Goal: Transaction & Acquisition: Purchase product/service

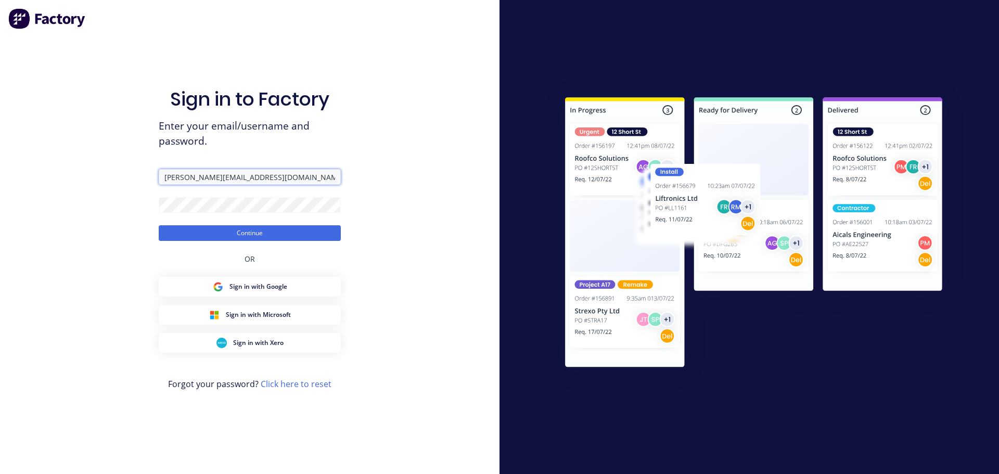
drag, startPoint x: 288, startPoint y: 173, endPoint x: 90, endPoint y: 175, distance: 198.8
click at [90, 175] on div "Sign in to Factory Enter your email/username and password. [PERSON_NAME][EMAIL_…" at bounding box center [250, 237] width 500 height 474
type input "[PERSON_NAME][EMAIL_ADDRESS][DOMAIN_NAME]"
click at [108, 207] on div "Sign in to Factory Enter your email/username and password. [PERSON_NAME][EMAIL_…" at bounding box center [250, 237] width 500 height 474
click at [159, 225] on button "Continue" at bounding box center [250, 233] width 182 height 16
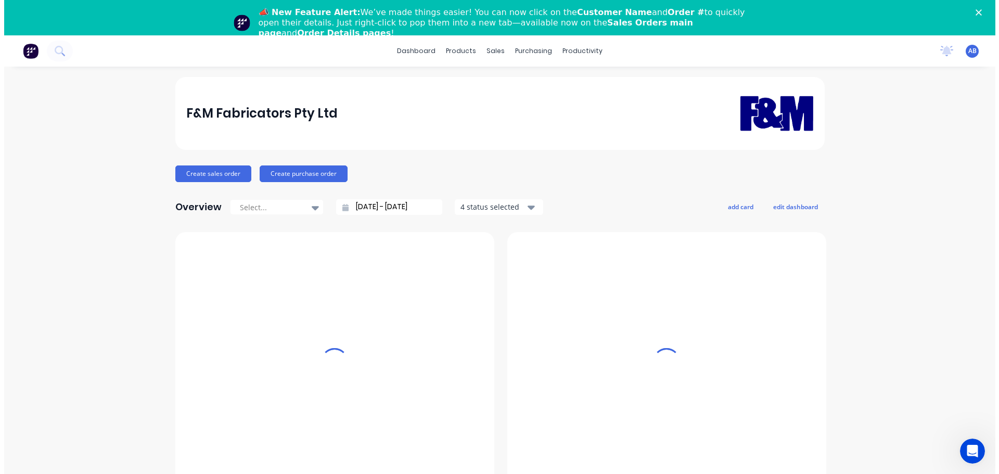
click at [981, 10] on icon "Close" at bounding box center [978, 12] width 6 height 6
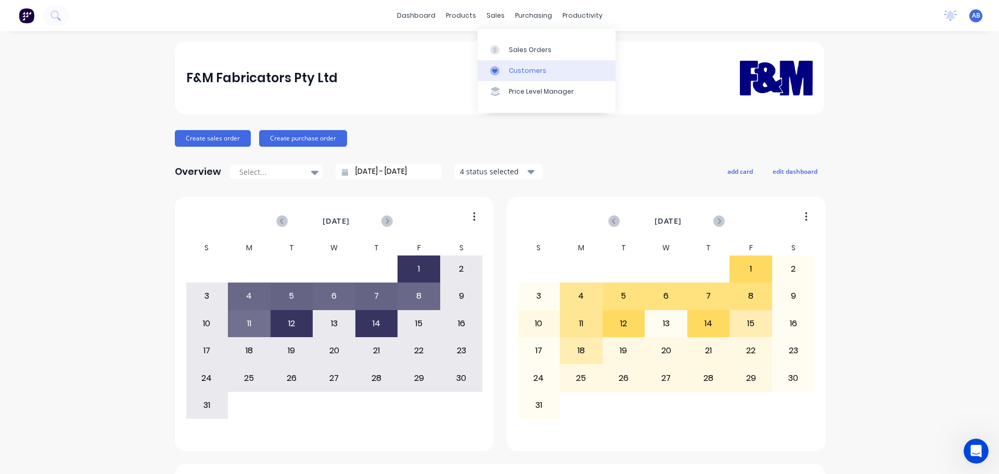
click at [516, 65] on link "Customers" at bounding box center [547, 70] width 138 height 21
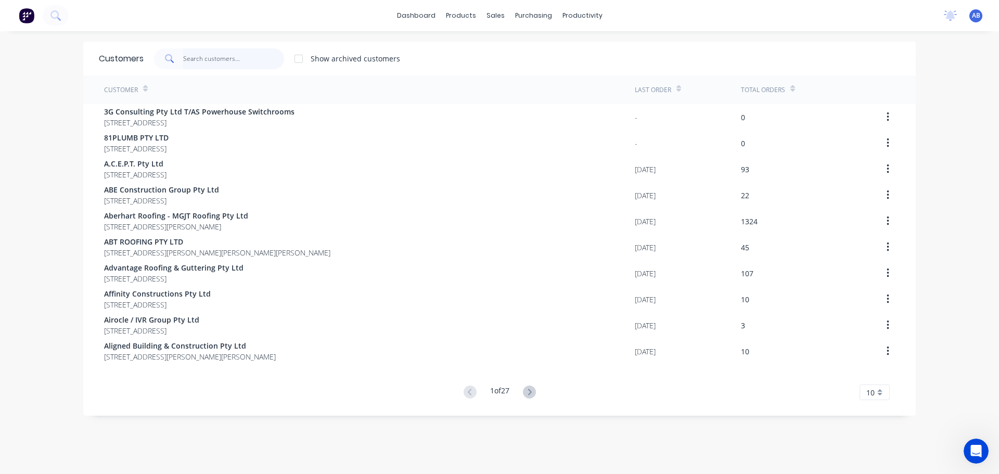
drag, startPoint x: 249, startPoint y: 54, endPoint x: 350, endPoint y: 69, distance: 102.0
click at [251, 55] on input "text" at bounding box center [233, 58] width 101 height 21
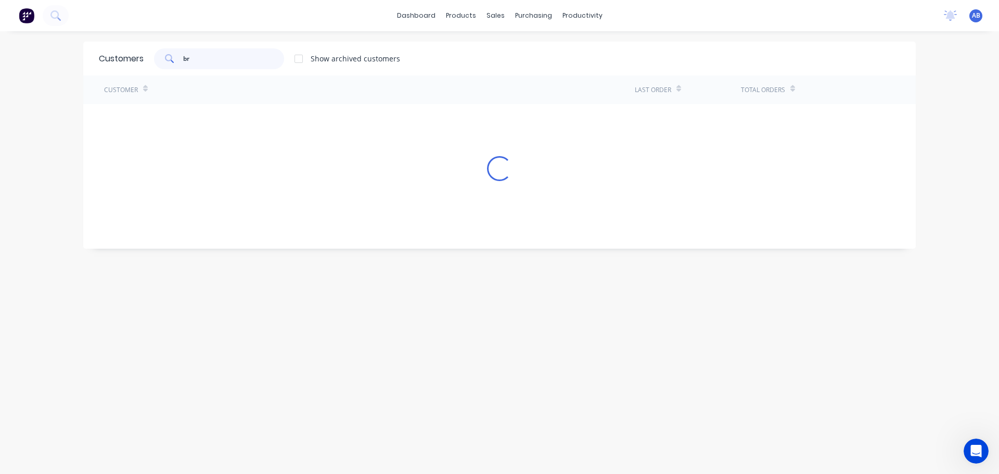
type input "b"
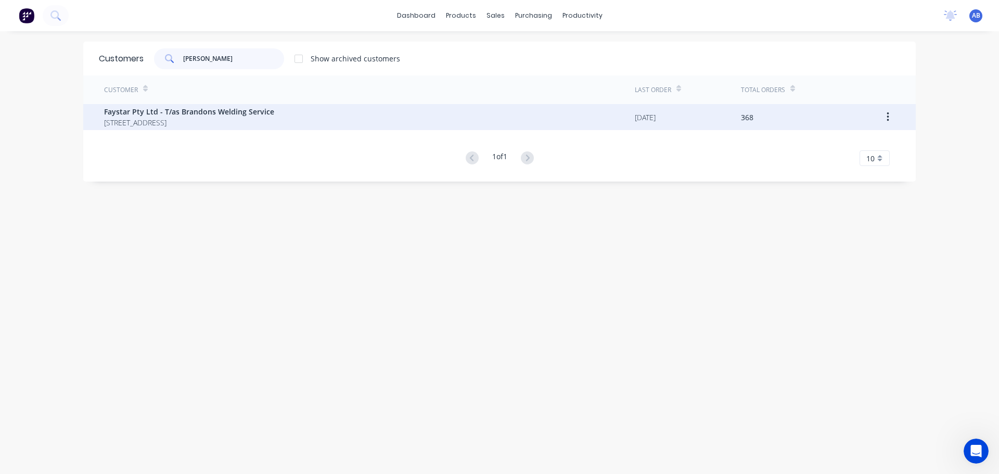
type input "[PERSON_NAME]"
click at [196, 114] on span "Faystar Pty Ltd - T/as Brandons Welding Service" at bounding box center [189, 111] width 170 height 11
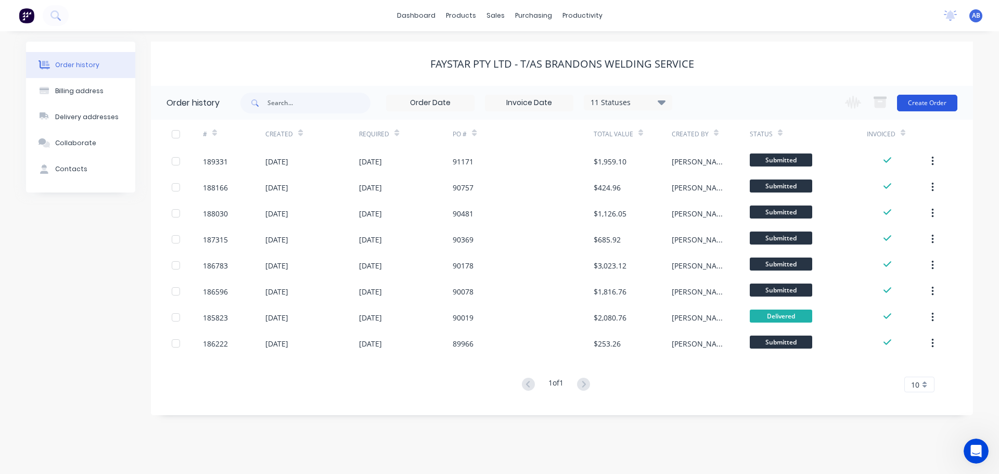
click at [941, 105] on button "Create Order" at bounding box center [927, 103] width 60 height 17
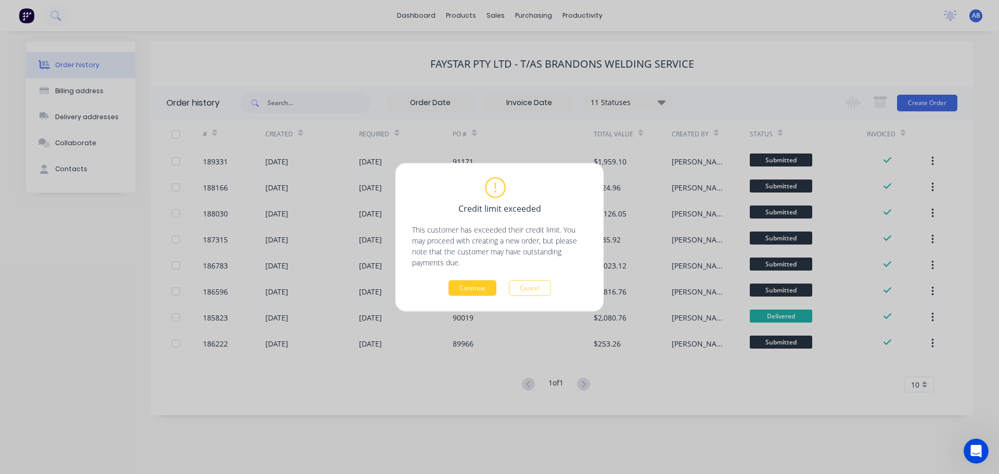
click at [464, 289] on button "Continue" at bounding box center [473, 288] width 48 height 16
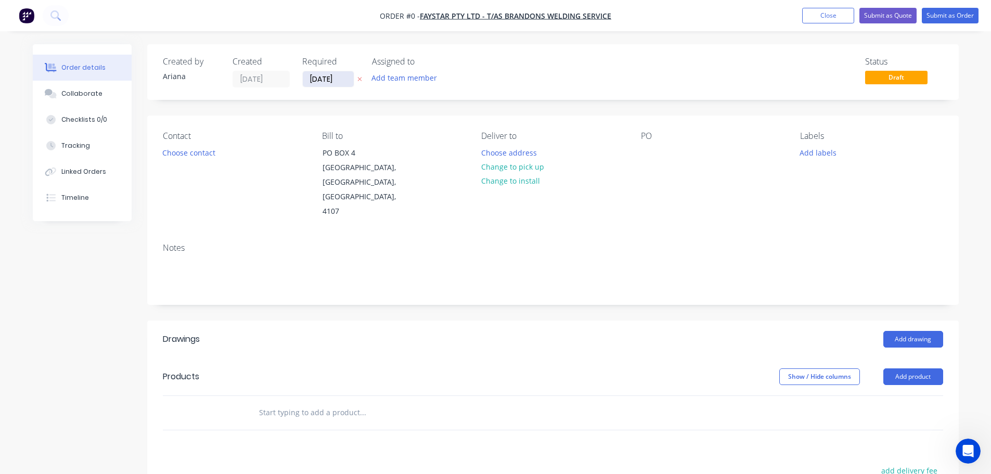
click at [329, 80] on input "[DATE]" at bounding box center [328, 79] width 51 height 16
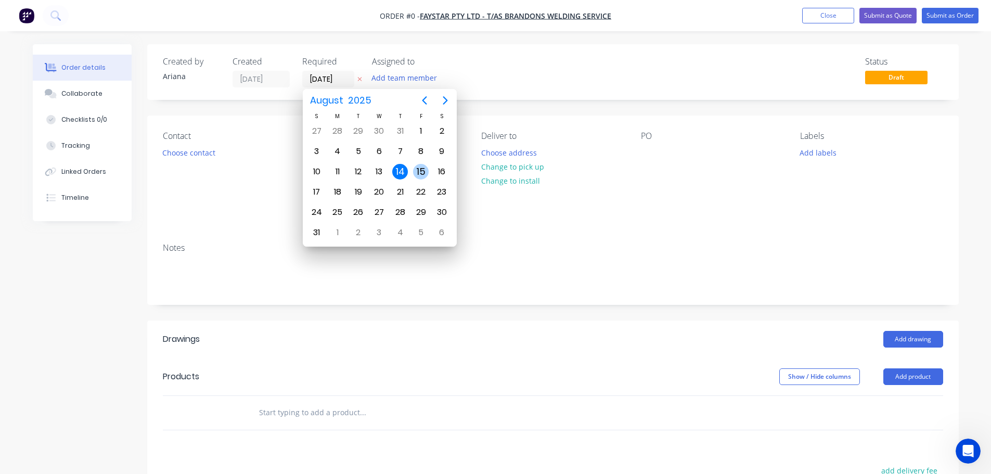
click at [418, 171] on div "15" at bounding box center [421, 172] width 16 height 16
type input "[DATE]"
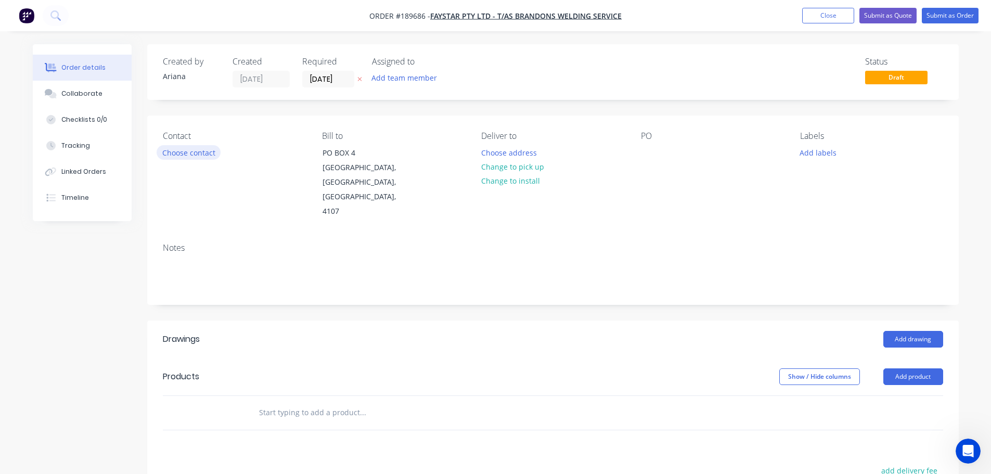
click at [202, 155] on button "Choose contact" at bounding box center [189, 152] width 64 height 14
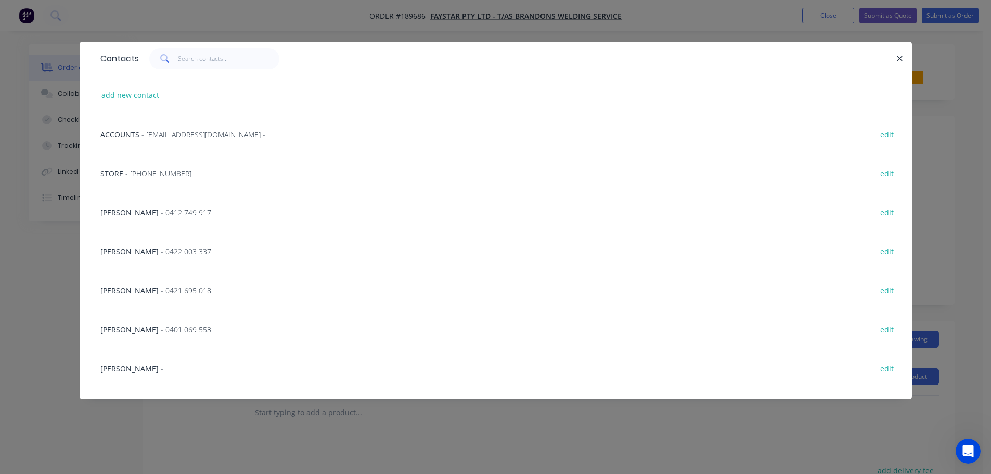
click at [170, 210] on span "- 0412 749 917" at bounding box center [186, 213] width 50 height 10
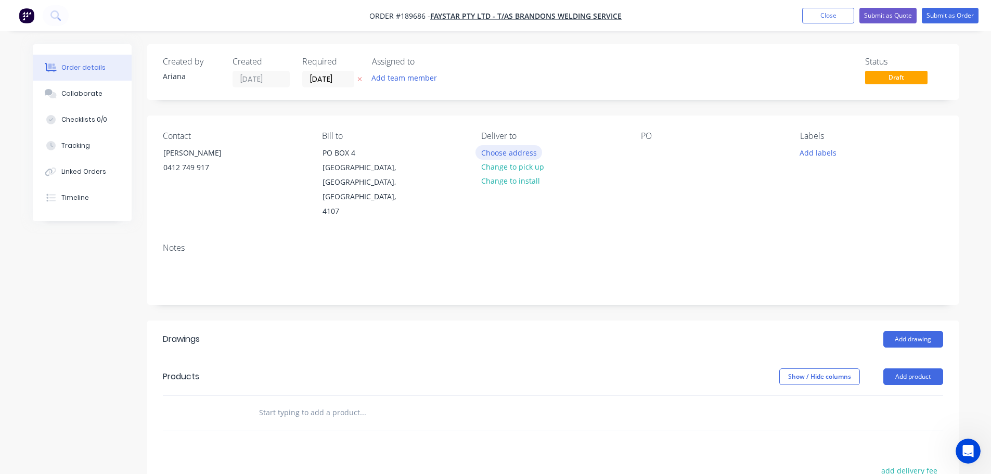
click at [510, 150] on button "Choose address" at bounding box center [509, 152] width 67 height 14
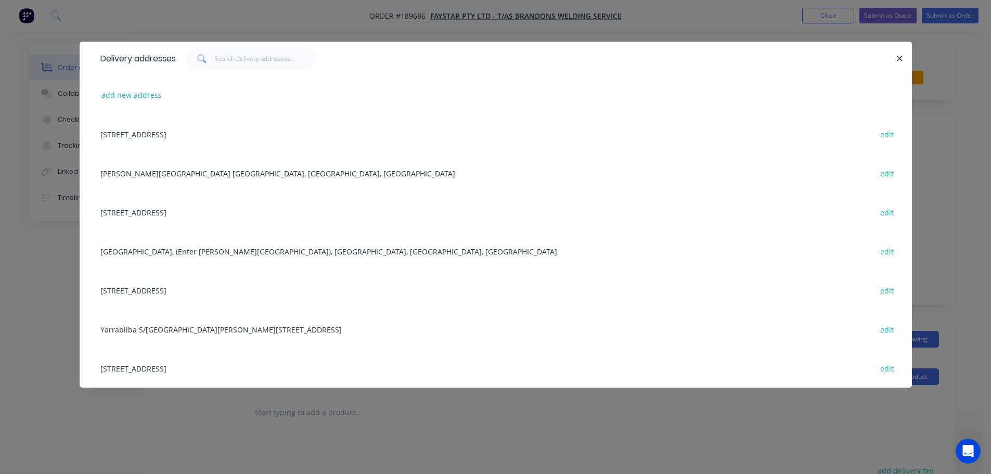
click at [529, 277] on div "[STREET_ADDRESS] edit" at bounding box center [495, 290] width 801 height 39
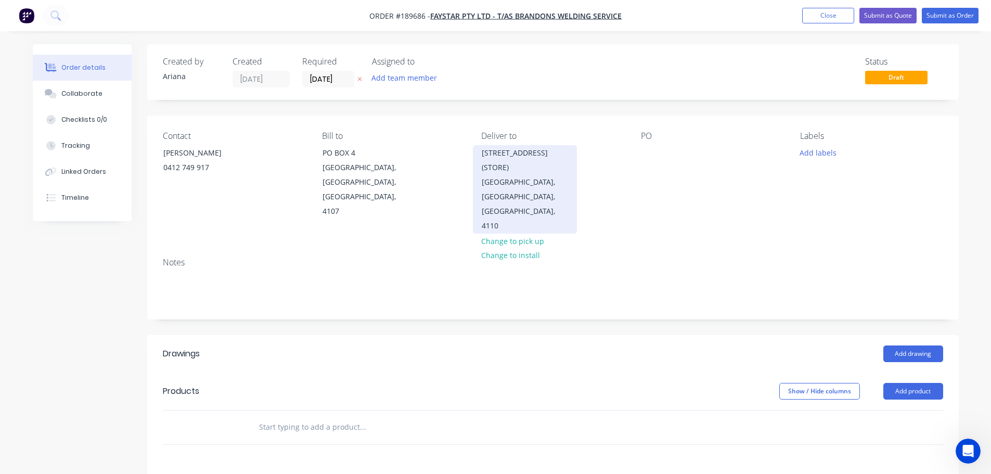
click at [511, 173] on div "[STREET_ADDRESS] (STORE)" at bounding box center [525, 160] width 86 height 29
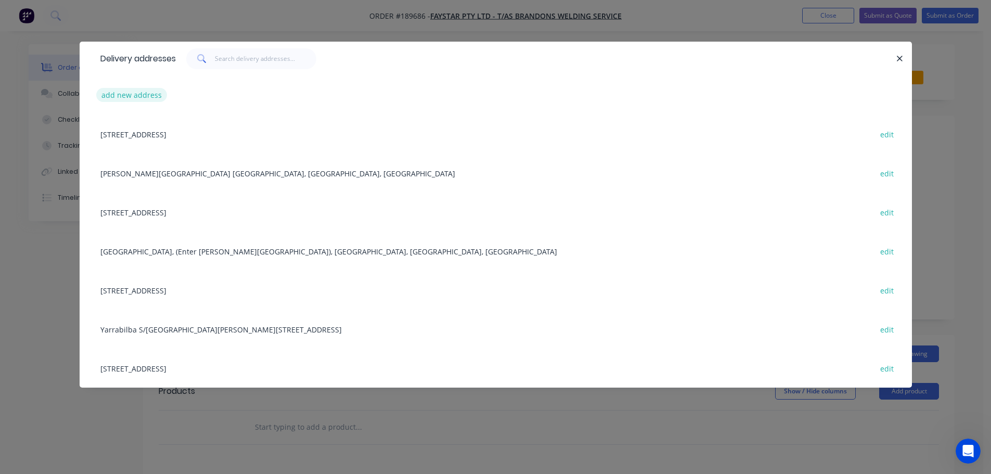
click at [127, 97] on button "add new address" at bounding box center [131, 95] width 71 height 14
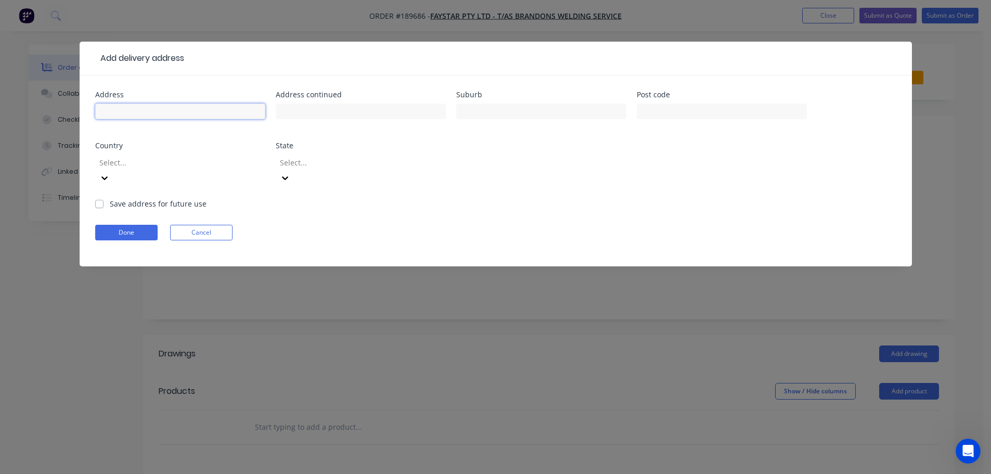
click at [120, 110] on input "text" at bounding box center [180, 112] width 170 height 16
type input "L"
type input "[GEOGRAPHIC_DATA]"
type input "BLOCK B AC ENCLOSURE"
type input "KENMORE"
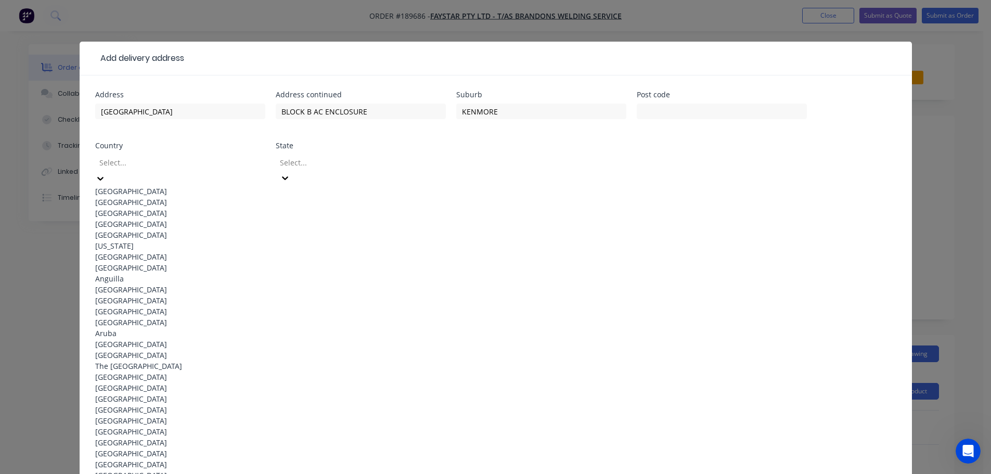
click at [177, 187] on div "[GEOGRAPHIC_DATA]" at bounding box center [180, 191] width 170 height 11
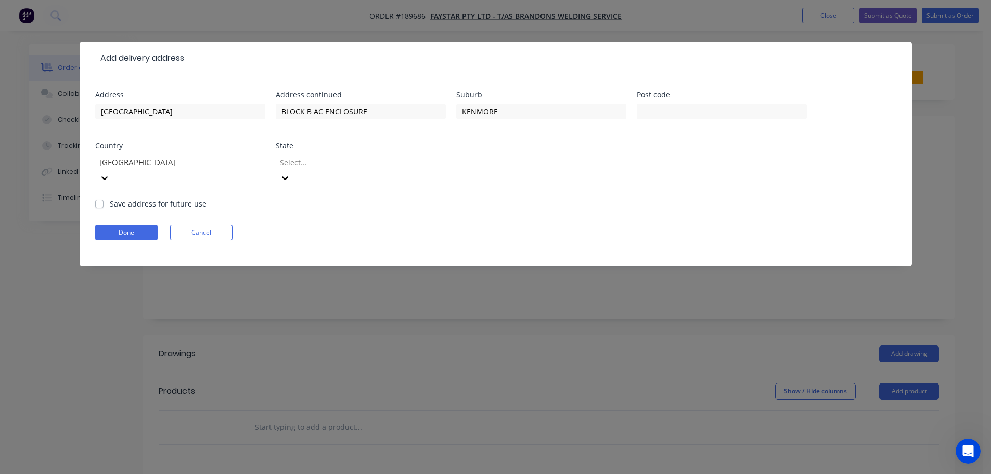
click at [290, 173] on icon at bounding box center [285, 178] width 10 height 10
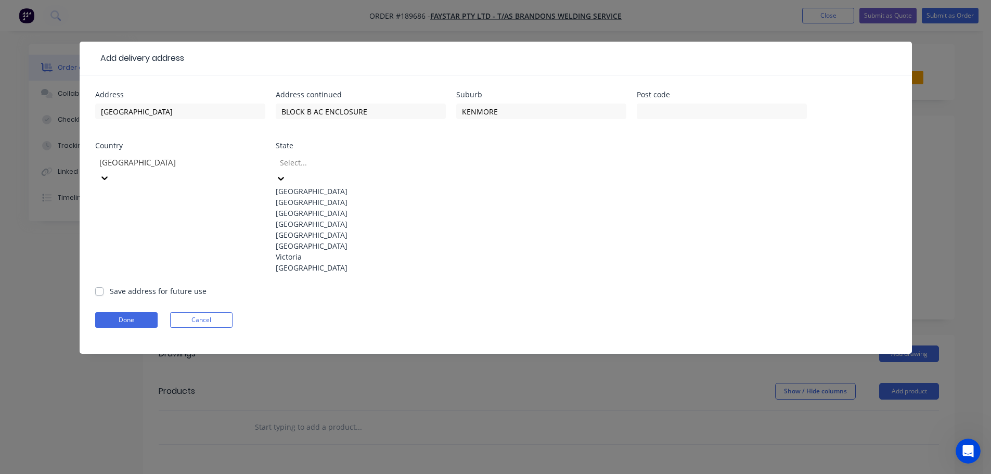
click at [323, 229] on div "[GEOGRAPHIC_DATA]" at bounding box center [361, 224] width 170 height 11
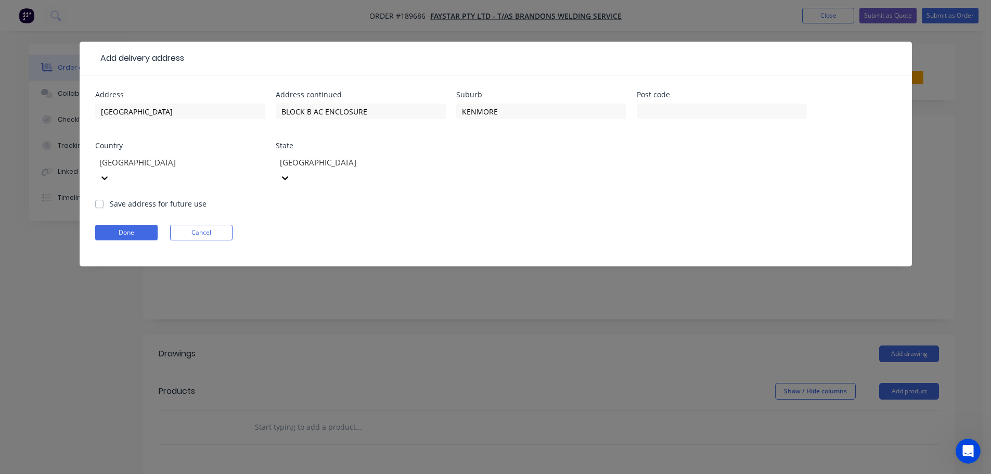
click at [581, 185] on form "Address [GEOGRAPHIC_DATA] Address continued BLOCK B AC ENCLOSURE Suburb KENMORE…" at bounding box center [495, 178] width 801 height 175
click at [117, 225] on button "Done" at bounding box center [126, 233] width 62 height 16
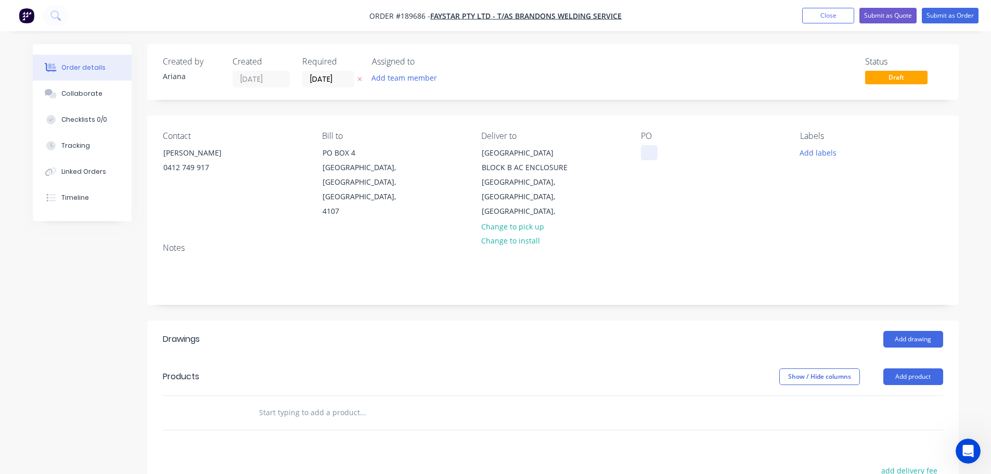
click at [650, 151] on div at bounding box center [649, 152] width 17 height 15
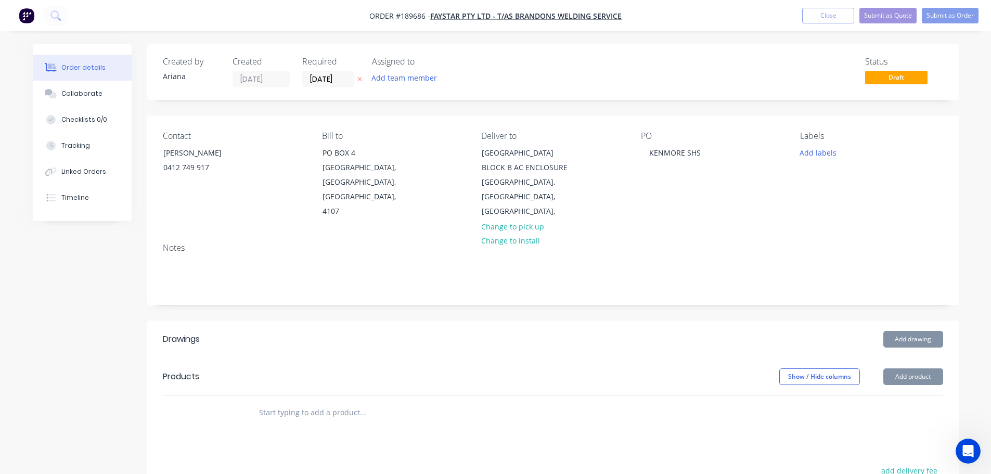
click at [785, 219] on div "Contact [PERSON_NAME] [PHONE_NUMBER] Bill to [GEOGRAPHIC_DATA] Deliver to [GEOG…" at bounding box center [553, 175] width 812 height 119
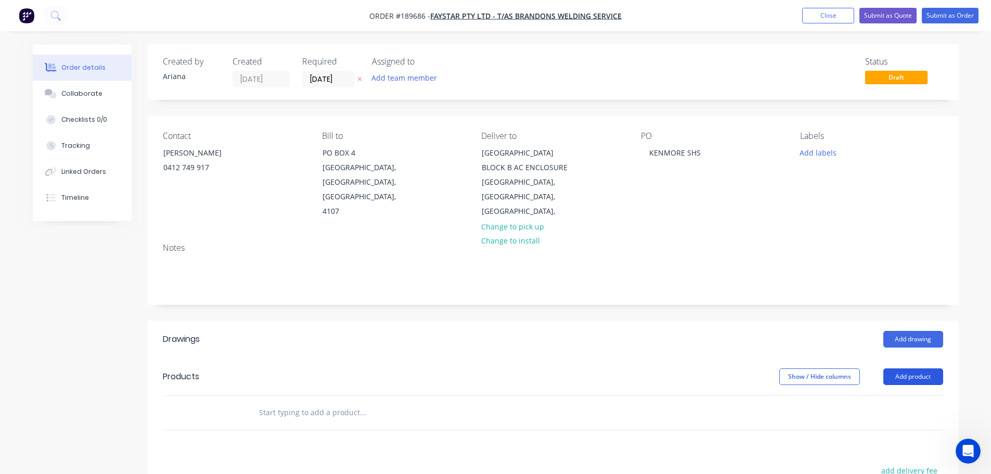
click at [911, 376] on button "Add product" at bounding box center [914, 376] width 60 height 17
click at [896, 402] on div "Product catalogue" at bounding box center [894, 402] width 80 height 15
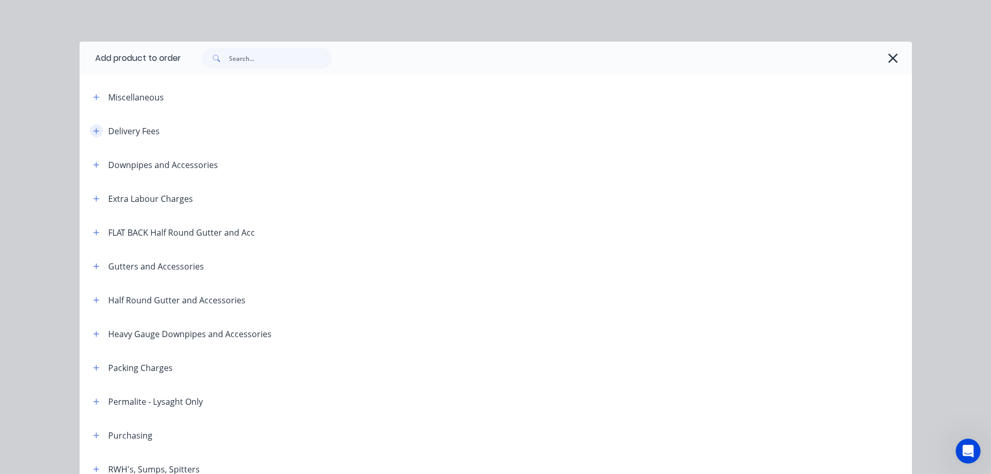
click at [95, 129] on icon "button" at bounding box center [96, 130] width 6 height 7
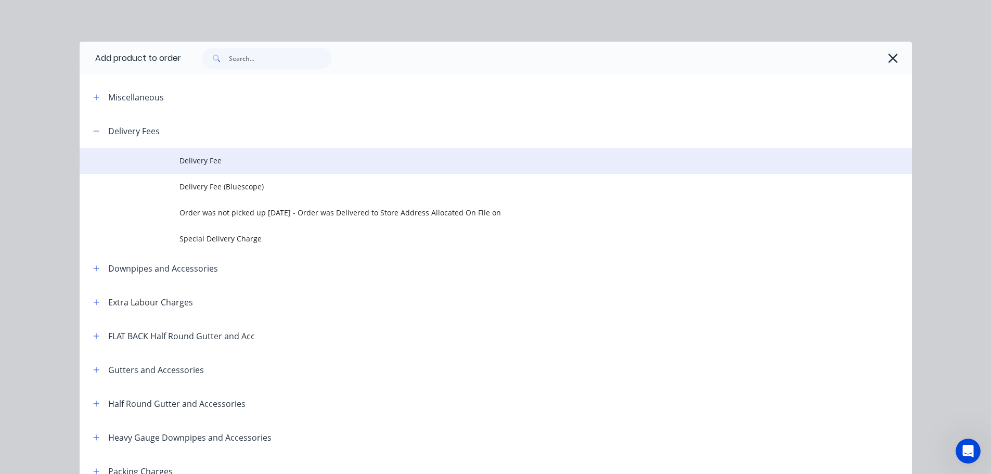
click at [232, 161] on span "Delivery Fee" at bounding box center [473, 160] width 586 height 11
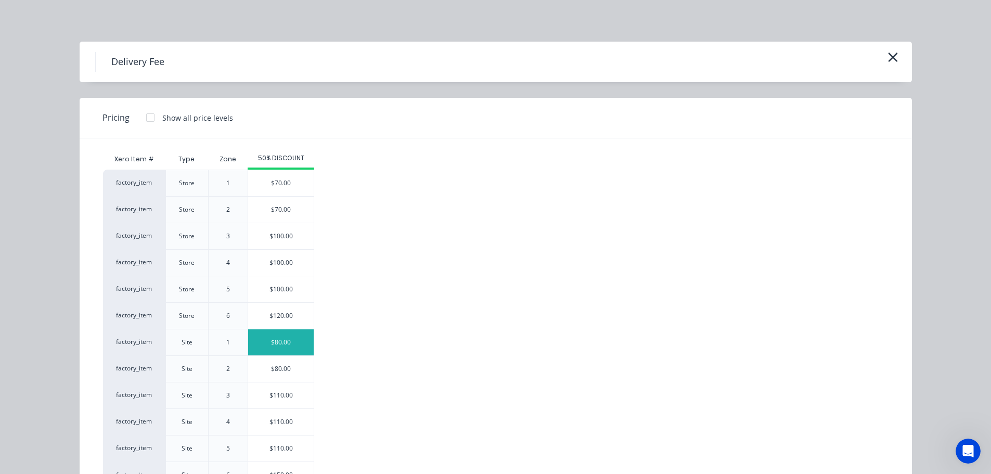
click at [272, 341] on div "$80.00" at bounding box center [281, 342] width 66 height 26
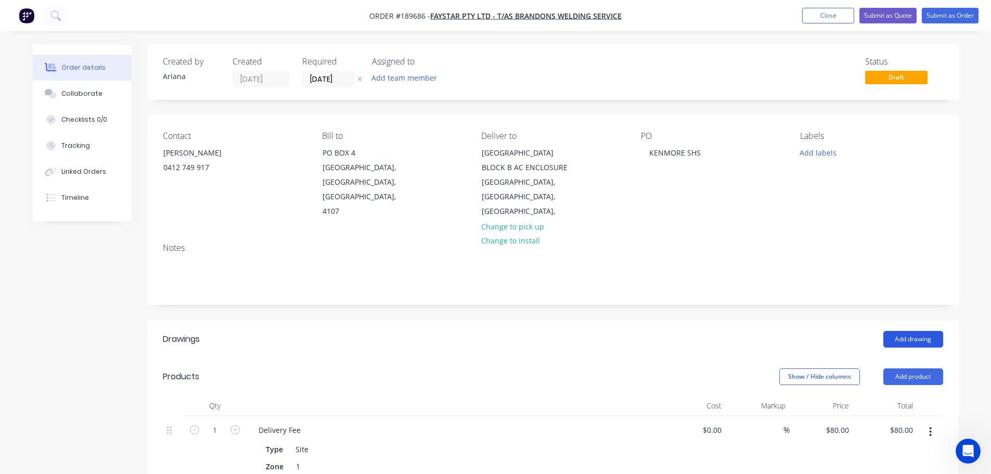
click at [905, 337] on button "Add drawing" at bounding box center [914, 339] width 60 height 17
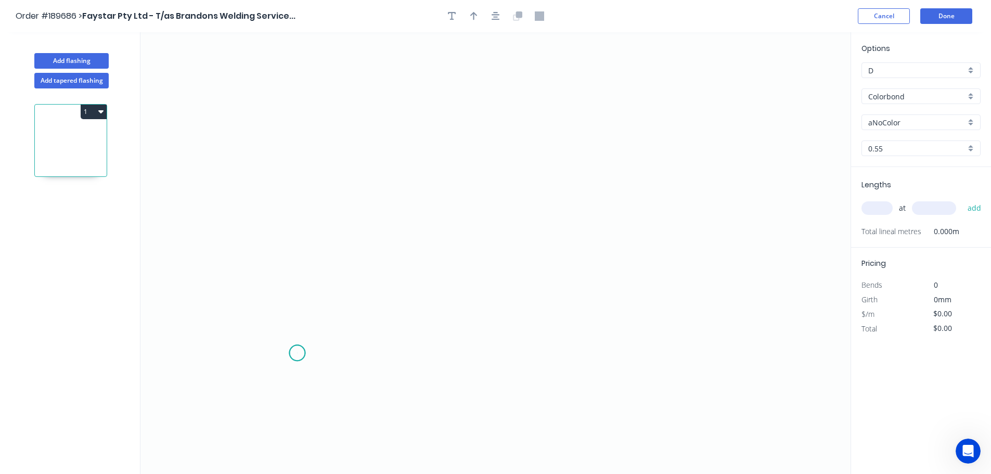
click at [297, 353] on icon "0" at bounding box center [495, 253] width 710 height 442
click at [295, 164] on icon "0" at bounding box center [495, 253] width 710 height 442
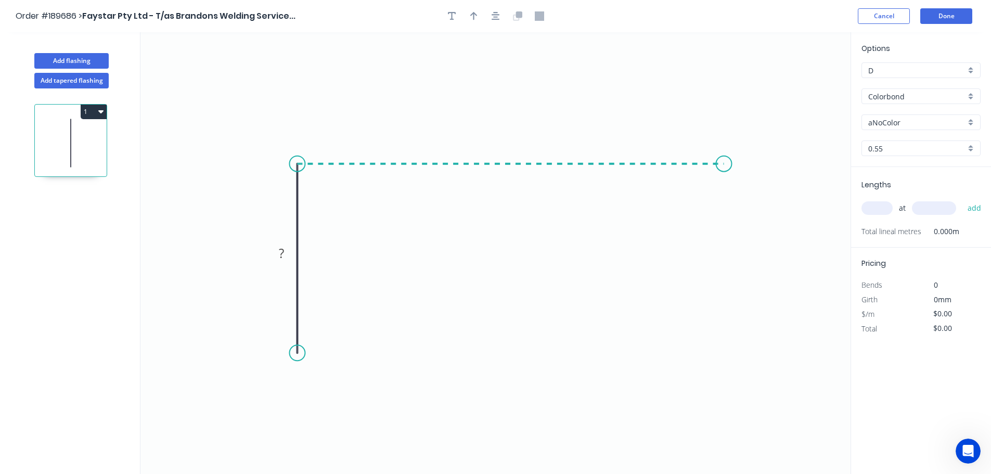
click at [724, 167] on icon "0 ?" at bounding box center [495, 253] width 710 height 442
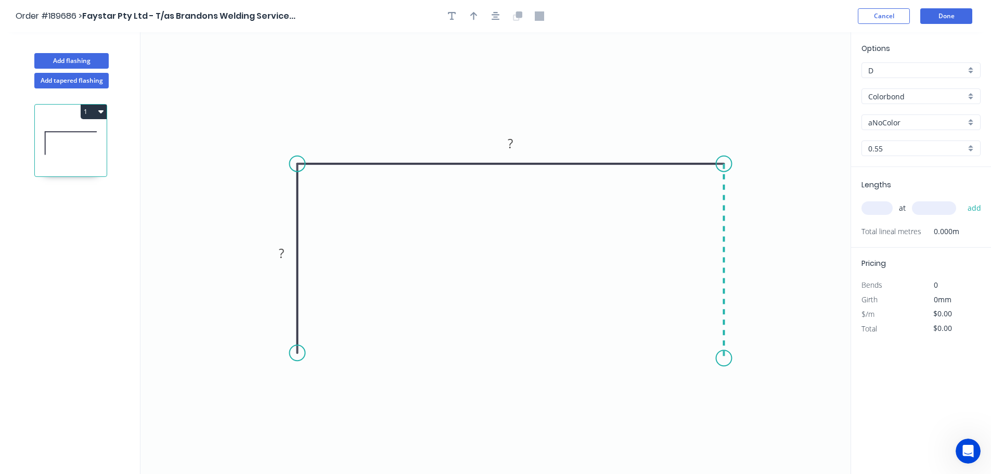
click at [718, 359] on icon "0 ? ?" at bounding box center [495, 253] width 710 height 442
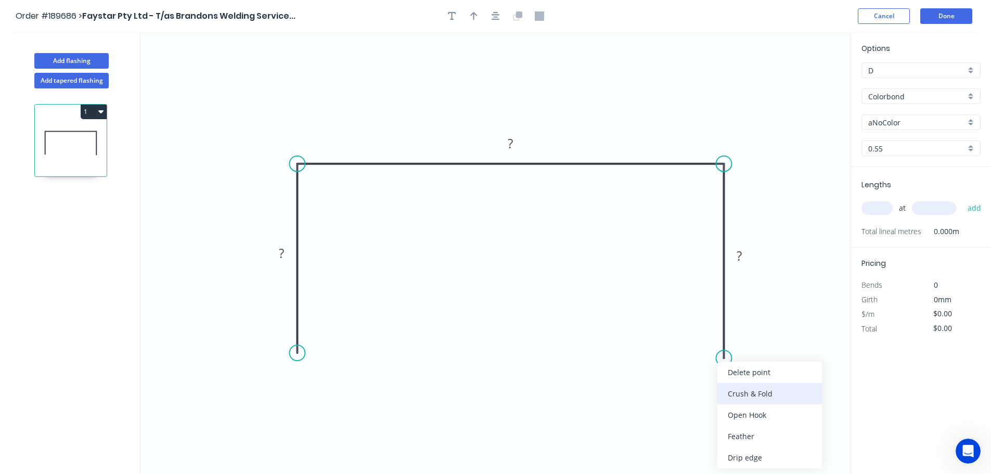
click at [755, 390] on div "Crush & Fold" at bounding box center [770, 393] width 105 height 21
click at [745, 398] on div "Flip bend" at bounding box center [778, 390] width 105 height 21
click at [758, 342] on tspan "10" at bounding box center [753, 339] width 15 height 17
click at [804, 362] on icon "0 ? ? CF 15 ?" at bounding box center [495, 253] width 710 height 442
drag, startPoint x: 762, startPoint y: 342, endPoint x: 781, endPoint y: 390, distance: 51.2
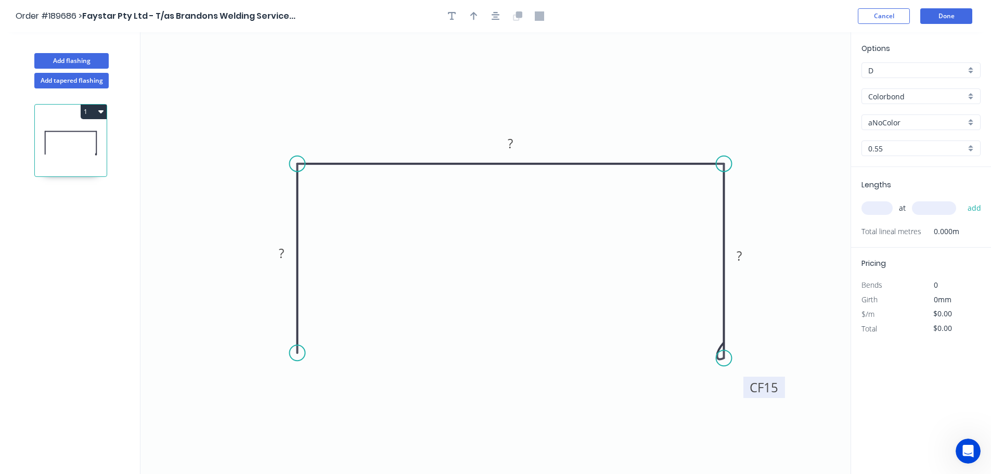
click at [781, 390] on rect at bounding box center [765, 387] width 42 height 21
click at [322, 386] on div "Crush & Fold" at bounding box center [349, 385] width 105 height 21
click at [284, 332] on tspan "10" at bounding box center [282, 334] width 15 height 17
click at [368, 332] on icon "0 CF 15 ? ? CF 15 ?" at bounding box center [495, 253] width 710 height 442
drag, startPoint x: 259, startPoint y: 330, endPoint x: 234, endPoint y: 376, distance: 52.4
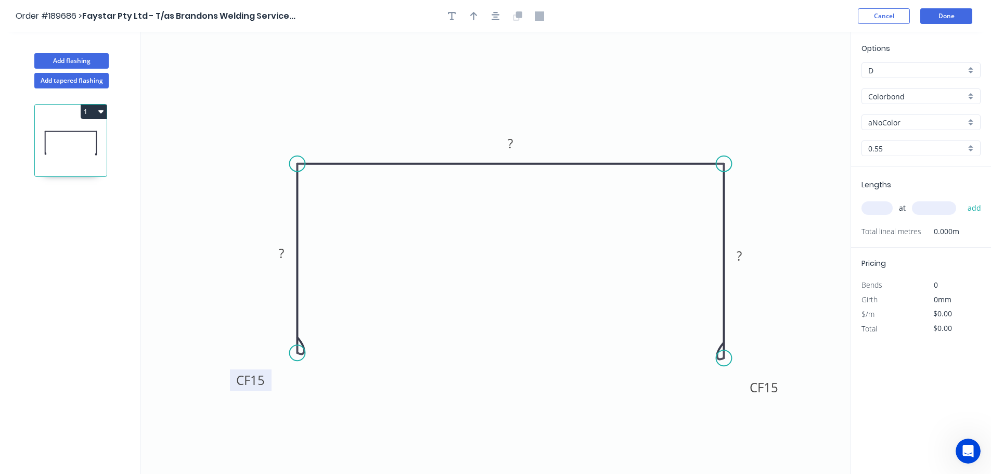
click at [234, 376] on rect at bounding box center [251, 379] width 42 height 21
click at [282, 251] on tspan "?" at bounding box center [281, 253] width 5 height 17
click at [487, 266] on icon "0 CF 15 150 205 CF 15 150" at bounding box center [495, 253] width 710 height 442
type input "$22.24"
click at [475, 15] on icon "button" at bounding box center [473, 15] width 7 height 9
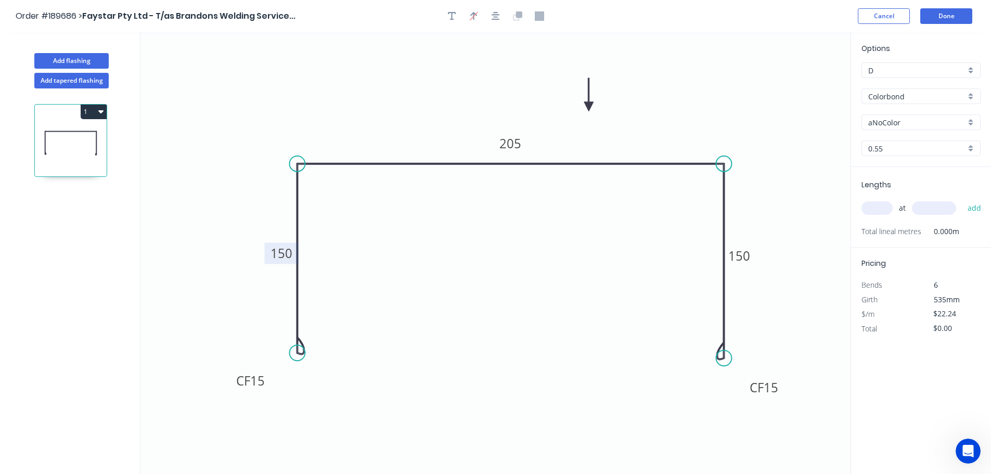
drag, startPoint x: 798, startPoint y: 80, endPoint x: 589, endPoint y: 107, distance: 210.9
click at [589, 107] on icon at bounding box center [588, 94] width 9 height 33
click at [970, 121] on div "aNoColor" at bounding box center [921, 122] width 119 height 16
click at [933, 145] on div "Surfmist" at bounding box center [921, 140] width 118 height 18
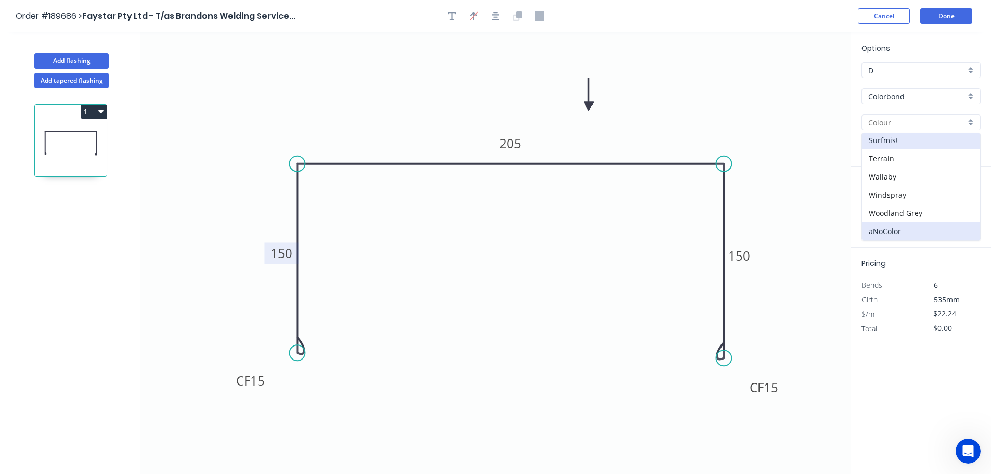
type input "Surfmist"
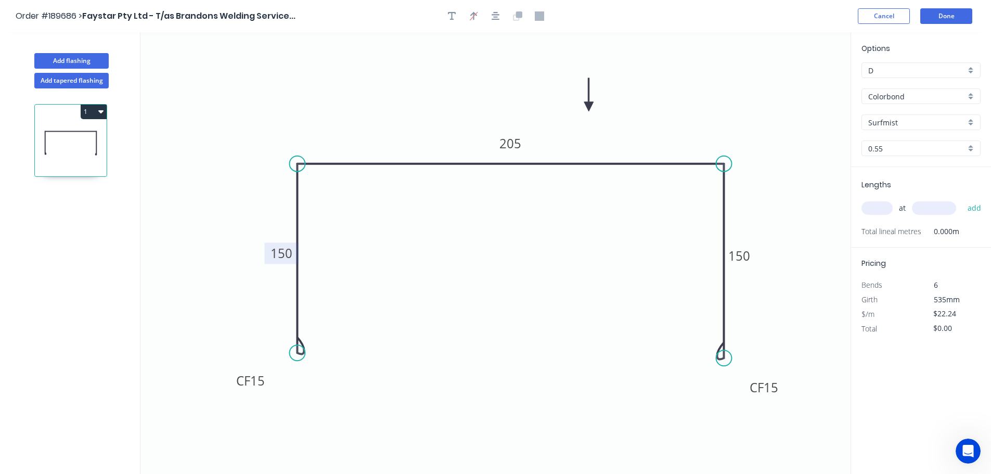
click at [886, 207] on input "text" at bounding box center [877, 208] width 31 height 14
type input "1"
type input "3000"
click at [963, 199] on button "add" at bounding box center [975, 208] width 24 height 18
type input "$66.72"
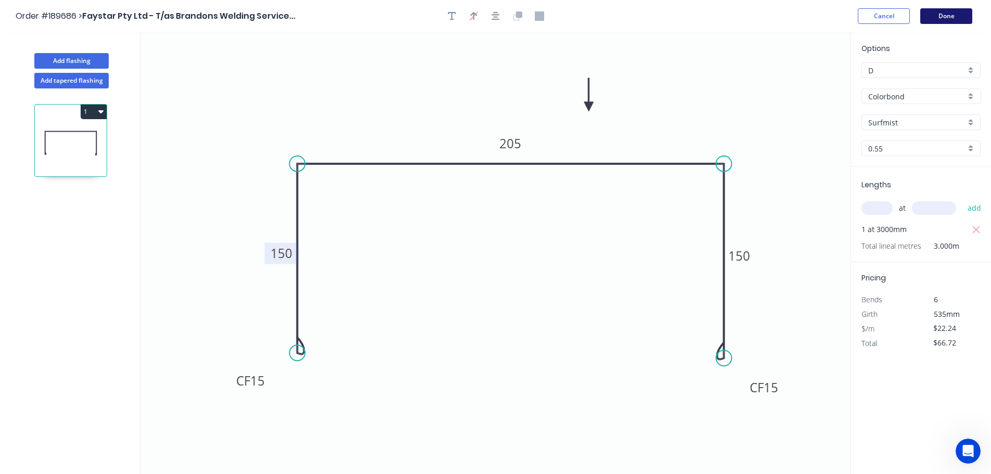
click at [949, 19] on button "Done" at bounding box center [947, 16] width 52 height 16
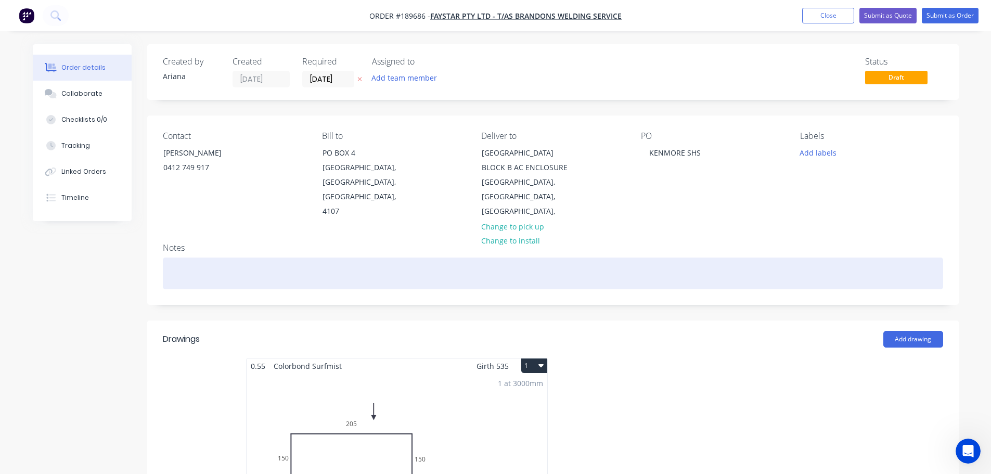
click at [172, 262] on div at bounding box center [553, 274] width 781 height 32
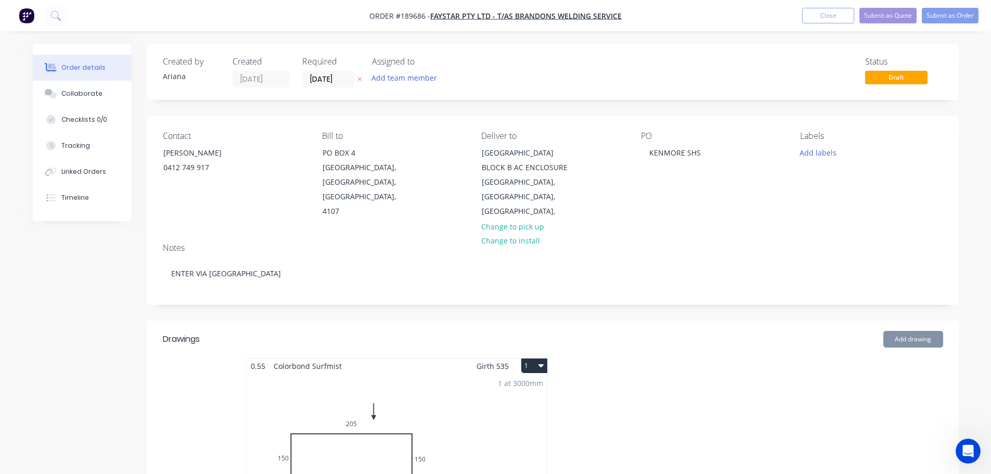
click at [705, 209] on div "PO KENMORE SHS" at bounding box center [712, 175] width 143 height 88
drag, startPoint x: 415, startPoint y: 436, endPoint x: 424, endPoint y: 433, distance: 9.2
click at [424, 433] on div "1 at 3000mm Total lm $/M Total 3m $22.24 $66.72" at bounding box center [397, 453] width 301 height 159
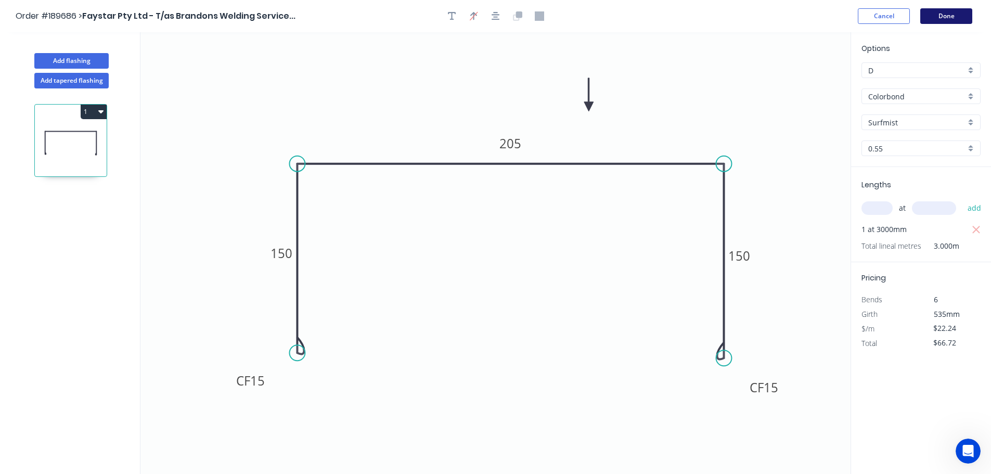
click at [951, 11] on button "Done" at bounding box center [947, 16] width 52 height 16
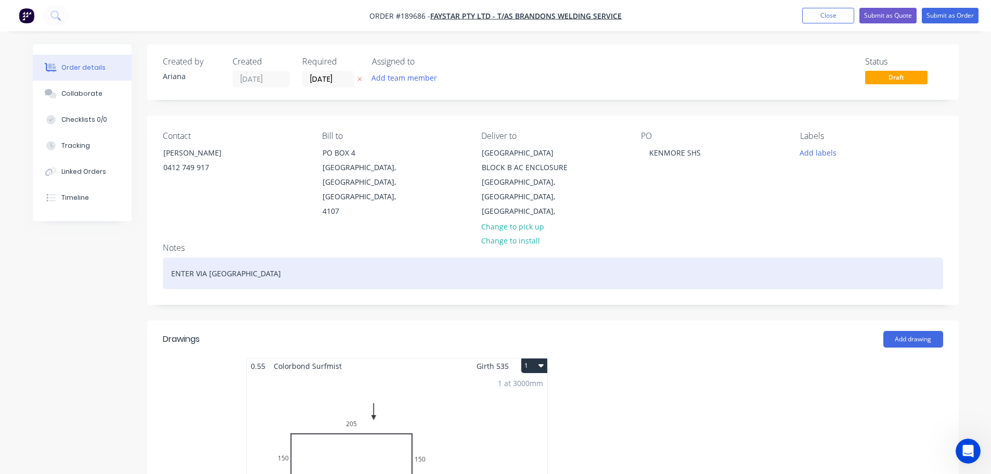
click at [269, 272] on div "ENTER VIA [GEOGRAPHIC_DATA]" at bounding box center [553, 274] width 781 height 32
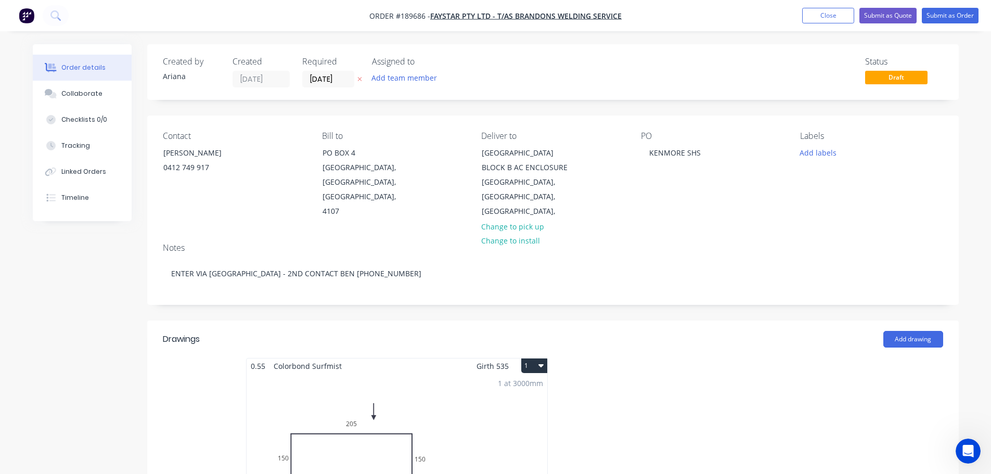
click at [517, 419] on div "1 at 3000mm Total lm $/M Total 3m $22.24 $66.72" at bounding box center [397, 453] width 301 height 159
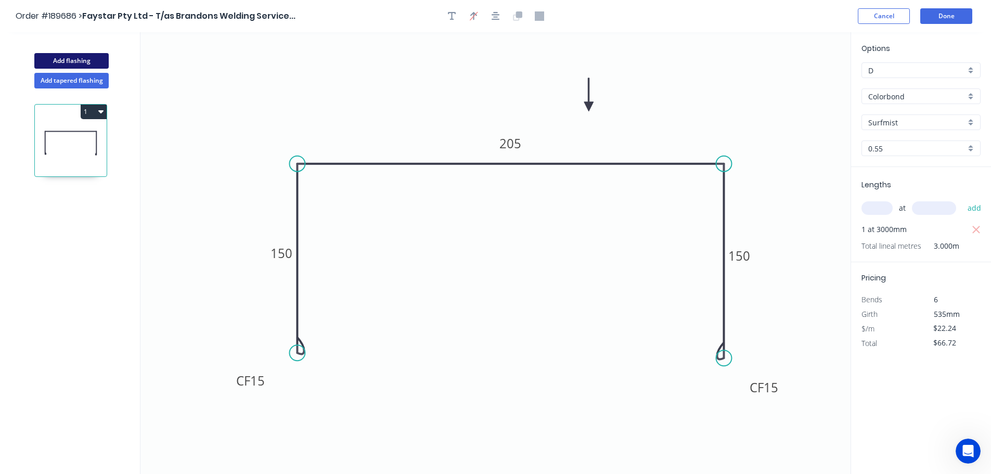
click at [93, 56] on button "Add flashing" at bounding box center [71, 61] width 74 height 16
type input "$0.00"
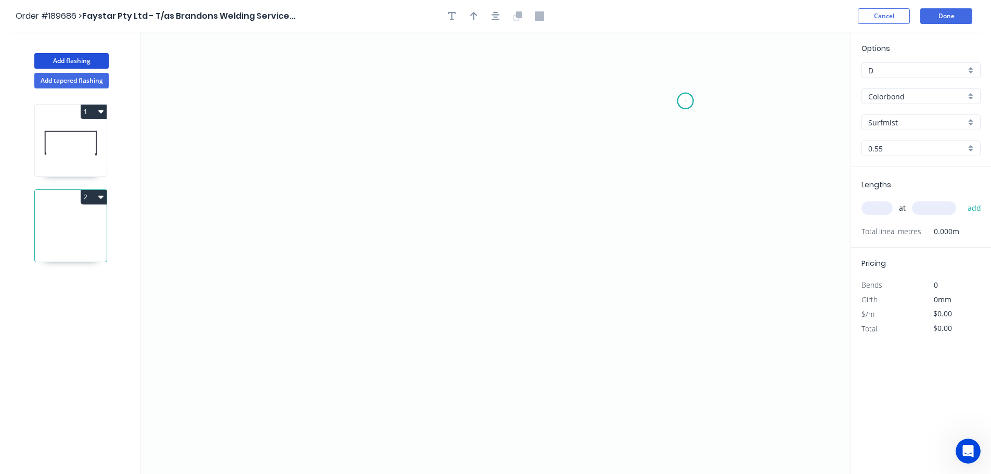
click at [686, 100] on icon "0" at bounding box center [495, 253] width 710 height 442
click at [608, 98] on icon "0" at bounding box center [495, 253] width 710 height 442
click at [598, 367] on icon "0 ?" at bounding box center [495, 253] width 710 height 442
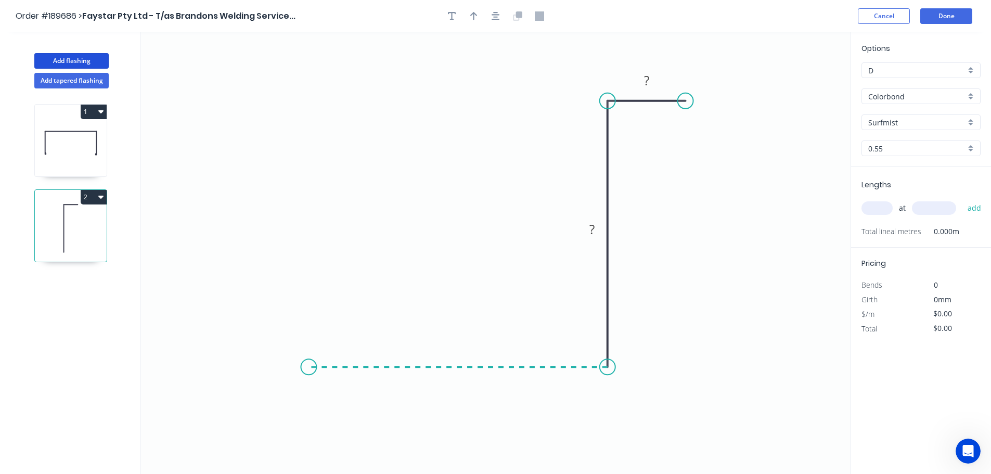
click at [309, 366] on icon "0 ? ?" at bounding box center [495, 253] width 710 height 442
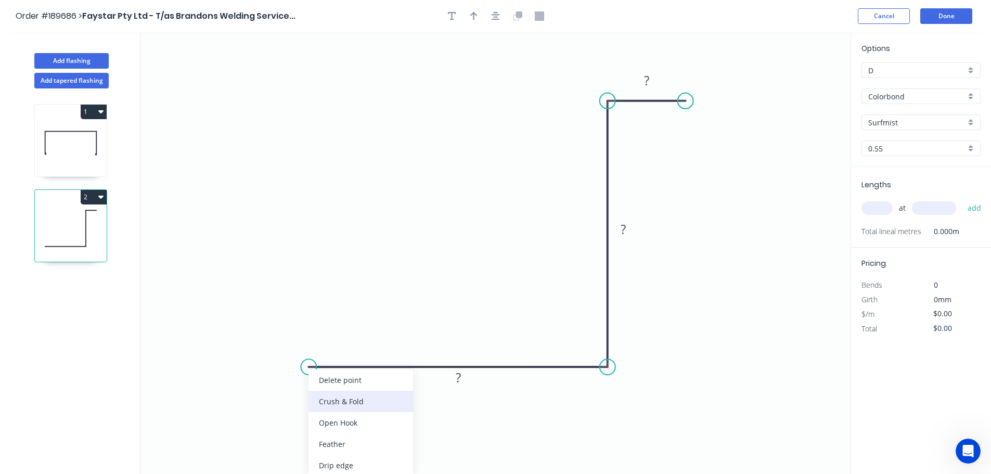
click at [336, 398] on div "Crush & Fold" at bounding box center [361, 401] width 105 height 21
click at [323, 396] on div "Flip bend" at bounding box center [363, 398] width 105 height 21
click at [331, 382] on tspan "10" at bounding box center [329, 384] width 15 height 17
click at [386, 438] on icon "0 CF 15 ? ? ?" at bounding box center [495, 253] width 710 height 442
drag, startPoint x: 341, startPoint y: 390, endPoint x: 283, endPoint y: 344, distance: 73.8
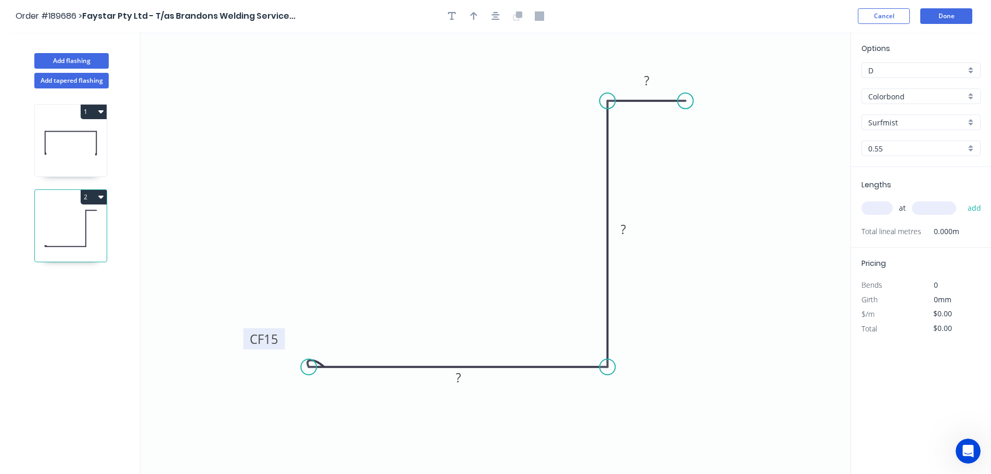
click at [283, 344] on rect at bounding box center [265, 338] width 42 height 21
click at [720, 126] on div "Crush & Fold" at bounding box center [739, 132] width 105 height 21
click at [709, 74] on tspan "10" at bounding box center [706, 73] width 15 height 17
click at [756, 95] on icon "0 CF 15 ? ? CF 15 ?" at bounding box center [495, 253] width 710 height 442
drag, startPoint x: 717, startPoint y: 81, endPoint x: 762, endPoint y: 76, distance: 45.5
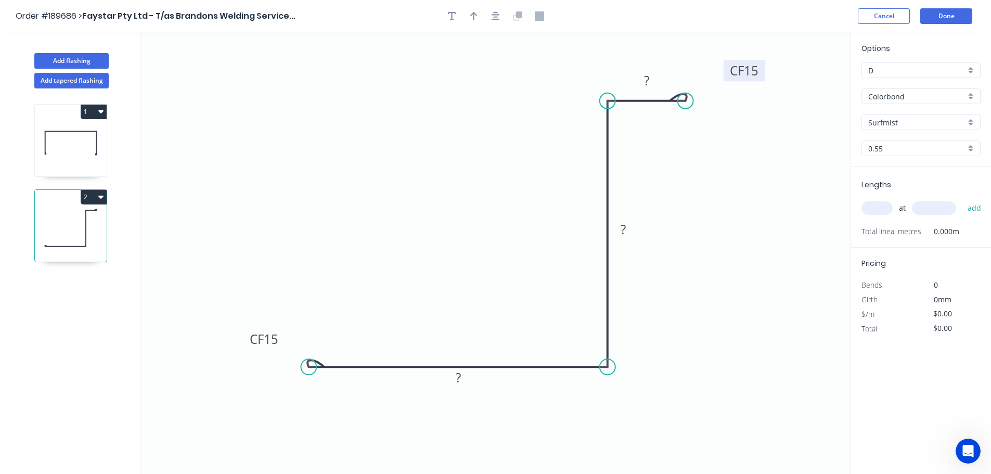
click at [762, 76] on rect at bounding box center [745, 70] width 42 height 21
click at [464, 379] on rect at bounding box center [458, 378] width 21 height 15
click at [719, 334] on icon "0 CF 15 150 150 CF 15 25" at bounding box center [495, 253] width 710 height 442
type input "$17.63"
click at [474, 9] on button "button" at bounding box center [474, 16] width 16 height 16
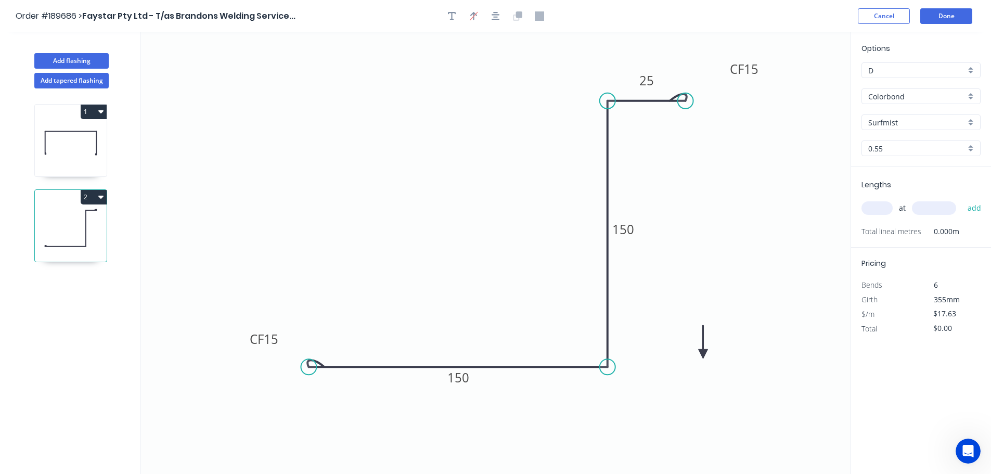
drag, startPoint x: 790, startPoint y: 130, endPoint x: 704, endPoint y: 354, distance: 241.0
click at [704, 354] on icon at bounding box center [703, 341] width 9 height 33
click at [704, 354] on icon at bounding box center [712, 345] width 30 height 30
click at [704, 354] on icon at bounding box center [715, 353] width 33 height 9
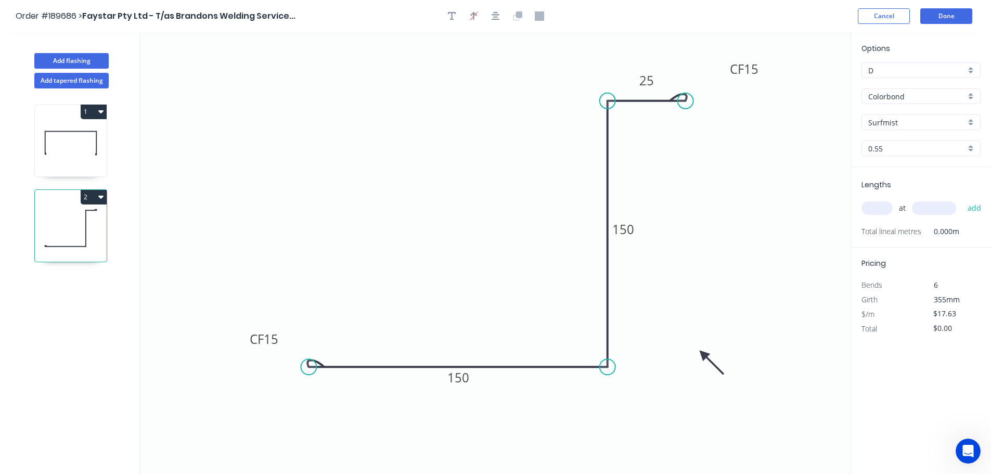
click at [886, 210] on input "text" at bounding box center [877, 208] width 31 height 14
type input "2"
type input "3600"
click at [963, 199] on button "add" at bounding box center [975, 208] width 24 height 18
type input "$126.94"
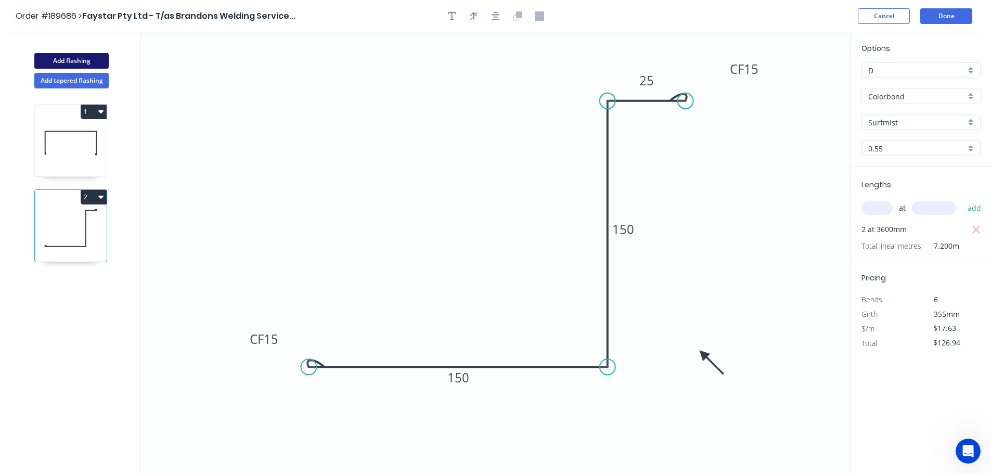
drag, startPoint x: 71, startPoint y: 59, endPoint x: 101, endPoint y: 66, distance: 30.5
click at [72, 59] on button "Add flashing" at bounding box center [71, 61] width 74 height 16
type input "$0.00"
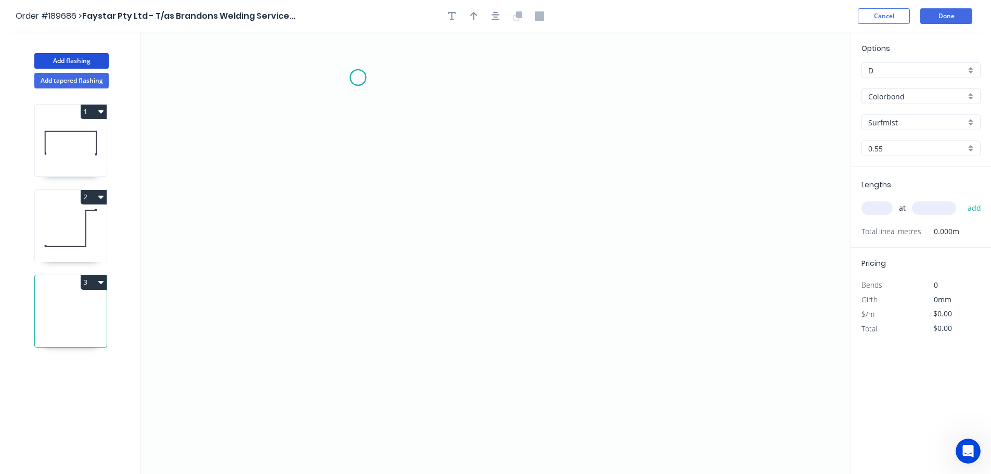
click at [358, 78] on icon "0" at bounding box center [495, 253] width 710 height 442
click at [353, 394] on icon "0" at bounding box center [495, 253] width 710 height 442
click at [509, 393] on icon "0 ?" at bounding box center [495, 253] width 710 height 442
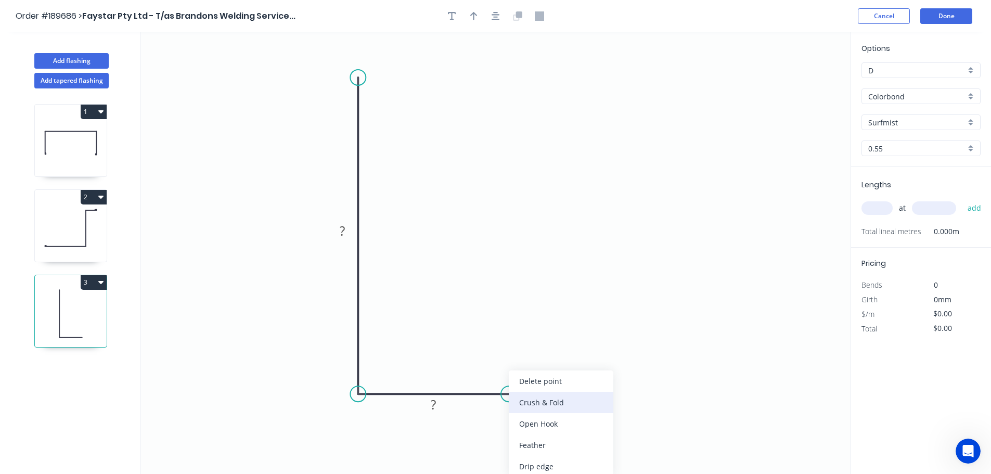
click at [552, 402] on div "Crush & Fold" at bounding box center [561, 402] width 105 height 21
click at [508, 415] on tspan "10" at bounding box center [502, 411] width 15 height 17
click at [555, 427] on icon "0 ? CF 15 ?" at bounding box center [495, 253] width 710 height 442
drag, startPoint x: 513, startPoint y: 415, endPoint x: 581, endPoint y: 369, distance: 82.3
click at [581, 369] on rect at bounding box center [564, 365] width 42 height 21
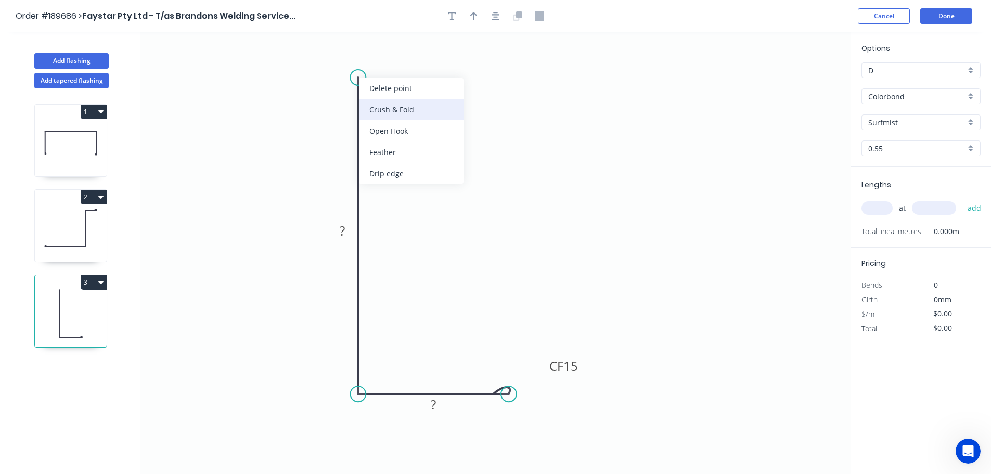
click at [382, 106] on div "Crush & Fold" at bounding box center [411, 109] width 105 height 21
click at [382, 111] on div "Flip bend" at bounding box center [408, 109] width 105 height 21
click at [392, 58] on tspan "10" at bounding box center [387, 58] width 15 height 17
click at [461, 81] on icon "0 CF 15 ? CF 15 ?" at bounding box center [495, 253] width 710 height 442
drag, startPoint x: 395, startPoint y: 62, endPoint x: 425, endPoint y: 58, distance: 30.5
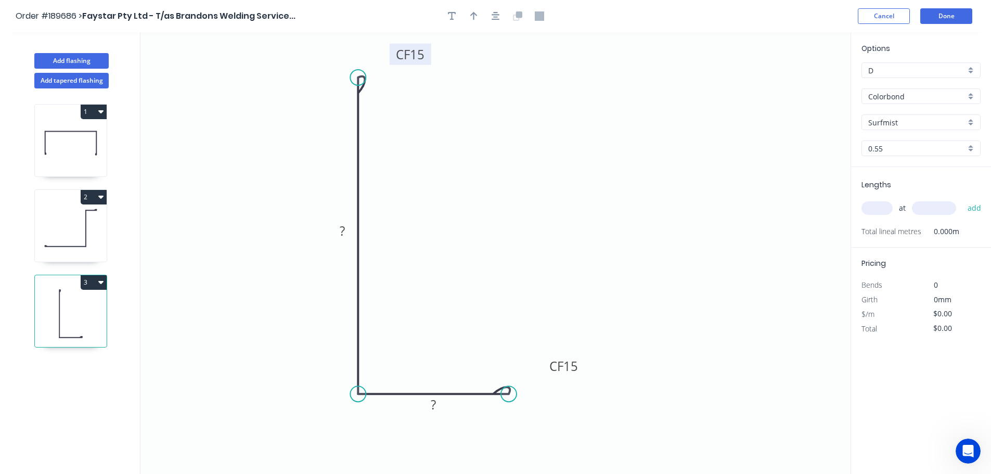
click at [425, 58] on rect at bounding box center [411, 54] width 42 height 21
click at [345, 234] on tspan "?" at bounding box center [342, 230] width 5 height 17
click at [482, 214] on icon "0 CF 15 120 CF 15 35" at bounding box center [495, 253] width 710 height 442
type input "$12.12"
click at [475, 19] on icon "button" at bounding box center [473, 15] width 7 height 9
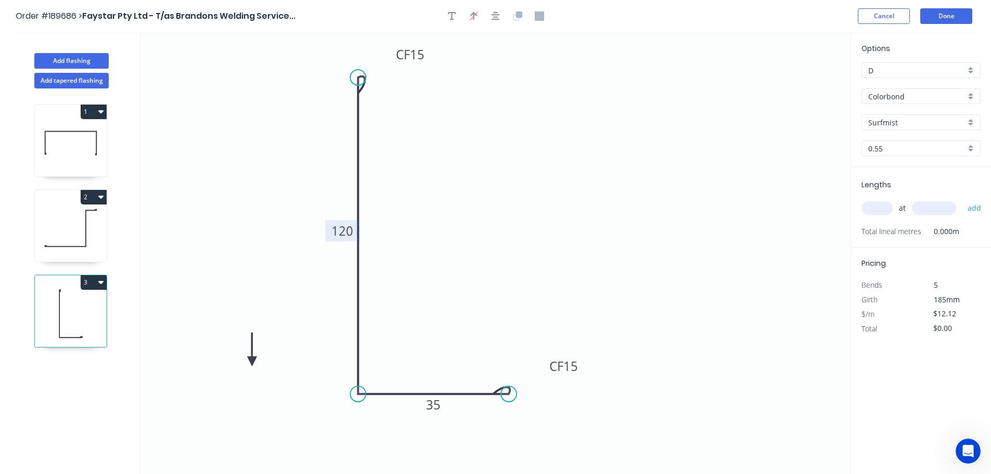
drag, startPoint x: 799, startPoint y: 82, endPoint x: 252, endPoint y: 362, distance: 614.4
click at [252, 362] on icon at bounding box center [252, 349] width 9 height 33
click at [252, 362] on icon at bounding box center [261, 353] width 30 height 30
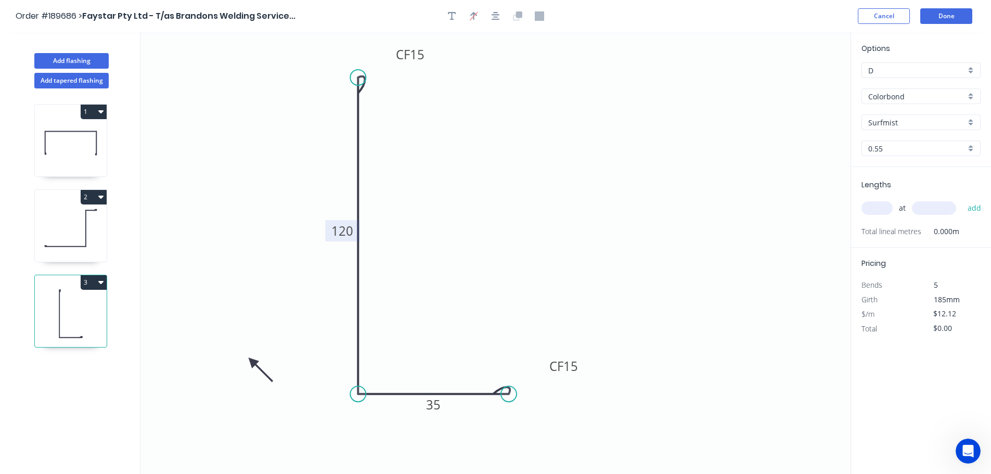
click at [252, 362] on icon at bounding box center [261, 370] width 30 height 30
click at [252, 362] on icon at bounding box center [252, 372] width 9 height 33
click at [878, 207] on input "text" at bounding box center [877, 208] width 31 height 14
type input "2"
type input "3600"
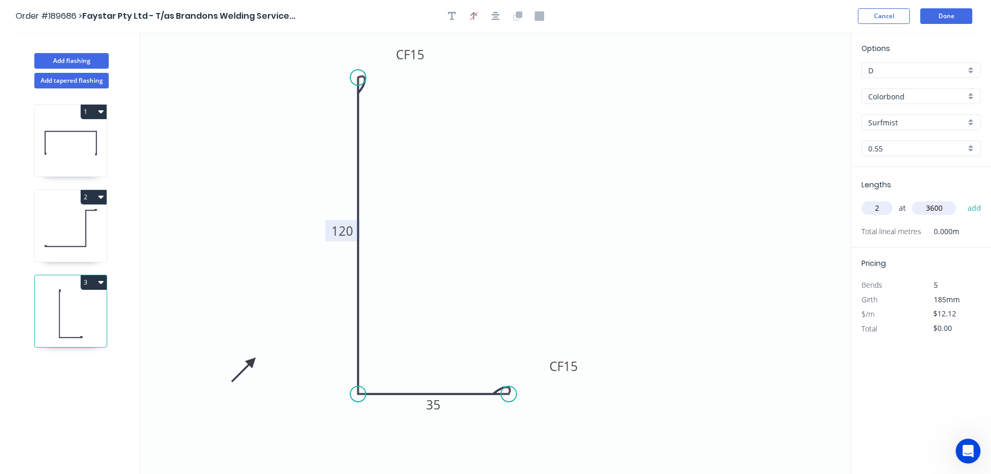
click at [963, 199] on button "add" at bounding box center [975, 208] width 24 height 18
type input "$87.26"
click at [951, 14] on button "Done" at bounding box center [947, 16] width 52 height 16
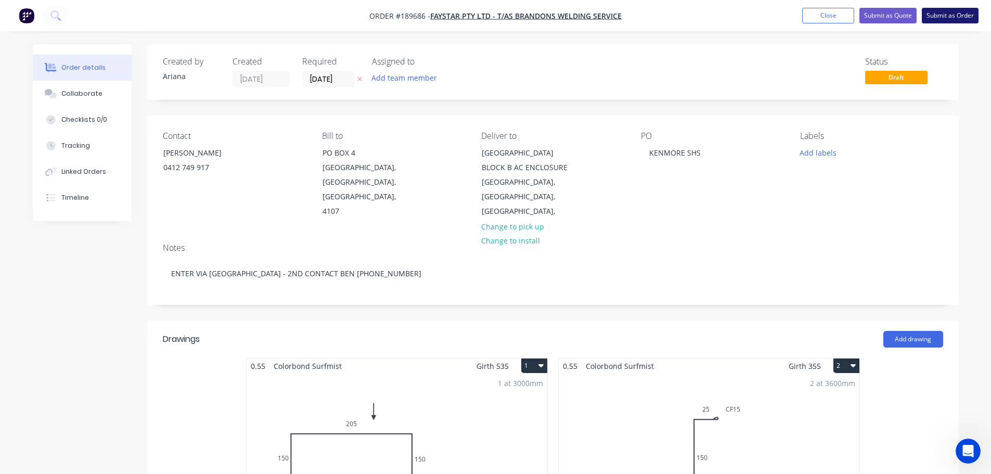
click at [950, 15] on button "Submit as Order" at bounding box center [950, 16] width 57 height 16
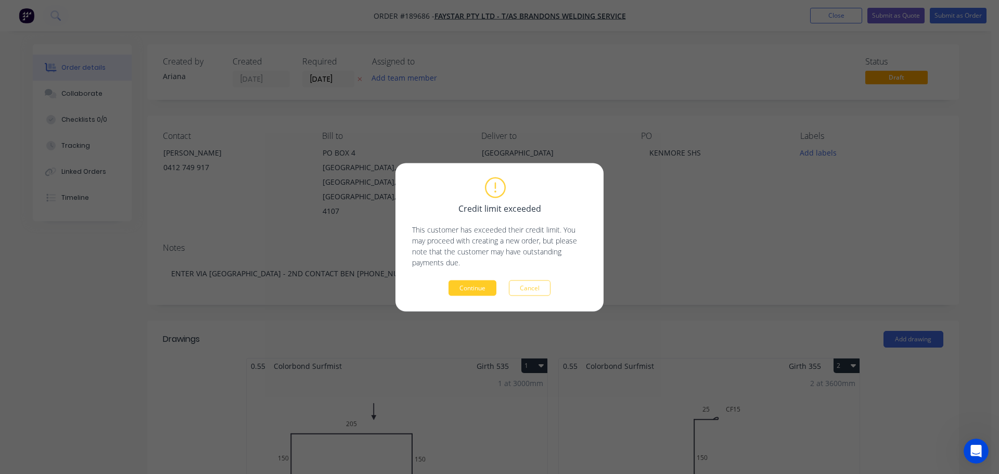
click at [476, 290] on button "Continue" at bounding box center [473, 288] width 48 height 16
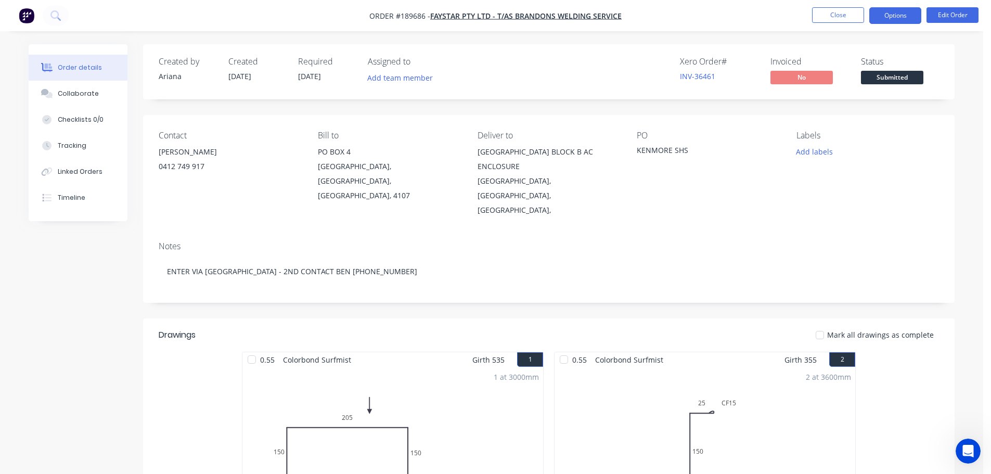
click at [894, 15] on button "Options" at bounding box center [896, 15] width 52 height 17
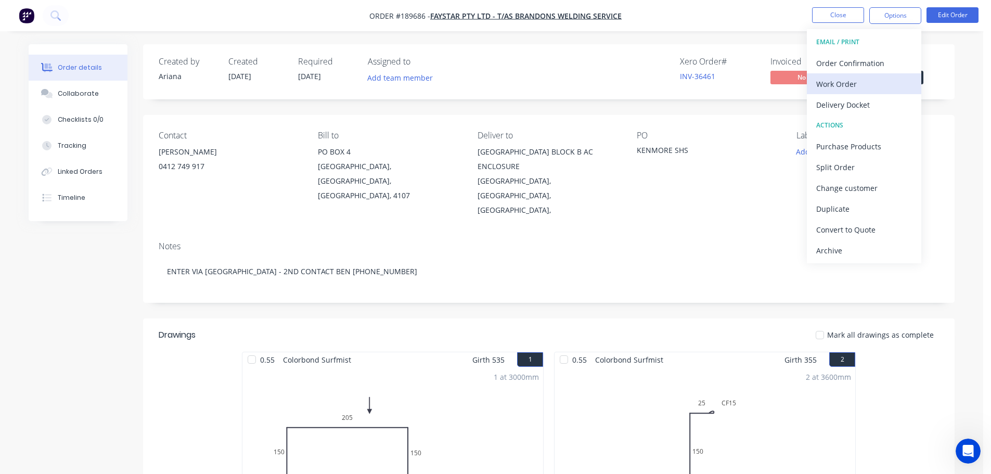
click at [854, 80] on div "Work Order" at bounding box center [864, 83] width 96 height 15
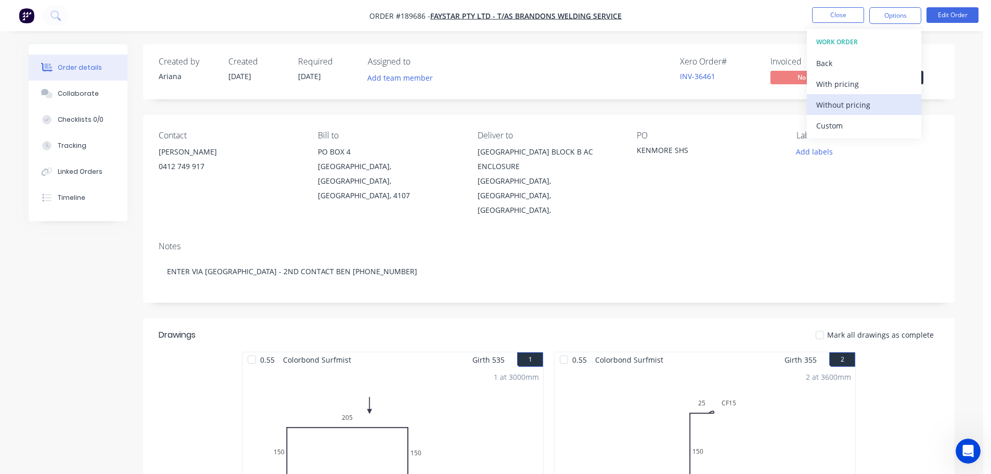
click at [842, 105] on div "Without pricing" at bounding box center [864, 104] width 96 height 15
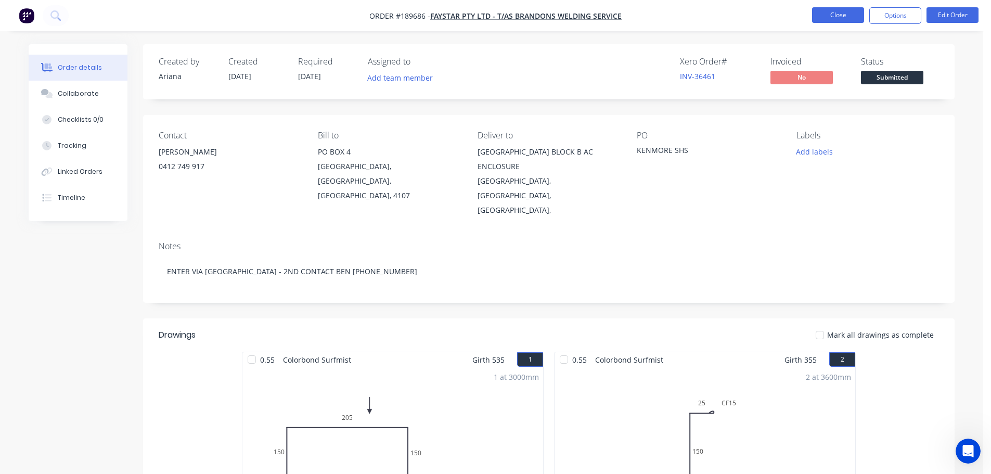
click at [837, 15] on button "Close" at bounding box center [838, 15] width 52 height 16
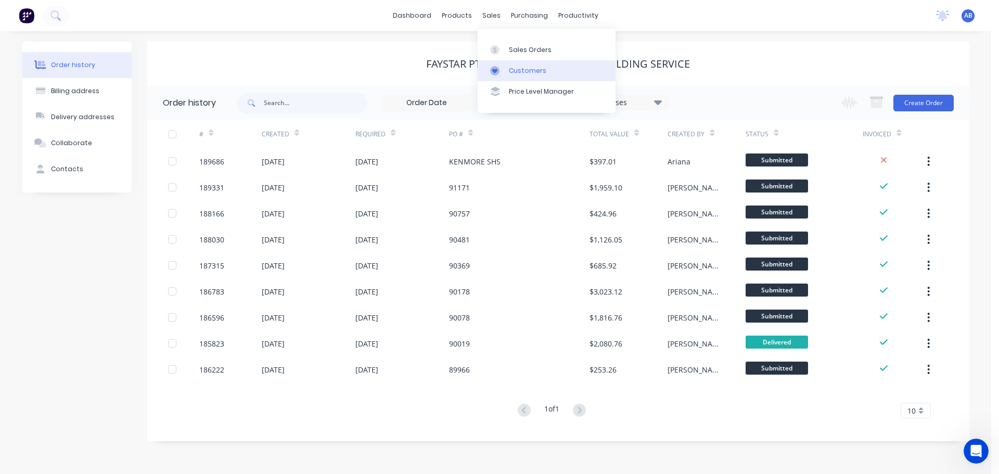
click at [518, 65] on link "Customers" at bounding box center [547, 70] width 138 height 21
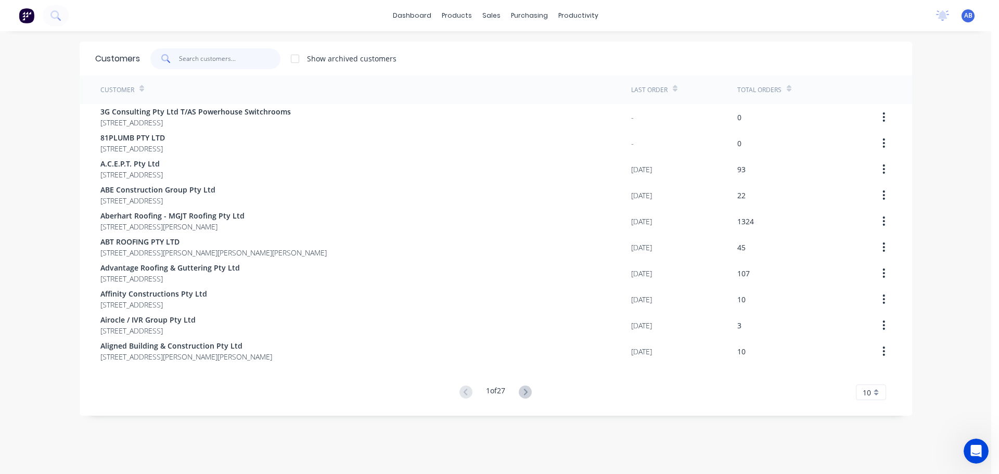
drag, startPoint x: 259, startPoint y: 62, endPoint x: 451, endPoint y: 68, distance: 192.1
click at [262, 62] on input "text" at bounding box center [229, 58] width 101 height 21
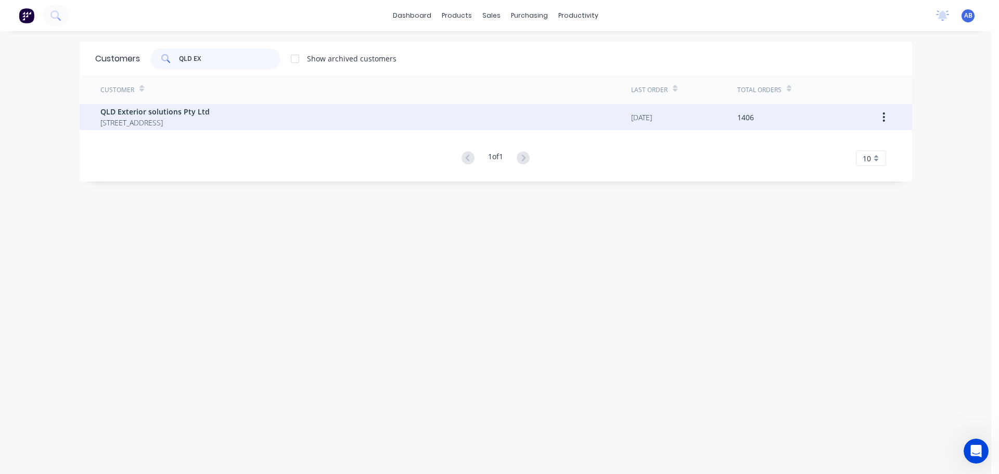
type input "QLD EX"
click at [137, 112] on span "QLD Exterior solutions Pty Ltd" at bounding box center [154, 111] width 109 height 11
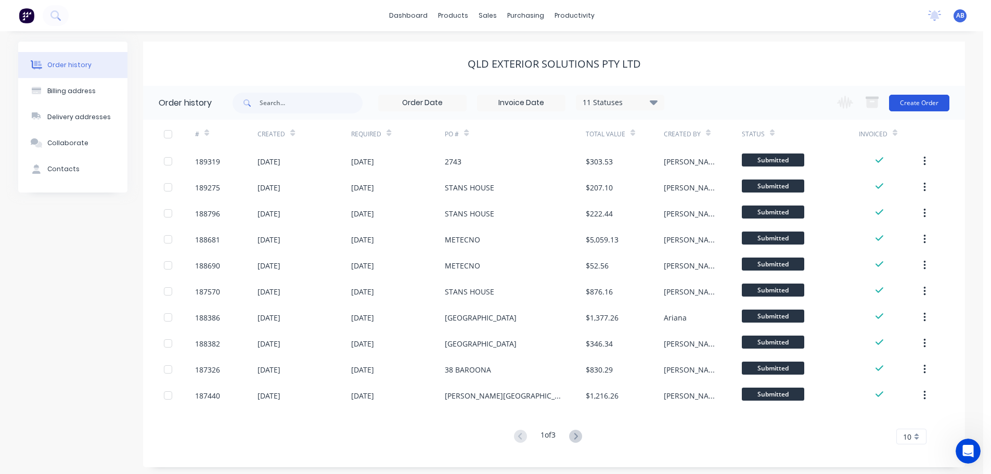
click at [923, 103] on button "Create Order" at bounding box center [919, 103] width 60 height 17
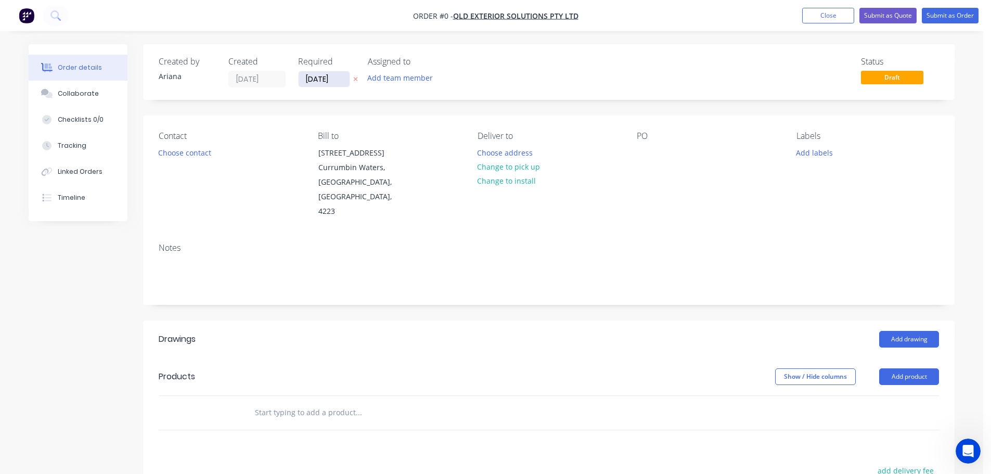
click at [328, 78] on input "[DATE]" at bounding box center [324, 79] width 51 height 16
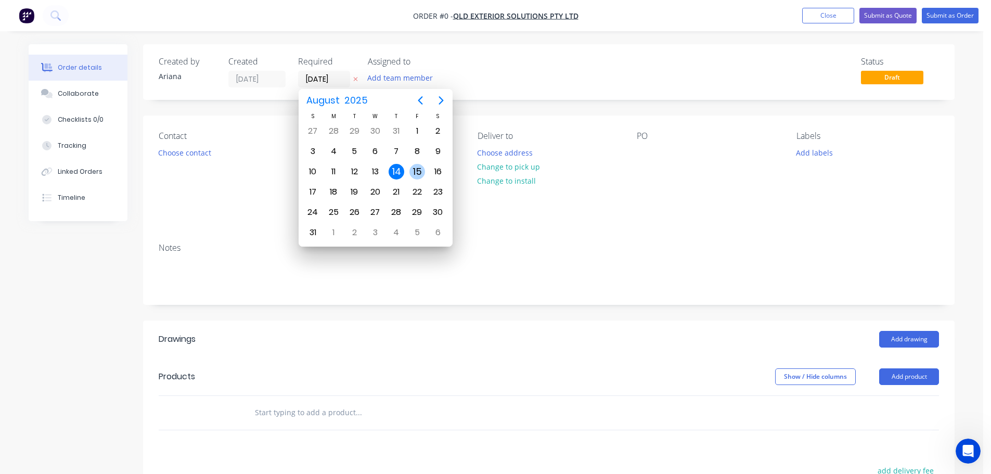
click at [416, 165] on div "15" at bounding box center [418, 172] width 16 height 16
type input "[DATE]"
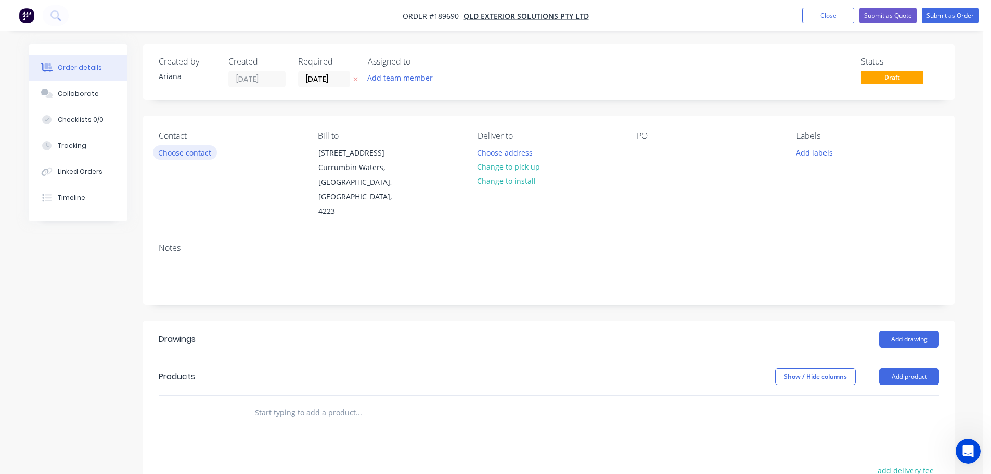
click at [194, 150] on button "Choose contact" at bounding box center [185, 152] width 64 height 14
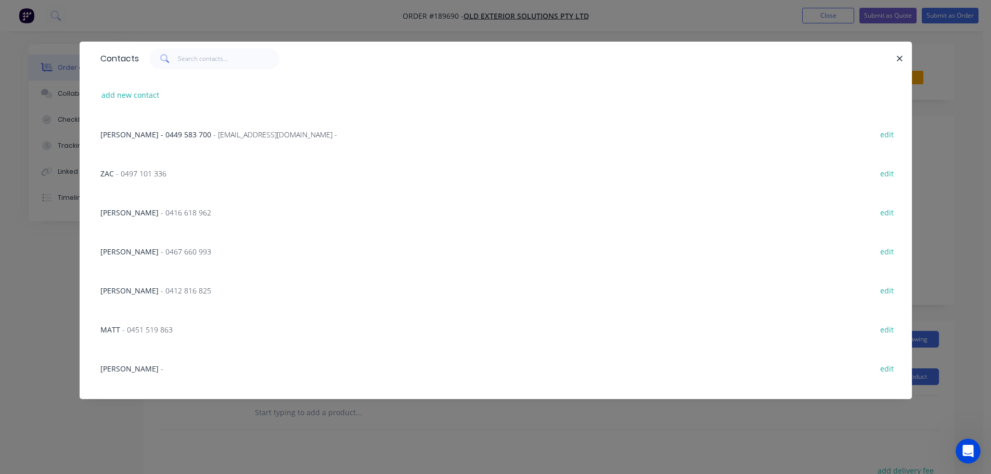
click at [171, 131] on span "[PERSON_NAME] - 0449 583 700" at bounding box center [155, 135] width 111 height 10
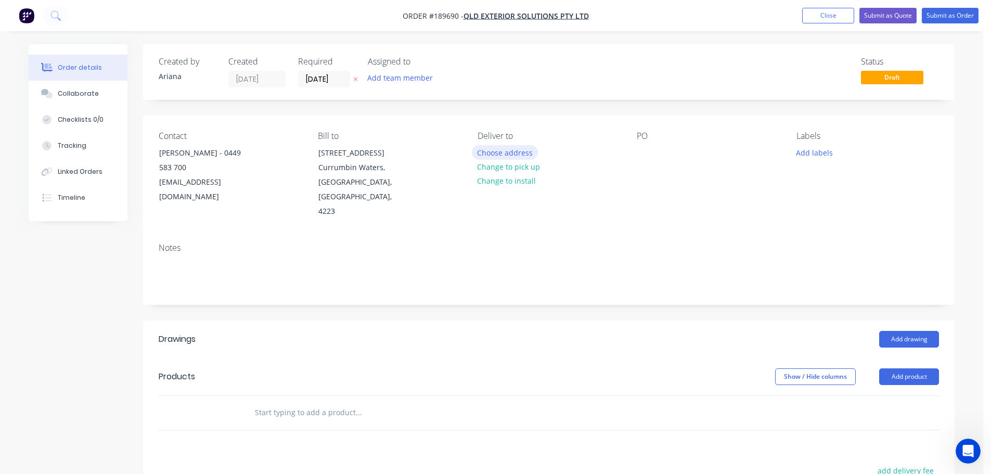
click at [505, 149] on button "Choose address" at bounding box center [505, 152] width 67 height 14
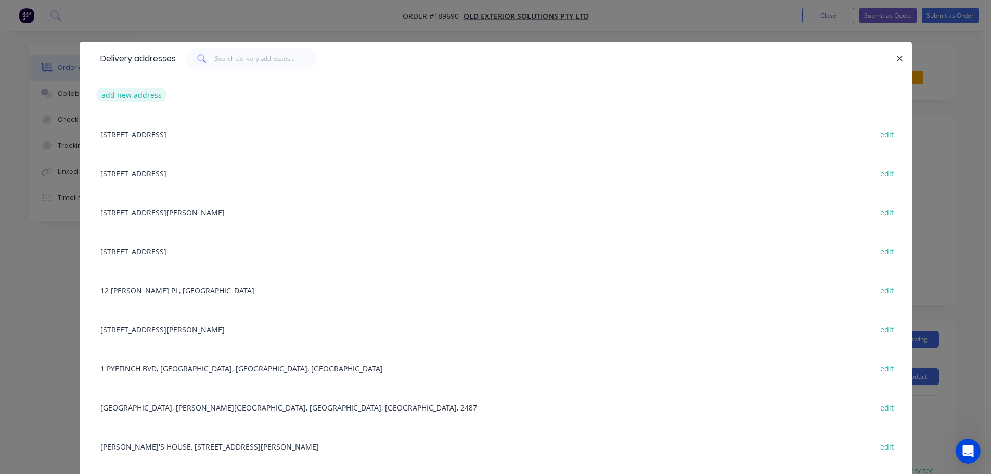
click at [116, 93] on button "add new address" at bounding box center [131, 95] width 71 height 14
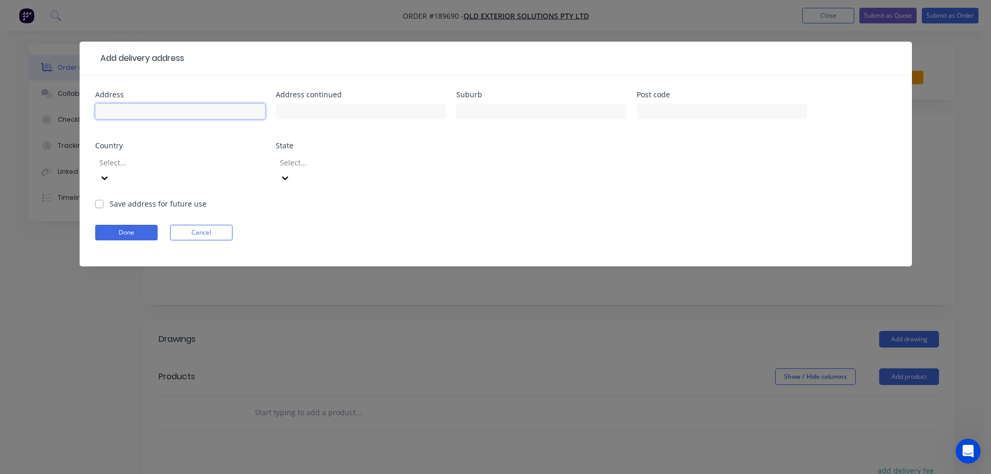
click at [111, 109] on input "text" at bounding box center [180, 112] width 170 height 16
type input "524-[STREET_ADDRESS]"
type input "STOCKLEIGH"
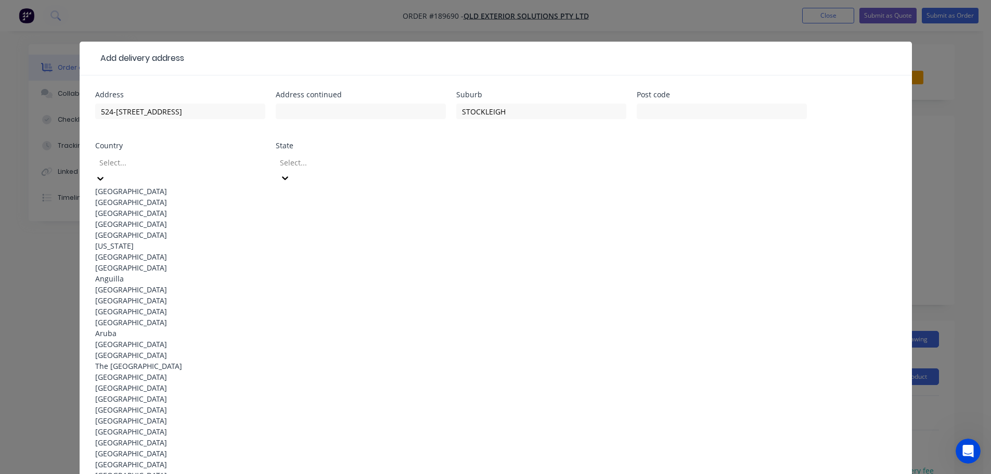
click at [197, 186] on div "[GEOGRAPHIC_DATA]" at bounding box center [180, 191] width 170 height 11
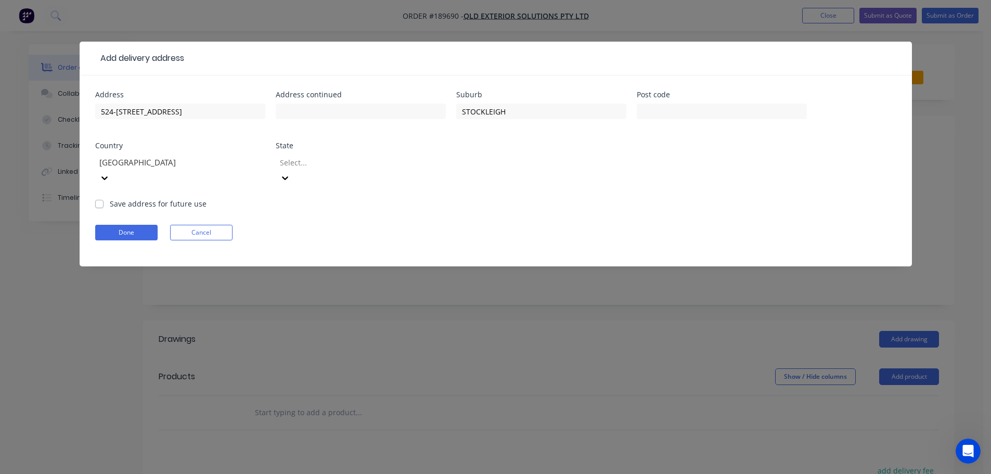
click at [290, 173] on icon at bounding box center [285, 178] width 10 height 10
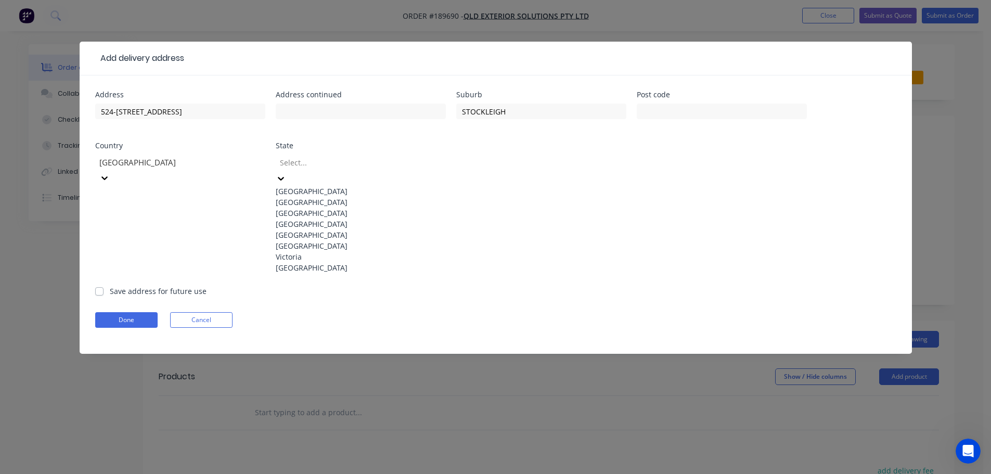
click at [354, 229] on div "[GEOGRAPHIC_DATA]" at bounding box center [361, 224] width 170 height 11
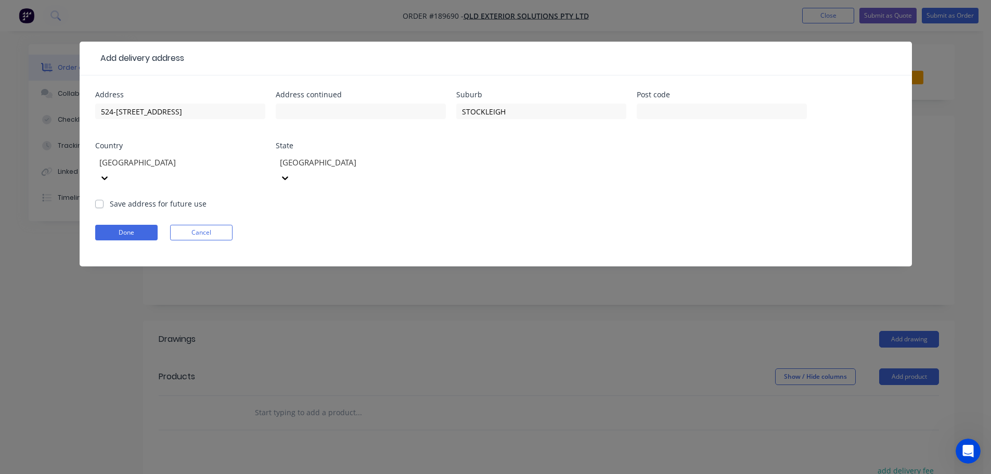
click at [538, 225] on div "Done Cancel" at bounding box center [495, 233] width 801 height 16
click at [129, 225] on button "Done" at bounding box center [126, 233] width 62 height 16
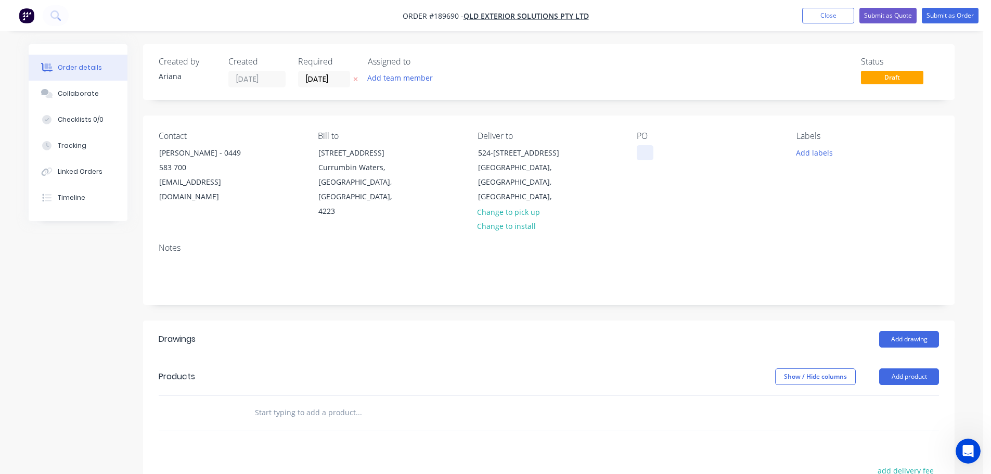
click at [646, 154] on div at bounding box center [645, 152] width 17 height 15
click at [769, 187] on div "PO STOCKLEIGH" at bounding box center [708, 175] width 143 height 88
click at [806, 151] on button "Add labels" at bounding box center [814, 152] width 48 height 14
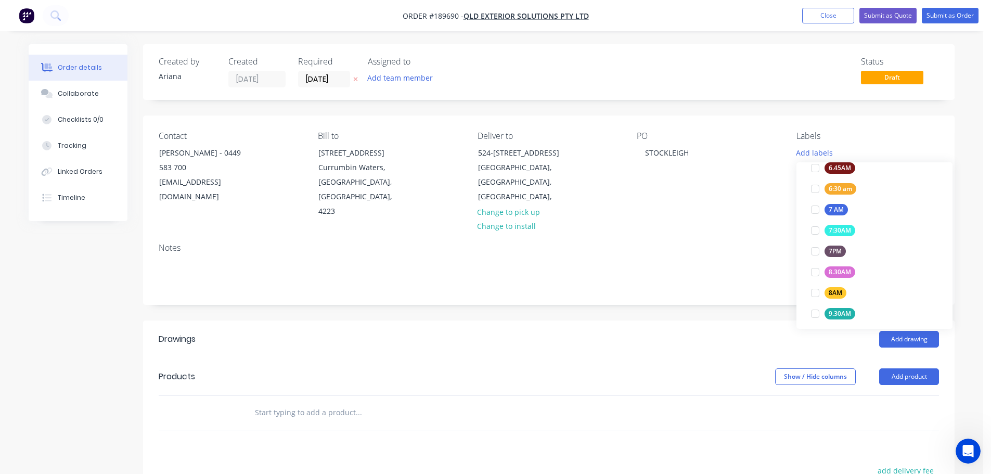
scroll to position [250, 0]
click at [815, 287] on div at bounding box center [815, 286] width 21 height 21
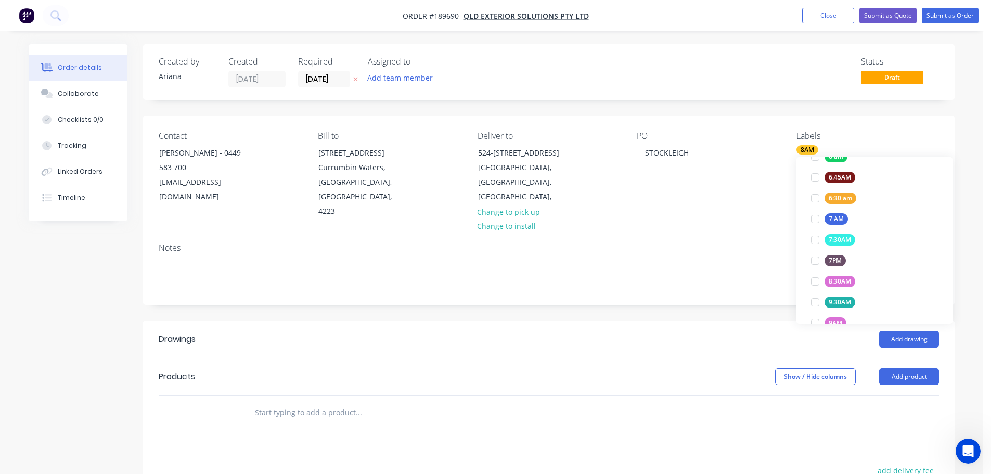
scroll to position [0, 0]
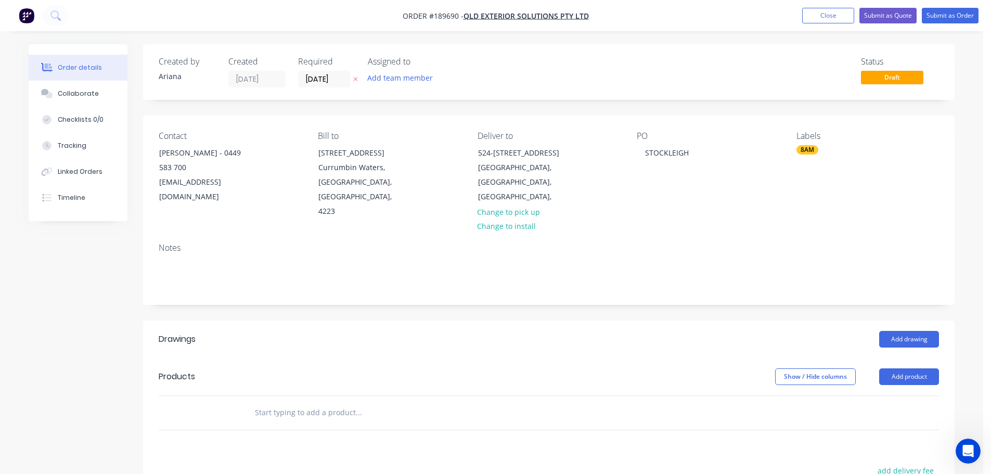
click at [725, 243] on div "Notes" at bounding box center [549, 248] width 781 height 10
click at [910, 368] on button "Add product" at bounding box center [909, 376] width 60 height 17
click at [904, 395] on div "Product catalogue" at bounding box center [890, 402] width 80 height 15
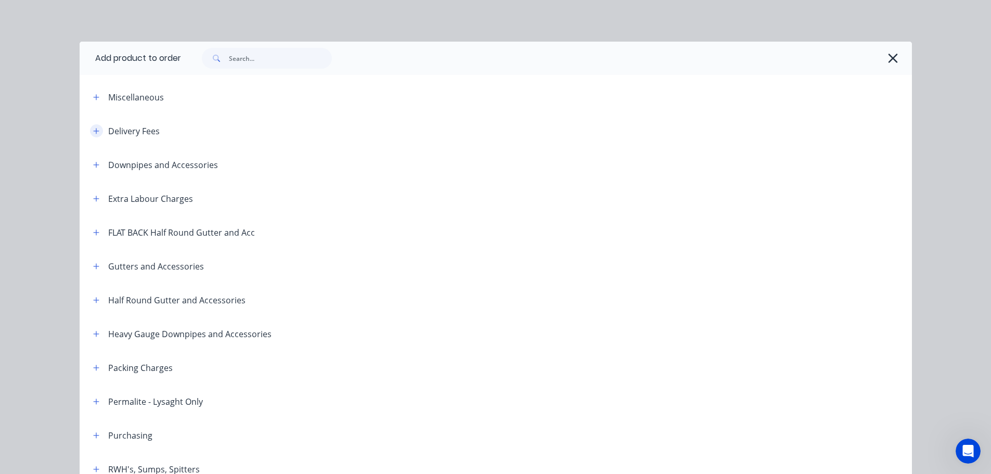
click at [93, 127] on icon "button" at bounding box center [96, 130] width 6 height 7
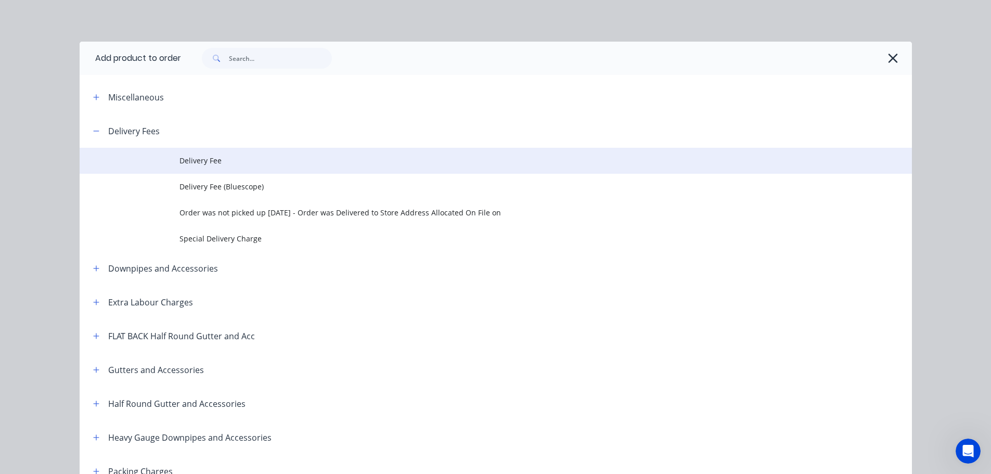
click at [233, 163] on span "Delivery Fee" at bounding box center [473, 160] width 586 height 11
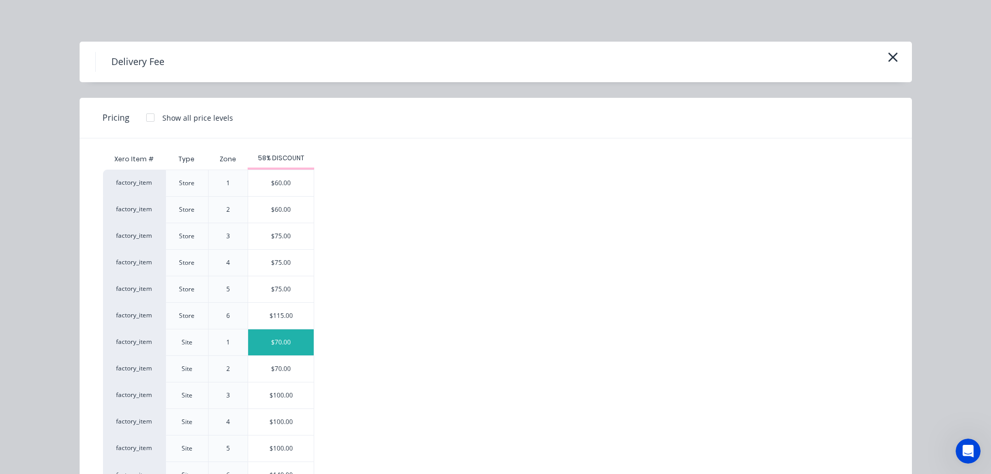
click at [279, 335] on div "$70.00" at bounding box center [281, 342] width 66 height 26
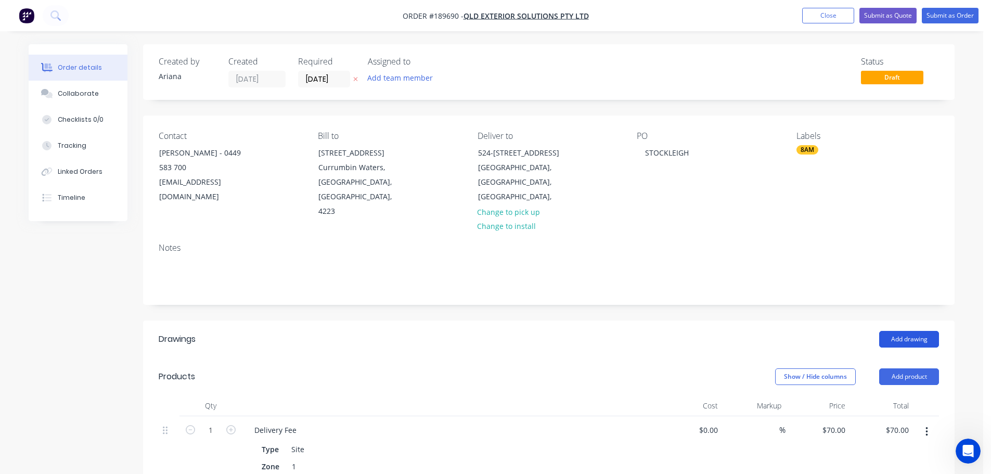
click at [907, 331] on button "Add drawing" at bounding box center [909, 339] width 60 height 17
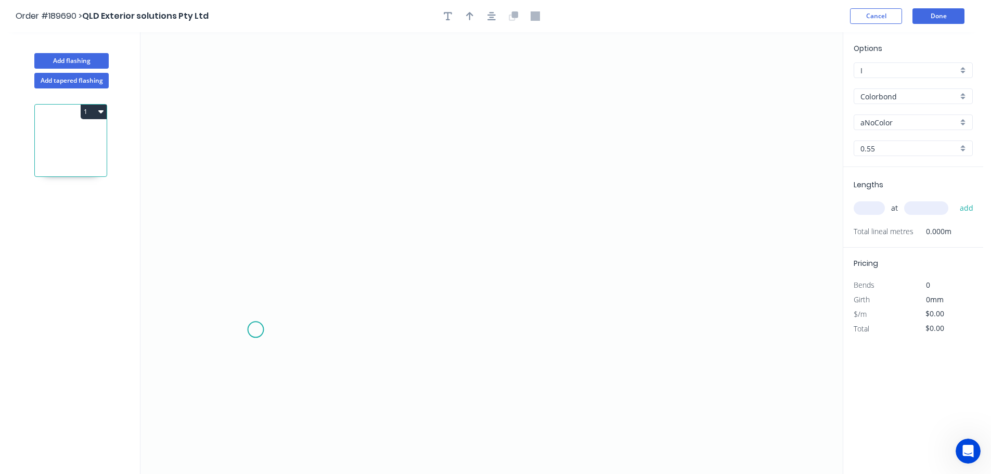
click at [255, 330] on icon "0" at bounding box center [491, 253] width 702 height 442
click at [287, 264] on icon "0" at bounding box center [491, 253] width 702 height 442
click at [516, 180] on icon at bounding box center [401, 222] width 229 height 84
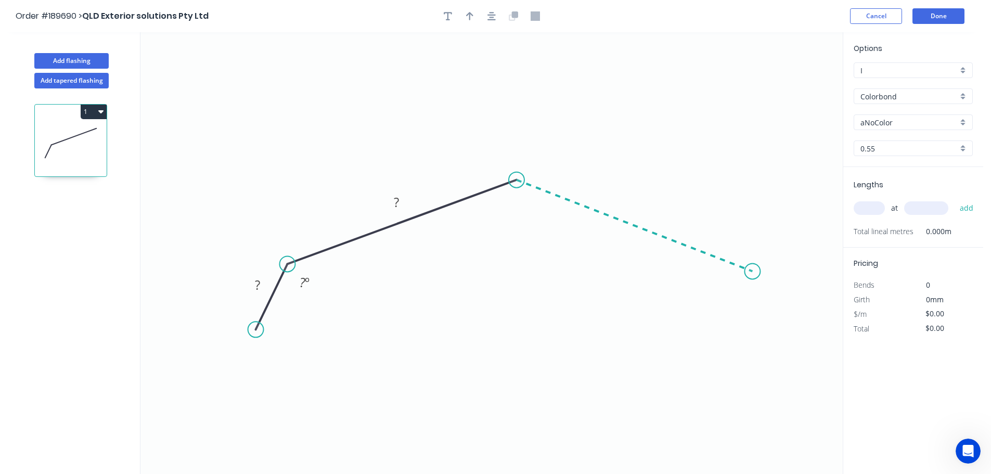
click at [753, 272] on icon "0 ? ? ? º" at bounding box center [491, 253] width 702 height 442
click at [775, 339] on icon "0 ? ? ? ? º ? º" at bounding box center [491, 253] width 702 height 442
click at [775, 339] on circle at bounding box center [774, 338] width 16 height 16
drag, startPoint x: 344, startPoint y: 311, endPoint x: 379, endPoint y: 312, distance: 34.4
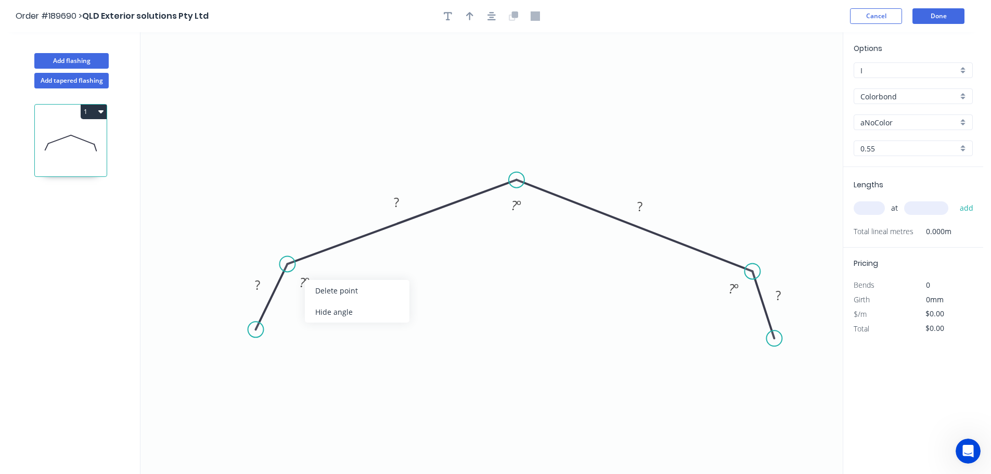
click at [350, 311] on div "Hide angle" at bounding box center [357, 311] width 105 height 21
click at [746, 318] on div "Hide angle" at bounding box center [786, 320] width 105 height 21
click at [261, 283] on rect at bounding box center [257, 285] width 21 height 15
click at [482, 338] on icon "0 40 200 200 40 160 º" at bounding box center [491, 253] width 702 height 442
type input "$14.47"
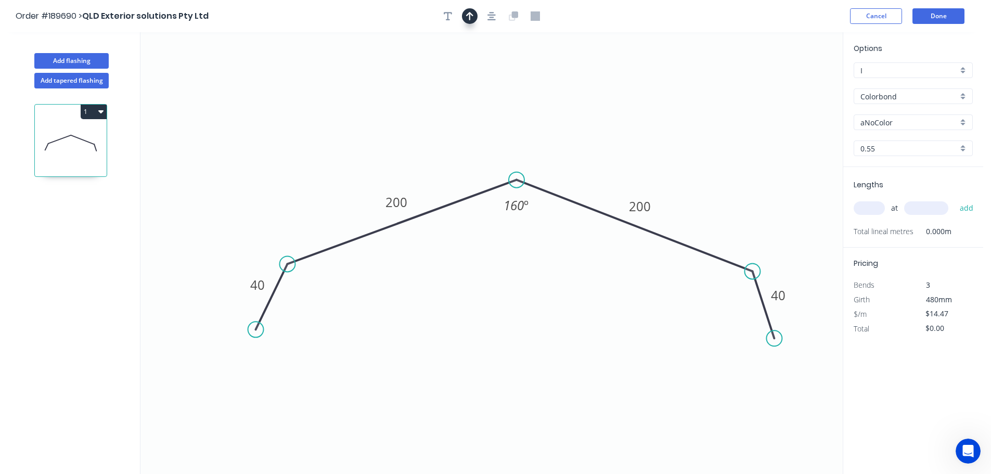
drag, startPoint x: 470, startPoint y: 15, endPoint x: 669, endPoint y: 86, distance: 210.5
click at [471, 15] on icon "button" at bounding box center [469, 15] width 7 height 9
drag, startPoint x: 790, startPoint y: 82, endPoint x: 563, endPoint y: 122, distance: 231.5
click at [563, 120] on icon at bounding box center [559, 103] width 9 height 33
click at [964, 121] on div "aNoColor" at bounding box center [913, 122] width 119 height 16
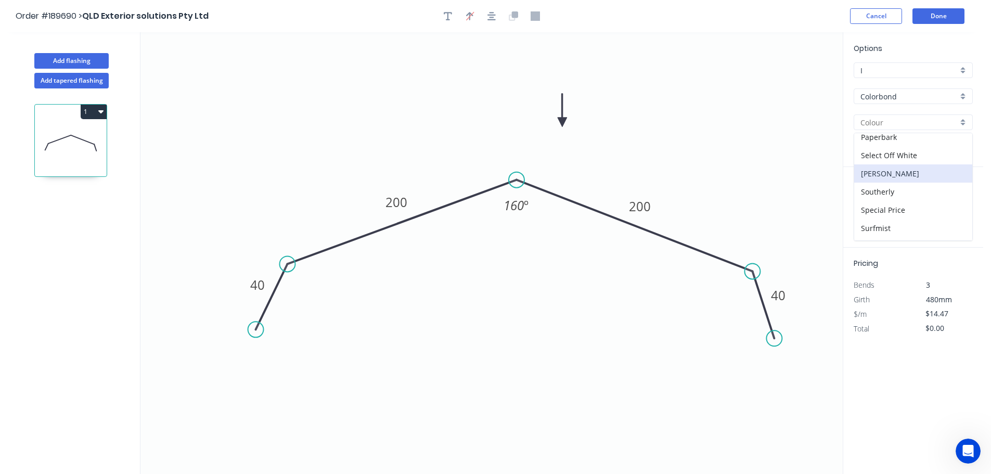
scroll to position [403, 0]
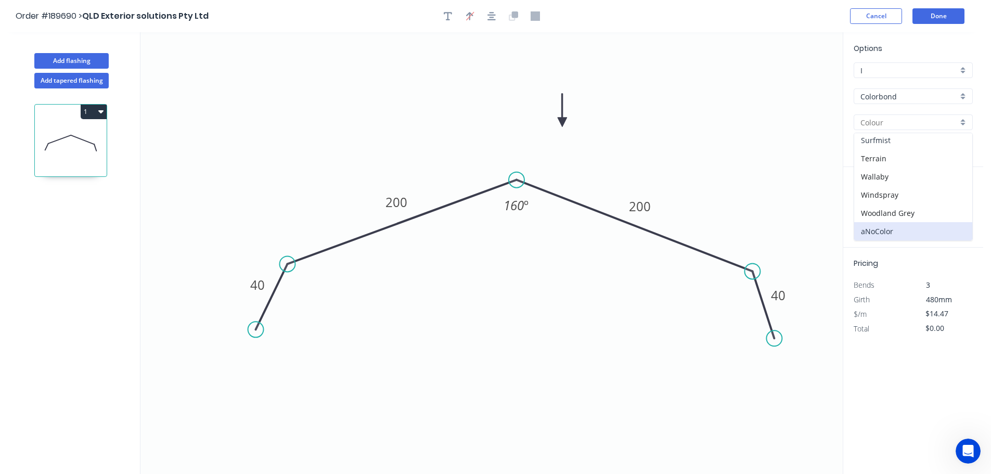
click at [922, 145] on div "Surfmist" at bounding box center [913, 140] width 118 height 18
type input "Surfmist"
click at [872, 207] on input "text" at bounding box center [869, 208] width 31 height 14
type input "3"
type input "6000"
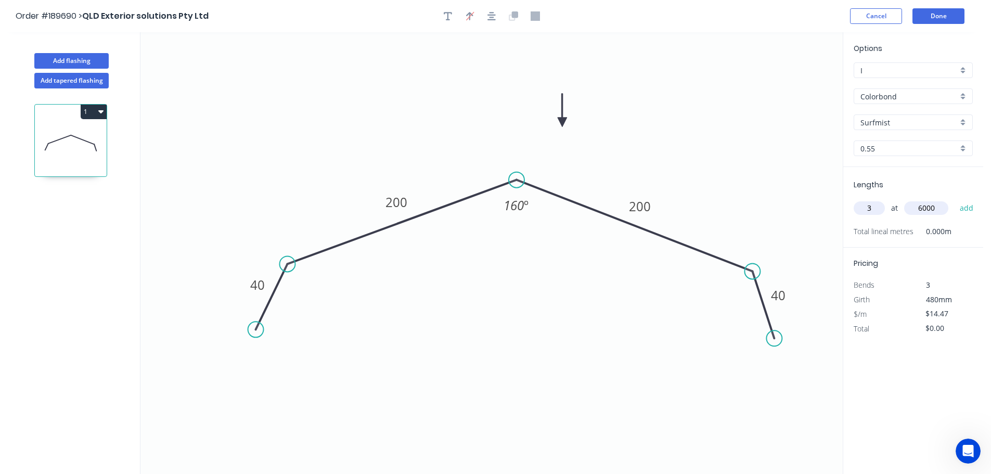
click at [955, 199] on button "add" at bounding box center [967, 208] width 24 height 18
type input "$260.46"
click at [63, 59] on button "Add flashing" at bounding box center [71, 61] width 74 height 16
type input "$0.00"
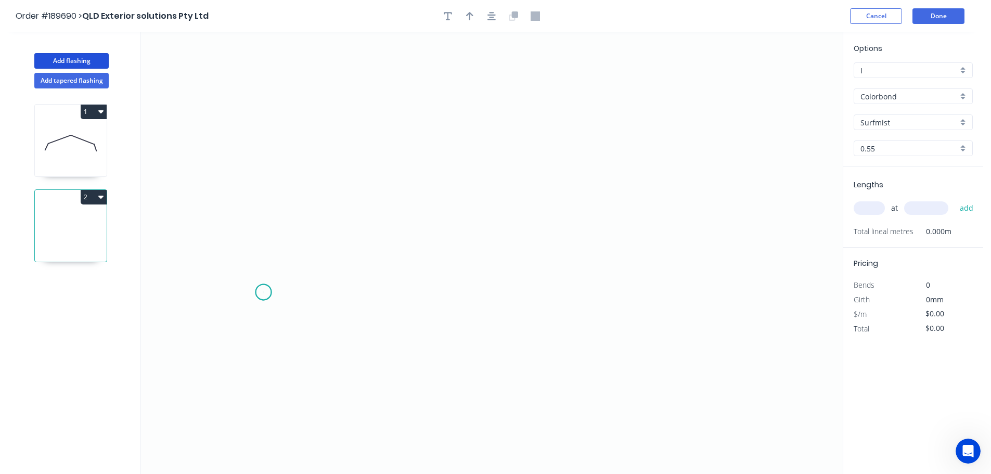
click at [263, 292] on icon "0" at bounding box center [491, 253] width 702 height 442
click at [496, 247] on icon "0" at bounding box center [491, 253] width 702 height 442
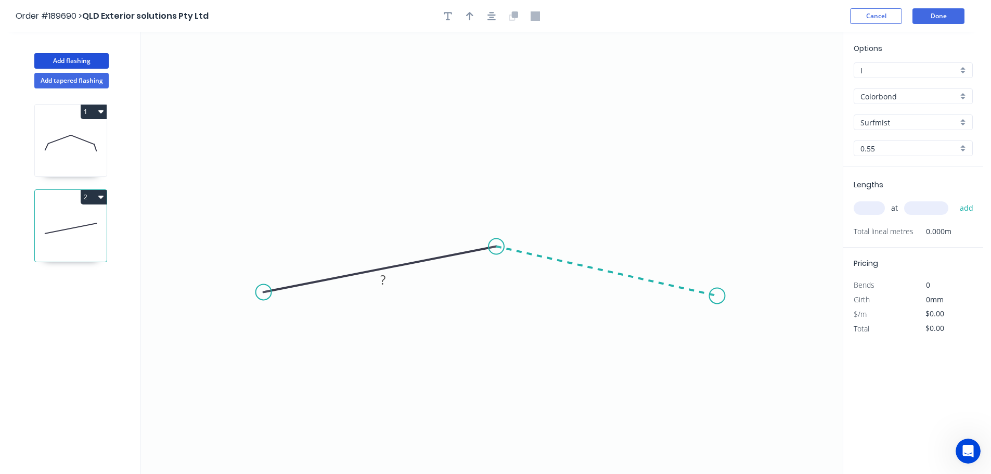
click at [718, 296] on icon "0 ?" at bounding box center [491, 253] width 702 height 442
click at [718, 296] on circle at bounding box center [718, 296] width 16 height 16
click at [379, 248] on tspan "?" at bounding box center [376, 248] width 5 height 17
click at [467, 154] on icon "0 250 250 160 º" at bounding box center [491, 253] width 702 height 442
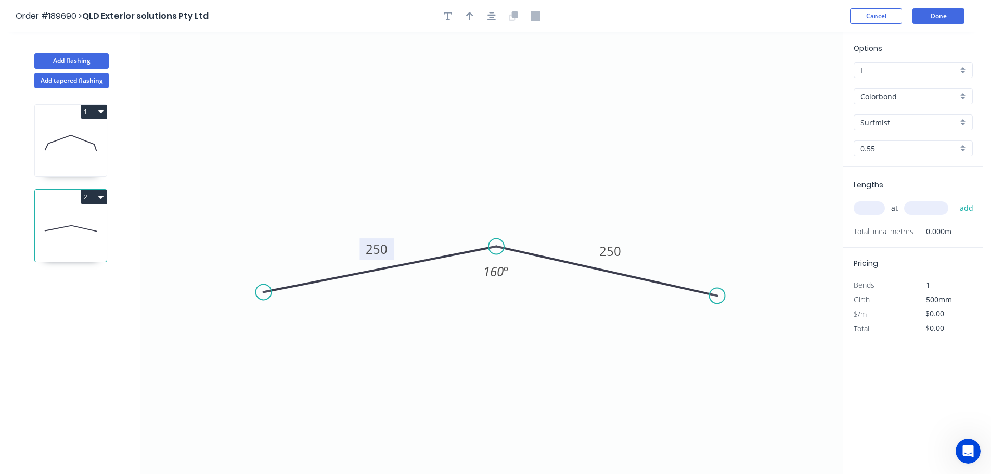
type input "$12.96"
drag, startPoint x: 469, startPoint y: 15, endPoint x: 492, endPoint y: 23, distance: 24.1
click at [470, 15] on icon "button" at bounding box center [469, 16] width 7 height 8
drag, startPoint x: 790, startPoint y: 80, endPoint x: 495, endPoint y: 349, distance: 399.3
click at [513, 349] on icon at bounding box center [517, 340] width 9 height 33
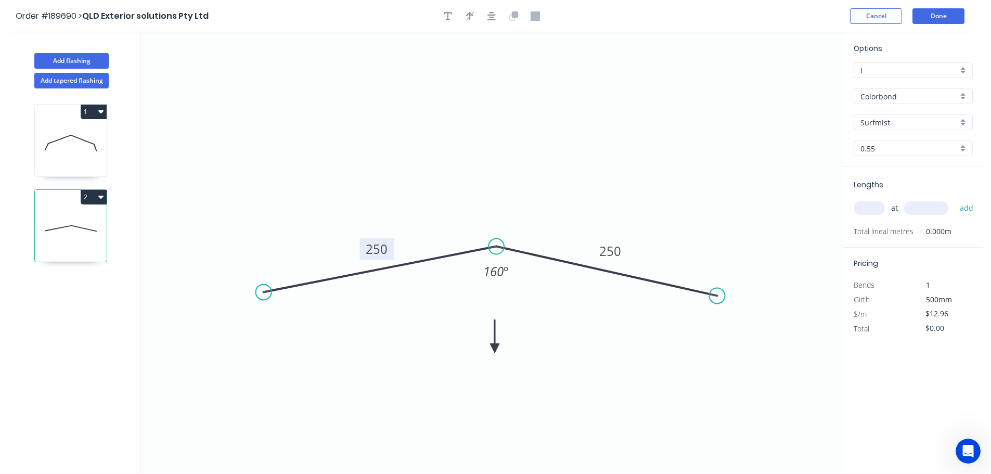
click at [495, 349] on icon at bounding box center [494, 335] width 9 height 33
click at [495, 349] on icon at bounding box center [506, 347] width 33 height 9
click at [876, 203] on input "text" at bounding box center [869, 208] width 31 height 14
type input "3"
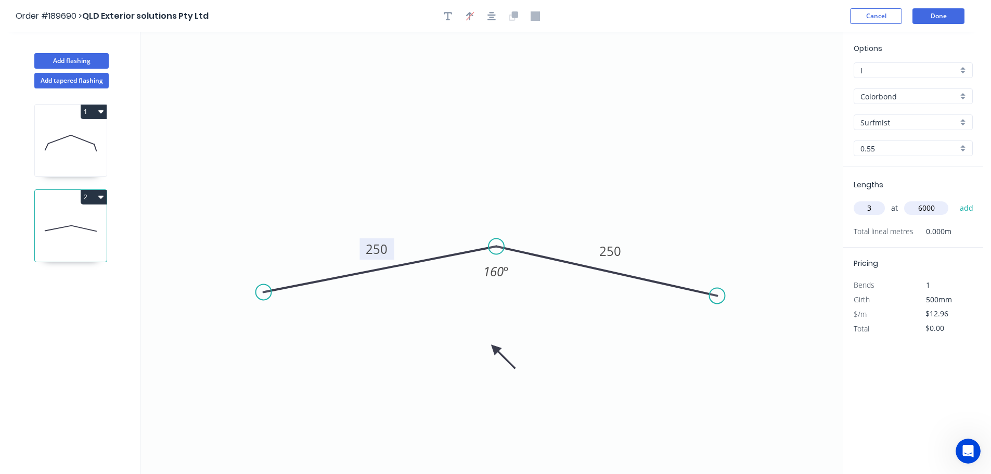
type input "6000"
click at [955, 199] on button "add" at bounding box center [967, 208] width 24 height 18
type input "$233.28"
click at [73, 128] on icon at bounding box center [71, 143] width 72 height 67
type input "$14.47"
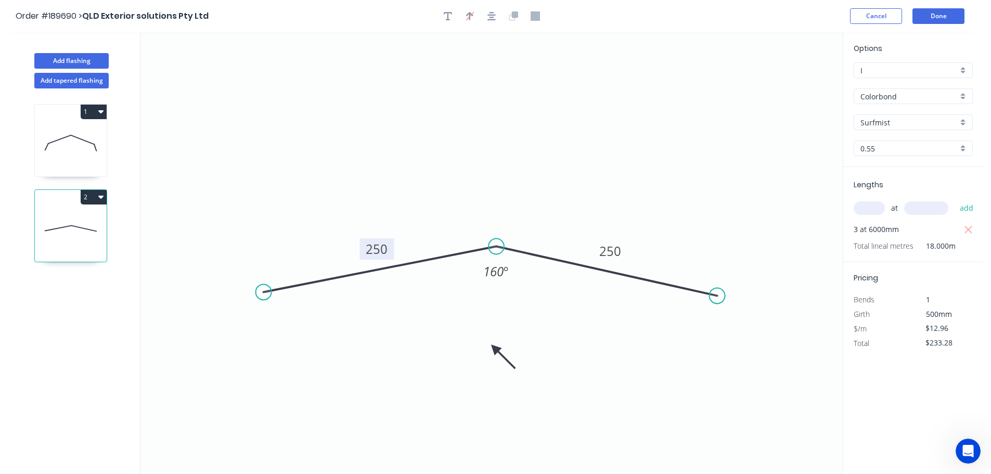
type input "$260.46"
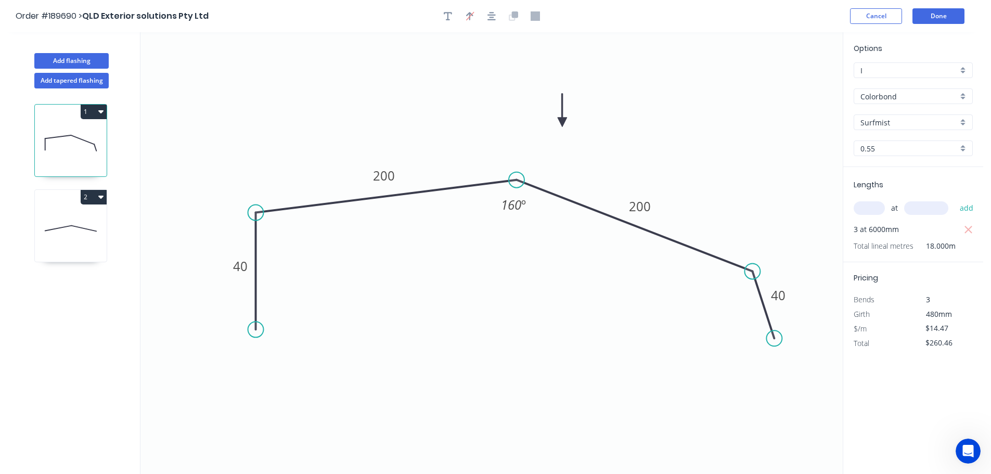
drag, startPoint x: 284, startPoint y: 263, endPoint x: 257, endPoint y: 213, distance: 57.3
click at [257, 213] on circle at bounding box center [256, 213] width 16 height 16
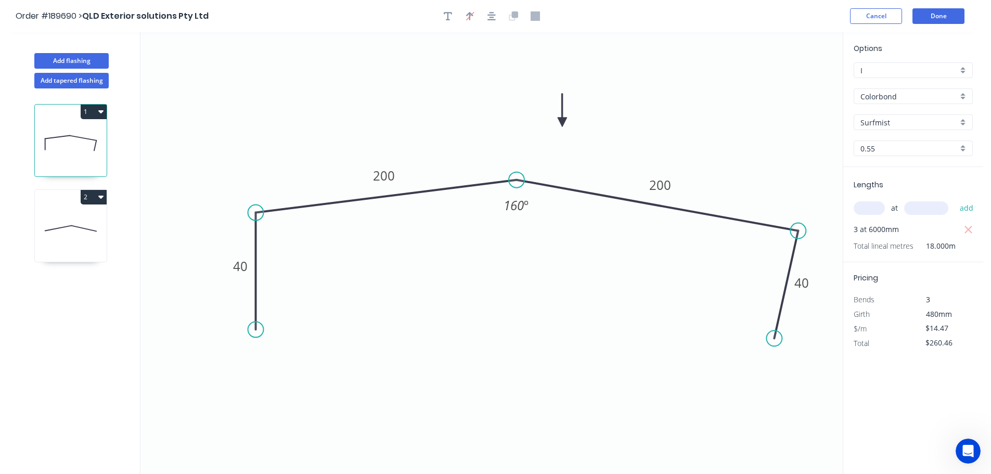
drag, startPoint x: 758, startPoint y: 249, endPoint x: 799, endPoint y: 231, distance: 44.8
click at [799, 231] on circle at bounding box center [798, 231] width 16 height 16
drag, startPoint x: 810, startPoint y: 325, endPoint x: 825, endPoint y: 292, distance: 35.9
click at [825, 292] on circle at bounding box center [824, 292] width 16 height 16
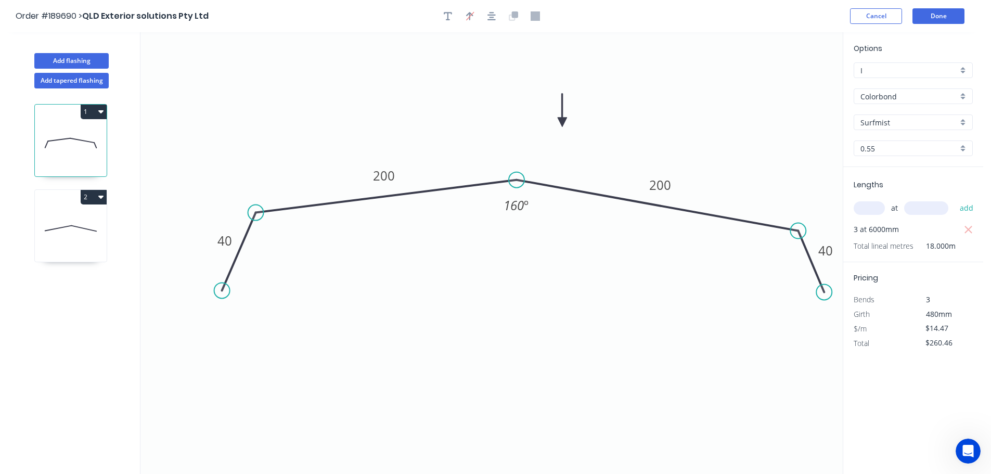
drag, startPoint x: 251, startPoint y: 327, endPoint x: 222, endPoint y: 291, distance: 47.0
click at [222, 291] on circle at bounding box center [222, 291] width 16 height 16
drag, startPoint x: 223, startPoint y: 289, endPoint x: 233, endPoint y: 278, distance: 14.7
click at [233, 278] on circle at bounding box center [234, 278] width 16 height 16
click at [821, 291] on circle at bounding box center [820, 291] width 16 height 16
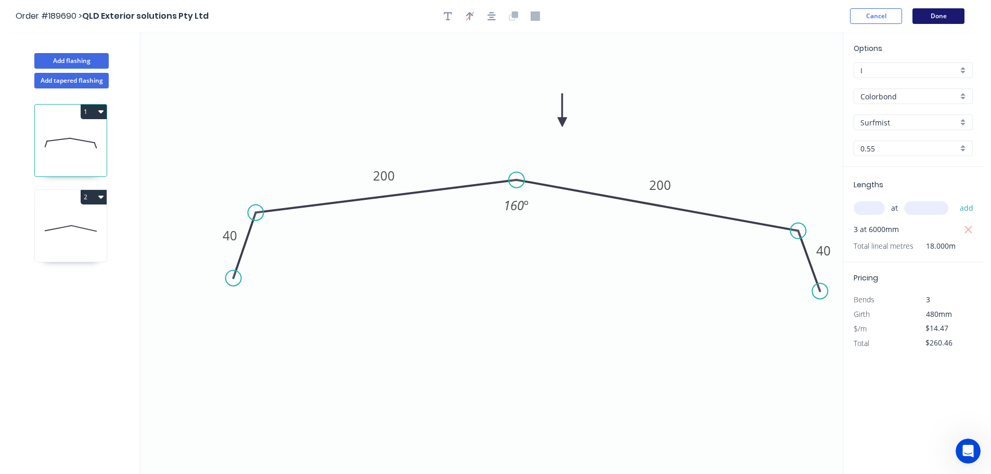
click at [931, 13] on button "Done" at bounding box center [939, 16] width 52 height 16
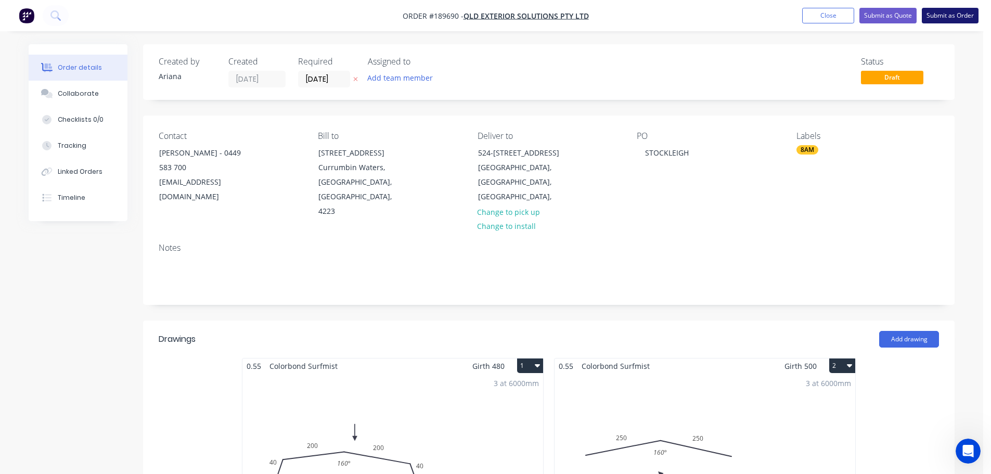
click at [949, 17] on button "Submit as Order" at bounding box center [950, 16] width 57 height 16
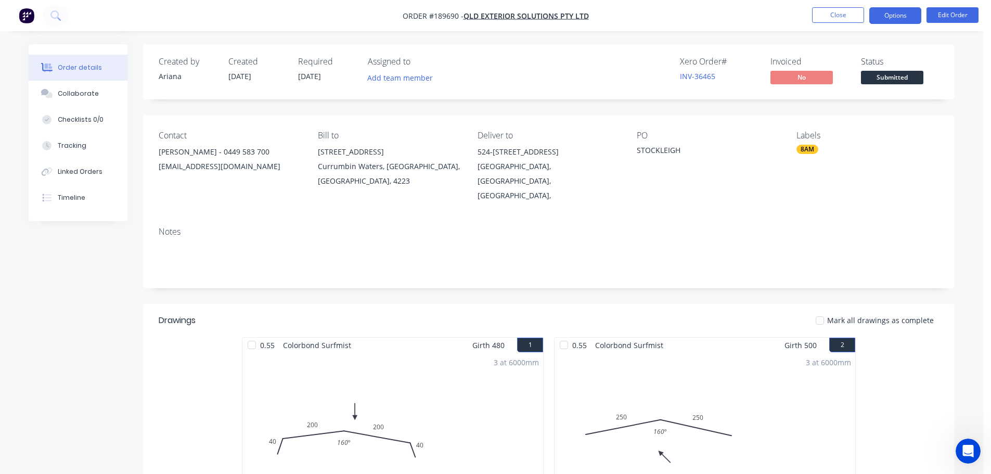
click at [890, 16] on button "Options" at bounding box center [896, 15] width 52 height 17
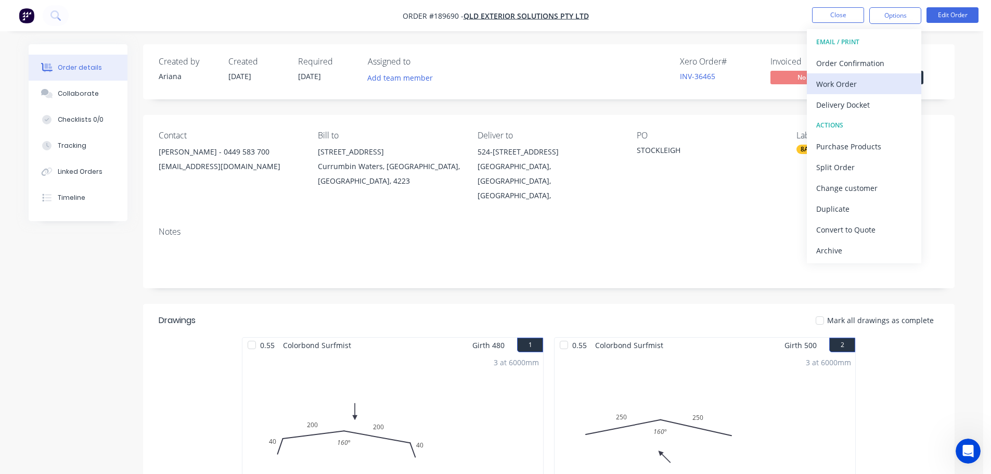
click at [844, 78] on div "Work Order" at bounding box center [864, 83] width 96 height 15
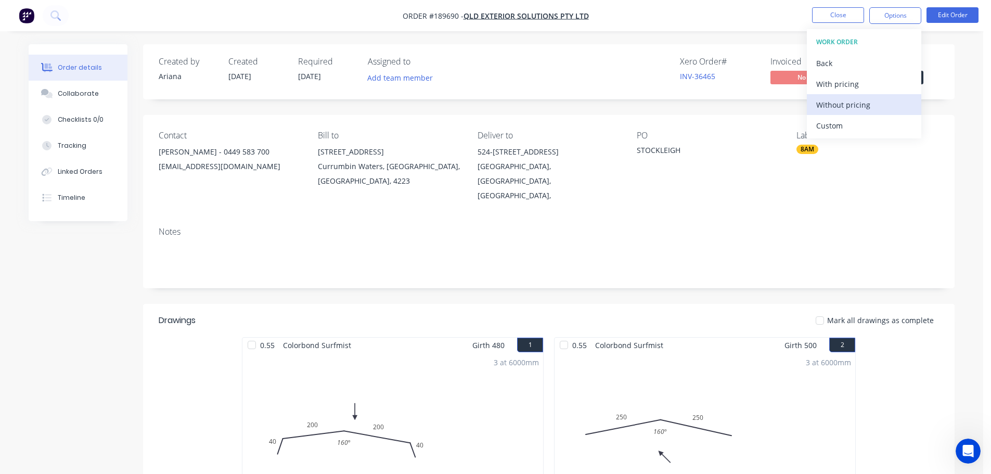
click at [839, 101] on div "Without pricing" at bounding box center [864, 104] width 96 height 15
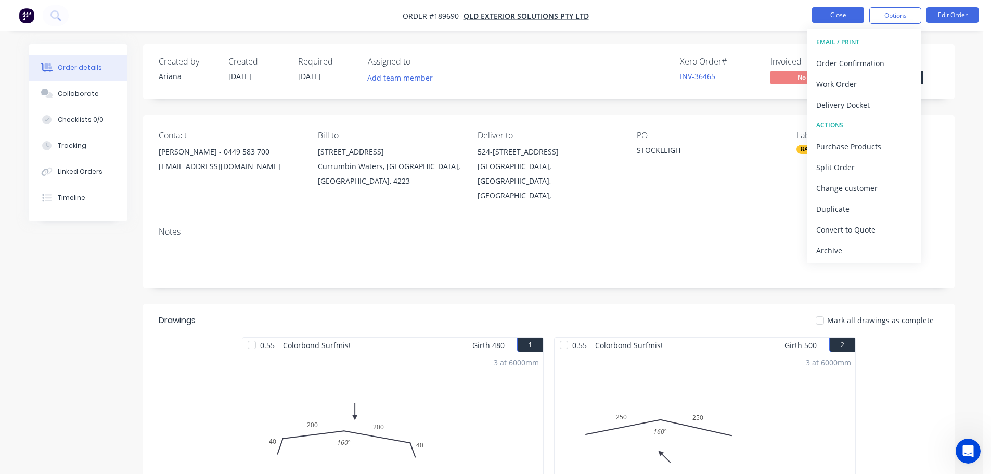
click at [836, 14] on button "Close" at bounding box center [838, 15] width 52 height 16
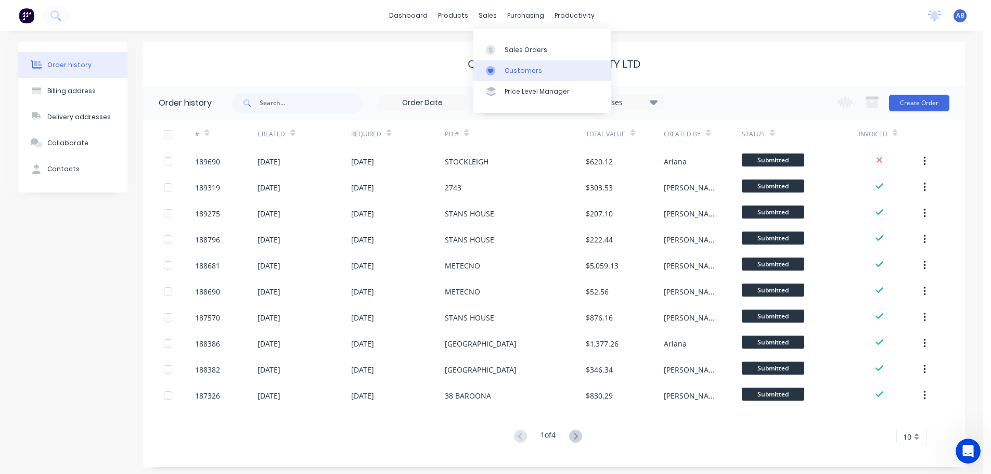
click at [518, 71] on div "Customers" at bounding box center [523, 70] width 37 height 9
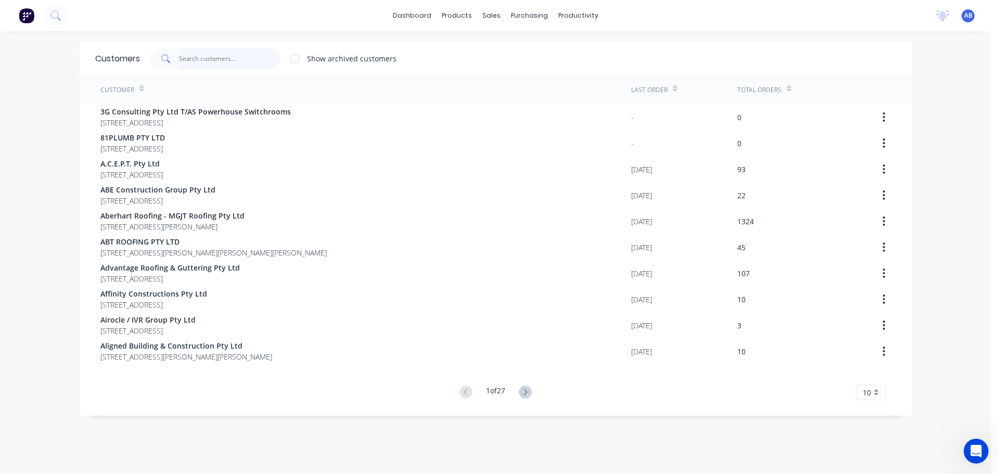
drag, startPoint x: 250, startPoint y: 57, endPoint x: 418, endPoint y: 51, distance: 168.2
click at [251, 57] on input "text" at bounding box center [229, 58] width 101 height 21
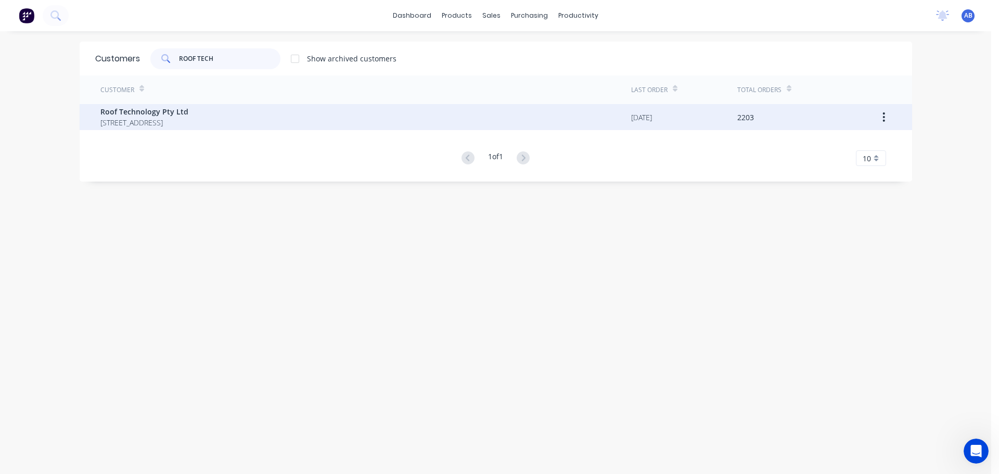
type input "ROOF TECH"
click at [174, 121] on span "[STREET_ADDRESS]" at bounding box center [144, 122] width 88 height 11
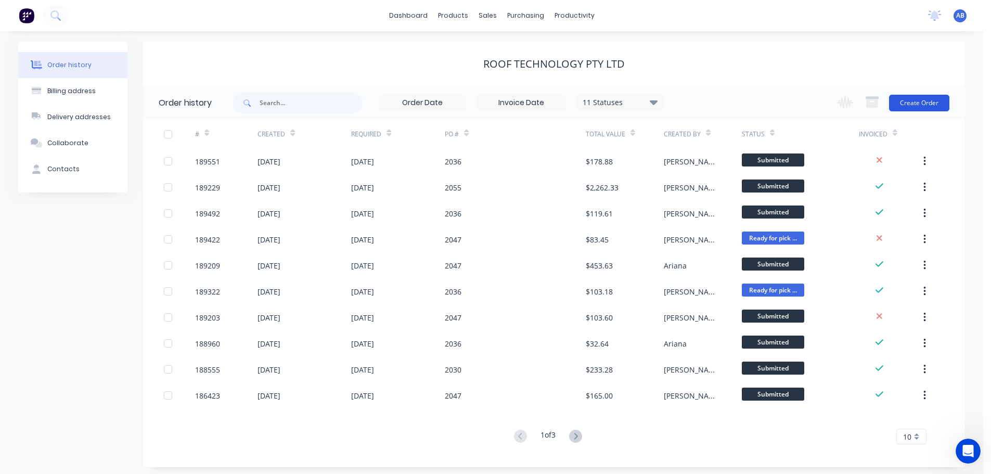
click at [918, 99] on button "Create Order" at bounding box center [919, 103] width 60 height 17
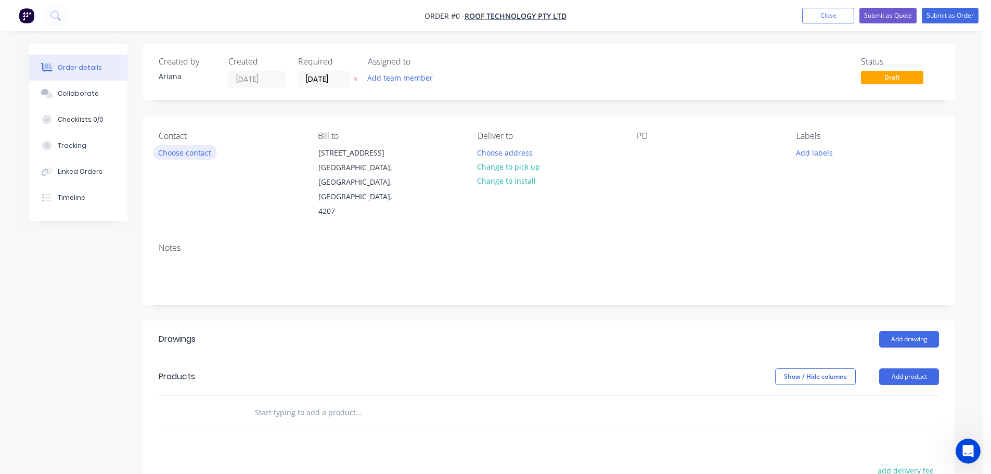
click at [196, 154] on button "Choose contact" at bounding box center [185, 152] width 64 height 14
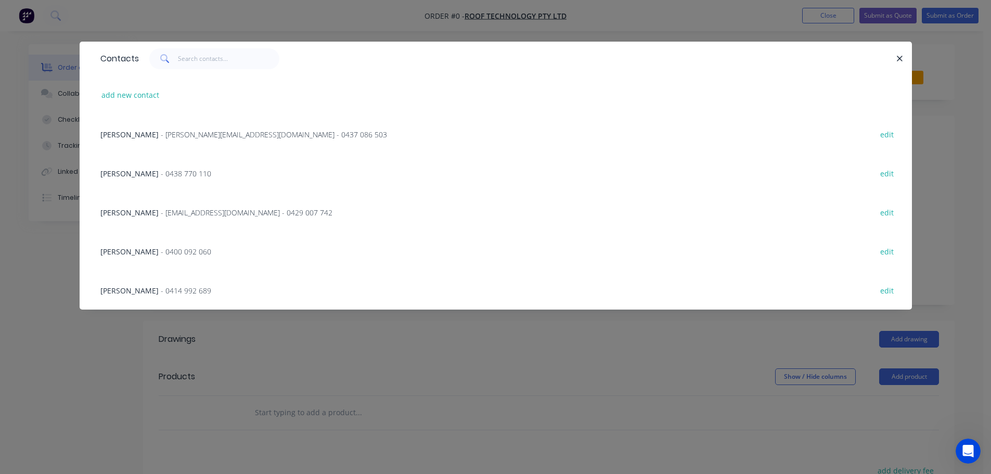
click at [176, 210] on span "- [EMAIL_ADDRESS][DOMAIN_NAME] - 0429 007 742" at bounding box center [247, 213] width 172 height 10
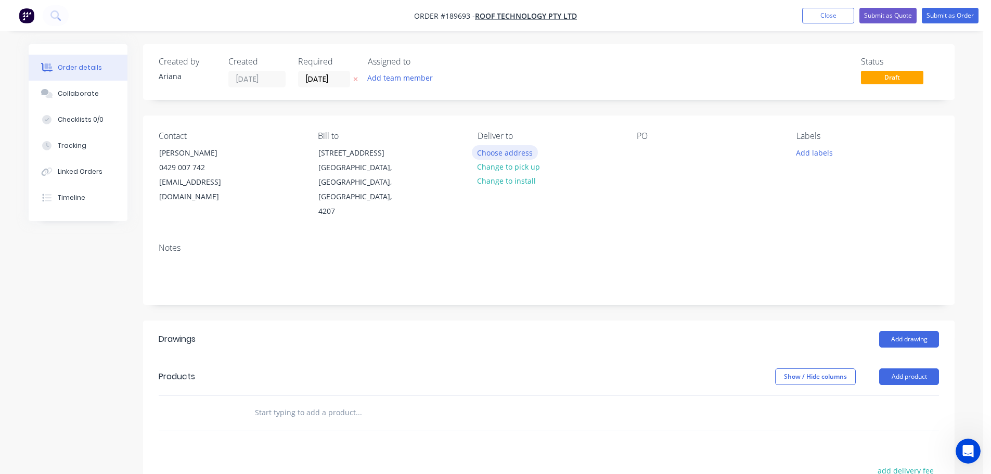
click at [506, 152] on button "Choose address" at bounding box center [505, 152] width 67 height 14
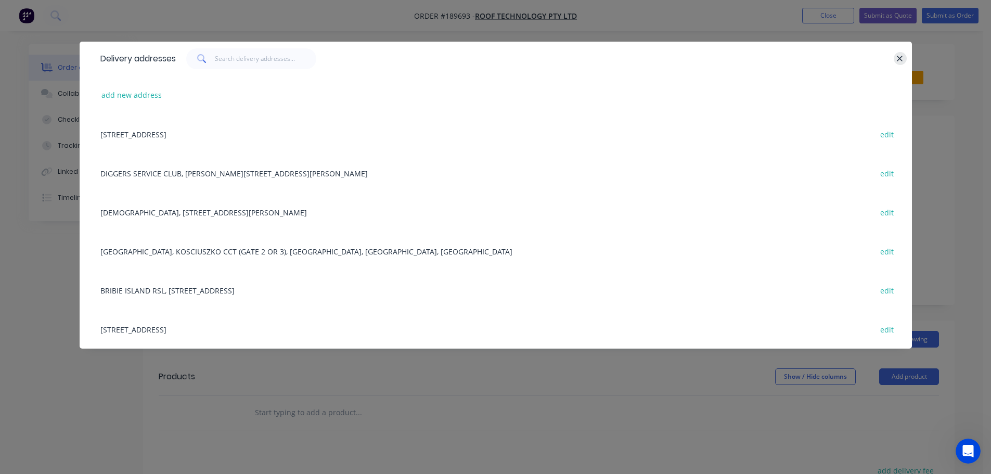
click at [899, 53] on button "button" at bounding box center [900, 58] width 13 height 13
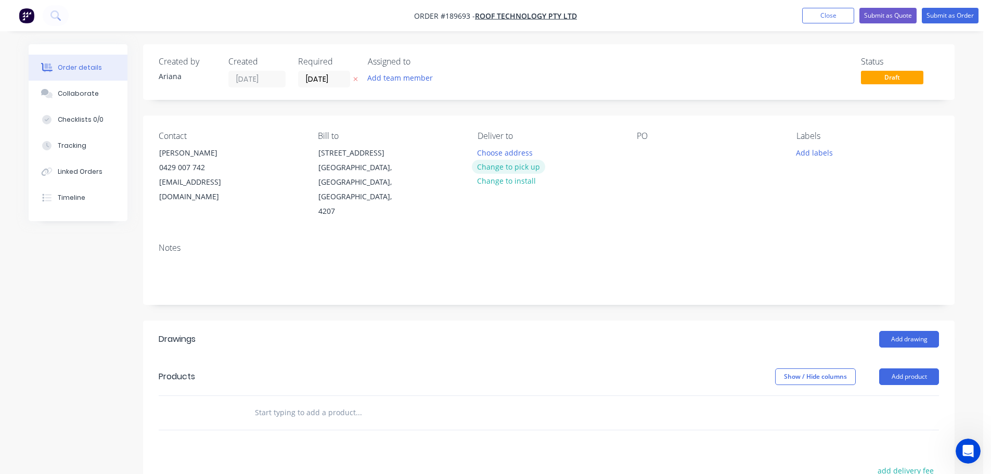
click at [509, 168] on button "Change to pick up" at bounding box center [509, 167] width 74 height 14
click at [492, 152] on div at bounding box center [486, 152] width 17 height 15
click at [615, 235] on div "Notes" at bounding box center [549, 270] width 812 height 70
click at [645, 151] on div at bounding box center [645, 152] width 17 height 15
click at [783, 200] on div "Contact [PERSON_NAME] [PHONE_NUMBER] [EMAIL_ADDRESS][DOMAIN_NAME] Bill to [STRE…" at bounding box center [549, 175] width 812 height 119
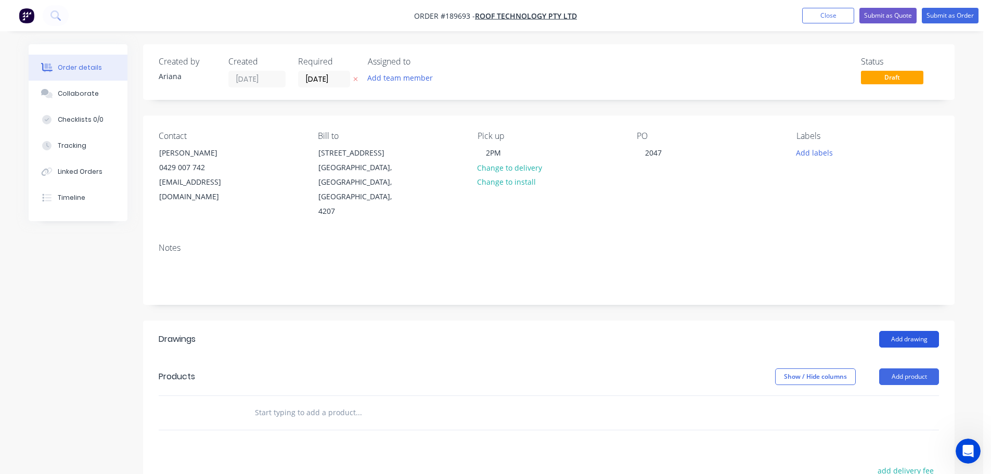
click at [916, 331] on button "Add drawing" at bounding box center [909, 339] width 60 height 17
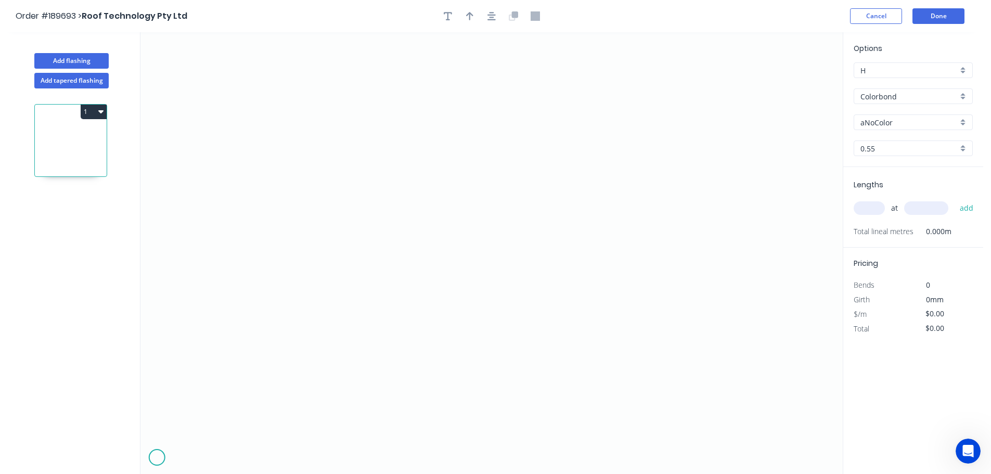
click at [157, 458] on icon "0" at bounding box center [491, 253] width 702 height 442
click at [167, 448] on icon at bounding box center [162, 453] width 10 height 10
click at [184, 449] on rect at bounding box center [174, 458] width 34 height 21
click at [194, 458] on icon "0 ? ?" at bounding box center [491, 253] width 702 height 442
click at [194, 458] on circle at bounding box center [195, 458] width 16 height 16
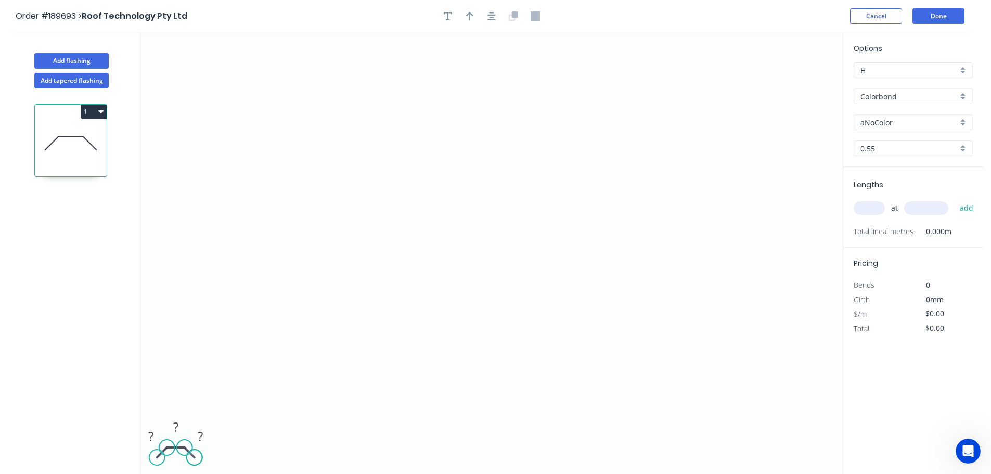
click at [194, 458] on circle at bounding box center [195, 458] width 16 height 16
click at [150, 437] on tspan "?" at bounding box center [150, 436] width 5 height 17
click at [287, 360] on icon "0 40 1200 40" at bounding box center [491, 253] width 702 height 442
click at [967, 121] on div "aNoColor" at bounding box center [913, 122] width 119 height 16
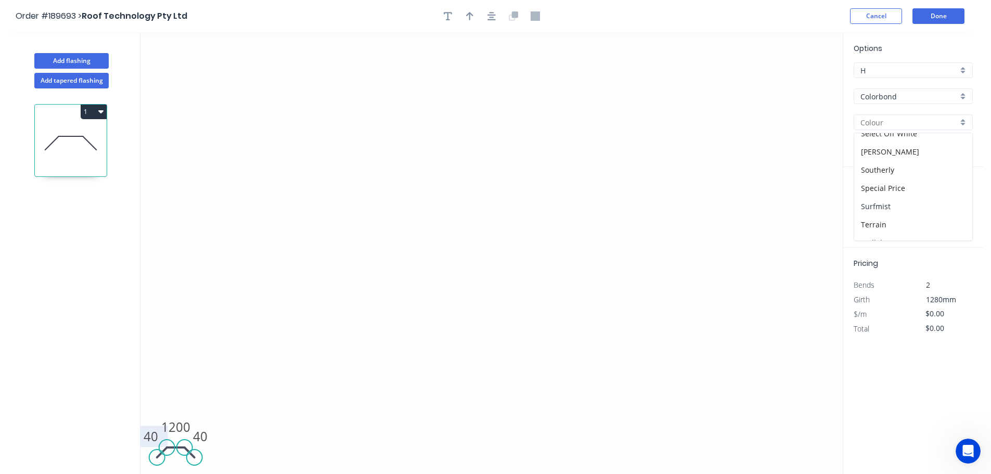
click at [888, 205] on div "Surfmist" at bounding box center [913, 206] width 118 height 18
type input "Surfmist"
click at [875, 210] on input "text" at bounding box center [869, 208] width 31 height 14
type input "2"
click at [932, 206] on input "text" at bounding box center [926, 208] width 44 height 14
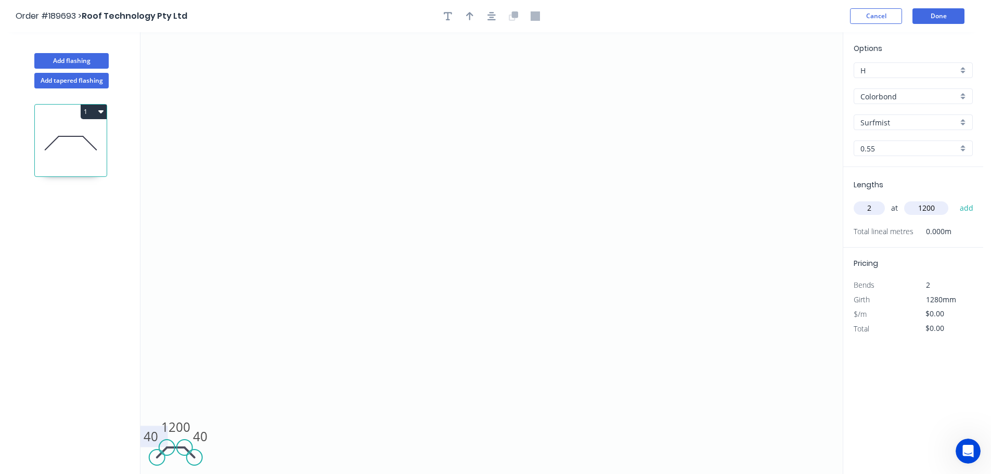
type input "1200"
click at [955, 199] on button "add" at bounding box center [967, 208] width 24 height 18
click at [950, 17] on button "Done" at bounding box center [939, 16] width 52 height 16
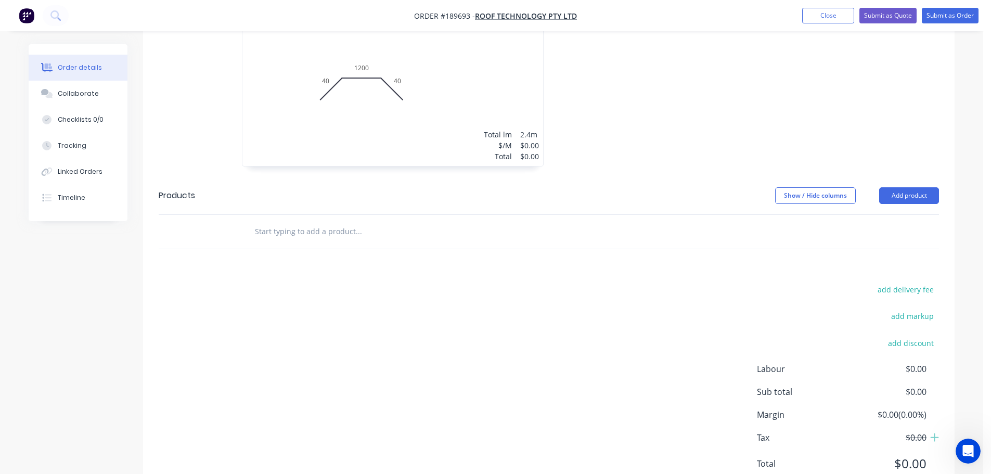
scroll to position [378, 0]
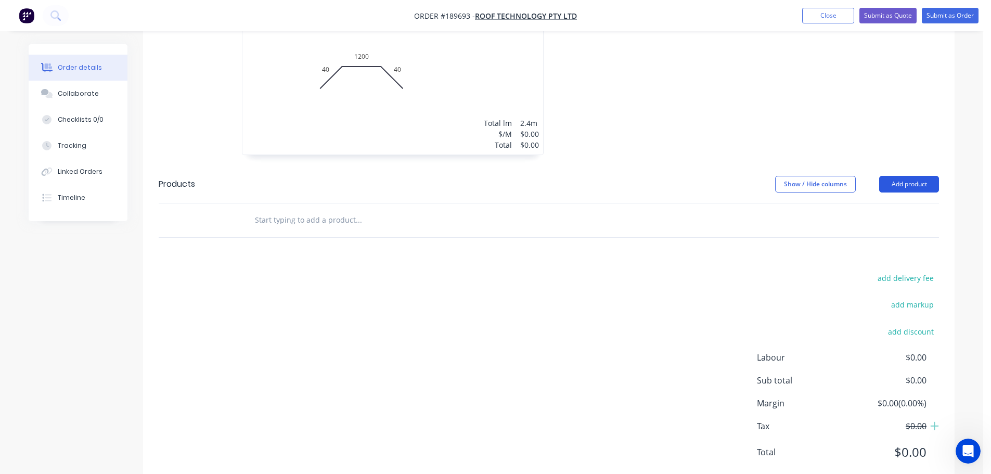
click at [906, 176] on button "Add product" at bounding box center [909, 184] width 60 height 17
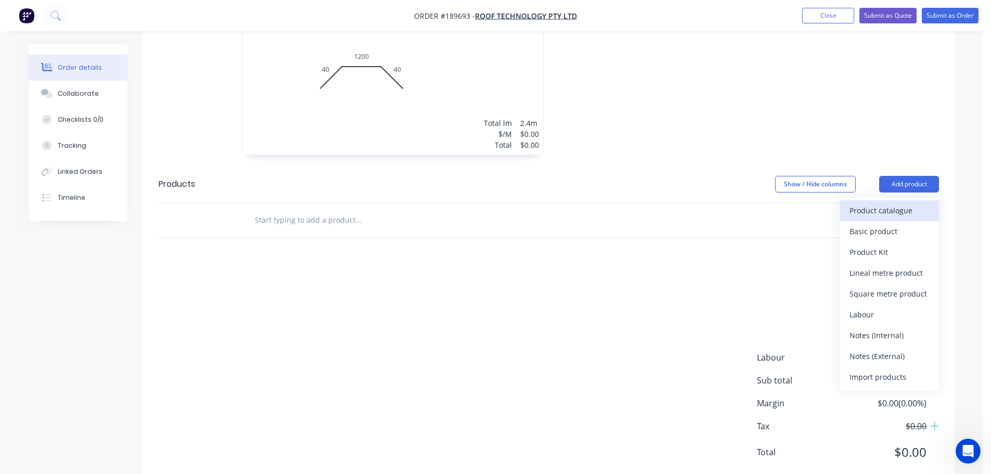
click at [903, 203] on div "Product catalogue" at bounding box center [890, 210] width 80 height 15
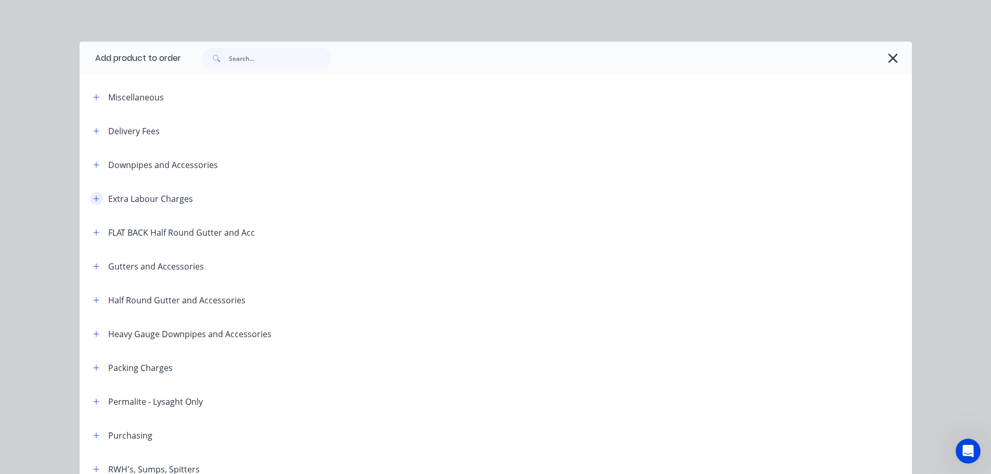
click at [93, 196] on icon "button" at bounding box center [96, 198] width 6 height 7
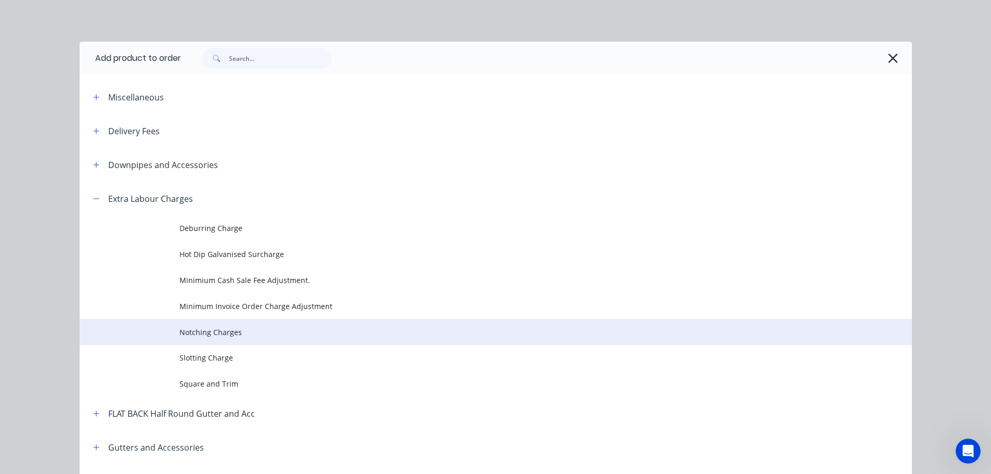
click at [215, 329] on span "Notching Charges" at bounding box center [473, 332] width 586 height 11
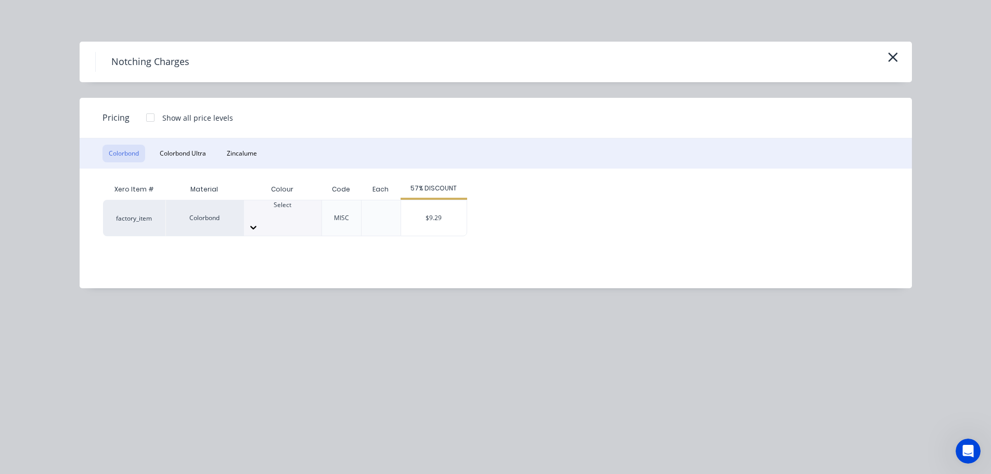
click at [259, 222] on icon at bounding box center [253, 227] width 10 height 10
click at [430, 209] on div "$9.29" at bounding box center [434, 217] width 66 height 35
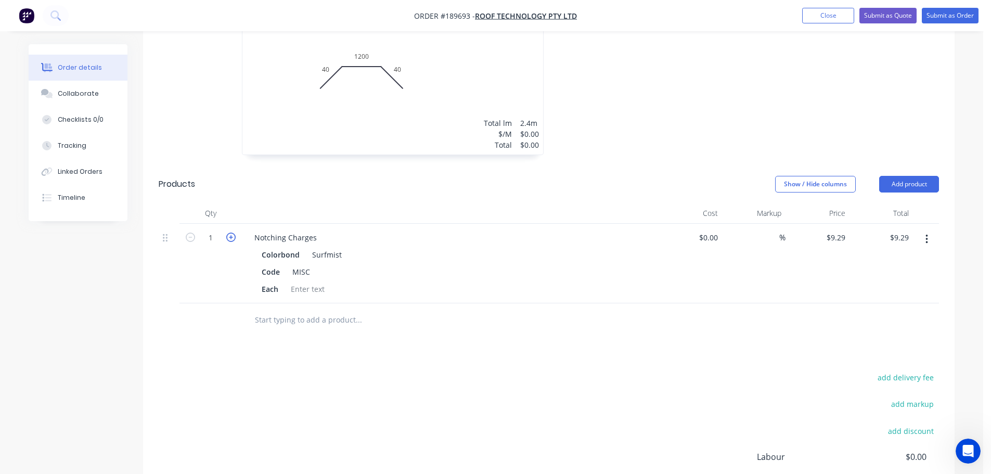
click at [234, 233] on icon "button" at bounding box center [230, 237] width 9 height 9
type input "2"
type input "$18.58"
click at [234, 233] on icon "button" at bounding box center [230, 237] width 9 height 9
type input "3"
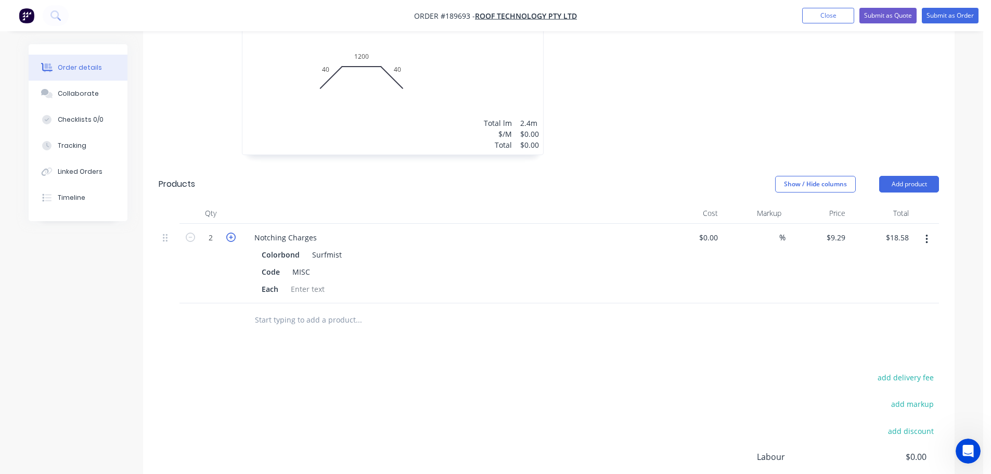
type input "$27.87"
click at [234, 233] on icon "button" at bounding box center [230, 237] width 9 height 9
type input "4"
type input "$37.16"
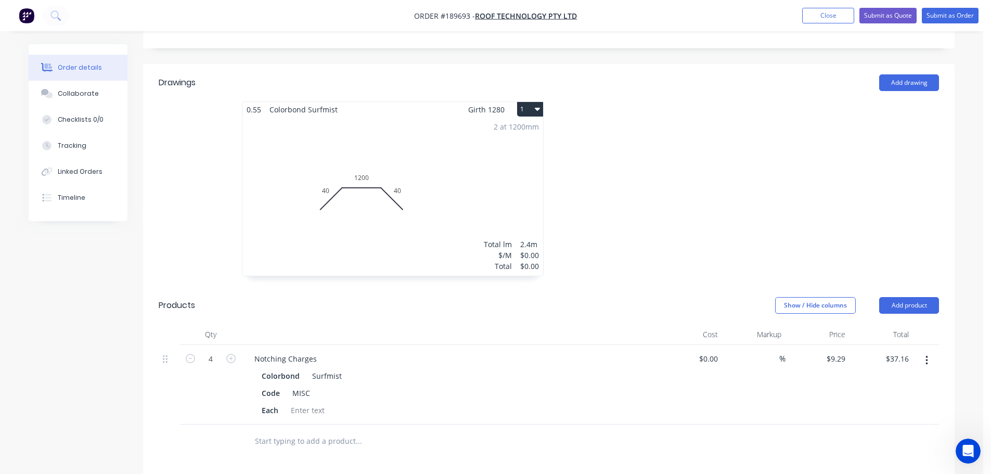
click at [468, 165] on div "2 at 1200mm Total lm $/M Total 2.4m $0.00 $0.00" at bounding box center [392, 196] width 301 height 159
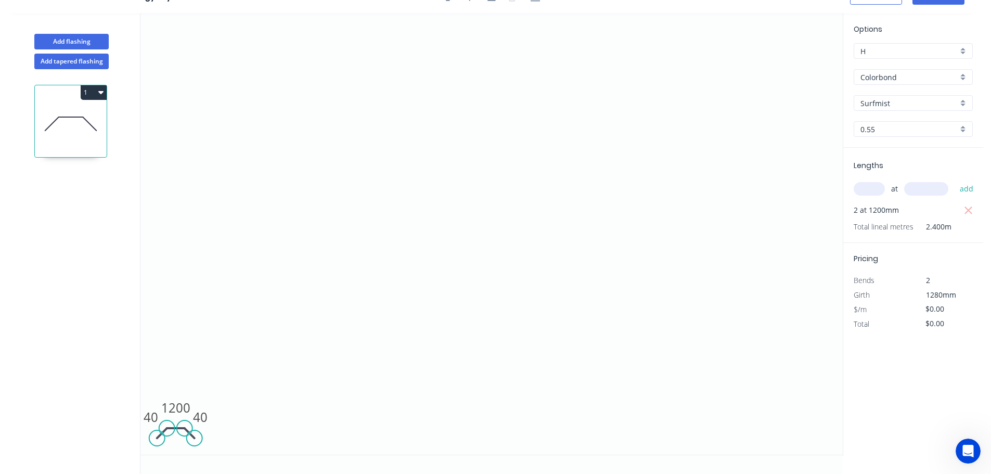
scroll to position [19, 0]
click at [69, 41] on button "Add flashing" at bounding box center [71, 42] width 74 height 16
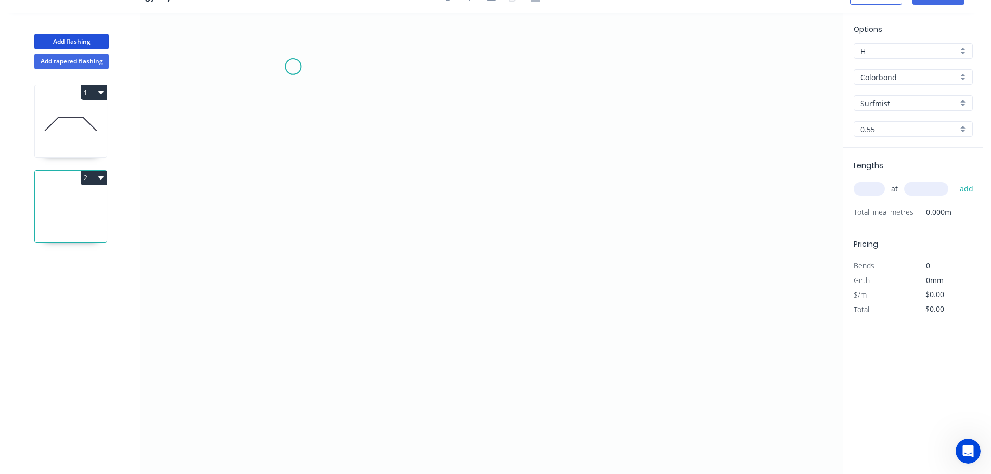
click at [293, 66] on icon "0" at bounding box center [491, 234] width 702 height 442
click at [288, 285] on icon "0" at bounding box center [491, 234] width 702 height 442
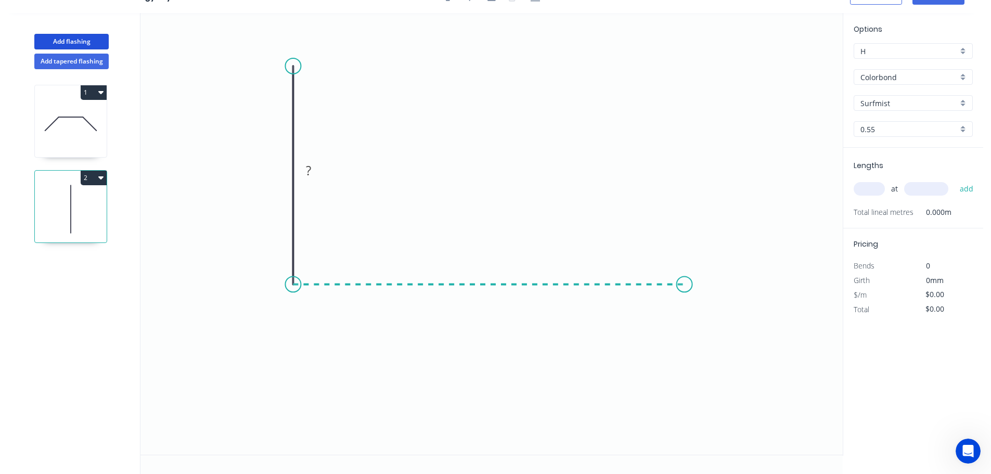
click at [685, 296] on icon "0 ?" at bounding box center [491, 234] width 702 height 442
click at [714, 333] on icon "0 ? ?" at bounding box center [491, 234] width 702 height 442
click at [714, 333] on circle at bounding box center [714, 333] width 16 height 16
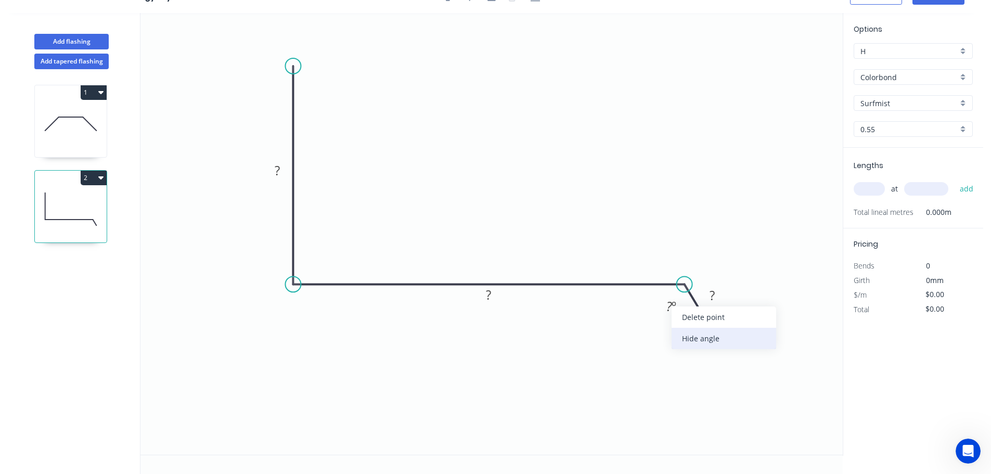
click at [695, 341] on div "Hide angle" at bounding box center [724, 338] width 105 height 21
click at [280, 170] on rect at bounding box center [277, 171] width 21 height 15
click at [370, 158] on icon "0 200 395 40" at bounding box center [491, 234] width 702 height 442
type input "$19.99"
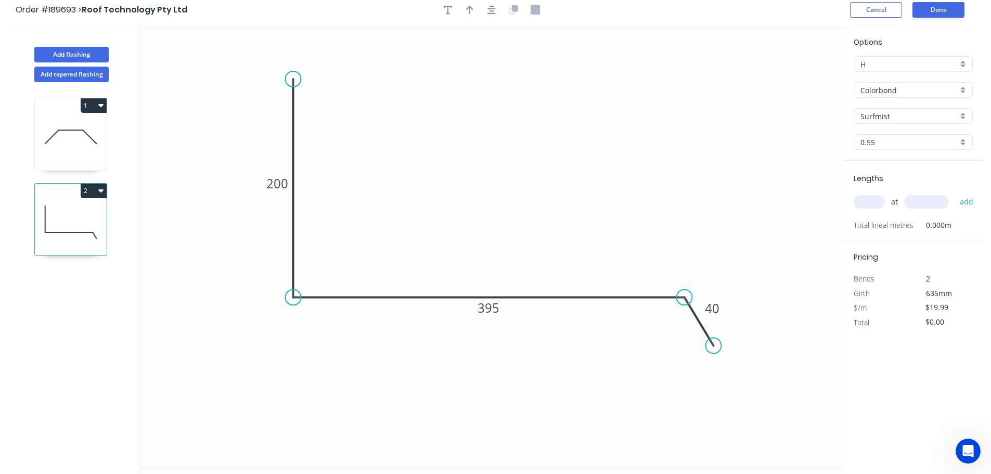
scroll to position [0, 0]
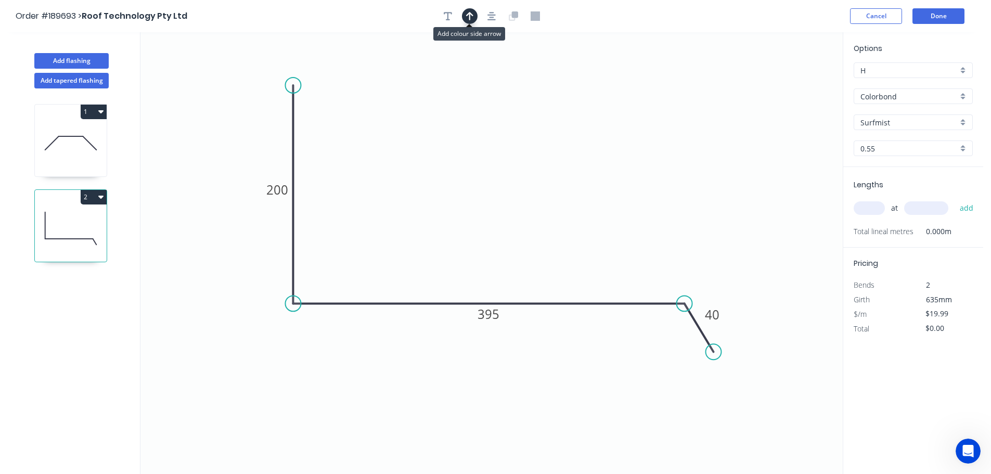
click at [472, 14] on icon "button" at bounding box center [469, 15] width 7 height 9
drag, startPoint x: 792, startPoint y: 83, endPoint x: 599, endPoint y: 93, distance: 192.8
click at [563, 112] on icon "0 200 395 40" at bounding box center [491, 253] width 702 height 442
drag, startPoint x: 792, startPoint y: 82, endPoint x: 501, endPoint y: 147, distance: 298.1
click at [501, 147] on icon at bounding box center [501, 134] width 9 height 33
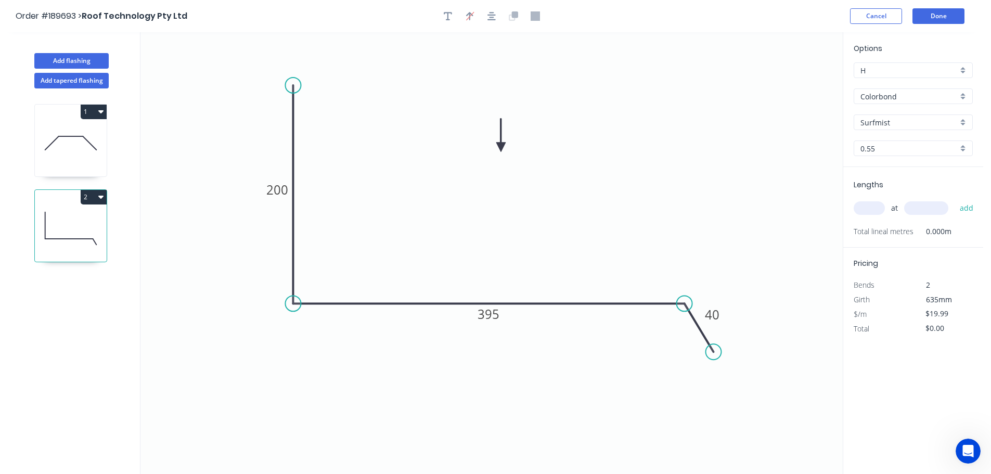
click at [872, 208] on input "text" at bounding box center [869, 208] width 31 height 14
type input "4"
type input "1000"
click at [955, 199] on button "add" at bounding box center [967, 208] width 24 height 18
click at [93, 192] on button "2" at bounding box center [94, 197] width 26 height 15
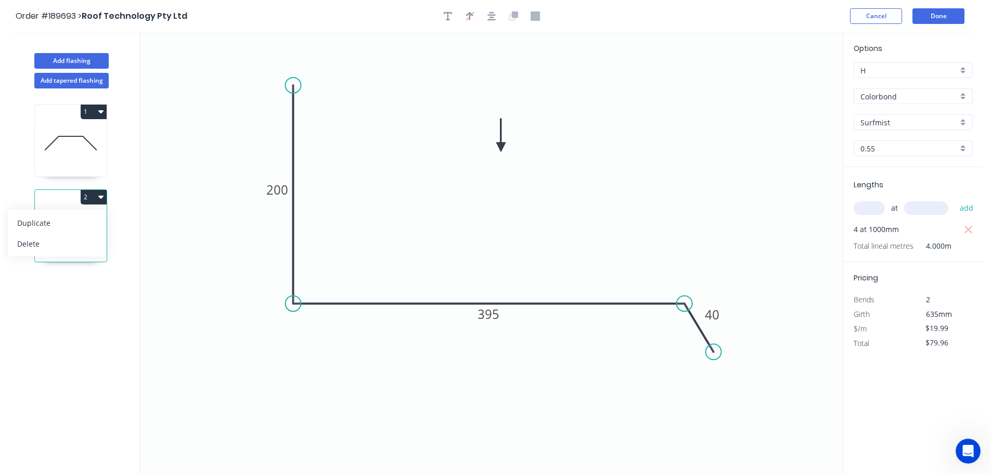
click at [80, 214] on button "Duplicate" at bounding box center [57, 222] width 99 height 21
type input "$0.00"
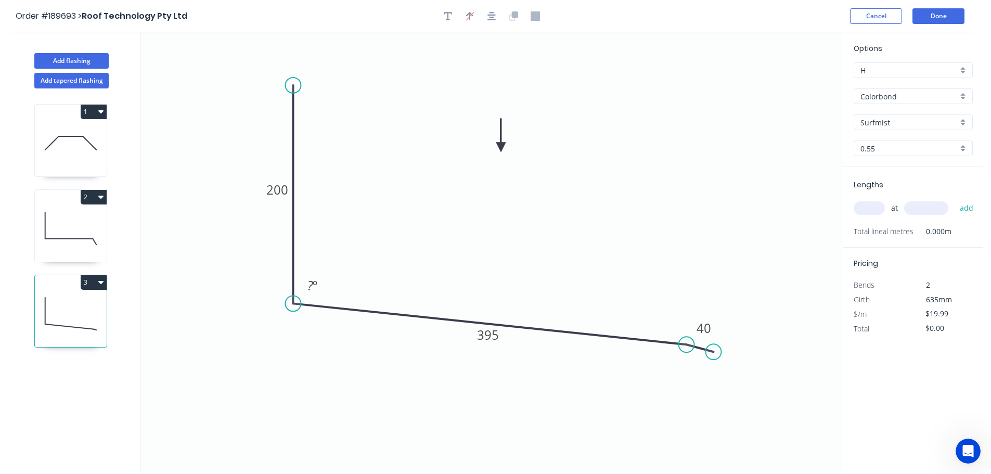
drag, startPoint x: 682, startPoint y: 302, endPoint x: 687, endPoint y: 345, distance: 42.9
click at [687, 345] on circle at bounding box center [687, 345] width 16 height 16
drag, startPoint x: 717, startPoint y: 354, endPoint x: 711, endPoint y: 393, distance: 39.5
click at [711, 393] on circle at bounding box center [711, 393] width 16 height 16
click at [314, 285] on tspan "º" at bounding box center [315, 285] width 5 height 17
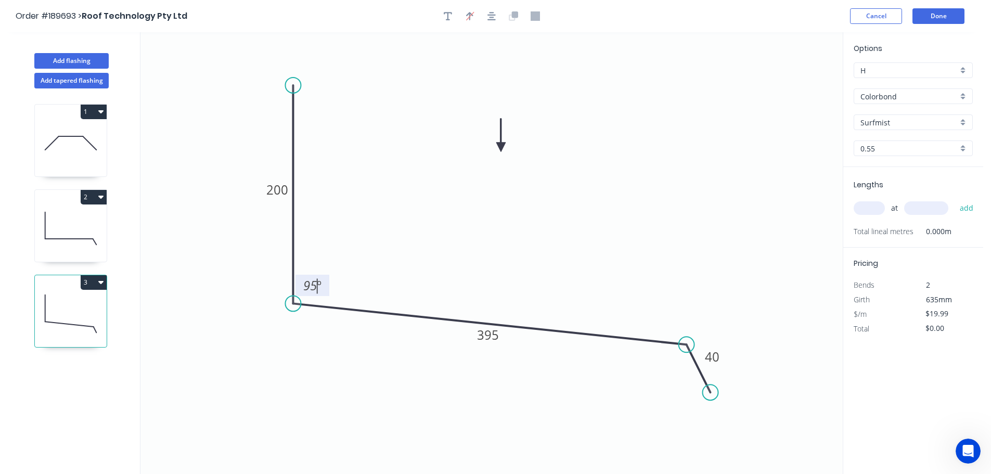
click at [356, 226] on icon "0 200 395 40 95 º" at bounding box center [491, 253] width 702 height 442
click at [493, 340] on tspan "395" at bounding box center [488, 334] width 22 height 17
click at [530, 274] on icon "0 200 250 40 95 º" at bounding box center [491, 253] width 702 height 442
type input "$14.04"
click at [872, 207] on input "text" at bounding box center [869, 208] width 31 height 14
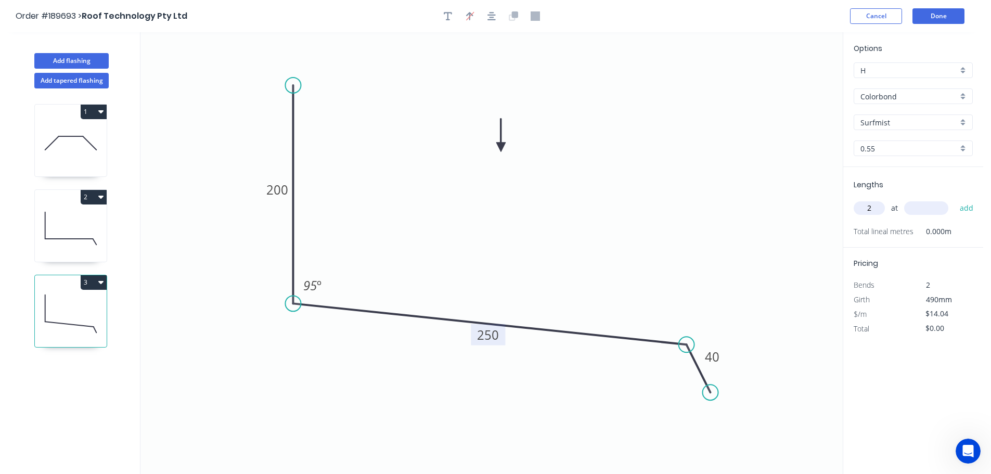
type input "2"
type input "1200"
click at [955, 199] on button "add" at bounding box center [967, 208] width 24 height 18
type input "$33.70"
drag, startPoint x: 71, startPoint y: 58, endPoint x: 78, endPoint y: 58, distance: 6.2
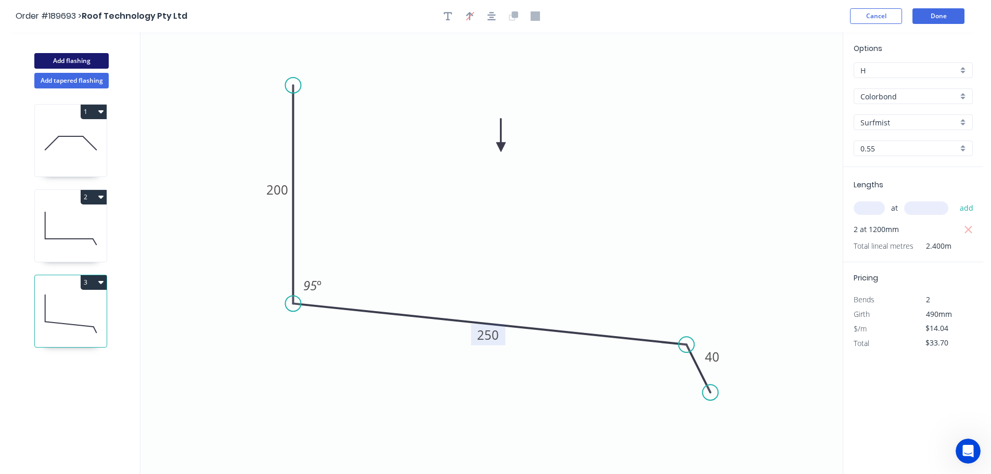
click at [72, 58] on button "Add flashing" at bounding box center [71, 61] width 74 height 16
type input "$0.00"
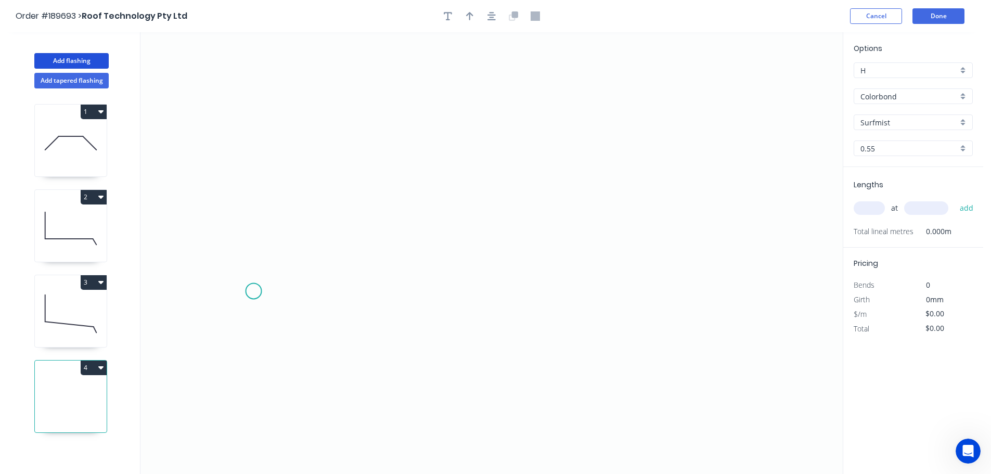
click at [253, 291] on icon "0" at bounding box center [491, 253] width 702 height 442
click at [285, 244] on icon at bounding box center [269, 267] width 31 height 47
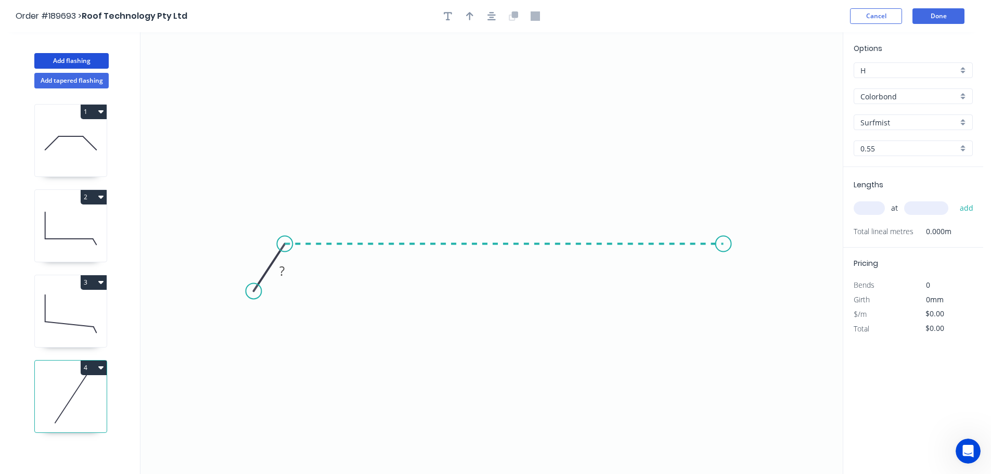
click at [724, 237] on icon "0 ?" at bounding box center [491, 253] width 702 height 442
click at [756, 291] on icon "0 ? ? ? º" at bounding box center [491, 253] width 702 height 442
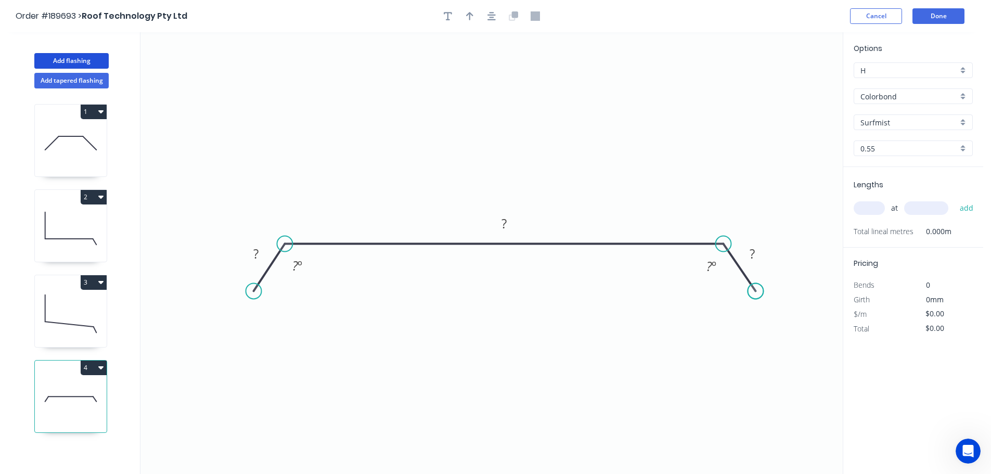
click at [756, 291] on circle at bounding box center [756, 291] width 16 height 16
click at [730, 300] on div "Hide angle" at bounding box center [761, 299] width 105 height 21
click at [310, 302] on div "Hide angle" at bounding box center [345, 297] width 105 height 21
click at [259, 253] on tspan "?" at bounding box center [255, 253] width 5 height 17
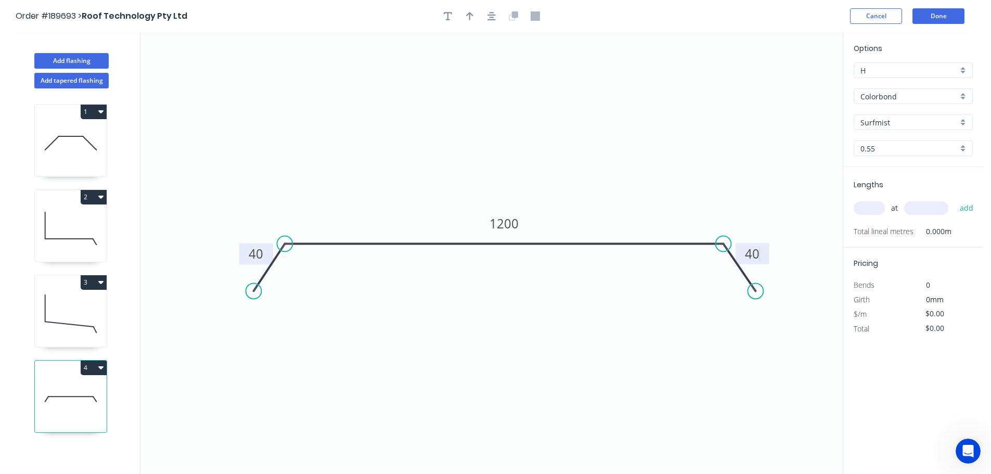
click at [519, 259] on icon "0 40 1200 40" at bounding box center [491, 253] width 702 height 442
click at [466, 15] on icon "button" at bounding box center [469, 15] width 7 height 9
drag, startPoint x: 791, startPoint y: 81, endPoint x: 512, endPoint y: 136, distance: 284.9
click at [514, 136] on icon at bounding box center [518, 123] width 9 height 33
click at [867, 205] on input "text" at bounding box center [869, 208] width 31 height 14
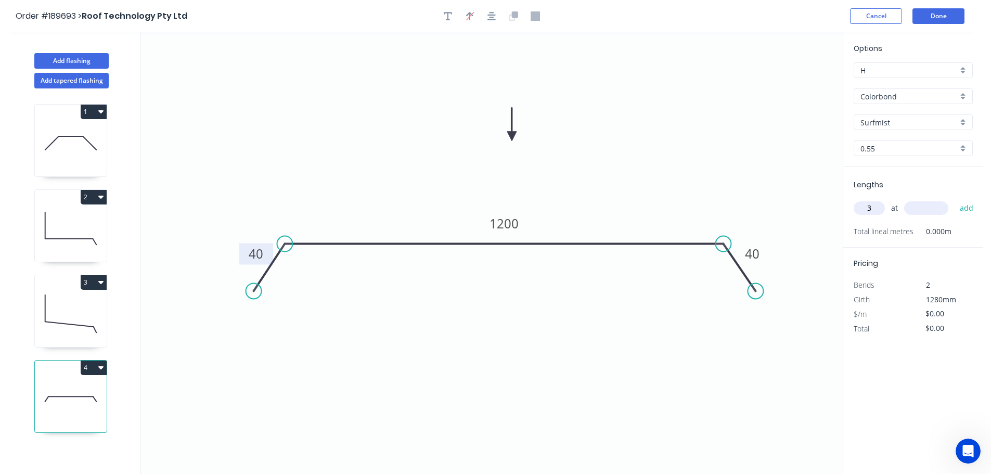
type input "3"
type input "1200"
click at [955, 199] on button "add" at bounding box center [967, 208] width 24 height 18
click at [91, 366] on button "4" at bounding box center [94, 368] width 26 height 15
click at [75, 390] on div "Duplicate" at bounding box center [57, 393] width 80 height 15
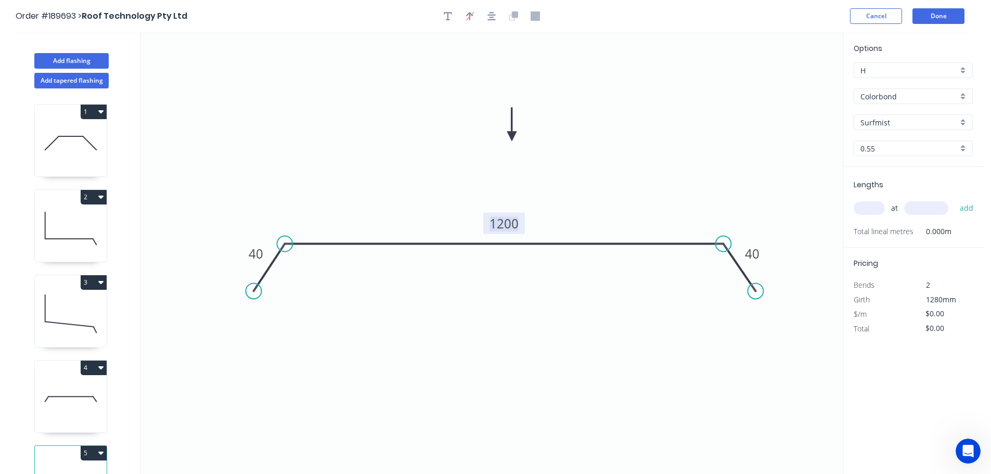
click at [517, 221] on tspan "1200" at bounding box center [504, 223] width 29 height 17
click at [558, 202] on icon "0 40 280 40" at bounding box center [491, 253] width 702 height 442
type input "$12.06"
click at [864, 207] on input "text" at bounding box center [869, 208] width 31 height 14
type input "1"
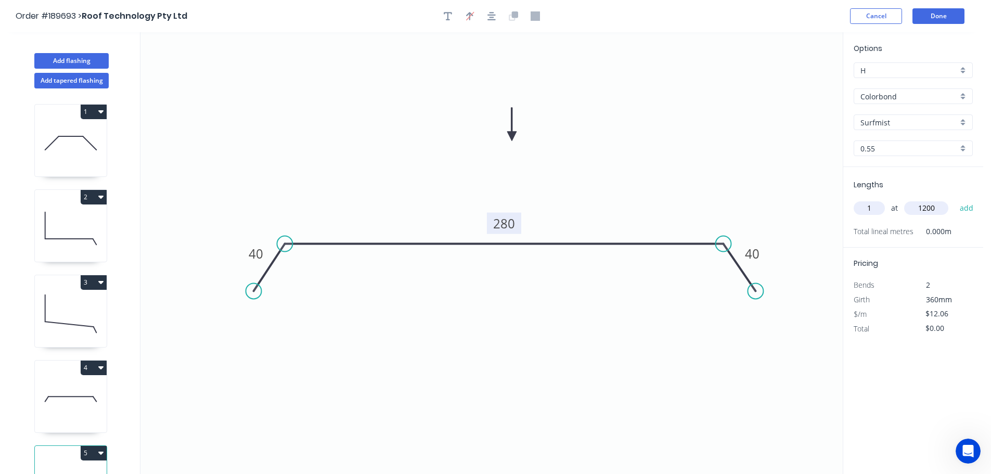
type input "1200"
click at [955, 199] on button "add" at bounding box center [967, 208] width 24 height 18
type input "$14.47"
click at [938, 13] on button "Done" at bounding box center [939, 16] width 52 height 16
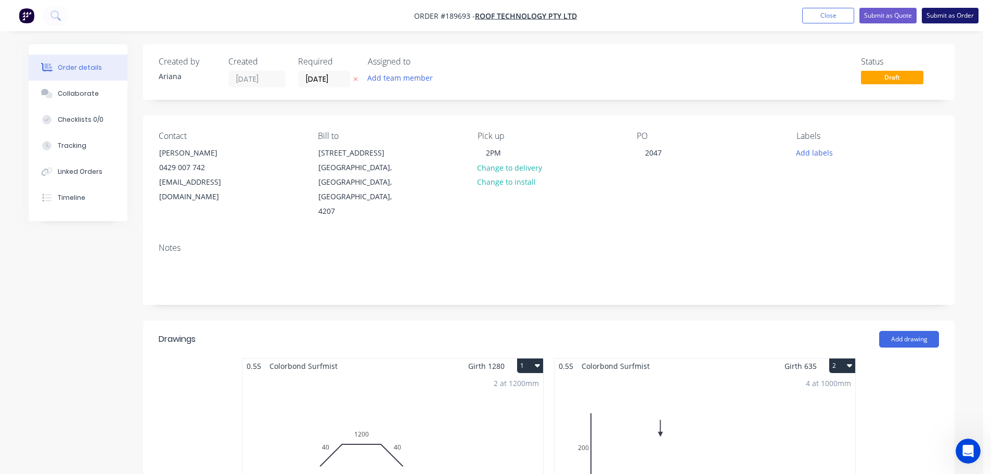
click at [950, 17] on button "Submit as Order" at bounding box center [950, 16] width 57 height 16
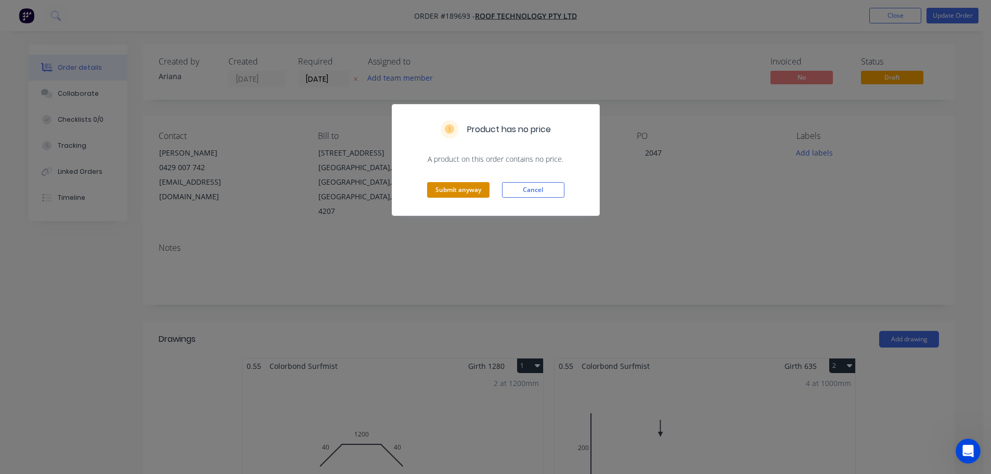
click at [450, 192] on button "Submit anyway" at bounding box center [458, 190] width 62 height 16
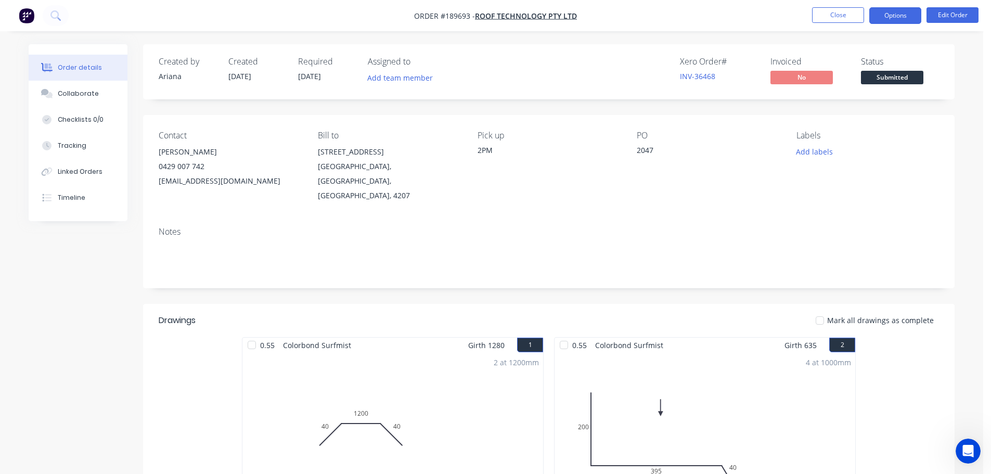
click at [891, 15] on button "Options" at bounding box center [896, 15] width 52 height 17
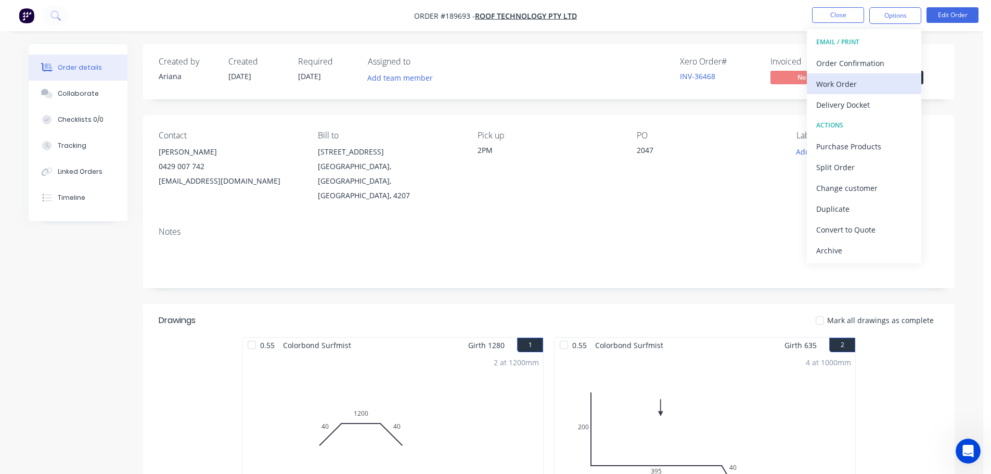
click at [861, 81] on div "Work Order" at bounding box center [864, 83] width 96 height 15
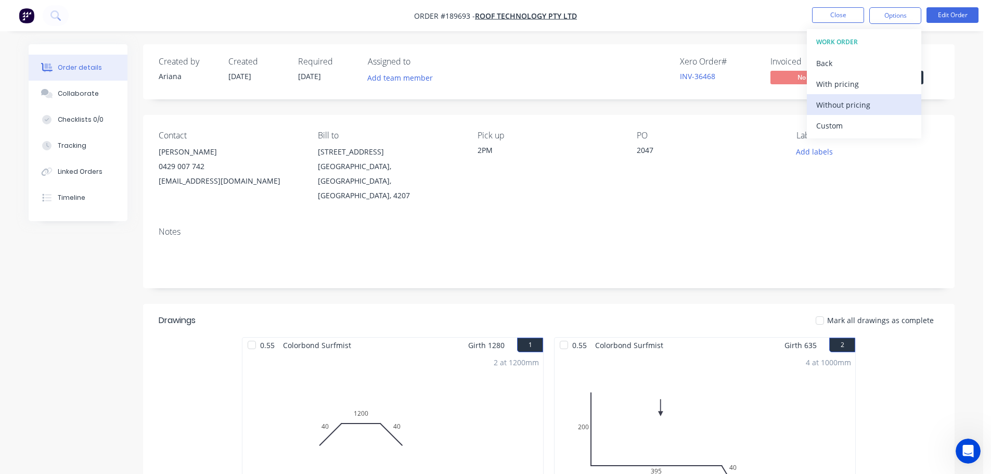
click at [847, 104] on div "Without pricing" at bounding box center [864, 104] width 96 height 15
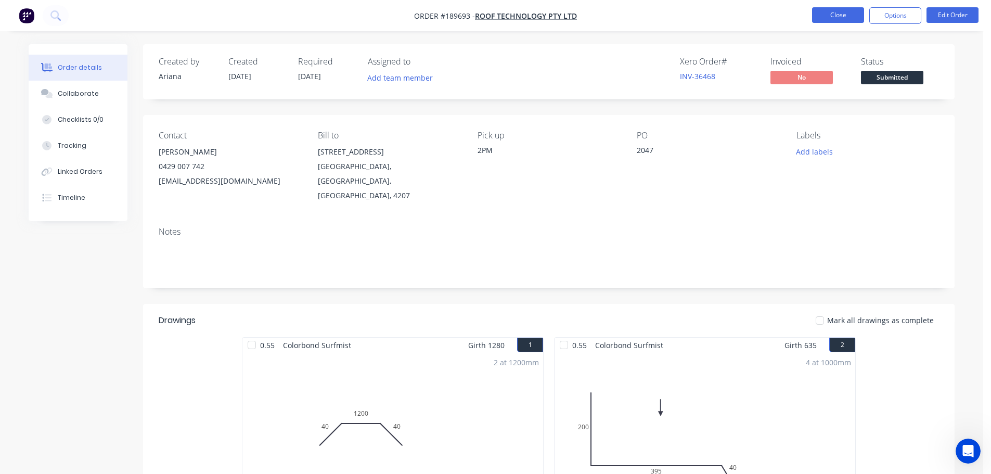
click at [829, 15] on button "Close" at bounding box center [838, 15] width 52 height 16
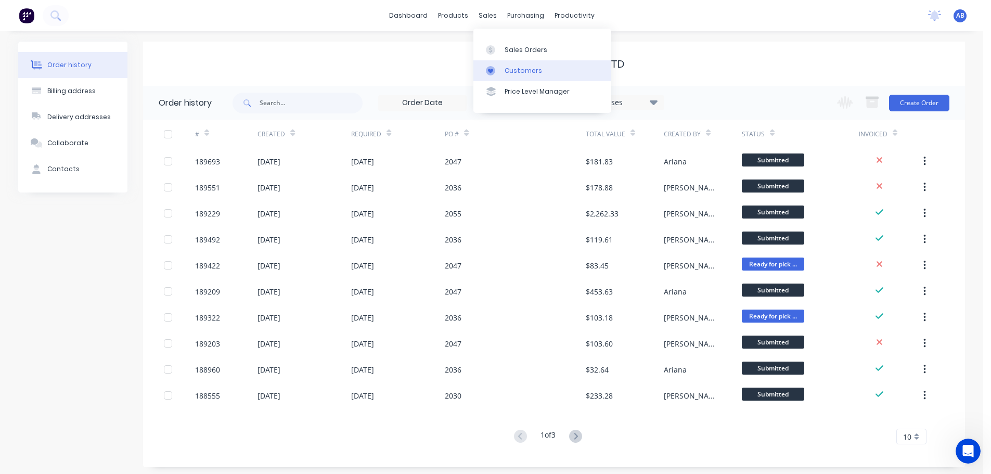
click at [533, 63] on link "Customers" at bounding box center [543, 70] width 138 height 21
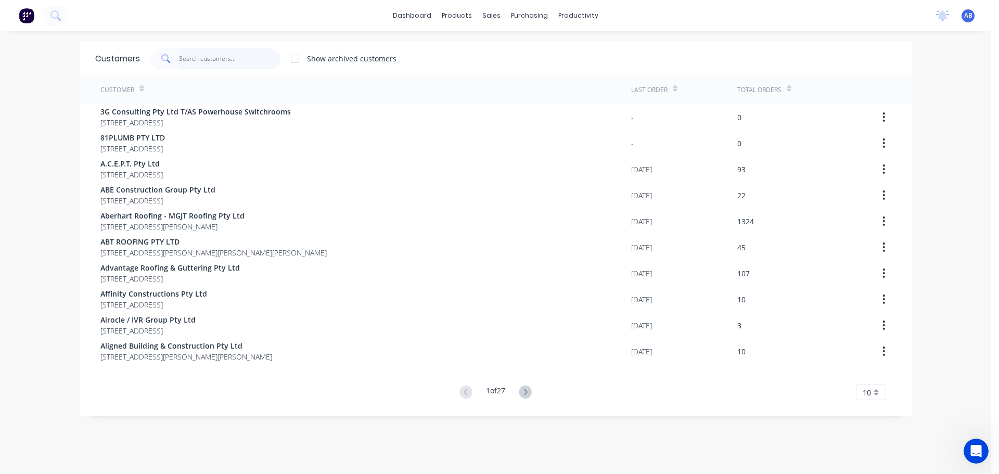
click at [237, 63] on input "text" at bounding box center [229, 58] width 101 height 21
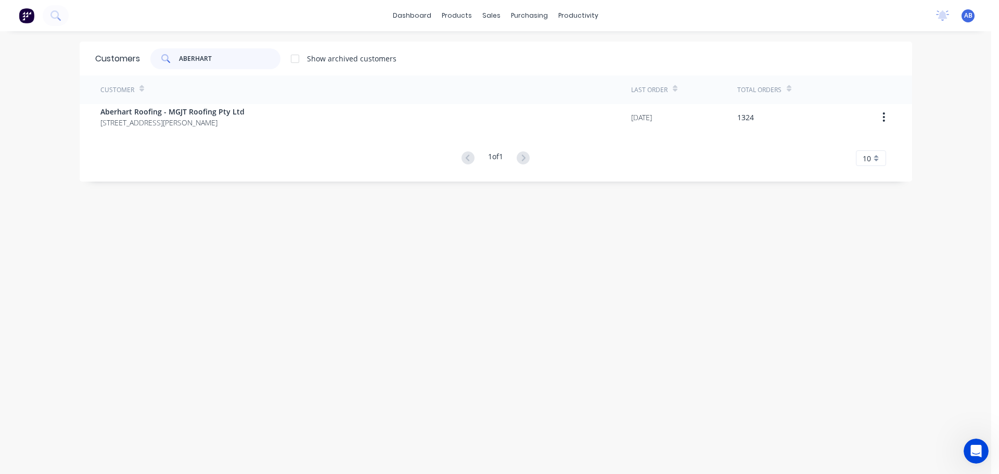
type input "ABERHART"
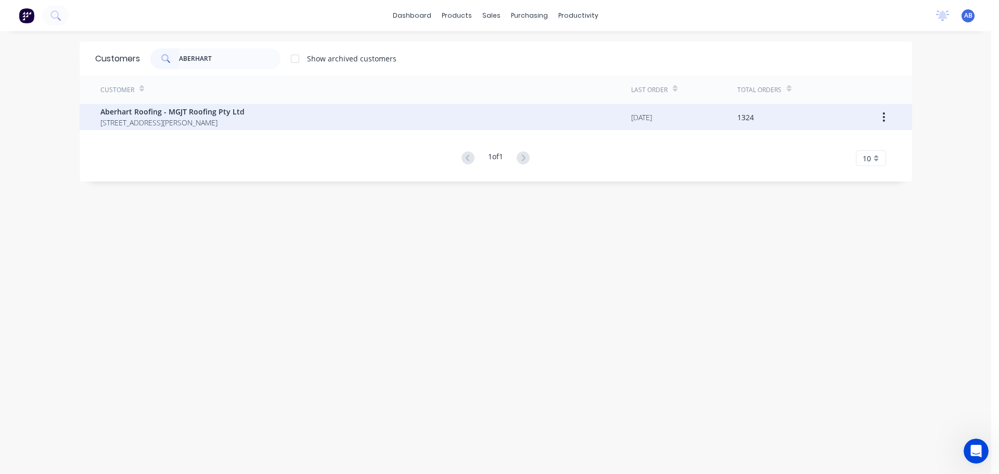
click at [181, 117] on span "Aberhart Roofing - MGJT Roofing Pty Ltd" at bounding box center [172, 111] width 144 height 11
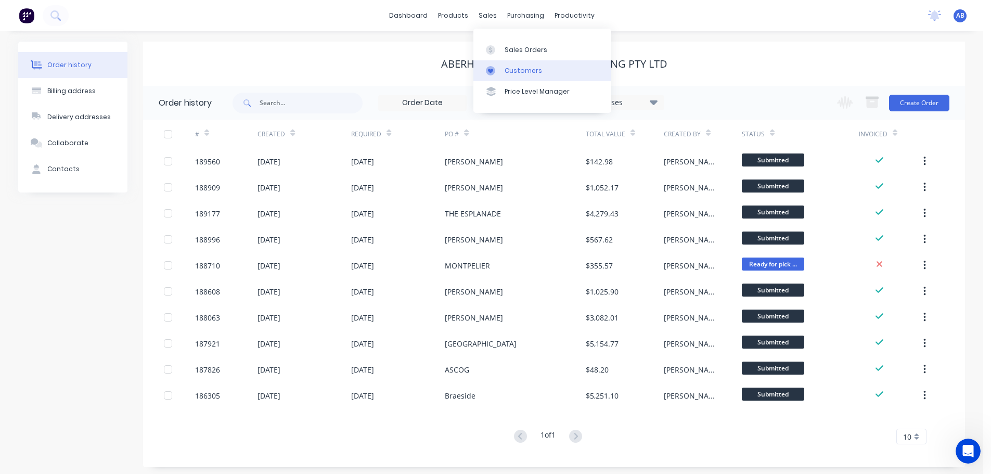
click at [523, 69] on div "Customers" at bounding box center [523, 70] width 37 height 9
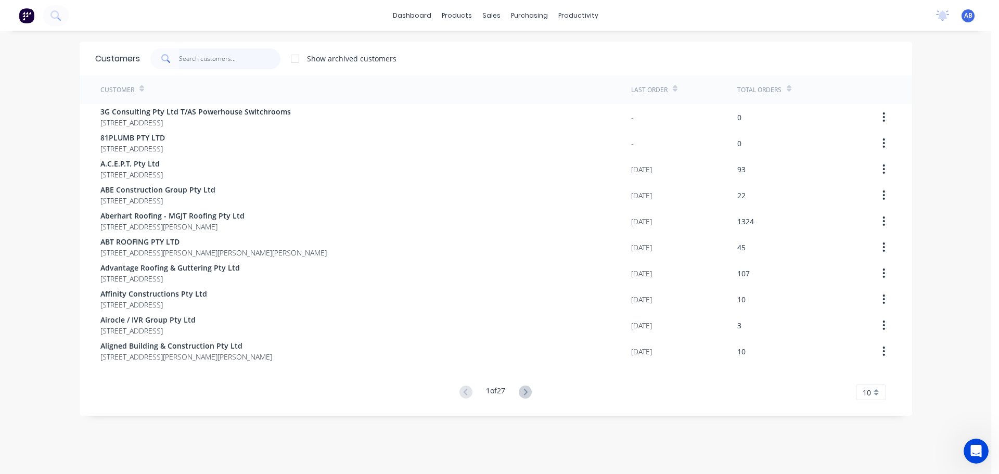
drag, startPoint x: 232, startPoint y: 56, endPoint x: 513, endPoint y: 93, distance: 283.4
click at [234, 56] on input "text" at bounding box center [229, 58] width 101 height 21
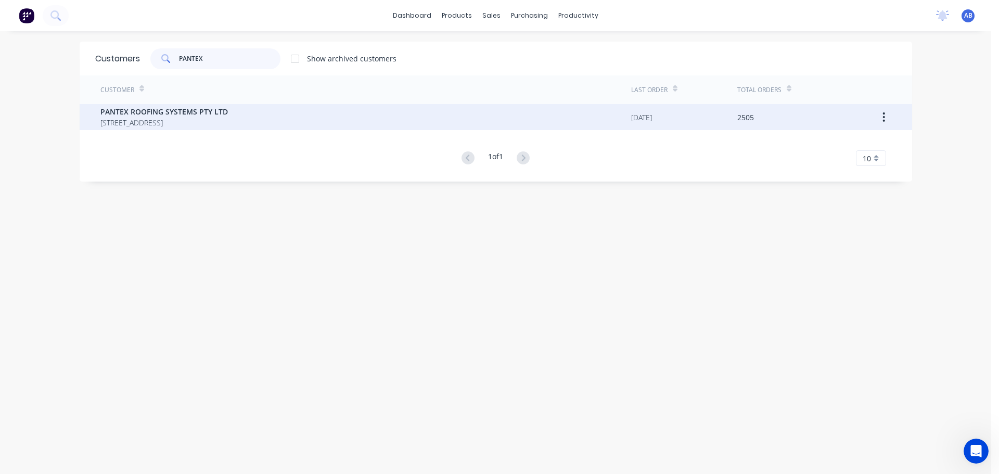
type input "PANTEX"
click at [168, 117] on span "PANTEX ROOFING SYSTEMS PTY LTD" at bounding box center [163, 111] width 127 height 11
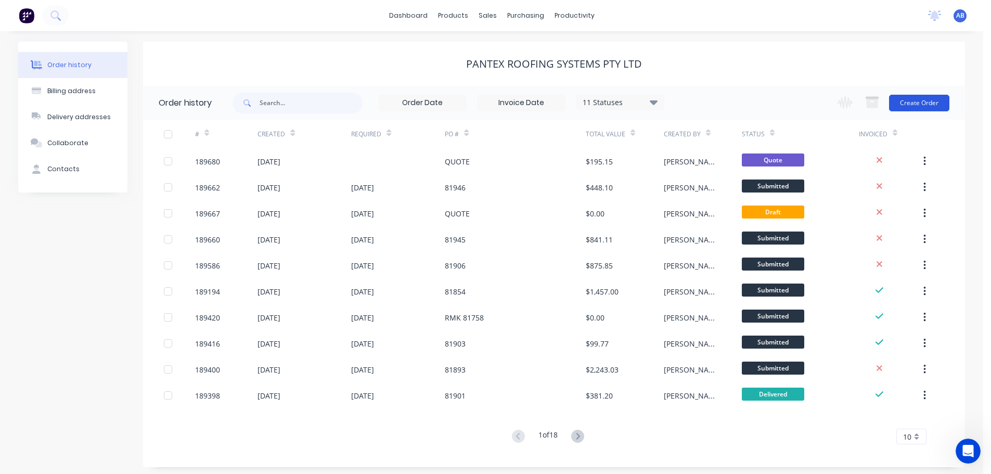
click at [927, 103] on button "Create Order" at bounding box center [919, 103] width 60 height 17
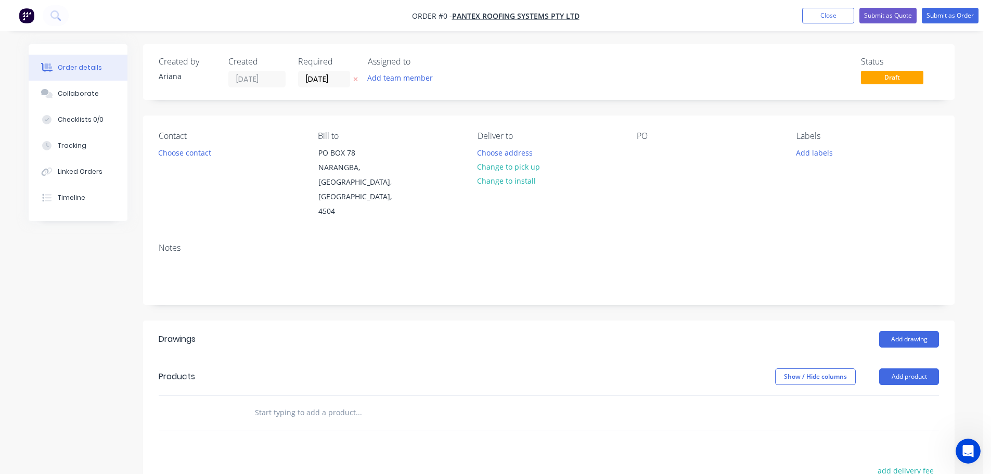
click at [322, 71] on label "[DATE]" at bounding box center [324, 79] width 52 height 17
click at [322, 71] on input "[DATE]" at bounding box center [324, 79] width 51 height 16
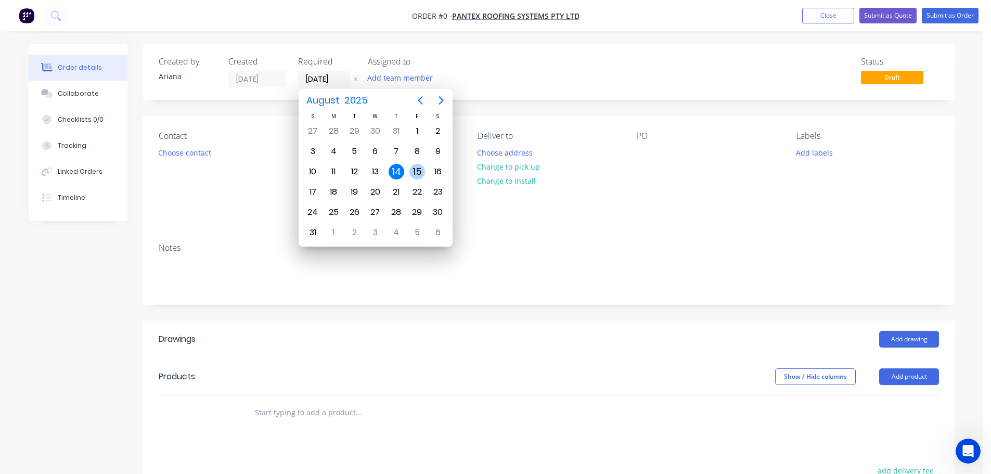
click at [419, 172] on div "15" at bounding box center [418, 172] width 16 height 16
type input "[DATE]"
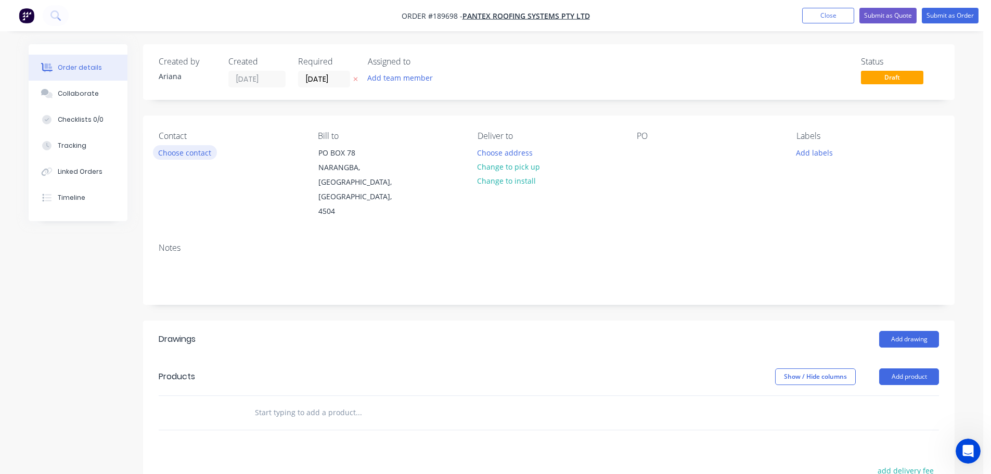
click at [195, 152] on button "Choose contact" at bounding box center [185, 152] width 64 height 14
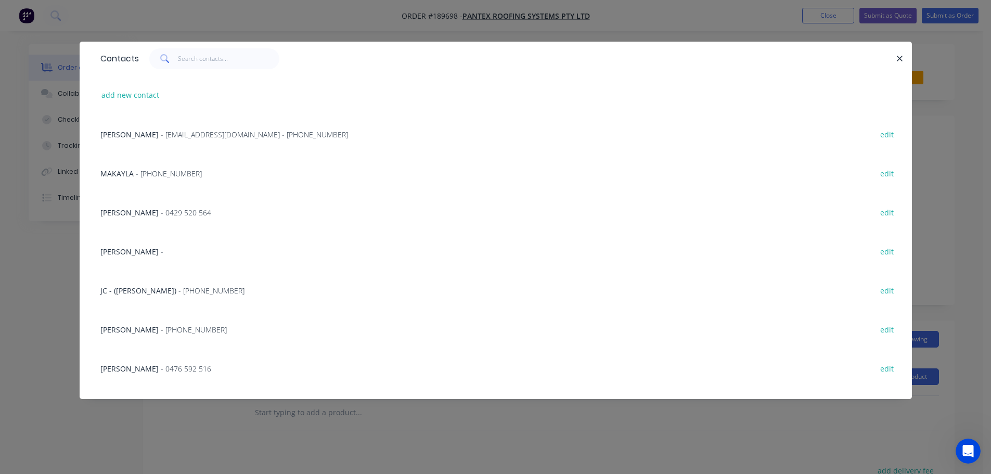
click at [116, 87] on div "add new contact" at bounding box center [495, 94] width 801 height 39
click at [131, 97] on button "add new contact" at bounding box center [130, 95] width 69 height 14
select select "AU"
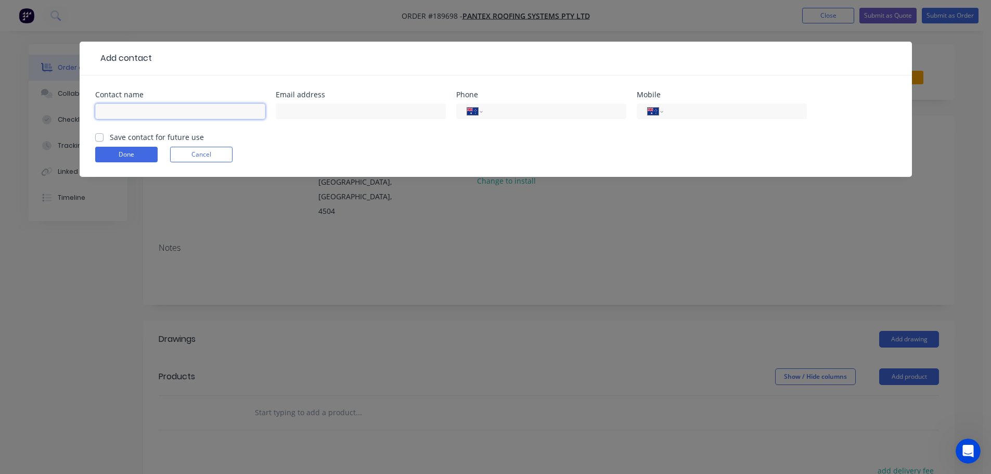
click at [131, 110] on input "text" at bounding box center [180, 112] width 170 height 16
type input "MATT"
click at [406, 152] on div "Done Cancel" at bounding box center [495, 155] width 801 height 16
click at [722, 112] on input "tel" at bounding box center [733, 112] width 125 height 12
type input "0417 614 528"
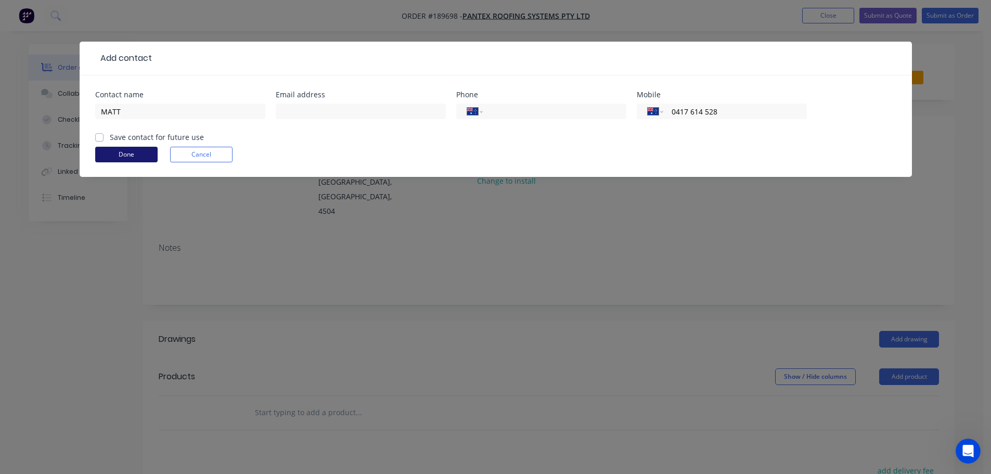
drag, startPoint x: 123, startPoint y: 153, endPoint x: 479, endPoint y: 174, distance: 356.0
click at [123, 152] on button "Done" at bounding box center [126, 155] width 62 height 16
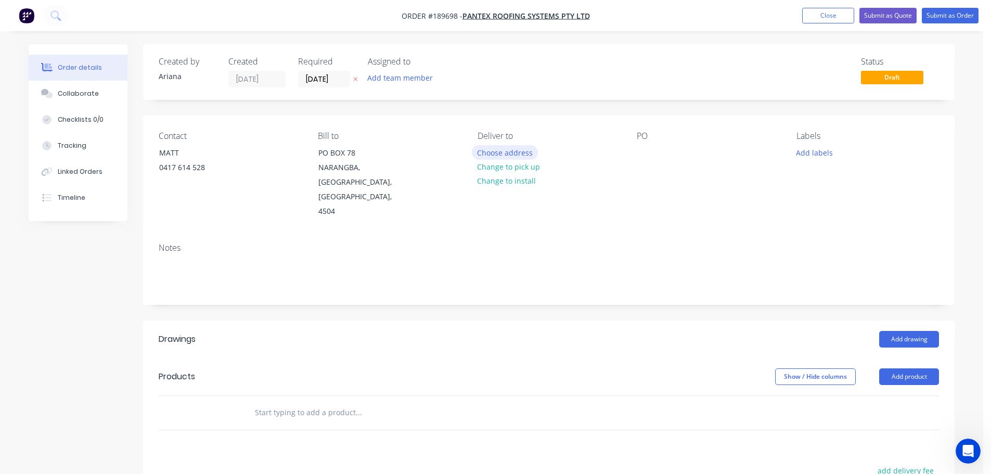
click at [504, 152] on button "Choose address" at bounding box center [505, 152] width 67 height 14
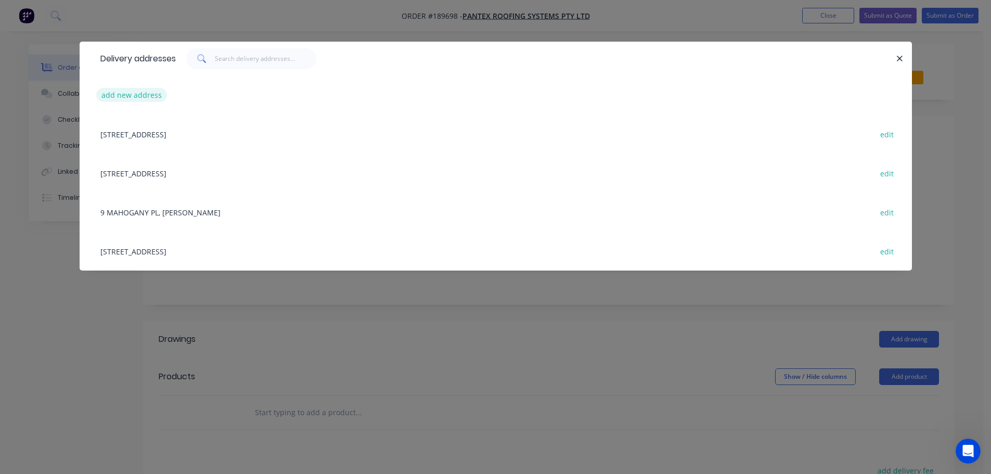
click at [120, 93] on button "add new address" at bounding box center [131, 95] width 71 height 14
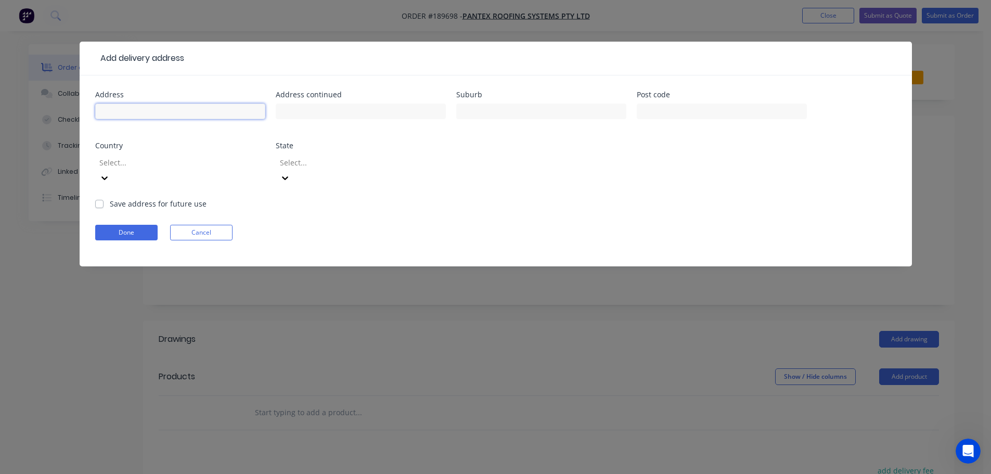
click at [122, 108] on input "text" at bounding box center [180, 112] width 170 height 16
type input "[STREET_ADDRESS][PERSON_NAME]"
type input "[GEOGRAPHIC_DATA]"
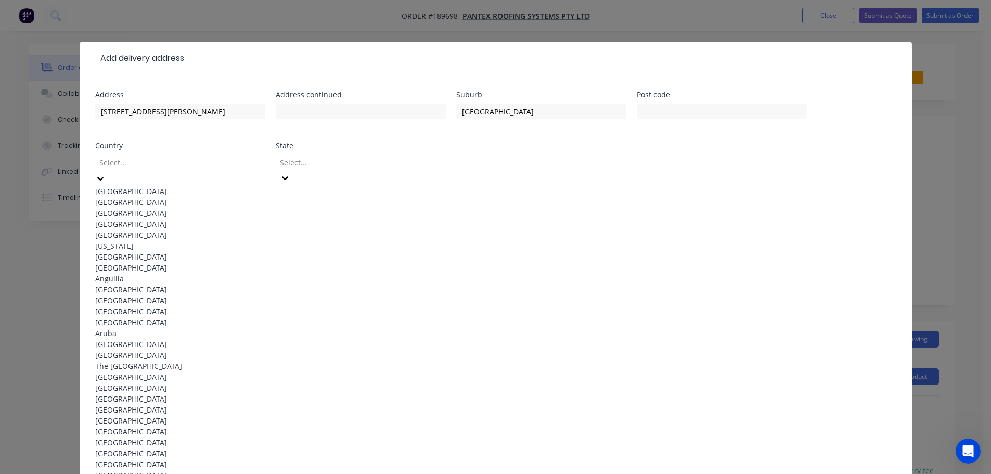
click at [199, 186] on div "[GEOGRAPHIC_DATA]" at bounding box center [180, 191] width 170 height 11
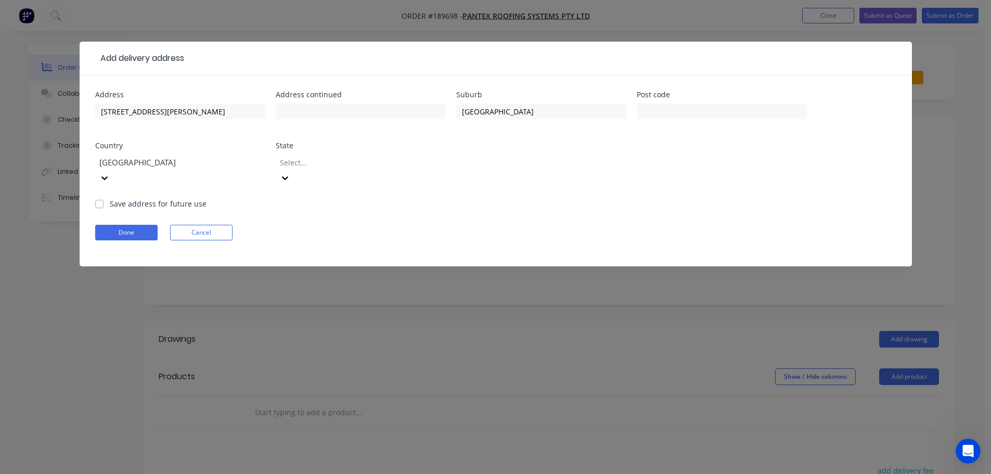
click at [290, 173] on icon at bounding box center [285, 178] width 10 height 10
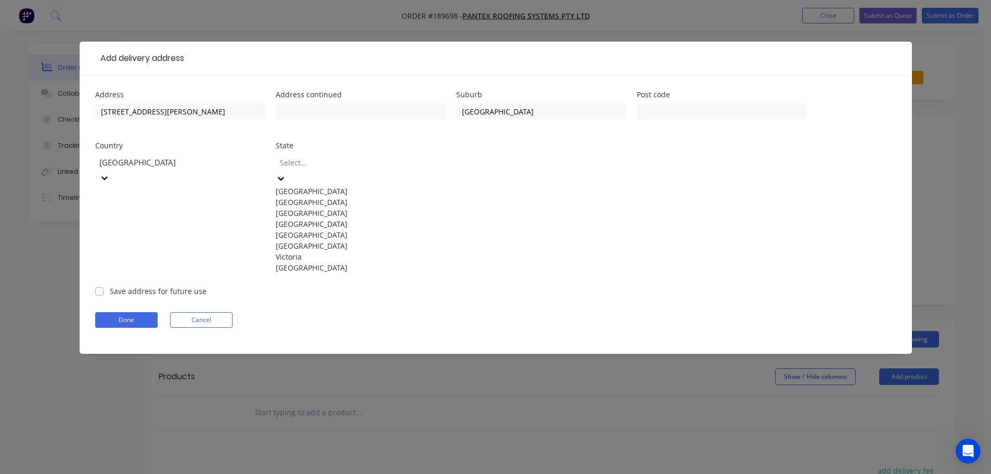
drag, startPoint x: 312, startPoint y: 241, endPoint x: 323, endPoint y: 236, distance: 12.8
click at [312, 229] on div "[GEOGRAPHIC_DATA]" at bounding box center [361, 224] width 170 height 11
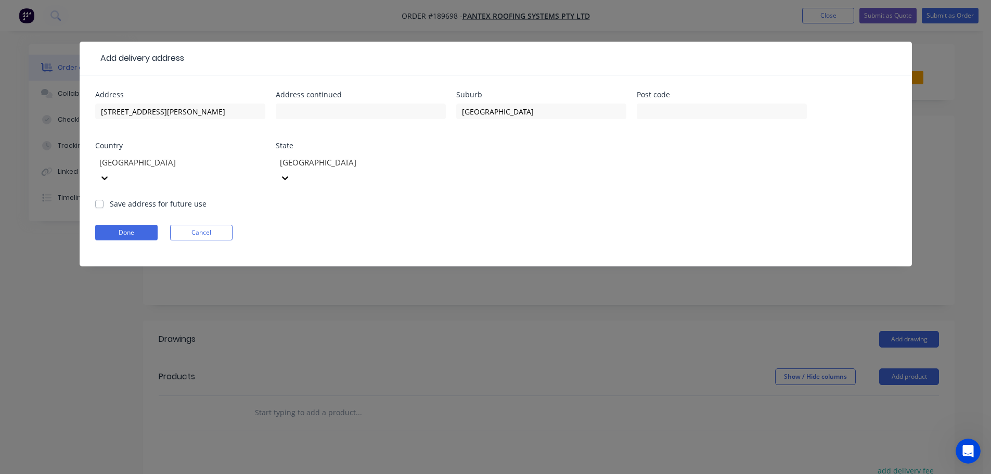
click at [564, 204] on form "Address [STREET_ADDRESS][PERSON_NAME] Address continued Suburb [GEOGRAPHIC_DATA…" at bounding box center [495, 178] width 801 height 175
click at [119, 225] on button "Done" at bounding box center [126, 233] width 62 height 16
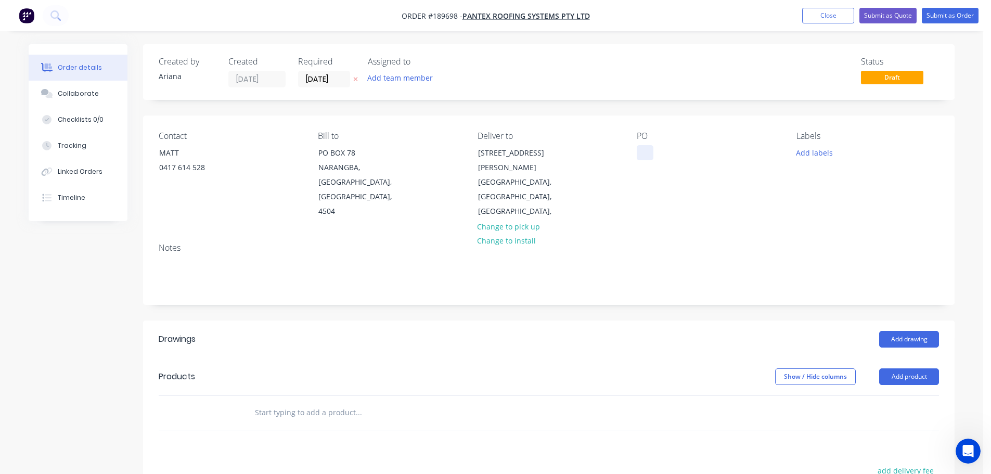
click at [642, 151] on div at bounding box center [645, 152] width 17 height 15
click at [748, 178] on div "PO 81958" at bounding box center [708, 175] width 143 height 88
click at [819, 155] on button "Add labels" at bounding box center [814, 152] width 48 height 14
click at [810, 284] on div at bounding box center [815, 284] width 21 height 21
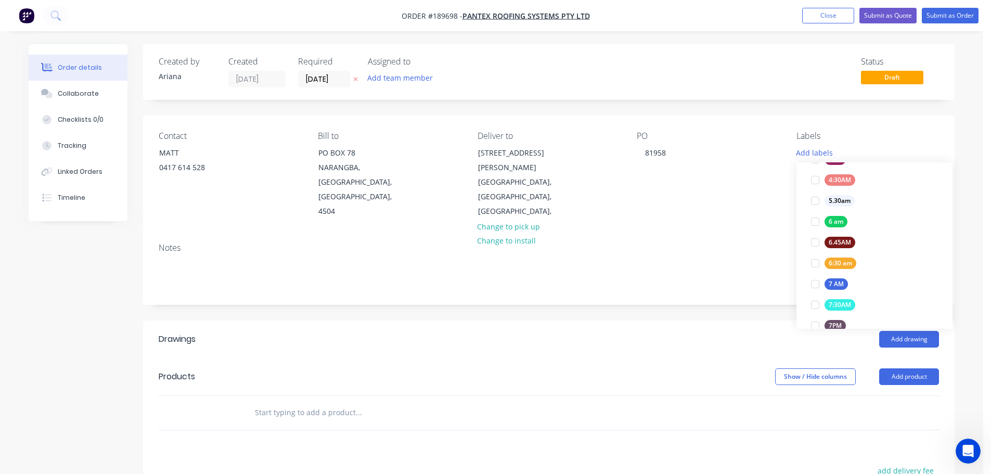
scroll to position [0, 0]
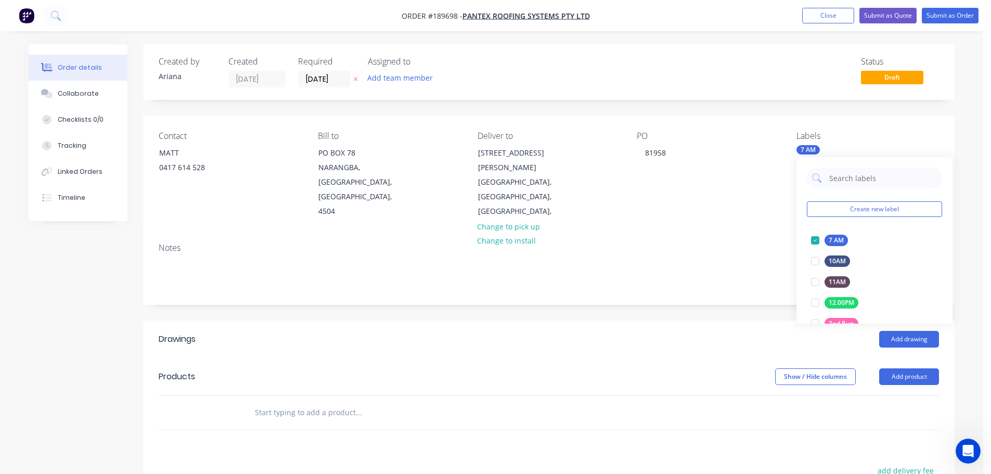
click at [719, 243] on div "Notes" at bounding box center [549, 248] width 781 height 10
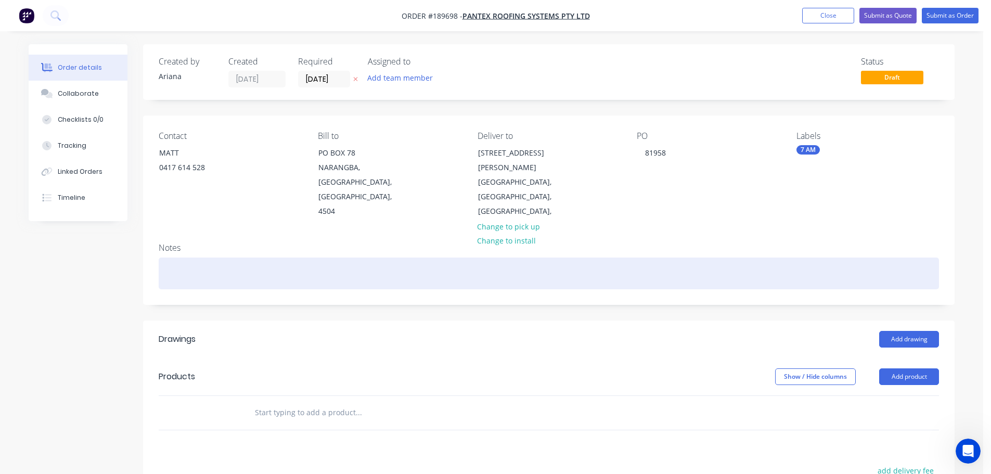
click at [178, 258] on div at bounding box center [549, 274] width 781 height 32
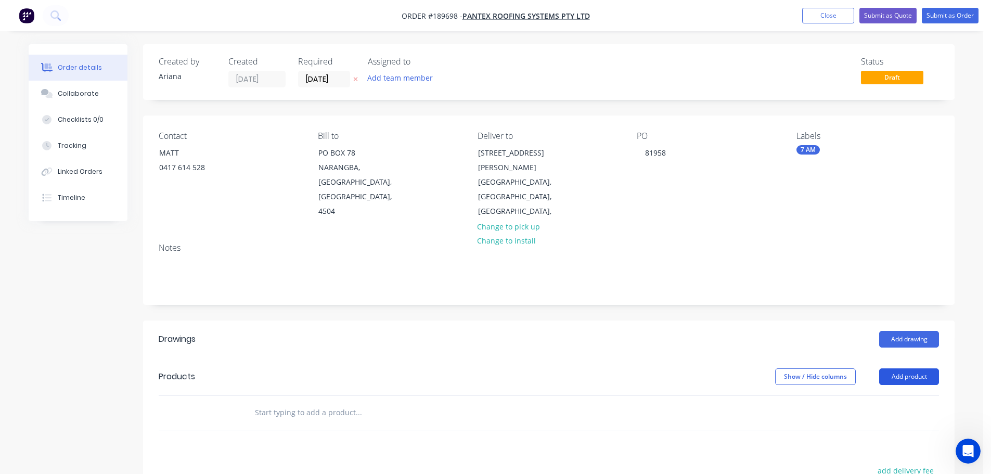
click at [909, 368] on button "Add product" at bounding box center [909, 376] width 60 height 17
click at [907, 395] on div "Product catalogue" at bounding box center [890, 402] width 80 height 15
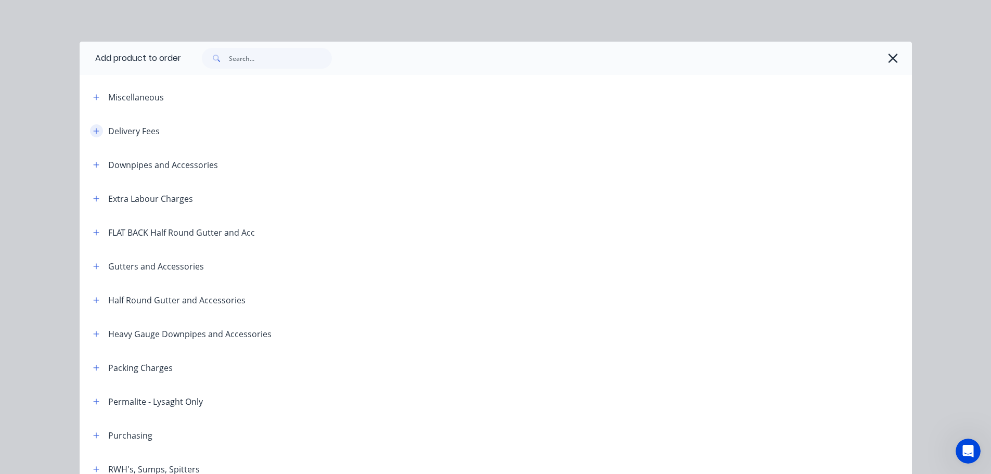
click at [94, 129] on icon "button" at bounding box center [96, 130] width 6 height 7
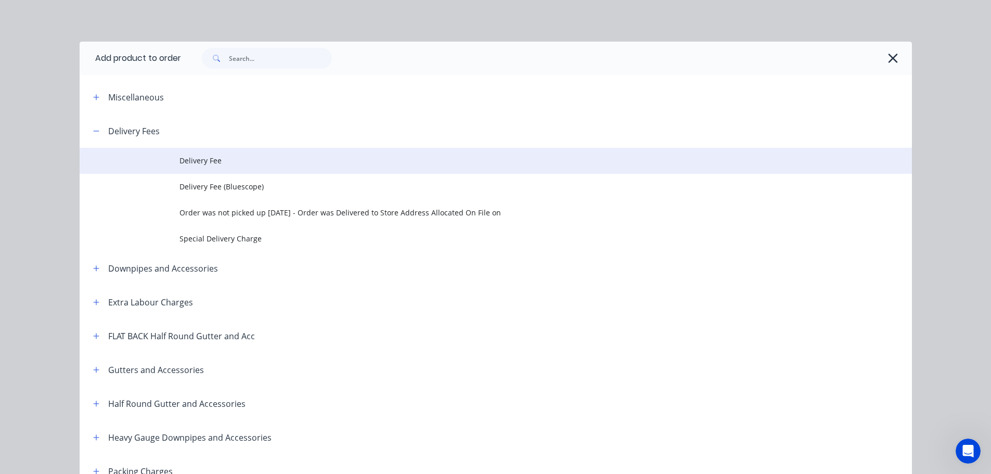
click at [197, 156] on span "Delivery Fee" at bounding box center [473, 160] width 586 height 11
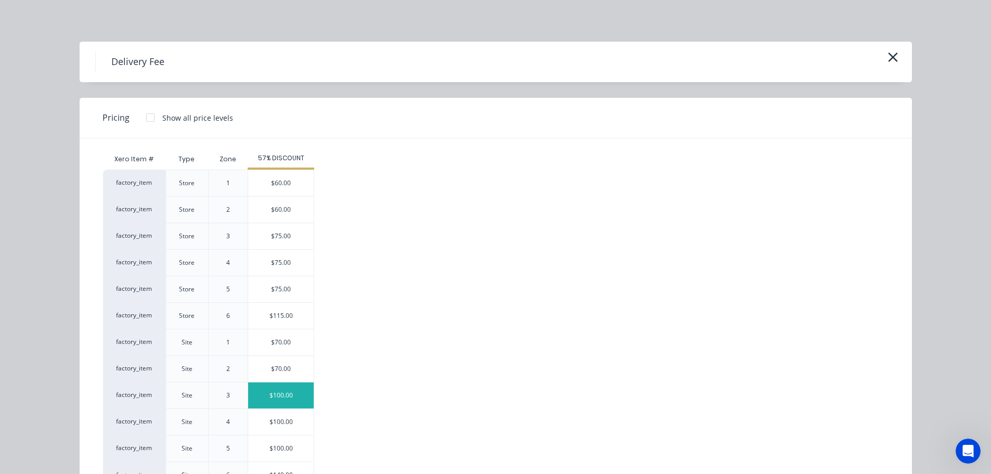
click at [279, 393] on div "$100.00" at bounding box center [281, 395] width 66 height 26
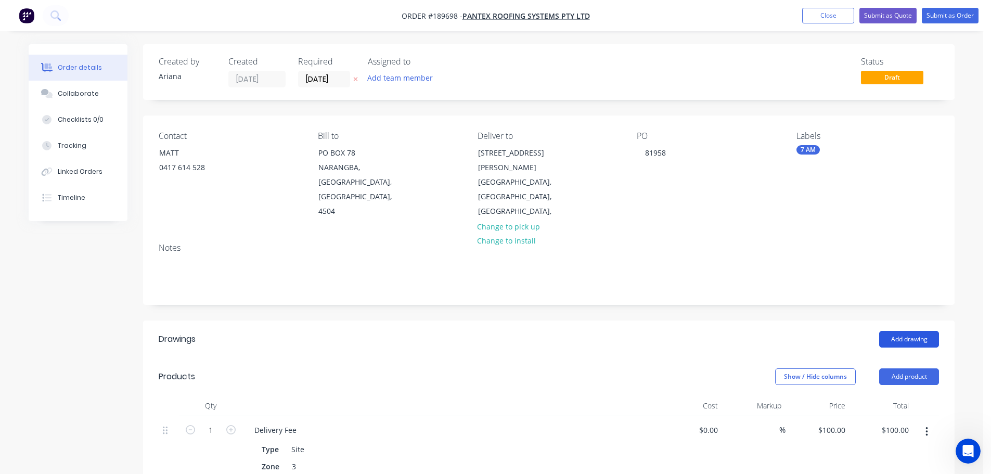
click at [911, 331] on button "Add drawing" at bounding box center [909, 339] width 60 height 17
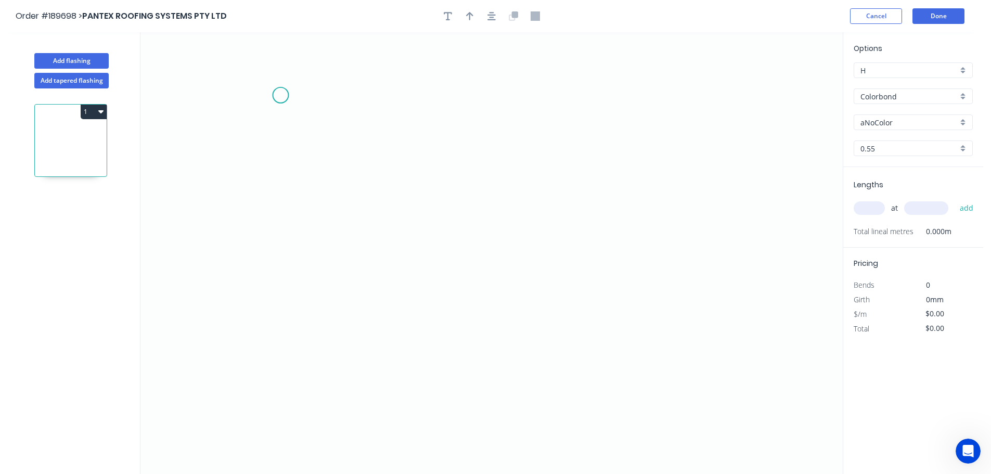
click at [280, 95] on icon "0" at bounding box center [491, 253] width 702 height 442
click at [279, 324] on icon "0" at bounding box center [491, 253] width 702 height 442
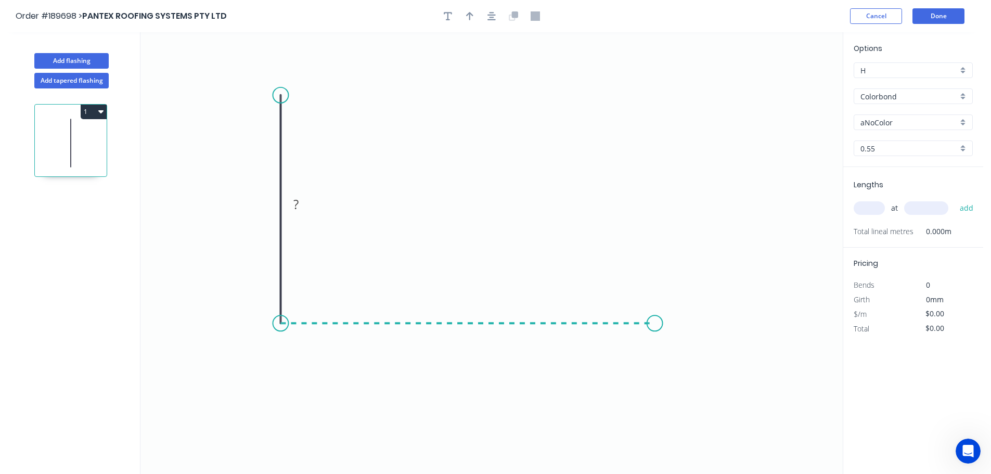
click at [655, 334] on icon "0 ?" at bounding box center [491, 253] width 702 height 442
click at [683, 365] on icon "0 ? ?" at bounding box center [491, 253] width 702 height 442
click at [683, 365] on circle at bounding box center [683, 364] width 16 height 16
click at [266, 201] on tspan "?" at bounding box center [265, 204] width 5 height 17
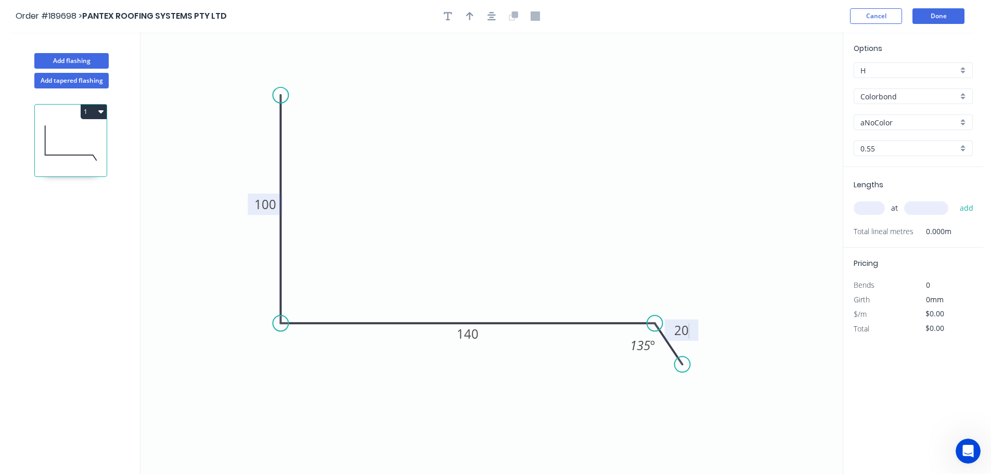
click at [410, 182] on icon "0 100 140 20 135 º" at bounding box center [491, 253] width 702 height 442
type input "$10.08"
drag, startPoint x: 470, startPoint y: 15, endPoint x: 669, endPoint y: 86, distance: 210.9
click at [471, 15] on icon "button" at bounding box center [469, 15] width 7 height 9
drag, startPoint x: 746, startPoint y: 106, endPoint x: 466, endPoint y: 176, distance: 288.6
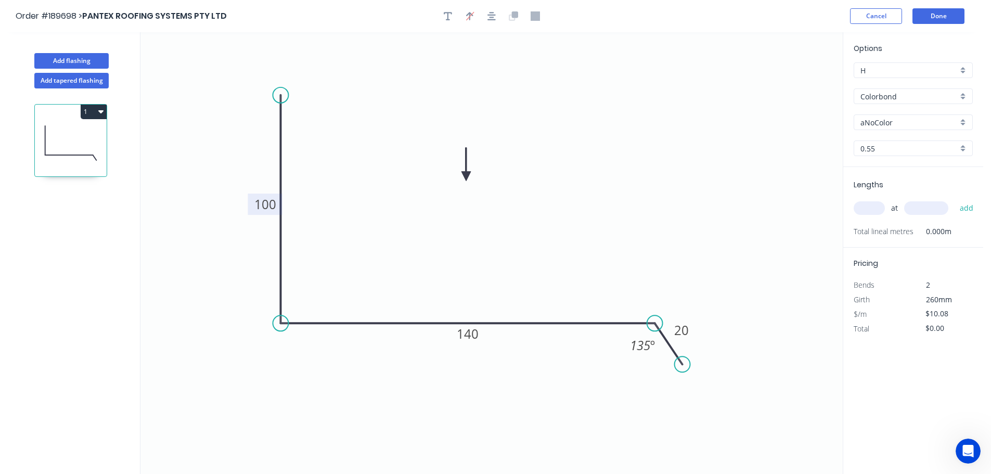
click at [466, 176] on icon at bounding box center [466, 164] width 9 height 33
click at [964, 120] on div "aNoColor" at bounding box center [913, 122] width 119 height 16
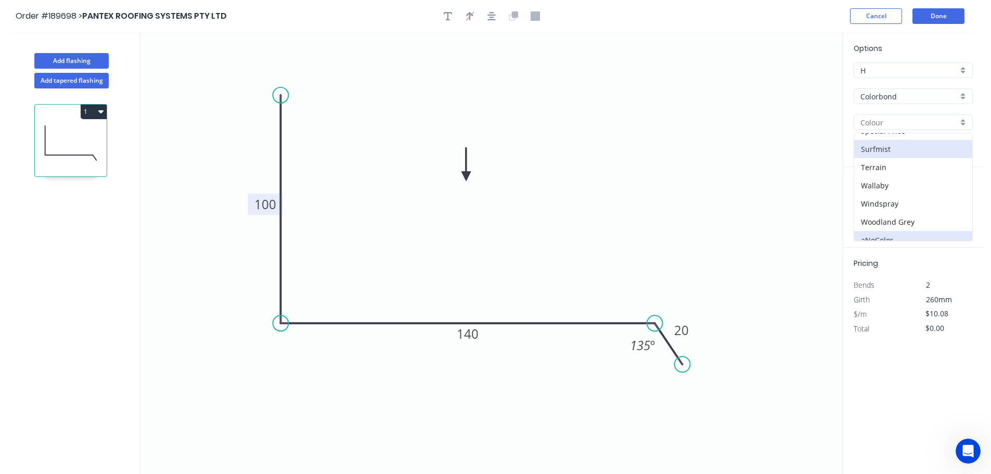
scroll to position [403, 0]
click at [911, 144] on div "Surfmist" at bounding box center [913, 140] width 118 height 18
type input "Surfmist"
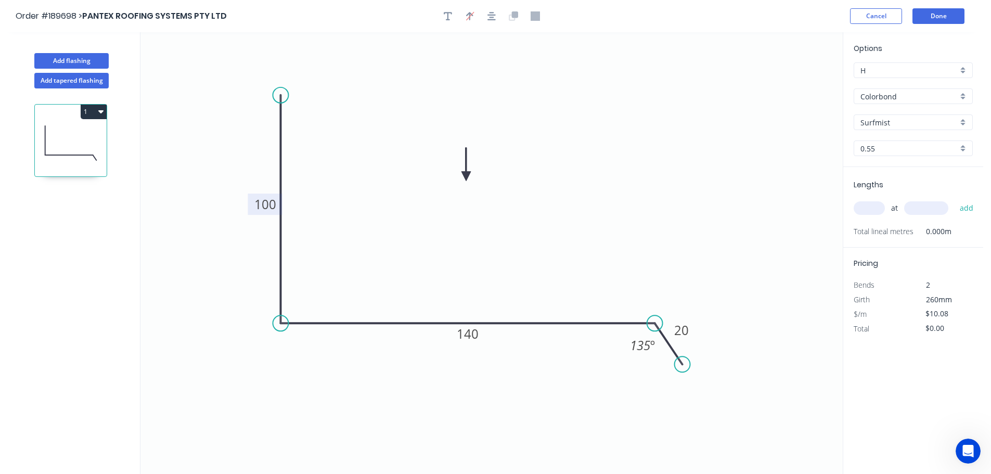
click at [876, 210] on input "text" at bounding box center [869, 208] width 31 height 14
type input "1"
click at [941, 205] on input "text" at bounding box center [926, 208] width 44 height 14
type input "1700"
click at [955, 199] on button "add" at bounding box center [967, 208] width 24 height 18
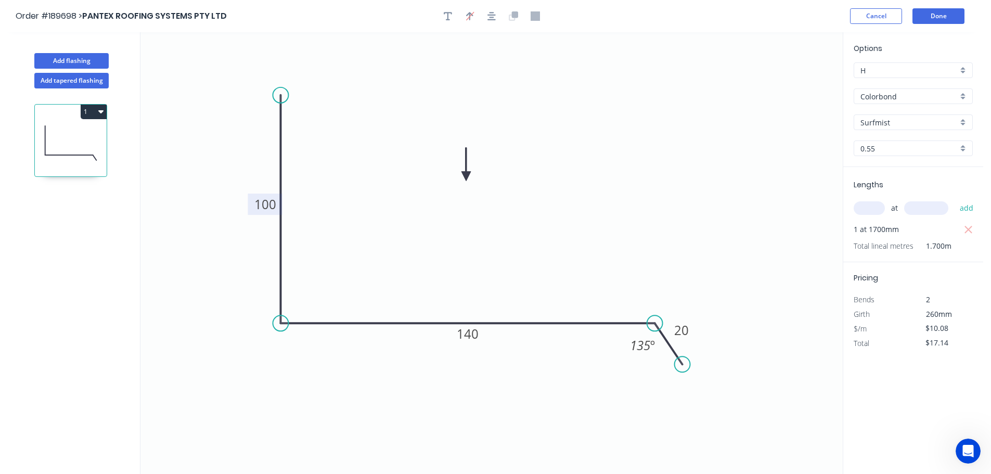
click at [96, 111] on button "1" at bounding box center [94, 112] width 26 height 15
click at [74, 138] on div "Duplicate" at bounding box center [57, 137] width 80 height 15
type input "$0.00"
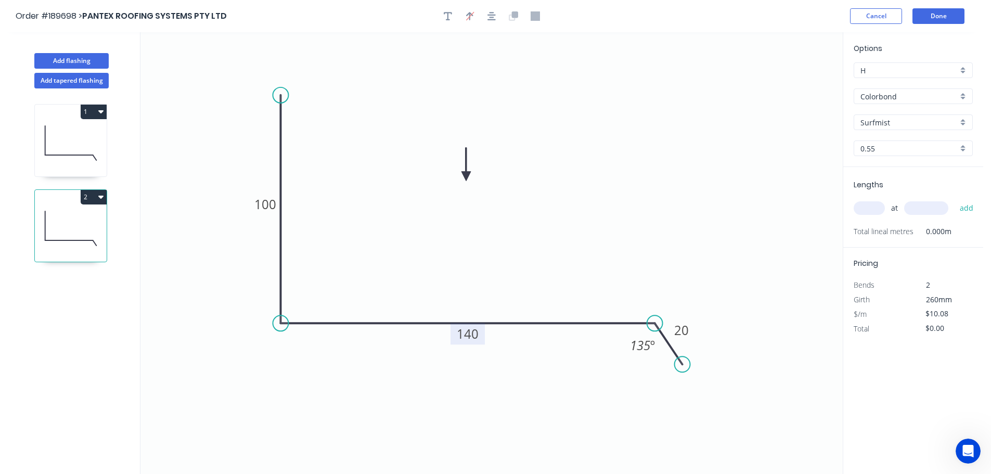
click at [477, 337] on tspan "140" at bounding box center [468, 333] width 22 height 17
click at [627, 229] on icon "0 100 150 20 135 º" at bounding box center [491, 253] width 702 height 442
click at [875, 208] on input "text" at bounding box center [869, 208] width 31 height 14
type input "1"
click at [924, 202] on input "text" at bounding box center [926, 208] width 44 height 14
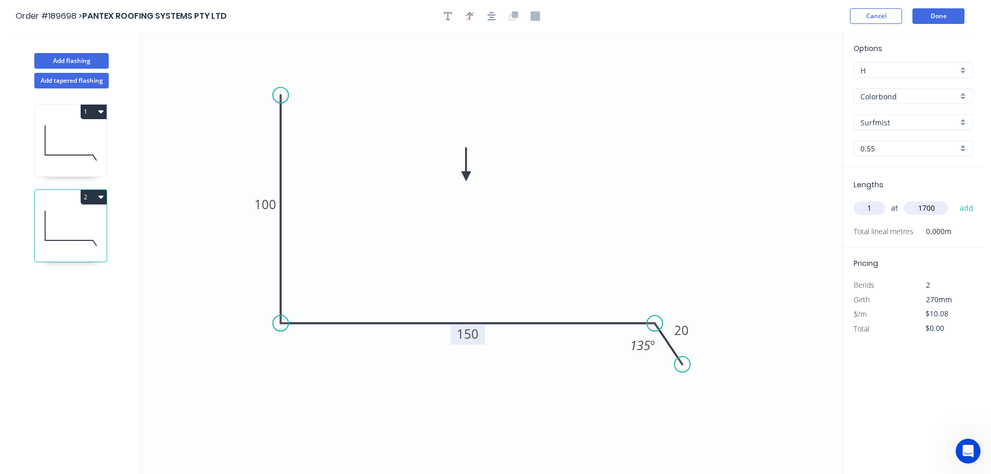
type input "1700"
click at [955, 199] on button "add" at bounding box center [967, 208] width 24 height 18
click at [974, 226] on button "button" at bounding box center [968, 229] width 13 height 15
type input "$0.00"
click at [878, 207] on input "text" at bounding box center [869, 208] width 31 height 14
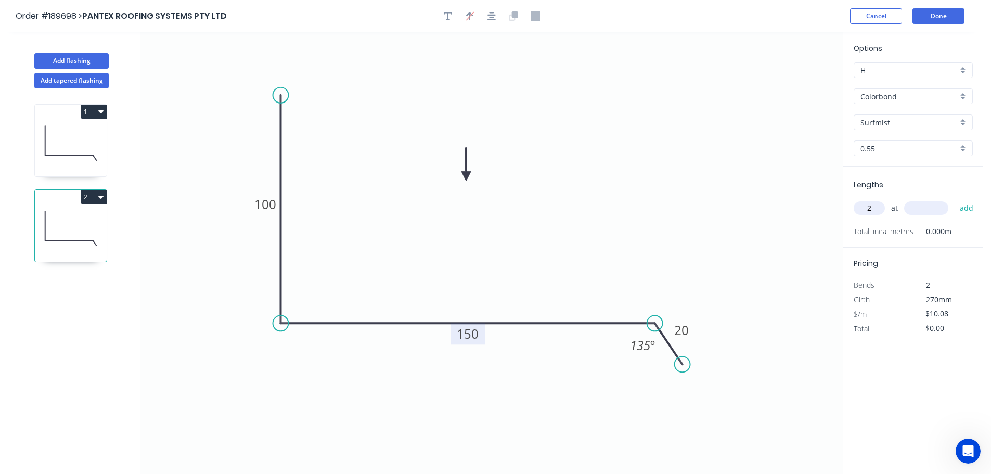
type input "2"
click at [927, 210] on input "text" at bounding box center [926, 208] width 44 height 14
type input "1700"
click at [955, 199] on button "add" at bounding box center [967, 208] width 24 height 18
click at [96, 191] on button "2" at bounding box center [94, 197] width 26 height 15
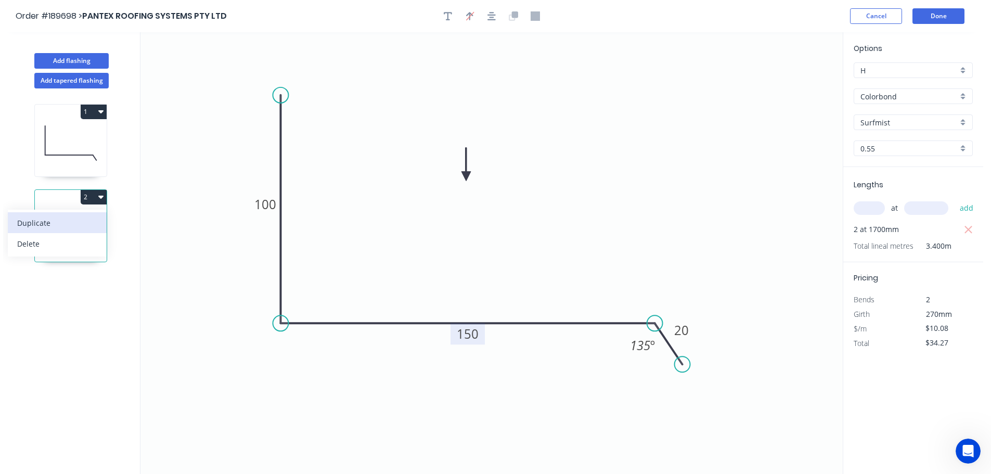
click at [87, 228] on div "Duplicate" at bounding box center [57, 222] width 80 height 15
type input "$0.00"
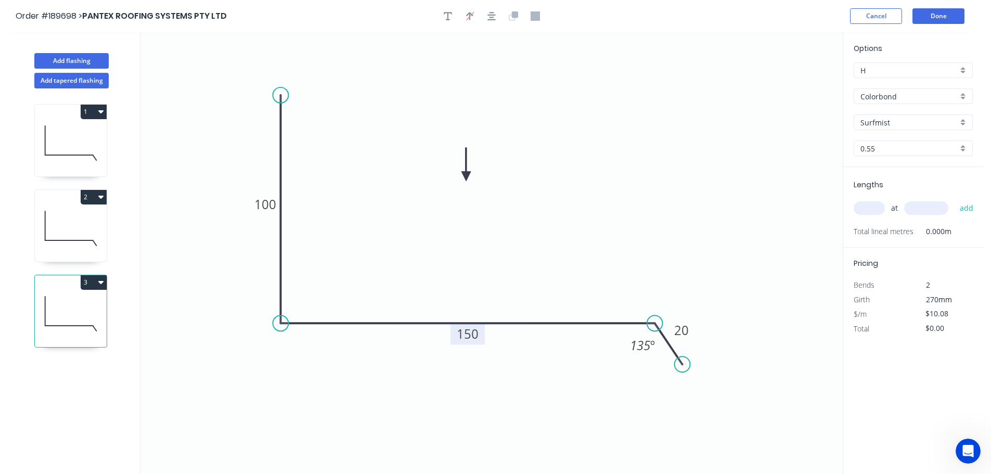
click at [476, 338] on tspan "150" at bounding box center [468, 333] width 22 height 17
click at [633, 236] on icon "0 100 135 20 135 º" at bounding box center [491, 253] width 702 height 442
click at [870, 210] on input "text" at bounding box center [869, 208] width 31 height 14
type input "1"
click at [929, 210] on input "text" at bounding box center [926, 208] width 44 height 14
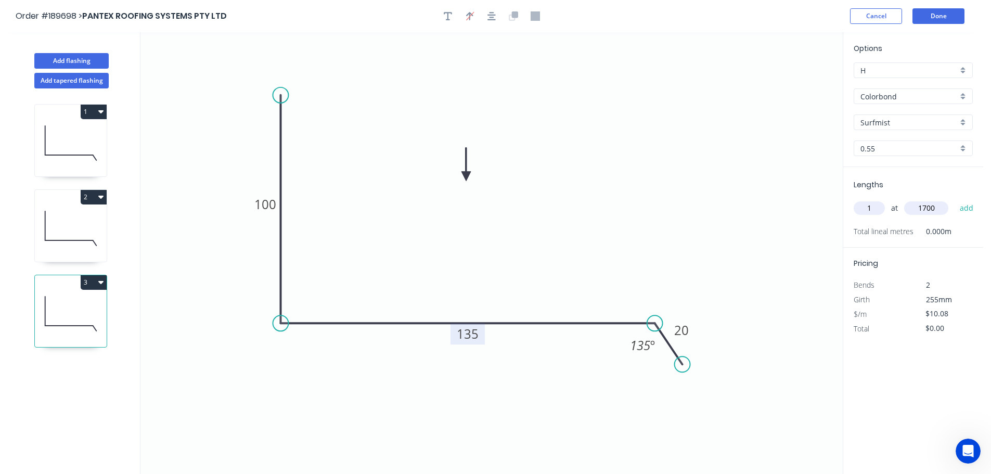
type input "1700"
click at [955, 199] on button "add" at bounding box center [967, 208] width 24 height 18
click at [98, 283] on icon "button" at bounding box center [100, 282] width 5 height 8
click at [72, 315] on div "Duplicate" at bounding box center [57, 308] width 80 height 15
type input "$0.00"
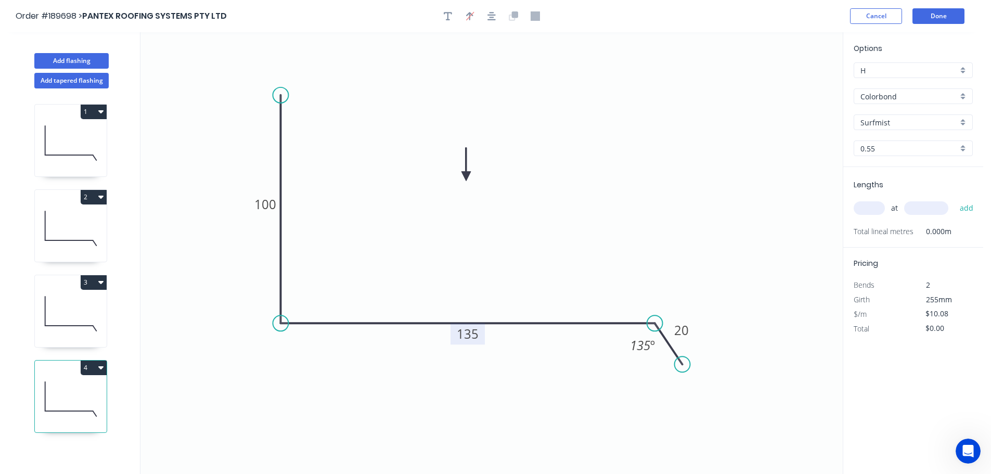
click at [475, 336] on tspan "135" at bounding box center [468, 333] width 22 height 17
drag, startPoint x: 517, startPoint y: 265, endPoint x: 613, endPoint y: 252, distance: 97.1
click at [536, 261] on icon "0 100 130 20 135 º" at bounding box center [491, 253] width 702 height 442
click at [873, 205] on input "text" at bounding box center [869, 208] width 31 height 14
type input "1"
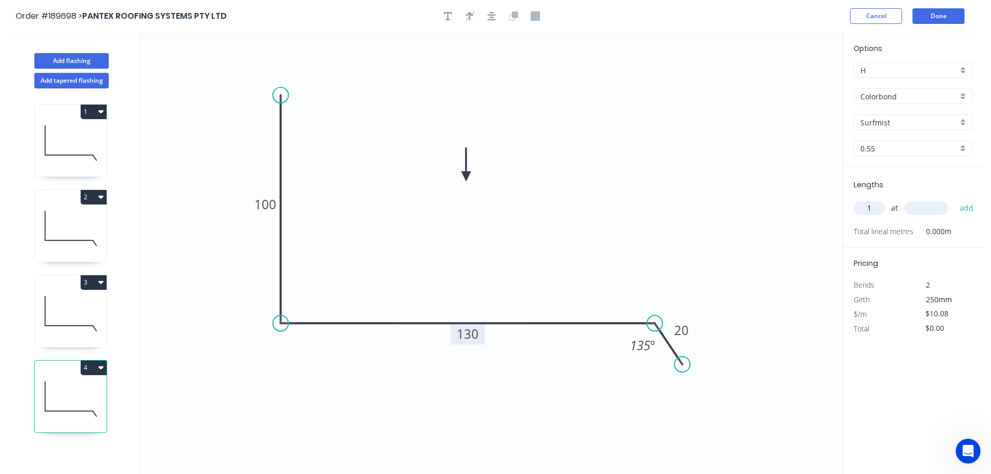
click at [919, 209] on input "text" at bounding box center [926, 208] width 44 height 14
type input "1300"
click at [955, 199] on button "add" at bounding box center [967, 208] width 24 height 18
click at [89, 365] on button "4" at bounding box center [94, 368] width 26 height 15
click at [69, 390] on div "Duplicate" at bounding box center [57, 393] width 80 height 15
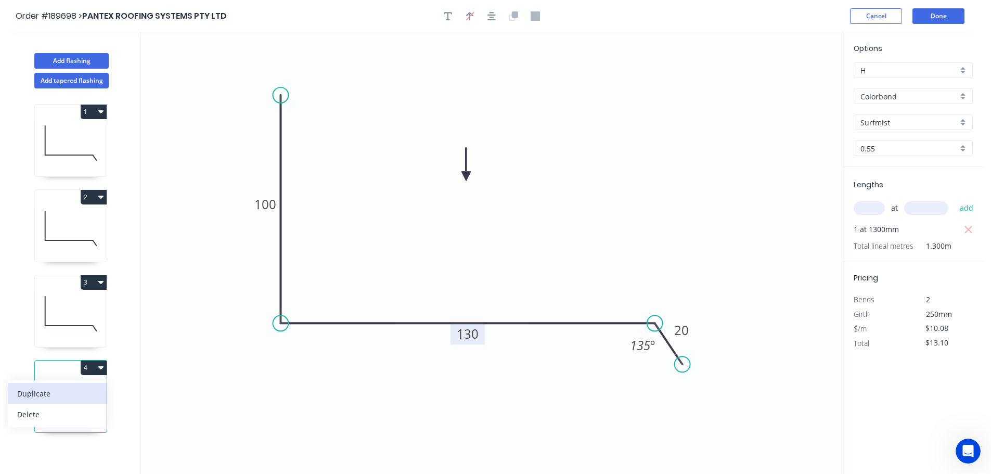
type input "$0.00"
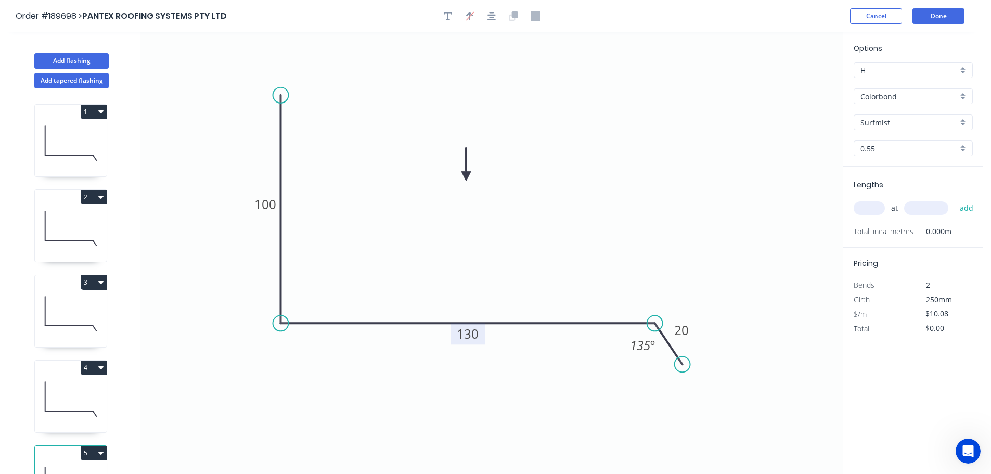
click at [475, 328] on tspan "130" at bounding box center [468, 333] width 22 height 17
click at [507, 294] on icon "0 100 160 20 135 º" at bounding box center [491, 253] width 702 height 442
click at [875, 206] on input "text" at bounding box center [869, 208] width 31 height 14
type input "1"
click at [920, 206] on input "text" at bounding box center [926, 208] width 44 height 14
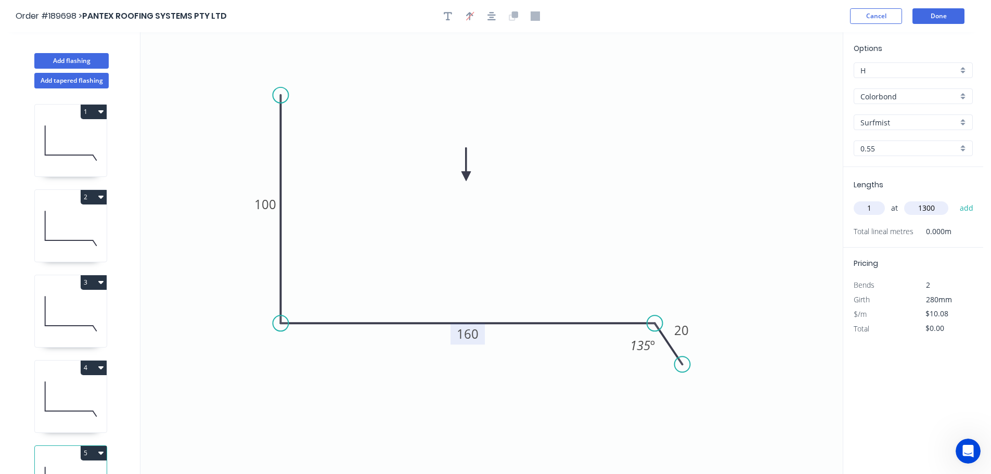
type input "1300"
click at [955, 199] on button "add" at bounding box center [967, 208] width 24 height 18
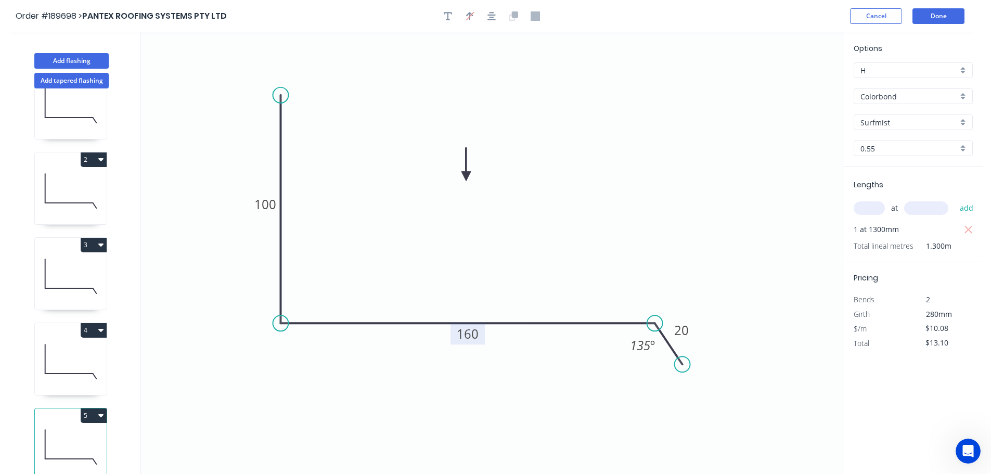
click at [90, 408] on button "5" at bounding box center [94, 415] width 26 height 15
click at [72, 434] on div "Duplicate" at bounding box center [57, 441] width 80 height 15
type input "$0.00"
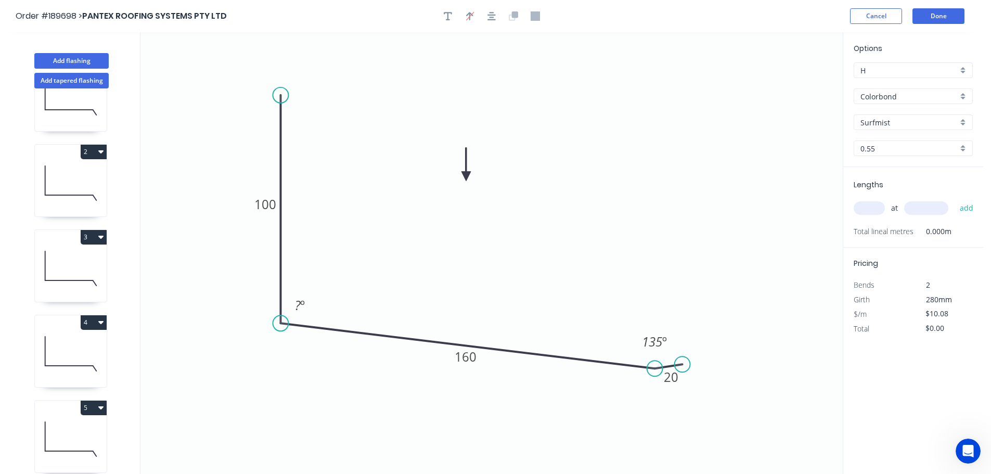
drag, startPoint x: 653, startPoint y: 324, endPoint x: 655, endPoint y: 370, distance: 46.9
click at [655, 370] on circle at bounding box center [655, 369] width 16 height 16
drag, startPoint x: 682, startPoint y: 365, endPoint x: 683, endPoint y: 418, distance: 53.6
click at [683, 418] on circle at bounding box center [683, 418] width 16 height 16
click at [301, 302] on tspan "º" at bounding box center [302, 305] width 5 height 17
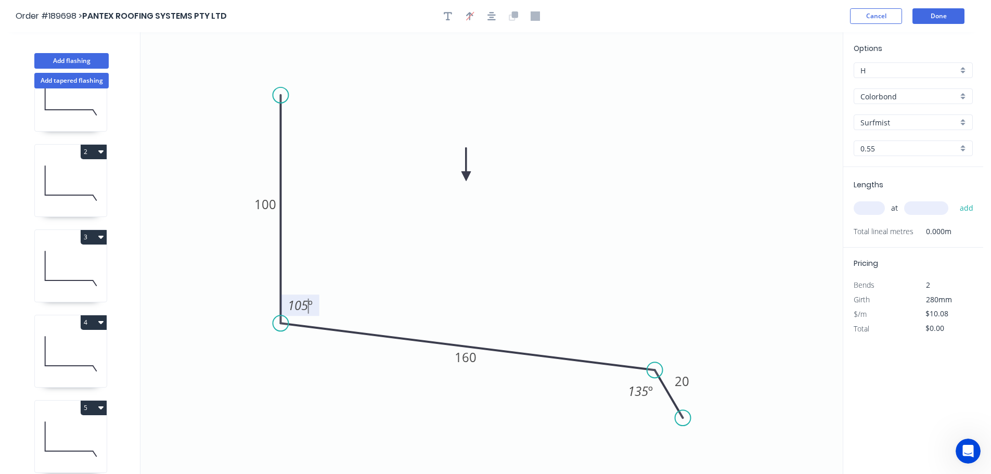
click at [358, 262] on icon "0 100 160 20 105 º 135 º" at bounding box center [491, 253] width 702 height 442
click at [476, 356] on tspan "160" at bounding box center [466, 357] width 22 height 17
click at [496, 306] on icon "0 100 170 20 105 º 135 º" at bounding box center [491, 253] width 702 height 442
click at [684, 380] on tspan "20" at bounding box center [682, 381] width 15 height 17
click at [704, 313] on icon "0 100 170 30 105 º 135 º" at bounding box center [491, 253] width 702 height 442
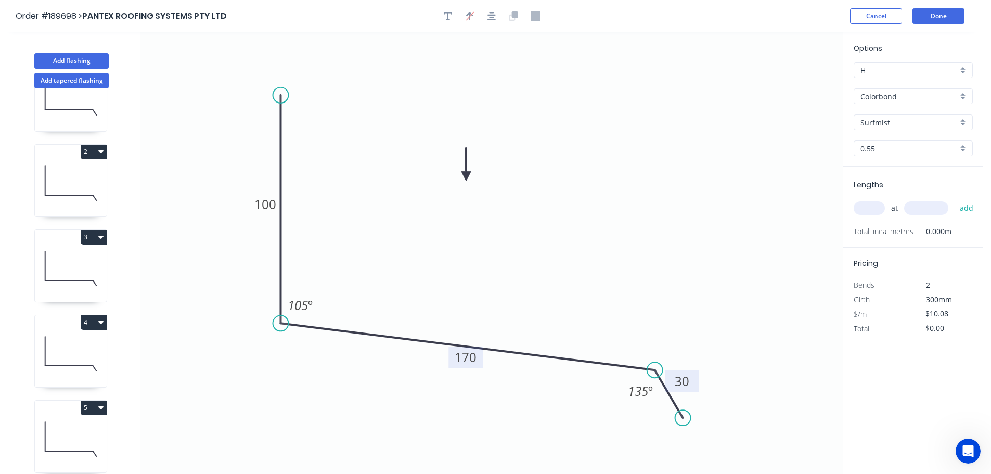
click at [886, 209] on div "at add" at bounding box center [914, 208] width 121 height 18
click at [872, 204] on input "text" at bounding box center [869, 208] width 31 height 14
type input "4"
click at [936, 208] on input "text" at bounding box center [926, 208] width 44 height 14
type input "1500"
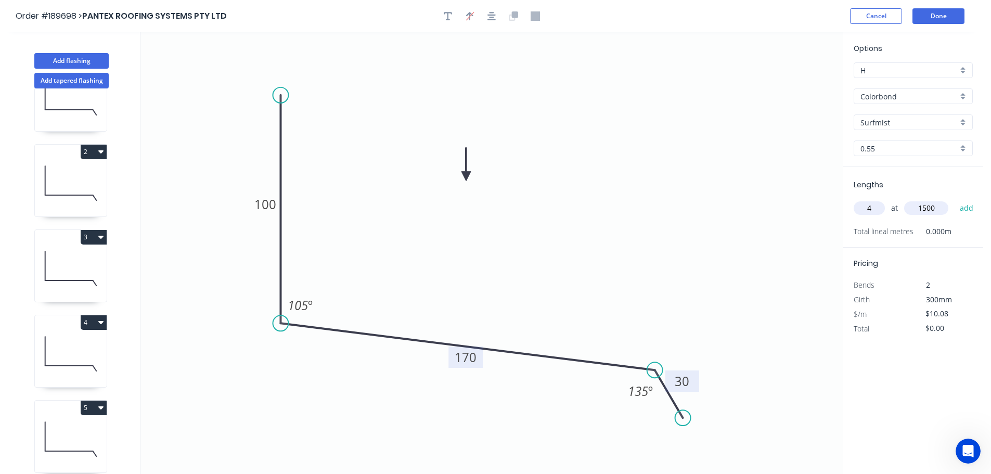
click at [955, 199] on button "add" at bounding box center [967, 208] width 24 height 18
type input "$60.48"
click at [67, 60] on button "Add flashing" at bounding box center [71, 61] width 74 height 16
type input "$0.00"
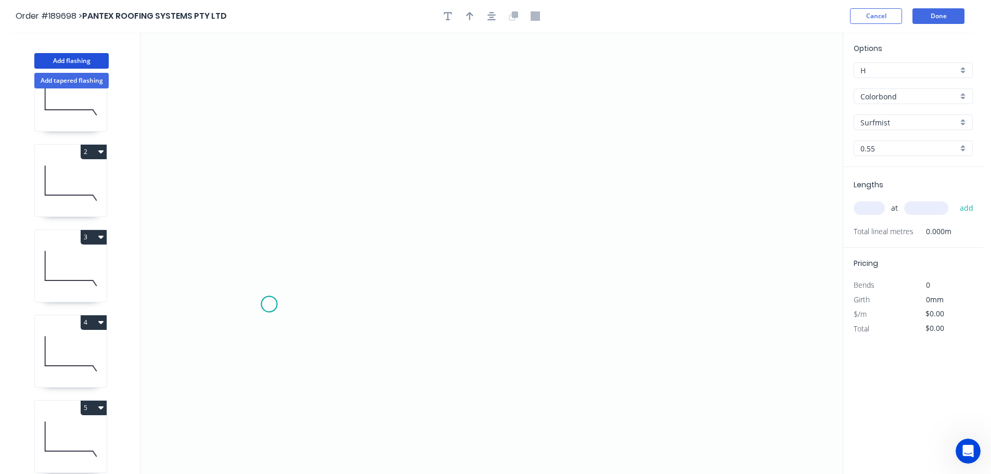
click at [269, 304] on icon "0" at bounding box center [491, 253] width 702 height 442
click at [305, 260] on icon at bounding box center [288, 282] width 36 height 44
click at [704, 262] on icon "0 ?" at bounding box center [491, 253] width 702 height 442
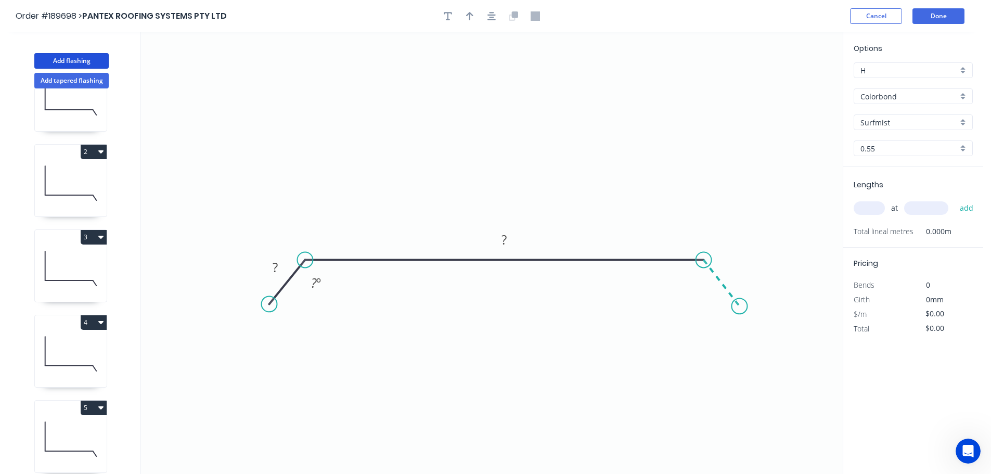
click at [740, 306] on icon "0 ? ? ? º" at bounding box center [491, 253] width 702 height 442
click at [740, 306] on circle at bounding box center [740, 306] width 16 height 16
click at [275, 270] on tspan "?" at bounding box center [275, 267] width 5 height 17
click at [484, 168] on icon "0 20 1175 20 135 º 135 º" at bounding box center [491, 253] width 702 height 442
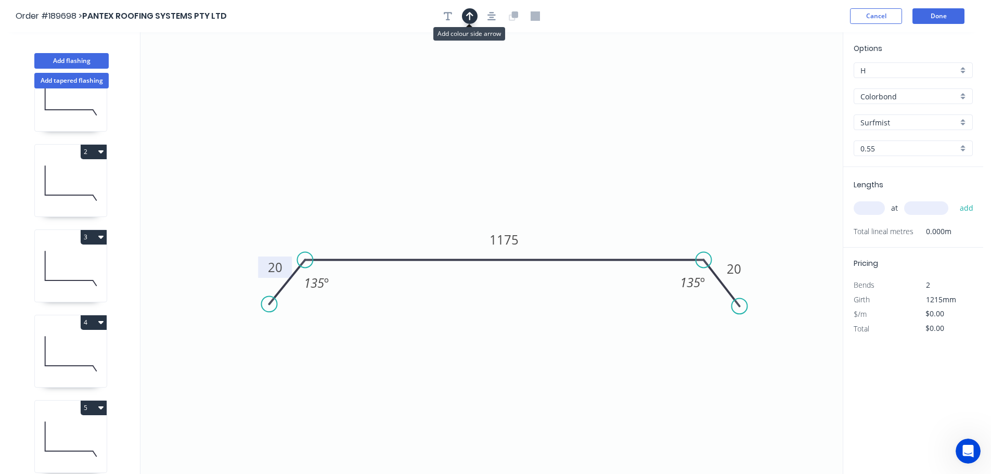
click at [472, 14] on icon "button" at bounding box center [469, 16] width 7 height 8
drag, startPoint x: 790, startPoint y: 81, endPoint x: 523, endPoint y: 135, distance: 272.3
click at [523, 135] on icon at bounding box center [522, 122] width 9 height 33
click at [875, 206] on input "text" at bounding box center [869, 208] width 31 height 14
type input "1"
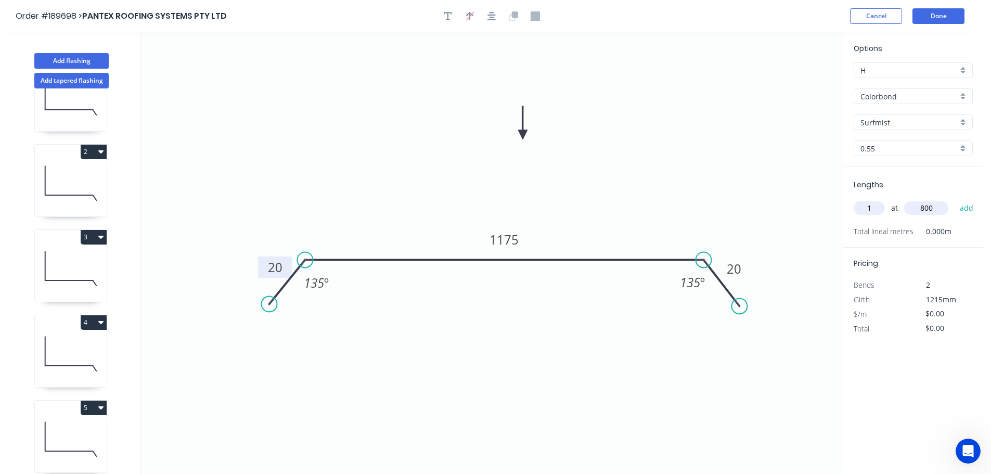
type input "800"
click at [955, 199] on button "add" at bounding box center [967, 208] width 24 height 18
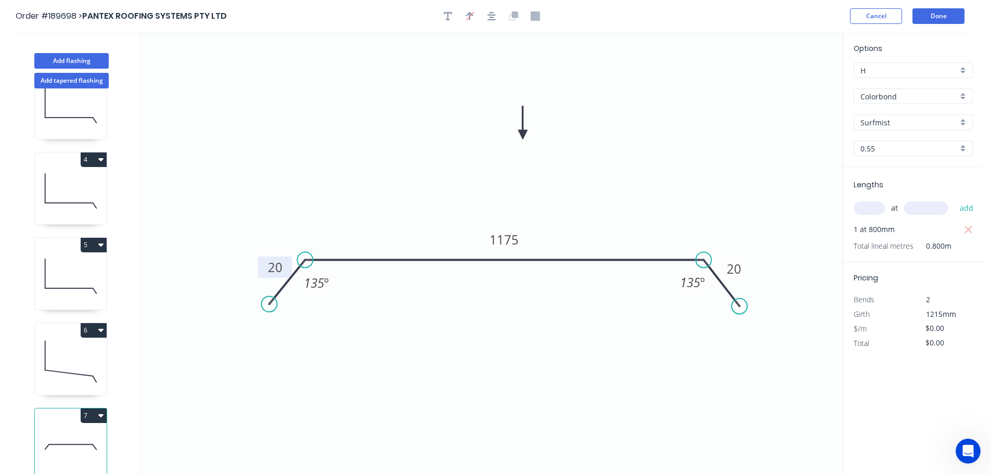
click at [91, 408] on button "7" at bounding box center [94, 415] width 26 height 15
click at [81, 431] on button "Duplicate" at bounding box center [57, 441] width 99 height 21
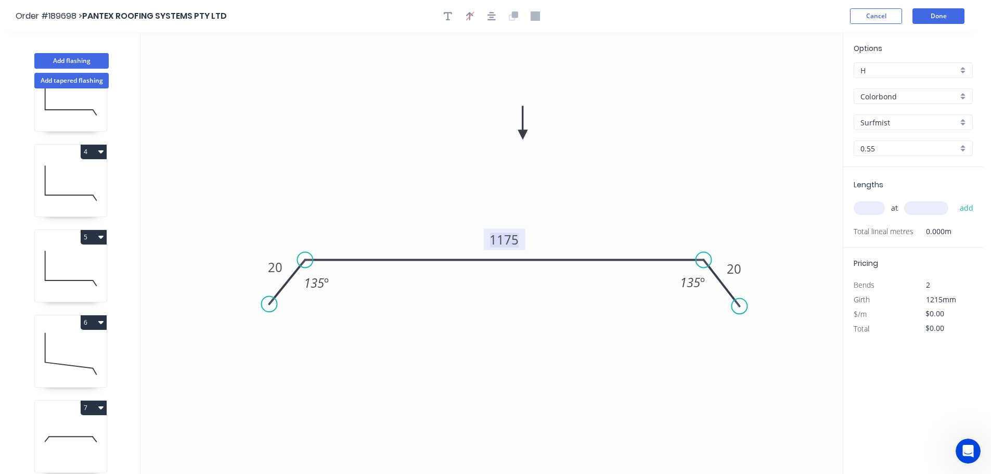
click at [514, 239] on tspan "1175" at bounding box center [504, 239] width 29 height 17
click at [547, 224] on icon "0 20 1240 20 135 º 135 º" at bounding box center [491, 253] width 702 height 442
click at [874, 210] on input "text" at bounding box center [869, 208] width 31 height 14
type input "1"
click at [934, 206] on input "text" at bounding box center [926, 208] width 44 height 14
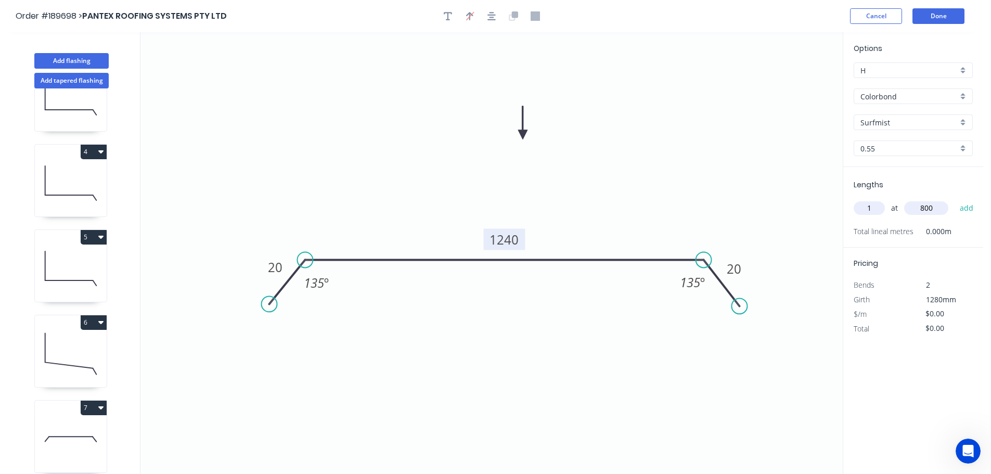
type input "800"
click at [955, 199] on button "add" at bounding box center [967, 208] width 24 height 18
click at [80, 59] on button "Add flashing" at bounding box center [71, 61] width 74 height 16
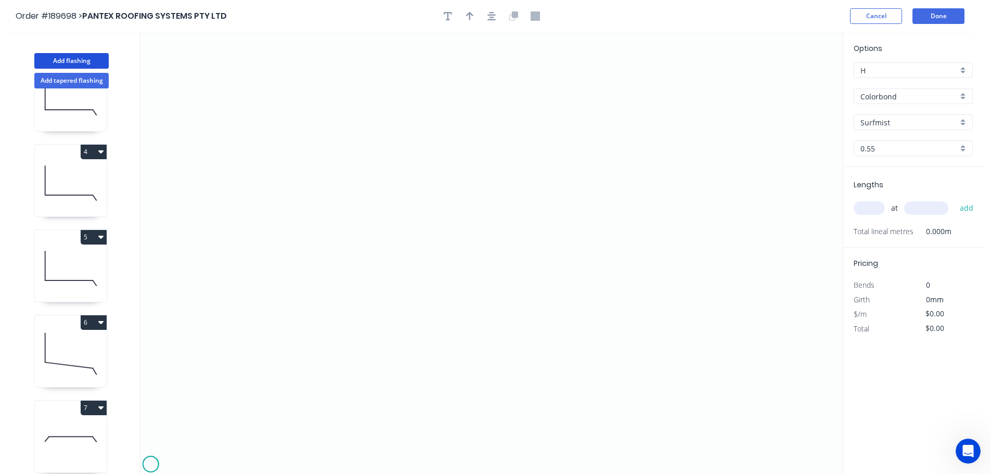
click at [150, 465] on icon "0" at bounding box center [491, 253] width 702 height 442
click at [161, 453] on icon at bounding box center [156, 458] width 11 height 11
click at [181, 453] on icon "0 ?" at bounding box center [491, 253] width 702 height 442
click at [188, 462] on icon "0 ? ?" at bounding box center [491, 253] width 702 height 442
click at [188, 462] on circle at bounding box center [189, 461] width 16 height 16
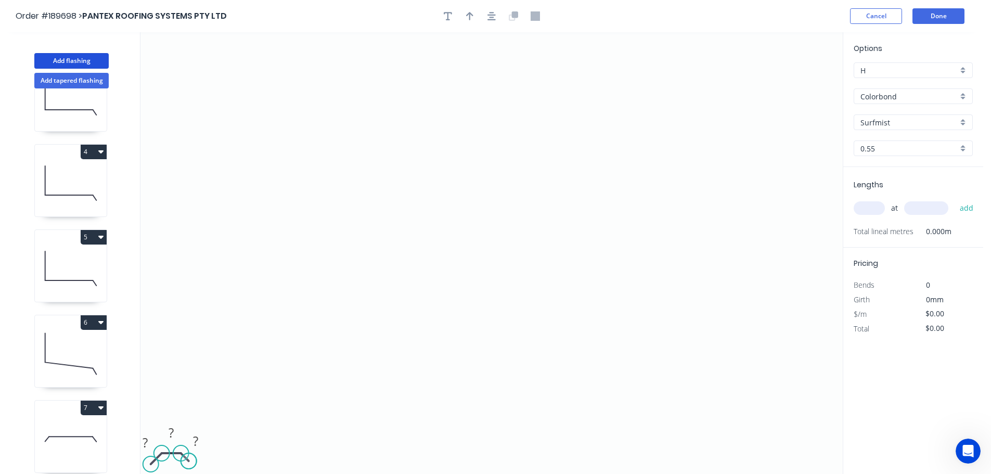
click at [188, 462] on circle at bounding box center [189, 461] width 16 height 16
click at [152, 463] on circle at bounding box center [153, 462] width 16 height 16
drag, startPoint x: 148, startPoint y: 440, endPoint x: 160, endPoint y: 432, distance: 14.2
click at [148, 440] on tspan "?" at bounding box center [146, 441] width 5 height 17
click at [296, 378] on icon "0 20 1160 20" at bounding box center [491, 253] width 702 height 442
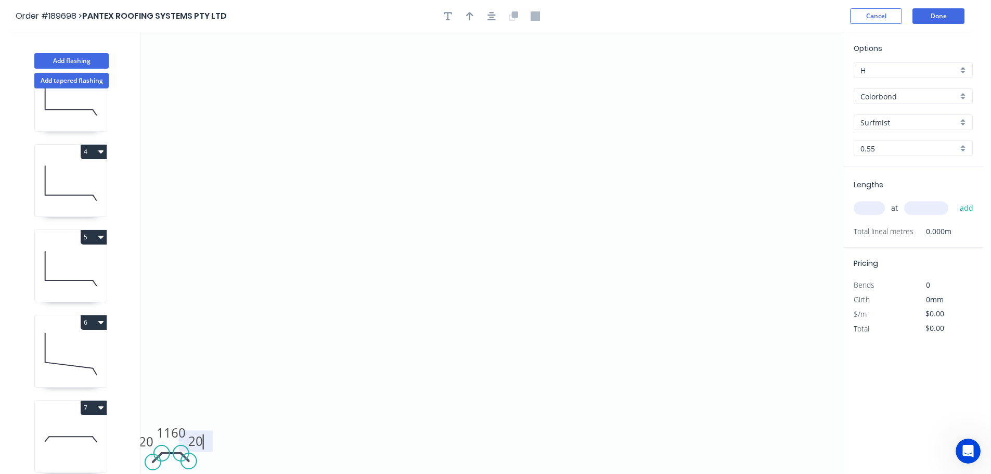
type input "$27.92"
click at [872, 207] on input "text" at bounding box center [869, 208] width 31 height 14
type input "1"
click at [928, 206] on input "text" at bounding box center [926, 208] width 44 height 14
type input "800"
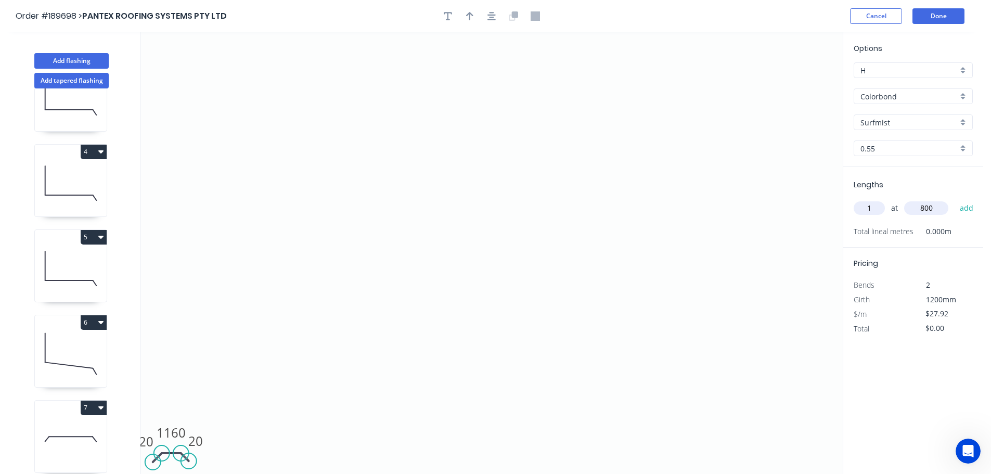
click at [955, 199] on button "add" at bounding box center [967, 208] width 24 height 18
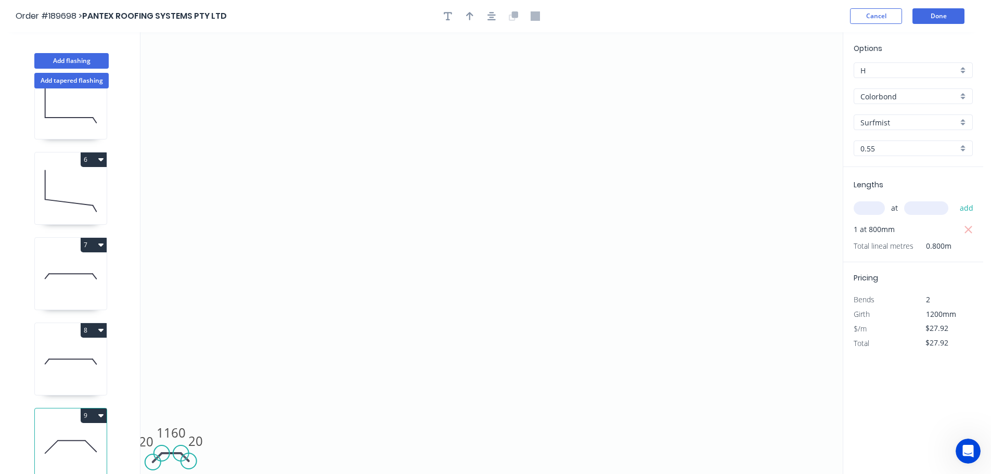
click at [95, 408] on button "9" at bounding box center [94, 415] width 26 height 15
click at [76, 434] on div "Duplicate" at bounding box center [57, 441] width 80 height 15
type input "$0.00"
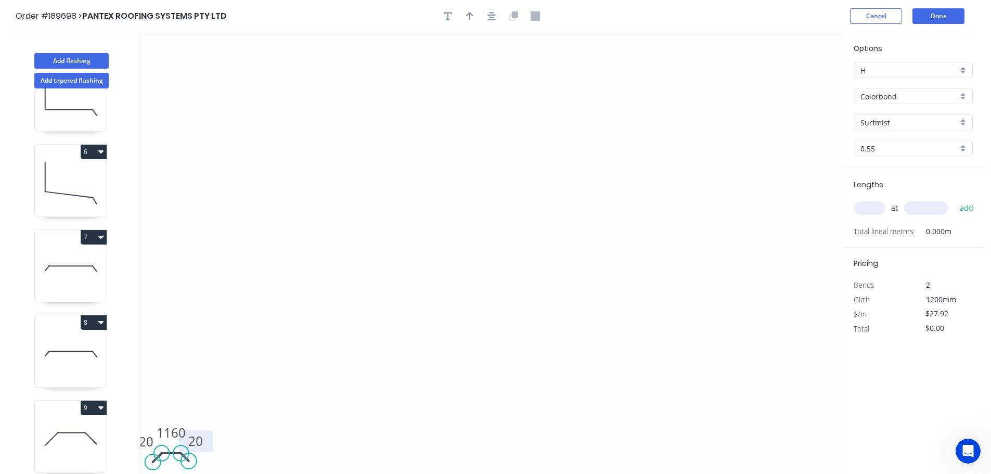
click at [180, 431] on rect at bounding box center [196, 440] width 34 height 21
click at [183, 429] on tspan "1160" at bounding box center [171, 432] width 29 height 17
click at [306, 368] on icon "0 20 1175 20" at bounding box center [491, 253] width 702 height 442
type input "$0.00"
click at [872, 206] on input "text" at bounding box center [869, 208] width 31 height 14
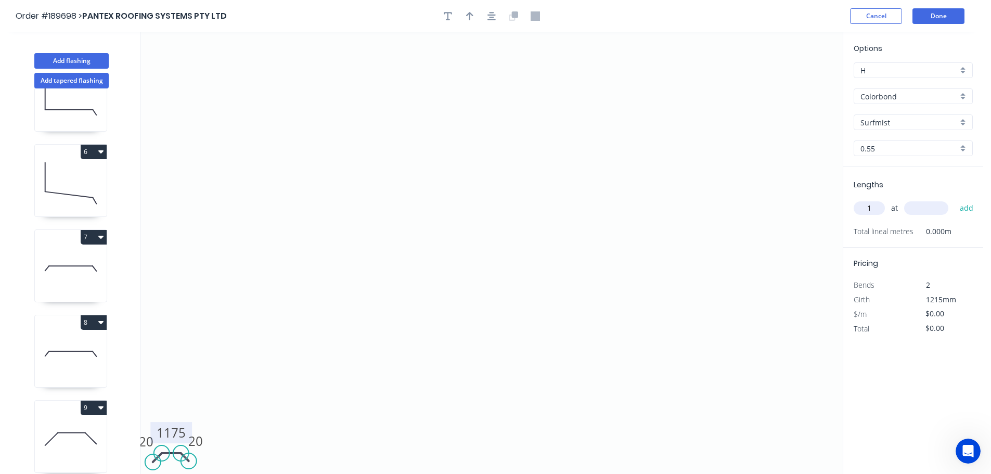
type input "1"
click at [936, 209] on input "text" at bounding box center [926, 208] width 44 height 14
type input "1100"
click at [955, 199] on button "add" at bounding box center [967, 208] width 24 height 18
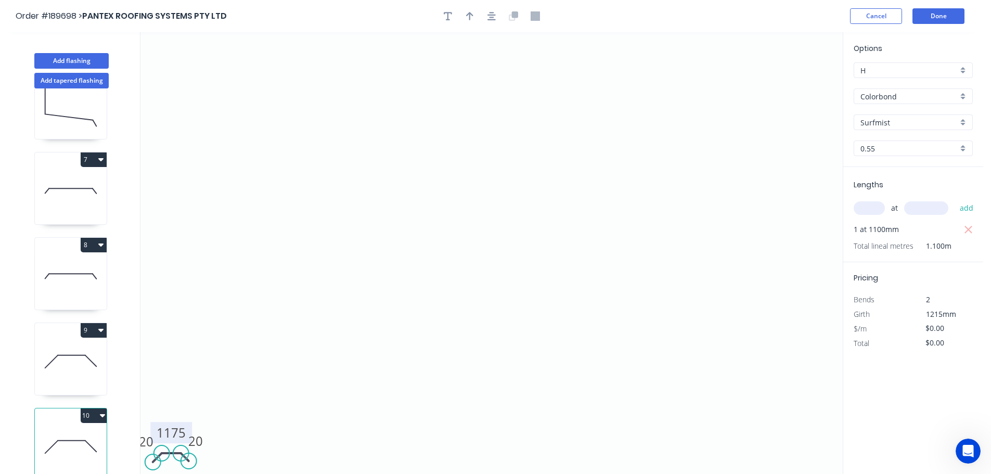
drag, startPoint x: 98, startPoint y: 409, endPoint x: 92, endPoint y: 414, distance: 7.8
click at [98, 409] on button "10" at bounding box center [94, 415] width 26 height 15
click at [79, 434] on div "Duplicate" at bounding box center [57, 441] width 80 height 15
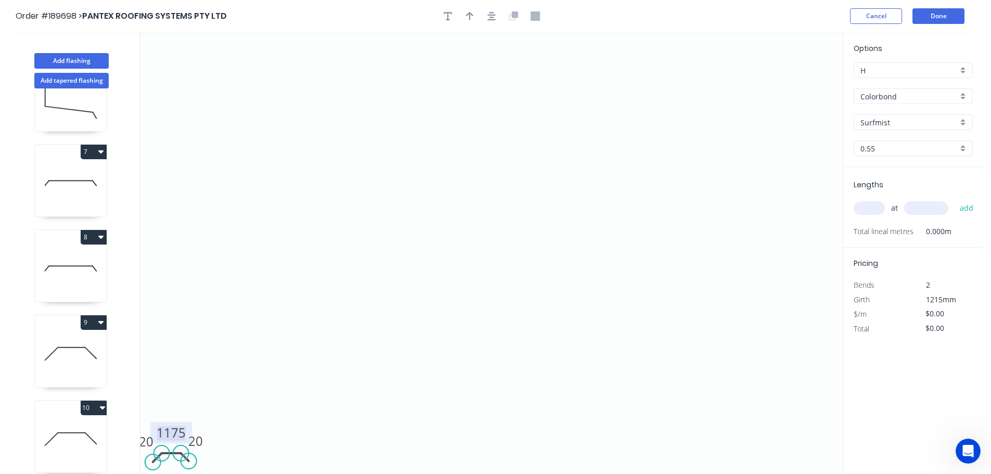
click at [181, 429] on tspan "1175" at bounding box center [171, 432] width 29 height 17
click at [259, 391] on icon "0 20 1240 20" at bounding box center [491, 253] width 702 height 442
click at [873, 204] on input "text" at bounding box center [869, 208] width 31 height 14
type input "1"
click at [926, 209] on input "text" at bounding box center [926, 208] width 44 height 14
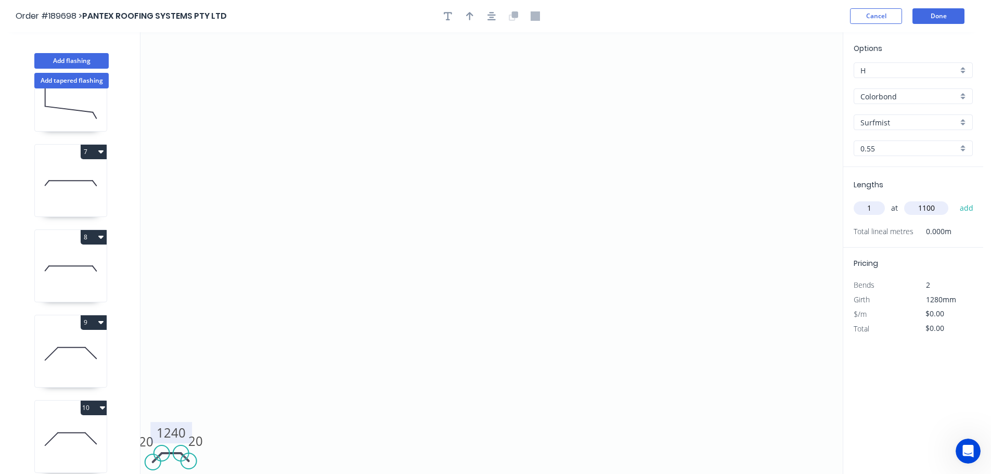
type input "1100"
click at [955, 199] on button "add" at bounding box center [967, 208] width 24 height 18
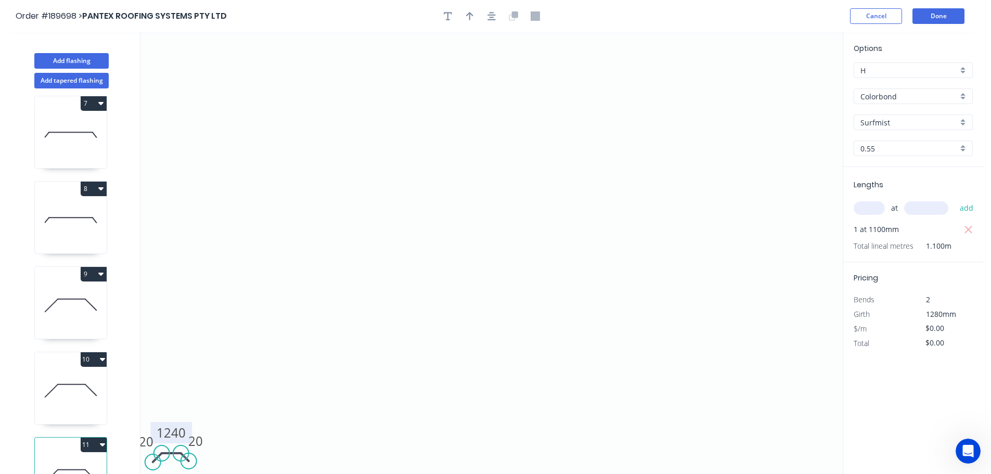
scroll to position [557, 0]
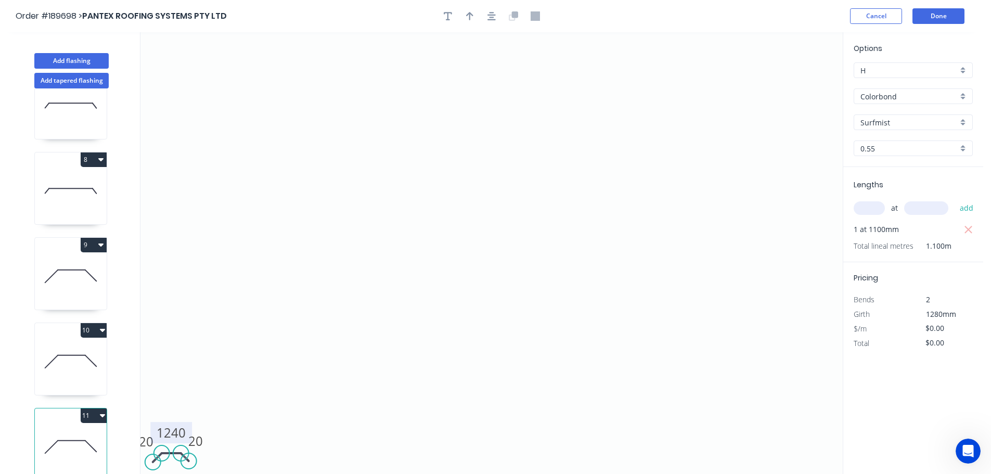
click at [98, 408] on button "11" at bounding box center [94, 415] width 26 height 15
click at [77, 437] on div "Duplicate" at bounding box center [57, 441] width 80 height 15
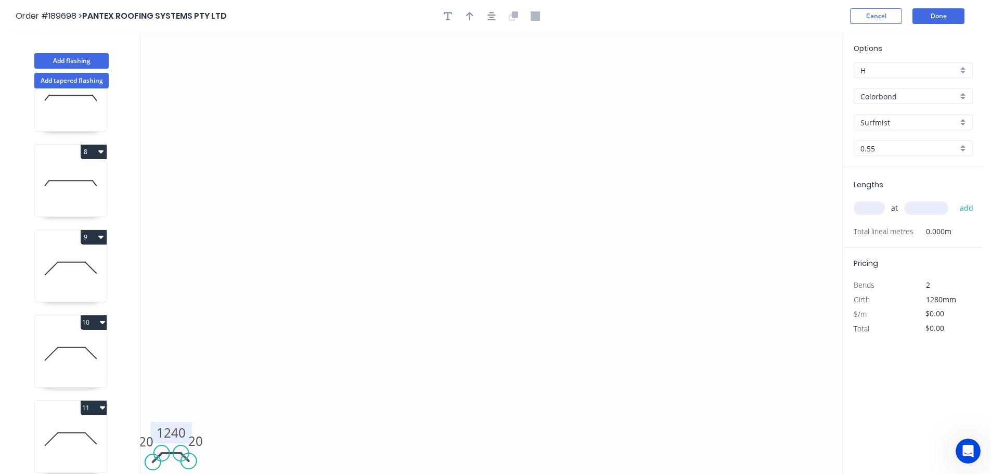
click at [178, 428] on tspan "1240" at bounding box center [171, 432] width 29 height 17
click at [278, 384] on icon "0 20 1165 20" at bounding box center [491, 253] width 702 height 442
click at [873, 204] on input "text" at bounding box center [869, 208] width 31 height 14
type input "1"
click at [927, 207] on input "text" at bounding box center [926, 208] width 44 height 14
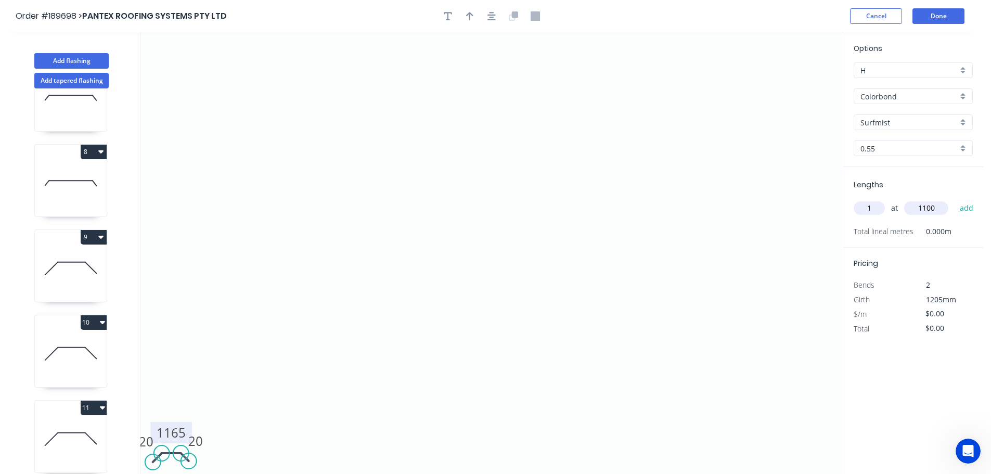
type input "1100"
click at [955, 199] on button "add" at bounding box center [967, 208] width 24 height 18
click at [949, 15] on button "Done" at bounding box center [939, 16] width 52 height 16
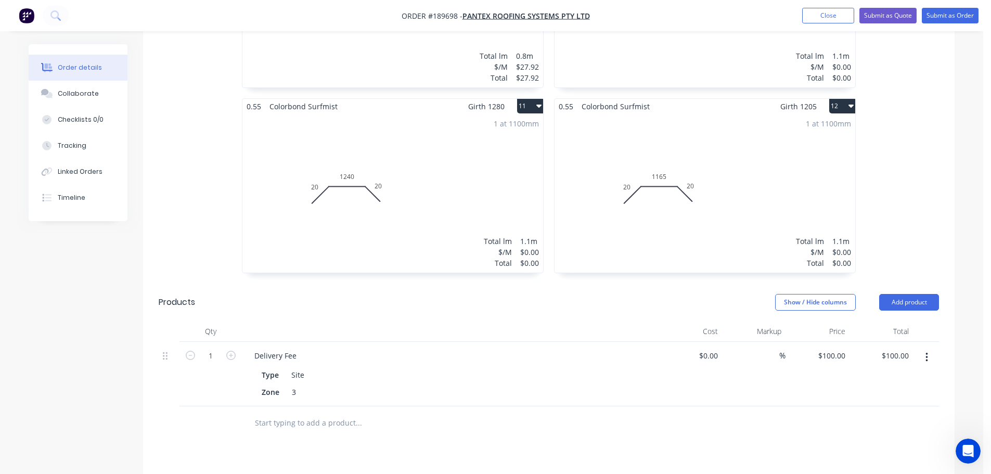
scroll to position [1336, 0]
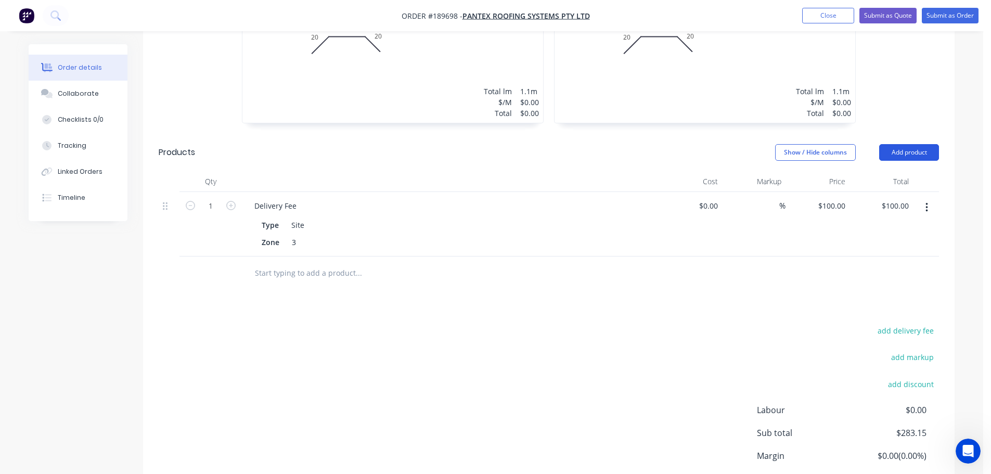
click at [917, 144] on button "Add product" at bounding box center [909, 152] width 60 height 17
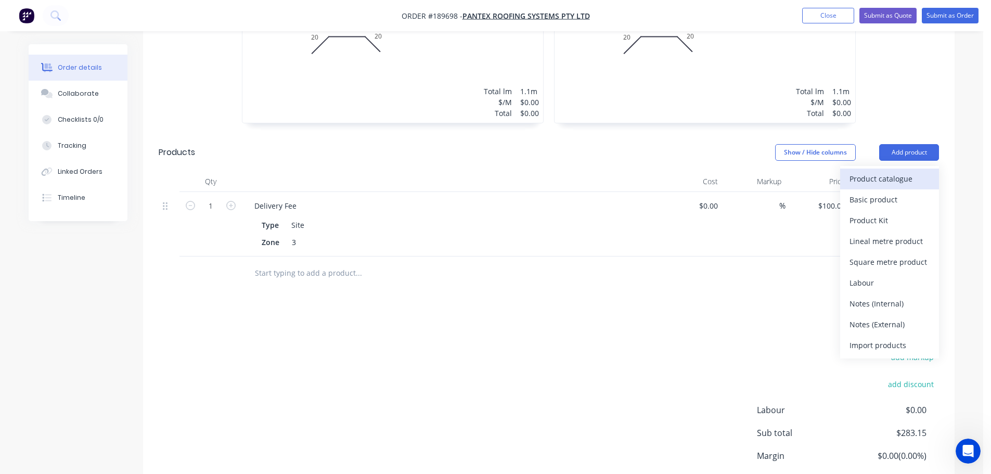
click at [884, 171] on div "Product catalogue" at bounding box center [890, 178] width 80 height 15
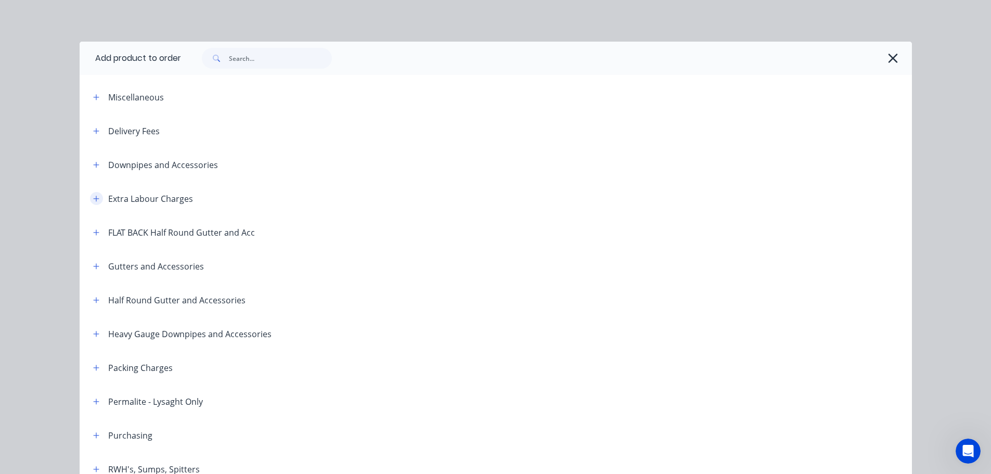
click at [93, 195] on icon "button" at bounding box center [96, 198] width 6 height 7
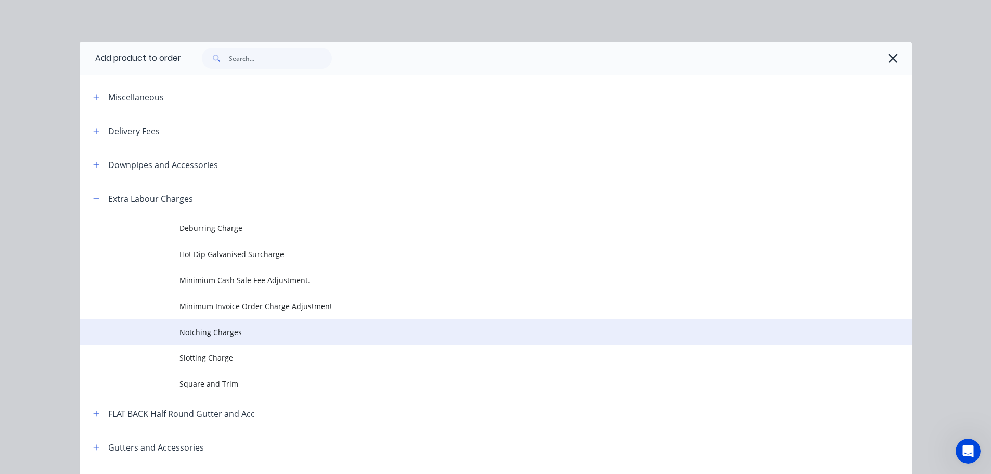
click at [241, 331] on span "Notching Charges" at bounding box center [473, 332] width 586 height 11
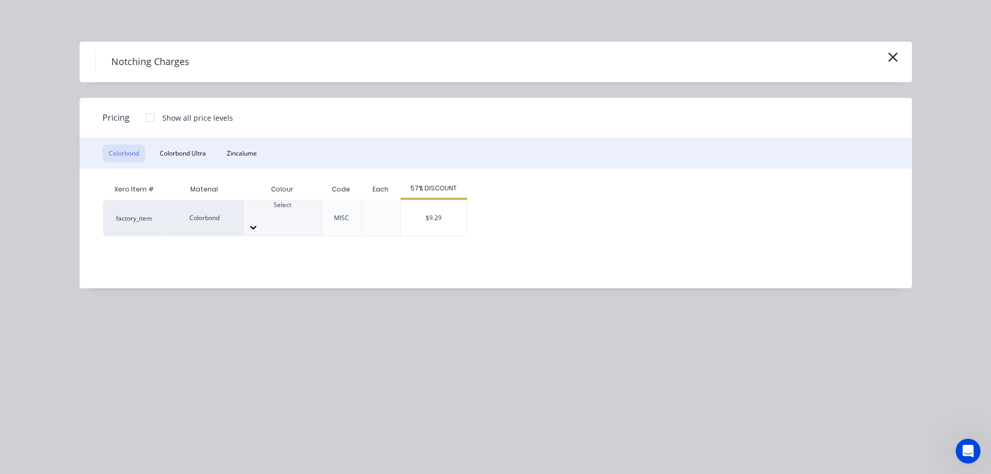
click at [277, 215] on div at bounding box center [283, 214] width 78 height 9
click at [428, 204] on div "$9.29" at bounding box center [434, 217] width 66 height 35
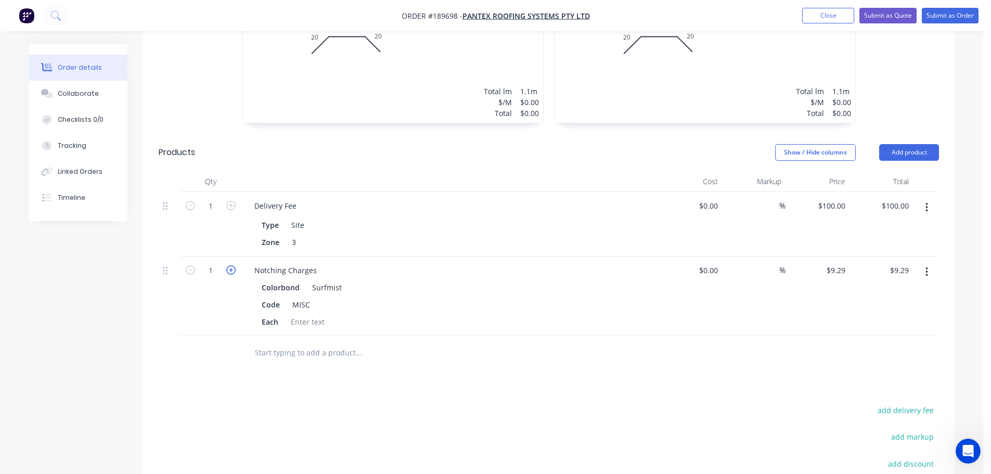
click at [231, 265] on icon "button" at bounding box center [230, 269] width 9 height 9
type input "2"
type input "$18.58"
click at [231, 265] on icon "button" at bounding box center [230, 269] width 9 height 9
type input "3"
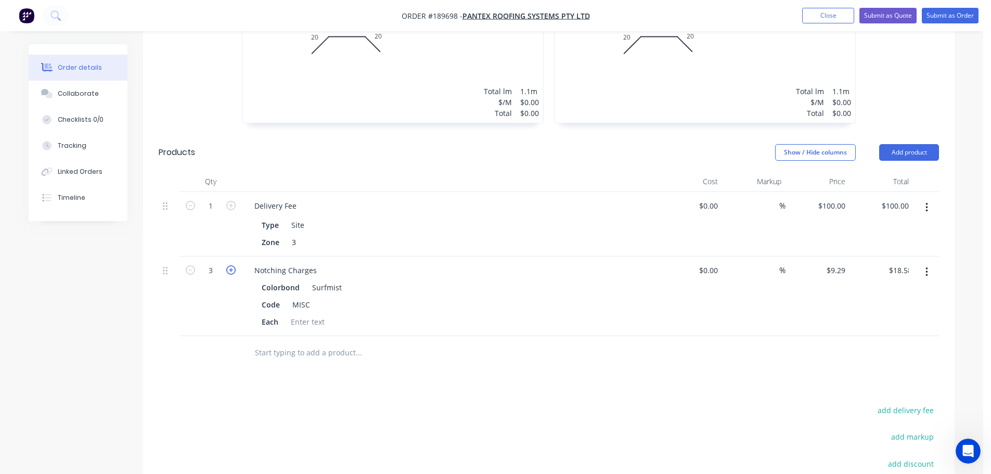
type input "$27.87"
click at [231, 265] on icon "button" at bounding box center [230, 269] width 9 height 9
type input "4"
type input "$37.16"
click at [231, 265] on icon "button" at bounding box center [230, 269] width 9 height 9
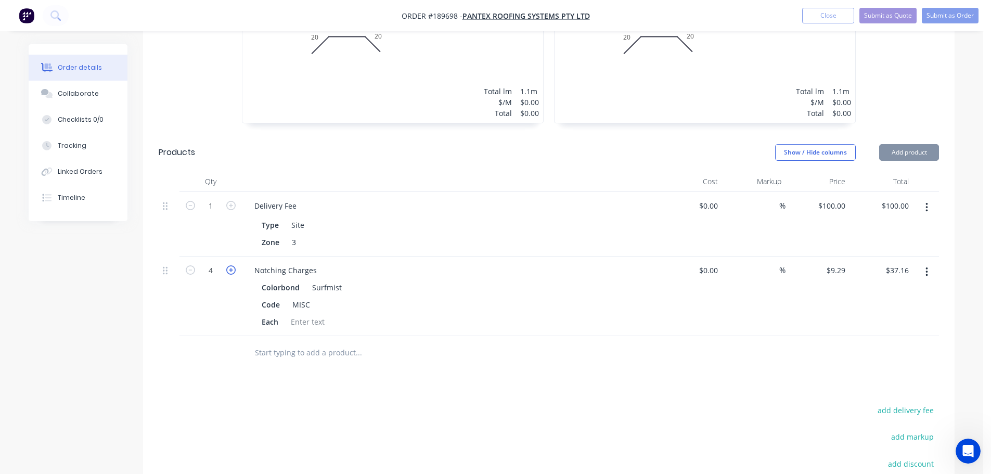
type input "5"
type input "$46.45"
click at [231, 265] on icon "button" at bounding box center [230, 269] width 9 height 9
type input "6"
type input "$55.74"
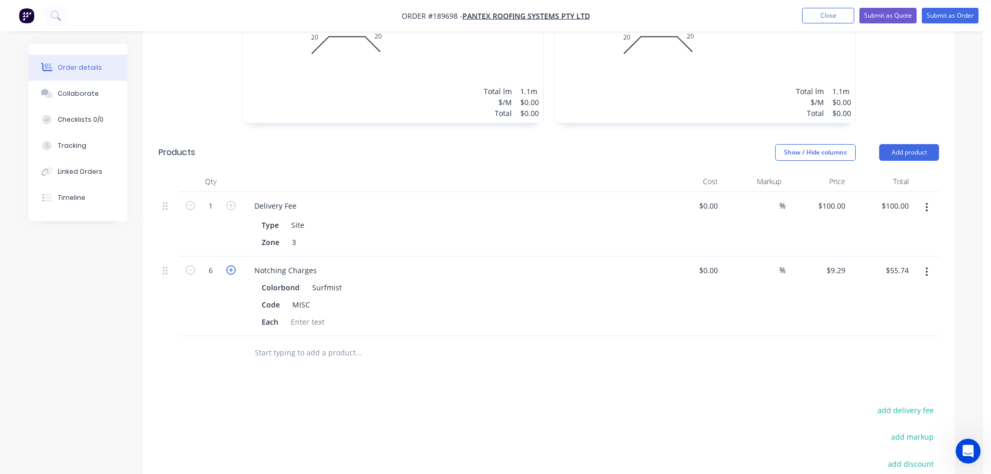
click at [231, 265] on icon "button" at bounding box center [230, 269] width 9 height 9
type input "7"
type input "$65.03"
click at [231, 265] on icon "button" at bounding box center [230, 269] width 9 height 9
type input "8"
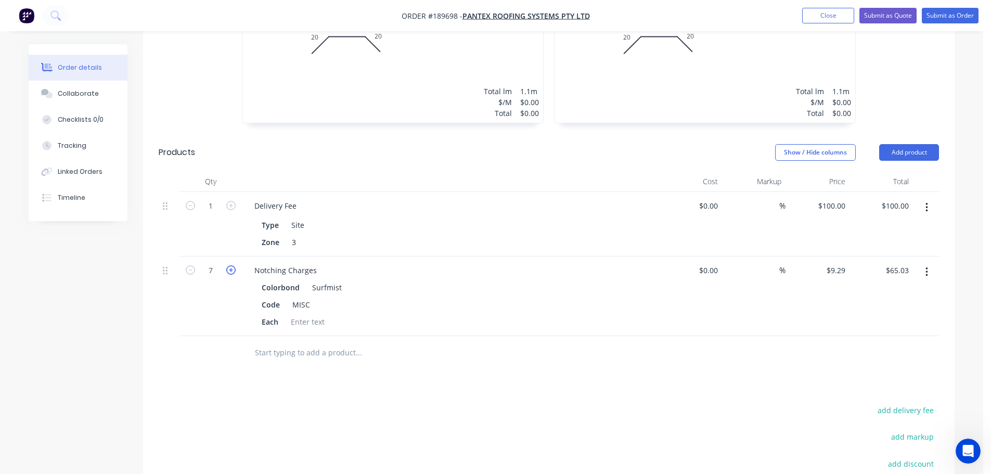
type input "$74.32"
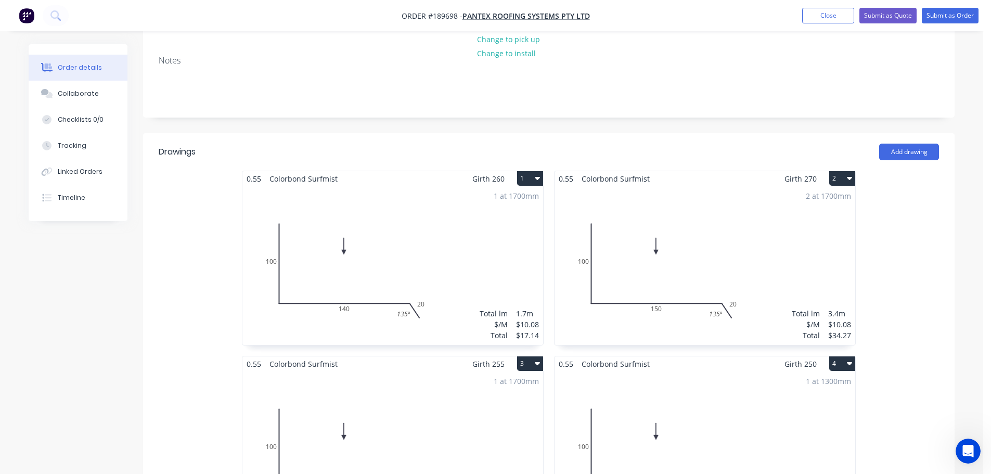
scroll to position [0, 0]
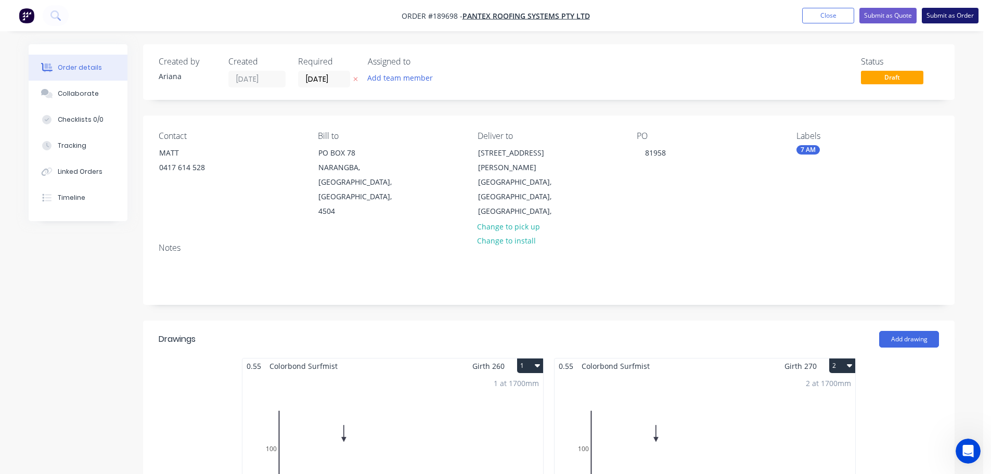
click at [955, 18] on button "Submit as Order" at bounding box center [950, 16] width 57 height 16
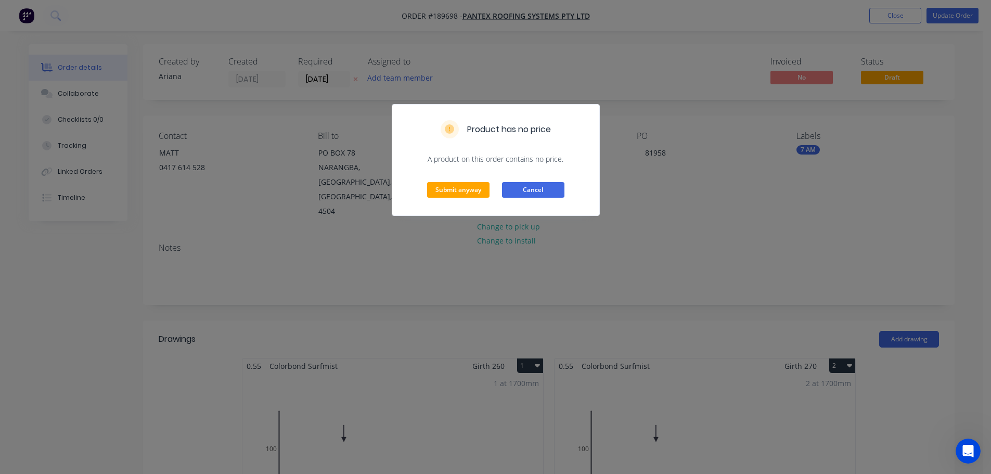
click at [539, 189] on button "Cancel" at bounding box center [533, 190] width 62 height 16
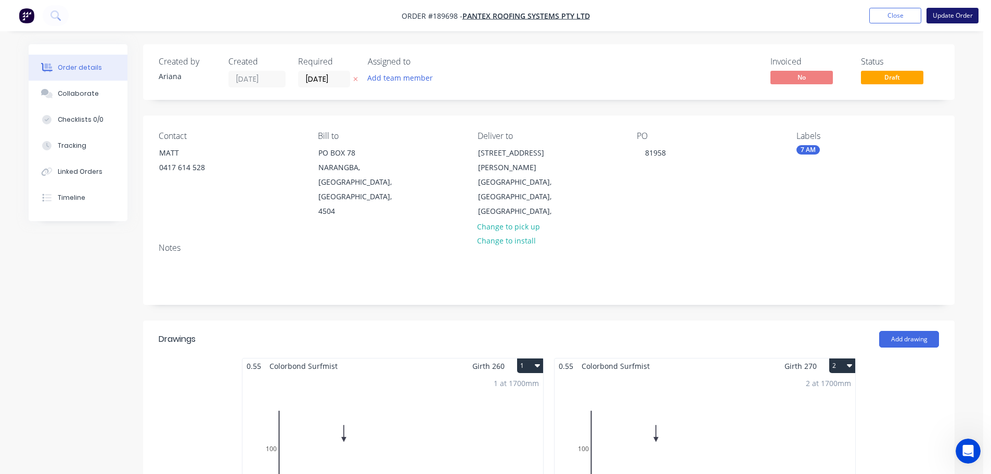
click at [953, 14] on button "Update Order" at bounding box center [953, 16] width 52 height 16
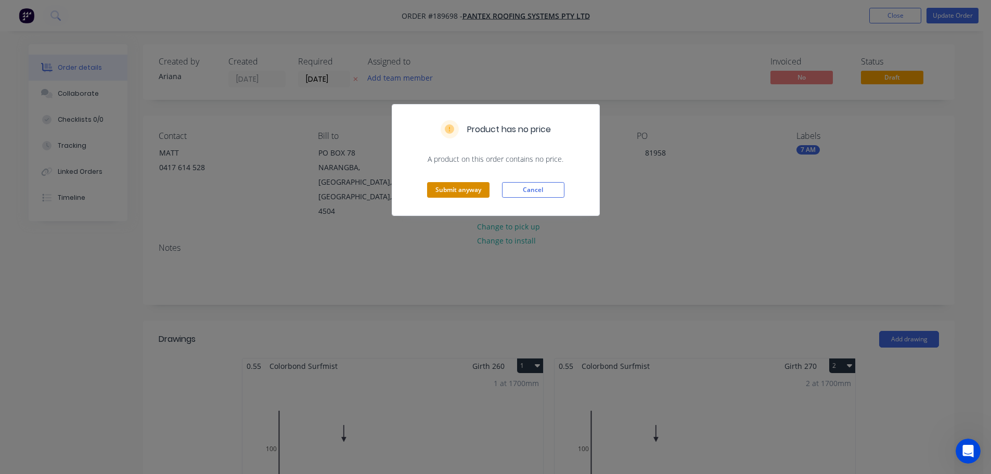
click at [464, 194] on button "Submit anyway" at bounding box center [458, 190] width 62 height 16
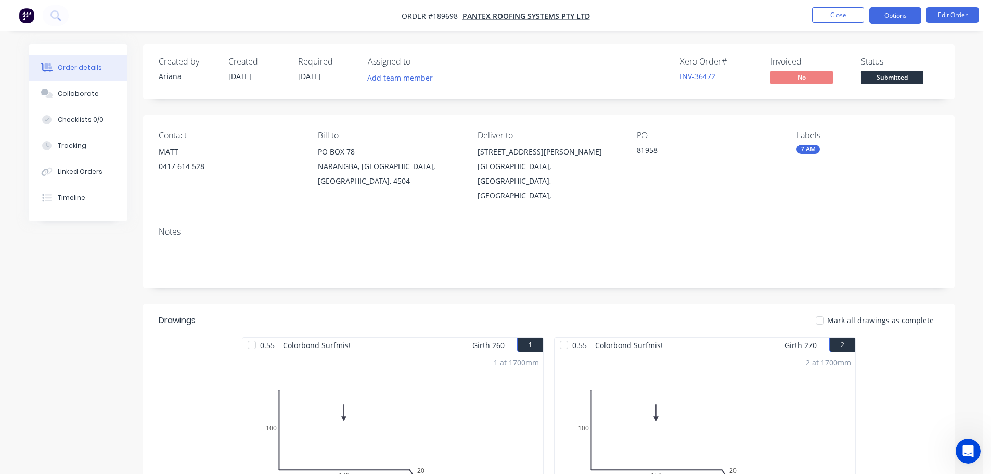
click at [906, 15] on button "Options" at bounding box center [896, 15] width 52 height 17
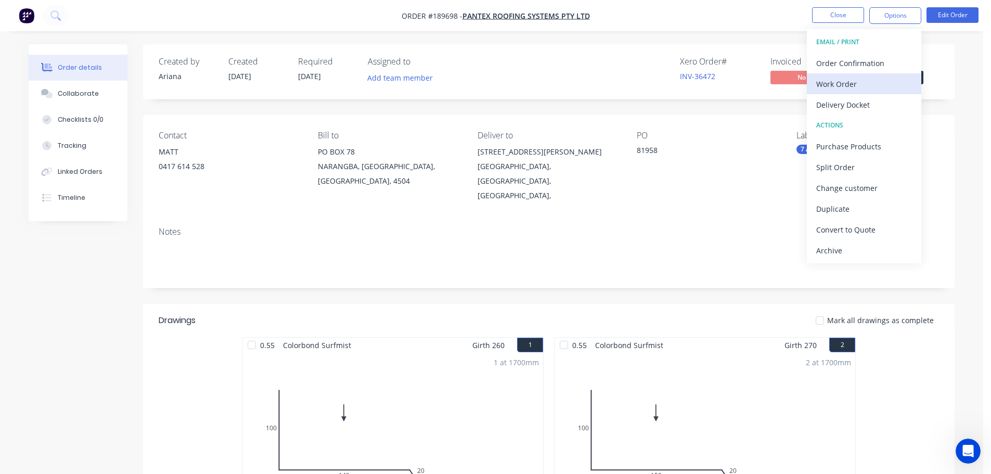
click at [835, 84] on div "Work Order" at bounding box center [864, 83] width 96 height 15
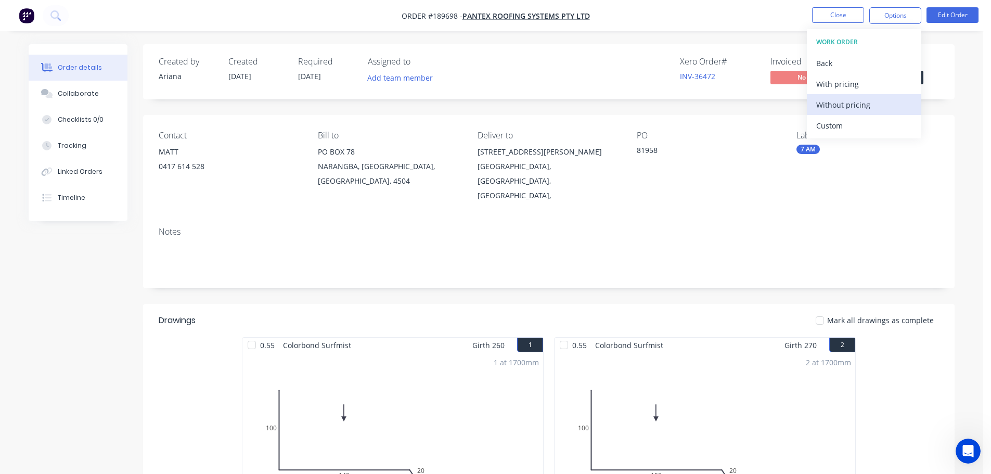
click at [828, 104] on div "Without pricing" at bounding box center [864, 104] width 96 height 15
click at [724, 15] on nav "Order #189698 - PANTEX ROOFING SYSTEMS PTY LTD Close Options EMAIL / PRINT Orde…" at bounding box center [495, 15] width 991 height 31
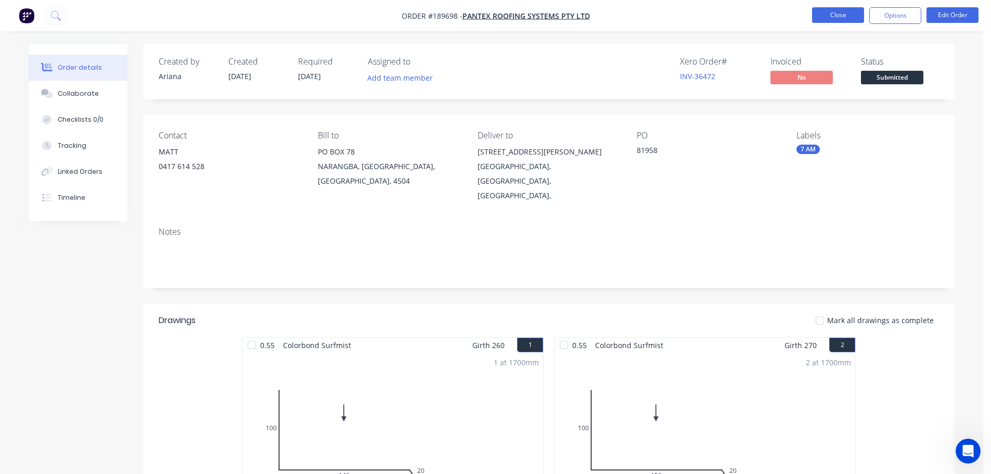
click at [839, 16] on button "Close" at bounding box center [838, 15] width 52 height 16
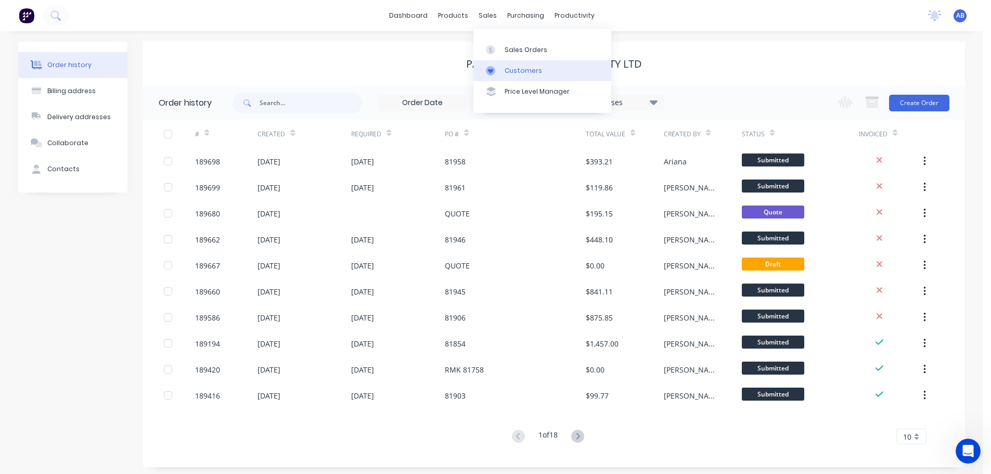
click at [510, 65] on link "Customers" at bounding box center [543, 70] width 138 height 21
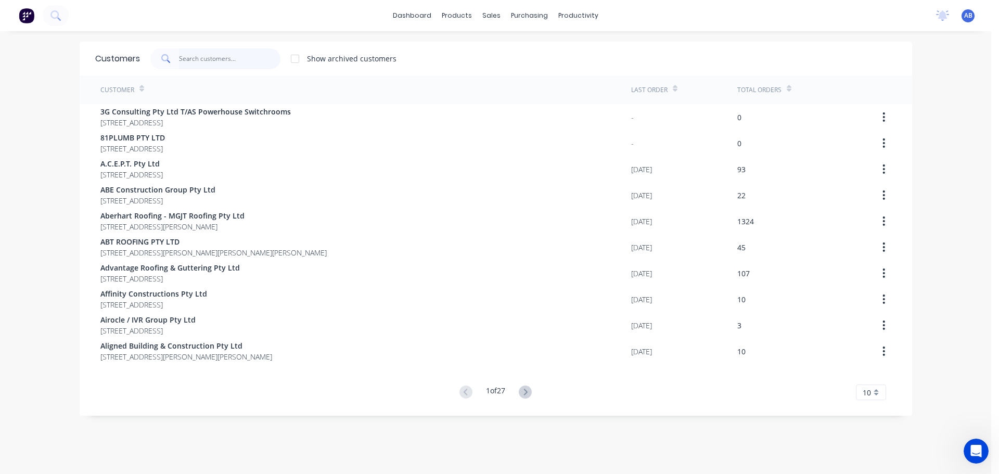
drag, startPoint x: 245, startPoint y: 56, endPoint x: 503, endPoint y: 52, distance: 257.6
click at [251, 56] on input "text" at bounding box center [229, 58] width 101 height 21
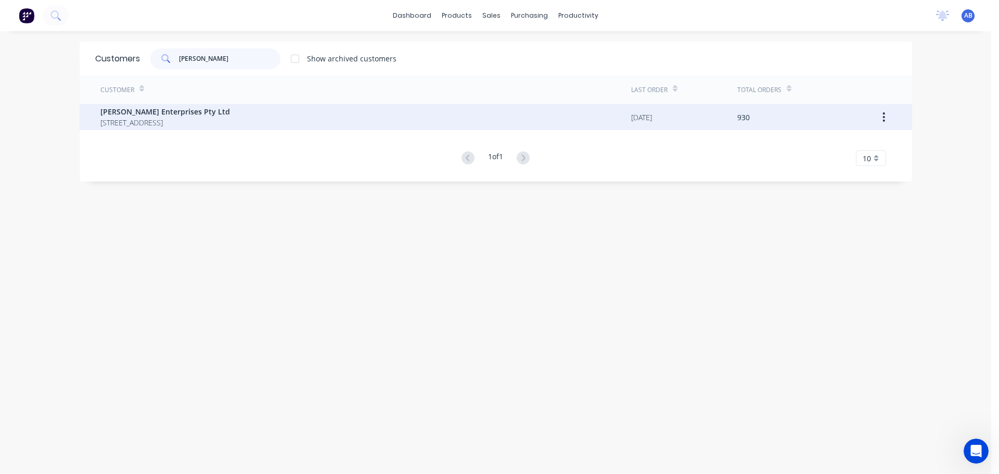
type input "[PERSON_NAME]"
click at [226, 122] on span "[STREET_ADDRESS]" at bounding box center [165, 122] width 130 height 11
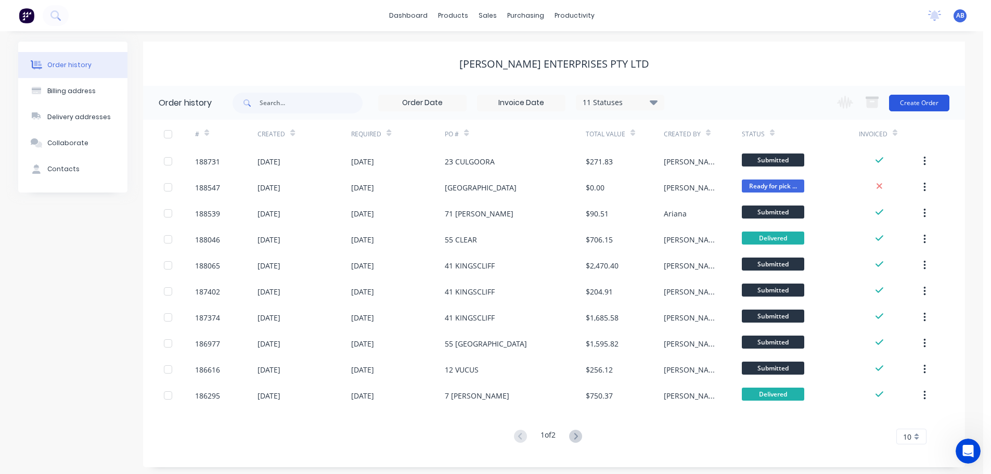
click at [923, 105] on button "Create Order" at bounding box center [919, 103] width 60 height 17
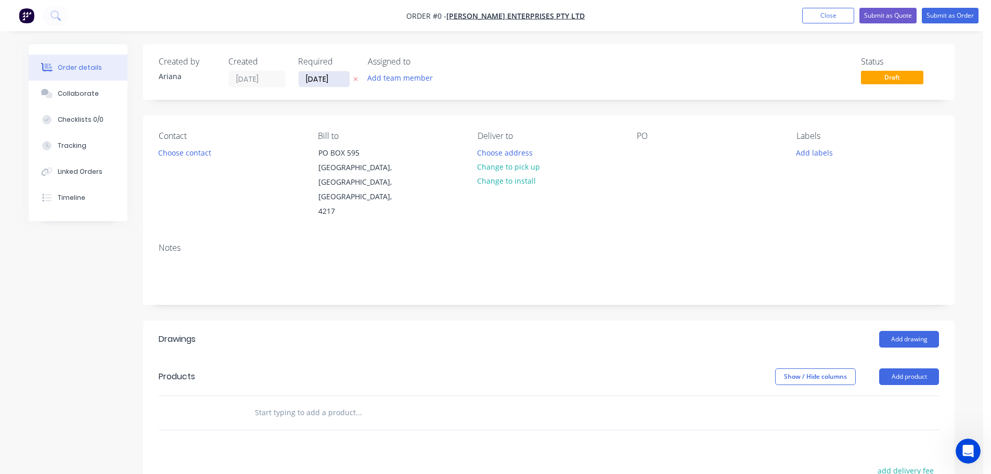
click at [328, 81] on input "[DATE]" at bounding box center [324, 79] width 51 height 16
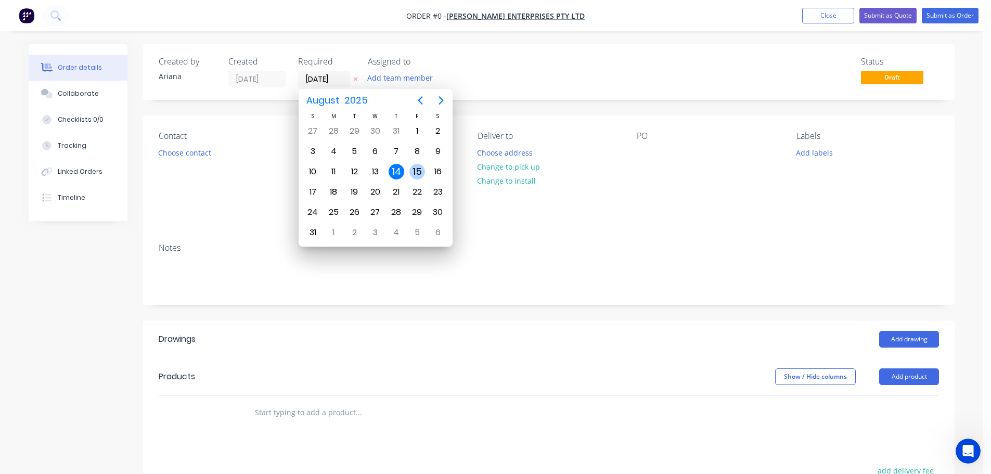
click at [414, 167] on div "15" at bounding box center [418, 172] width 16 height 16
type input "[DATE]"
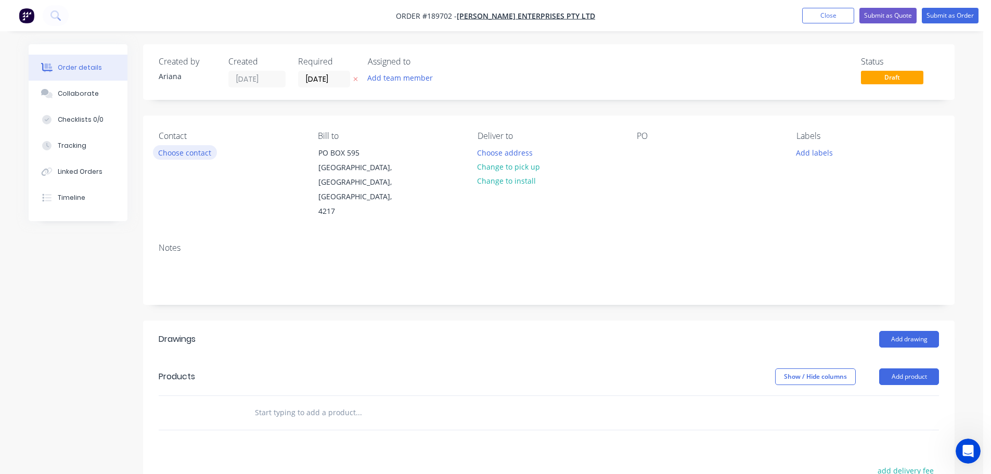
click at [193, 150] on button "Choose contact" at bounding box center [185, 152] width 64 height 14
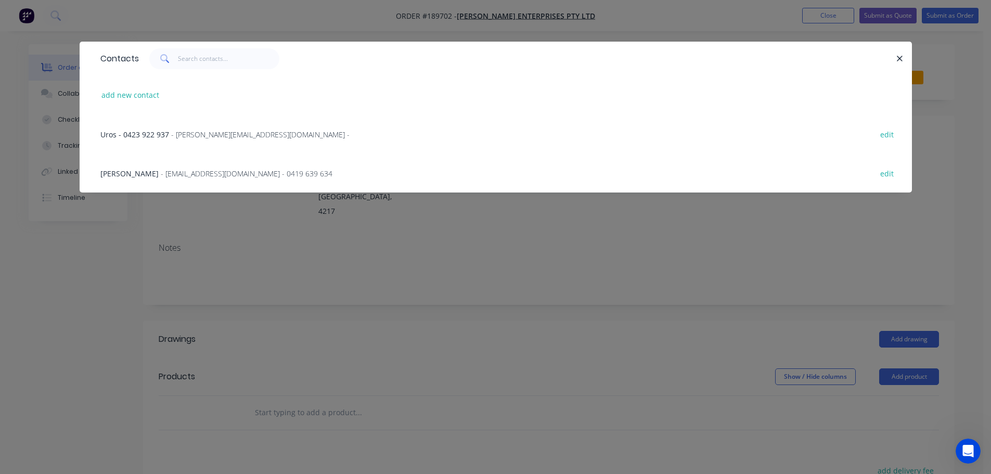
click at [246, 171] on span "- [EMAIL_ADDRESS][DOMAIN_NAME] - 0419 639 634" at bounding box center [247, 174] width 172 height 10
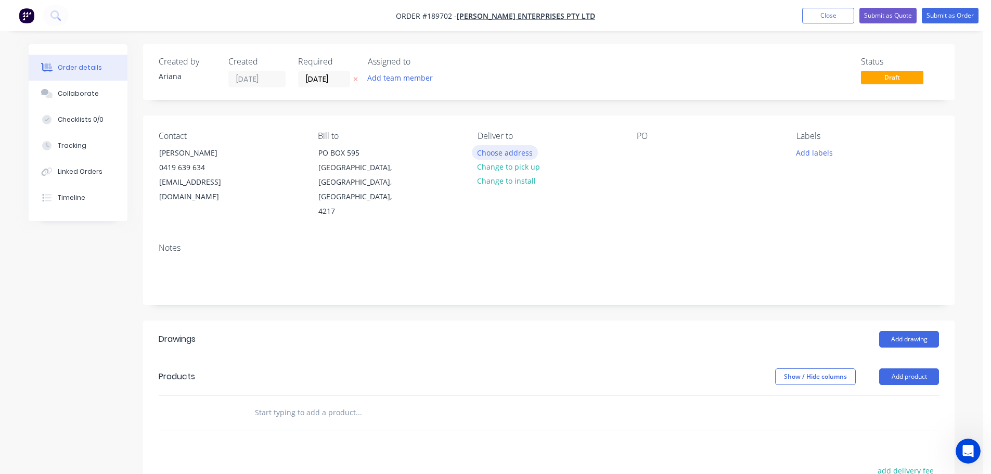
click at [513, 151] on button "Choose address" at bounding box center [505, 152] width 67 height 14
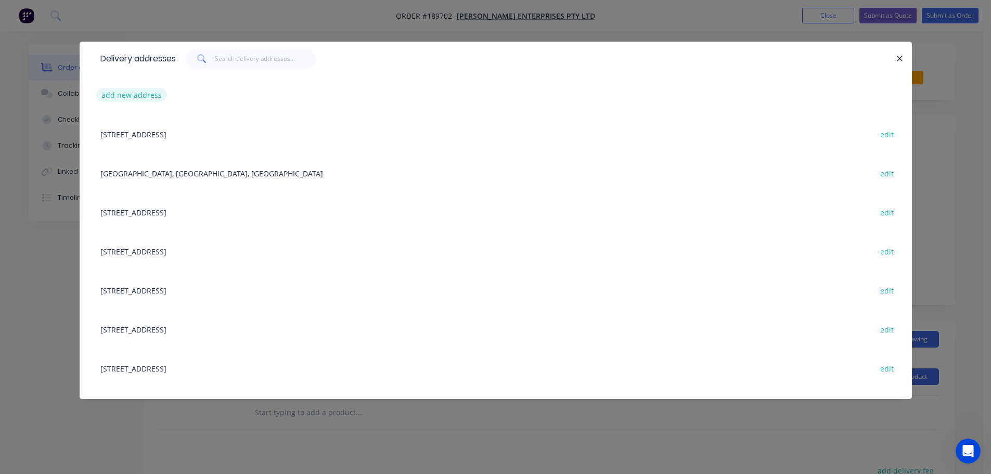
click at [135, 94] on button "add new address" at bounding box center [131, 95] width 71 height 14
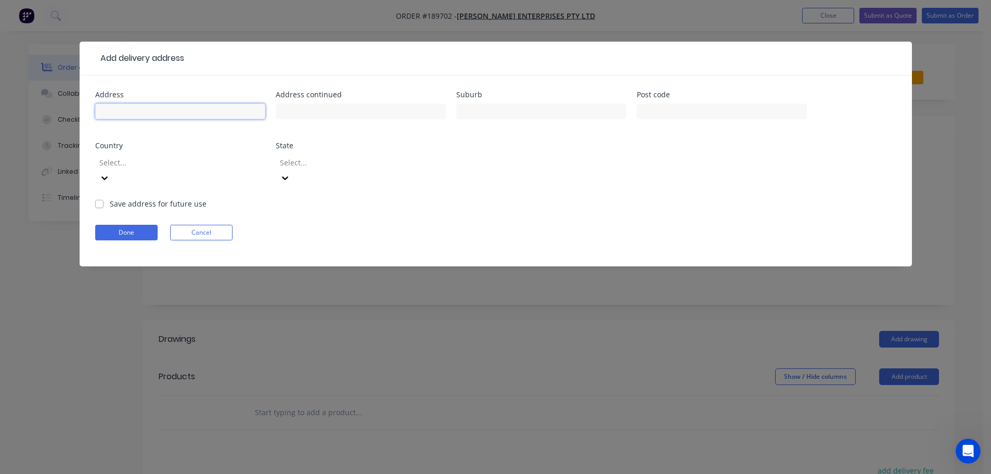
click at [141, 109] on input "text" at bounding box center [180, 112] width 170 height 16
type input "[STREET_ADDRESS]"
type input "BROADBEACH WATERS"
click at [556, 172] on div "Address [STREET_ADDRESS] Address continued Suburb BROADBEACH WATERS Post code C…" at bounding box center [495, 144] width 801 height 107
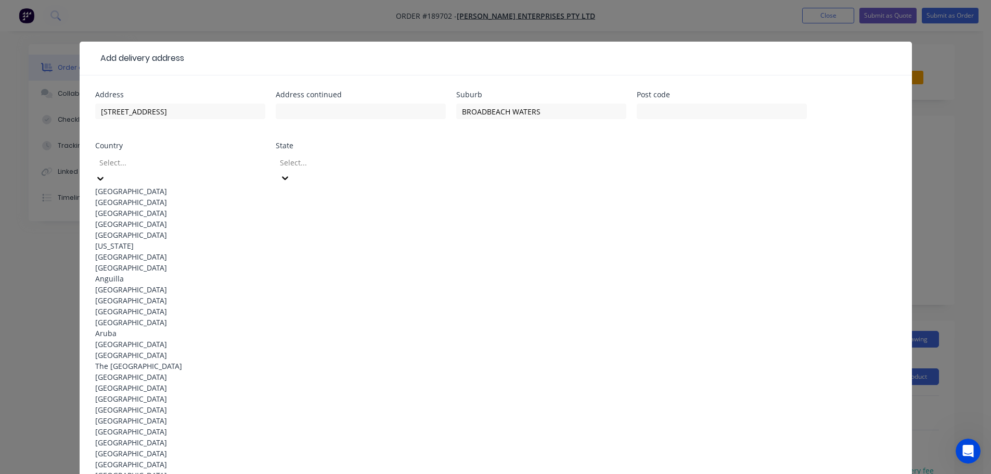
click at [104, 177] on icon at bounding box center [100, 179] width 6 height 4
click at [176, 186] on div "[GEOGRAPHIC_DATA]" at bounding box center [180, 191] width 170 height 11
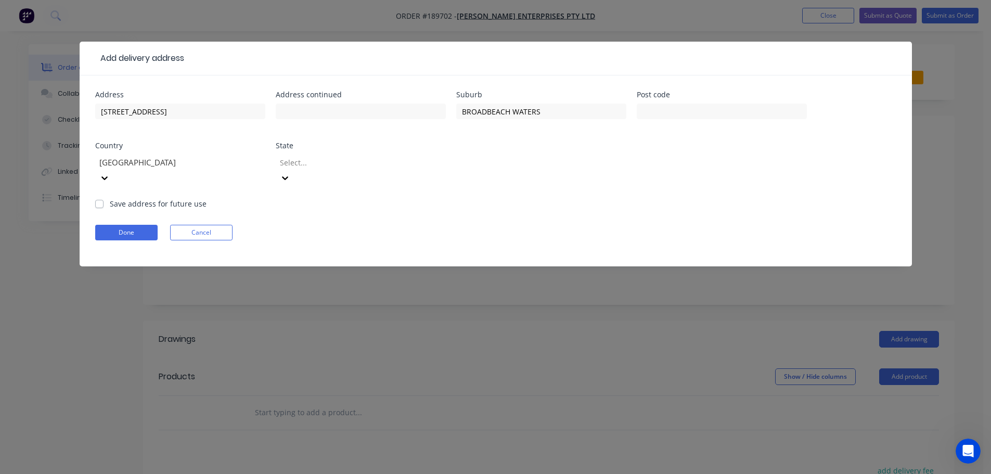
click at [290, 173] on icon at bounding box center [285, 178] width 10 height 10
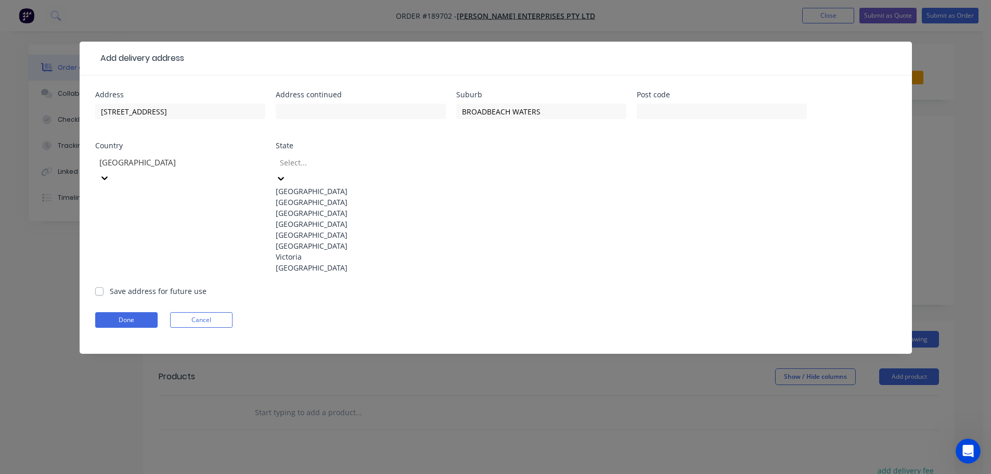
click at [343, 229] on div "[GEOGRAPHIC_DATA]" at bounding box center [361, 224] width 170 height 11
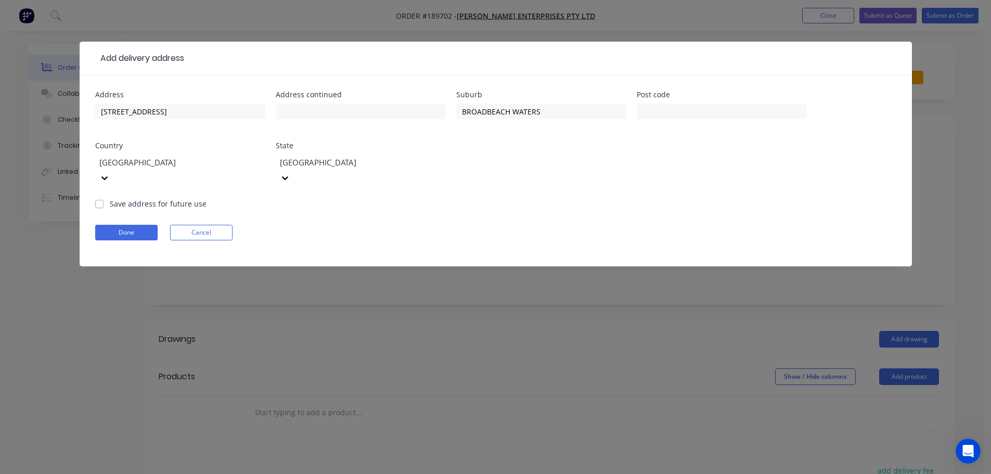
click at [548, 169] on div "Address [STREET_ADDRESS] Address continued Suburb BROADBEACH WATERS Post code C…" at bounding box center [495, 144] width 801 height 107
click at [117, 225] on button "Done" at bounding box center [126, 233] width 62 height 16
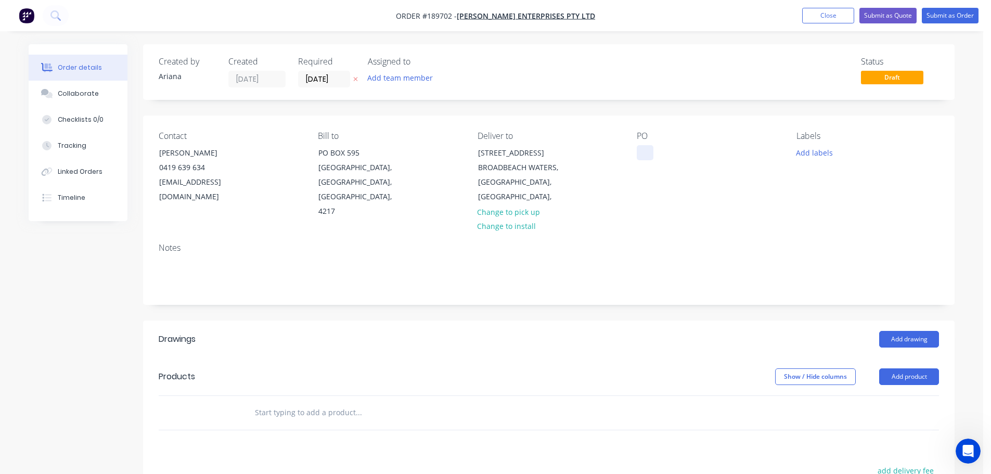
click at [647, 149] on div at bounding box center [645, 152] width 17 height 15
click at [715, 206] on div "Contact [PERSON_NAME] [PHONE_NUMBER] [EMAIL_ADDRESS][DOMAIN_NAME] Bill to [GEOG…" at bounding box center [549, 175] width 812 height 119
click at [815, 154] on button "Add labels" at bounding box center [814, 152] width 48 height 14
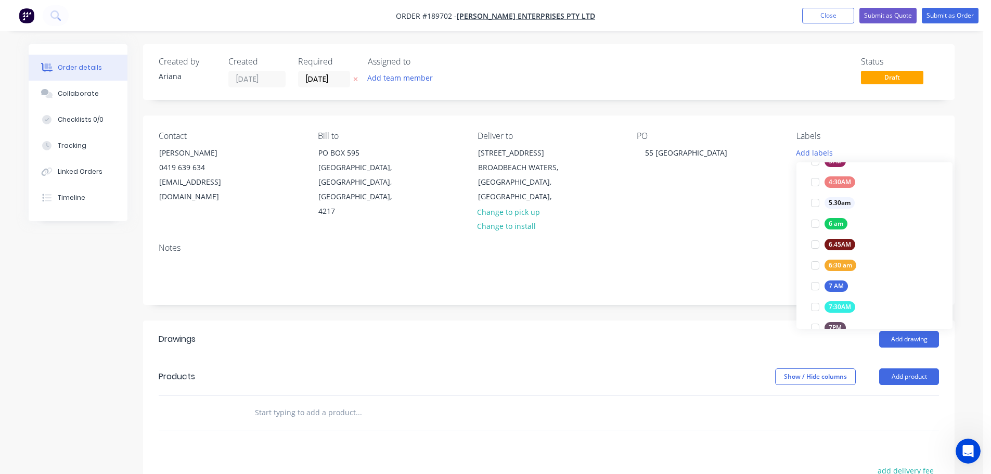
scroll to position [185, 0]
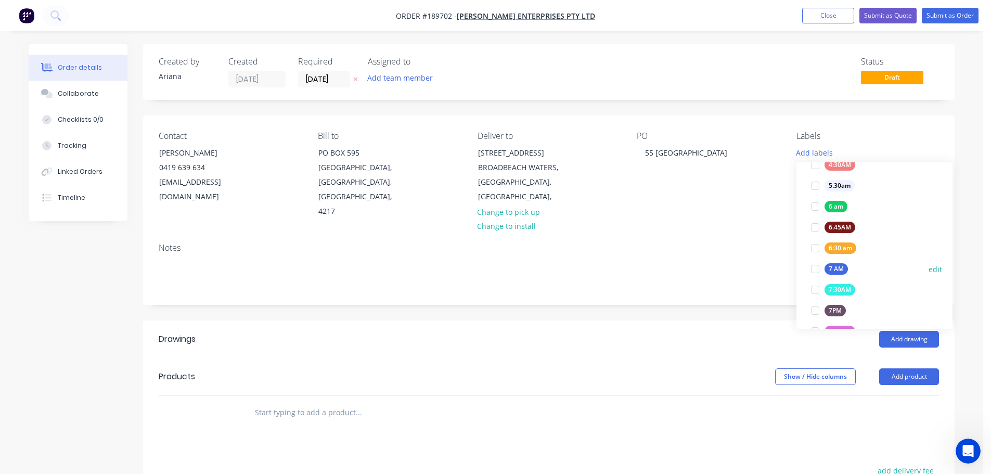
click at [818, 268] on div at bounding box center [815, 269] width 21 height 21
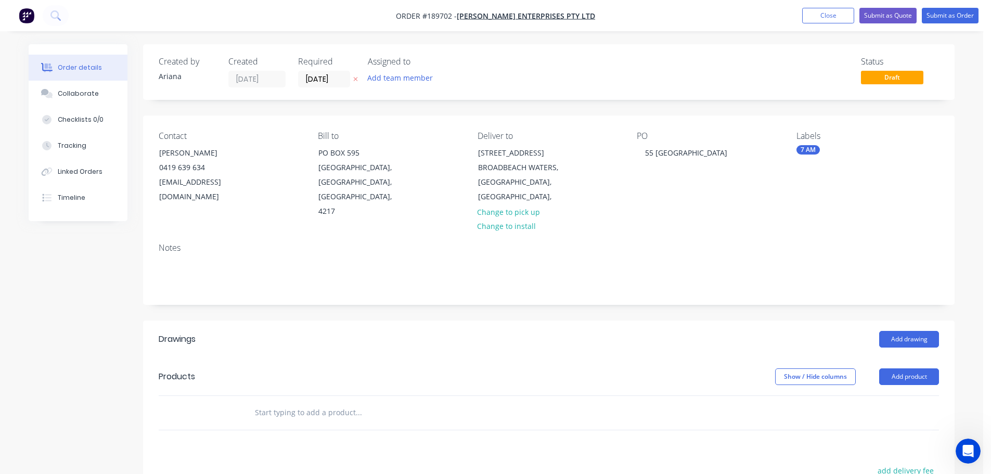
click at [743, 235] on div "Notes" at bounding box center [549, 270] width 812 height 70
click at [904, 368] on button "Add product" at bounding box center [909, 376] width 60 height 17
click at [894, 395] on div "Product catalogue" at bounding box center [890, 402] width 80 height 15
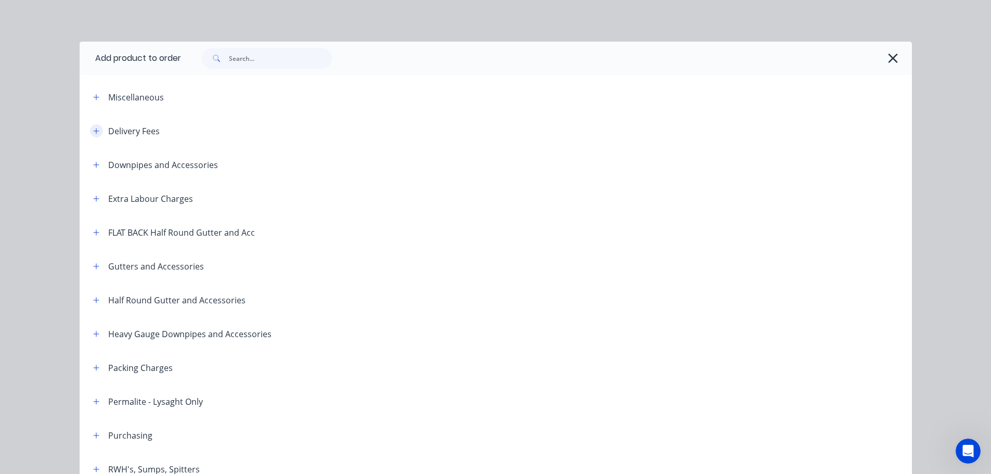
click at [93, 129] on icon "button" at bounding box center [96, 130] width 6 height 7
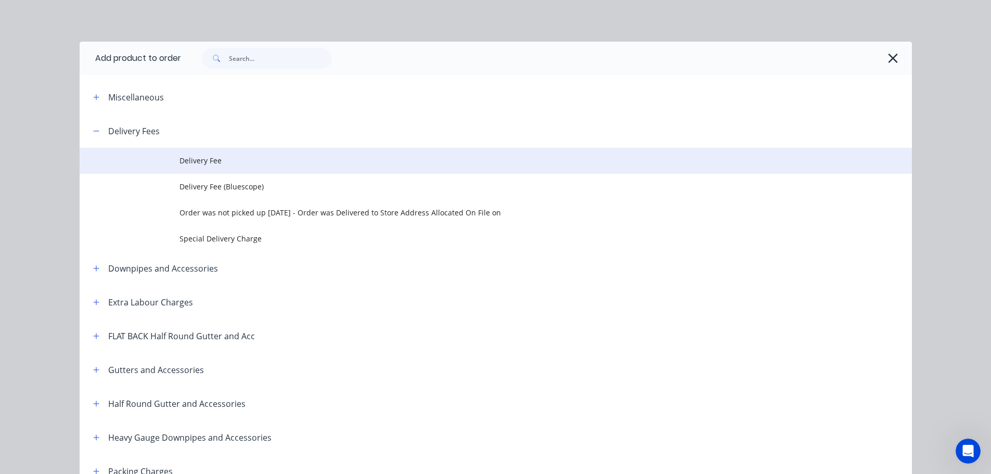
click at [218, 160] on span "Delivery Fee" at bounding box center [473, 160] width 586 height 11
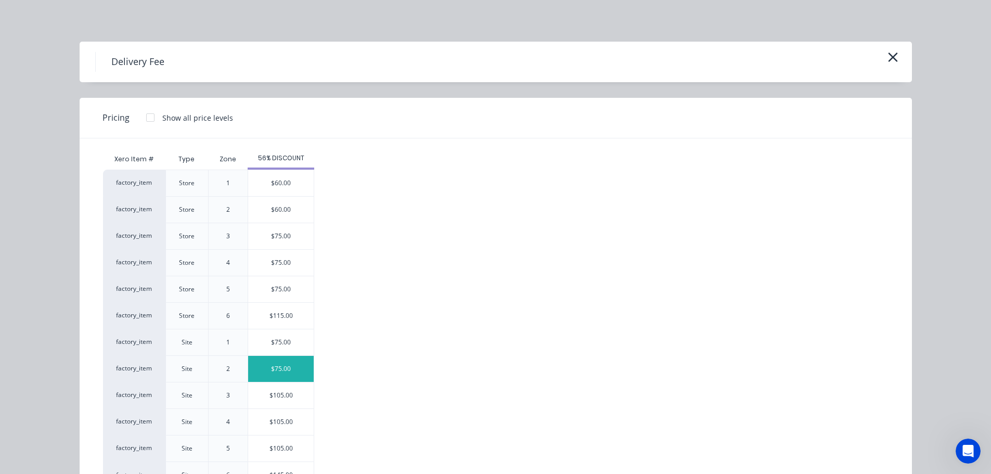
click at [273, 368] on div "$75.00" at bounding box center [281, 369] width 66 height 26
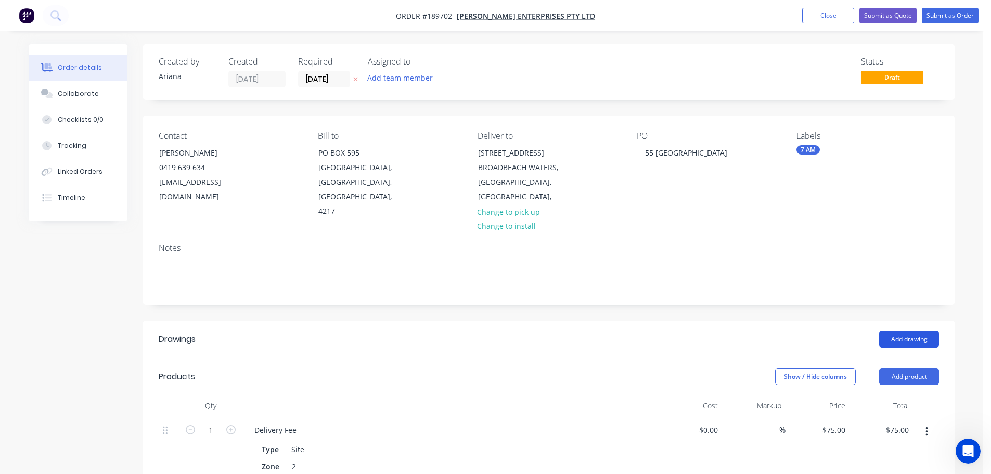
click at [923, 331] on button "Add drawing" at bounding box center [909, 339] width 60 height 17
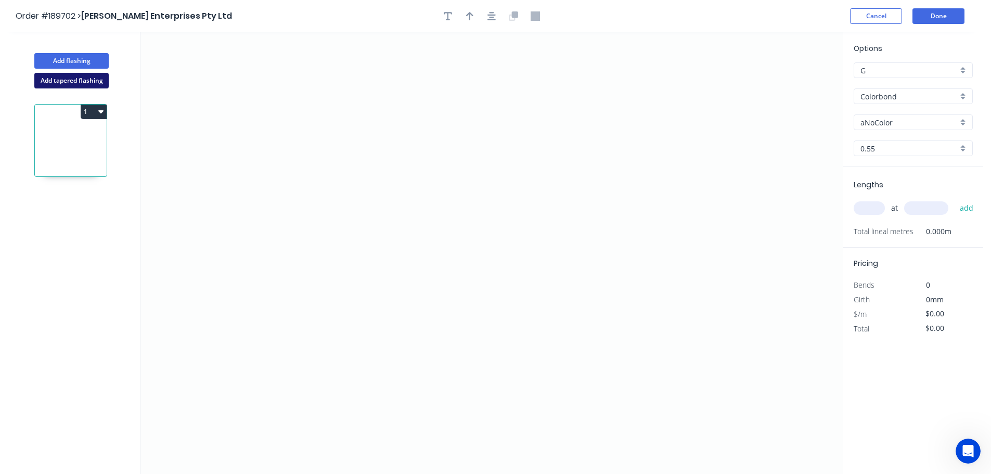
click at [53, 78] on button "Add tapered flashing" at bounding box center [71, 81] width 74 height 16
click at [331, 59] on icon "0" at bounding box center [491, 142] width 702 height 221
click at [330, 123] on icon "0" at bounding box center [491, 142] width 702 height 221
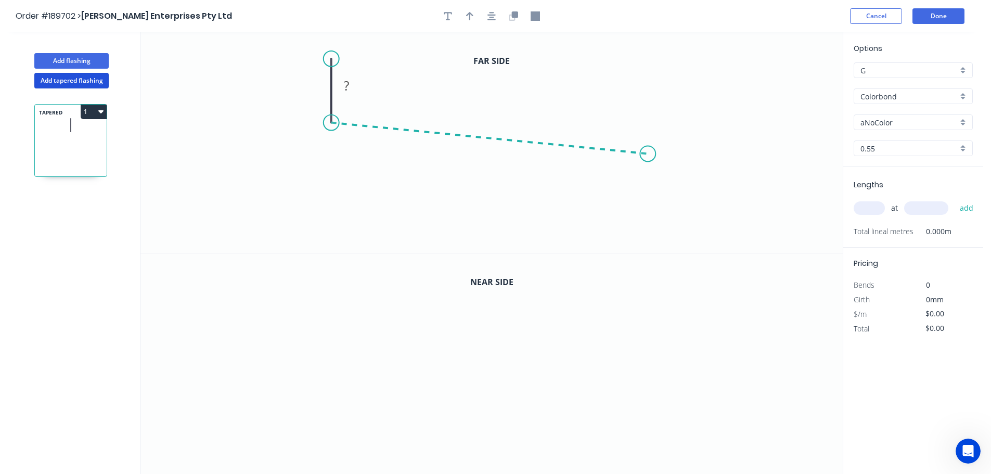
click at [648, 154] on icon "0 ?" at bounding box center [491, 142] width 702 height 221
click at [650, 241] on icon "0 ? ? ? º" at bounding box center [491, 142] width 702 height 221
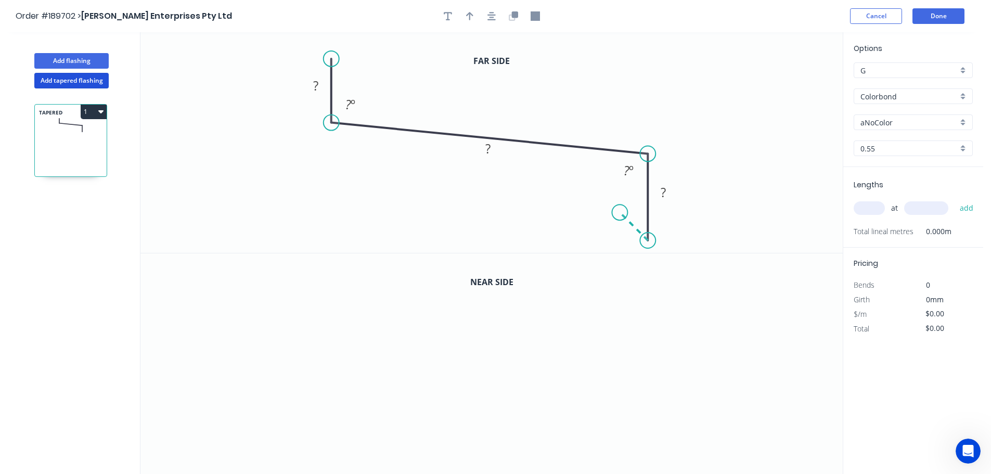
click at [620, 215] on icon "0 ? ? ? ? º ? º" at bounding box center [491, 142] width 702 height 221
click at [620, 215] on circle at bounding box center [620, 212] width 16 height 16
click at [316, 83] on tspan "?" at bounding box center [315, 85] width 5 height 17
click at [580, 86] on icon "0 100 159 80 10 92 º 92 º" at bounding box center [491, 142] width 702 height 221
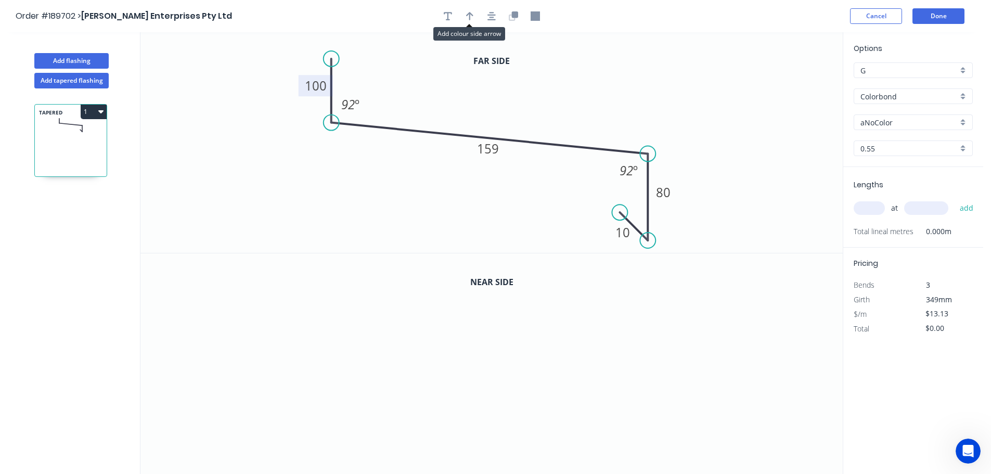
drag, startPoint x: 470, startPoint y: 12, endPoint x: 733, endPoint y: 103, distance: 277.9
click at [471, 12] on icon "button" at bounding box center [469, 15] width 7 height 9
drag, startPoint x: 790, startPoint y: 81, endPoint x: 540, endPoint y: 108, distance: 251.7
click at [540, 108] on icon at bounding box center [539, 95] width 9 height 33
click at [512, 14] on icon "button" at bounding box center [515, 14] width 6 height 6
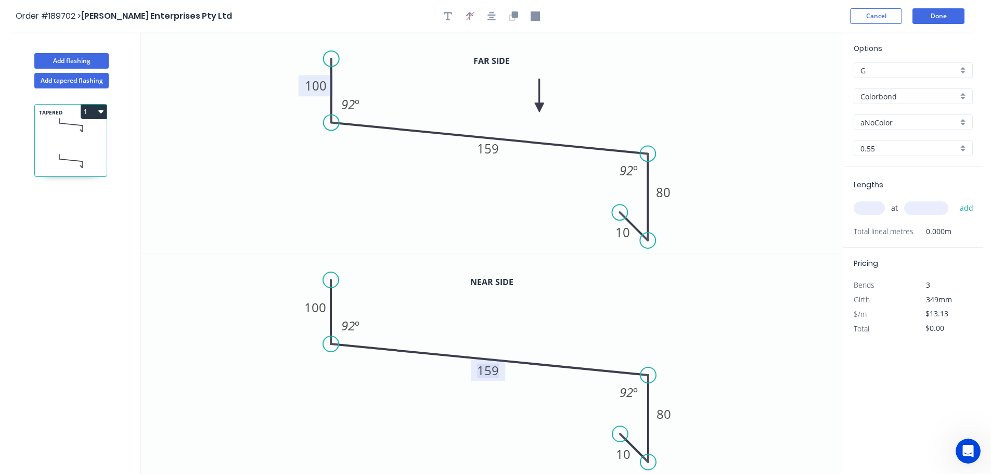
click at [495, 367] on tspan "159" at bounding box center [488, 370] width 22 height 17
click at [525, 344] on icon "0 100 164 80 10 92 º 92 º" at bounding box center [491, 363] width 702 height 221
type input "$14.71"
click at [444, 16] on icon "button" at bounding box center [448, 15] width 8 height 9
click at [200, 77] on textarea at bounding box center [207, 73] width 84 height 39
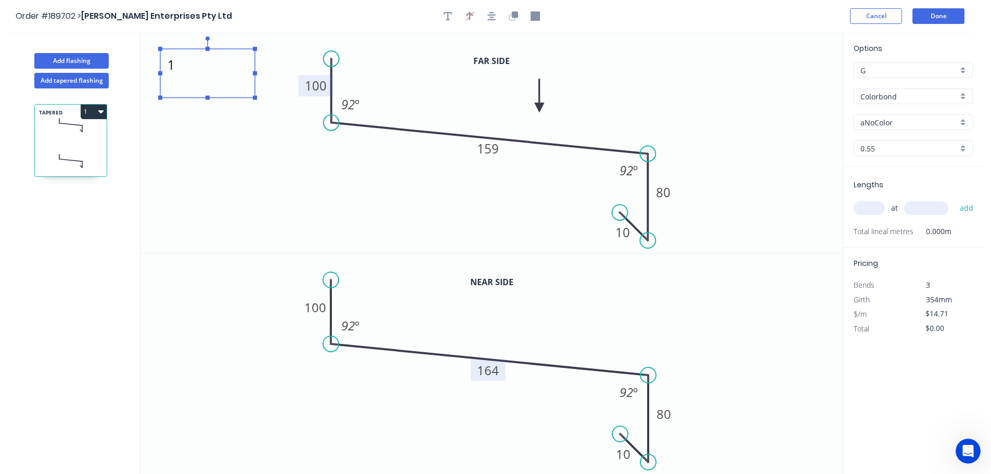
click at [709, 94] on icon "1 100 159 80 10 92 º 92 º" at bounding box center [491, 142] width 702 height 221
type textarea "1"
click at [960, 122] on div "aNoColor" at bounding box center [913, 122] width 119 height 16
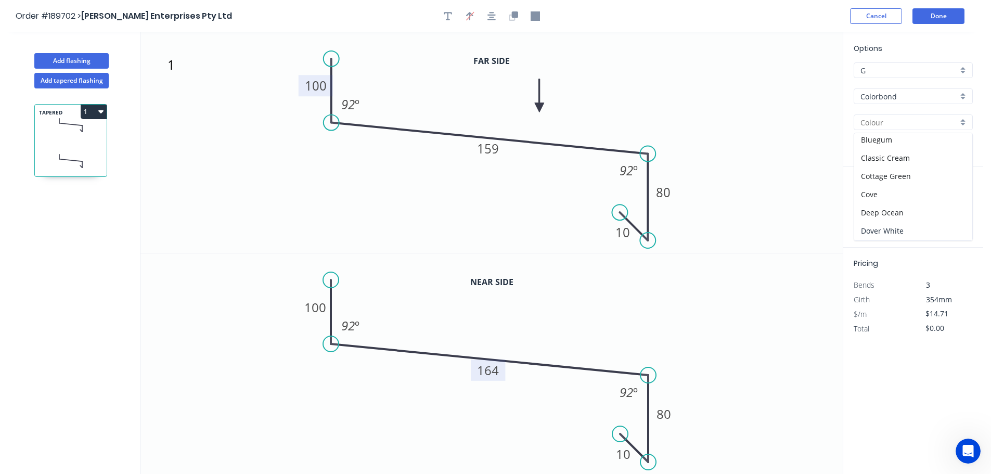
click at [915, 231] on div "Dover White" at bounding box center [913, 231] width 118 height 18
type input "Dover White"
click at [872, 204] on input "text" at bounding box center [869, 208] width 31 height 14
type input "1"
type input "4200"
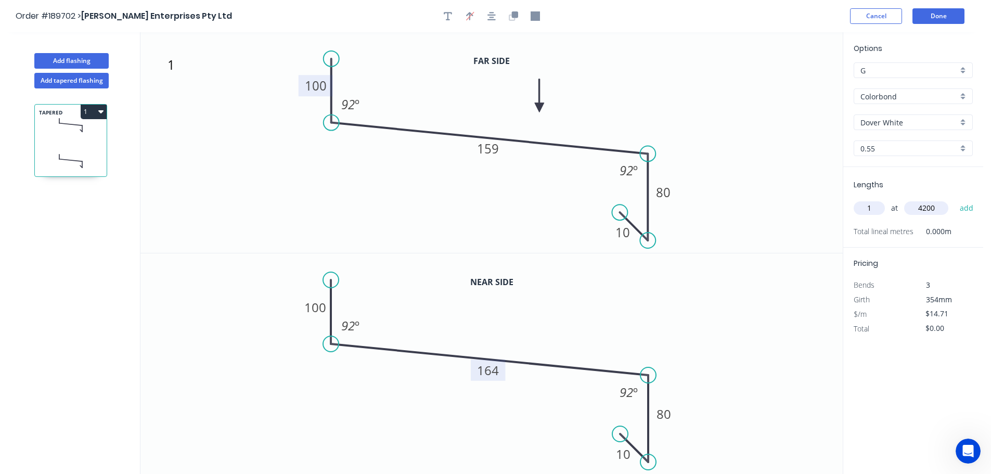
click at [955, 199] on button "add" at bounding box center [967, 208] width 24 height 18
type input "$61.78"
click at [97, 112] on button "1" at bounding box center [94, 112] width 26 height 15
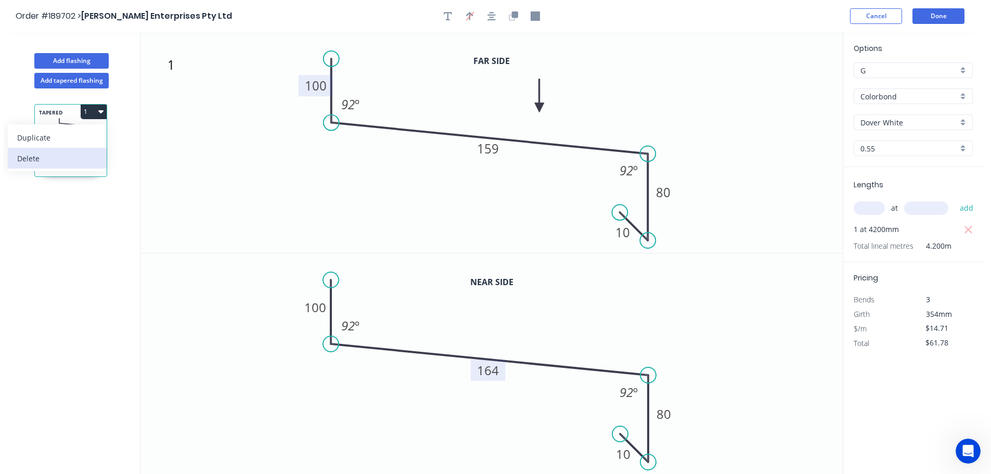
click at [75, 158] on div "Delete" at bounding box center [57, 158] width 80 height 15
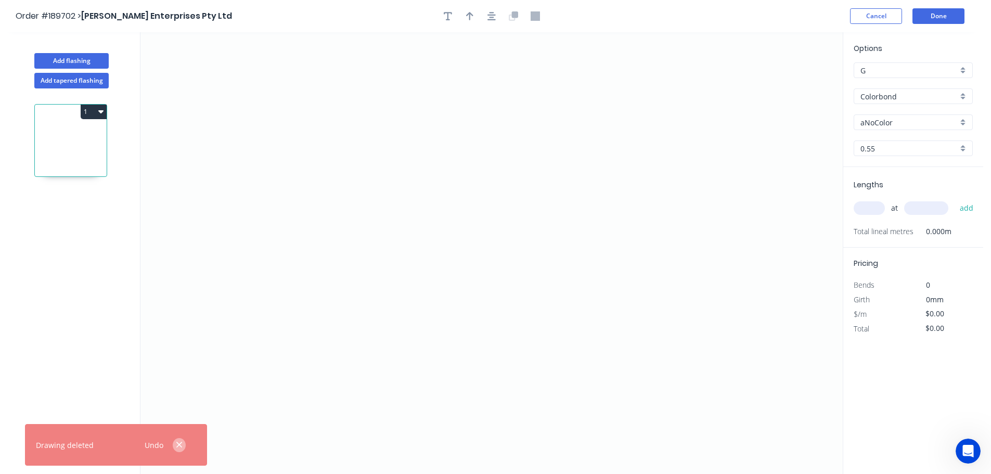
click at [179, 447] on icon "button" at bounding box center [179, 444] width 7 height 9
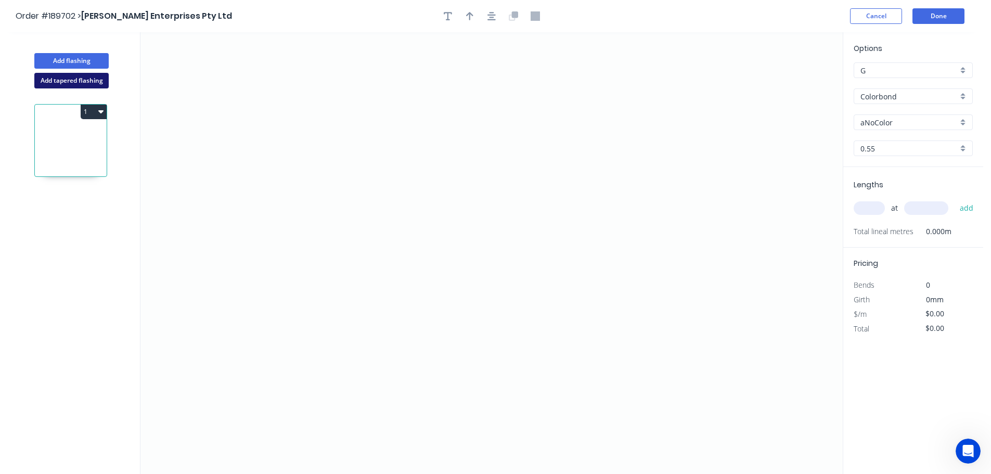
click at [69, 82] on button "Add tapered flashing" at bounding box center [71, 81] width 74 height 16
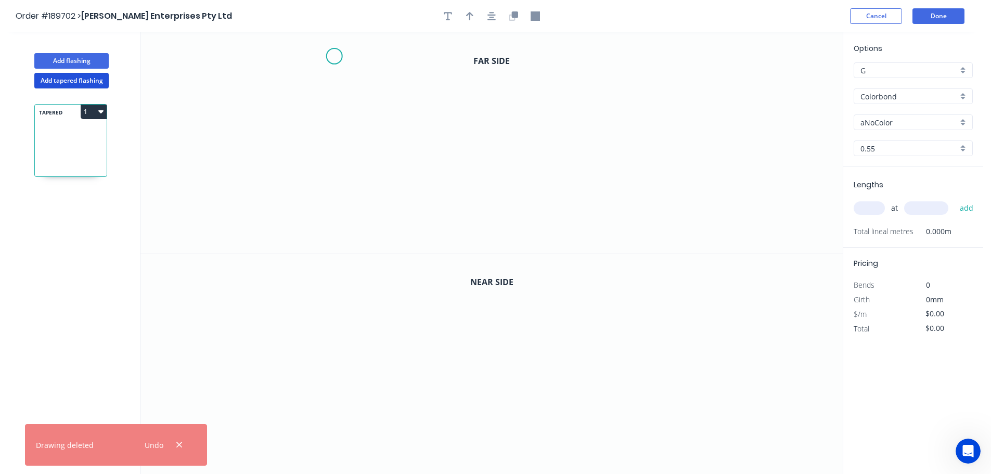
click at [334, 56] on icon "0" at bounding box center [491, 142] width 702 height 221
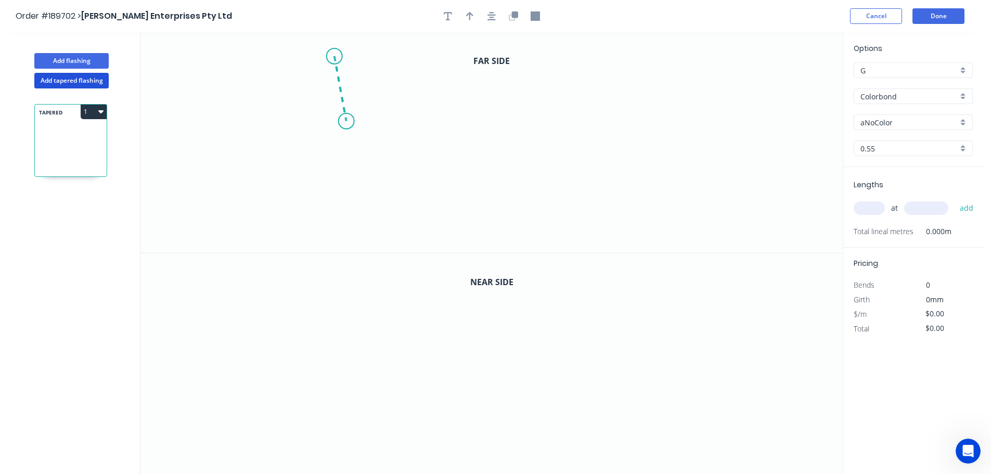
click at [346, 121] on icon "0" at bounding box center [491, 142] width 702 height 221
click at [634, 113] on icon "0 ?" at bounding box center [491, 142] width 702 height 221
click at [632, 218] on icon "0 ? ? ? º" at bounding box center [491, 142] width 702 height 221
click at [609, 189] on icon "0 ? ? ? ? º" at bounding box center [491, 142] width 702 height 221
click at [609, 189] on circle at bounding box center [609, 193] width 16 height 16
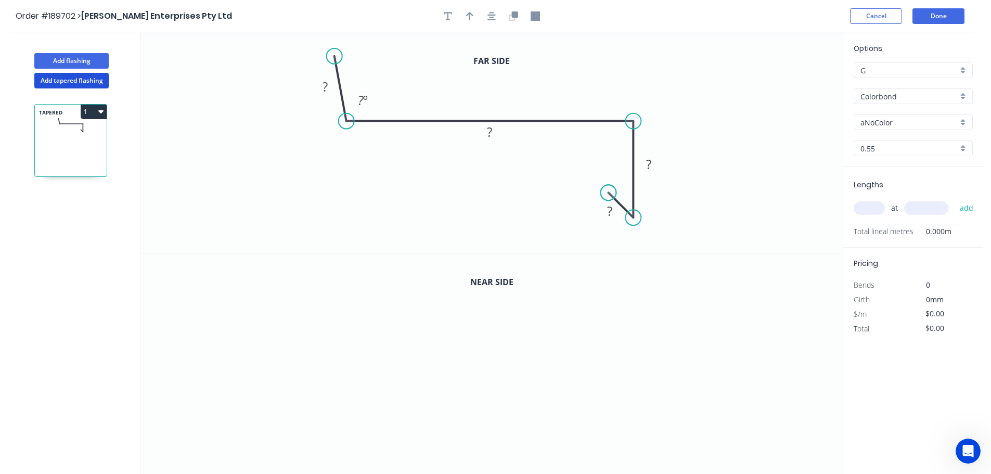
click at [609, 189] on circle at bounding box center [609, 193] width 16 height 16
click at [326, 86] on tspan "?" at bounding box center [325, 86] width 5 height 17
click at [708, 88] on icon "0 100 159 80 10 92 º" at bounding box center [491, 142] width 702 height 221
click at [471, 17] on icon "button" at bounding box center [469, 15] width 7 height 9
drag, startPoint x: 789, startPoint y: 84, endPoint x: 557, endPoint y: 86, distance: 231.6
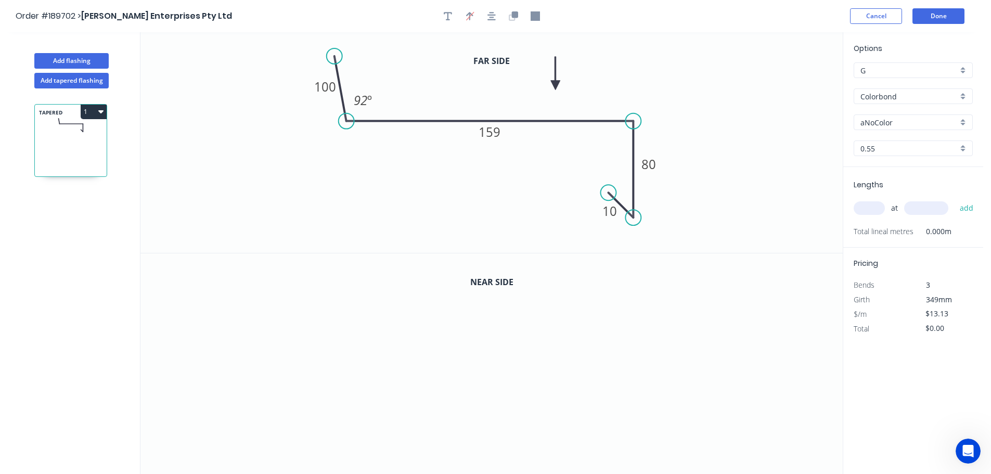
click at [557, 86] on icon at bounding box center [555, 73] width 9 height 33
click at [514, 12] on icon "button" at bounding box center [515, 14] width 6 height 6
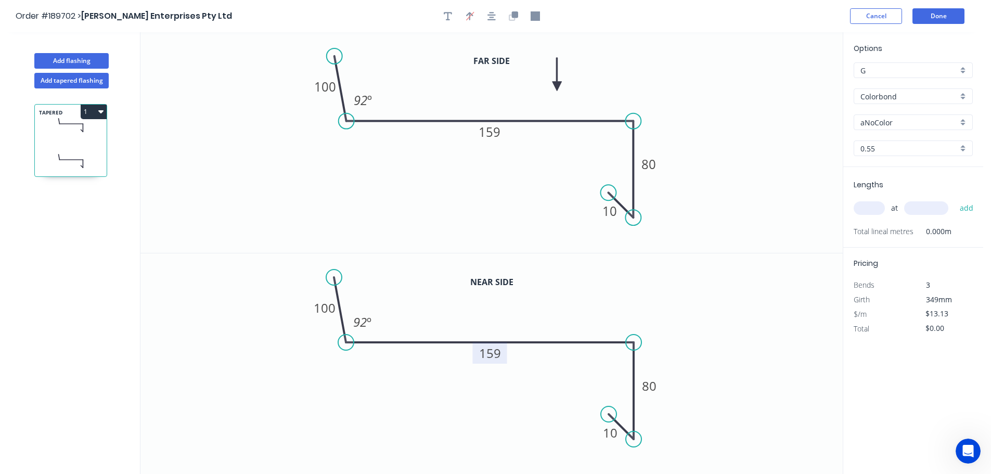
click at [497, 353] on tspan "159" at bounding box center [490, 352] width 22 height 17
click at [661, 306] on icon "0 100 164 80 10 92 º" at bounding box center [491, 363] width 702 height 221
type input "$14.71"
click at [444, 14] on icon "button" at bounding box center [448, 16] width 8 height 8
click at [206, 65] on textarea at bounding box center [208, 73] width 84 height 39
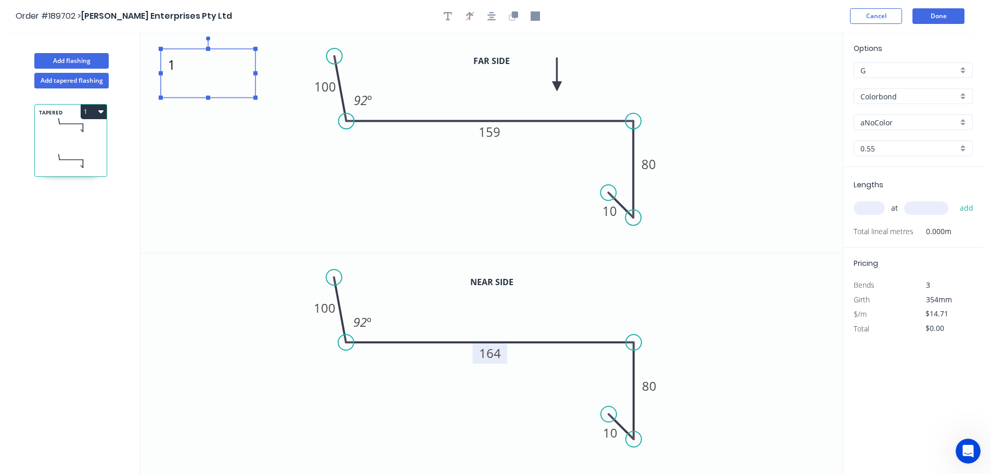
click at [711, 96] on icon "1 100 159 80 10 92 º" at bounding box center [491, 142] width 702 height 221
type textarea "1"
click at [964, 121] on div "aNoColor" at bounding box center [913, 122] width 119 height 16
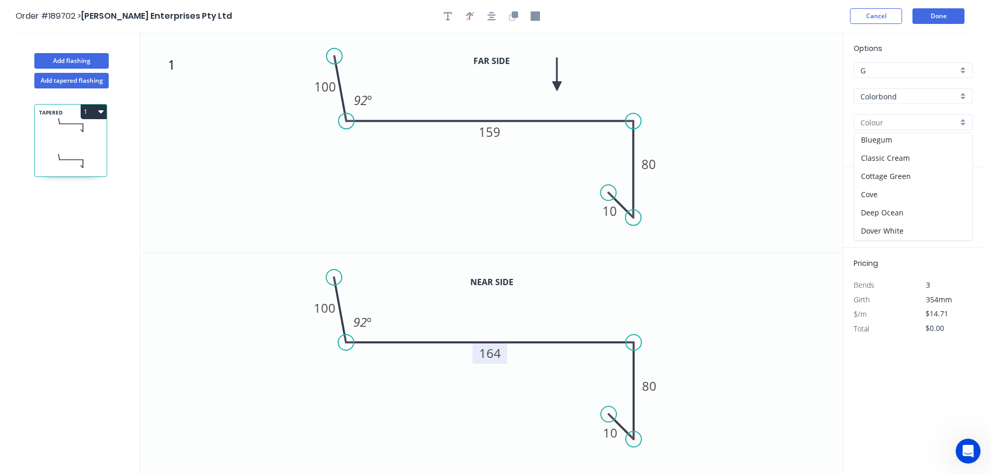
scroll to position [42, 0]
click at [903, 209] on div "Dover White" at bounding box center [913, 210] width 118 height 18
click at [875, 208] on input "text" at bounding box center [869, 208] width 31 height 14
click at [955, 199] on button "add" at bounding box center [967, 208] width 24 height 18
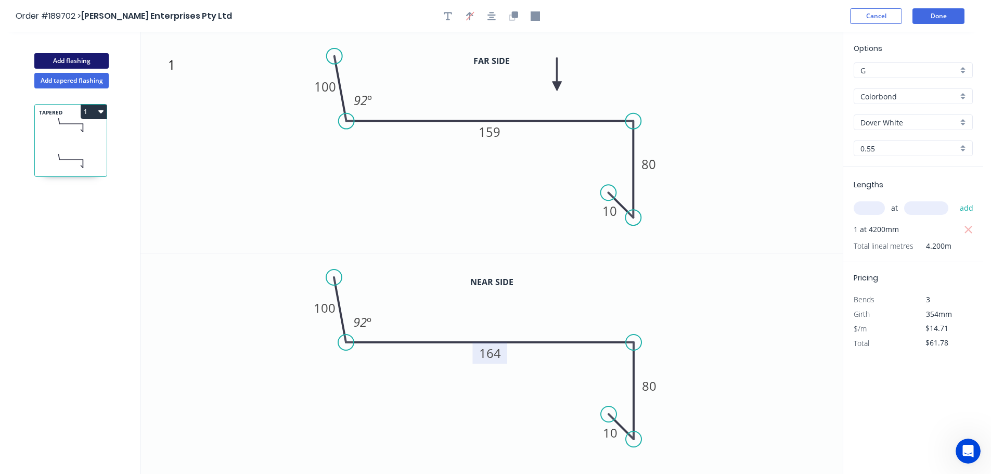
click at [74, 58] on button "Add flashing" at bounding box center [71, 61] width 74 height 16
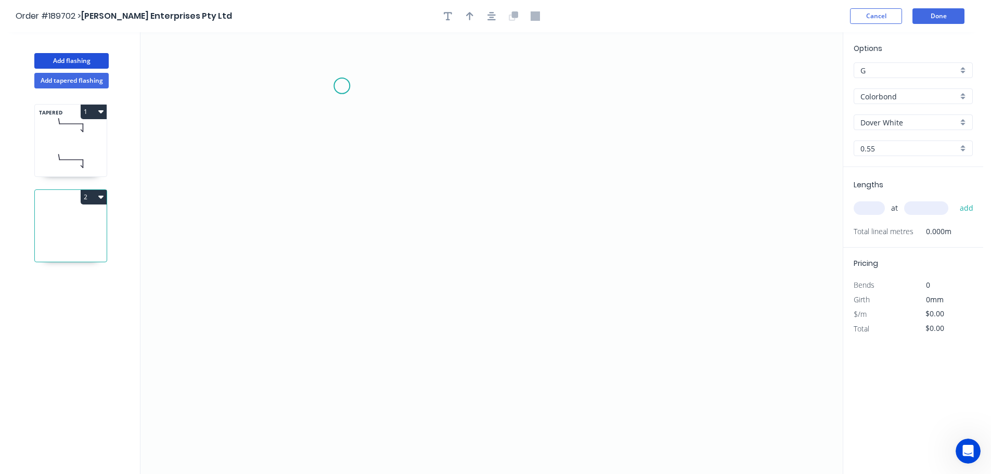
click at [342, 86] on icon "0" at bounding box center [491, 253] width 702 height 442
click at [363, 274] on icon "0" at bounding box center [491, 253] width 702 height 442
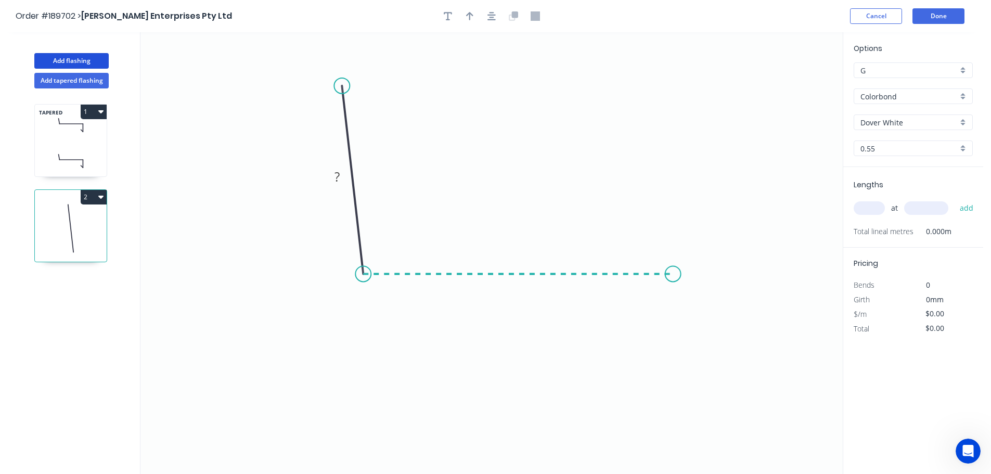
click at [673, 284] on icon "0 ?" at bounding box center [491, 253] width 702 height 442
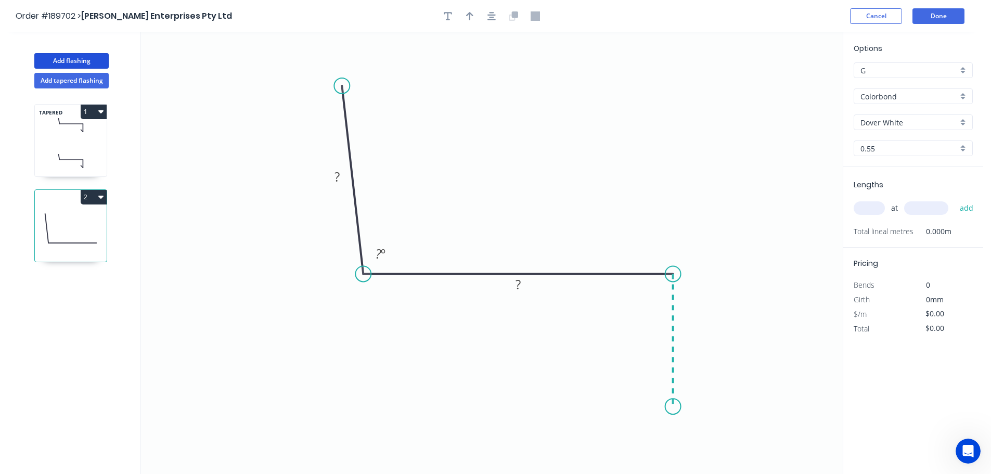
click at [675, 407] on icon "0 ? ? ? º" at bounding box center [491, 253] width 702 height 442
click at [644, 377] on icon at bounding box center [659, 392] width 30 height 30
click at [644, 377] on circle at bounding box center [644, 377] width 16 height 16
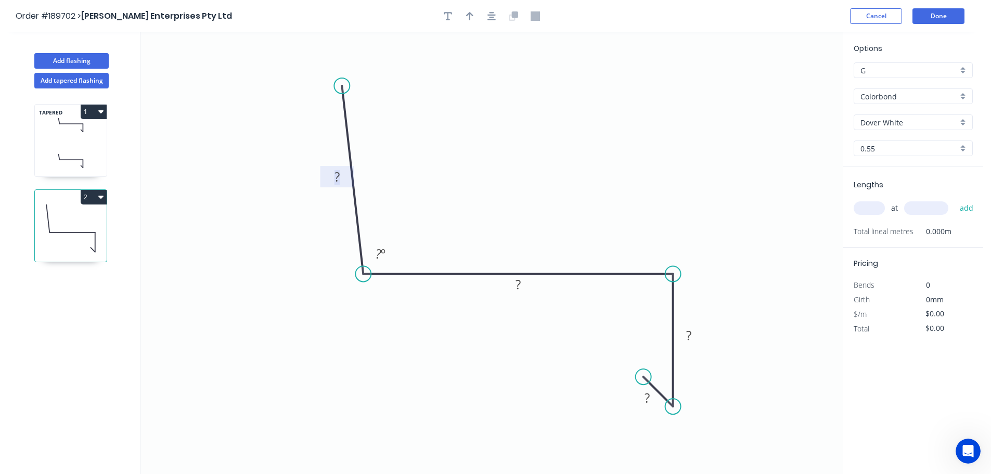
click at [336, 174] on tspan "?" at bounding box center [337, 176] width 5 height 17
click at [580, 137] on icon "0 100 155 80 10 92 º" at bounding box center [491, 253] width 702 height 442
click at [472, 14] on icon "button" at bounding box center [469, 15] width 7 height 9
drag, startPoint x: 790, startPoint y: 81, endPoint x: 521, endPoint y: 165, distance: 281.9
click at [525, 163] on icon at bounding box center [529, 146] width 9 height 33
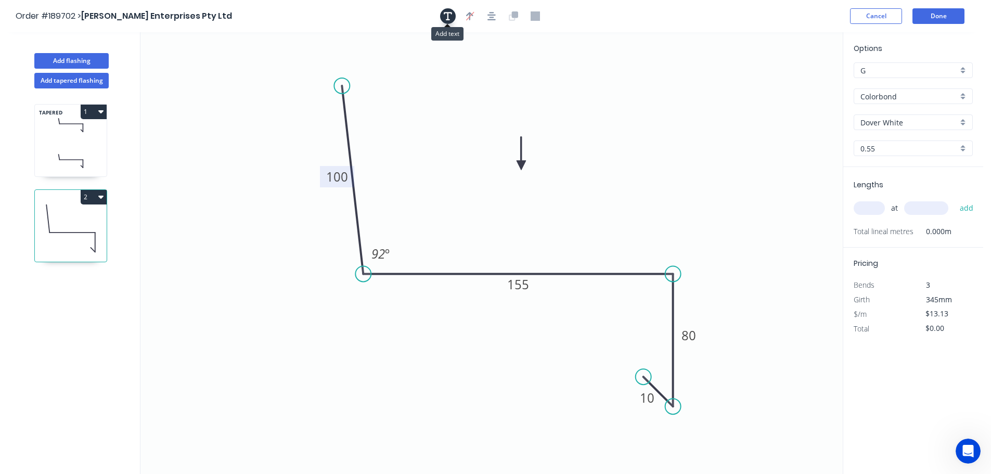
click at [445, 8] on button "button" at bounding box center [448, 16] width 16 height 16
click at [187, 65] on textarea at bounding box center [207, 73] width 84 height 39
click at [653, 133] on icon "2 100 155 80 10 92 º" at bounding box center [491, 253] width 702 height 442
click at [875, 209] on input "text" at bounding box center [869, 208] width 31 height 14
click at [955, 199] on button "add" at bounding box center [967, 208] width 24 height 18
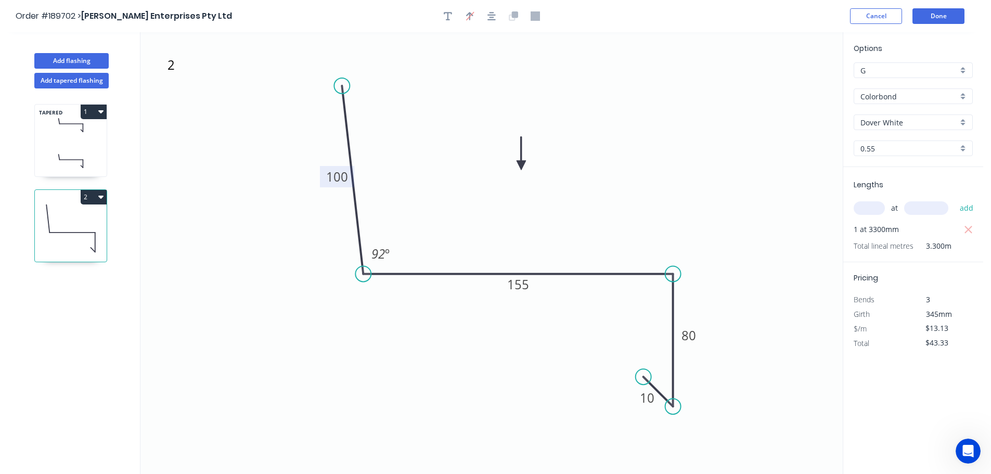
click at [60, 131] on icon at bounding box center [71, 125] width 72 height 31
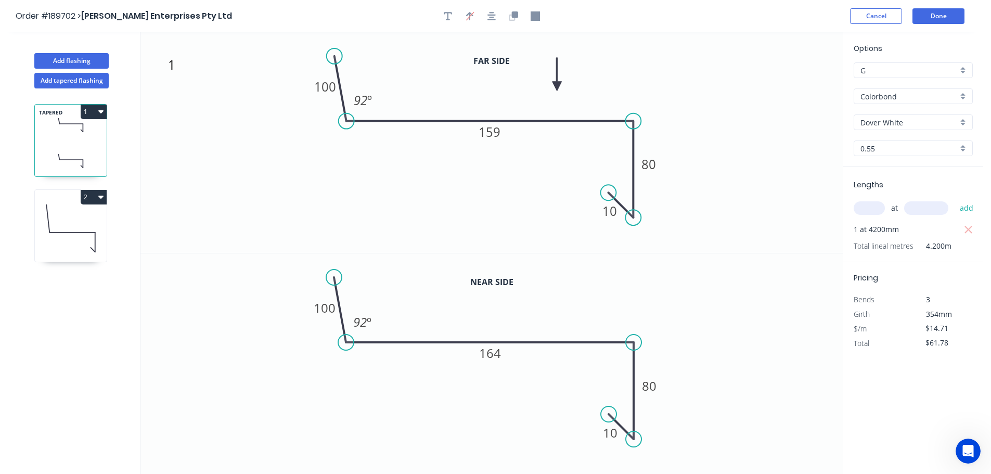
click at [93, 107] on button "1" at bounding box center [94, 112] width 26 height 15
click at [65, 135] on div "Duplicate" at bounding box center [57, 137] width 80 height 15
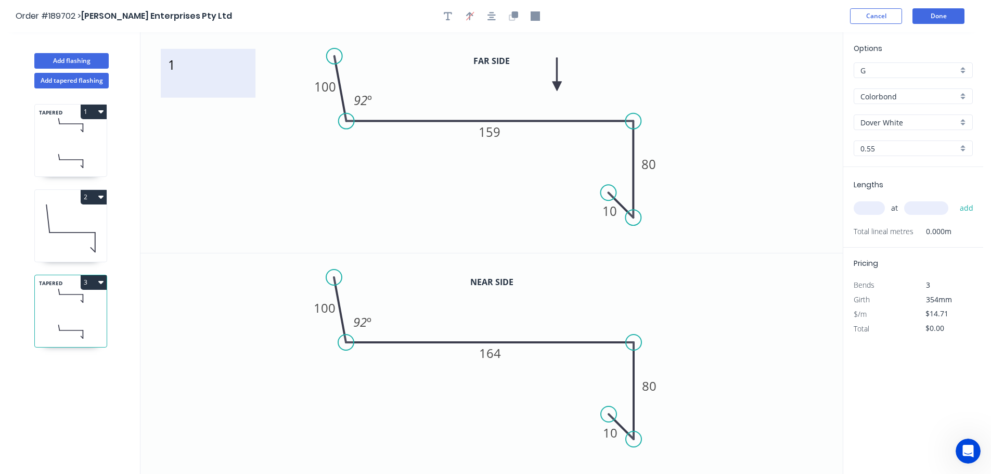
click at [174, 69] on textarea "1" at bounding box center [208, 73] width 84 height 39
click at [241, 121] on icon "4 100 159 80 10 92 º" at bounding box center [491, 142] width 702 height 221
click at [497, 133] on tspan "159" at bounding box center [490, 131] width 22 height 17
click at [497, 356] on tspan "164" at bounding box center [490, 352] width 22 height 17
click at [577, 290] on icon "0 100 173 80 10 92 º" at bounding box center [491, 363] width 702 height 221
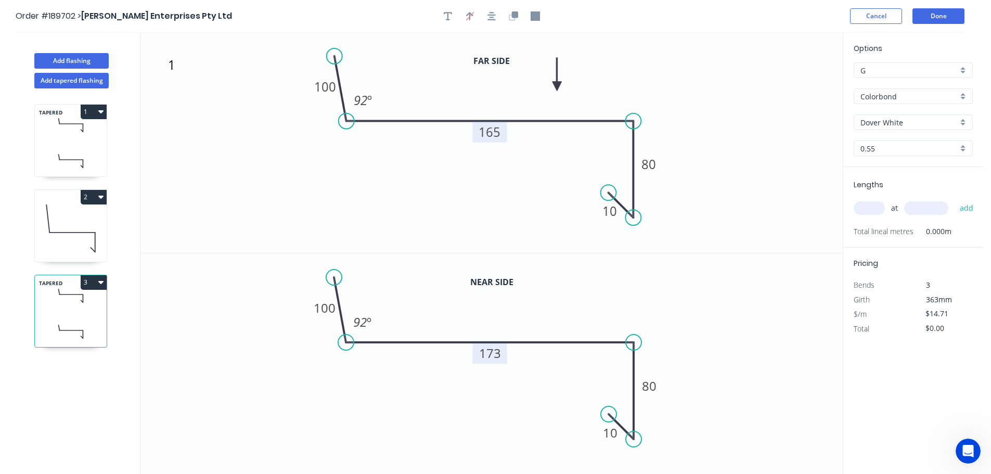
click at [879, 208] on input "text" at bounding box center [869, 208] width 31 height 14
click at [955, 199] on button "add" at bounding box center [967, 208] width 24 height 18
click at [100, 282] on icon "button" at bounding box center [100, 282] width 5 height 3
click at [87, 305] on div "Duplicate" at bounding box center [57, 308] width 80 height 15
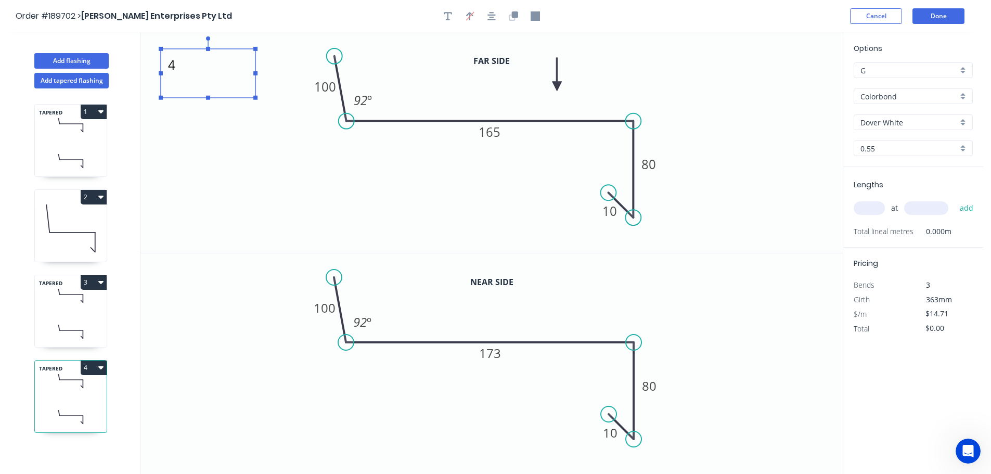
click at [167, 67] on textarea "4" at bounding box center [208, 73] width 84 height 39
click at [293, 158] on icon "3 100 165 80 10 92 º" at bounding box center [491, 142] width 702 height 221
click at [497, 131] on tspan "165" at bounding box center [490, 131] width 22 height 17
click at [510, 169] on icon "3 100 157 80 10 92 º" at bounding box center [491, 142] width 702 height 221
click at [493, 350] on tspan "173" at bounding box center [490, 352] width 22 height 17
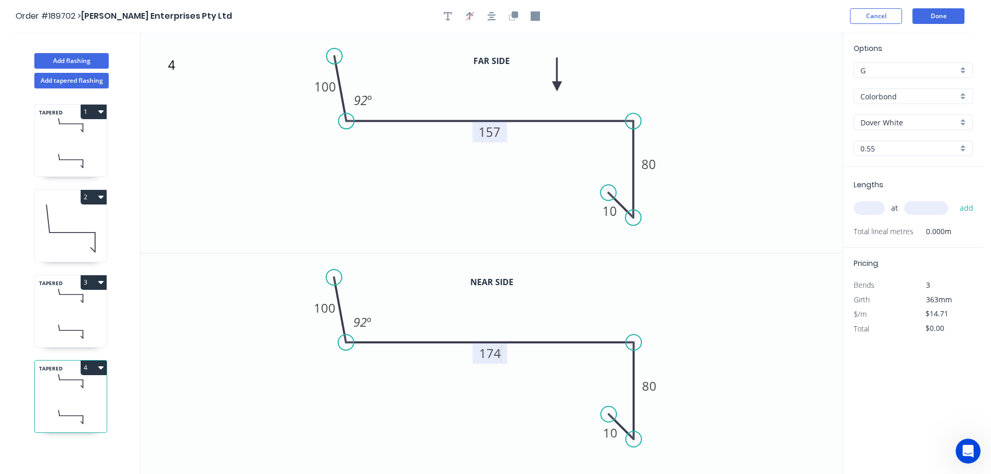
click at [532, 365] on icon "0 100 174 80 10 92 º" at bounding box center [491, 363] width 702 height 221
click at [882, 207] on input "text" at bounding box center [869, 208] width 31 height 14
click at [955, 199] on button "add" at bounding box center [967, 208] width 24 height 18
click at [62, 61] on button "Add flashing" at bounding box center [71, 61] width 74 height 16
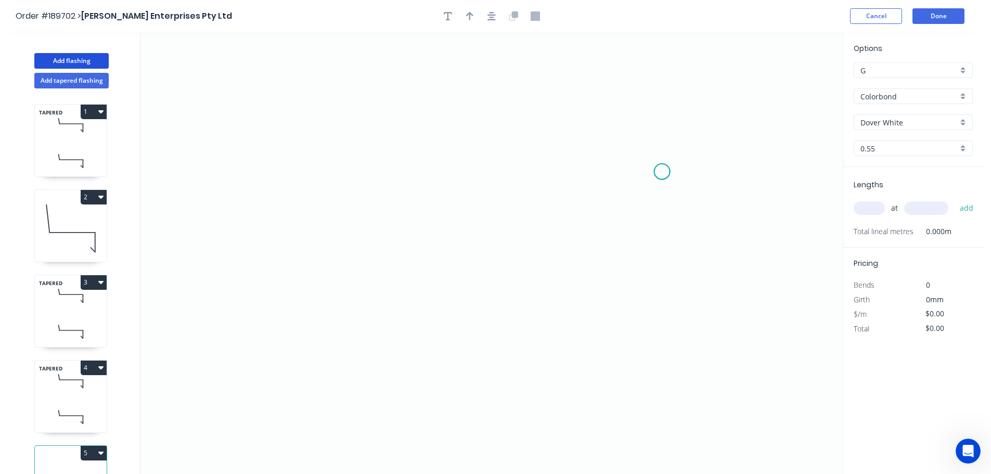
click at [662, 172] on icon "0" at bounding box center [491, 253] width 702 height 442
click at [660, 87] on icon "0" at bounding box center [491, 253] width 702 height 442
click at [582, 81] on icon "0 ?" at bounding box center [491, 253] width 702 height 442
click at [580, 352] on icon "0 ? ?" at bounding box center [491, 253] width 702 height 442
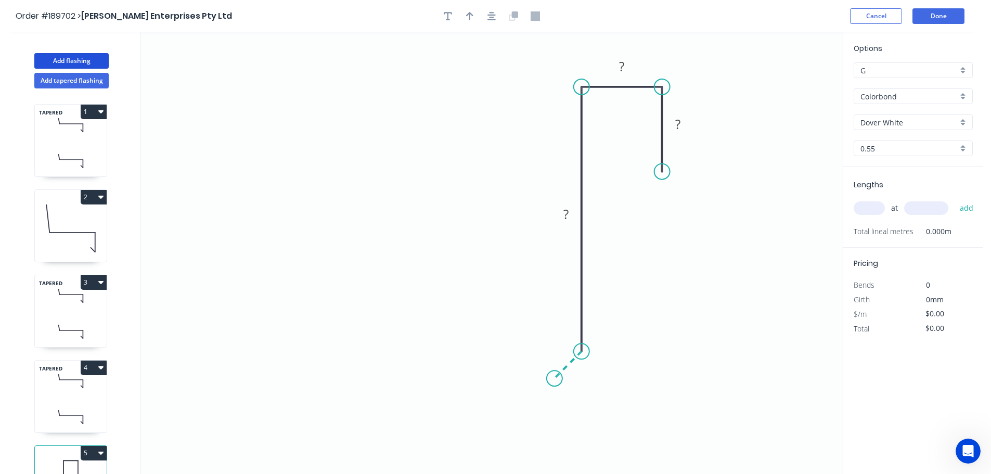
click at [555, 378] on icon "0 ? ? ?" at bounding box center [491, 253] width 702 height 442
click at [584, 410] on icon "0 ? ? ? ?" at bounding box center [491, 253] width 702 height 442
click at [584, 410] on circle at bounding box center [584, 408] width 16 height 16
click at [559, 399] on tspan "?" at bounding box center [558, 398] width 5 height 17
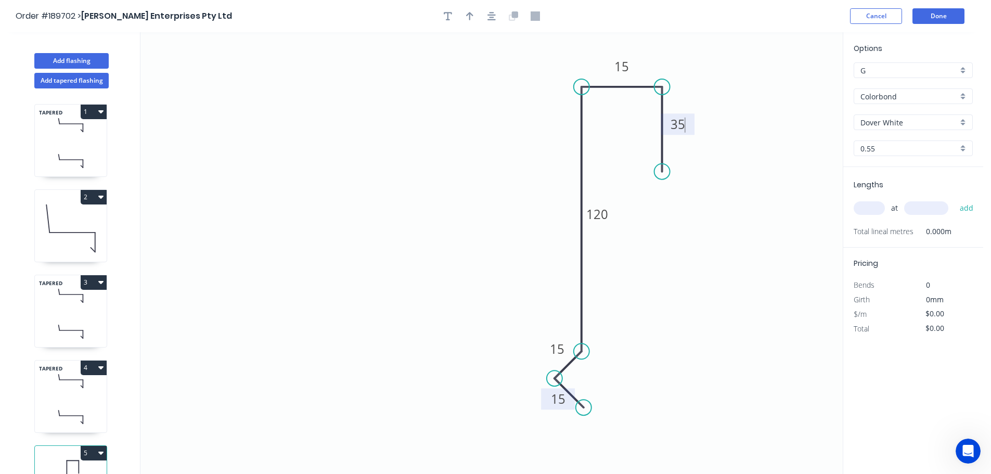
drag, startPoint x: 484, startPoint y: 184, endPoint x: 485, endPoint y: 156, distance: 28.6
click at [485, 182] on icon "0 15 15 120 15 35" at bounding box center [491, 253] width 702 height 442
click at [469, 13] on icon "button" at bounding box center [469, 16] width 7 height 8
drag, startPoint x: 790, startPoint y: 82, endPoint x: 466, endPoint y: 118, distance: 326.2
click at [466, 118] on icon at bounding box center [466, 105] width 9 height 33
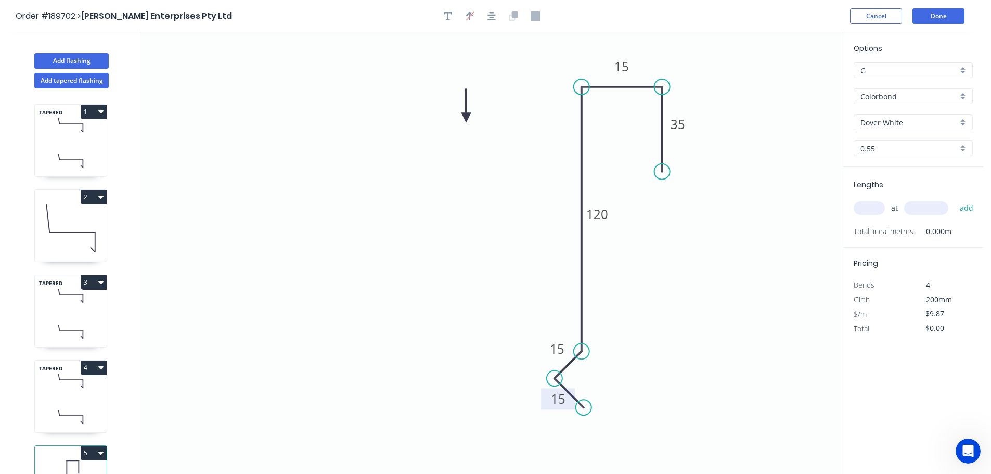
click at [466, 118] on icon at bounding box center [466, 105] width 9 height 33
click at [466, 118] on icon at bounding box center [474, 109] width 30 height 30
click at [466, 118] on icon at bounding box center [474, 126] width 30 height 30
click at [466, 118] on icon at bounding box center [466, 129] width 9 height 33
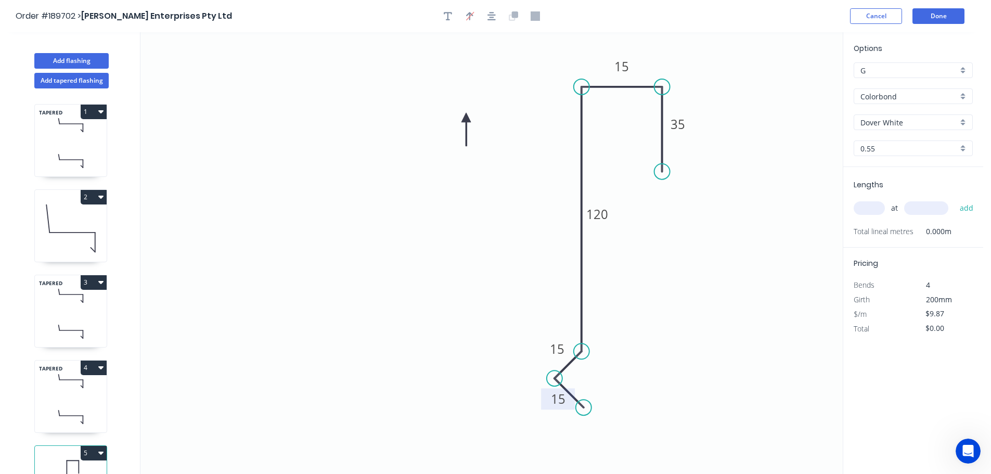
click at [466, 118] on icon at bounding box center [466, 129] width 9 height 33
click at [466, 118] on icon at bounding box center [454, 117] width 33 height 9
click at [873, 209] on input "text" at bounding box center [869, 208] width 31 height 14
click at [955, 199] on button "add" at bounding box center [967, 208] width 24 height 18
click at [81, 57] on button "Add flashing" at bounding box center [71, 61] width 74 height 16
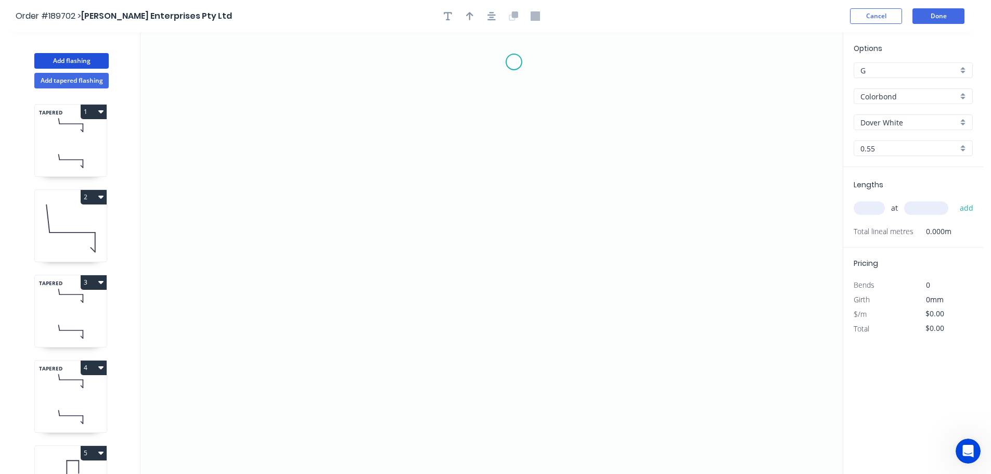
click at [514, 61] on icon "0" at bounding box center [491, 253] width 702 height 442
click at [483, 92] on icon at bounding box center [498, 76] width 31 height 31
click at [482, 224] on icon "0 ?" at bounding box center [491, 253] width 702 height 442
click at [516, 263] on icon "0 ? ?" at bounding box center [491, 253] width 702 height 442
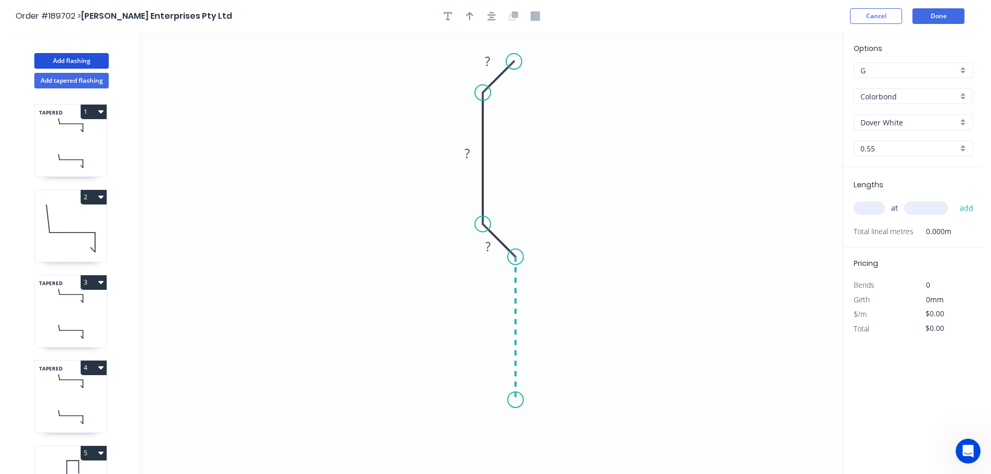
click at [508, 400] on icon "0 ? ? ?" at bounding box center [491, 253] width 702 height 442
click at [484, 368] on icon "0 ? ? ? ?" at bounding box center [491, 253] width 702 height 442
click at [484, 368] on circle at bounding box center [484, 368] width 16 height 16
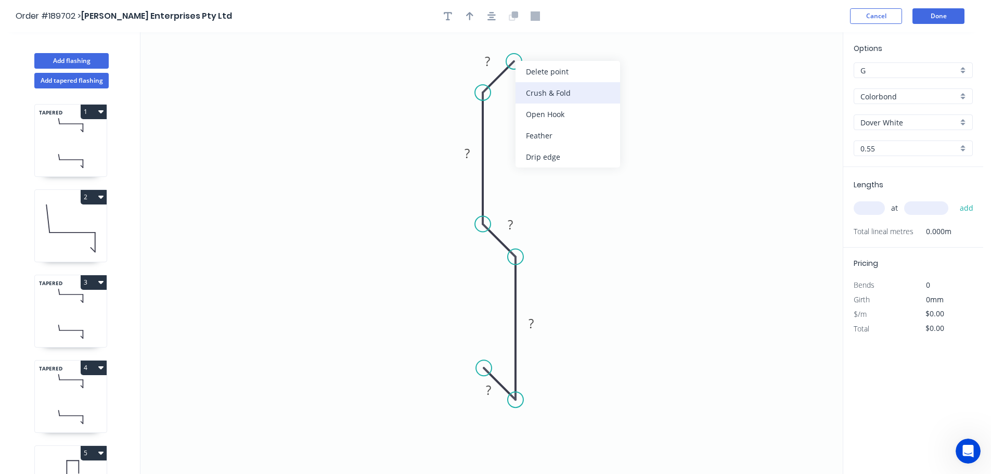
click at [543, 86] on div "Crush & Fold" at bounding box center [568, 92] width 105 height 21
drag, startPoint x: 527, startPoint y: 34, endPoint x: 581, endPoint y: 51, distance: 56.3
click at [581, 51] on rect at bounding box center [562, 47] width 42 height 21
click at [488, 62] on tspan "?" at bounding box center [487, 61] width 5 height 17
click at [568, 142] on icon "0 10 50 10 50 CF 10 10" at bounding box center [491, 253] width 702 height 442
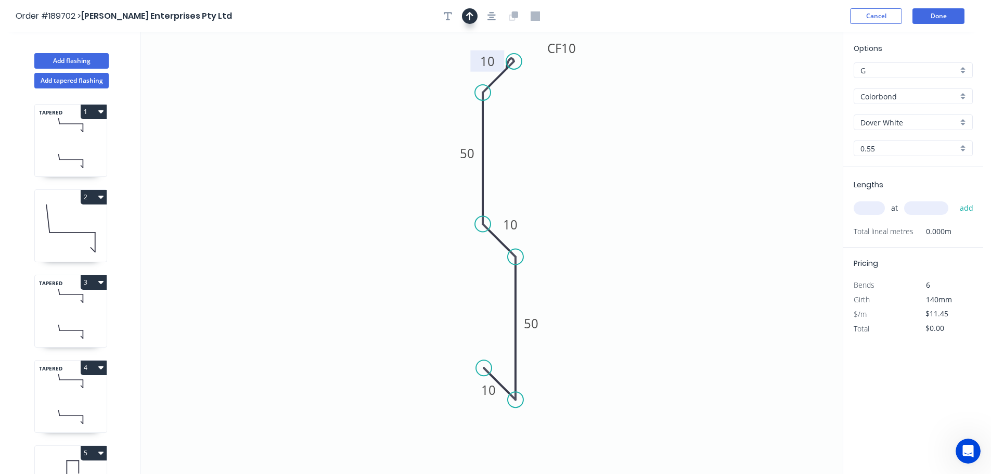
click at [473, 12] on icon "button" at bounding box center [469, 15] width 7 height 9
drag, startPoint x: 789, startPoint y: 82, endPoint x: 648, endPoint y: 144, distance: 154.3
click at [648, 144] on icon at bounding box center [648, 130] width 9 height 33
click at [648, 144] on icon at bounding box center [647, 131] width 9 height 33
click at [873, 208] on input "text" at bounding box center [869, 208] width 31 height 14
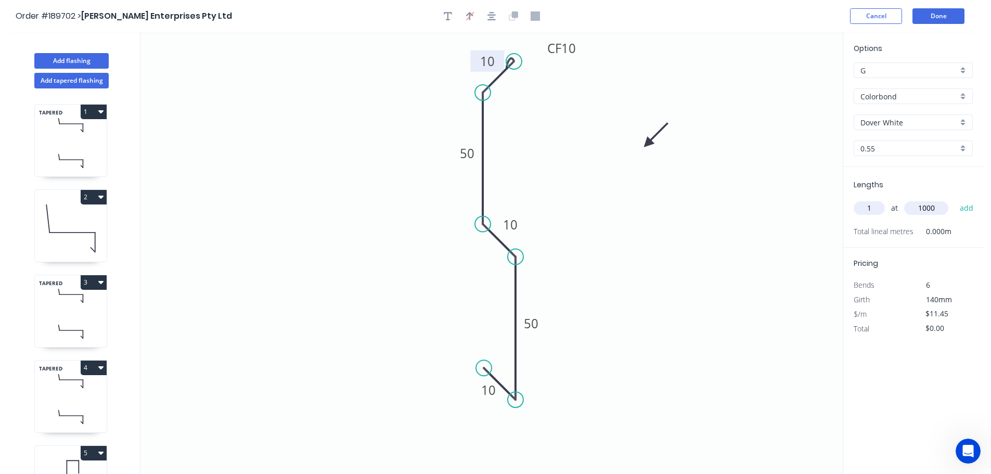
click at [955, 199] on button "add" at bounding box center [967, 208] width 24 height 18
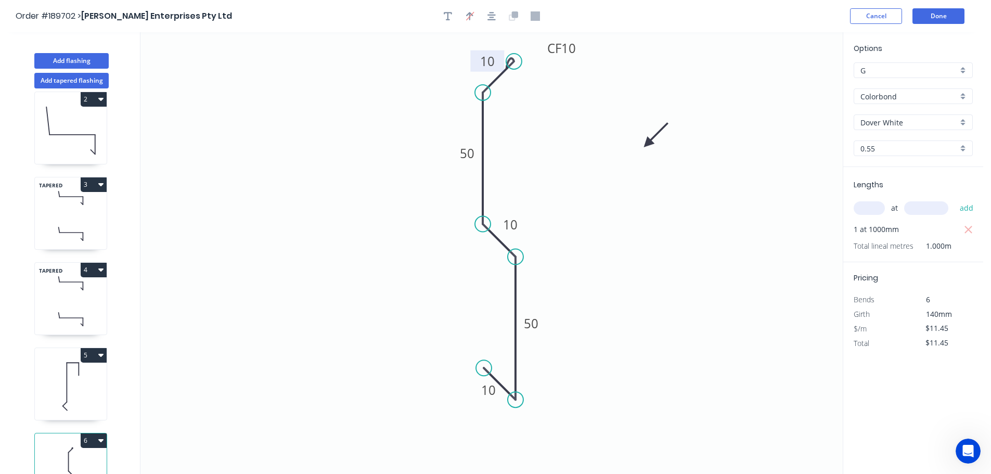
scroll to position [121, 0]
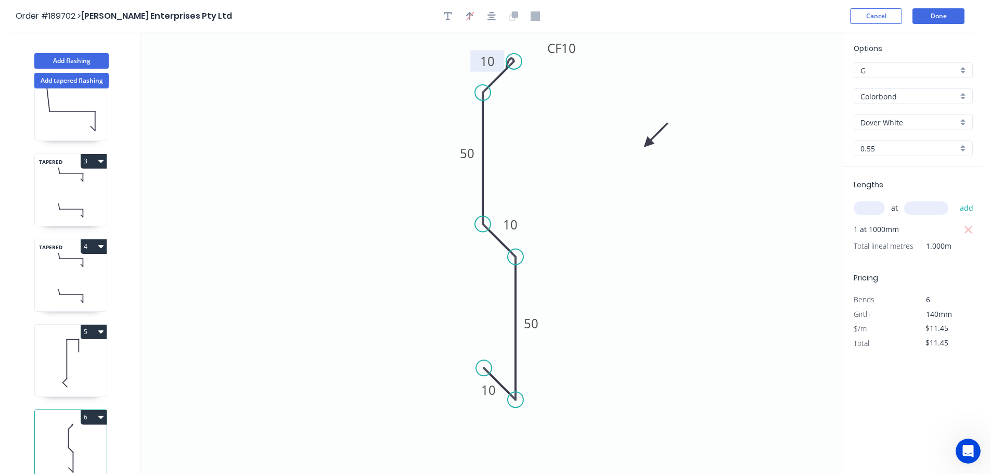
click at [71, 287] on icon at bounding box center [71, 295] width 72 height 31
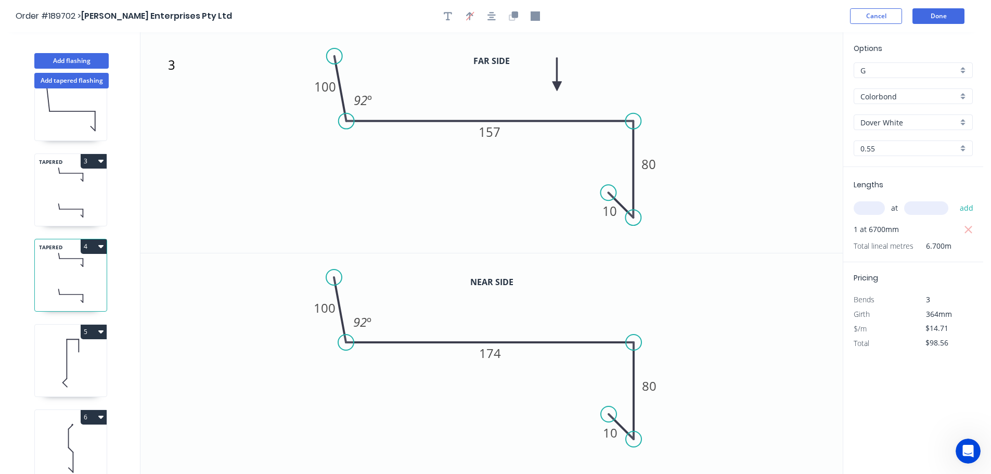
click at [93, 244] on button "4" at bounding box center [94, 246] width 26 height 15
click at [74, 269] on div "Duplicate" at bounding box center [57, 272] width 80 height 15
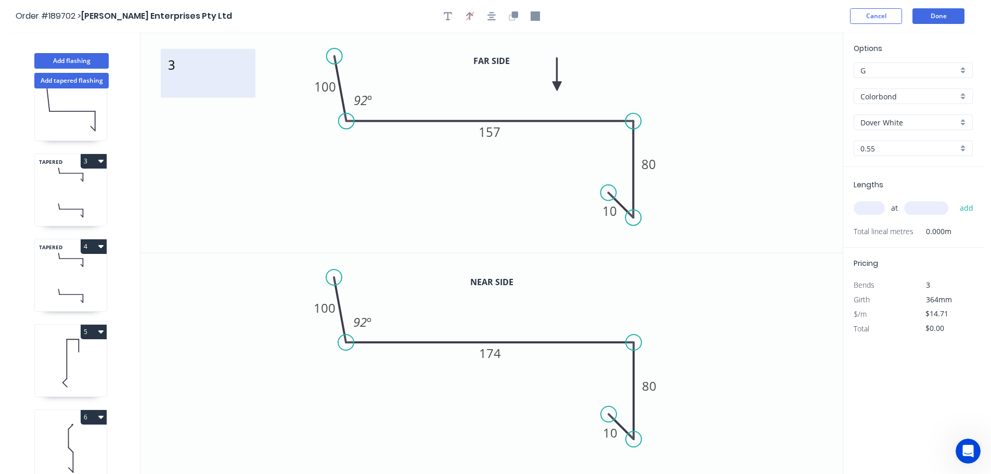
click at [173, 74] on textarea "3" at bounding box center [208, 73] width 84 height 39
click at [258, 171] on icon "3 100 157 80 10 92 º" at bounding box center [491, 142] width 702 height 221
click at [497, 129] on tspan "157" at bounding box center [490, 131] width 22 height 17
drag, startPoint x: 496, startPoint y: 350, endPoint x: 502, endPoint y: 358, distance: 9.7
click at [496, 351] on tspan "174" at bounding box center [490, 352] width 22 height 17
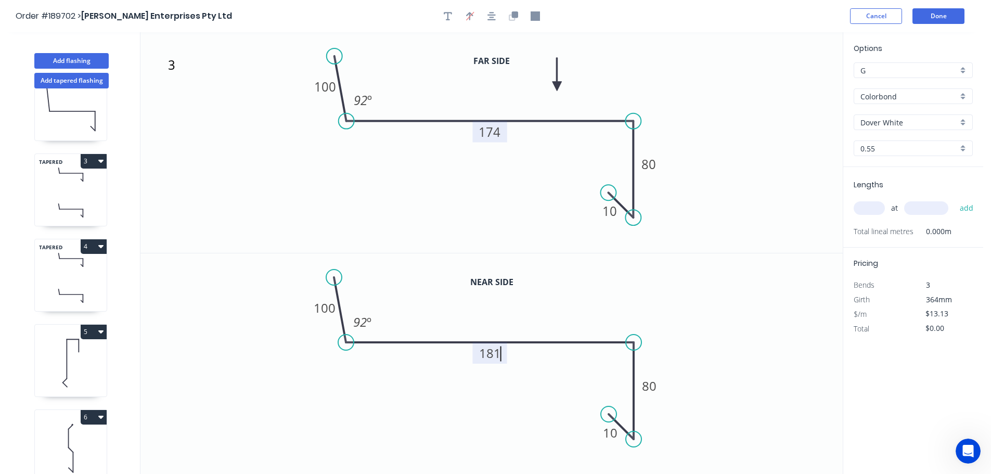
click at [524, 380] on icon "0 100 181 80 10 92 º" at bounding box center [491, 363] width 702 height 221
click at [866, 206] on input "text" at bounding box center [869, 208] width 31 height 14
click at [955, 199] on button "add" at bounding box center [967, 208] width 24 height 18
click at [81, 353] on icon at bounding box center [71, 363] width 72 height 67
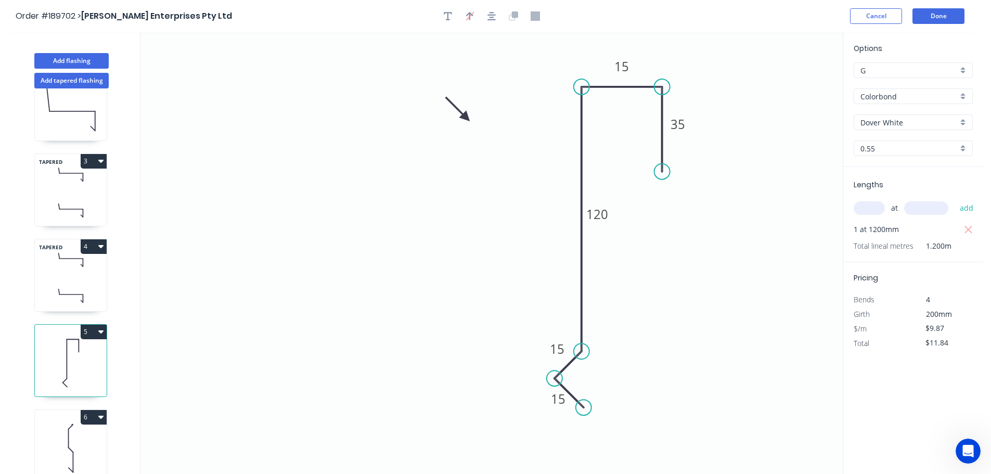
click at [94, 328] on button "5" at bounding box center [94, 332] width 26 height 15
click at [72, 359] on div "Duplicate" at bounding box center [57, 357] width 80 height 15
click at [625, 63] on tspan "15" at bounding box center [622, 66] width 15 height 17
click at [731, 149] on icon "0 15 15 120 30 35" at bounding box center [491, 253] width 702 height 442
click at [867, 209] on input "text" at bounding box center [869, 208] width 31 height 14
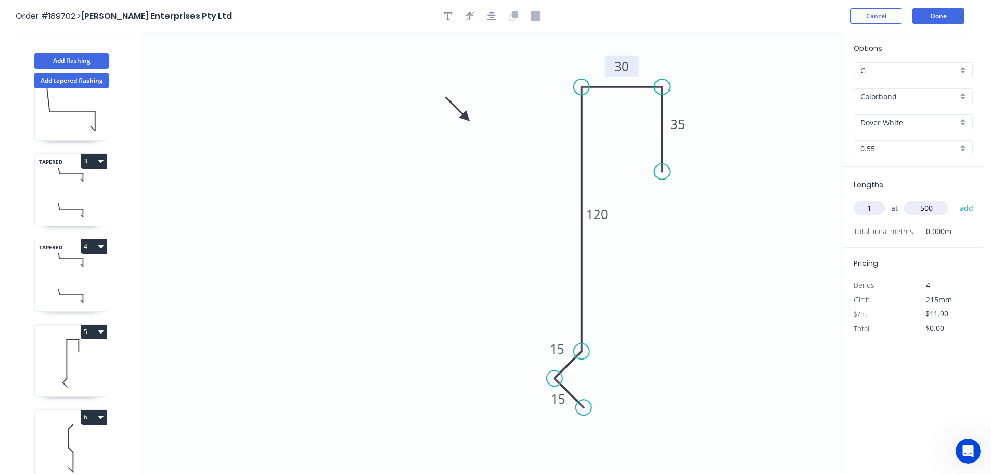
click at [955, 199] on button "add" at bounding box center [967, 208] width 24 height 18
click at [81, 59] on button "Add flashing" at bounding box center [71, 61] width 74 height 16
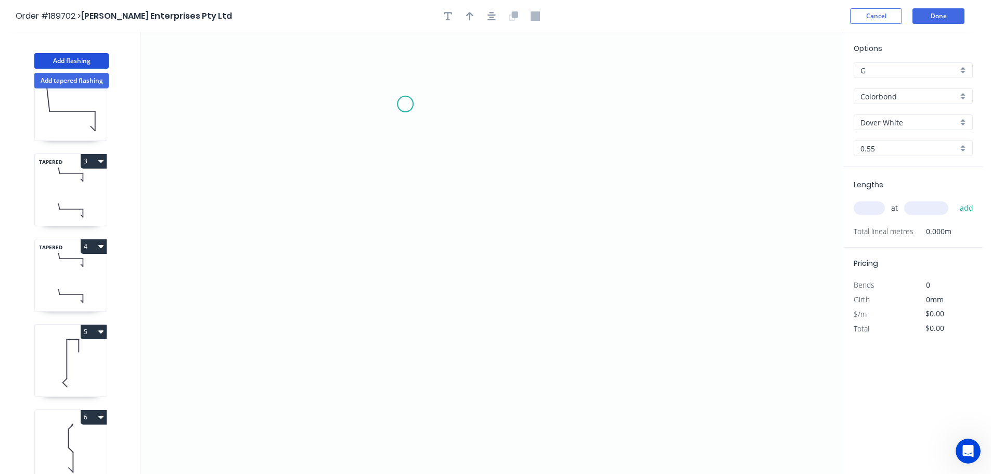
click at [405, 104] on icon "0" at bounding box center [491, 253] width 702 height 442
click at [560, 109] on icon "0" at bounding box center [491, 253] width 702 height 442
click at [553, 343] on icon "0 ?" at bounding box center [491, 253] width 702 height 442
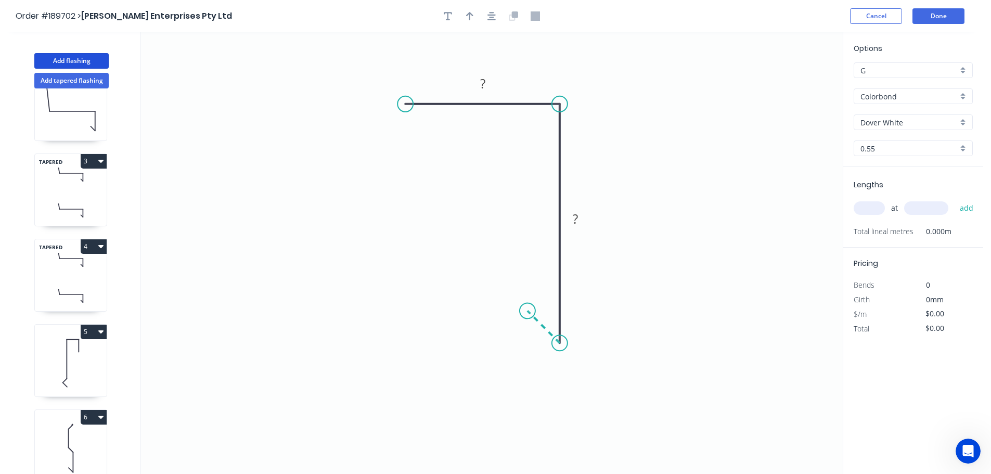
click at [528, 312] on icon at bounding box center [544, 327] width 32 height 32
click at [528, 312] on circle at bounding box center [528, 311] width 16 height 16
click at [485, 82] on rect at bounding box center [482, 84] width 21 height 15
click at [654, 83] on icon "0 50 80 10" at bounding box center [491, 253] width 702 height 442
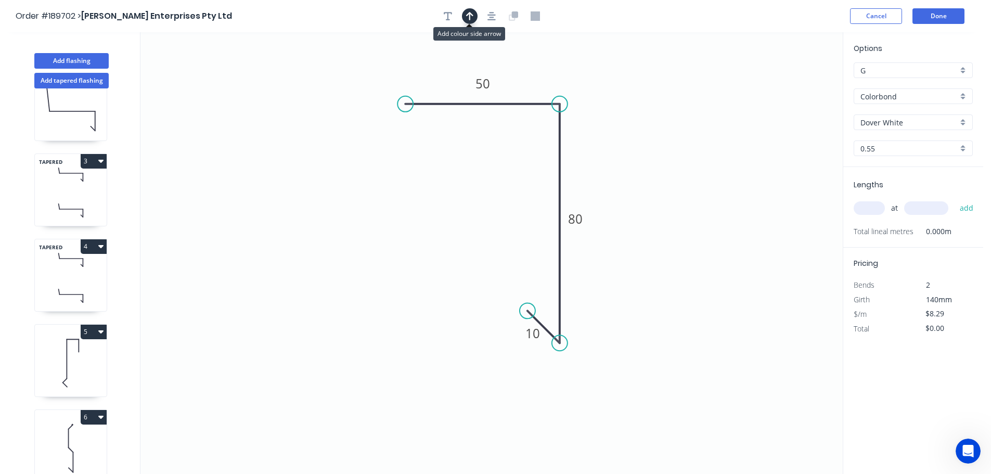
click at [468, 11] on icon "button" at bounding box center [469, 15] width 7 height 9
drag, startPoint x: 790, startPoint y: 83, endPoint x: 651, endPoint y: 131, distance: 146.5
click at [651, 131] on icon at bounding box center [651, 118] width 9 height 33
click at [867, 211] on input "text" at bounding box center [869, 208] width 31 height 14
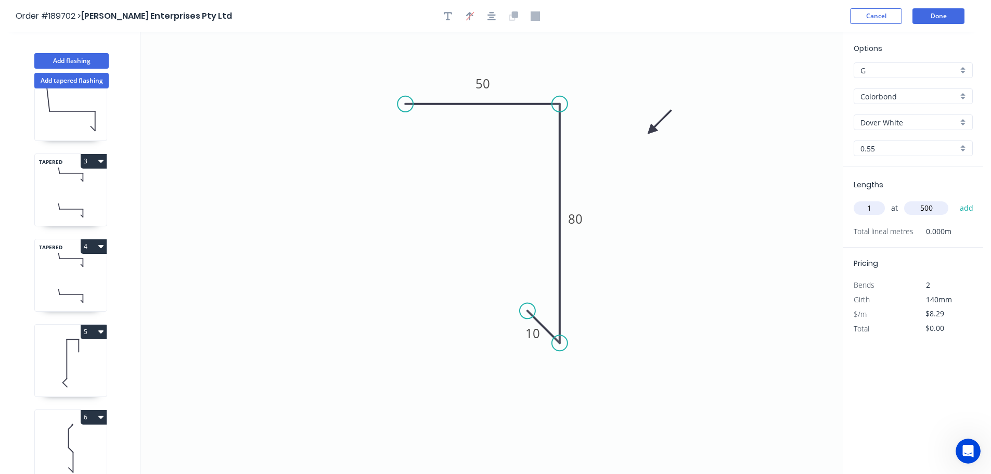
click at [955, 199] on button "add" at bounding box center [967, 208] width 24 height 18
click at [55, 80] on button "Add tapered flashing" at bounding box center [71, 81] width 74 height 16
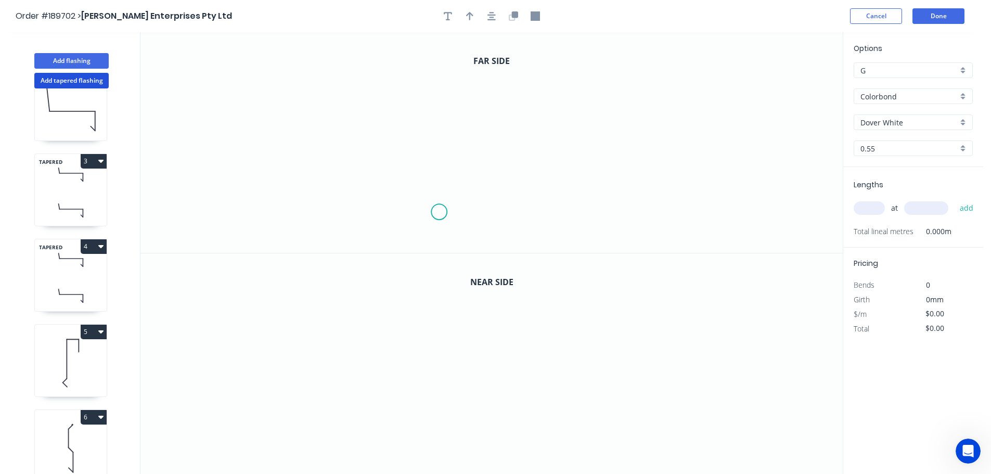
click at [439, 212] on icon "0" at bounding box center [491, 142] width 702 height 221
click at [443, 71] on icon "0" at bounding box center [491, 142] width 702 height 221
click at [194, 57] on icon "0 ?" at bounding box center [491, 142] width 702 height 221
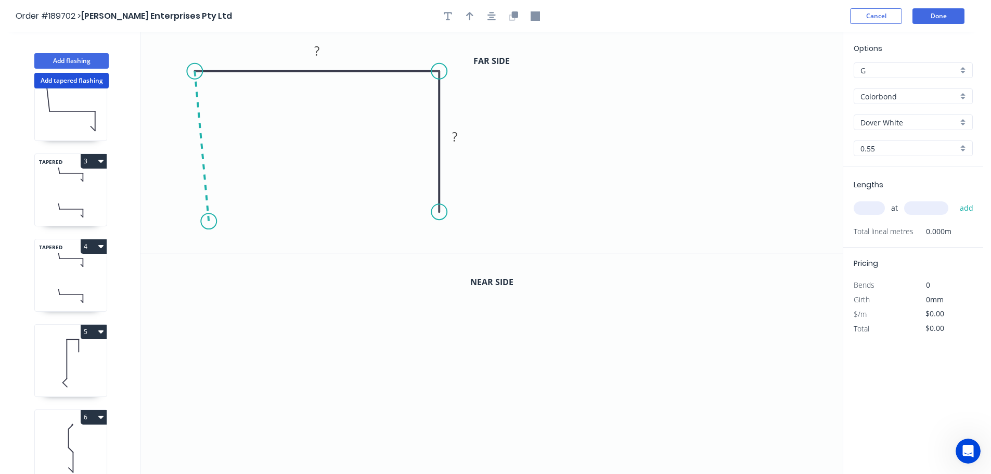
click at [208, 222] on icon "0 ? ?" at bounding box center [491, 142] width 702 height 221
click at [242, 189] on icon at bounding box center [226, 204] width 34 height 34
click at [242, 189] on circle at bounding box center [243, 188] width 16 height 16
drag, startPoint x: 242, startPoint y: 189, endPoint x: 239, endPoint y: 183, distance: 6.8
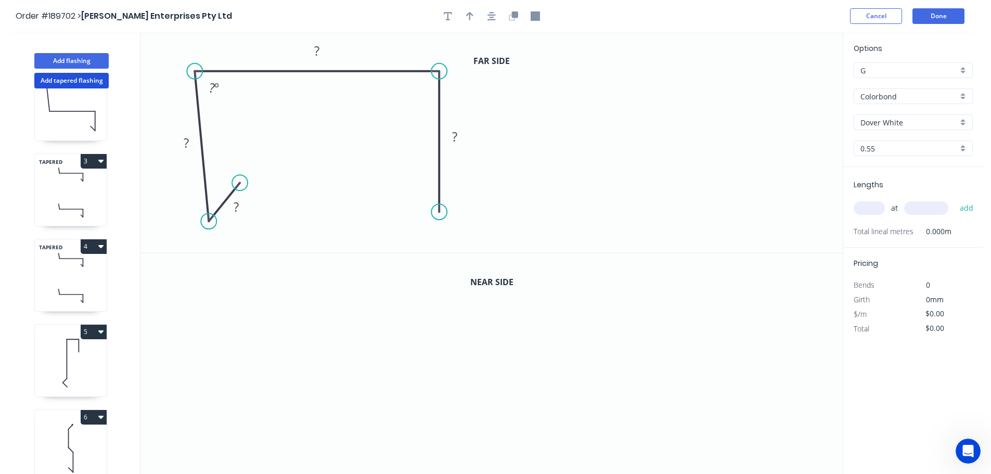
click at [239, 183] on circle at bounding box center [240, 183] width 16 height 16
click at [490, 286] on div "Feather" at bounding box center [488, 290] width 105 height 21
click at [428, 189] on tspan "15" at bounding box center [423, 193] width 15 height 17
click at [519, 185] on icon "0 ? ? ? FE 10 ? ? º" at bounding box center [491, 142] width 702 height 221
drag, startPoint x: 403, startPoint y: 193, endPoint x: 377, endPoint y: 229, distance: 44.8
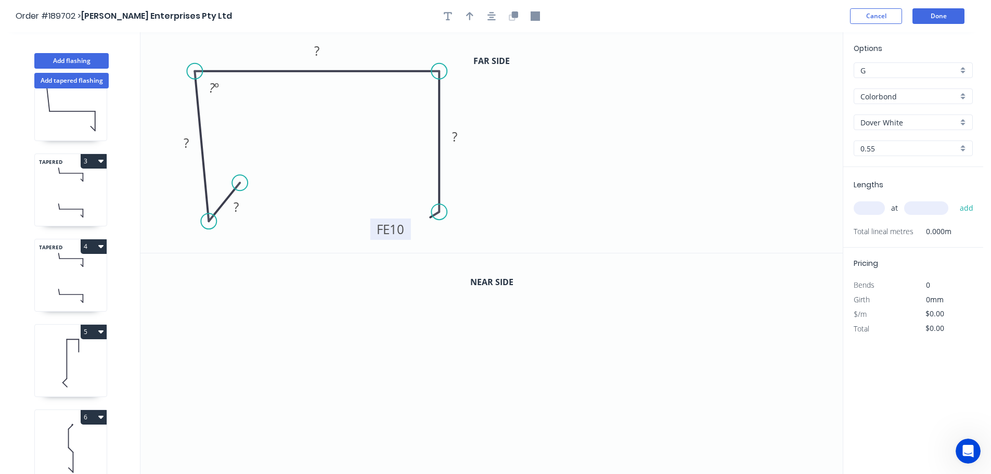
click at [377, 229] on rect at bounding box center [390, 229] width 41 height 21
click at [240, 212] on rect at bounding box center [236, 207] width 21 height 15
click at [544, 219] on icon "0 10 80 264 FE 10 70 87 º" at bounding box center [491, 142] width 702 height 221
click at [469, 12] on icon "button" at bounding box center [469, 15] width 7 height 9
drag, startPoint x: 789, startPoint y: 83, endPoint x: 388, endPoint y: 52, distance: 402.4
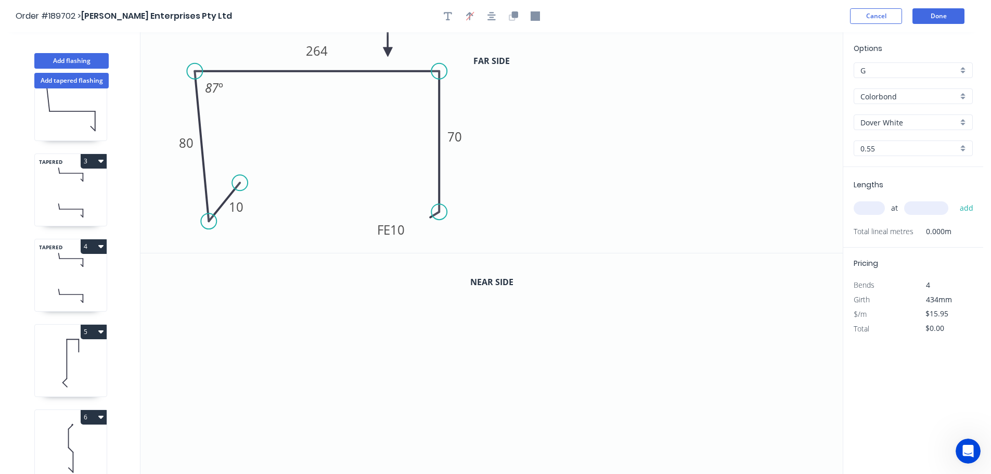
click at [388, 52] on icon at bounding box center [387, 39] width 9 height 33
click at [516, 17] on icon "button" at bounding box center [515, 14] width 6 height 6
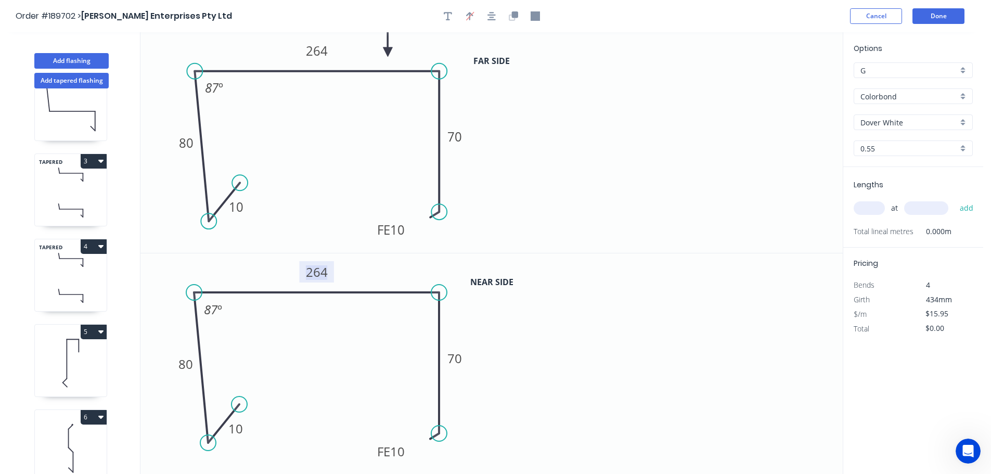
click at [322, 275] on tspan "264" at bounding box center [317, 271] width 22 height 17
click at [566, 186] on icon "0 10 80 264 FE 10 70 87 º" at bounding box center [491, 142] width 702 height 221
click at [874, 205] on input "text" at bounding box center [869, 208] width 31 height 14
click at [955, 199] on button "add" at bounding box center [967, 208] width 24 height 18
click at [86, 58] on button "Add flashing" at bounding box center [71, 61] width 74 height 16
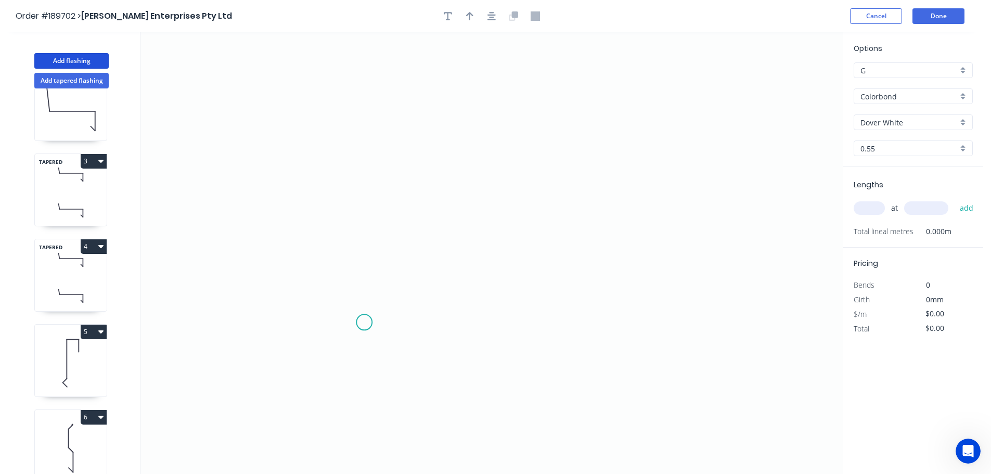
click at [370, 319] on icon "0" at bounding box center [491, 253] width 702 height 442
click at [335, 354] on icon "0" at bounding box center [491, 253] width 702 height 442
click at [338, 148] on icon "0 ?" at bounding box center [491, 253] width 702 height 442
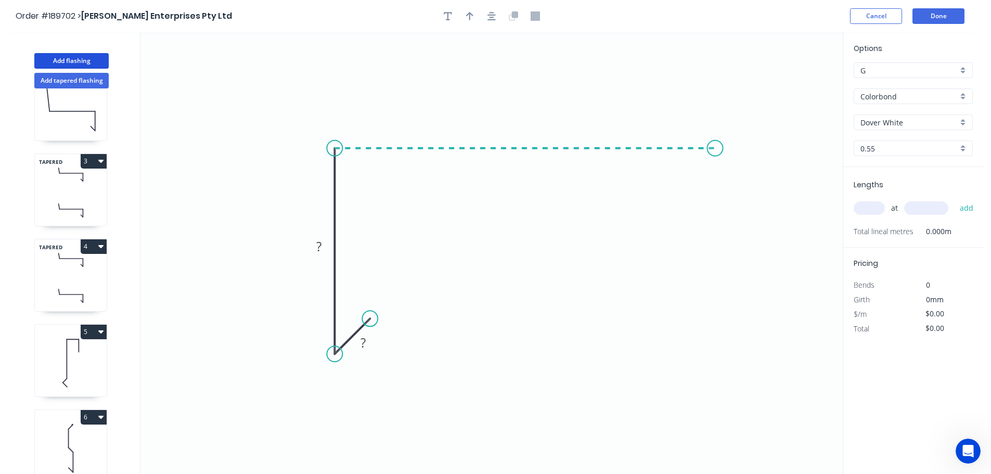
click at [715, 154] on icon "0 ? ?" at bounding box center [491, 253] width 702 height 442
click at [717, 342] on icon "0 ? ? ?" at bounding box center [491, 253] width 702 height 442
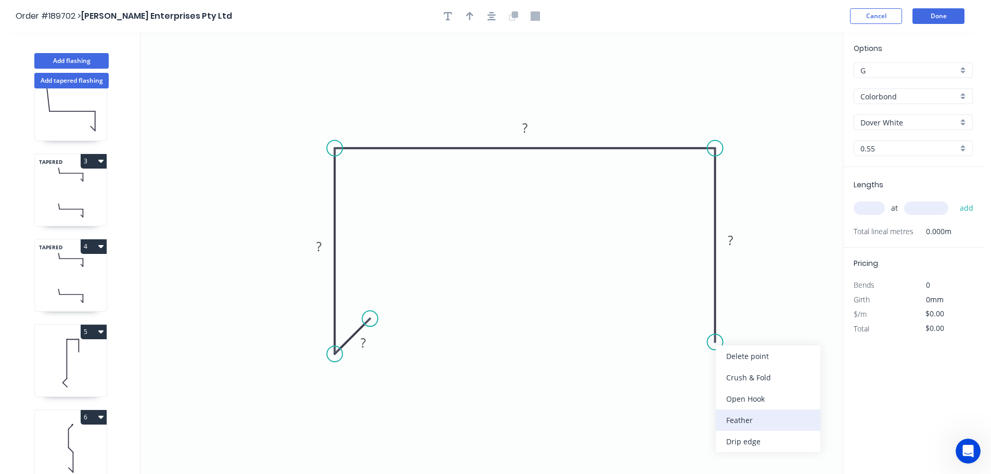
click at [742, 417] on div "Feather" at bounding box center [768, 420] width 105 height 21
click at [701, 326] on tspan "15" at bounding box center [699, 323] width 15 height 17
click at [742, 324] on icon "0 ? ? ? FE 10 ?" at bounding box center [491, 253] width 702 height 442
drag, startPoint x: 676, startPoint y: 323, endPoint x: 648, endPoint y: 365, distance: 51.1
click at [648, 365] on rect at bounding box center [665, 365] width 41 height 21
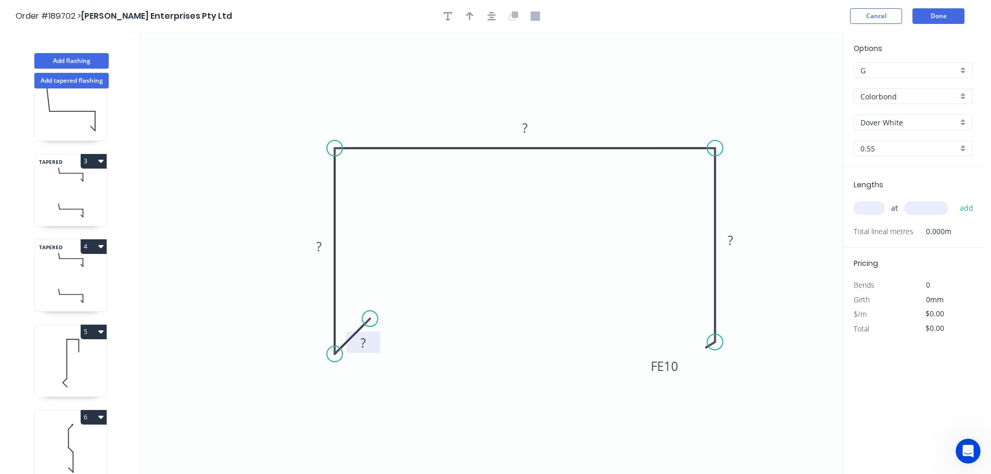
click at [365, 344] on tspan "?" at bounding box center [363, 342] width 5 height 17
click at [534, 269] on icon "0 10 80 263 FE 10 70" at bounding box center [491, 253] width 702 height 442
click at [470, 15] on icon "button" at bounding box center [469, 16] width 7 height 8
drag, startPoint x: 791, startPoint y: 82, endPoint x: 617, endPoint y: 97, distance: 175.5
click at [617, 97] on icon at bounding box center [616, 84] width 9 height 33
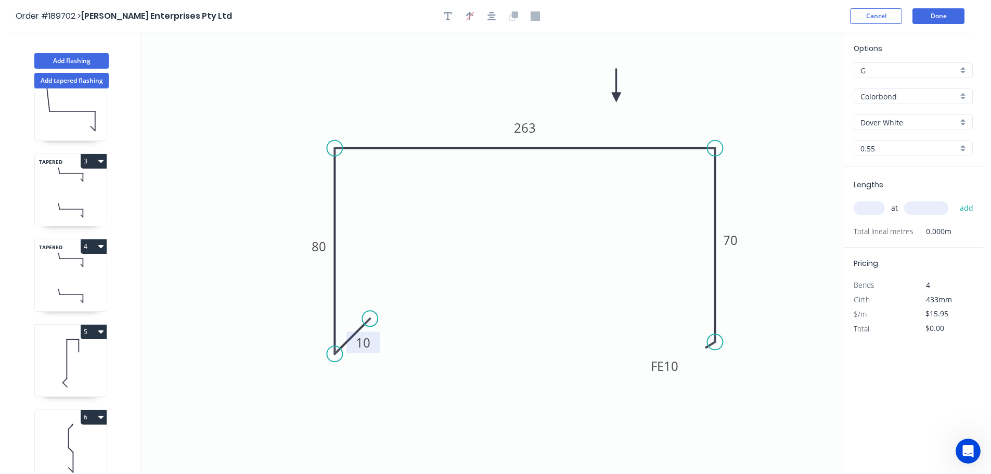
click at [876, 210] on input "text" at bounding box center [869, 208] width 31 height 14
click at [955, 199] on button "add" at bounding box center [967, 208] width 24 height 18
click at [69, 57] on button "Add flashing" at bounding box center [71, 61] width 74 height 16
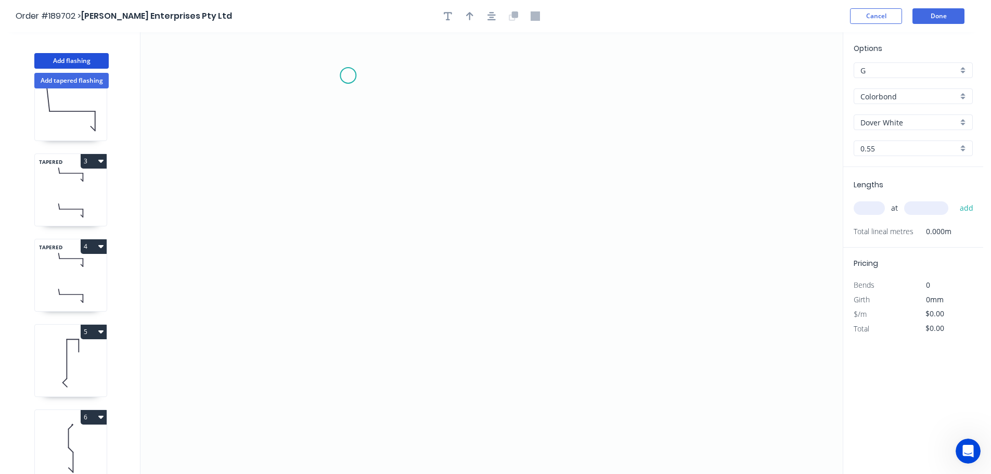
click at [348, 75] on icon "0" at bounding box center [491, 253] width 702 height 442
click at [339, 295] on icon "0" at bounding box center [491, 253] width 702 height 442
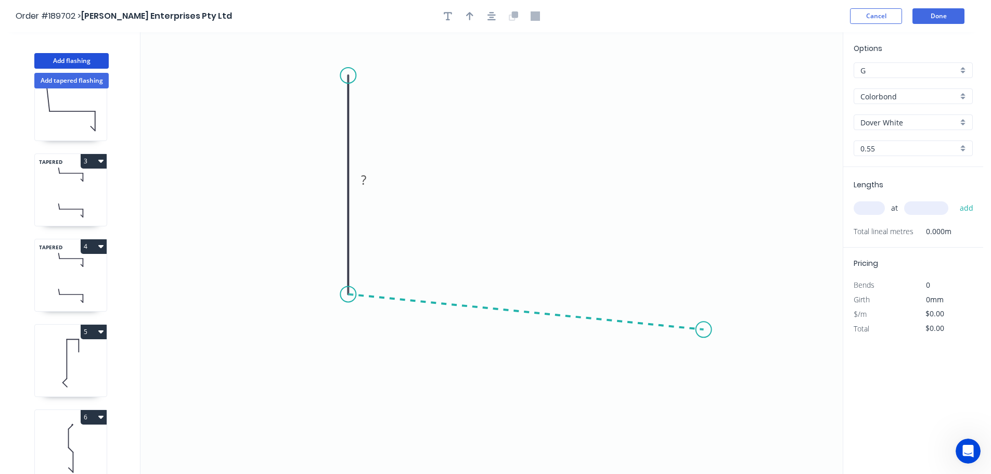
click at [704, 330] on icon "0 ?" at bounding box center [491, 253] width 702 height 442
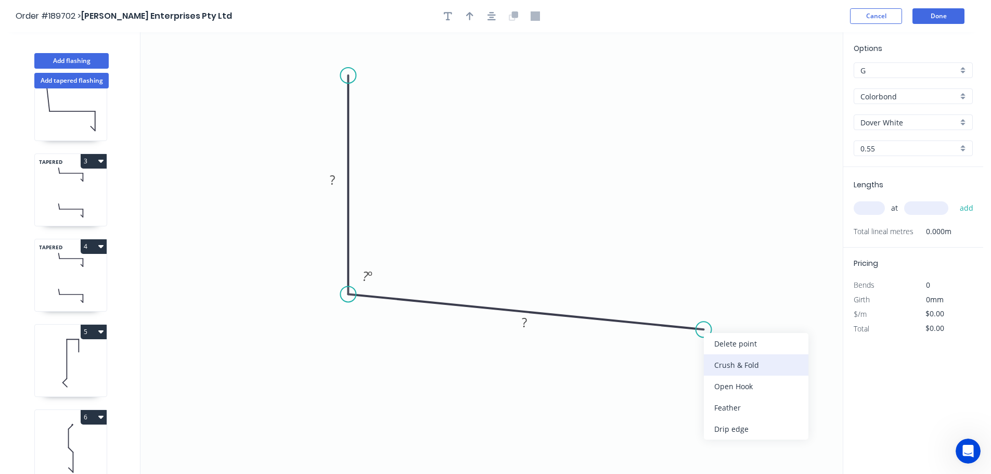
click at [717, 366] on div "Crush & Fold" at bounding box center [756, 364] width 105 height 21
click at [716, 358] on div "Flip bend" at bounding box center [756, 358] width 105 height 21
click at [701, 303] on tspan "10" at bounding box center [699, 300] width 15 height 17
click at [764, 298] on icon "0 ? CF 15 ? ? º" at bounding box center [491, 253] width 702 height 442
drag, startPoint x: 709, startPoint y: 300, endPoint x: 767, endPoint y: 367, distance: 88.5
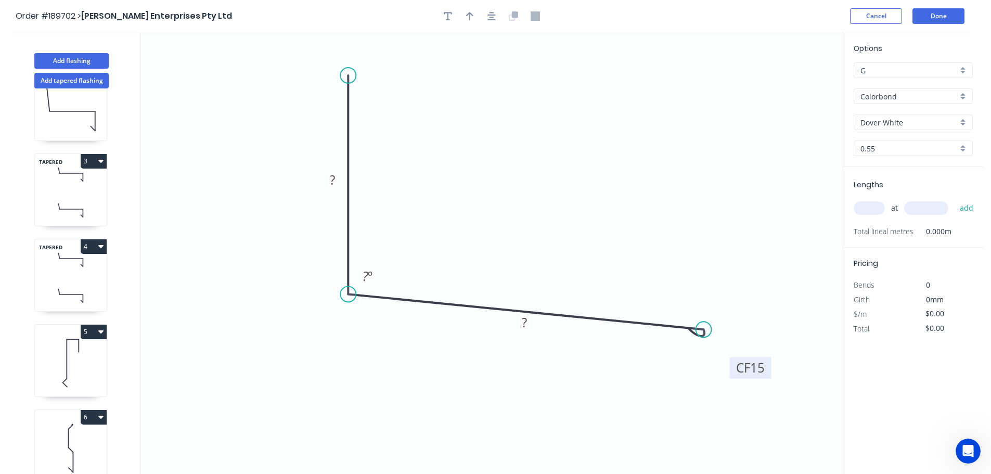
click at [767, 367] on rect at bounding box center [751, 367] width 42 height 21
click at [337, 175] on rect at bounding box center [332, 180] width 21 height 15
click at [671, 232] on icon "0 100 CF 15 320 92 º" at bounding box center [491, 253] width 702 height 442
click at [467, 16] on icon "button" at bounding box center [469, 16] width 7 height 8
drag, startPoint x: 791, startPoint y: 83, endPoint x: 552, endPoint y: 144, distance: 247.0
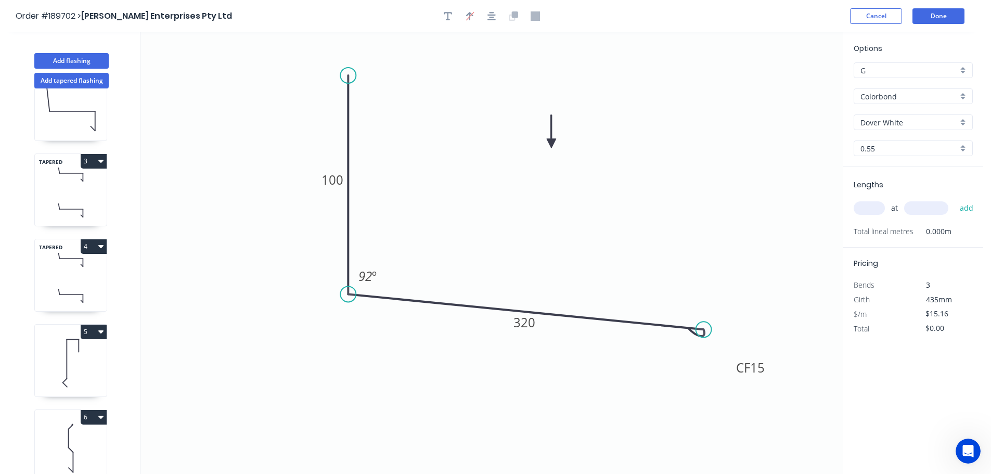
click at [552, 144] on icon at bounding box center [551, 131] width 9 height 33
click at [875, 210] on input "text" at bounding box center [869, 208] width 31 height 14
click at [939, 211] on input "text" at bounding box center [926, 208] width 44 height 14
click at [955, 199] on button "add" at bounding box center [967, 208] width 24 height 18
drag, startPoint x: 69, startPoint y: 64, endPoint x: 81, endPoint y: 62, distance: 11.6
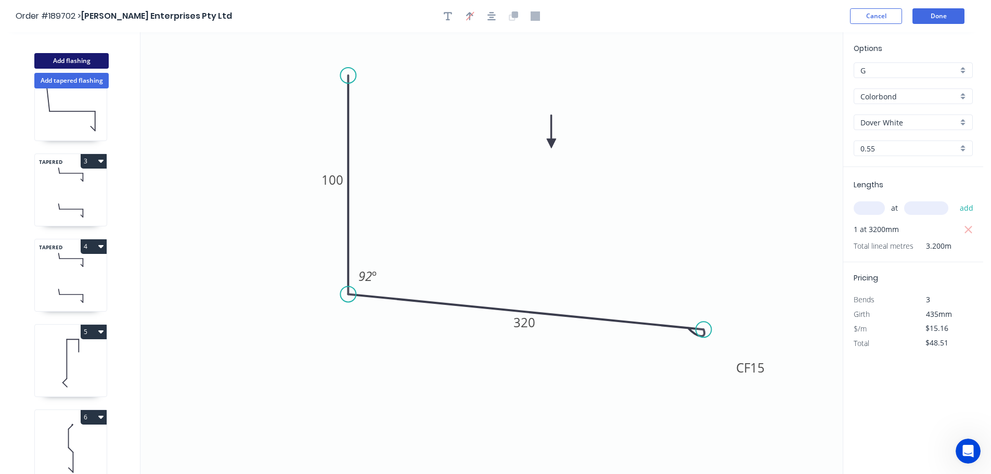
click at [69, 63] on button "Add flashing" at bounding box center [71, 61] width 74 height 16
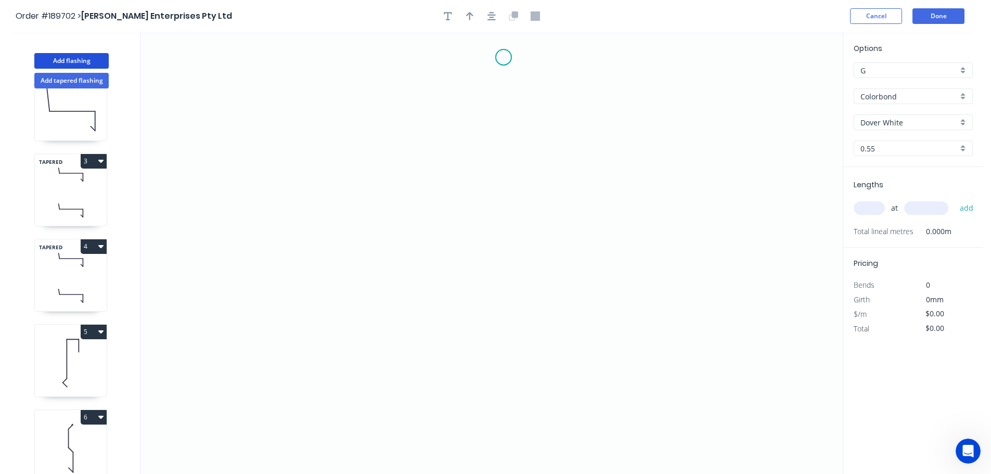
click at [504, 57] on icon "0" at bounding box center [491, 253] width 702 height 442
click at [469, 94] on icon "0" at bounding box center [491, 253] width 702 height 442
click at [474, 245] on icon "0 ?" at bounding box center [491, 253] width 702 height 442
click at [505, 283] on icon "0 ? ?" at bounding box center [491, 253] width 702 height 442
click at [505, 446] on icon "0 ? ? ?" at bounding box center [491, 253] width 702 height 442
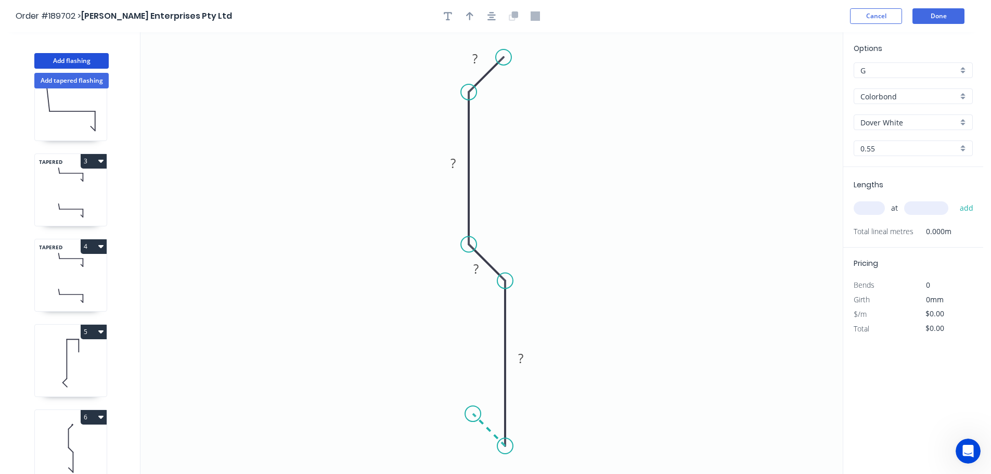
click at [473, 410] on icon "0 ? ? ? ?" at bounding box center [491, 253] width 702 height 442
click at [473, 410] on circle at bounding box center [473, 414] width 16 height 16
click at [531, 84] on div "Crush & Fold" at bounding box center [554, 90] width 105 height 21
drag, startPoint x: 513, startPoint y: 34, endPoint x: 576, endPoint y: 55, distance: 65.7
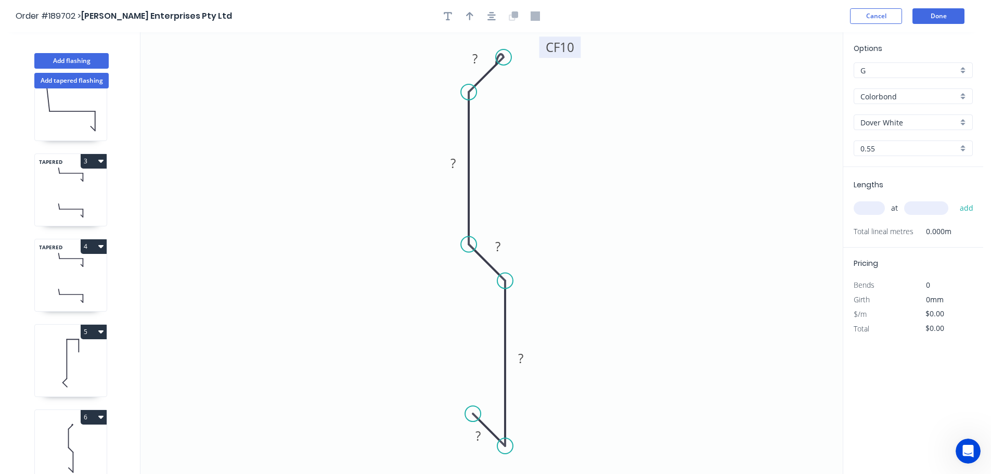
click at [576, 55] on rect at bounding box center [561, 46] width 42 height 21
click at [481, 59] on rect at bounding box center [475, 59] width 21 height 15
click at [567, 162] on icon "0 10 50 10 50 CF 10 10" at bounding box center [491, 253] width 702 height 442
drag, startPoint x: 471, startPoint y: 14, endPoint x: 738, endPoint y: 84, distance: 276.5
click at [471, 14] on icon "button" at bounding box center [469, 16] width 7 height 8
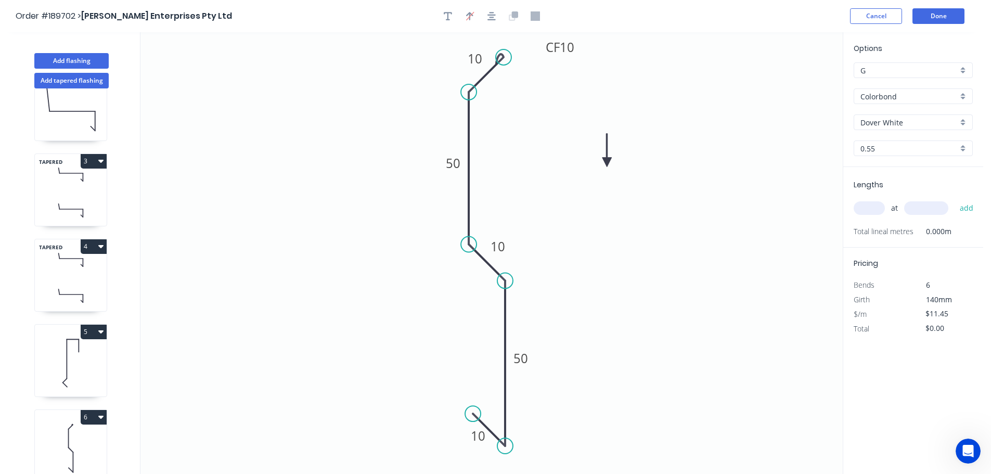
drag, startPoint x: 790, startPoint y: 81, endPoint x: 607, endPoint y: 162, distance: 200.3
click at [607, 162] on icon at bounding box center [607, 150] width 9 height 33
click at [873, 211] on input "text" at bounding box center [869, 208] width 31 height 14
click at [955, 199] on button "add" at bounding box center [967, 208] width 24 height 18
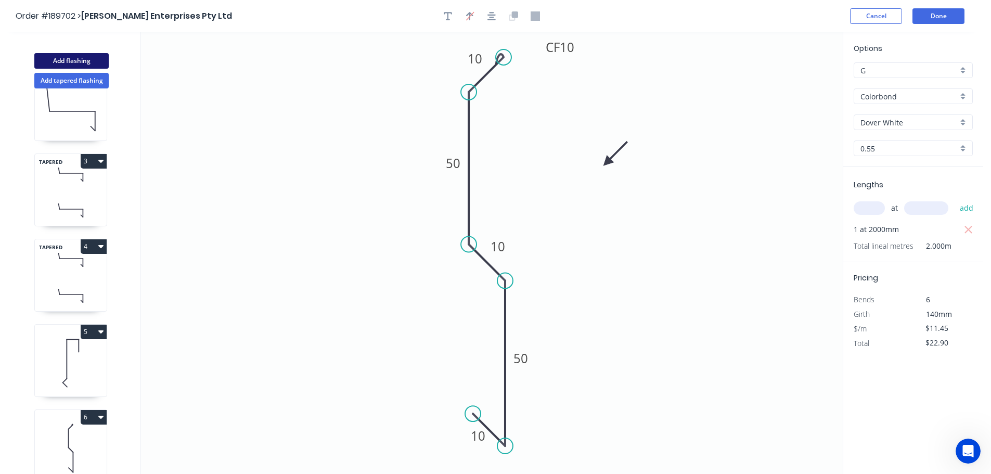
click at [72, 58] on button "Add flashing" at bounding box center [71, 61] width 74 height 16
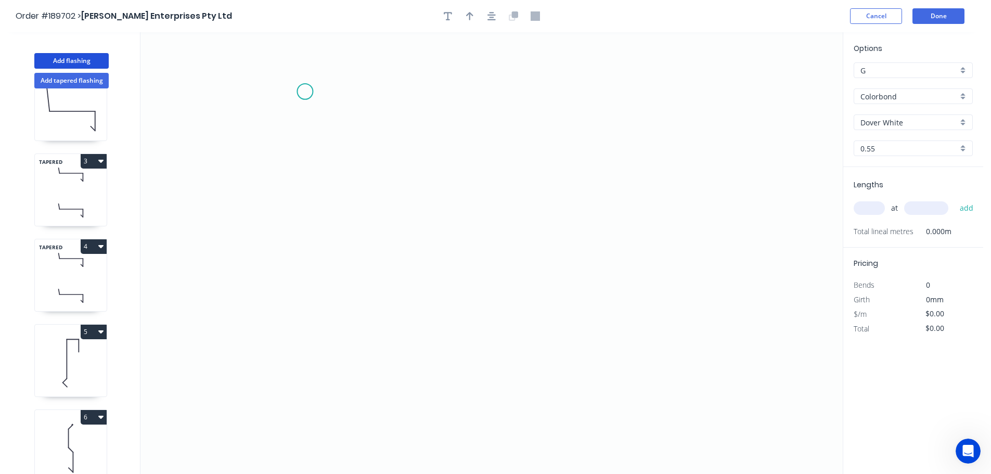
click at [305, 92] on icon "0" at bounding box center [491, 253] width 702 height 442
click at [314, 322] on icon "0" at bounding box center [491, 253] width 702 height 442
click at [613, 327] on icon "0 ?" at bounding box center [491, 253] width 702 height 442
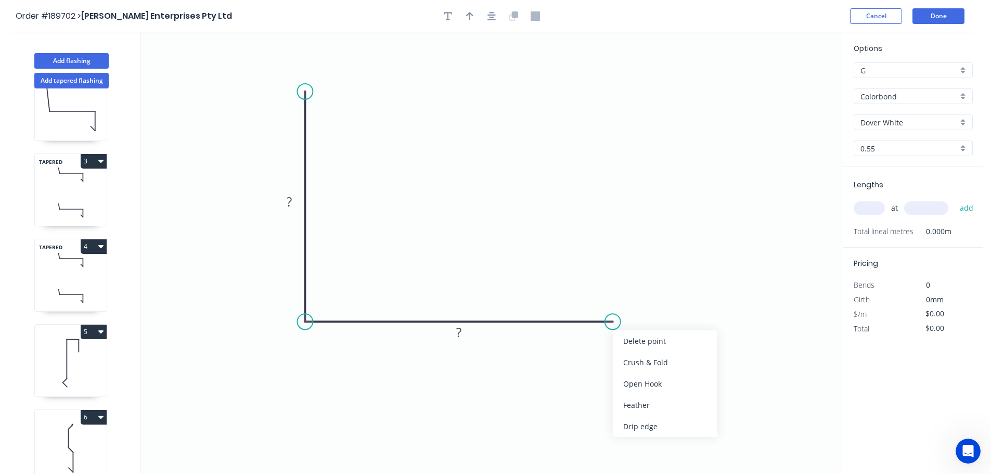
drag, startPoint x: 632, startPoint y: 363, endPoint x: 630, endPoint y: 351, distance: 11.7
click at [632, 363] on div "Crush & Fold" at bounding box center [665, 362] width 105 height 21
click at [651, 354] on div "Flip bend" at bounding box center [663, 356] width 105 height 21
click at [610, 293] on tspan "10" at bounding box center [606, 294] width 15 height 17
click at [671, 304] on icon "0 ? CF 15 ?" at bounding box center [491, 253] width 702 height 442
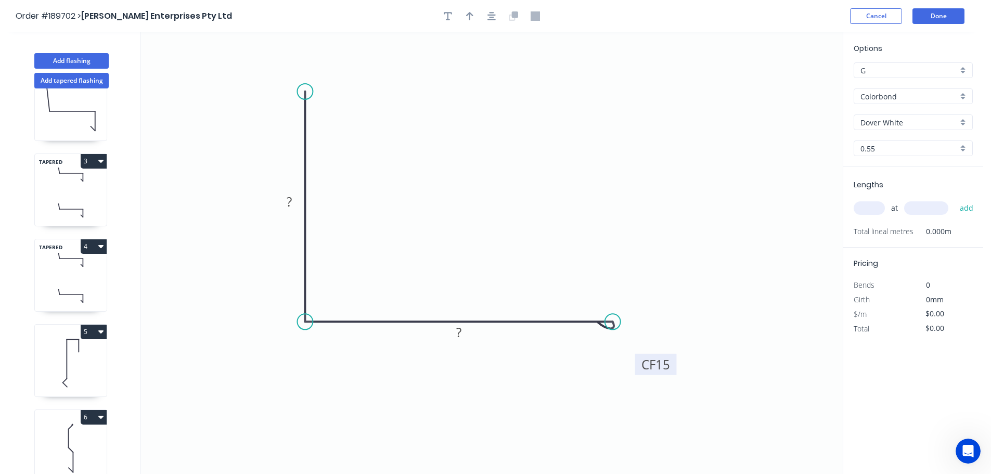
drag, startPoint x: 617, startPoint y: 293, endPoint x: 674, endPoint y: 363, distance: 89.9
click at [674, 363] on rect at bounding box center [656, 364] width 42 height 21
click at [292, 200] on tspan "?" at bounding box center [289, 201] width 5 height 17
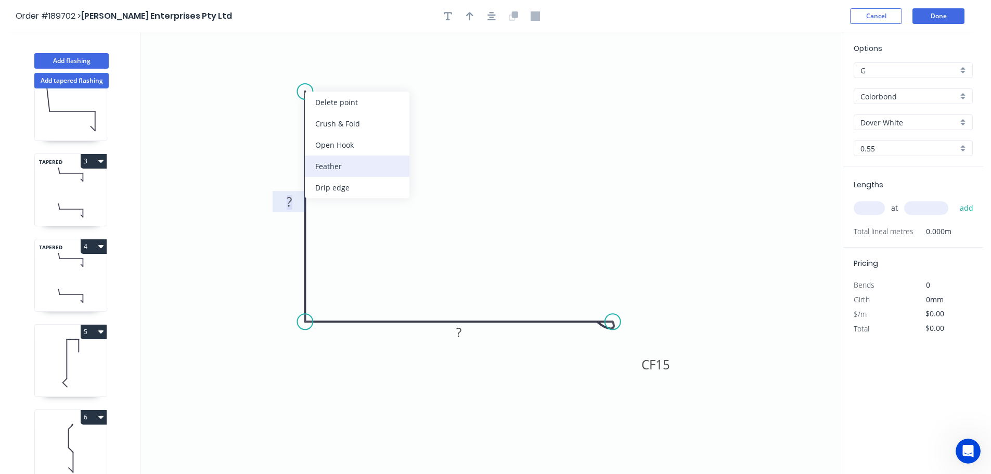
click at [341, 168] on div "Feather" at bounding box center [357, 166] width 105 height 21
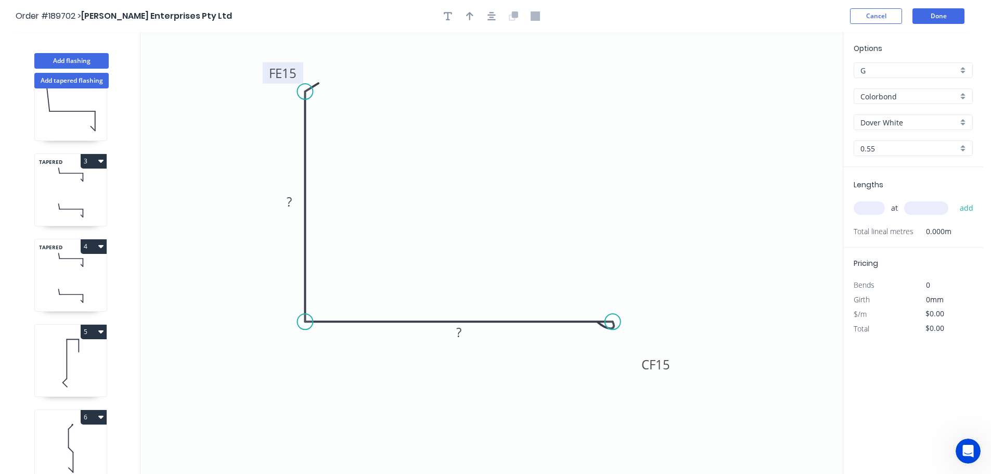
click at [293, 71] on tspan "15" at bounding box center [289, 73] width 15 height 17
click at [351, 74] on icon "0 FE 10 ? CF 15 ?" at bounding box center [491, 253] width 702 height 442
drag, startPoint x: 301, startPoint y: 71, endPoint x: 375, endPoint y: 57, distance: 74.7
click at [375, 57] on rect at bounding box center [356, 58] width 41 height 21
click at [293, 201] on rect at bounding box center [289, 202] width 21 height 15
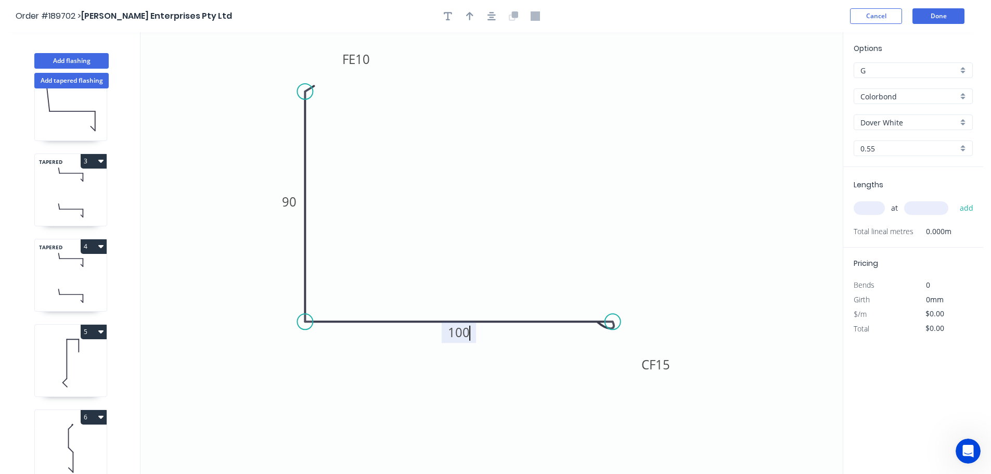
click at [379, 190] on icon "0 FE 10 90 CF 15 100" at bounding box center [491, 253] width 702 height 442
click at [469, 14] on icon "button" at bounding box center [469, 16] width 7 height 8
drag, startPoint x: 789, startPoint y: 83, endPoint x: 479, endPoint y: 163, distance: 320.3
click at [479, 163] on icon at bounding box center [479, 151] width 9 height 33
click at [872, 207] on input "text" at bounding box center [869, 208] width 31 height 14
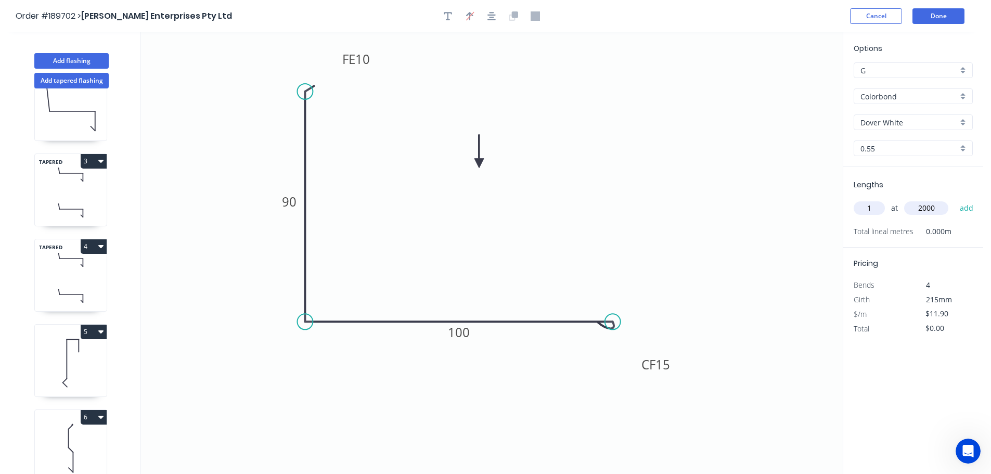
click at [955, 199] on button "add" at bounding box center [967, 208] width 24 height 18
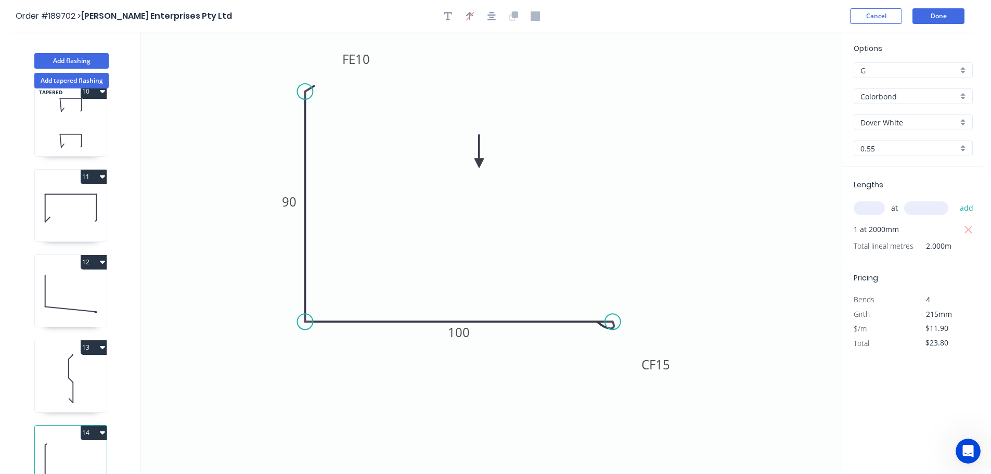
scroll to position [813, 0]
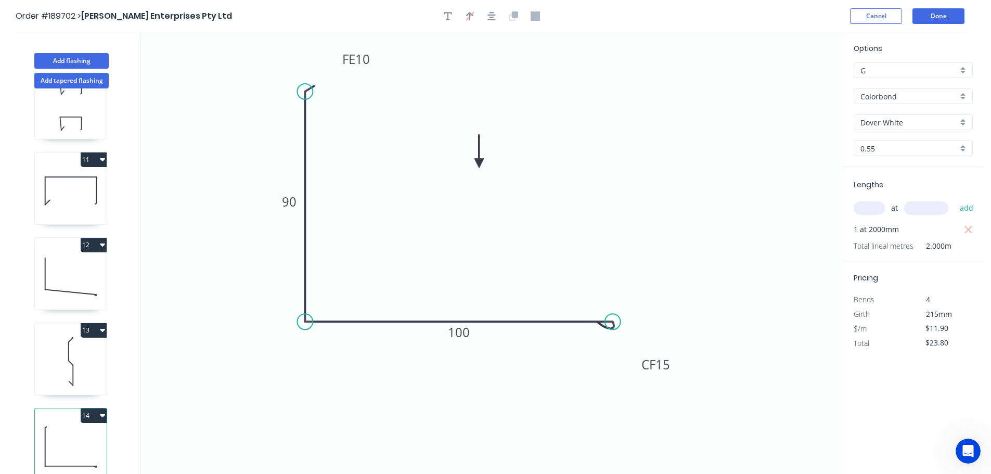
click at [72, 173] on icon at bounding box center [71, 191] width 72 height 67
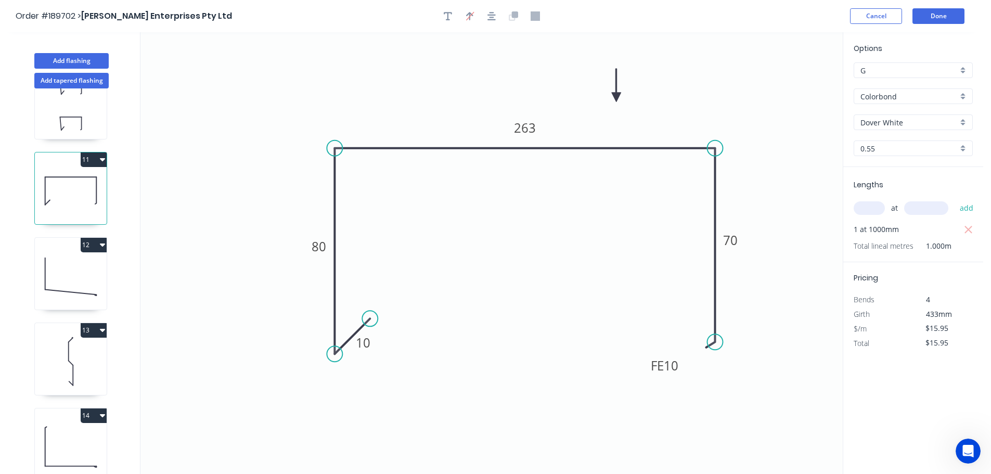
click at [91, 152] on button "11" at bounding box center [94, 159] width 26 height 15
click at [78, 180] on div "Duplicate" at bounding box center [57, 185] width 80 height 15
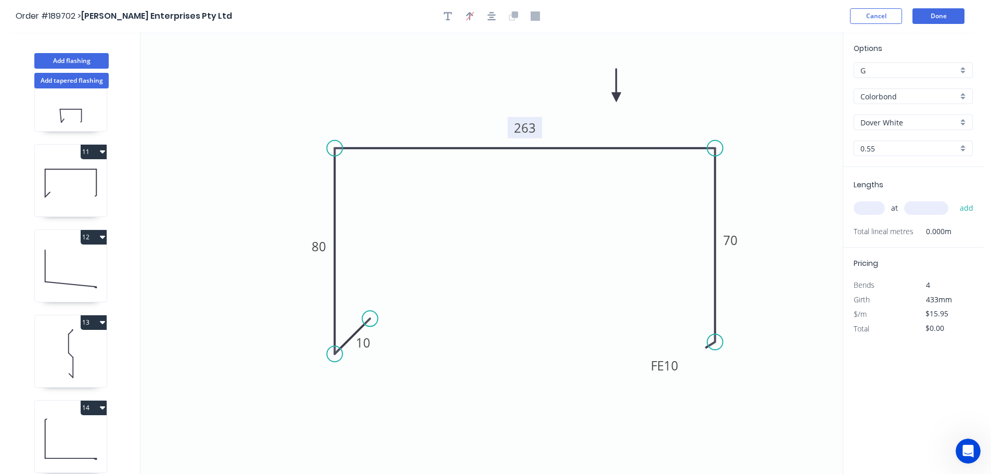
click at [530, 130] on tspan "263" at bounding box center [525, 127] width 22 height 17
click at [543, 214] on icon "0 10 80 265 FE 10 70" at bounding box center [491, 253] width 702 height 442
click at [877, 209] on input "text" at bounding box center [869, 208] width 31 height 14
click at [934, 205] on input "text" at bounding box center [926, 208] width 44 height 14
click at [955, 199] on button "add" at bounding box center [967, 208] width 24 height 18
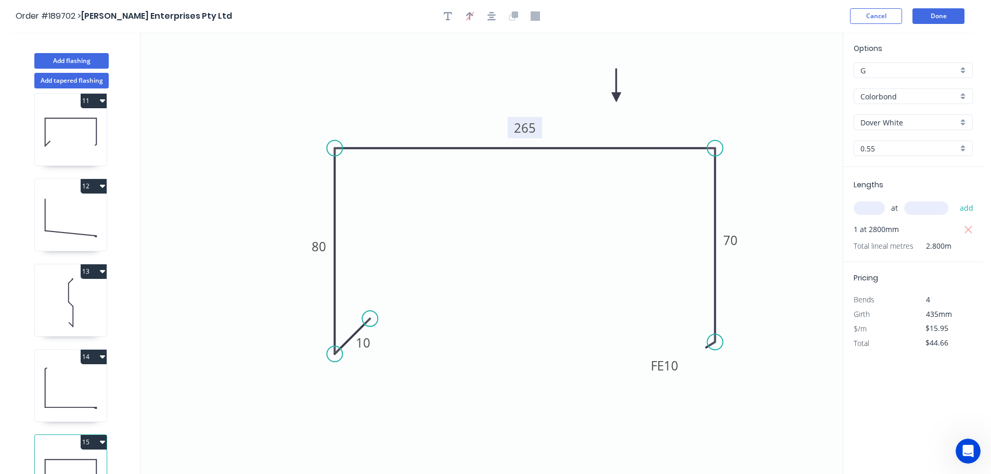
scroll to position [899, 0]
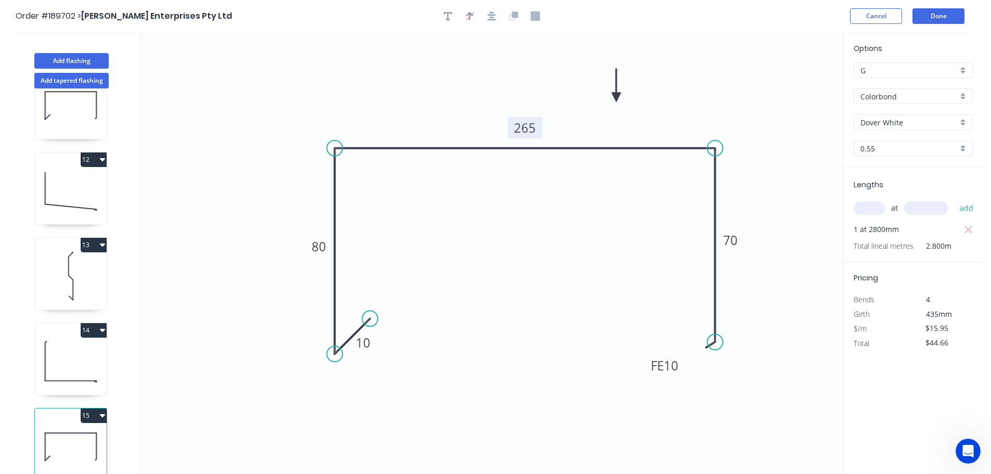
click at [90, 409] on button "15" at bounding box center [94, 415] width 26 height 15
click at [69, 438] on div "Duplicate" at bounding box center [57, 441] width 80 height 15
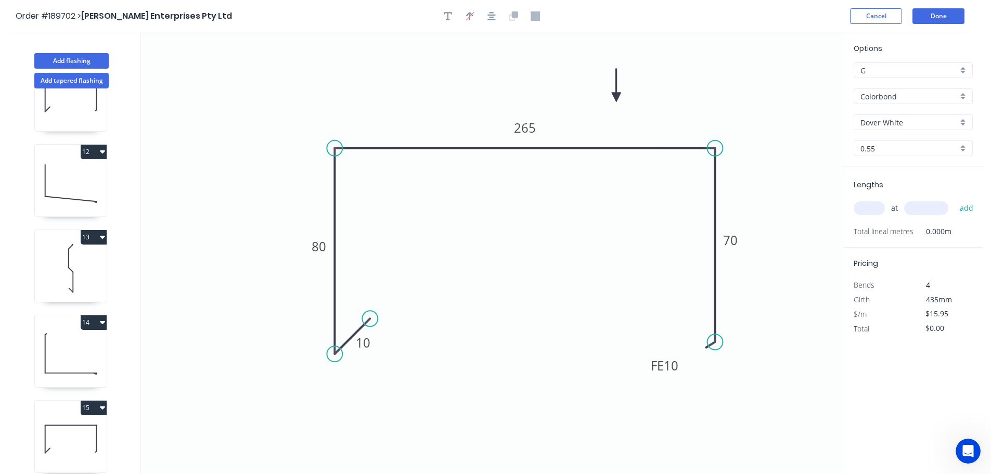
click at [872, 211] on input "text" at bounding box center [869, 208] width 31 height 14
click at [929, 205] on input "text" at bounding box center [926, 208] width 44 height 14
click at [955, 199] on button "add" at bounding box center [967, 208] width 24 height 18
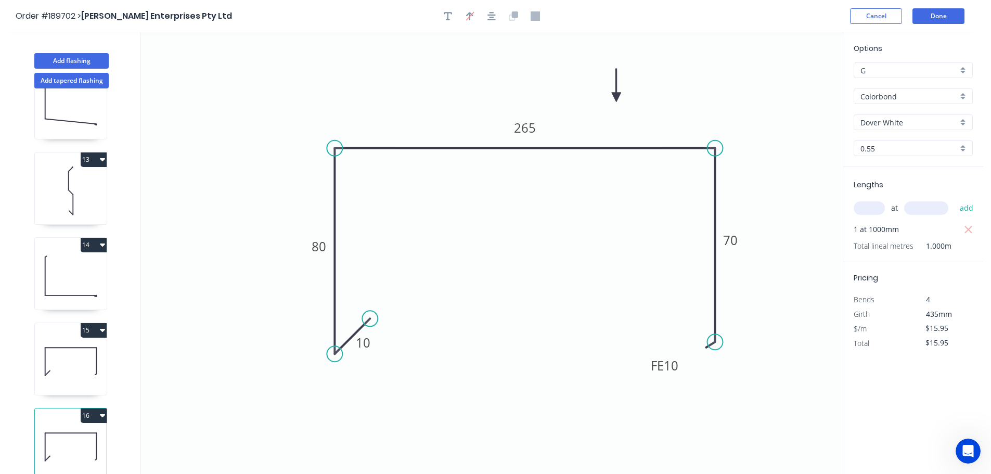
click at [95, 410] on button "16" at bounding box center [94, 415] width 26 height 15
click at [83, 434] on div "Duplicate" at bounding box center [57, 441] width 80 height 15
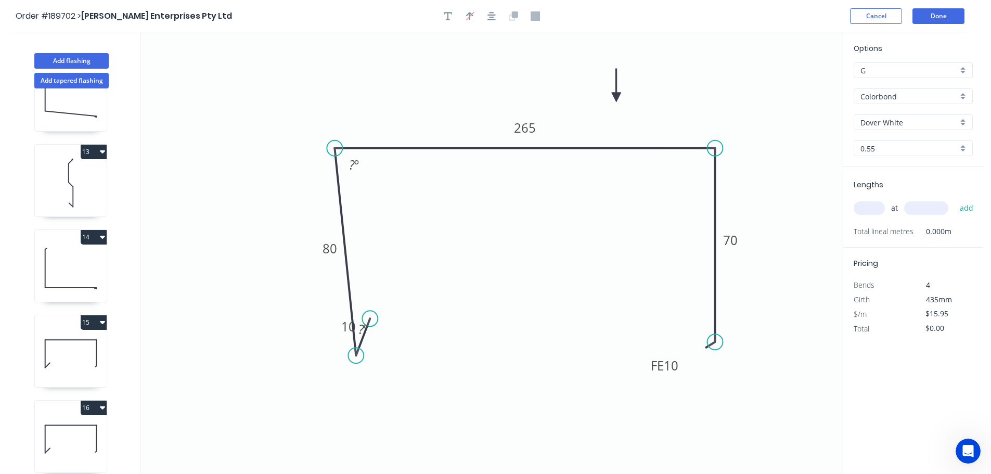
drag, startPoint x: 335, startPoint y: 352, endPoint x: 356, endPoint y: 356, distance: 21.2
click at [356, 356] on circle at bounding box center [356, 356] width 16 height 16
drag, startPoint x: 370, startPoint y: 316, endPoint x: 387, endPoint y: 319, distance: 16.4
click at [387, 319] on circle at bounding box center [387, 319] width 16 height 16
click at [354, 162] on tspan "?" at bounding box center [352, 164] width 6 height 17
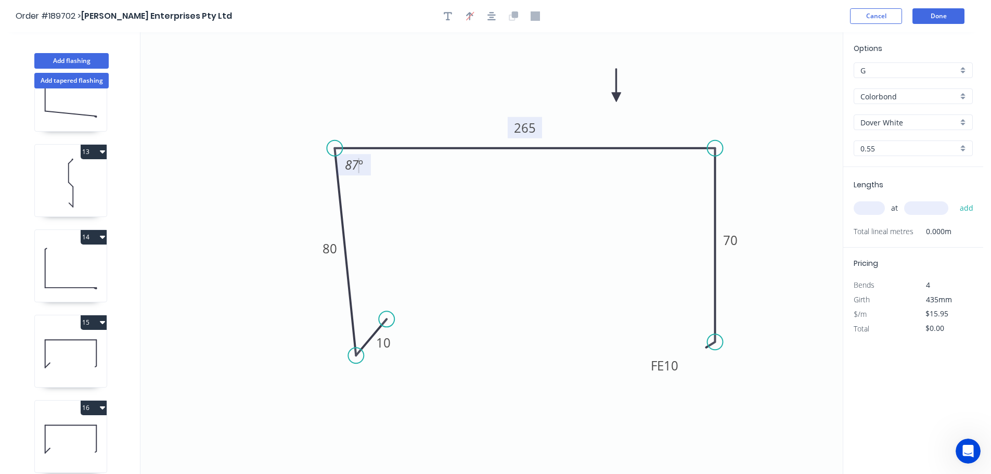
click at [533, 131] on tspan "265" at bounding box center [525, 127] width 22 height 17
click at [609, 213] on icon "0 10 80 192 FE 10 70 87 º" at bounding box center [491, 253] width 702 height 442
drag, startPoint x: 713, startPoint y: 341, endPoint x: 692, endPoint y: 341, distance: 21.9
click at [692, 341] on circle at bounding box center [692, 341] width 16 height 16
click at [697, 160] on tspan "º" at bounding box center [698, 164] width 5 height 17
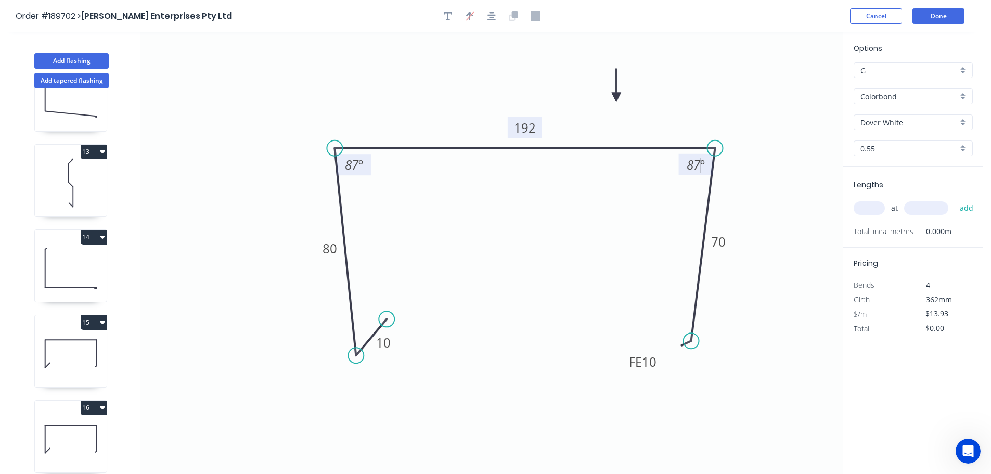
click at [772, 315] on icon "0 10 80 192 FE 10 70 87 º 87 º" at bounding box center [491, 253] width 702 height 442
click at [867, 208] on input "text" at bounding box center [869, 208] width 31 height 14
click at [918, 207] on input "text" at bounding box center [926, 208] width 44 height 14
click at [955, 199] on button "add" at bounding box center [967, 208] width 24 height 18
click at [918, 207] on input "text" at bounding box center [926, 208] width 44 height 14
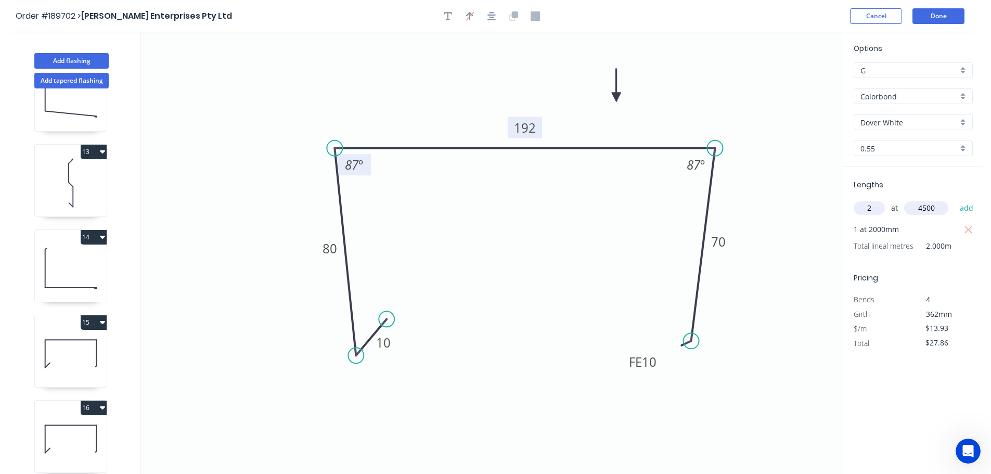
click at [955, 199] on button "add" at bounding box center [967, 208] width 24 height 18
click at [918, 207] on input "text" at bounding box center [926, 208] width 44 height 14
click at [955, 199] on button "add" at bounding box center [967, 208] width 24 height 18
click at [918, 207] on input "text" at bounding box center [926, 208] width 44 height 14
click at [955, 199] on button "add" at bounding box center [967, 208] width 24 height 18
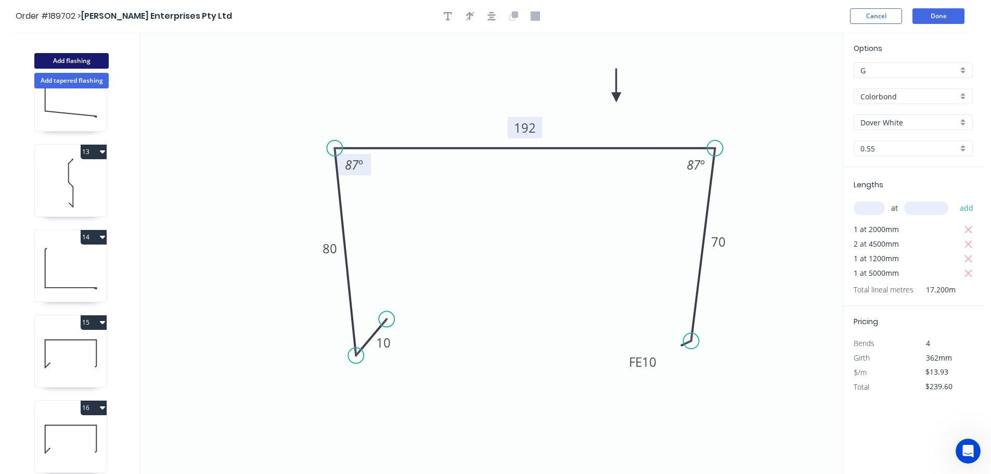
click at [76, 58] on button "Add flashing" at bounding box center [71, 61] width 74 height 16
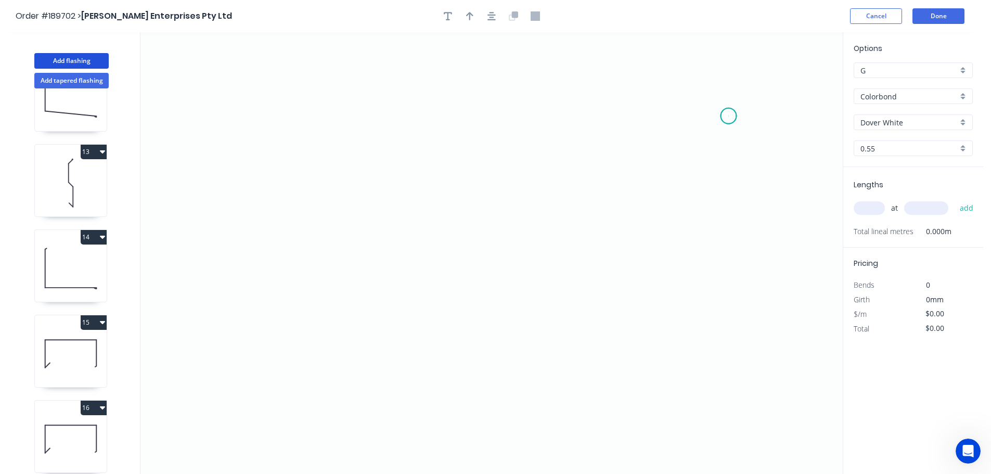
click at [729, 116] on icon "0" at bounding box center [491, 253] width 702 height 442
click at [323, 115] on icon "0" at bounding box center [491, 253] width 702 height 442
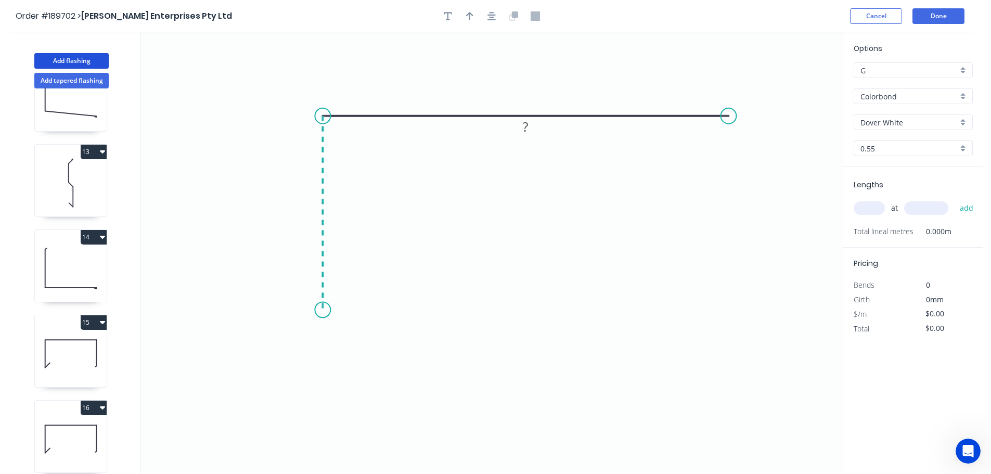
click at [326, 310] on icon "0 ?" at bounding box center [491, 253] width 702 height 442
click at [356, 275] on icon "0 ? ?" at bounding box center [491, 253] width 702 height 442
click at [356, 275] on circle at bounding box center [357, 276] width 16 height 16
click at [352, 298] on tspan "?" at bounding box center [350, 298] width 5 height 17
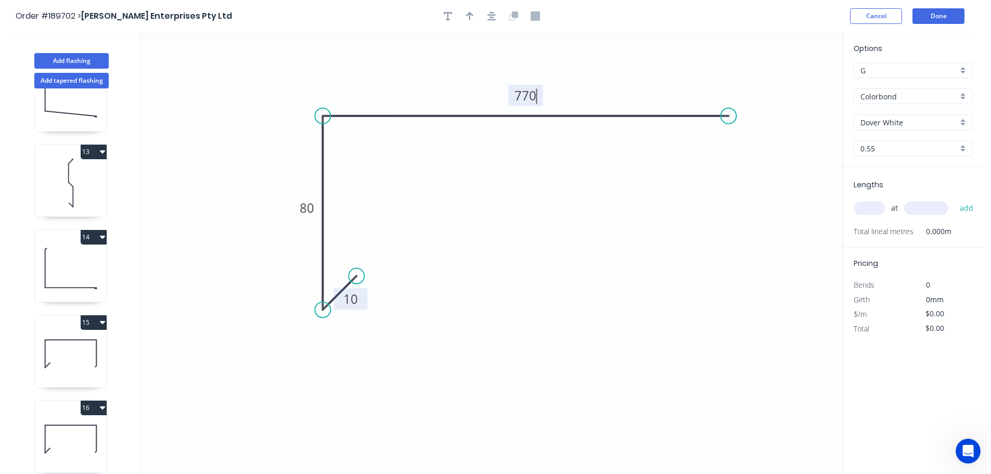
click at [513, 245] on icon "0 10 80 770" at bounding box center [491, 253] width 702 height 442
click at [469, 15] on icon "button" at bounding box center [469, 15] width 7 height 9
drag, startPoint x: 682, startPoint y: 82, endPoint x: 623, endPoint y: 74, distance: 59.4
click at [623, 74] on icon at bounding box center [623, 61] width 9 height 33
click at [878, 208] on input "text" at bounding box center [869, 208] width 31 height 14
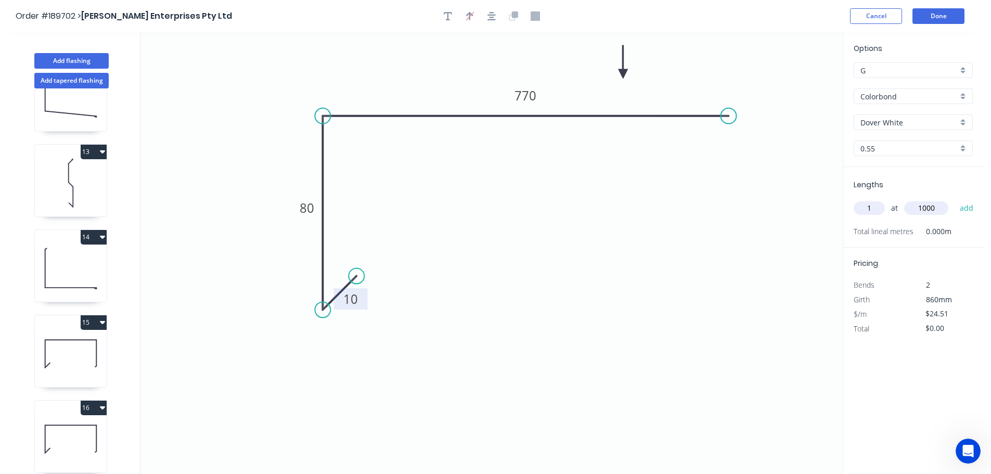
click at [955, 199] on button "add" at bounding box center [967, 208] width 24 height 18
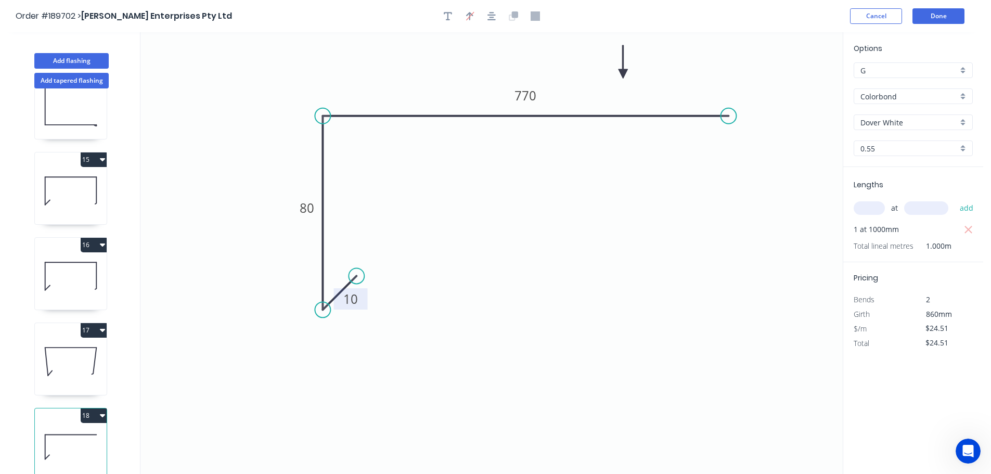
click at [89, 408] on button "18" at bounding box center [94, 415] width 26 height 15
click at [79, 434] on div "Duplicate" at bounding box center [57, 441] width 80 height 15
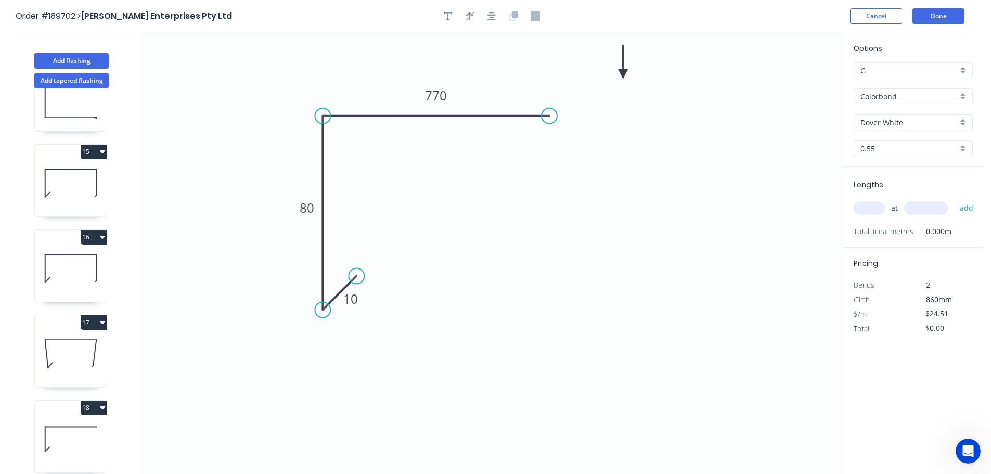
drag, startPoint x: 727, startPoint y: 113, endPoint x: 549, endPoint y: 120, distance: 177.6
click at [549, 120] on circle at bounding box center [550, 116] width 16 height 16
click at [447, 90] on rect at bounding box center [436, 95] width 34 height 21
click at [444, 91] on tspan "770" at bounding box center [436, 95] width 22 height 17
click at [613, 210] on icon "0 10 80 50" at bounding box center [491, 253] width 702 height 442
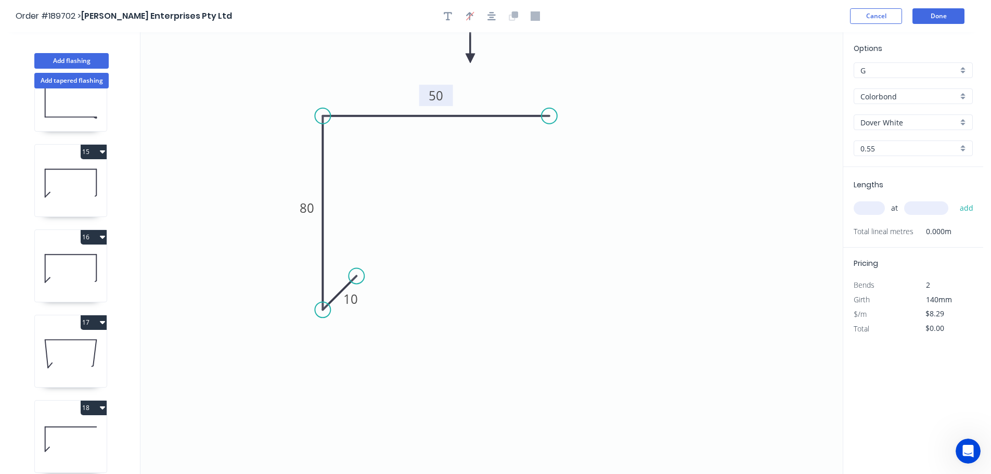
drag, startPoint x: 625, startPoint y: 71, endPoint x: 470, endPoint y: 58, distance: 155.1
click at [470, 58] on icon at bounding box center [470, 46] width 9 height 33
click at [874, 208] on input "text" at bounding box center [869, 208] width 31 height 14
click at [955, 199] on button "add" at bounding box center [967, 208] width 24 height 18
click at [81, 61] on button "Add flashing" at bounding box center [71, 61] width 74 height 16
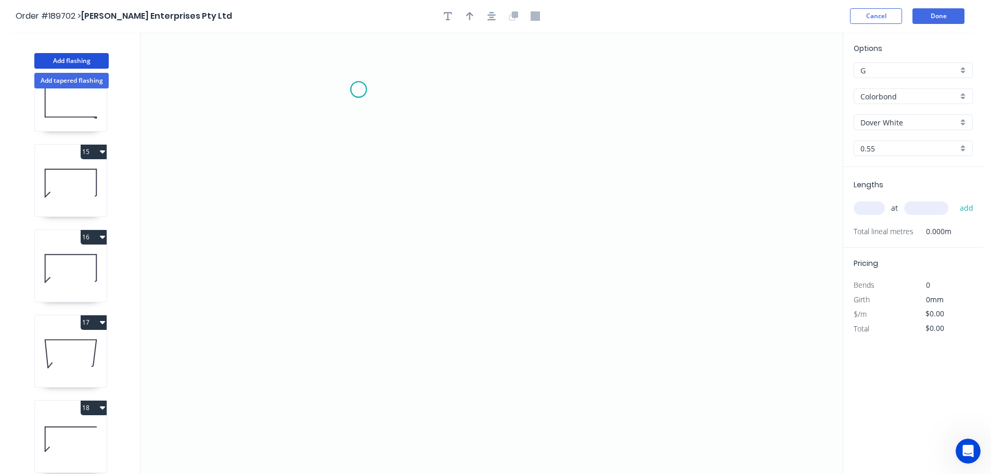
click at [359, 90] on icon "0" at bounding box center [491, 253] width 702 height 442
click at [351, 367] on icon "0" at bounding box center [491, 253] width 702 height 442
click at [525, 368] on icon "0 ?" at bounding box center [491, 253] width 702 height 442
click at [525, 368] on circle at bounding box center [525, 367] width 16 height 16
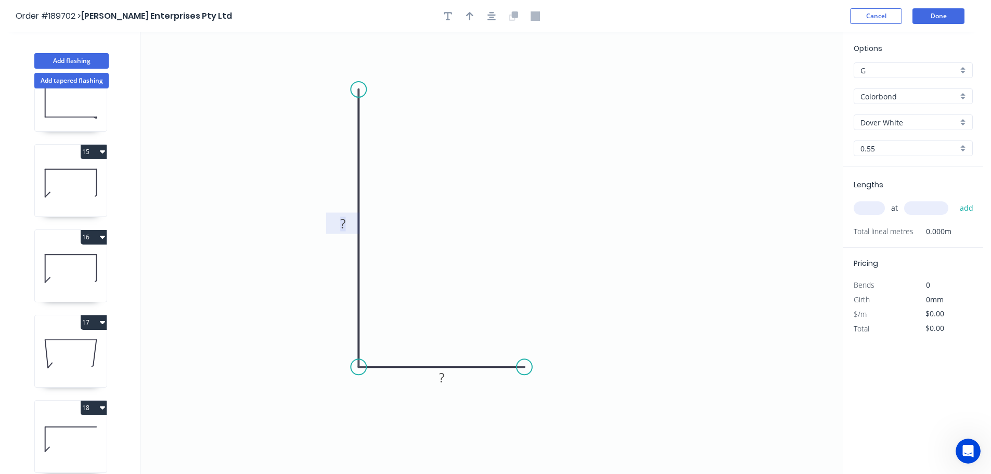
click at [346, 221] on tspan "?" at bounding box center [342, 223] width 5 height 17
click at [466, 220] on icon "0 70 50" at bounding box center [491, 253] width 702 height 442
drag, startPoint x: 469, startPoint y: 10, endPoint x: 641, endPoint y: 63, distance: 179.9
click at [470, 10] on button "button" at bounding box center [470, 16] width 16 height 16
drag, startPoint x: 792, startPoint y: 83, endPoint x: 493, endPoint y: 179, distance: 313.8
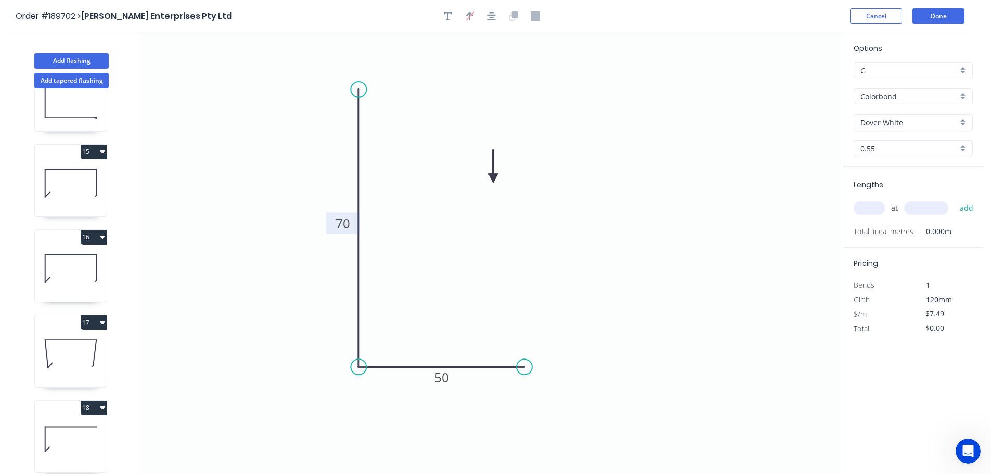
click at [493, 179] on icon at bounding box center [493, 166] width 9 height 33
click at [874, 206] on input "text" at bounding box center [869, 208] width 31 height 14
click at [955, 199] on button "add" at bounding box center [967, 208] width 24 height 18
drag, startPoint x: 62, startPoint y: 56, endPoint x: 71, endPoint y: 55, distance: 8.9
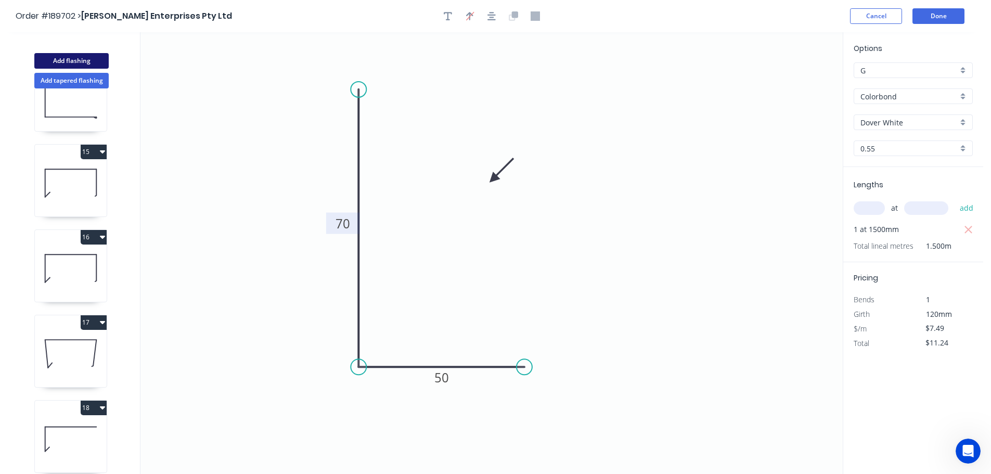
click at [62, 56] on button "Add flashing" at bounding box center [71, 61] width 74 height 16
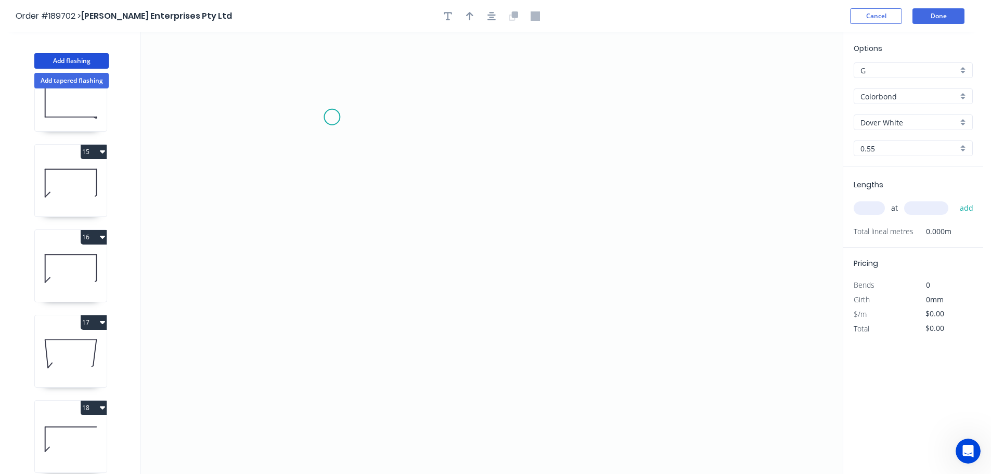
click at [332, 117] on icon "0" at bounding box center [491, 253] width 702 height 442
click at [745, 116] on icon "0" at bounding box center [491, 253] width 702 height 442
click at [746, 283] on icon "0 ?" at bounding box center [491, 253] width 702 height 442
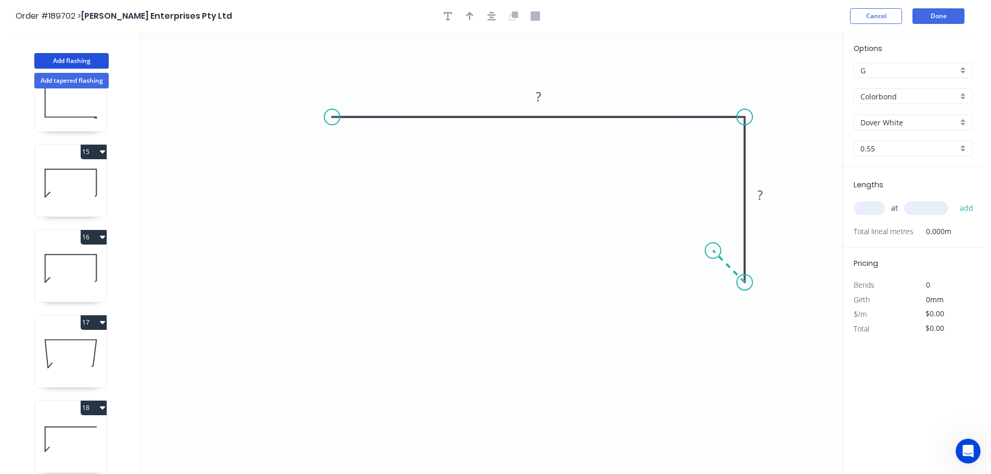
click at [713, 248] on icon "0 ? ?" at bounding box center [491, 253] width 702 height 442
click at [713, 248] on circle at bounding box center [714, 251] width 16 height 16
click at [543, 92] on rect at bounding box center [538, 97] width 21 height 15
click at [582, 165] on icon "0 1110 80 10" at bounding box center [491, 253] width 702 height 442
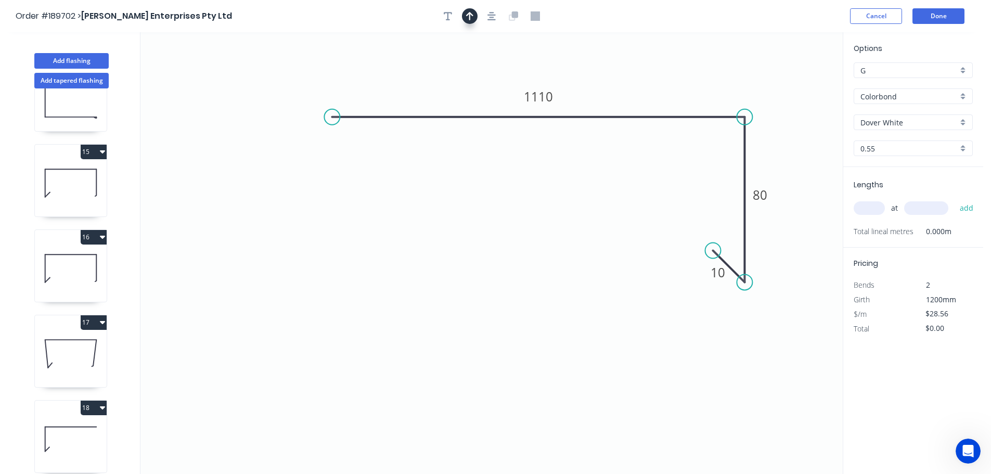
click at [469, 14] on icon "button" at bounding box center [469, 16] width 7 height 8
drag, startPoint x: 788, startPoint y: 80, endPoint x: 633, endPoint y: 82, distance: 155.1
click at [633, 82] on icon at bounding box center [633, 69] width 9 height 33
click at [875, 206] on input "text" at bounding box center [869, 208] width 31 height 14
click at [955, 199] on button "add" at bounding box center [967, 208] width 24 height 18
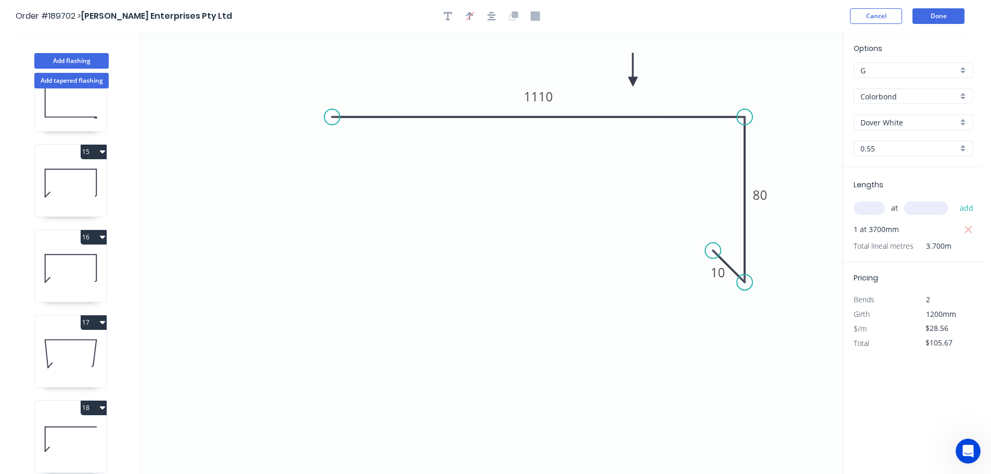
scroll to position [1411, 0]
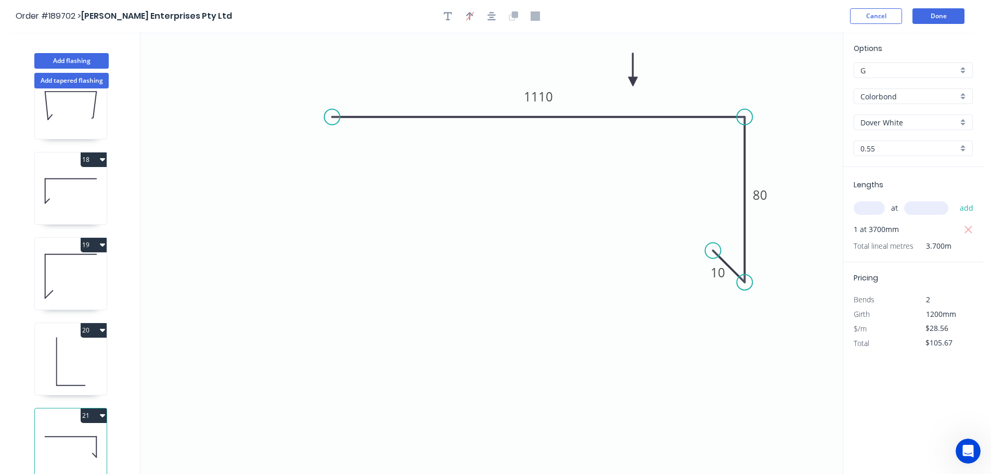
click at [95, 408] on button "21" at bounding box center [94, 415] width 26 height 15
click at [83, 434] on div "Duplicate" at bounding box center [57, 441] width 80 height 15
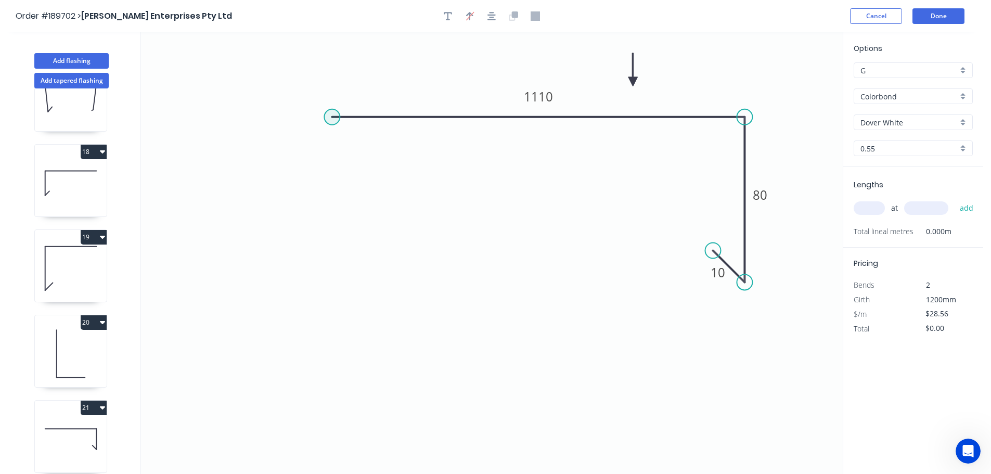
click at [339, 113] on circle at bounding box center [332, 117] width 16 height 16
drag, startPoint x: 334, startPoint y: 116, endPoint x: 538, endPoint y: 117, distance: 204.0
click at [538, 117] on circle at bounding box center [538, 117] width 16 height 16
drag, startPoint x: 631, startPoint y: 77, endPoint x: 688, endPoint y: 69, distance: 57.3
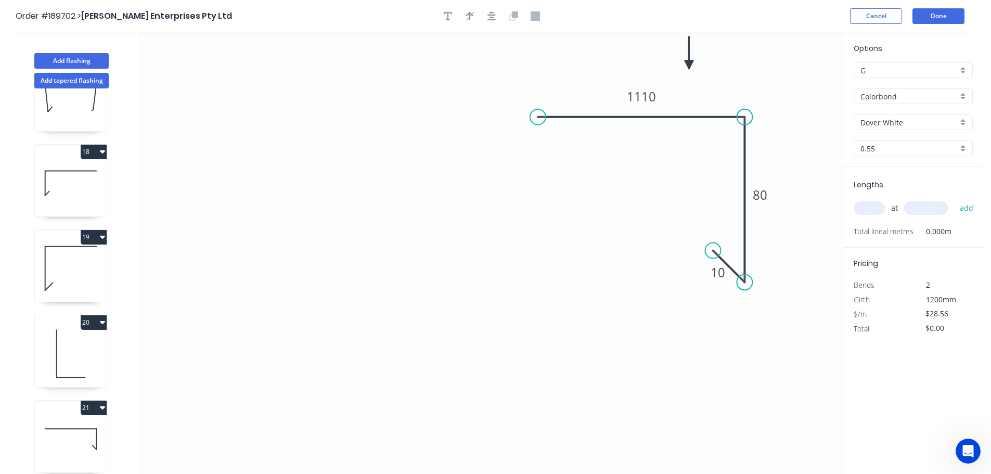
click at [689, 66] on icon at bounding box center [689, 52] width 9 height 33
click at [649, 93] on tspan "1110" at bounding box center [641, 96] width 29 height 17
click at [631, 161] on icon "0 50 80 10" at bounding box center [491, 253] width 702 height 442
click at [874, 208] on input "text" at bounding box center [869, 208] width 31 height 14
click at [955, 199] on button "add" at bounding box center [967, 208] width 24 height 18
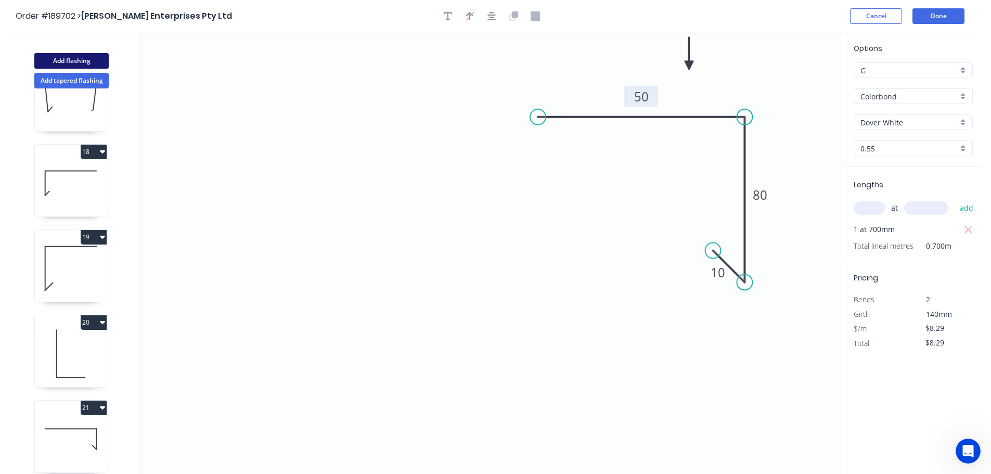
drag, startPoint x: 63, startPoint y: 57, endPoint x: 96, endPoint y: 64, distance: 34.0
click at [63, 57] on button "Add flashing" at bounding box center [71, 61] width 74 height 16
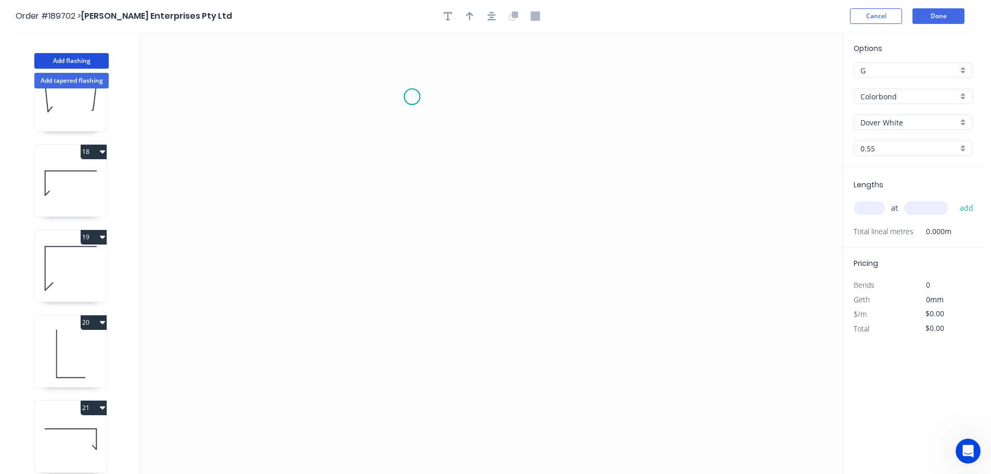
click at [412, 97] on icon "0" at bounding box center [491, 253] width 702 height 442
click at [632, 92] on icon "0" at bounding box center [491, 253] width 702 height 442
click at [629, 269] on icon "0 ?" at bounding box center [491, 253] width 702 height 442
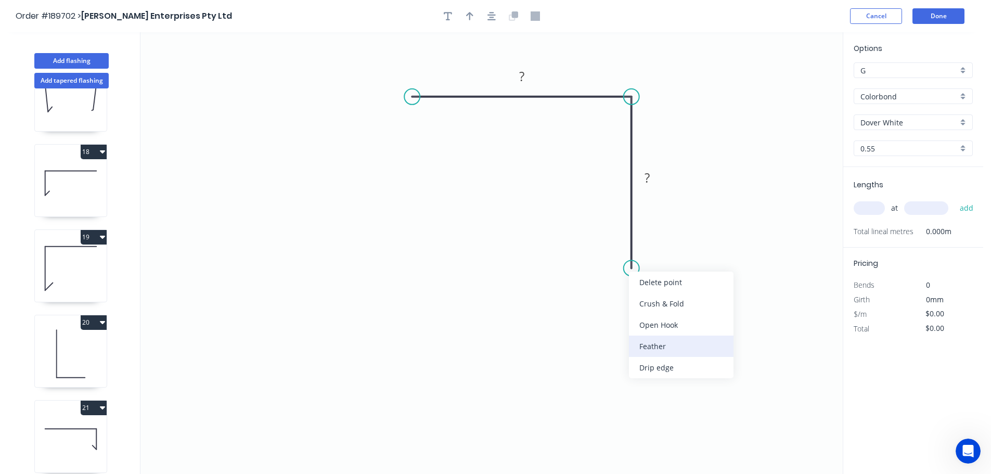
click at [651, 346] on div "Feather" at bounding box center [681, 346] width 105 height 21
click at [619, 249] on tspan "15" at bounding box center [616, 249] width 15 height 17
click at [655, 251] on icon "0 ? FE 10 ?" at bounding box center [491, 253] width 702 height 442
drag, startPoint x: 591, startPoint y: 251, endPoint x: 566, endPoint y: 304, distance: 58.7
click at [566, 304] on rect at bounding box center [585, 302] width 41 height 21
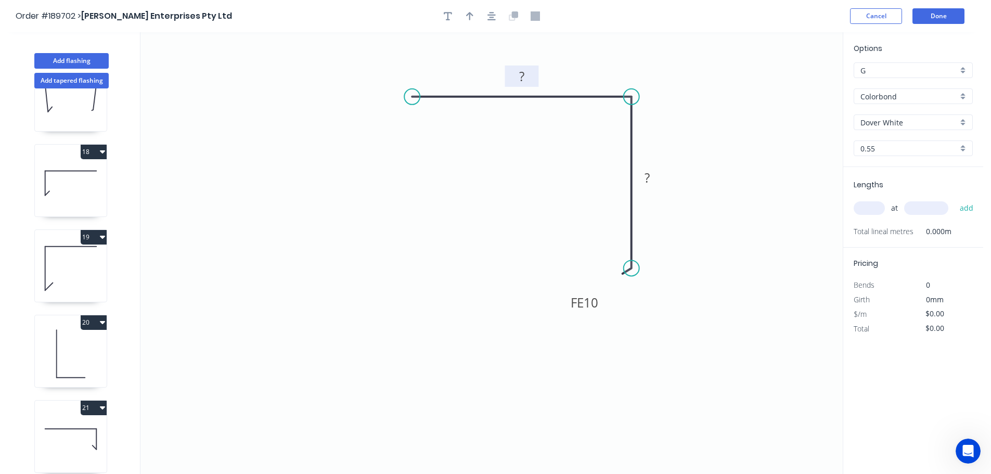
drag, startPoint x: 524, startPoint y: 73, endPoint x: 555, endPoint y: 92, distance: 36.4
click at [525, 73] on tspan "?" at bounding box center [521, 76] width 5 height 17
click at [682, 136] on icon "0 50 FE 10 40" at bounding box center [491, 253] width 702 height 442
click at [473, 15] on icon "button" at bounding box center [469, 16] width 7 height 8
drag, startPoint x: 789, startPoint y: 80, endPoint x: 698, endPoint y: 98, distance: 92.9
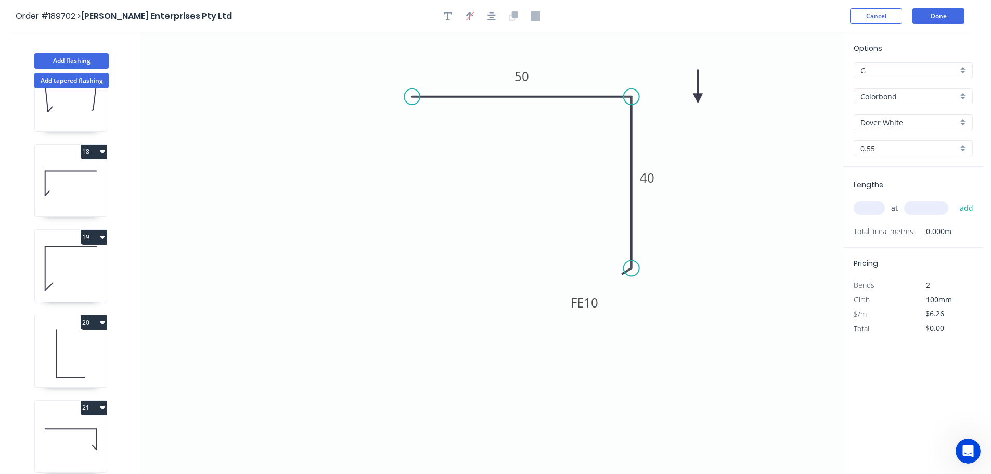
click at [698, 98] on icon at bounding box center [698, 86] width 9 height 33
click at [652, 180] on tspan "40" at bounding box center [647, 177] width 15 height 17
click at [712, 203] on icon "0 50 FE 10 30" at bounding box center [491, 253] width 702 height 442
click at [875, 207] on input "text" at bounding box center [869, 208] width 31 height 14
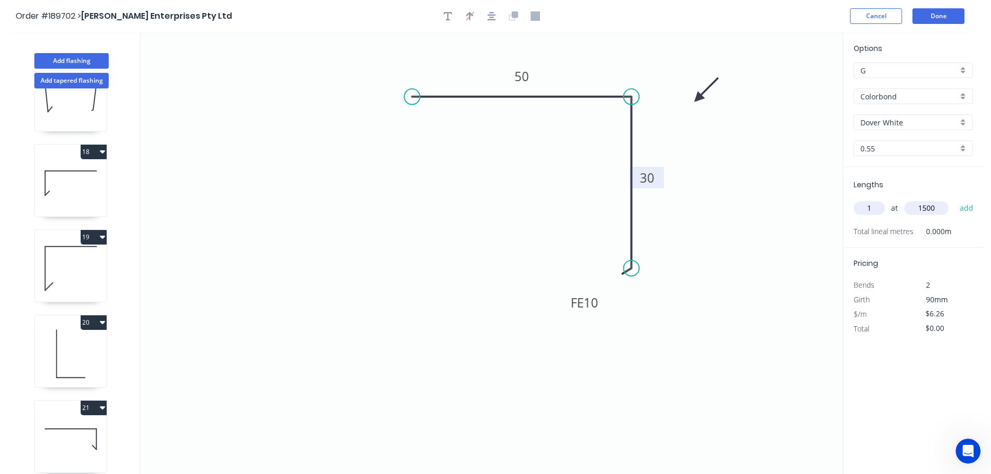
click at [955, 199] on button "add" at bounding box center [967, 208] width 24 height 18
click at [56, 57] on button "Add flashing" at bounding box center [71, 61] width 74 height 16
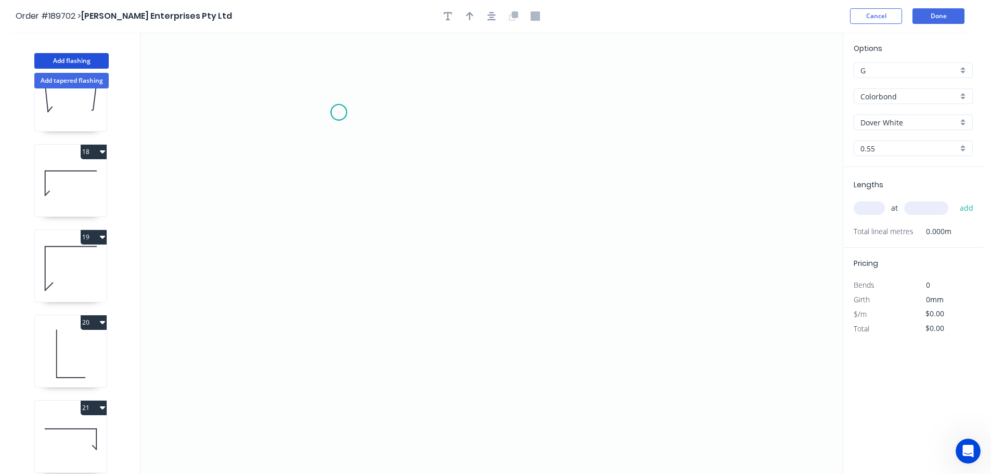
click at [339, 112] on icon "0" at bounding box center [491, 253] width 702 height 442
click at [339, 227] on icon "0" at bounding box center [491, 253] width 702 height 442
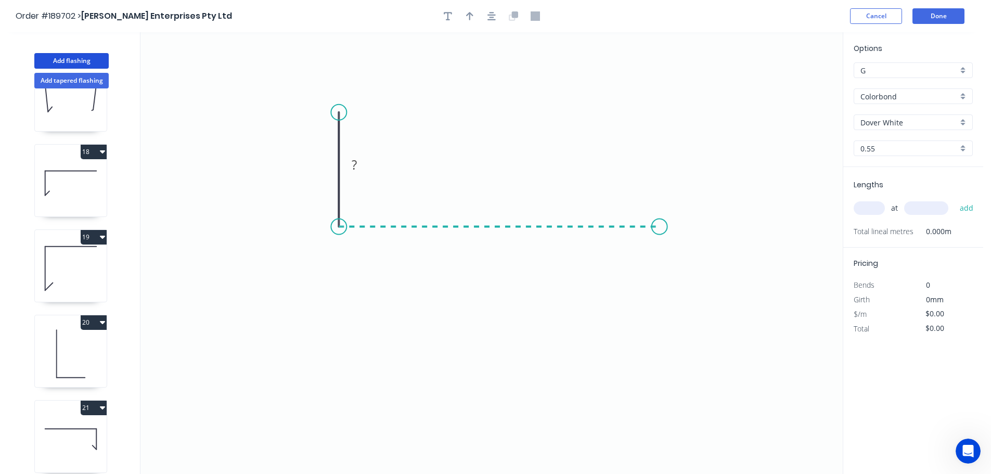
click at [661, 218] on icon "0 ?" at bounding box center [491, 253] width 702 height 442
click at [661, 218] on icon "0 ? ?" at bounding box center [491, 253] width 702 height 442
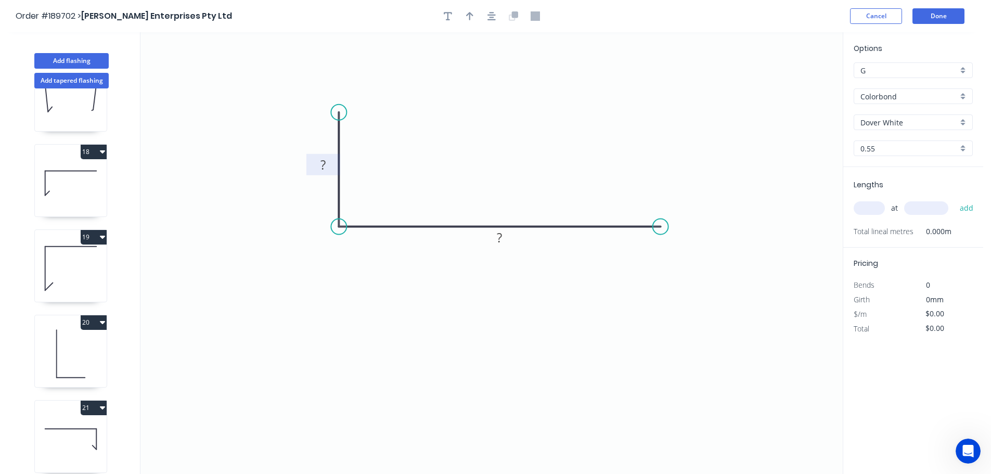
drag, startPoint x: 326, startPoint y: 165, endPoint x: 390, endPoint y: 155, distance: 64.8
click at [326, 165] on g "?" at bounding box center [323, 164] width 21 height 17
click at [398, 154] on icon "0 30 100" at bounding box center [491, 253] width 702 height 442
click at [466, 13] on button "button" at bounding box center [470, 16] width 16 height 16
drag, startPoint x: 789, startPoint y: 80, endPoint x: 394, endPoint y: 299, distance: 452.3
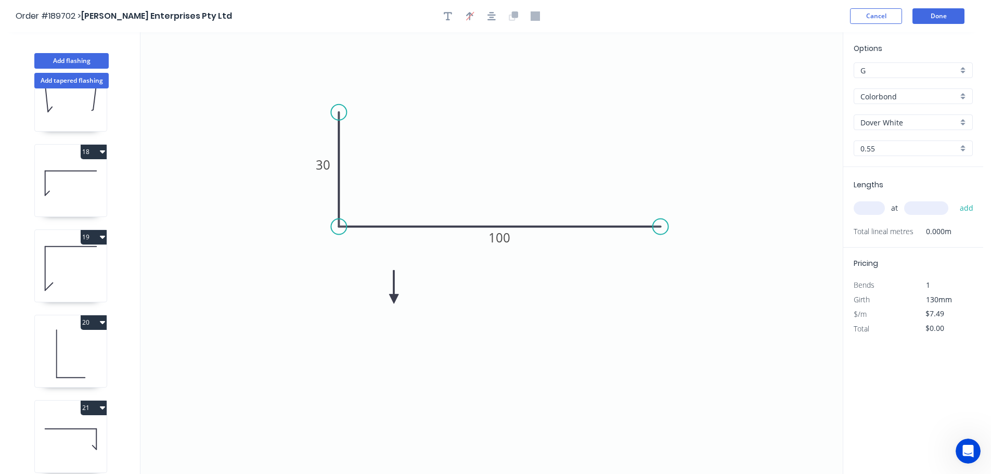
click at [394, 299] on icon at bounding box center [393, 286] width 9 height 33
click at [394, 299] on icon at bounding box center [403, 290] width 30 height 30
click at [394, 299] on icon at bounding box center [403, 307] width 30 height 30
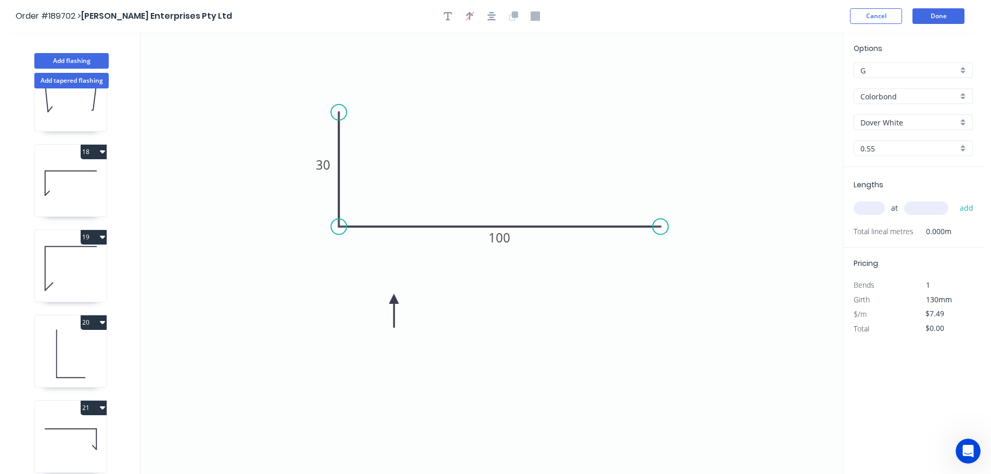
click at [394, 299] on icon at bounding box center [393, 310] width 9 height 33
click at [876, 209] on input "text" at bounding box center [869, 208] width 31 height 14
click at [962, 119] on div "Dover White" at bounding box center [913, 122] width 119 height 16
click at [908, 157] on div "Night Sky" at bounding box center [913, 154] width 118 height 18
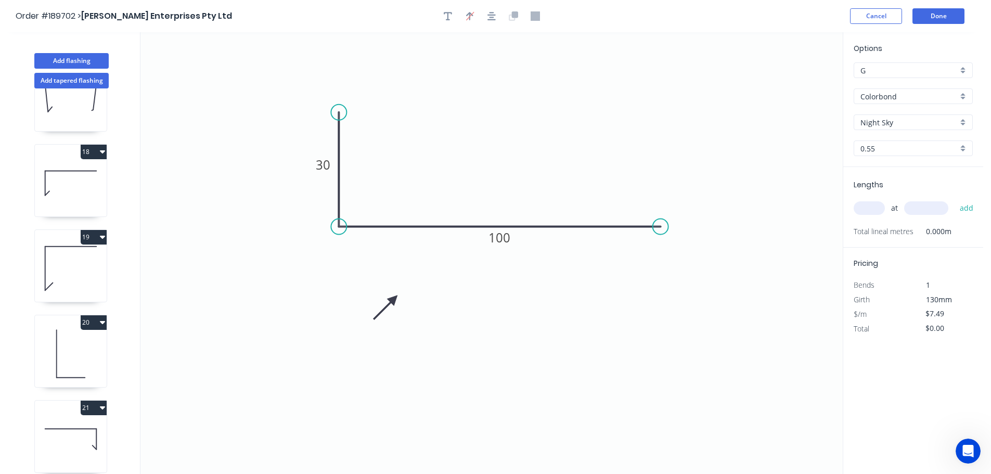
click at [878, 208] on input "text" at bounding box center [869, 208] width 31 height 14
click at [955, 199] on button "add" at bounding box center [967, 208] width 24 height 18
click at [934, 15] on button "Done" at bounding box center [939, 16] width 52 height 16
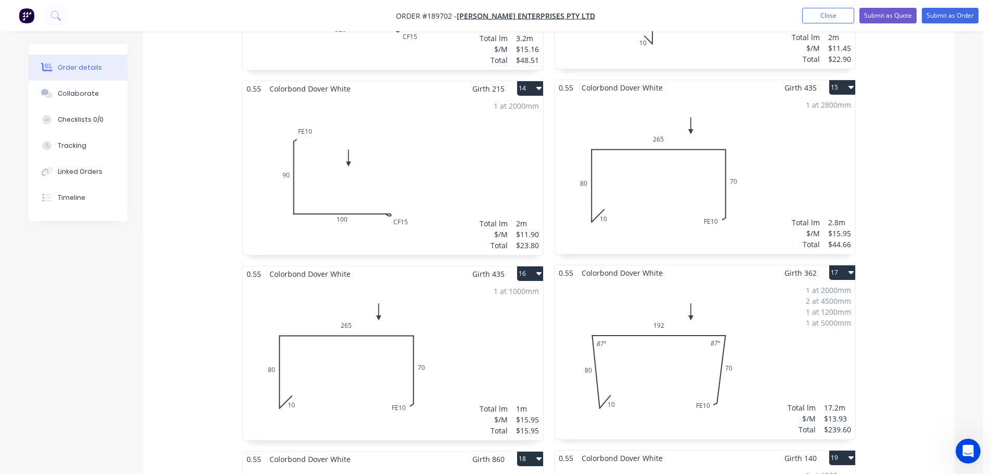
scroll to position [2671, 0]
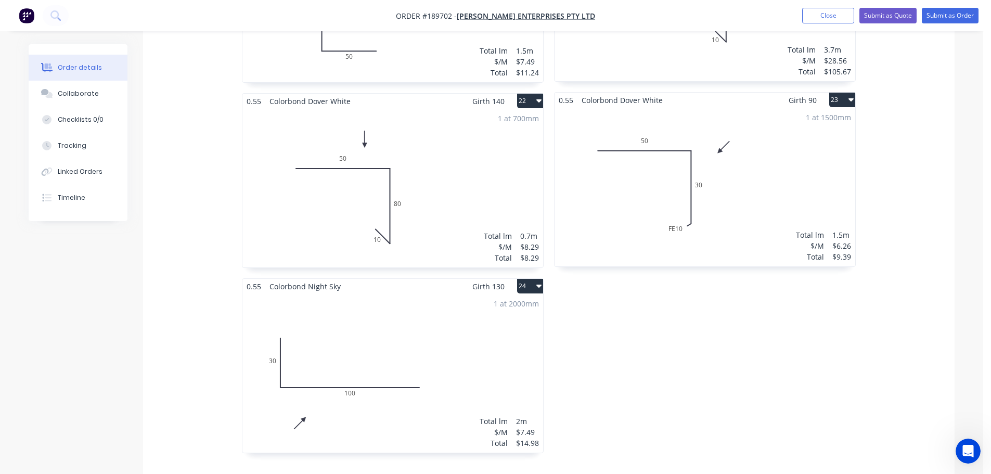
click at [466, 336] on div "1 at 2000mm Total lm $/M Total 2m $7.49 $14.98" at bounding box center [392, 373] width 301 height 159
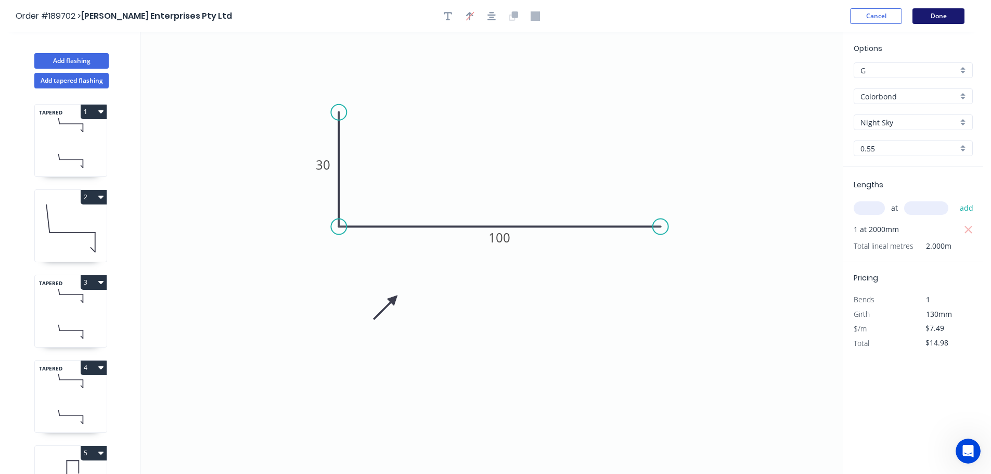
click at [933, 17] on button "Done" at bounding box center [939, 16] width 52 height 16
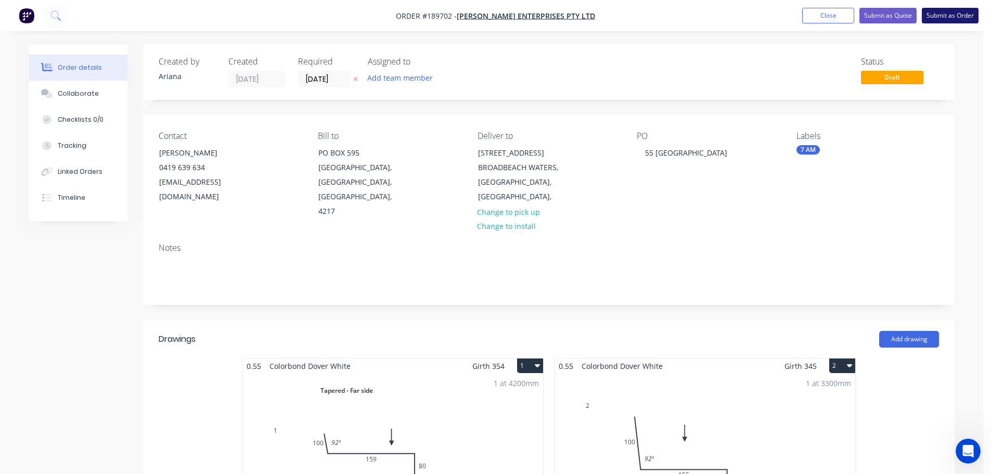
click at [950, 18] on button "Submit as Order" at bounding box center [950, 16] width 57 height 16
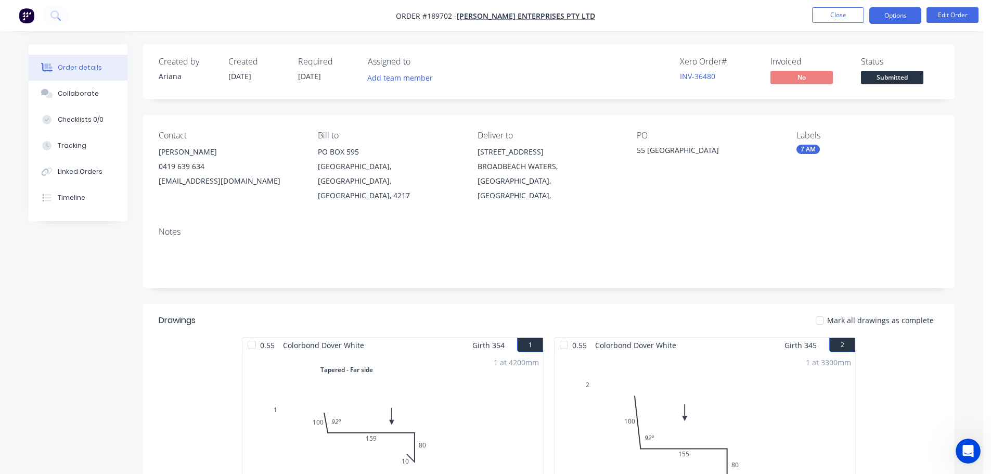
click at [888, 12] on button "Options" at bounding box center [896, 15] width 52 height 17
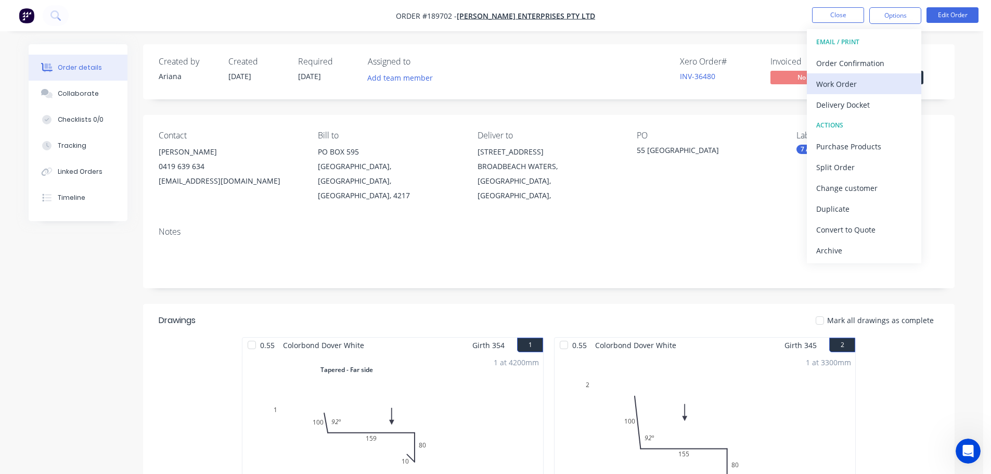
click at [842, 79] on div "Work Order" at bounding box center [864, 83] width 96 height 15
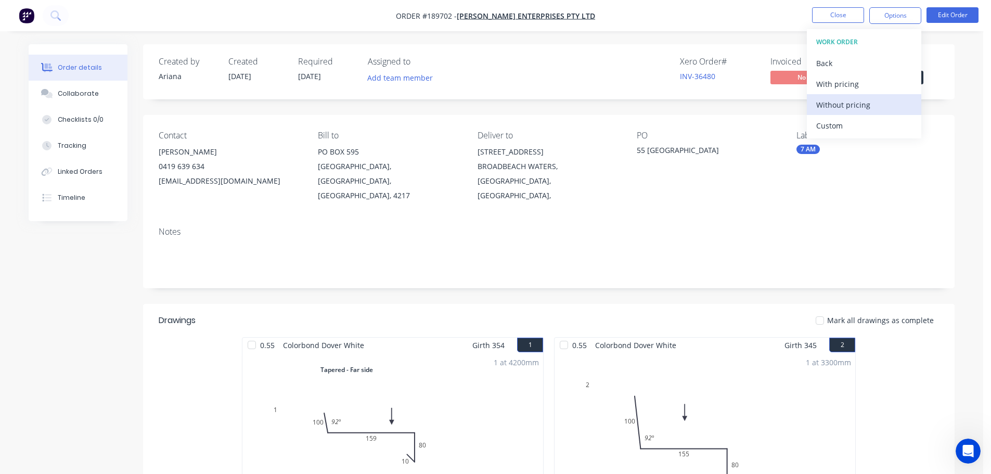
click at [838, 108] on div "Without pricing" at bounding box center [864, 104] width 96 height 15
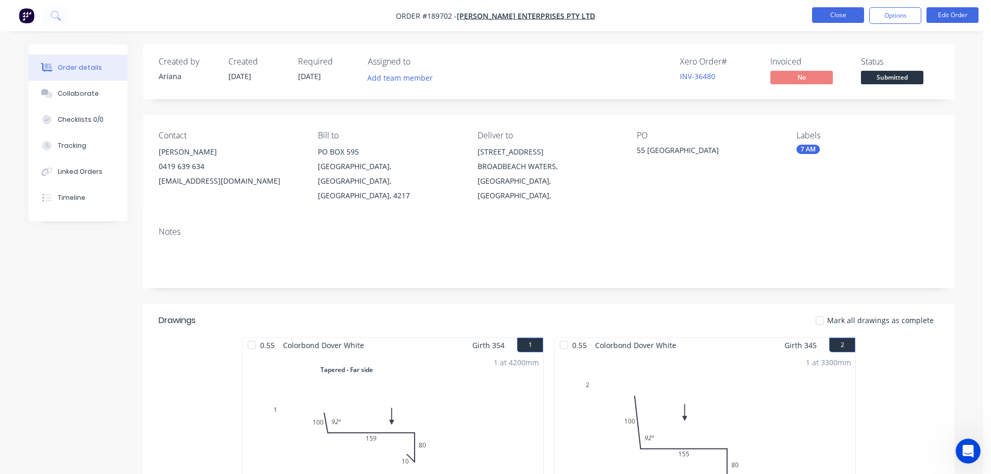
click at [835, 12] on button "Close" at bounding box center [838, 15] width 52 height 16
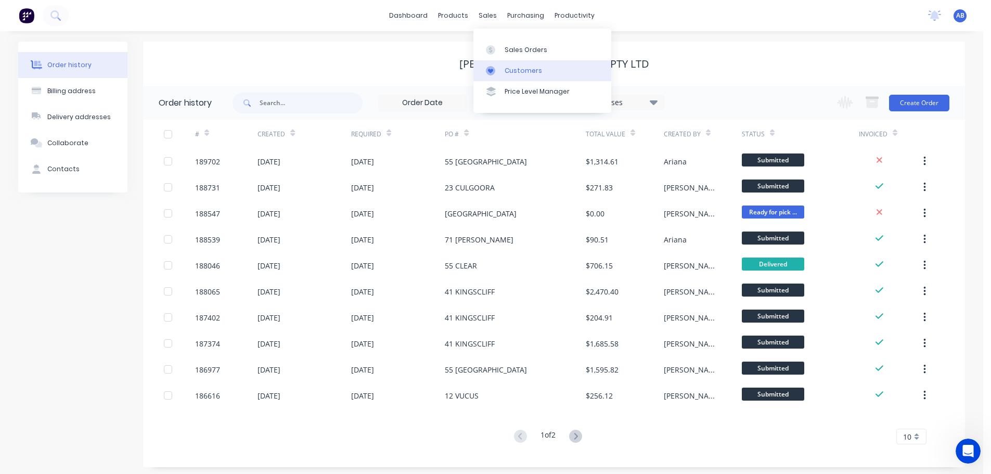
click at [519, 69] on div "Customers" at bounding box center [523, 70] width 37 height 9
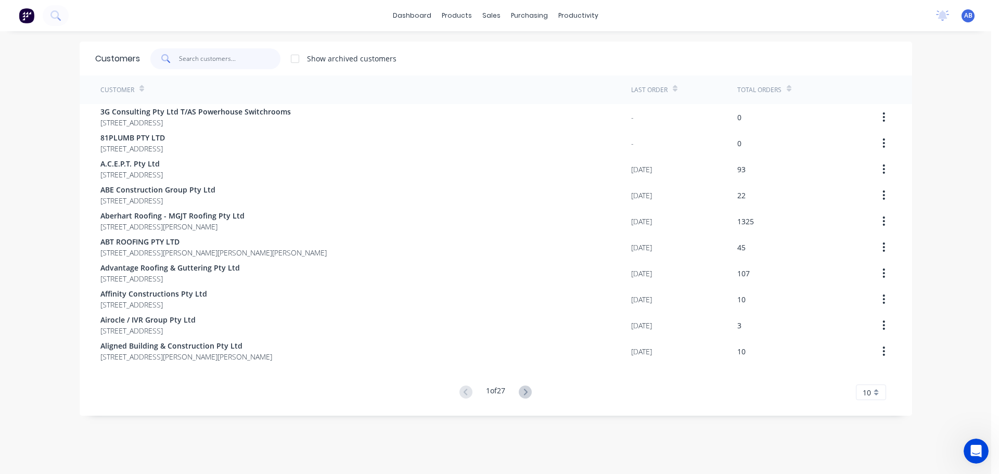
click at [264, 61] on input "text" at bounding box center [229, 58] width 101 height 21
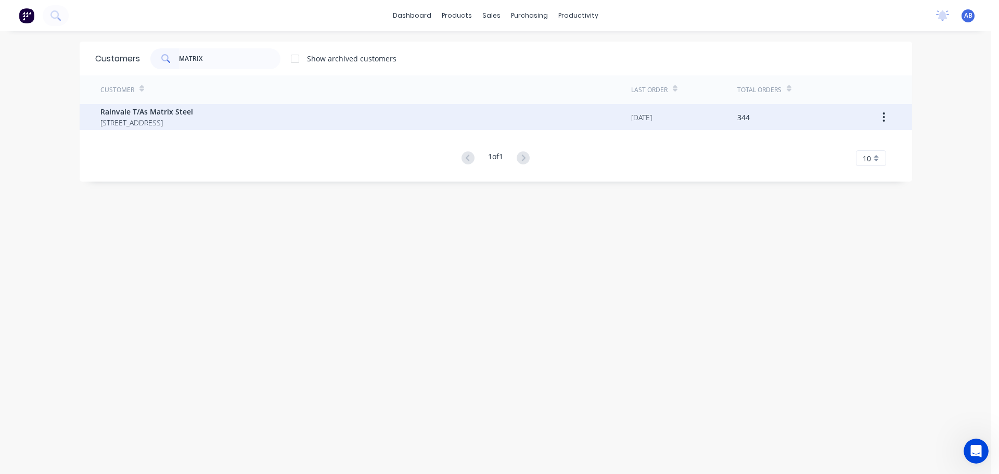
click at [193, 119] on span "[STREET_ADDRESS]" at bounding box center [146, 122] width 93 height 11
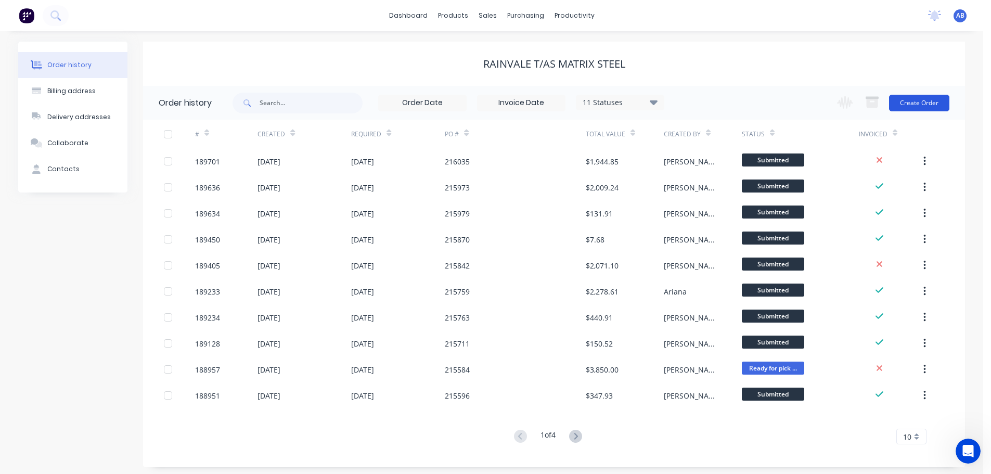
click at [915, 102] on button "Create Order" at bounding box center [919, 103] width 60 height 17
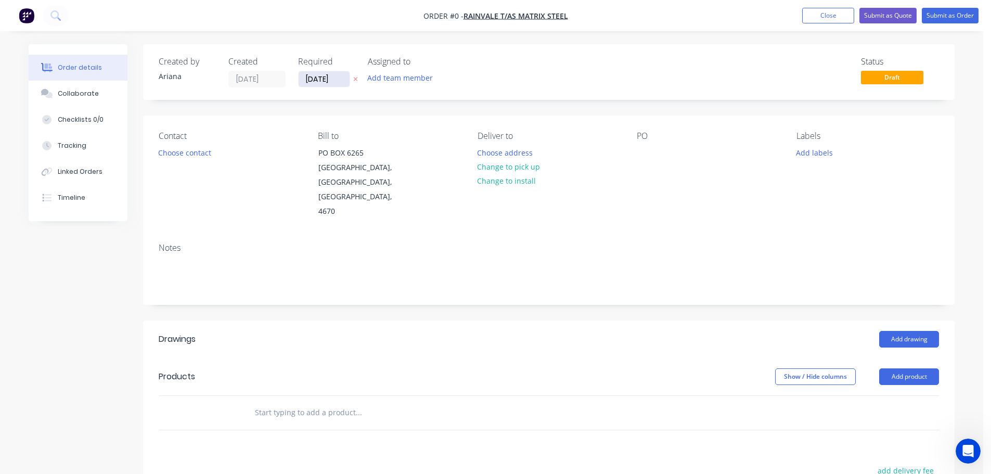
click at [315, 79] on input "[DATE]" at bounding box center [324, 79] width 51 height 16
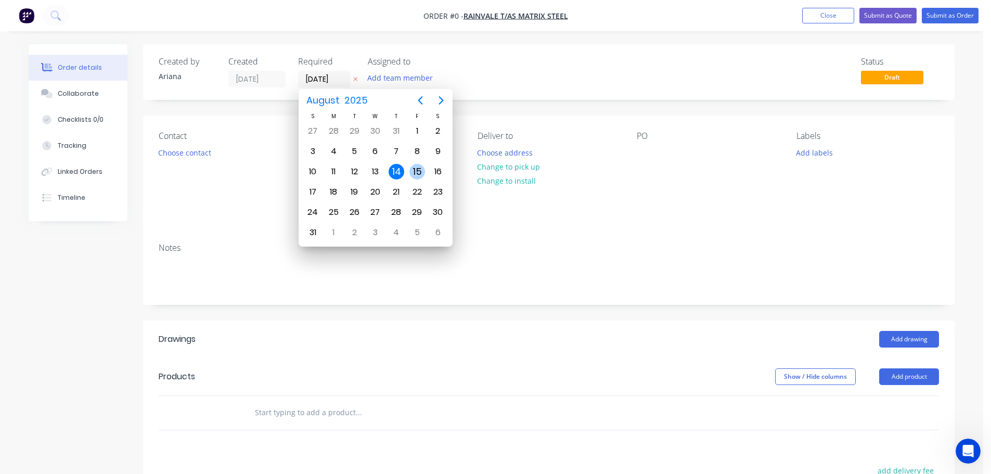
click at [416, 168] on div "15" at bounding box center [418, 172] width 16 height 16
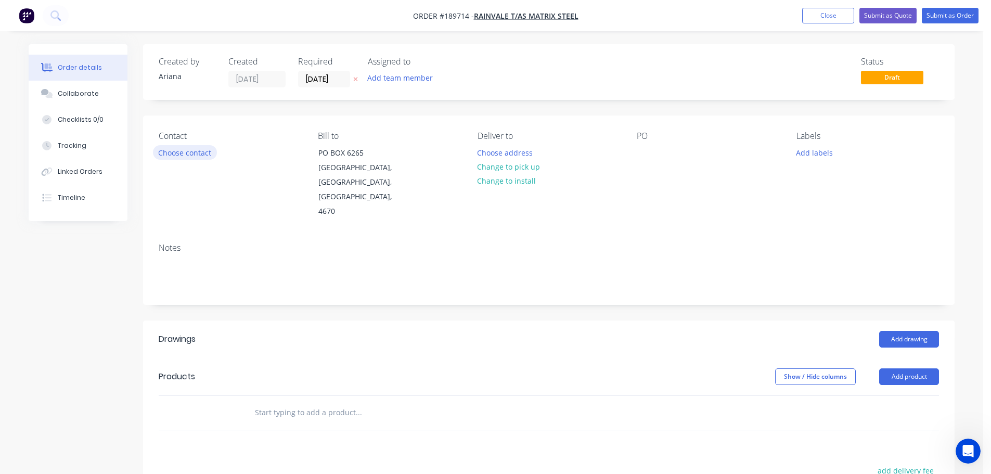
click at [197, 154] on button "Choose contact" at bounding box center [185, 152] width 64 height 14
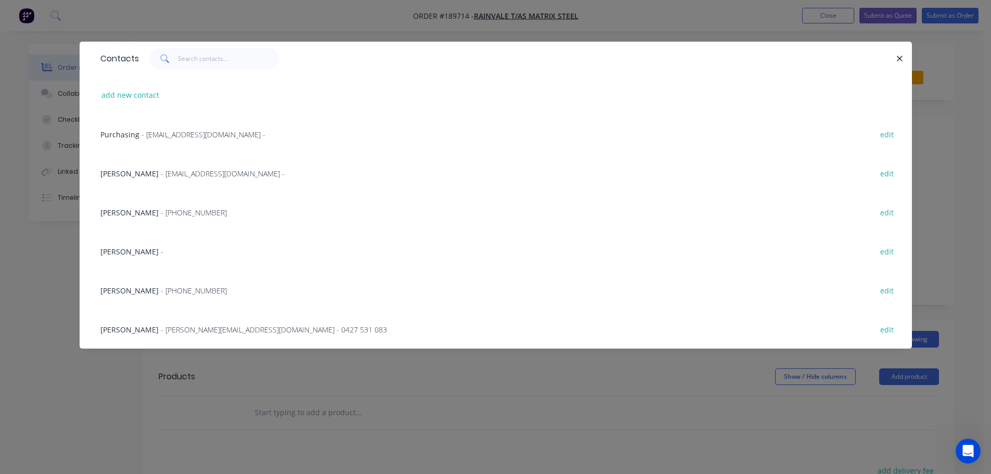
click at [187, 291] on span "- [PHONE_NUMBER]" at bounding box center [194, 291] width 66 height 10
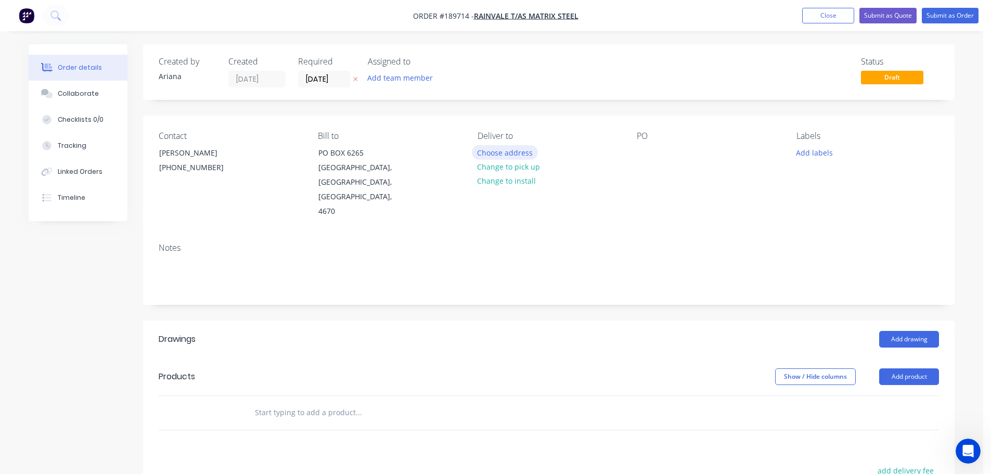
click at [523, 154] on button "Choose address" at bounding box center [505, 152] width 67 height 14
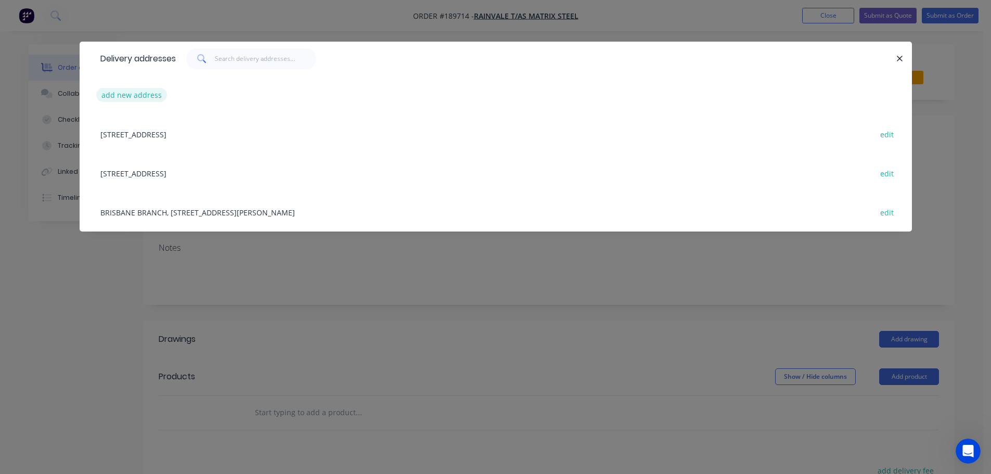
click at [116, 93] on button "add new address" at bounding box center [131, 95] width 71 height 14
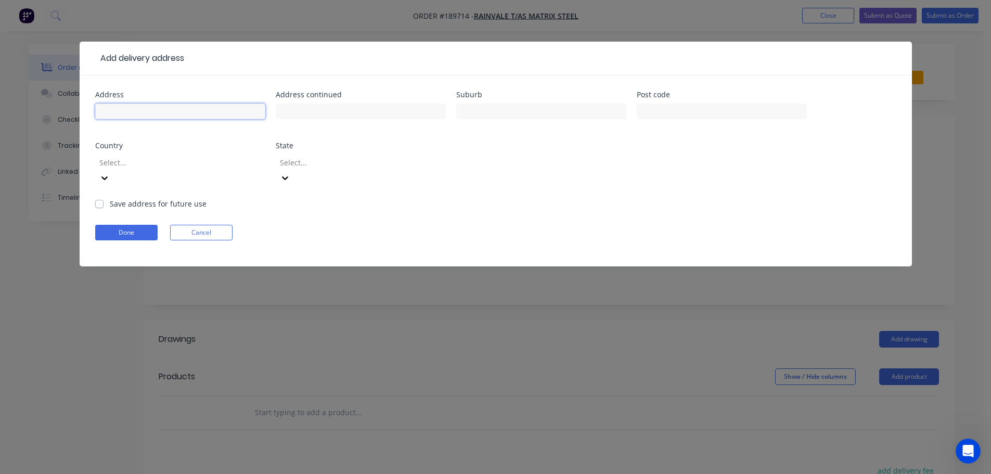
click at [125, 108] on input "text" at bounding box center [180, 112] width 170 height 16
click at [721, 184] on form "Address [STREET_ADDRESS][PERSON_NAME] Select... State Select... Save address fo…" at bounding box center [495, 178] width 801 height 175
click at [108, 176] on icon at bounding box center [104, 178] width 6 height 4
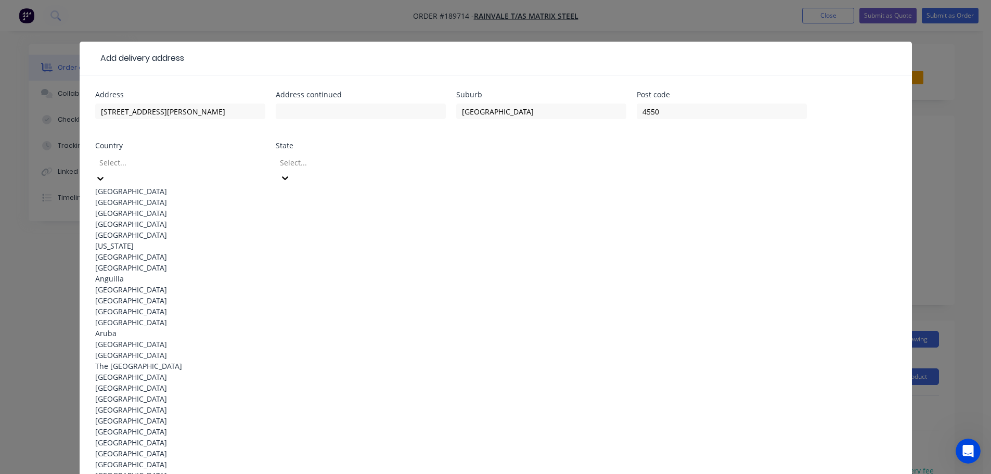
click at [140, 193] on div "[GEOGRAPHIC_DATA]" at bounding box center [180, 191] width 170 height 11
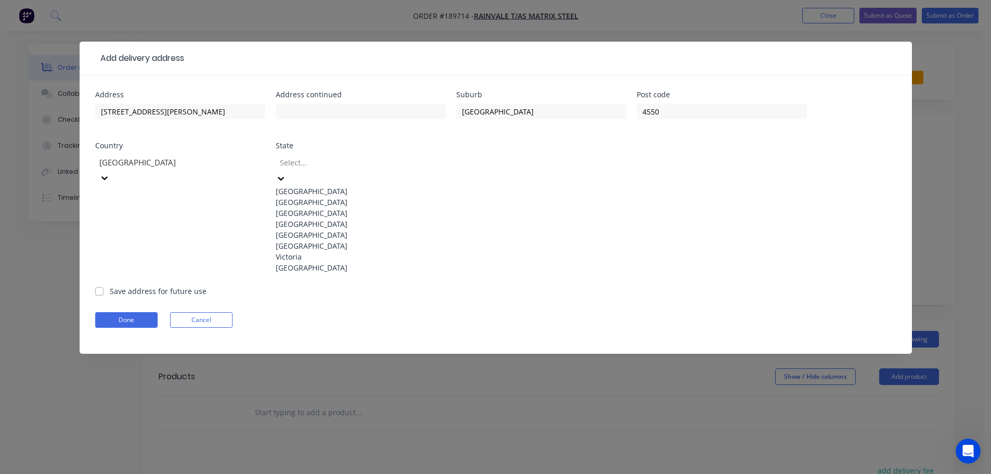
click at [286, 173] on icon at bounding box center [281, 178] width 10 height 10
click at [280, 229] on div "[GEOGRAPHIC_DATA]" at bounding box center [361, 224] width 170 height 11
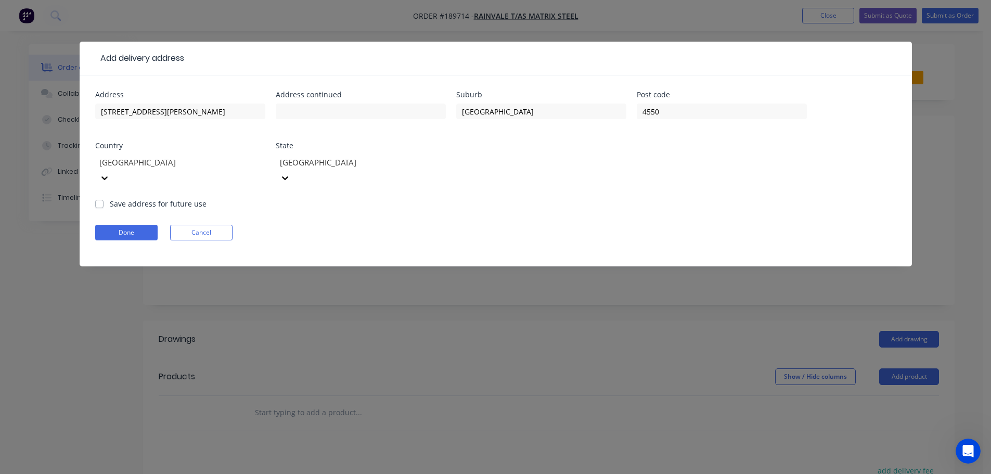
click at [597, 225] on div "Done Cancel" at bounding box center [495, 233] width 801 height 16
click at [144, 225] on button "Done" at bounding box center [126, 233] width 62 height 16
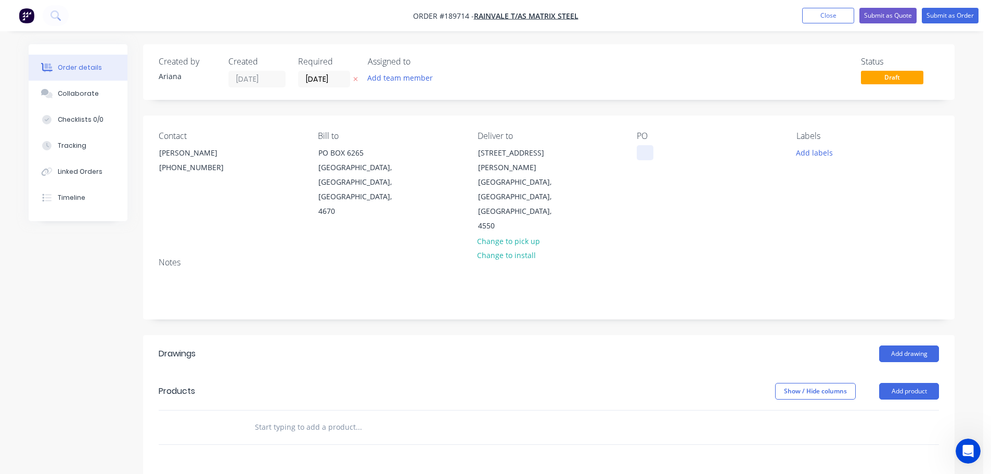
click at [645, 150] on div at bounding box center [645, 152] width 17 height 15
click at [715, 191] on div "PO 216052" at bounding box center [708, 182] width 143 height 103
click at [818, 155] on button "Add labels" at bounding box center [814, 152] width 48 height 14
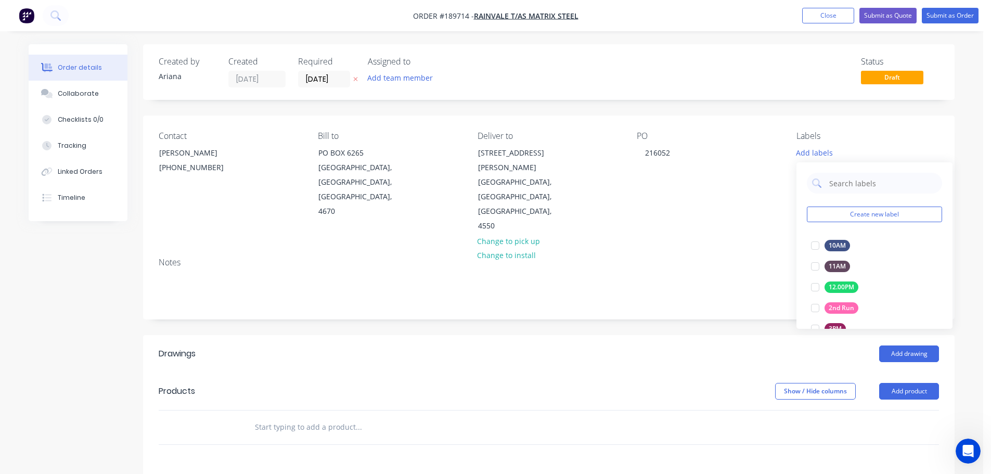
click at [703, 214] on div "Contact [PERSON_NAME] [PHONE_NUMBER] Bill to [GEOGRAPHIC_DATA] Deliver to [STRE…" at bounding box center [549, 183] width 812 height 134
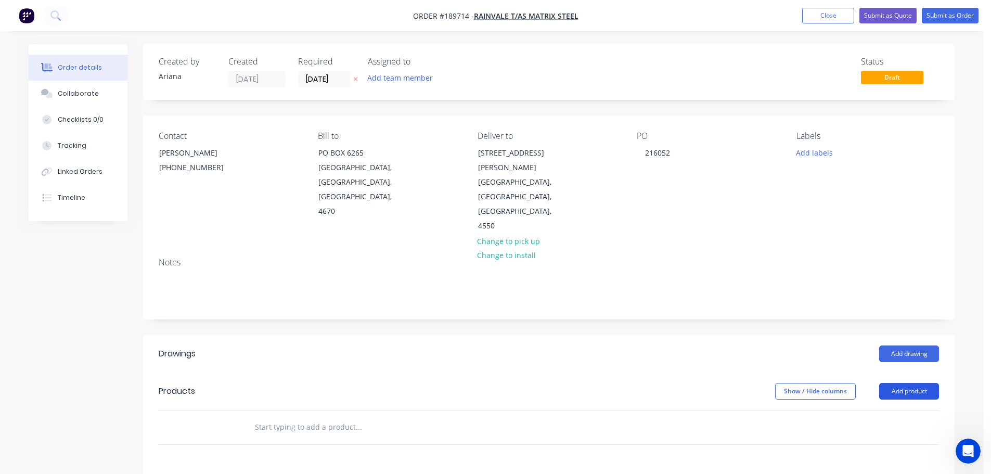
click at [906, 383] on button "Add product" at bounding box center [909, 391] width 60 height 17
click at [884, 410] on div "Product catalogue" at bounding box center [890, 417] width 80 height 15
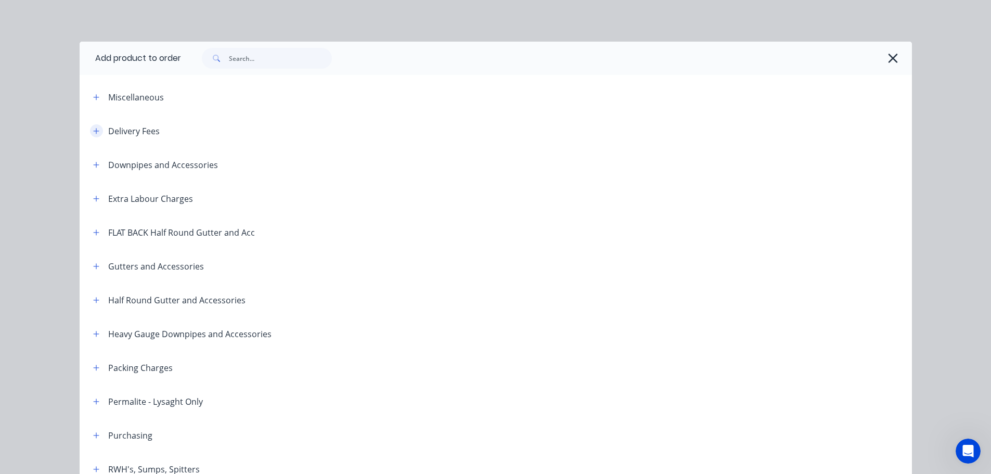
click at [93, 128] on icon "button" at bounding box center [96, 130] width 6 height 7
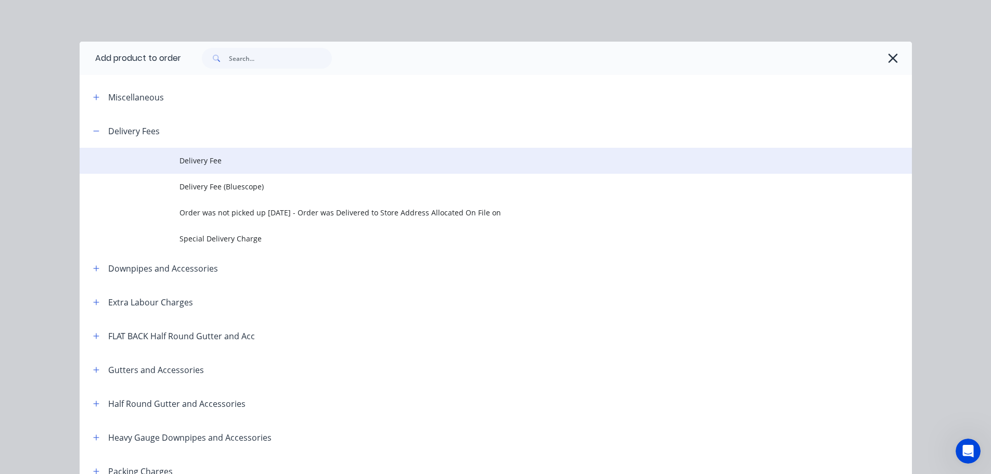
click at [223, 159] on span "Delivery Fee" at bounding box center [473, 160] width 586 height 11
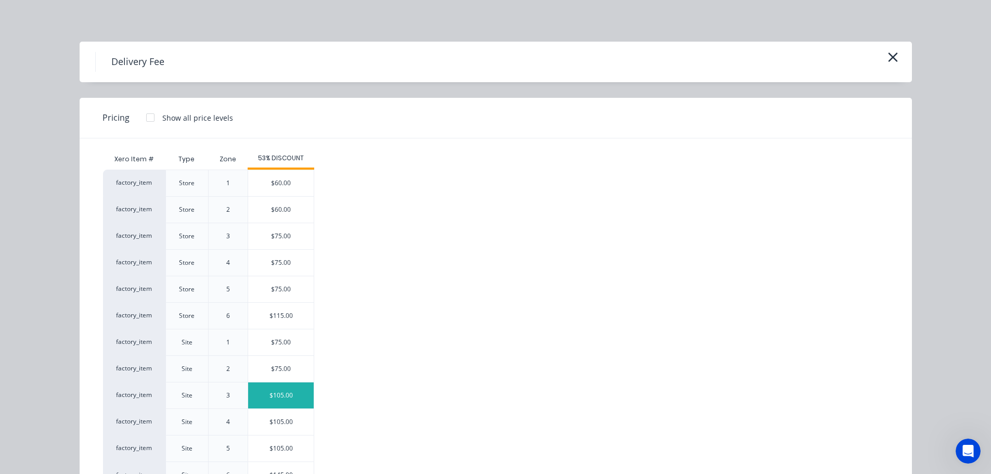
click at [265, 393] on div "$105.00" at bounding box center [281, 395] width 66 height 26
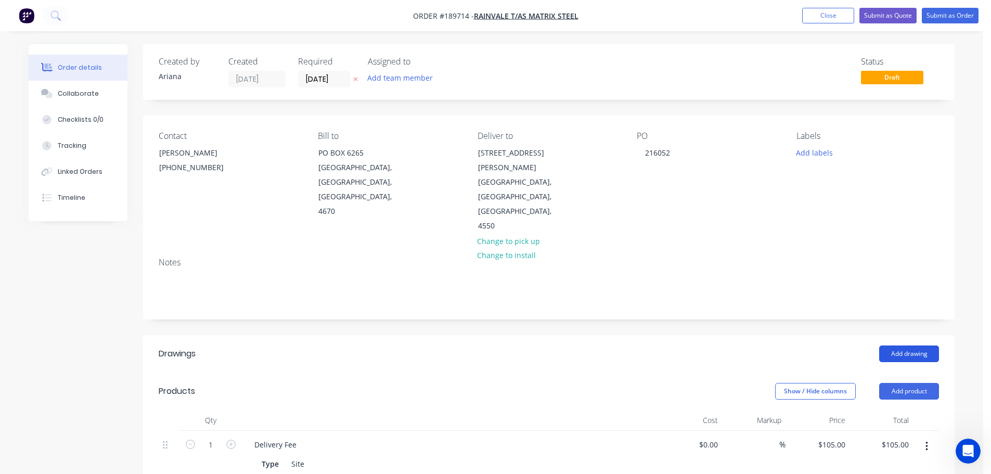
click at [918, 346] on button "Add drawing" at bounding box center [909, 354] width 60 height 17
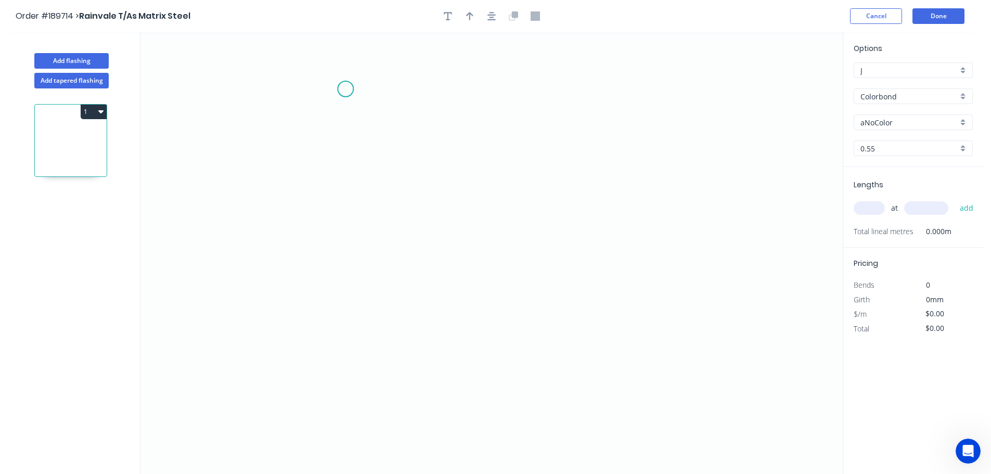
click at [346, 89] on icon "0" at bounding box center [491, 253] width 702 height 442
click at [341, 363] on icon "0" at bounding box center [491, 253] width 702 height 442
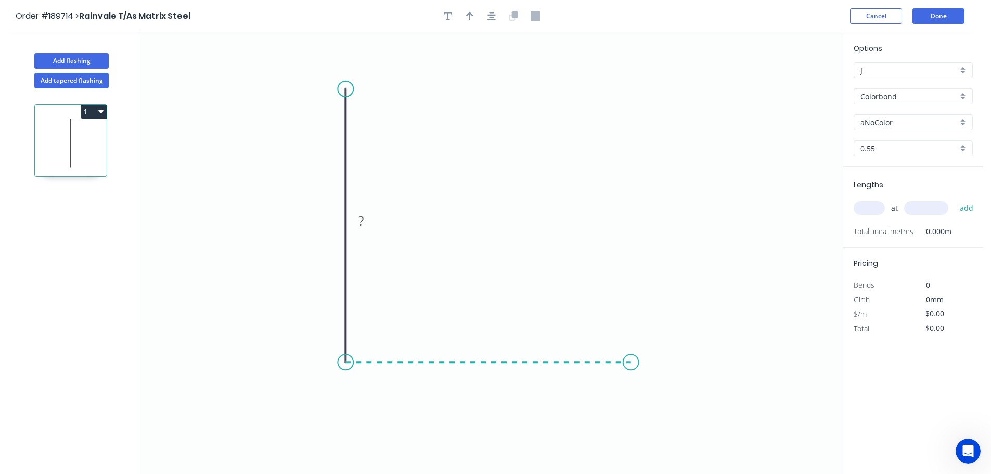
click at [631, 370] on icon "0 ?" at bounding box center [491, 253] width 702 height 442
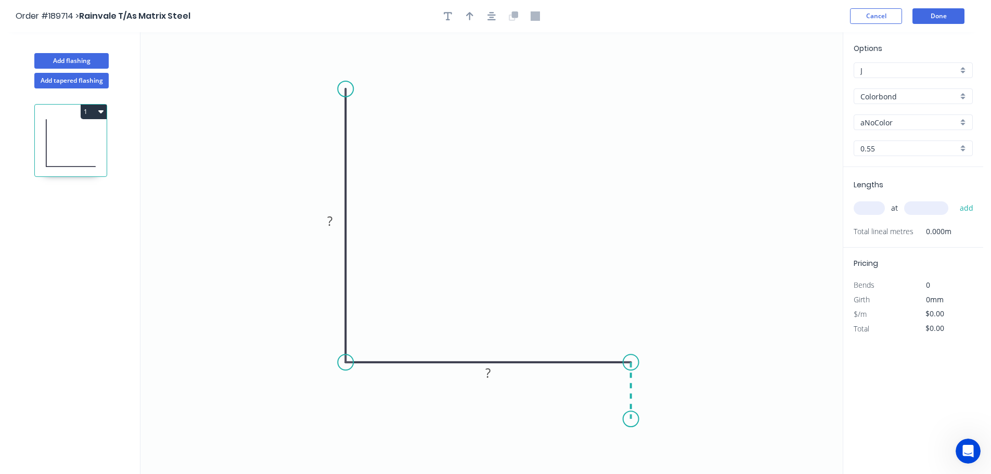
click at [632, 419] on icon "0 ? ?" at bounding box center [491, 253] width 702 height 442
click at [632, 420] on circle at bounding box center [631, 419] width 16 height 16
click at [331, 217] on tspan "?" at bounding box center [329, 220] width 5 height 17
click at [493, 202] on icon "0 120 90 12" at bounding box center [491, 253] width 702 height 442
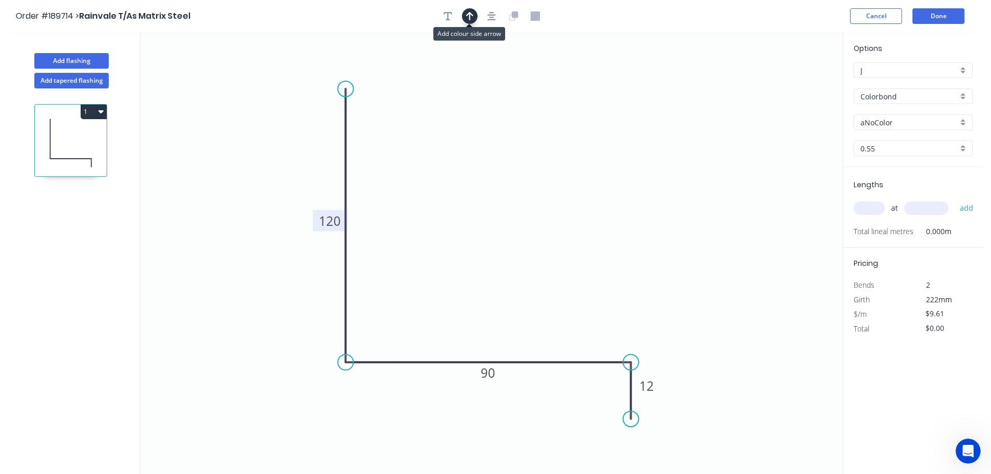
click at [469, 15] on icon "button" at bounding box center [469, 15] width 7 height 9
drag, startPoint x: 789, startPoint y: 83, endPoint x: 502, endPoint y: 187, distance: 305.5
click at [502, 187] on icon at bounding box center [501, 174] width 9 height 33
click at [966, 118] on div "aNoColor" at bounding box center [913, 122] width 119 height 16
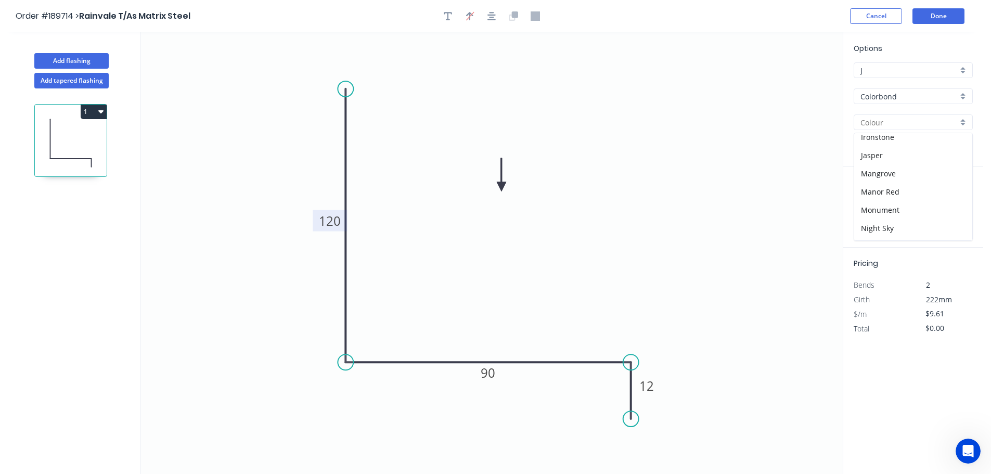
scroll to position [208, 0]
click at [928, 211] on div "Night Sky" at bounding box center [913, 207] width 118 height 18
click at [875, 208] on input "text" at bounding box center [869, 208] width 31 height 14
click at [955, 199] on button "add" at bounding box center [967, 208] width 24 height 18
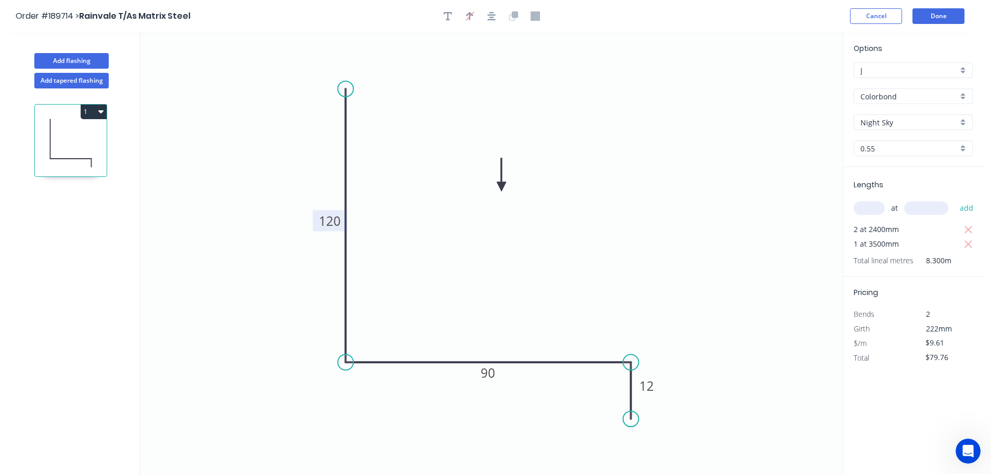
drag, startPoint x: 868, startPoint y: 208, endPoint x: 859, endPoint y: 208, distance: 9.9
click at [868, 208] on input "text" at bounding box center [869, 208] width 31 height 14
click at [93, 110] on button "1" at bounding box center [94, 112] width 26 height 15
click at [75, 133] on div "Duplicate" at bounding box center [57, 137] width 80 height 15
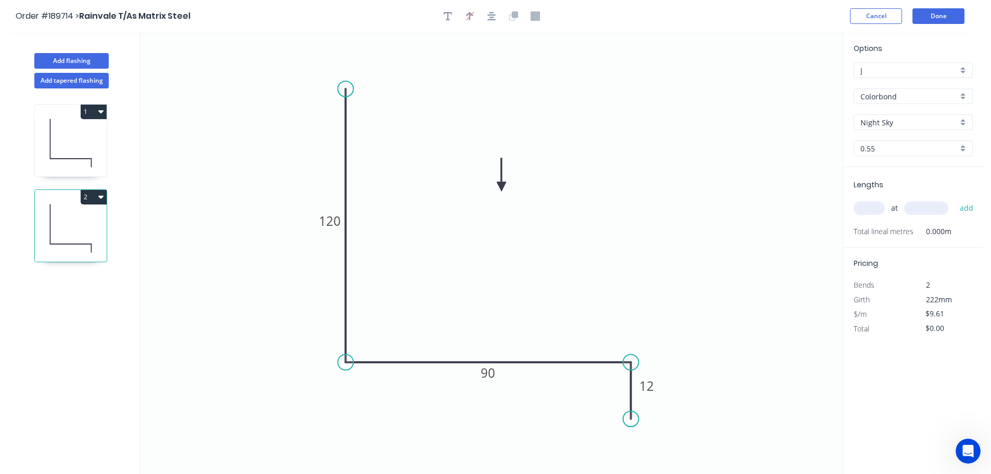
click at [873, 208] on input "text" at bounding box center [869, 208] width 31 height 14
click at [955, 199] on button "add" at bounding box center [967, 208] width 24 height 18
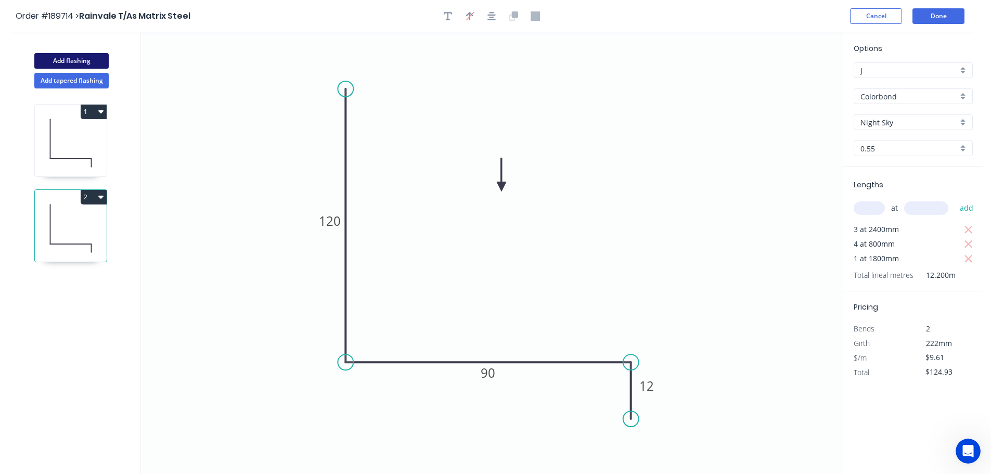
click at [58, 59] on button "Add flashing" at bounding box center [71, 61] width 74 height 16
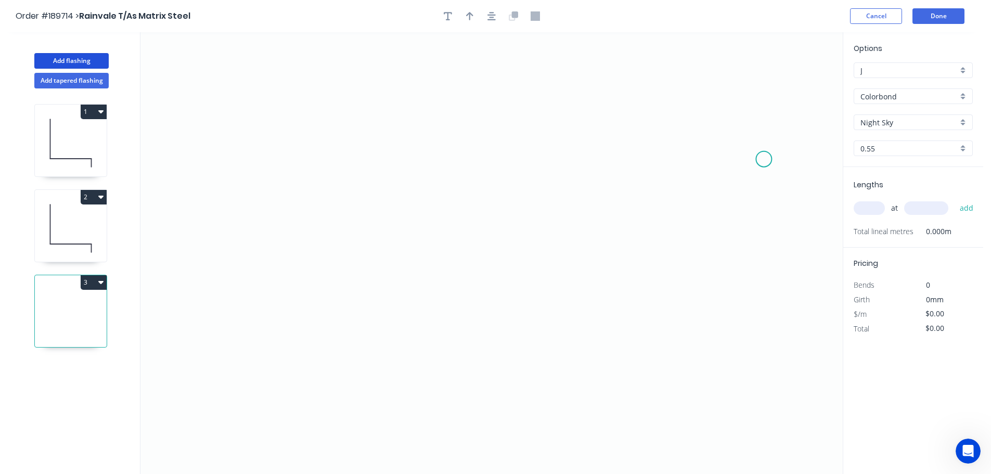
click at [764, 159] on icon "0" at bounding box center [491, 253] width 702 height 442
click at [721, 104] on icon "0" at bounding box center [491, 253] width 702 height 442
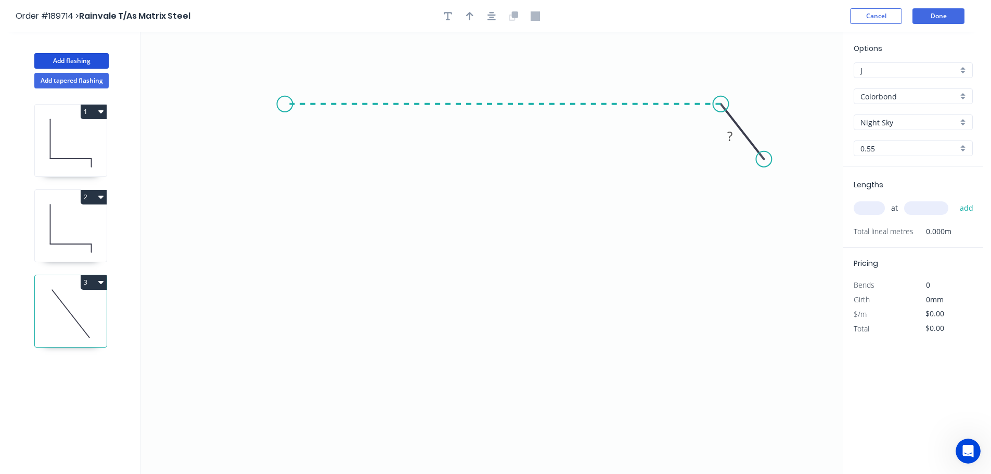
click at [285, 86] on icon "0 ?" at bounding box center [491, 253] width 702 height 442
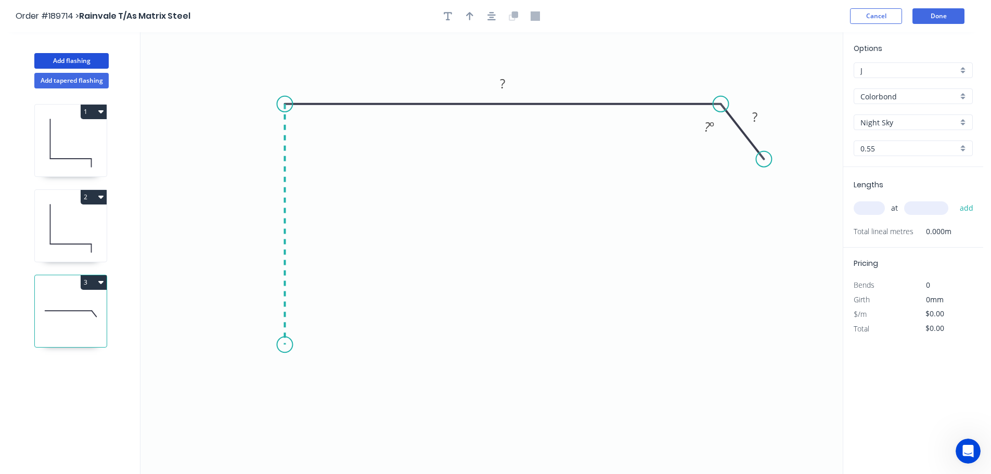
click at [277, 345] on icon "0 ? ? ? º" at bounding box center [491, 253] width 702 height 442
click at [356, 344] on icon "0 ? ? ? ? º" at bounding box center [491, 253] width 702 height 442
click at [355, 406] on icon "0 ? ? ? ? ? º" at bounding box center [491, 253] width 702 height 442
click at [355, 406] on circle at bounding box center [357, 406] width 16 height 16
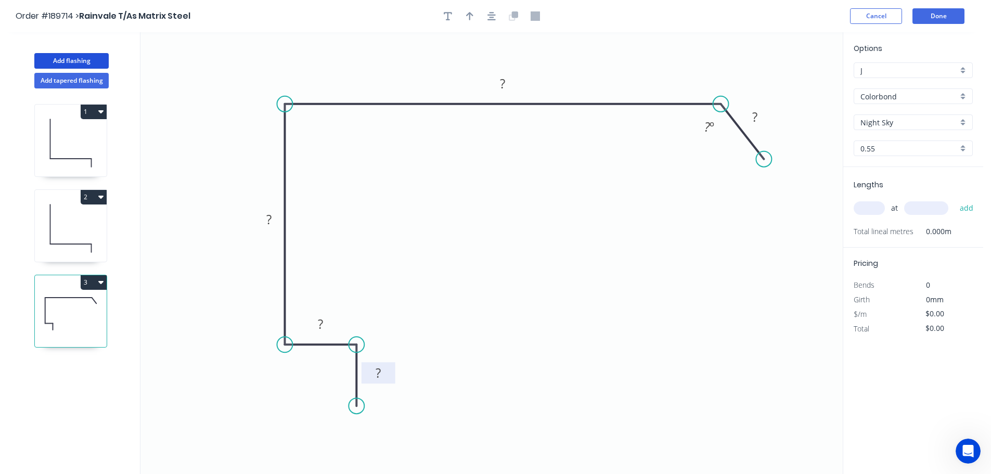
drag, startPoint x: 387, startPoint y: 372, endPoint x: 393, endPoint y: 375, distance: 6.8
click at [393, 375] on rect at bounding box center [379, 372] width 34 height 21
click at [382, 370] on rect at bounding box center [378, 373] width 21 height 15
click at [568, 312] on icon "0 12 12 120 320 40 130 º" at bounding box center [491, 253] width 702 height 442
click at [470, 12] on icon "button" at bounding box center [469, 16] width 7 height 8
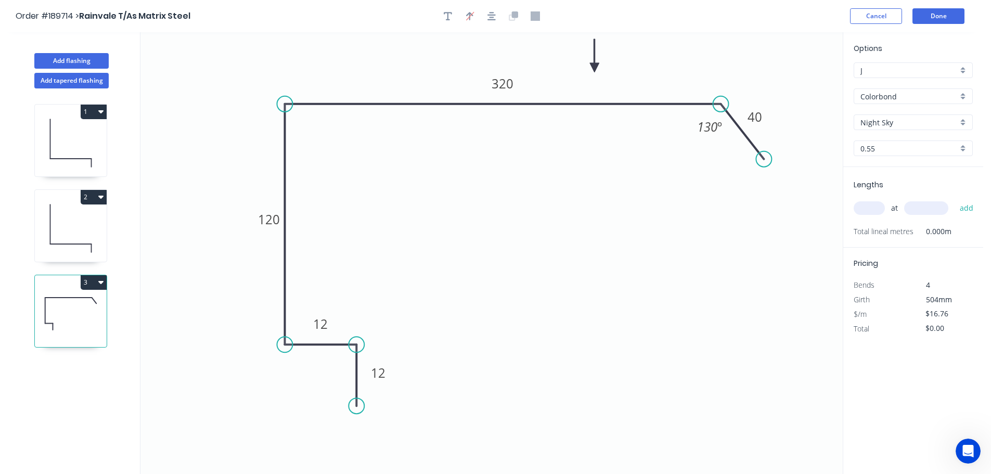
drag, startPoint x: 790, startPoint y: 81, endPoint x: 595, endPoint y: 68, distance: 196.1
click at [595, 68] on icon at bounding box center [594, 55] width 9 height 33
click at [962, 119] on div "Night Sky" at bounding box center [913, 122] width 119 height 16
click at [908, 198] on div "[PERSON_NAME]" at bounding box center [913, 199] width 118 height 18
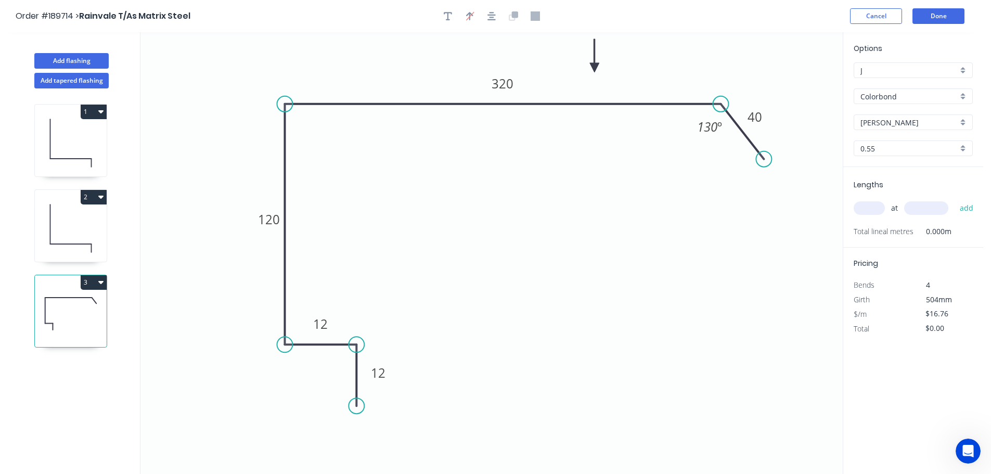
click at [878, 208] on input "text" at bounding box center [869, 208] width 31 height 14
click at [955, 199] on button "add" at bounding box center [967, 208] width 24 height 18
click at [63, 60] on button "Add flashing" at bounding box center [71, 61] width 74 height 16
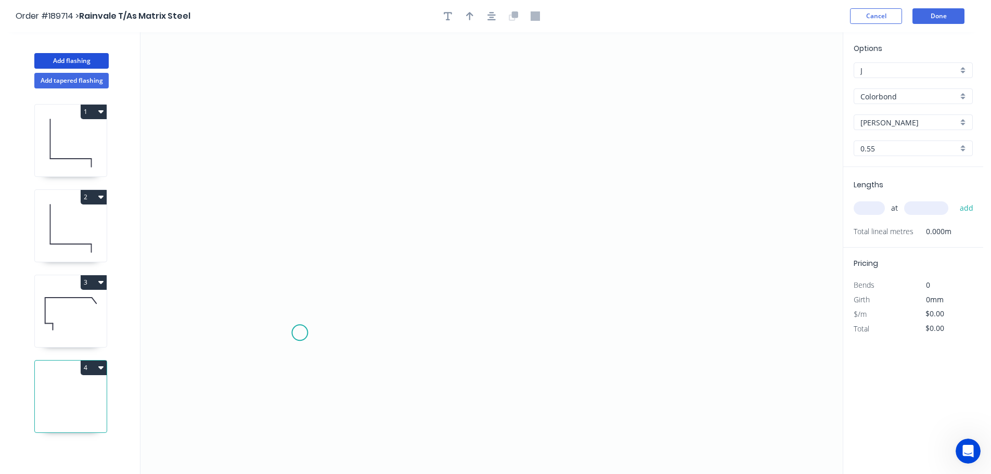
click at [300, 333] on icon "0" at bounding box center [491, 253] width 702 height 442
click at [302, 225] on icon "0" at bounding box center [491, 253] width 702 height 442
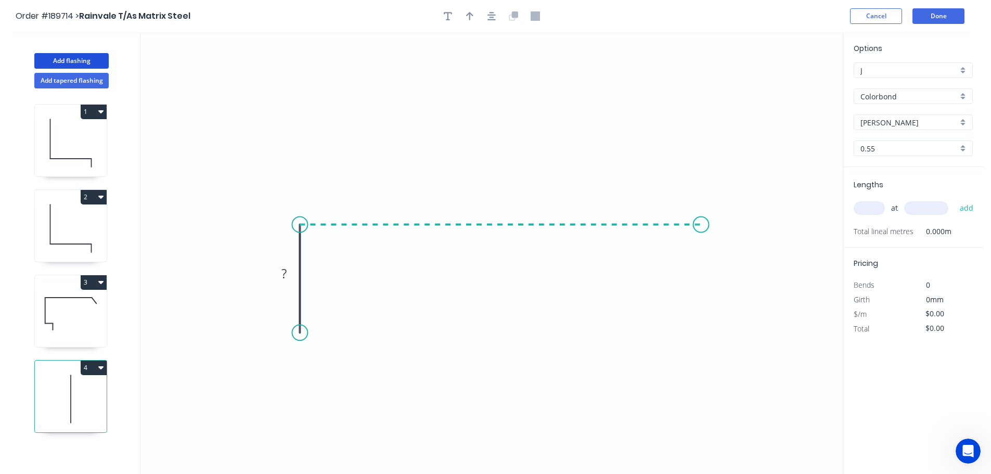
click at [701, 218] on icon "0 ?" at bounding box center [491, 253] width 702 height 442
click at [701, 218] on circle at bounding box center [702, 225] width 16 height 16
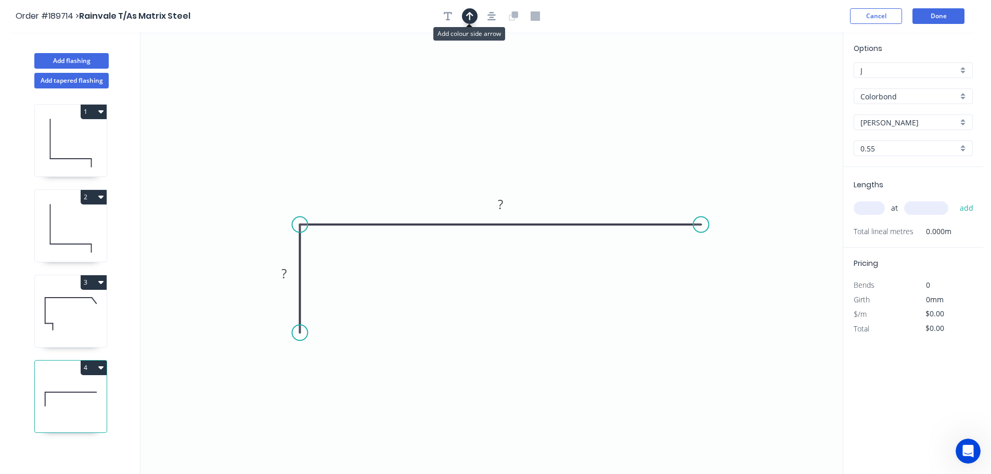
click at [469, 9] on button "button" at bounding box center [470, 16] width 16 height 16
drag, startPoint x: 790, startPoint y: 83, endPoint x: 535, endPoint y: 123, distance: 257.5
click at [538, 114] on icon at bounding box center [542, 97] width 9 height 33
click at [285, 272] on tspan "?" at bounding box center [284, 273] width 5 height 17
click at [500, 203] on tspan "?" at bounding box center [500, 204] width 5 height 17
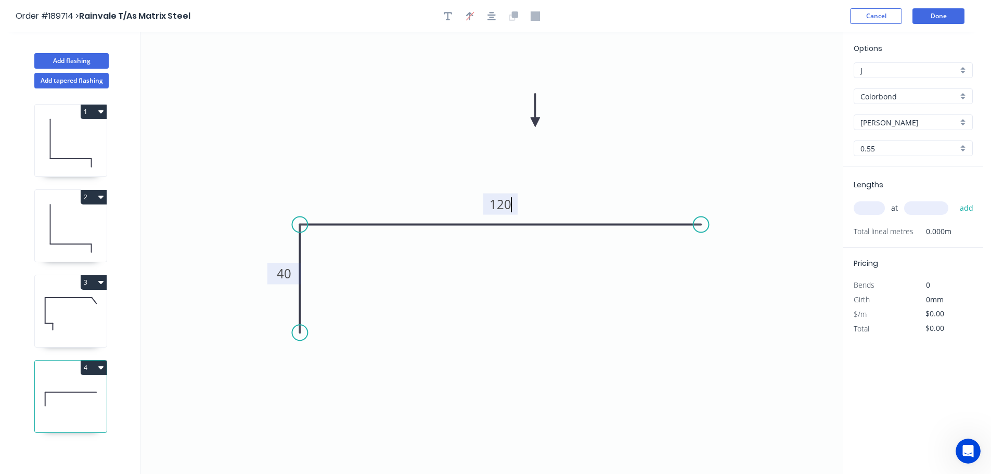
click at [610, 156] on icon "0 40 120" at bounding box center [491, 253] width 702 height 442
click at [876, 208] on input "text" at bounding box center [869, 208] width 31 height 14
click at [934, 212] on input "text" at bounding box center [926, 208] width 44 height 14
click at [955, 199] on button "add" at bounding box center [967, 208] width 24 height 18
click at [68, 61] on button "Add flashing" at bounding box center [71, 61] width 74 height 16
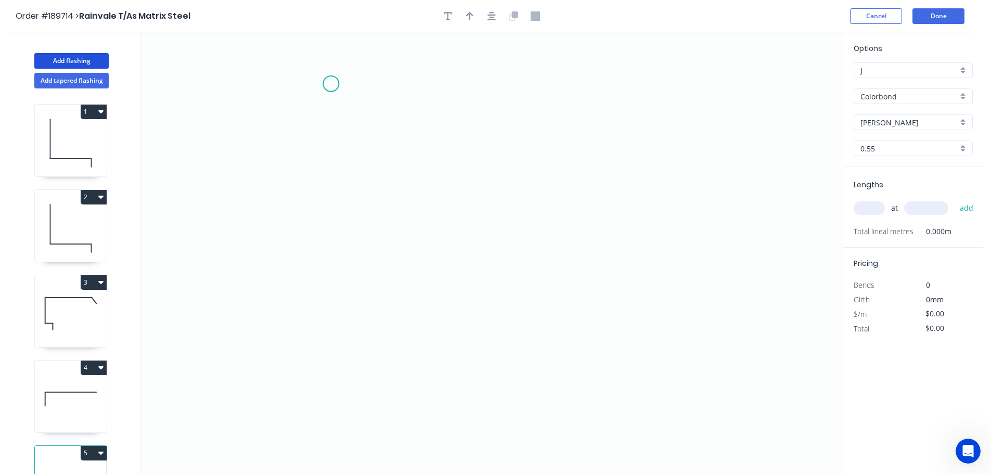
click at [331, 84] on icon "0" at bounding box center [491, 253] width 702 height 442
click at [323, 239] on icon "0" at bounding box center [491, 253] width 702 height 442
click at [556, 247] on icon "0 ?" at bounding box center [491, 253] width 702 height 442
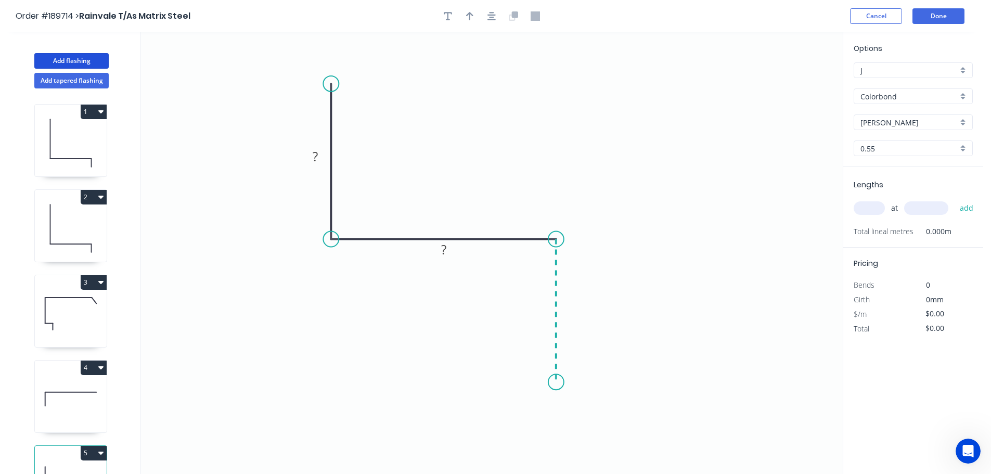
click at [552, 382] on icon "0 ? ?" at bounding box center [491, 253] width 702 height 442
click at [552, 382] on circle at bounding box center [556, 382] width 16 height 16
click at [556, 378] on circle at bounding box center [556, 382] width 16 height 16
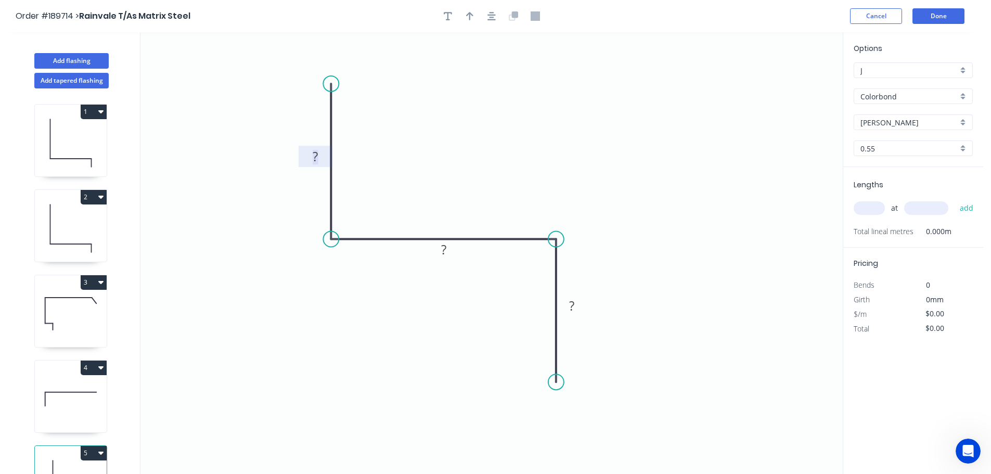
click at [320, 157] on rect at bounding box center [315, 157] width 21 height 15
click at [517, 121] on icon "0 50 60 50" at bounding box center [491, 253] width 702 height 442
click at [466, 15] on icon "button" at bounding box center [469, 15] width 7 height 9
drag, startPoint x: 790, startPoint y: 85, endPoint x: 474, endPoint y: 124, distance: 318.8
click at [474, 124] on icon at bounding box center [473, 111] width 9 height 33
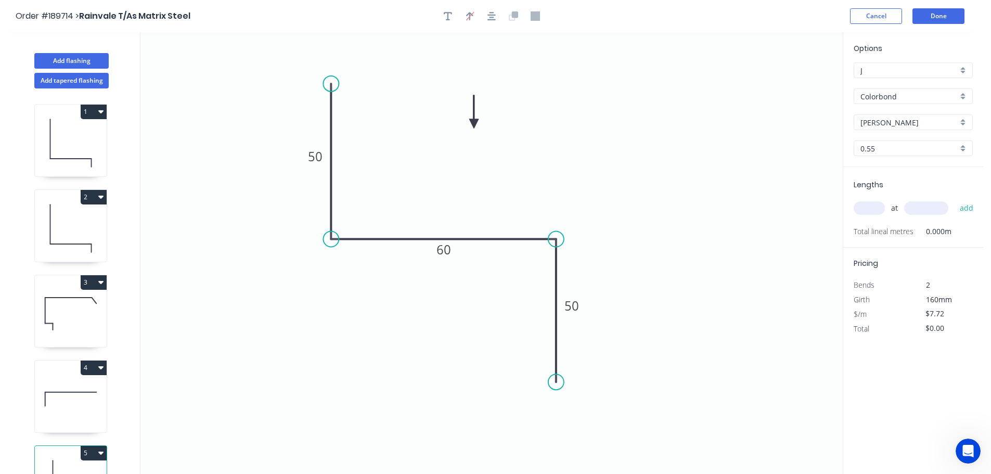
click at [966, 96] on div "Colorbond" at bounding box center [913, 96] width 119 height 16
click at [911, 185] on div "Zincalume" at bounding box center [913, 187] width 118 height 18
click at [878, 207] on input "text" at bounding box center [869, 208] width 31 height 14
click at [931, 205] on input "text" at bounding box center [926, 208] width 44 height 14
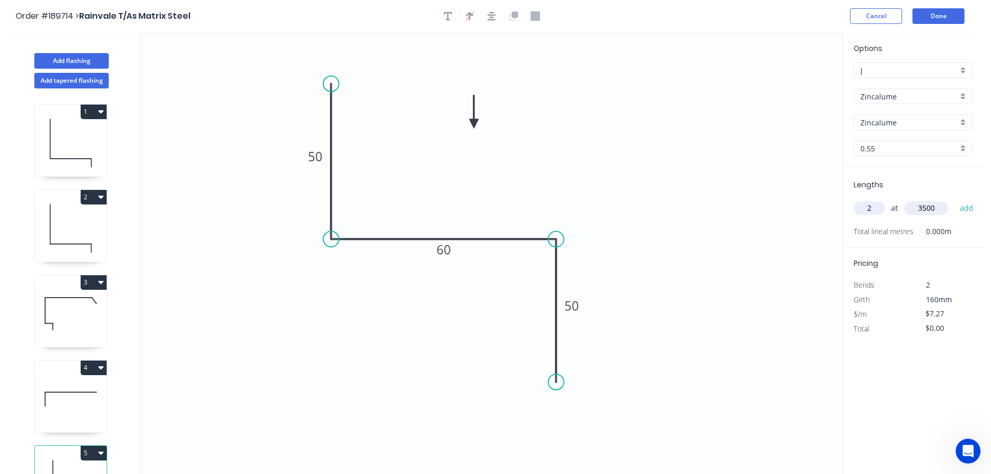
click at [955, 199] on button "add" at bounding box center [967, 208] width 24 height 18
click at [47, 59] on button "Add flashing" at bounding box center [71, 61] width 74 height 16
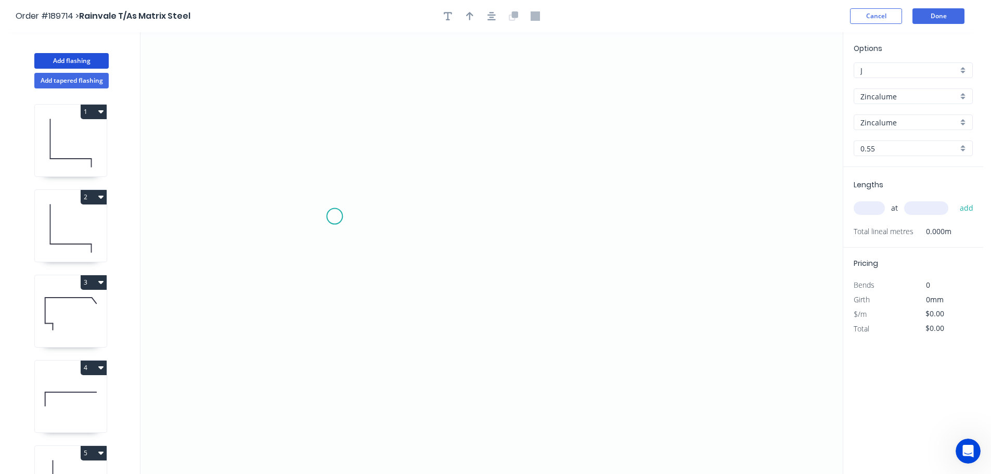
click at [338, 215] on icon "0" at bounding box center [491, 253] width 702 height 442
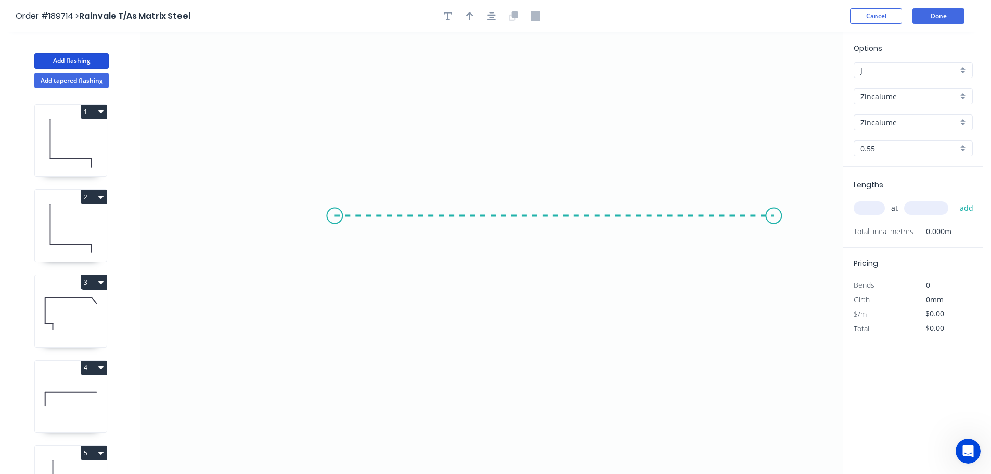
click at [775, 223] on icon "0" at bounding box center [491, 253] width 702 height 442
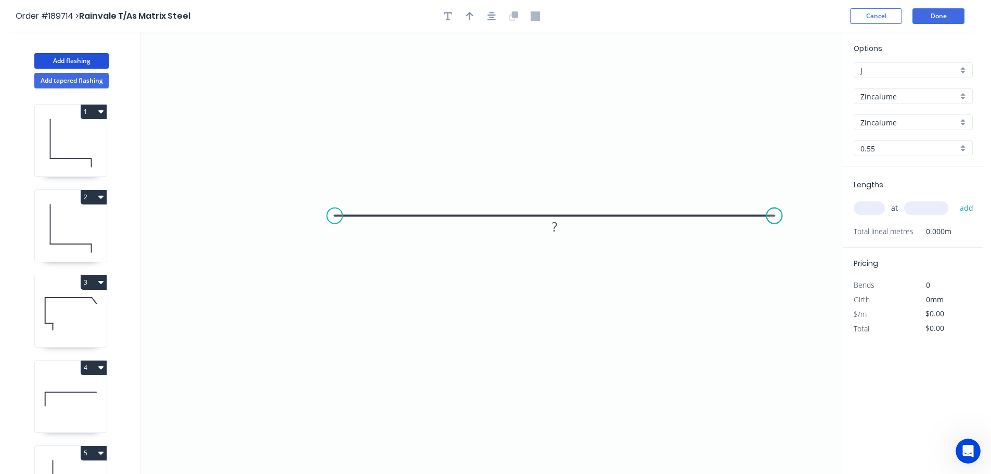
click at [775, 223] on circle at bounding box center [774, 216] width 16 height 16
click at [468, 12] on icon "button" at bounding box center [469, 15] width 7 height 9
drag, startPoint x: 788, startPoint y: 83, endPoint x: 533, endPoint y: 94, distance: 255.2
click at [533, 94] on icon at bounding box center [532, 81] width 9 height 33
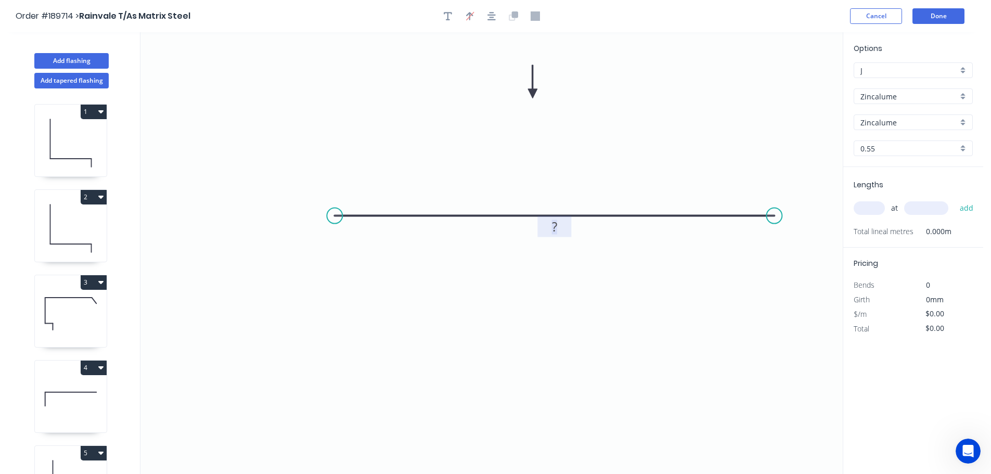
click at [556, 229] on tspan "?" at bounding box center [554, 226] width 5 height 17
click at [610, 292] on icon "0 120" at bounding box center [491, 253] width 702 height 442
click at [868, 204] on input "text" at bounding box center [869, 208] width 31 height 14
click at [922, 204] on input "text" at bounding box center [926, 208] width 44 height 14
click at [955, 199] on button "add" at bounding box center [967, 208] width 24 height 18
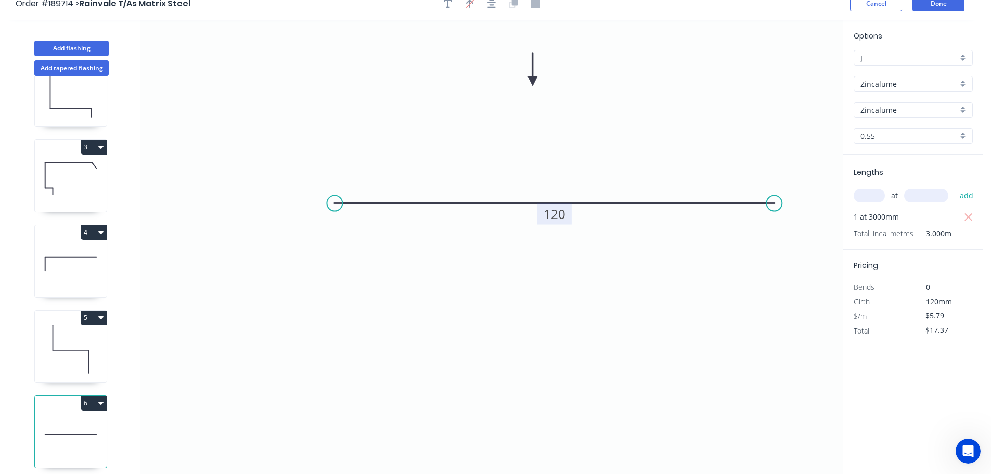
scroll to position [19, 0]
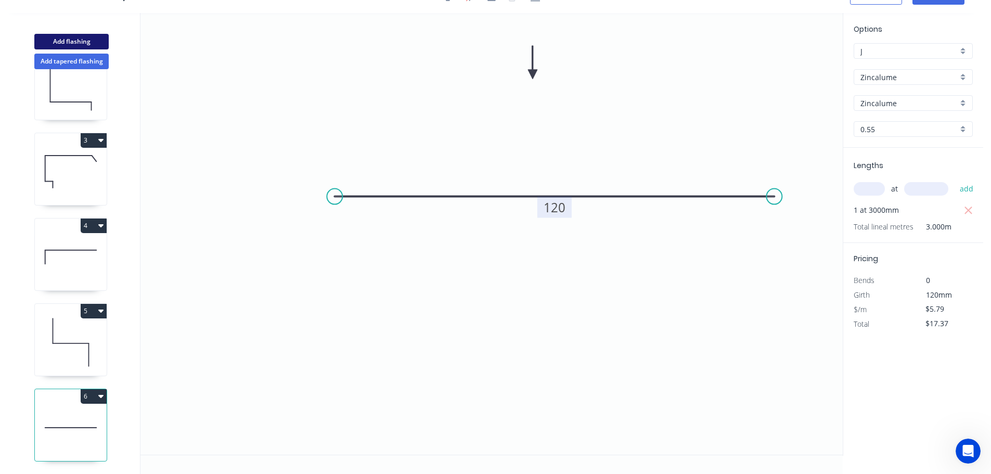
click at [82, 41] on button "Add flashing" at bounding box center [71, 42] width 74 height 16
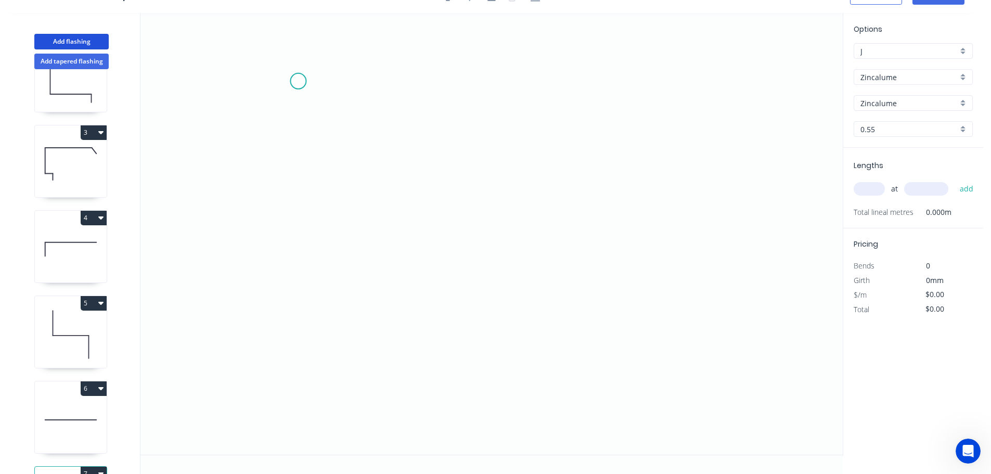
click at [298, 81] on icon "0" at bounding box center [491, 234] width 702 height 442
click at [295, 159] on icon "0" at bounding box center [491, 234] width 702 height 442
click at [496, 161] on icon "0 ?" at bounding box center [491, 234] width 702 height 442
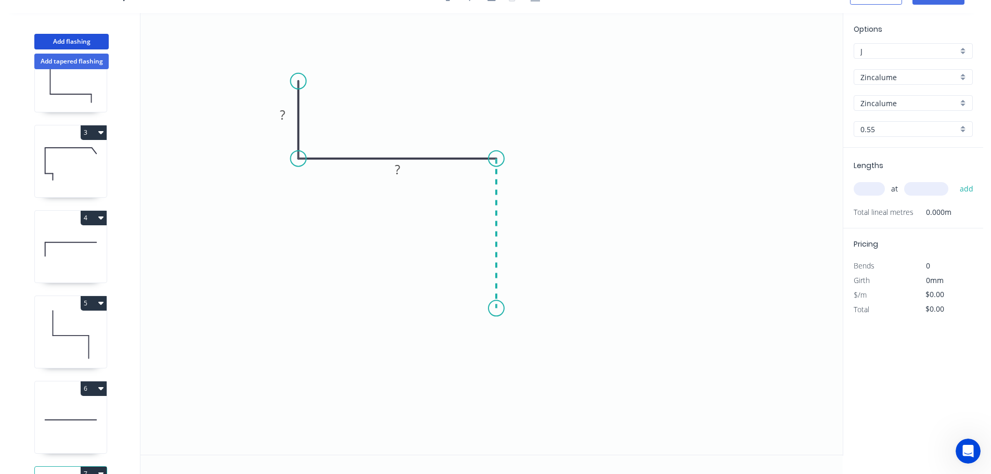
click at [493, 309] on icon "0 ? ?" at bounding box center [491, 234] width 702 height 442
click at [493, 309] on circle at bounding box center [497, 308] width 16 height 16
click at [284, 113] on tspan "?" at bounding box center [282, 114] width 5 height 17
click at [563, 73] on icon "0 20 55 50" at bounding box center [491, 234] width 702 height 442
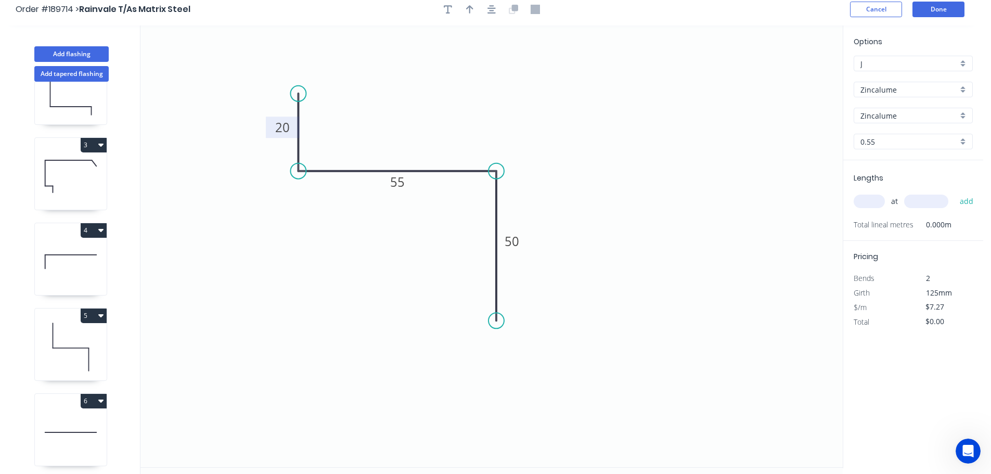
scroll to position [0, 0]
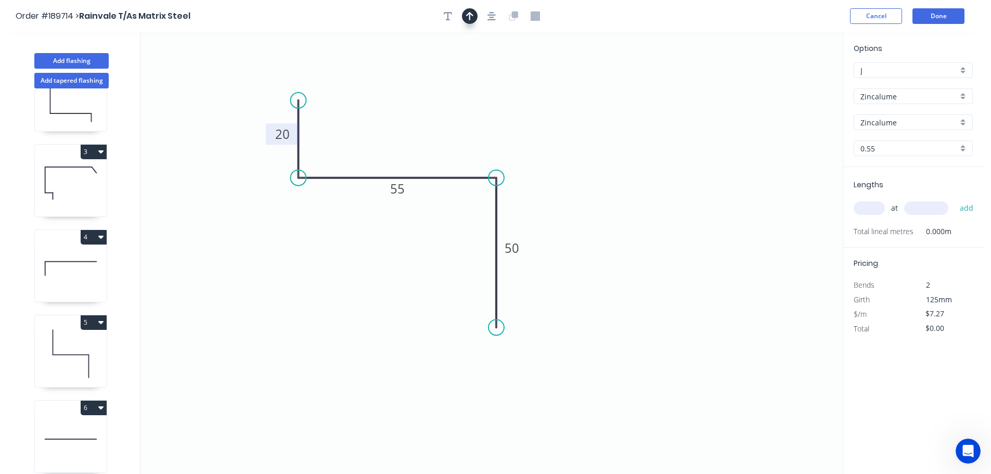
click at [468, 15] on icon "button" at bounding box center [469, 16] width 7 height 8
drag, startPoint x: 791, startPoint y: 81, endPoint x: 406, endPoint y: 113, distance: 386.4
click at [406, 113] on icon at bounding box center [405, 100] width 9 height 33
click at [875, 208] on input "text" at bounding box center [869, 208] width 31 height 14
click at [955, 199] on button "add" at bounding box center [967, 208] width 24 height 18
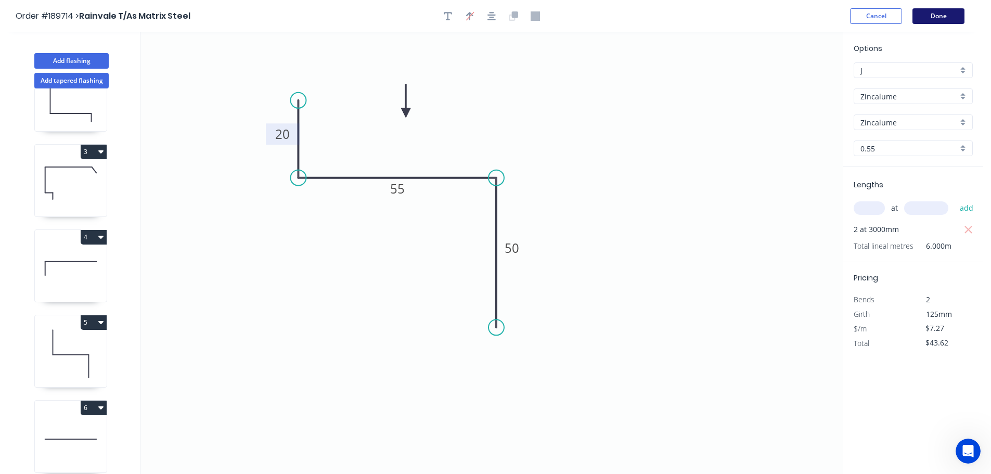
click at [932, 15] on button "Done" at bounding box center [939, 16] width 52 height 16
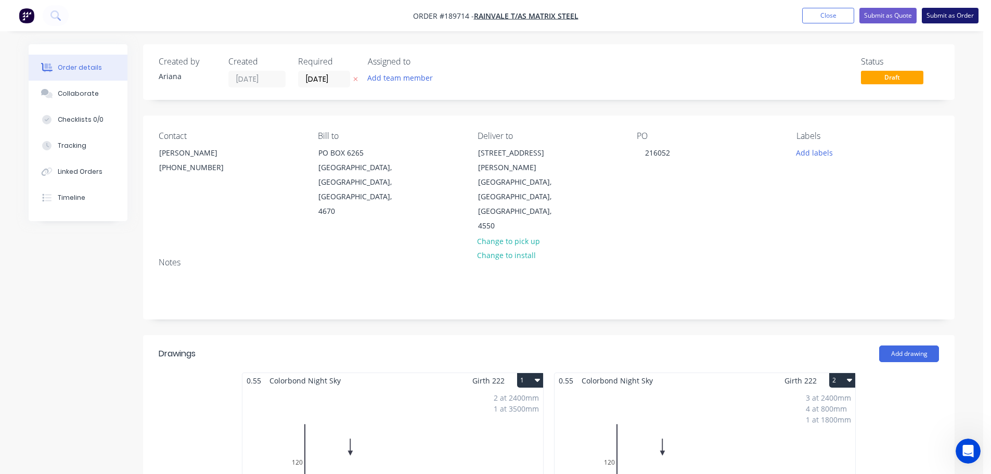
click at [948, 14] on button "Submit as Order" at bounding box center [950, 16] width 57 height 16
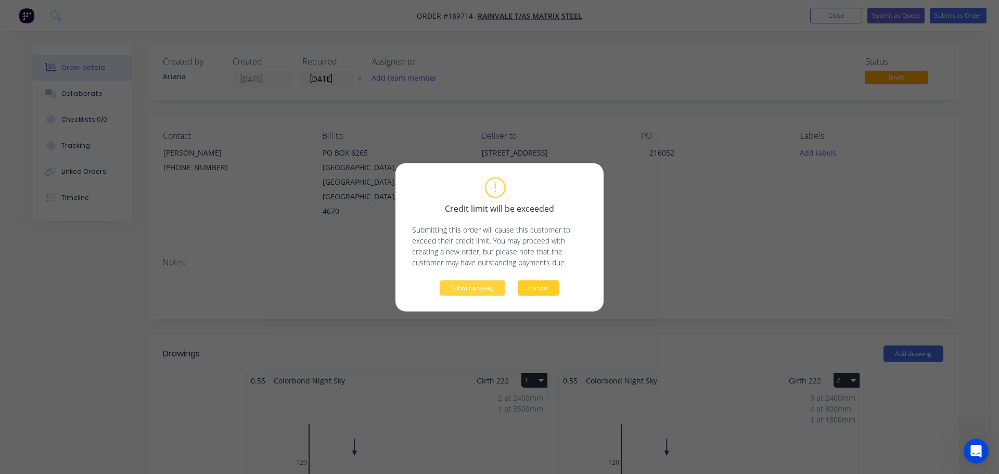
click at [538, 283] on button "Cancel" at bounding box center [539, 288] width 42 height 16
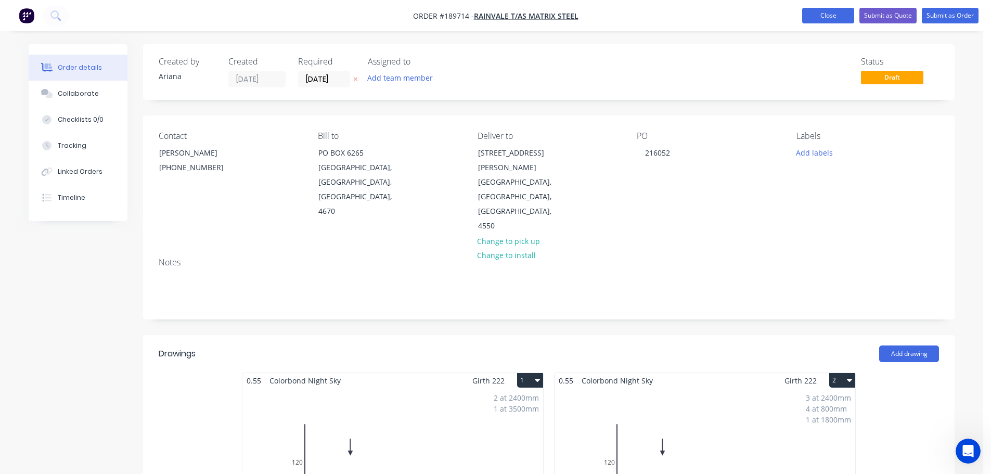
click at [828, 14] on button "Close" at bounding box center [828, 16] width 52 height 16
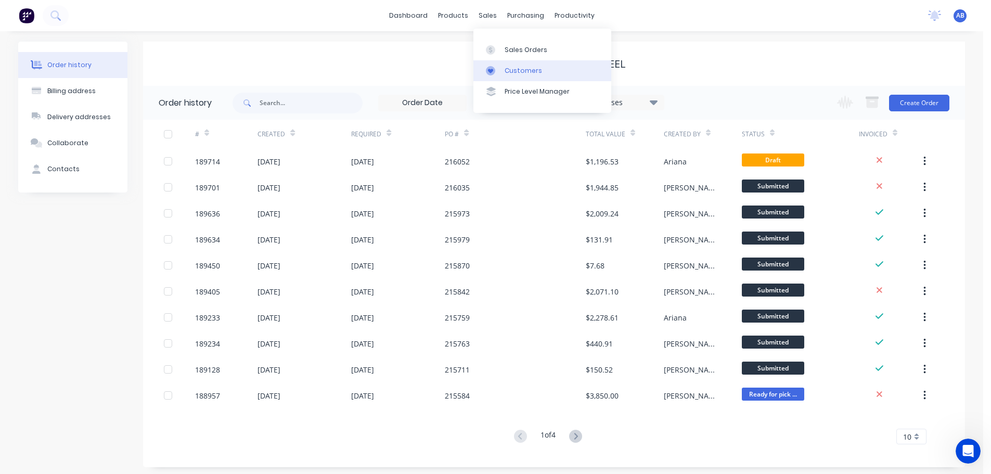
click at [509, 69] on div "Customers" at bounding box center [523, 70] width 37 height 9
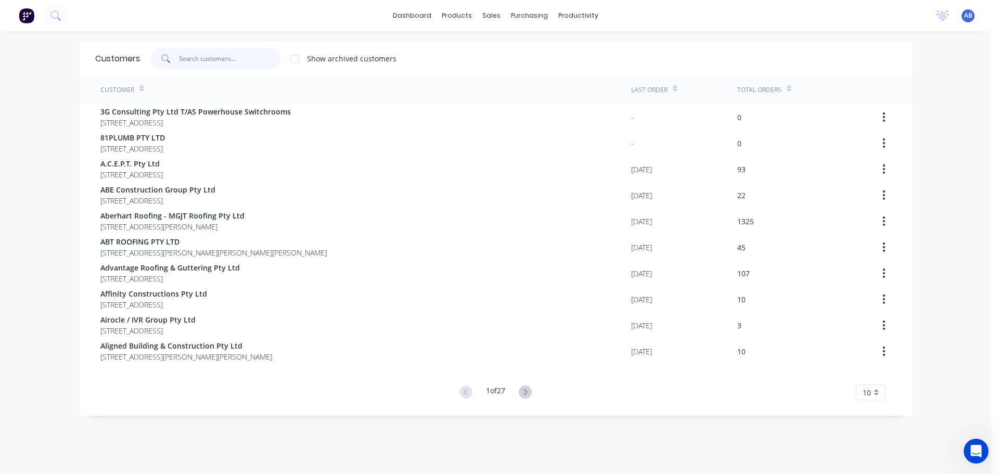
click at [224, 58] on input "text" at bounding box center [229, 58] width 101 height 21
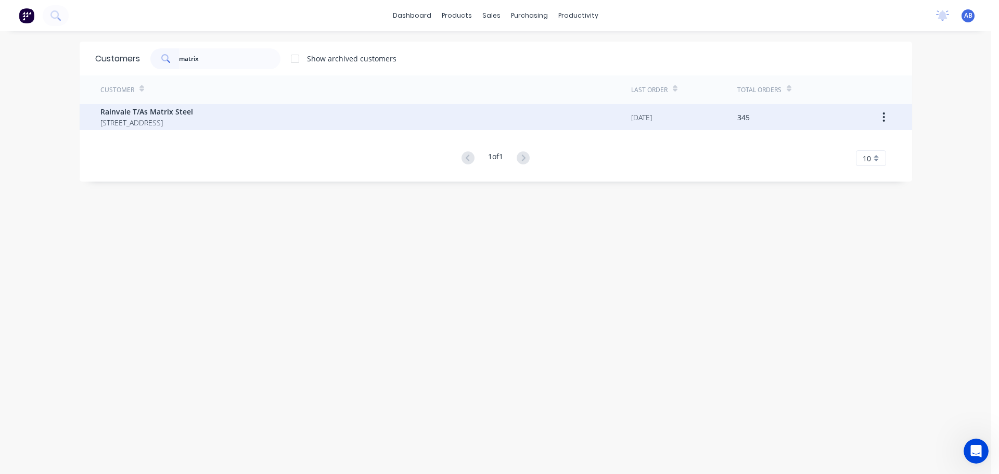
click at [167, 121] on span "[STREET_ADDRESS]" at bounding box center [146, 122] width 93 height 11
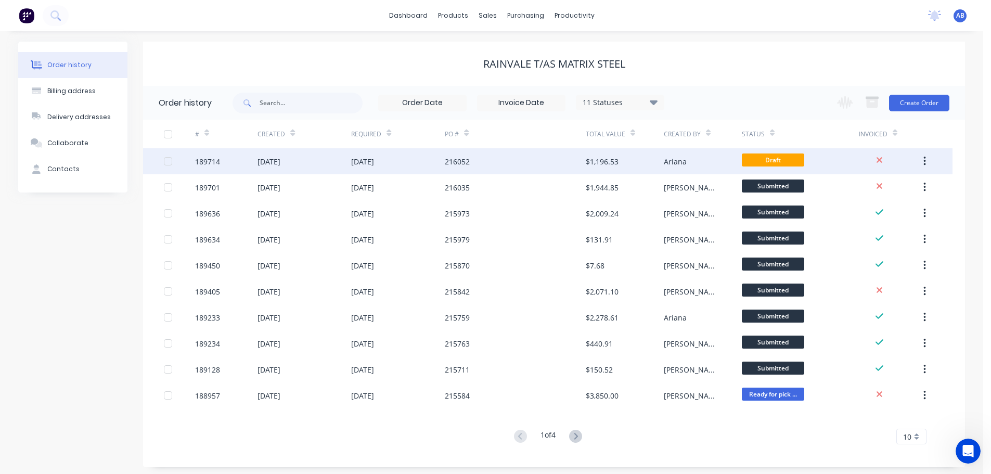
click at [513, 158] on div "216052" at bounding box center [515, 161] width 140 height 26
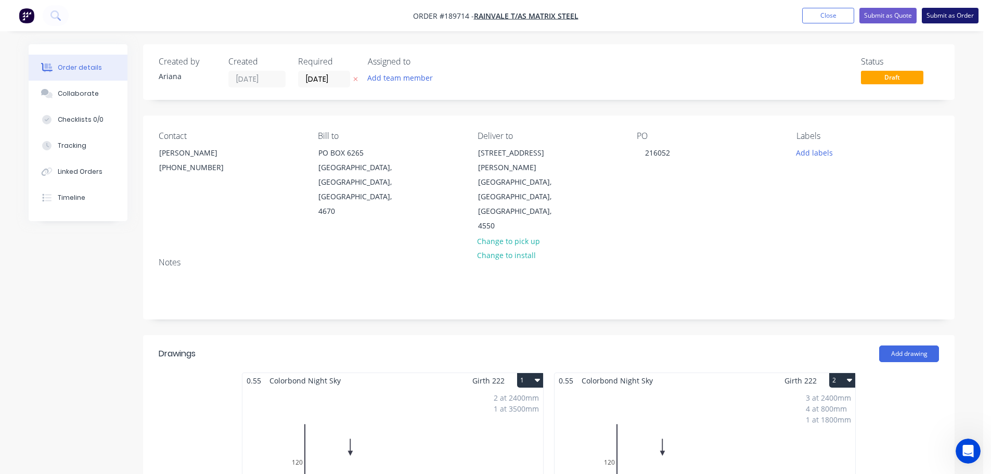
click at [956, 10] on button "Submit as Order" at bounding box center [950, 16] width 57 height 16
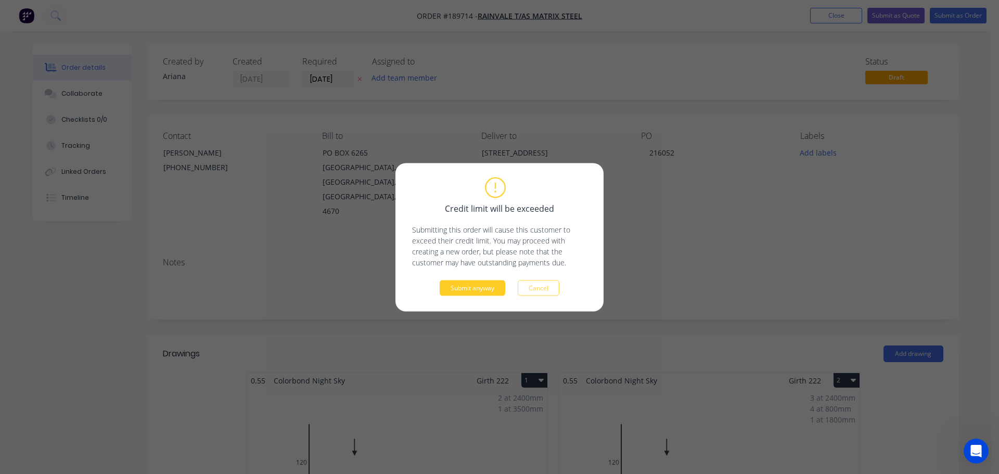
click at [472, 292] on button "Submit anyway" at bounding box center [473, 288] width 66 height 16
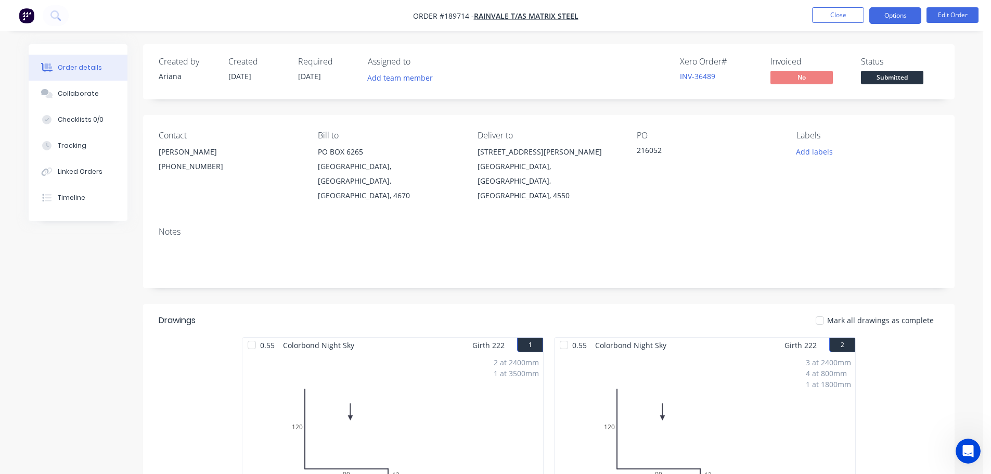
click at [891, 11] on button "Options" at bounding box center [896, 15] width 52 height 17
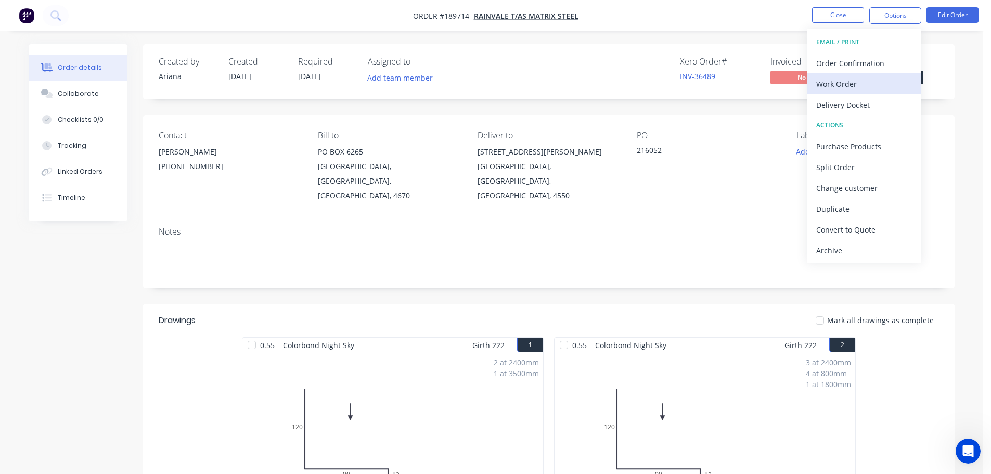
click at [851, 81] on div "Work Order" at bounding box center [864, 83] width 96 height 15
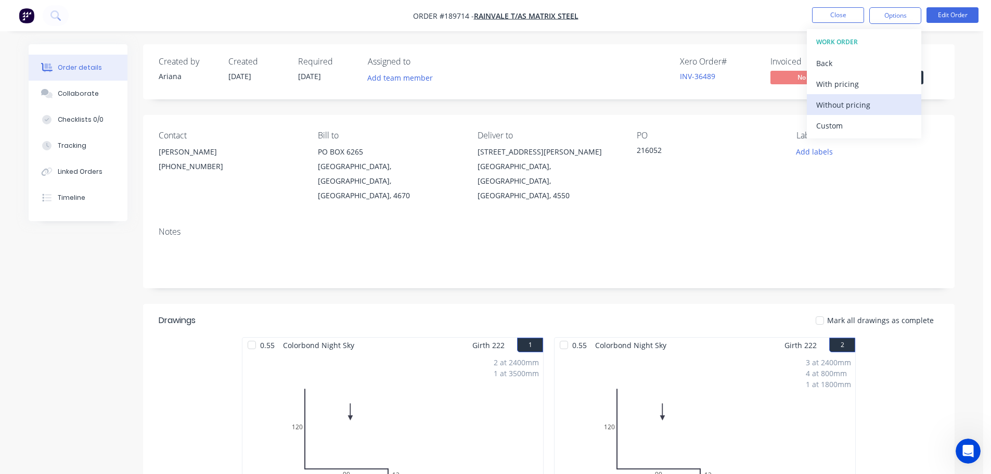
click at [835, 103] on div "Without pricing" at bounding box center [864, 104] width 96 height 15
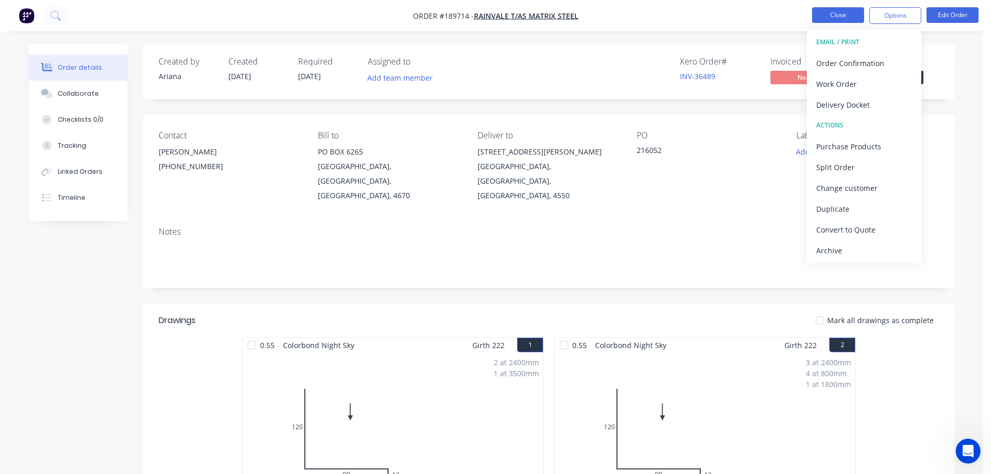
click at [832, 14] on button "Close" at bounding box center [838, 15] width 52 height 16
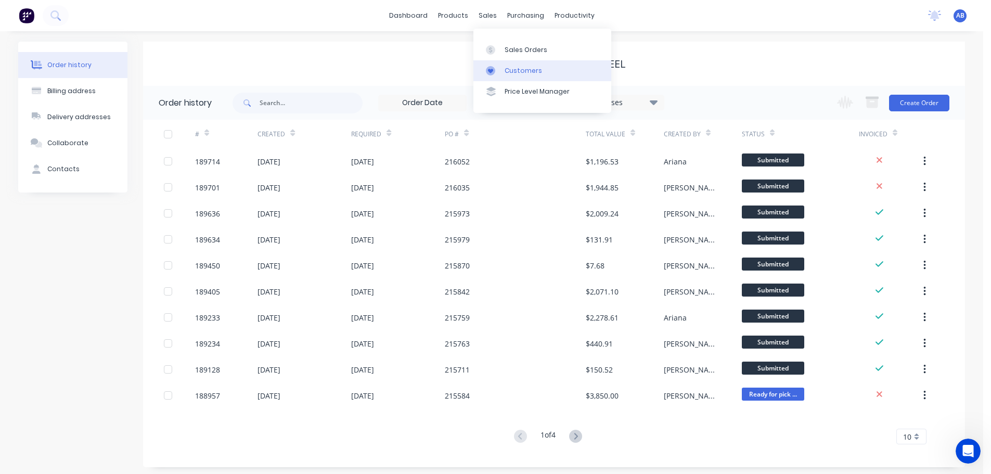
click at [516, 66] on div "Customers" at bounding box center [523, 70] width 37 height 9
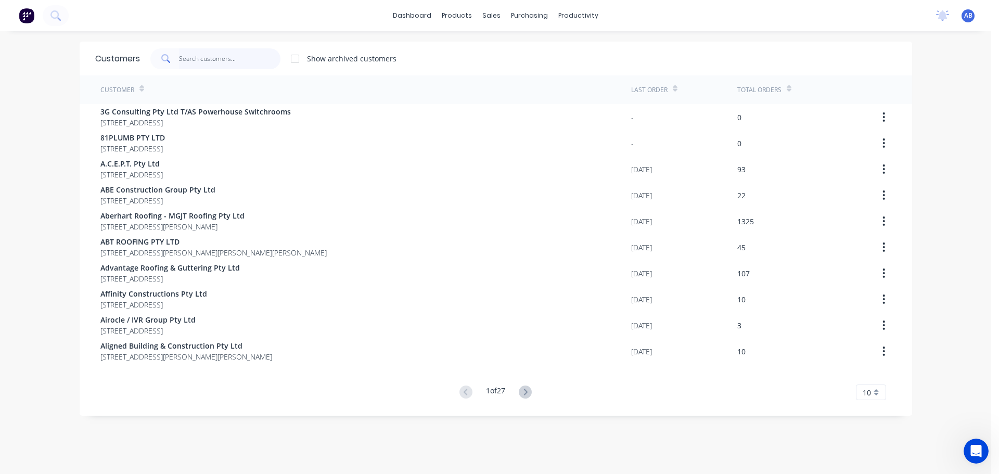
click at [252, 61] on input "text" at bounding box center [229, 58] width 101 height 21
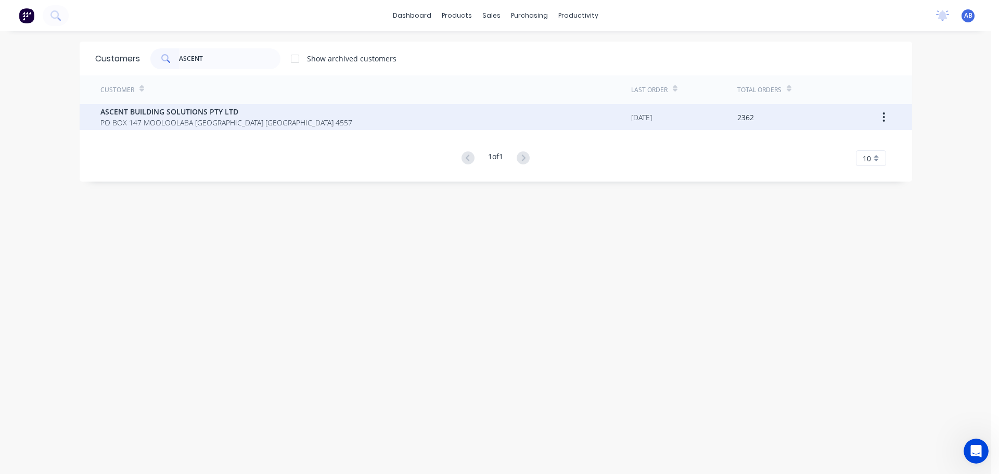
click at [180, 118] on span "PO BOX 147 MOOLOOLABA [GEOGRAPHIC_DATA] [GEOGRAPHIC_DATA] 4557" at bounding box center [226, 122] width 252 height 11
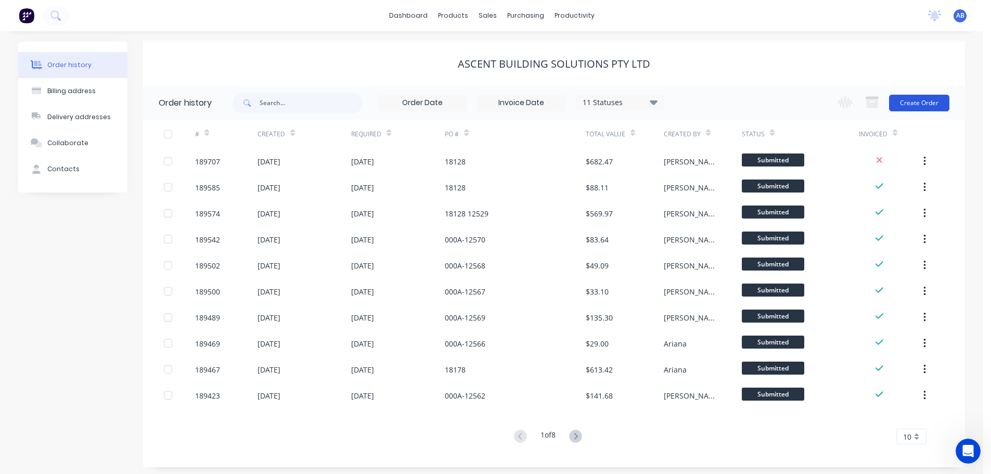
click at [916, 99] on button "Create Order" at bounding box center [919, 103] width 60 height 17
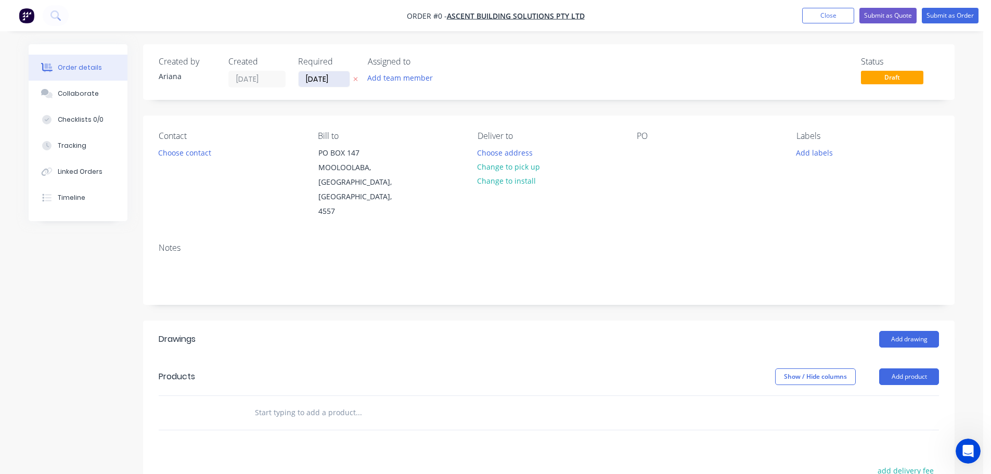
click at [326, 77] on input "[DATE]" at bounding box center [324, 79] width 51 height 16
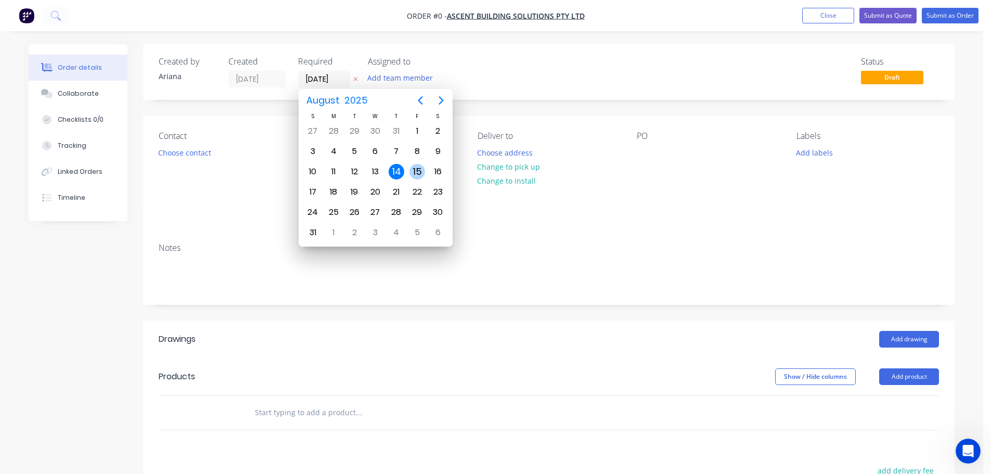
click at [416, 172] on div "15" at bounding box center [418, 172] width 16 height 16
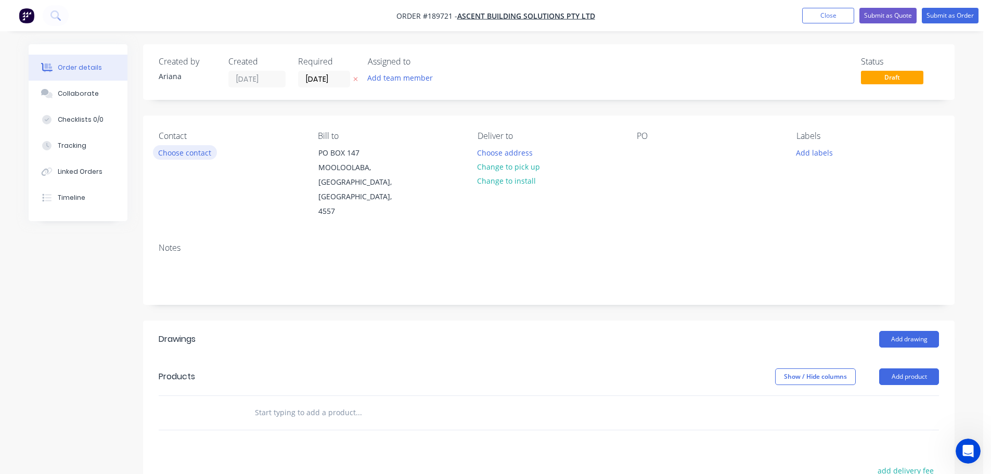
click at [201, 156] on button "Choose contact" at bounding box center [185, 152] width 64 height 14
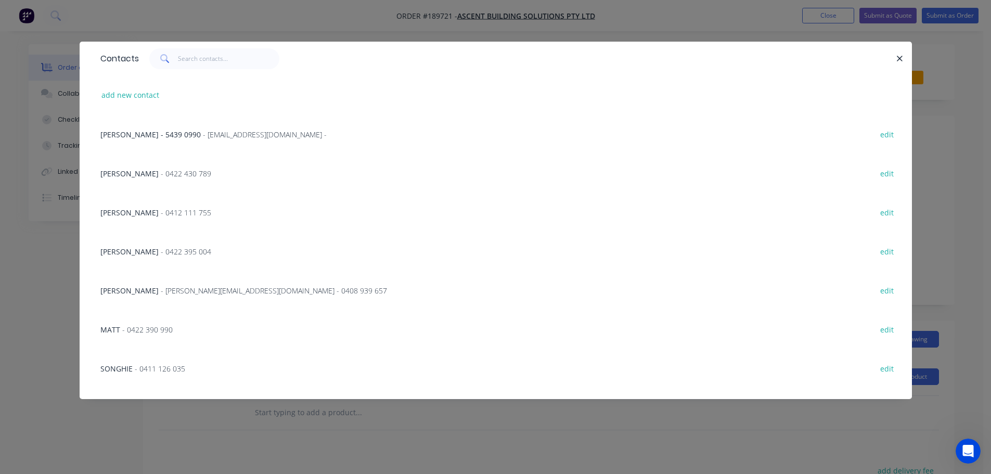
click at [135, 370] on span "- 0411 126 035" at bounding box center [160, 369] width 50 height 10
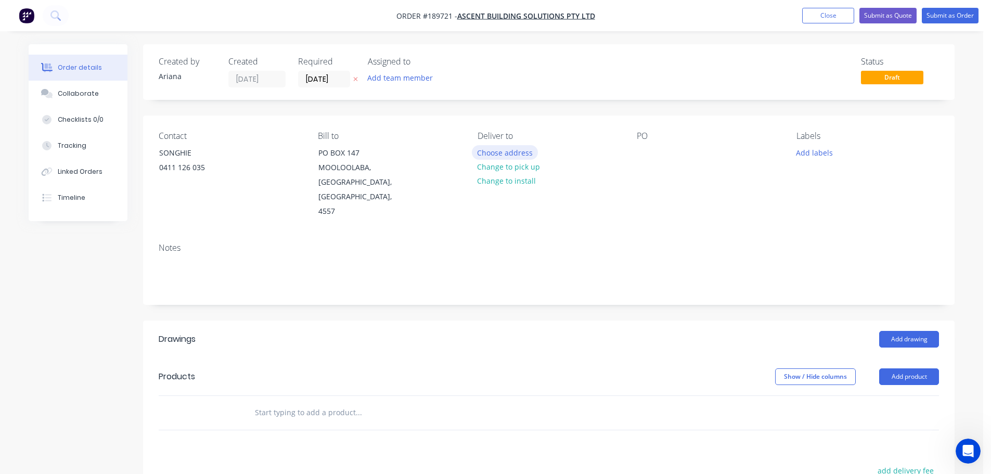
click at [506, 155] on button "Choose address" at bounding box center [505, 152] width 67 height 14
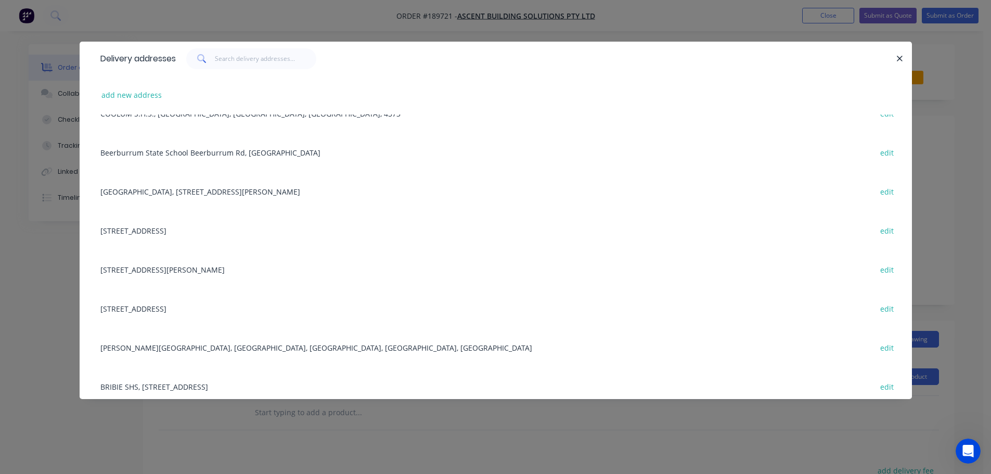
scroll to position [418, 0]
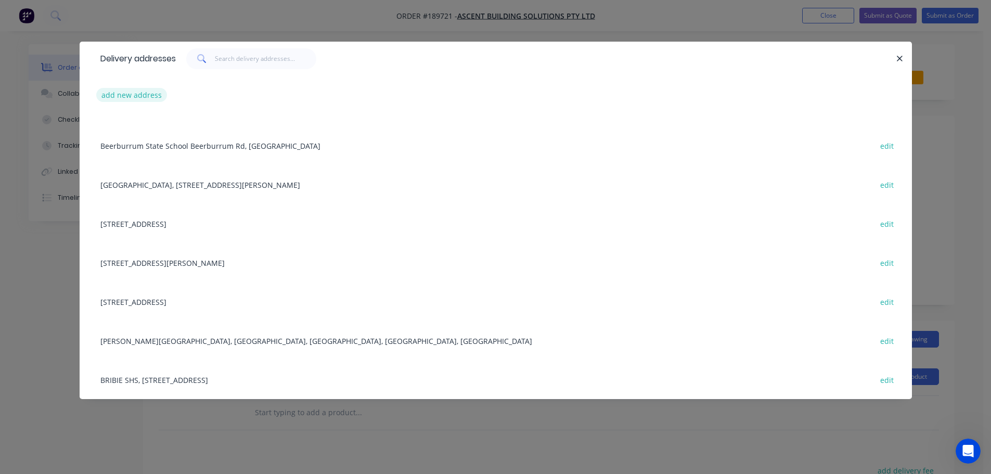
click at [129, 92] on button "add new address" at bounding box center [131, 95] width 71 height 14
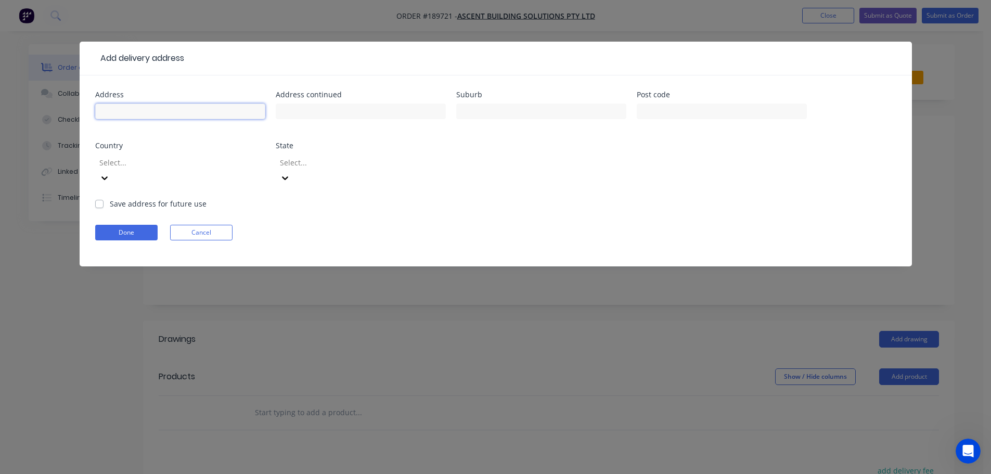
drag, startPoint x: 137, startPoint y: 113, endPoint x: 145, endPoint y: 113, distance: 7.3
click at [137, 113] on input "text" at bounding box center [180, 112] width 170 height 16
click at [582, 208] on form "Address [STREET_ADDRESS][PERSON_NAME] Select... State Select... Save address fo…" at bounding box center [495, 178] width 801 height 175
click at [110, 173] on icon at bounding box center [104, 178] width 10 height 10
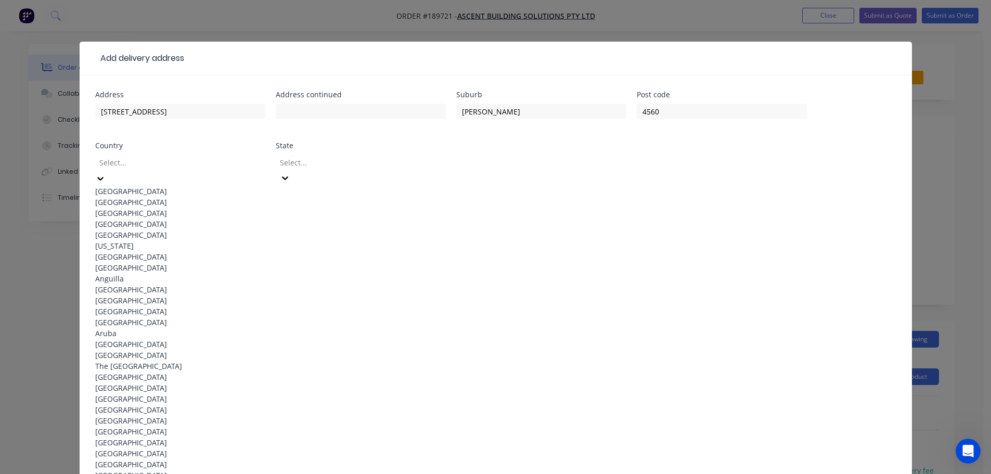
click at [164, 190] on div "[GEOGRAPHIC_DATA]" at bounding box center [180, 191] width 170 height 11
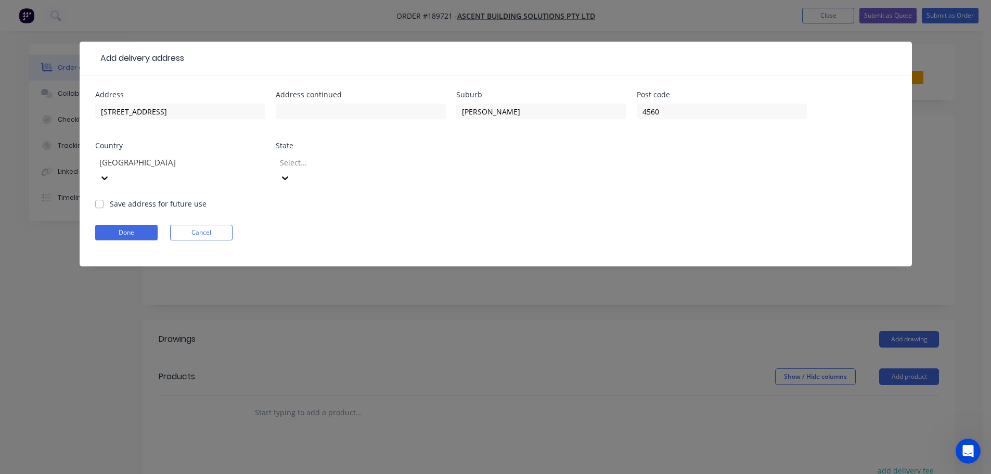
click at [288, 176] on icon at bounding box center [285, 178] width 6 height 4
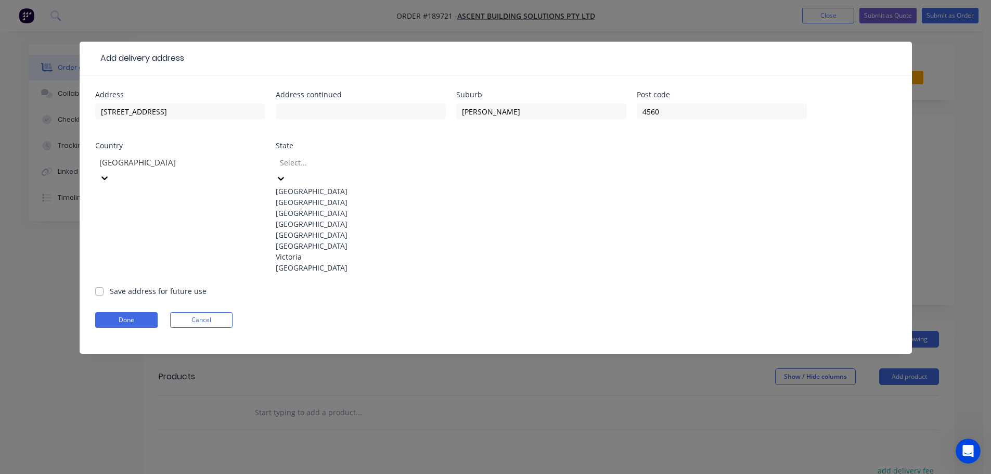
click at [306, 229] on div "[GEOGRAPHIC_DATA]" at bounding box center [361, 224] width 170 height 11
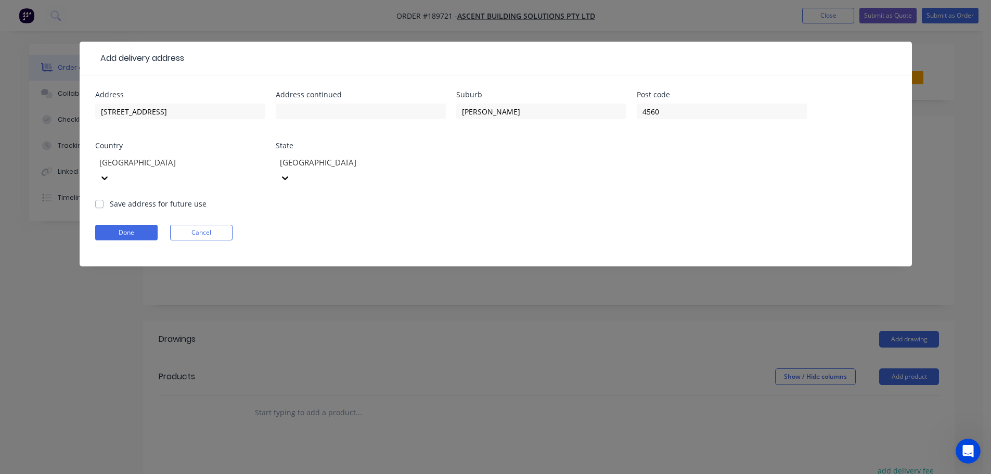
click at [587, 225] on div "Done Cancel" at bounding box center [495, 233] width 801 height 16
click at [135, 225] on button "Done" at bounding box center [126, 233] width 62 height 16
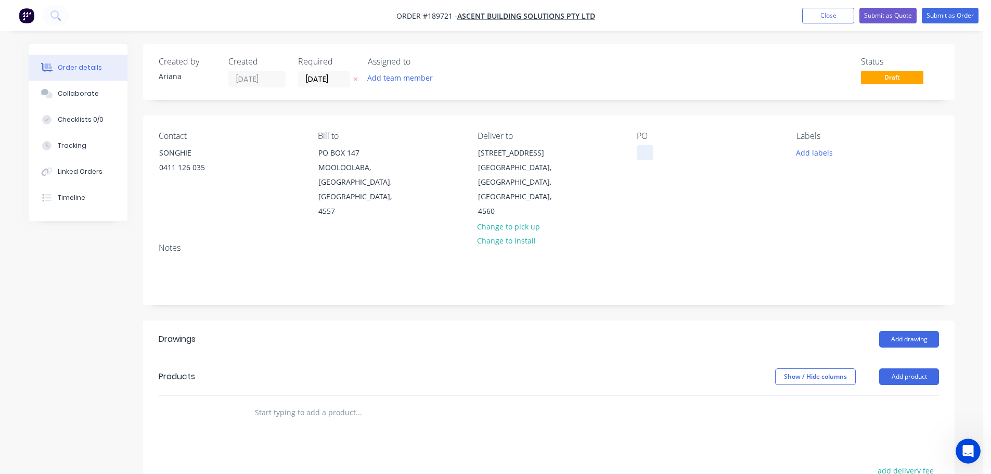
click at [643, 146] on div at bounding box center [645, 152] width 17 height 15
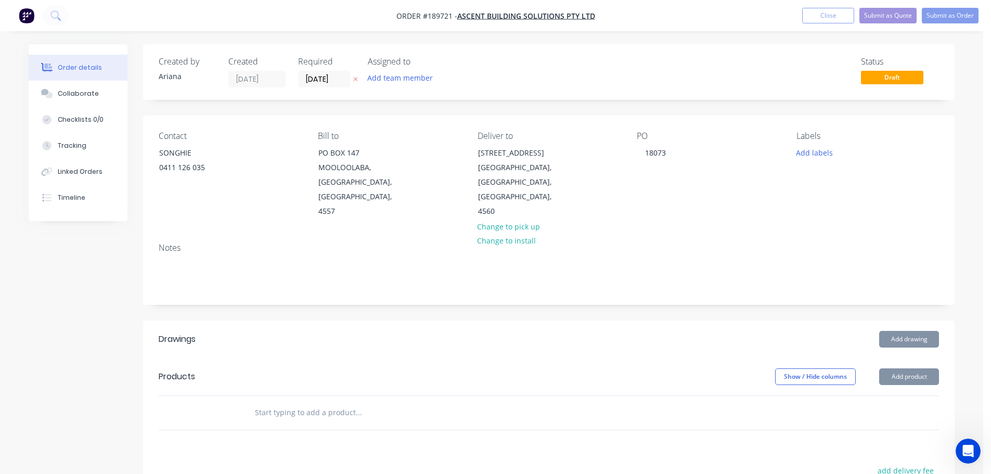
click at [702, 178] on div "PO 18073" at bounding box center [708, 175] width 143 height 88
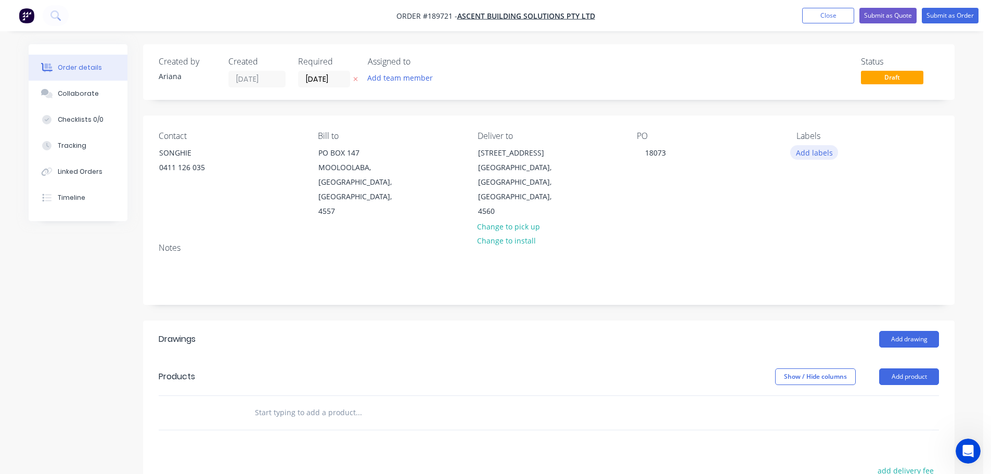
click at [807, 153] on button "Add labels" at bounding box center [814, 152] width 48 height 14
click at [818, 232] on div at bounding box center [815, 231] width 21 height 21
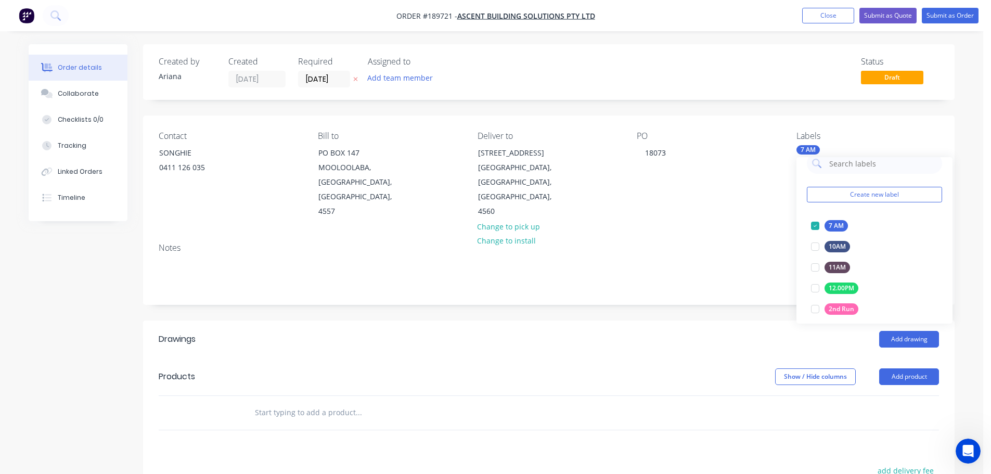
click at [726, 203] on div "PO 18073" at bounding box center [708, 175] width 143 height 88
click at [817, 149] on div "7 AM" at bounding box center [808, 149] width 23 height 9
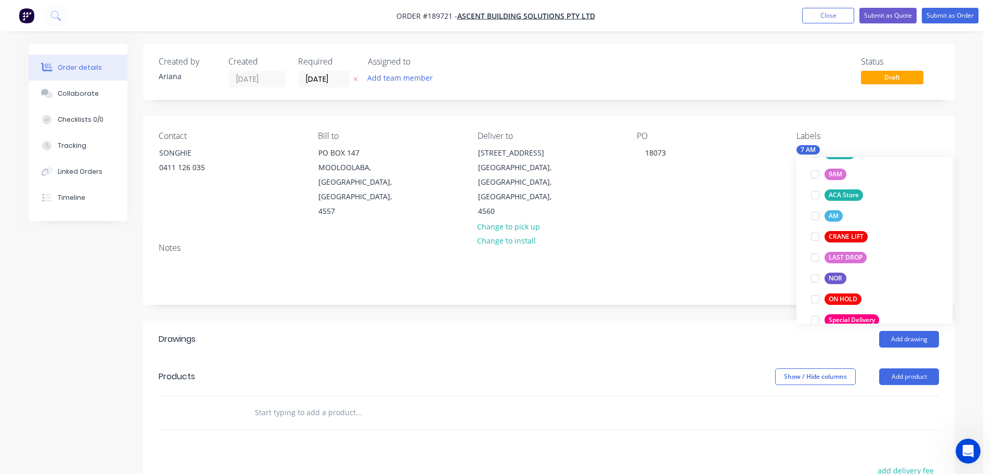
scroll to position [437, 0]
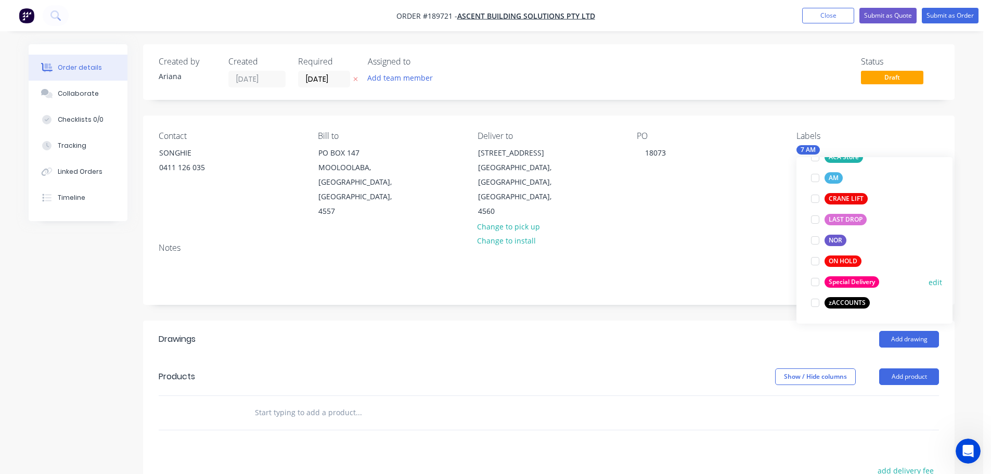
click at [815, 282] on div at bounding box center [815, 282] width 21 height 21
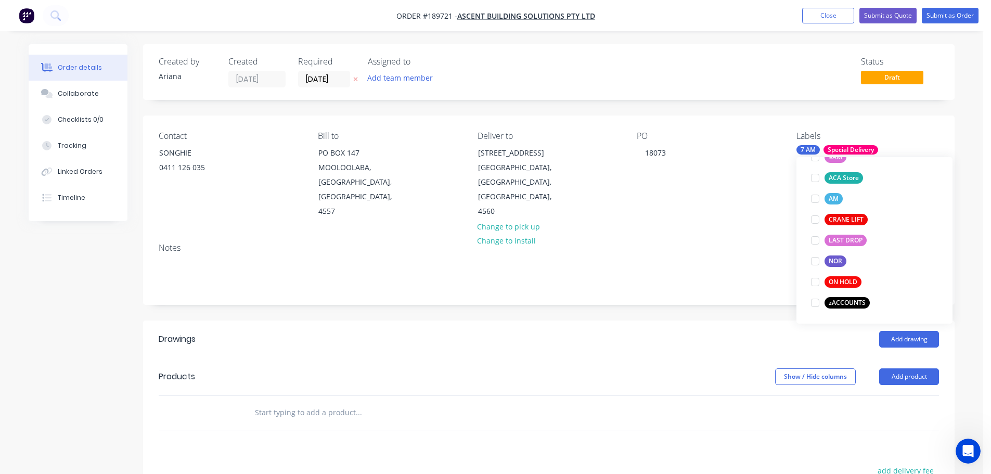
scroll to position [0, 0]
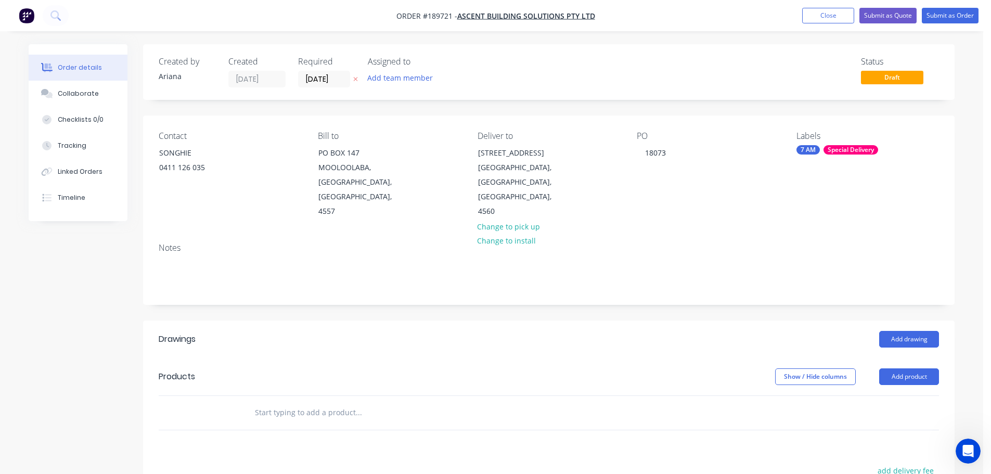
click at [735, 206] on div "Contact SONGHIE [PHONE_NUMBER] Bill to PO [GEOGRAPHIC_DATA] Deliver to [STREET_…" at bounding box center [549, 175] width 812 height 119
click at [922, 368] on button "Add product" at bounding box center [909, 376] width 60 height 17
click at [867, 395] on div "Product catalogue" at bounding box center [890, 402] width 80 height 15
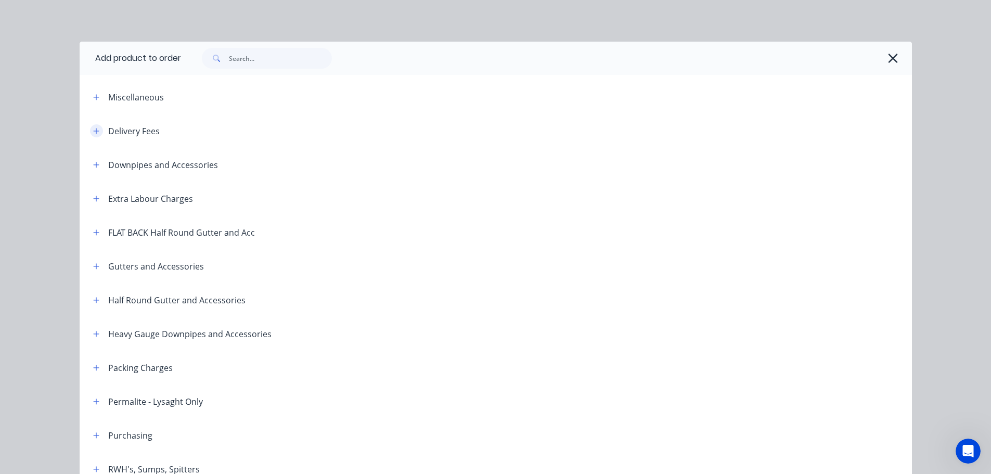
click at [93, 128] on icon "button" at bounding box center [96, 130] width 6 height 7
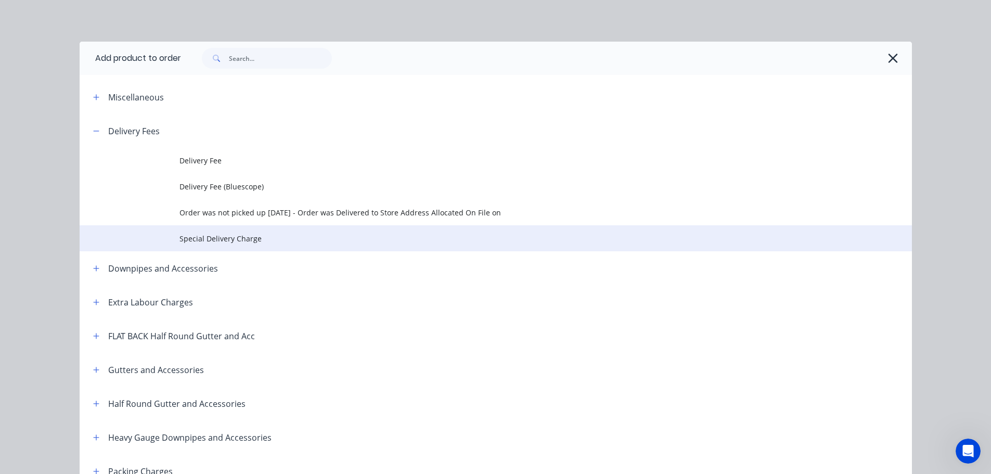
click at [201, 237] on span "Special Delivery Charge" at bounding box center [473, 238] width 586 height 11
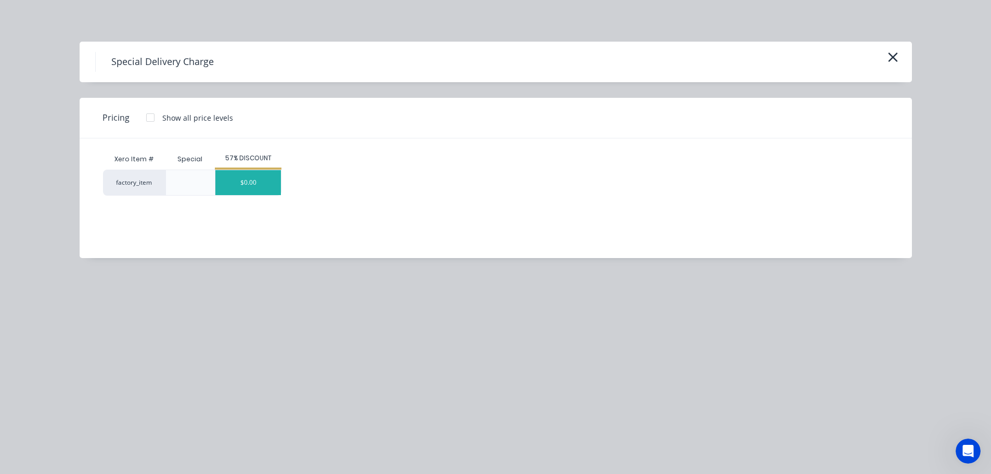
click at [259, 176] on div "$0.00" at bounding box center [248, 182] width 66 height 25
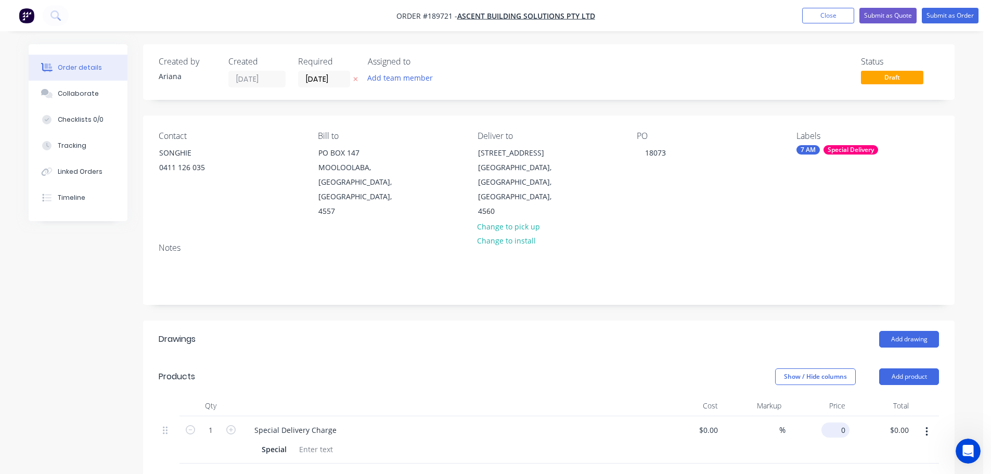
click at [841, 423] on input "0" at bounding box center [838, 430] width 24 height 15
click at [865, 464] on div at bounding box center [549, 481] width 781 height 34
click at [905, 331] on button "Add drawing" at bounding box center [909, 339] width 60 height 17
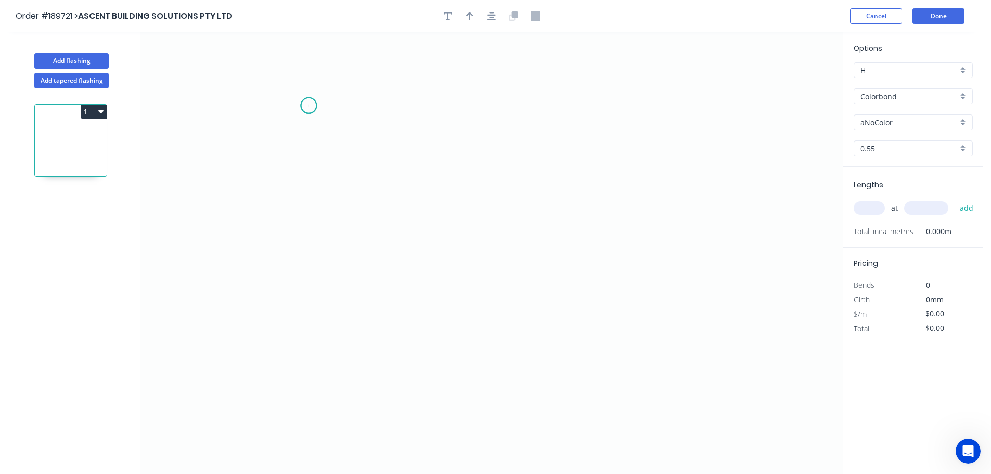
click at [309, 106] on icon "0" at bounding box center [491, 253] width 702 height 442
click at [305, 334] on icon "0" at bounding box center [491, 253] width 702 height 442
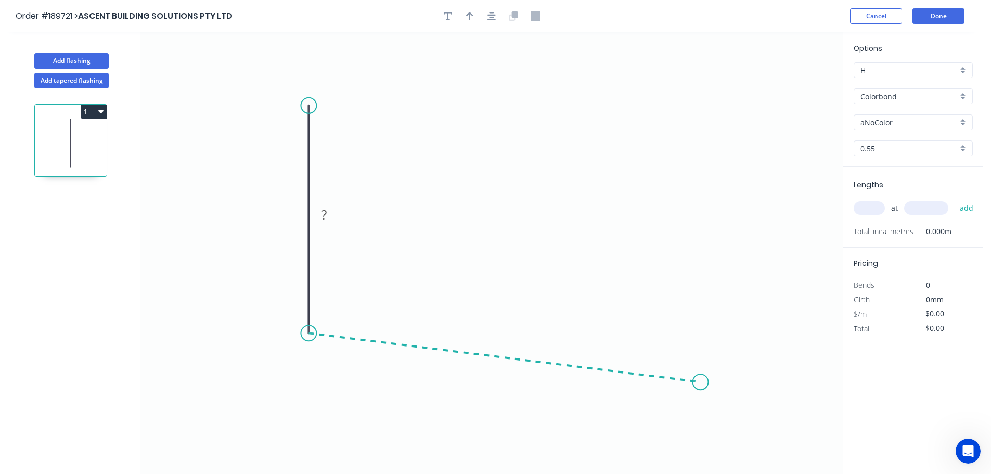
click at [701, 382] on icon "0 ?" at bounding box center [491, 253] width 702 height 442
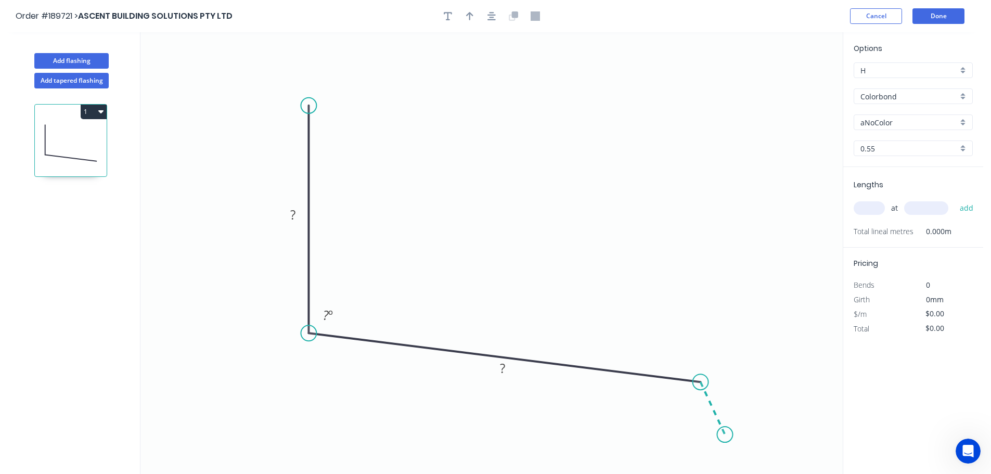
click at [725, 435] on icon "0 ? ? ? º" at bounding box center [491, 253] width 702 height 442
click at [725, 436] on circle at bounding box center [725, 435] width 16 height 16
click at [293, 216] on tspan "?" at bounding box center [292, 214] width 5 height 17
click at [490, 135] on icon "0 60 110 30 103 º 135 º" at bounding box center [491, 253] width 702 height 442
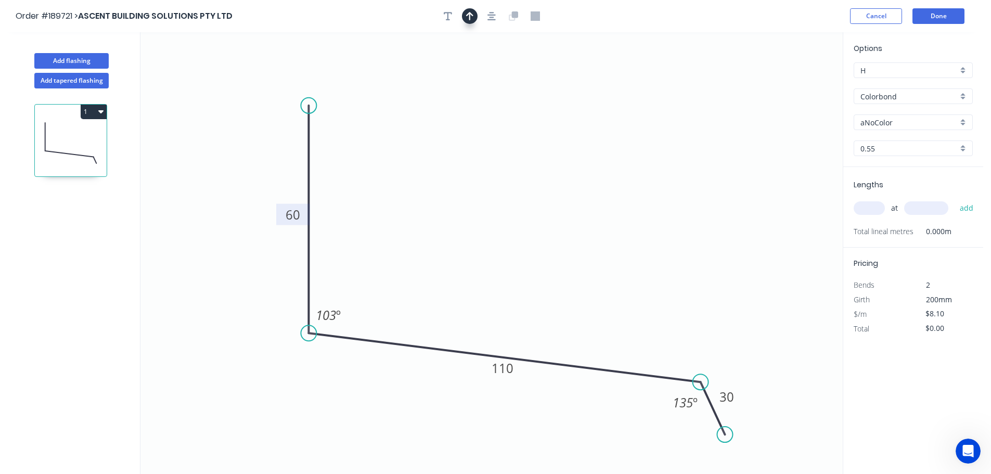
click at [467, 17] on icon "button" at bounding box center [469, 15] width 7 height 9
drag, startPoint x: 793, startPoint y: 82, endPoint x: 505, endPoint y: 189, distance: 307.3
click at [505, 189] on icon at bounding box center [506, 175] width 9 height 33
click at [963, 121] on div "aNoColor" at bounding box center [913, 122] width 119 height 16
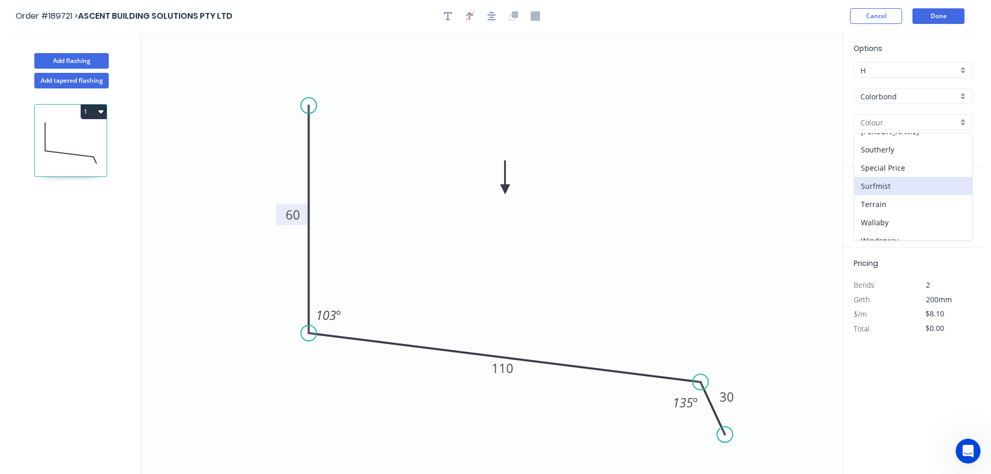
scroll to position [403, 0]
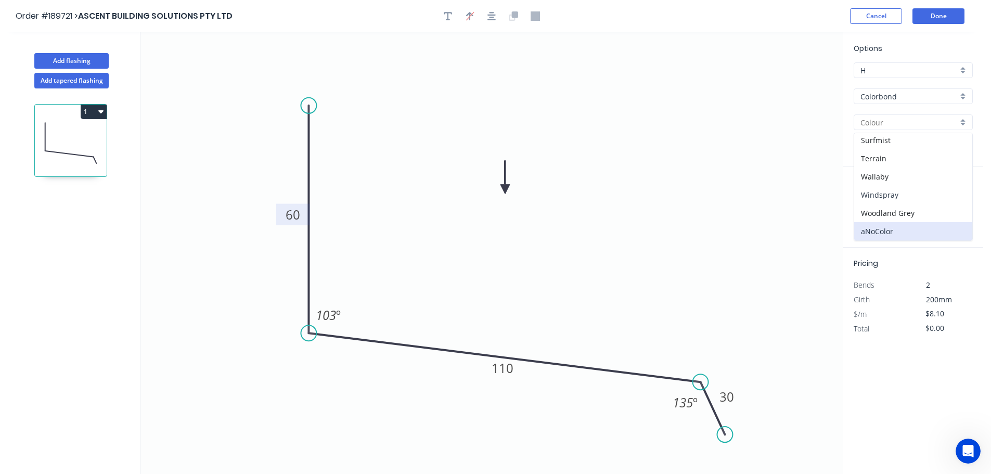
click at [911, 194] on div "Windspray" at bounding box center [913, 195] width 118 height 18
click at [879, 209] on input "text" at bounding box center [869, 208] width 31 height 14
click at [955, 199] on button "add" at bounding box center [967, 208] width 24 height 18
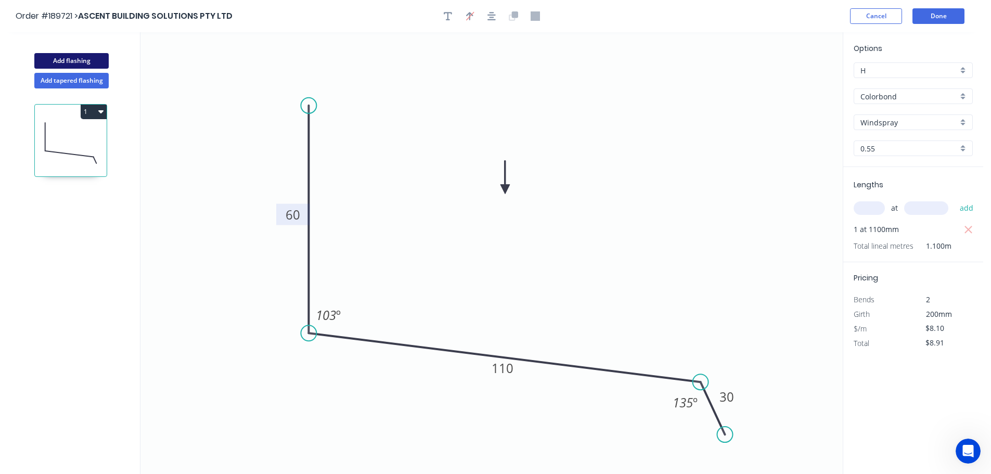
click at [66, 58] on button "Add flashing" at bounding box center [71, 61] width 74 height 16
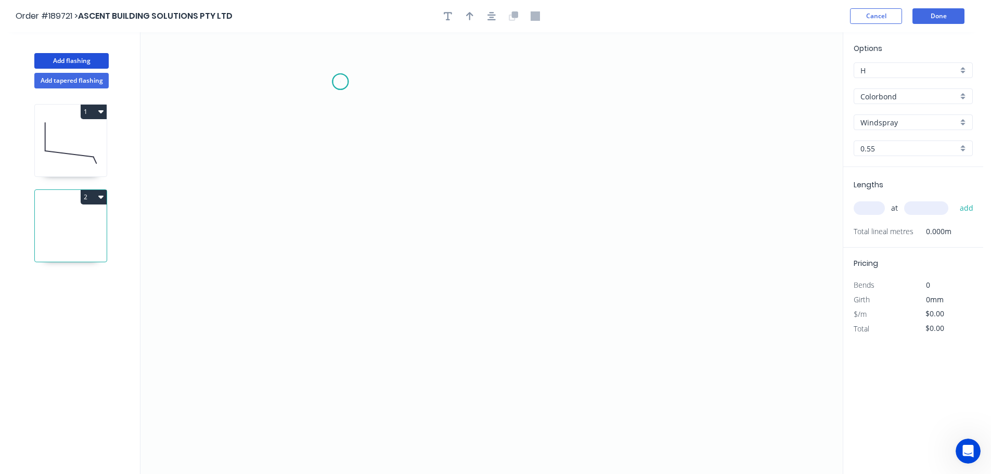
click at [340, 82] on icon "0" at bounding box center [491, 253] width 702 height 442
click at [271, 83] on icon "0" at bounding box center [491, 253] width 702 height 442
click at [277, 249] on icon "0 ?" at bounding box center [491, 253] width 702 height 442
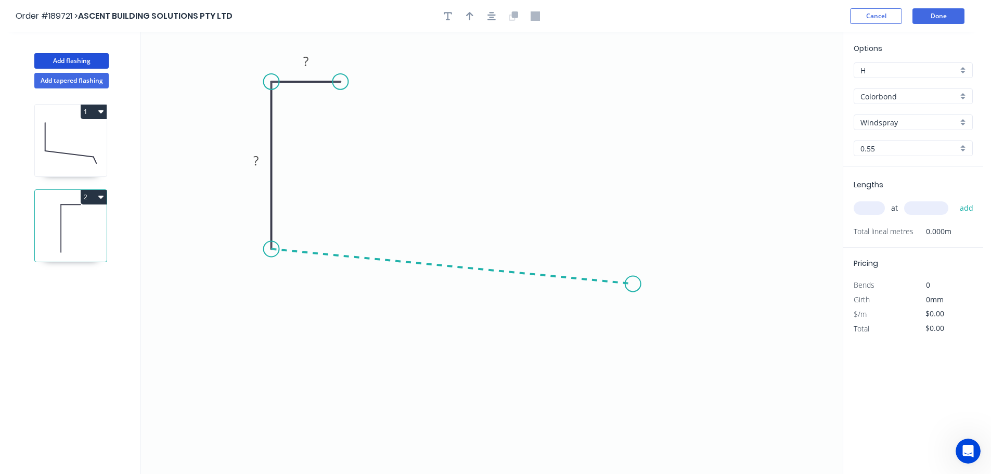
click at [633, 284] on icon "0 ? ?" at bounding box center [491, 253] width 702 height 442
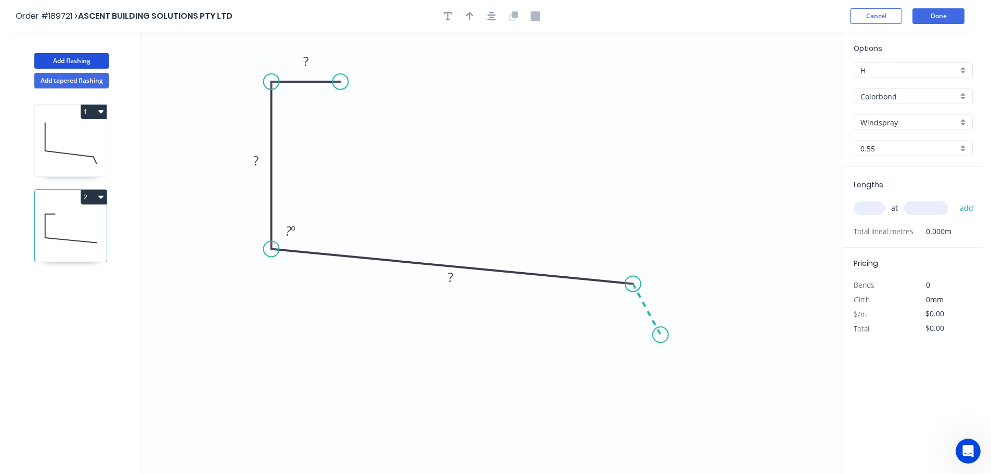
click at [661, 335] on icon "0 ? ? ? ? º" at bounding box center [491, 253] width 702 height 442
click at [661, 335] on circle at bounding box center [661, 335] width 16 height 16
click at [307, 57] on tspan "?" at bounding box center [305, 61] width 5 height 17
click at [476, 96] on icon "0 10 50 140 30 103 º 135 º" at bounding box center [491, 253] width 702 height 442
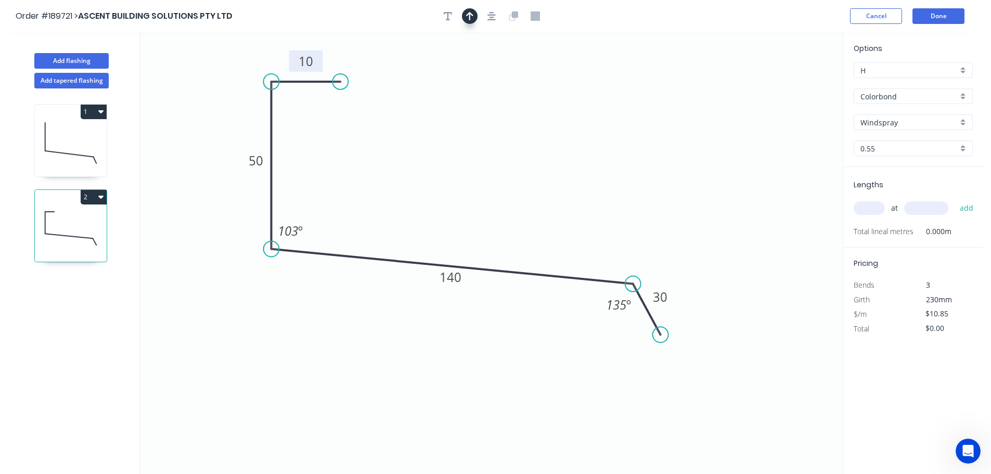
click at [469, 15] on icon "button" at bounding box center [469, 15] width 7 height 9
drag, startPoint x: 789, startPoint y: 83, endPoint x: 464, endPoint y: 143, distance: 331.2
click at [464, 143] on icon at bounding box center [463, 128] width 9 height 33
drag, startPoint x: 870, startPoint y: 204, endPoint x: 844, endPoint y: 194, distance: 27.5
click at [870, 204] on input "text" at bounding box center [869, 208] width 31 height 14
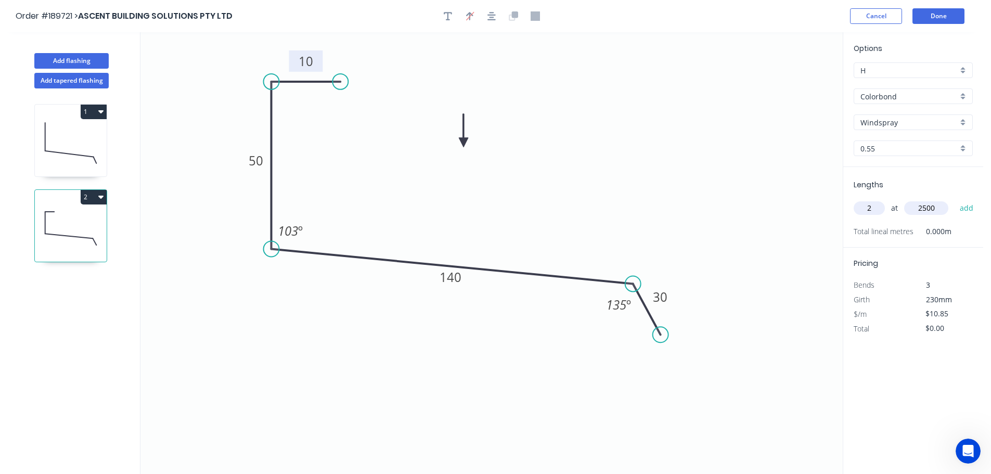
click at [955, 199] on button "add" at bounding box center [967, 208] width 24 height 18
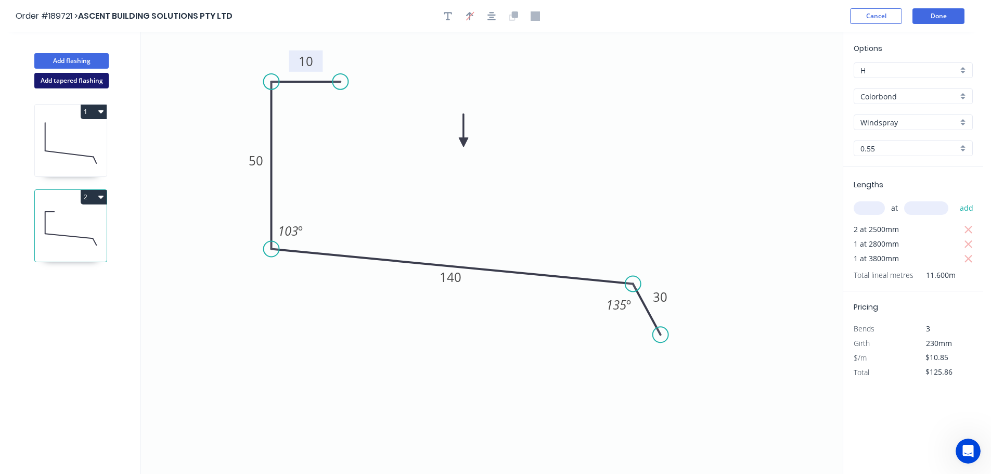
click at [80, 82] on button "Add tapered flashing" at bounding box center [71, 81] width 74 height 16
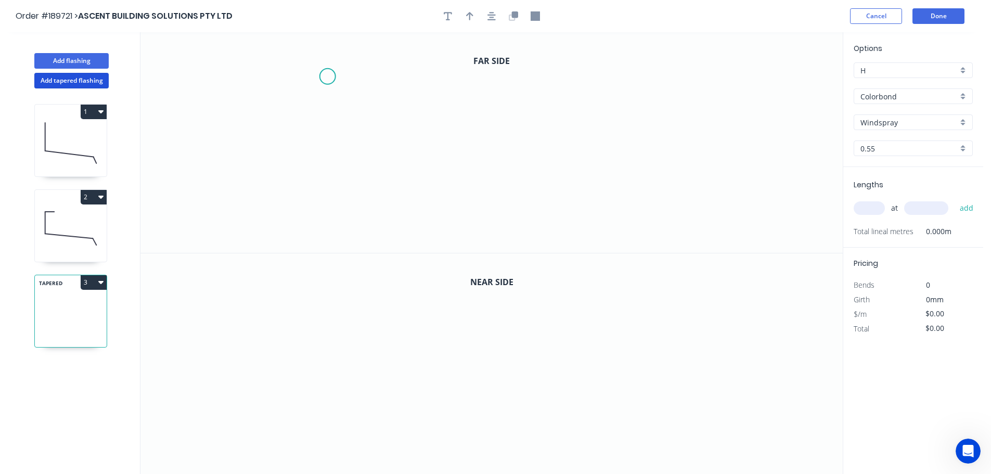
click at [327, 76] on icon "0" at bounding box center [491, 142] width 702 height 221
click at [329, 188] on icon "0" at bounding box center [491, 142] width 702 height 221
click at [646, 192] on icon "0 ?" at bounding box center [491, 142] width 702 height 221
click at [679, 228] on icon "0 ? ?" at bounding box center [491, 142] width 702 height 221
click at [679, 228] on circle at bounding box center [679, 228] width 16 height 16
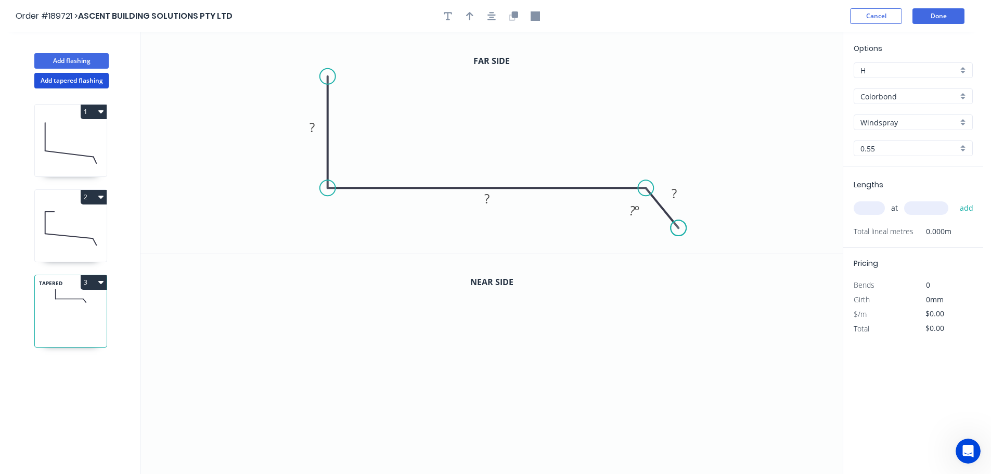
click at [679, 228] on circle at bounding box center [679, 228] width 16 height 16
click at [312, 126] on tspan "?" at bounding box center [312, 127] width 5 height 17
click at [530, 59] on icon "0 120 140 20 135 º" at bounding box center [491, 142] width 702 height 221
click at [470, 13] on icon "button" at bounding box center [469, 16] width 7 height 8
drag, startPoint x: 791, startPoint y: 81, endPoint x: 556, endPoint y: 113, distance: 236.8
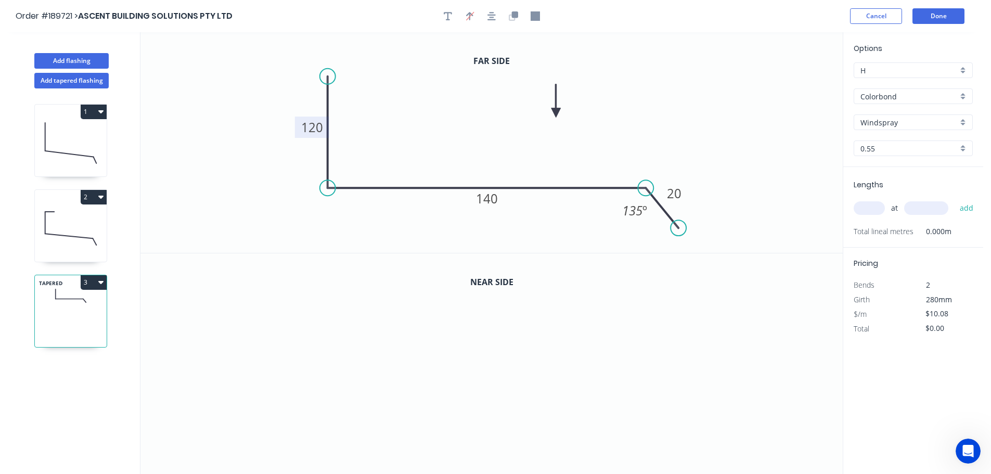
click at [556, 113] on icon at bounding box center [556, 100] width 9 height 33
click at [513, 15] on icon "button" at bounding box center [515, 14] width 6 height 6
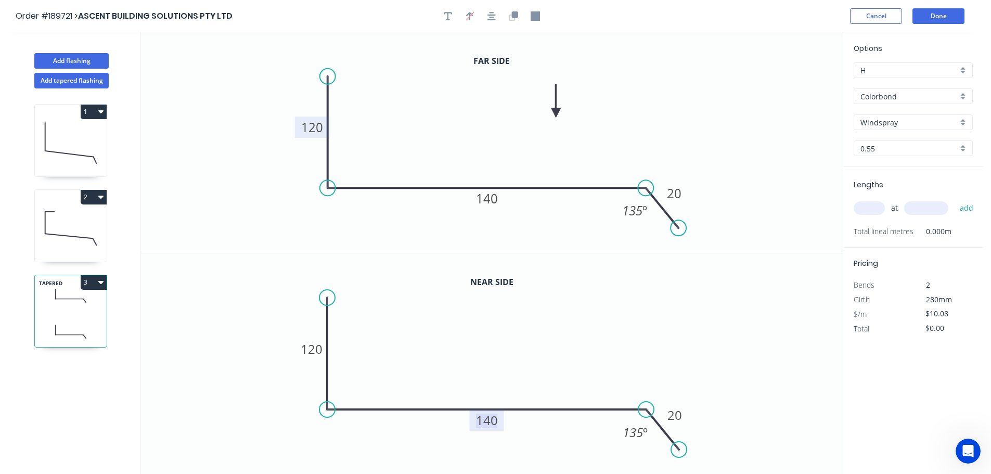
click at [494, 419] on tspan "140" at bounding box center [487, 420] width 22 height 17
click at [534, 380] on icon "0 120 160 20 135 º" at bounding box center [491, 363] width 702 height 221
click at [881, 211] on input "text" at bounding box center [869, 208] width 31 height 14
click at [955, 199] on button "add" at bounding box center [967, 208] width 24 height 18
click at [75, 59] on button "Add flashing" at bounding box center [71, 61] width 74 height 16
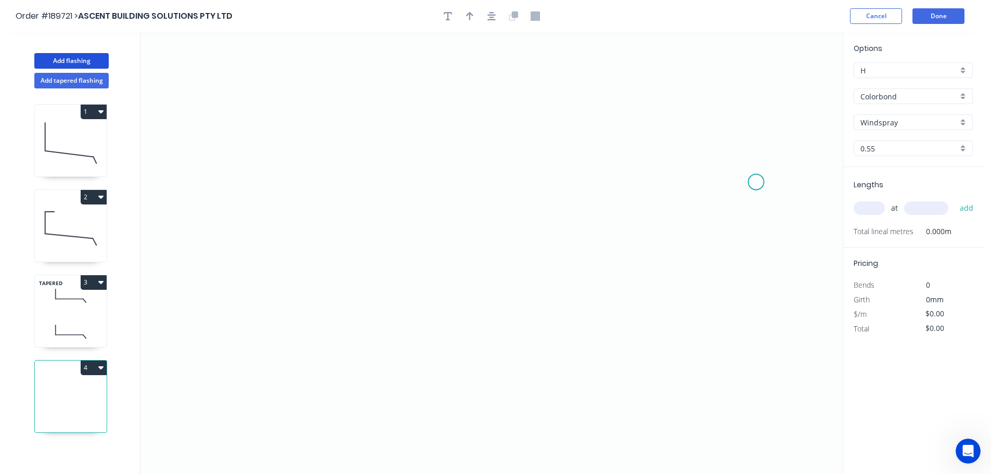
click at [757, 181] on icon "0" at bounding box center [491, 253] width 702 height 442
click at [723, 135] on icon at bounding box center [740, 158] width 34 height 46
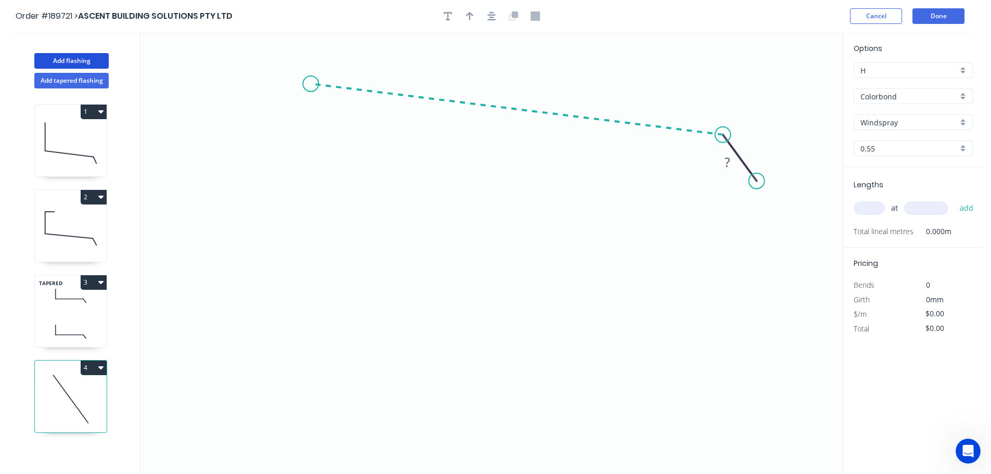
click at [311, 84] on icon "0 ?" at bounding box center [491, 253] width 702 height 442
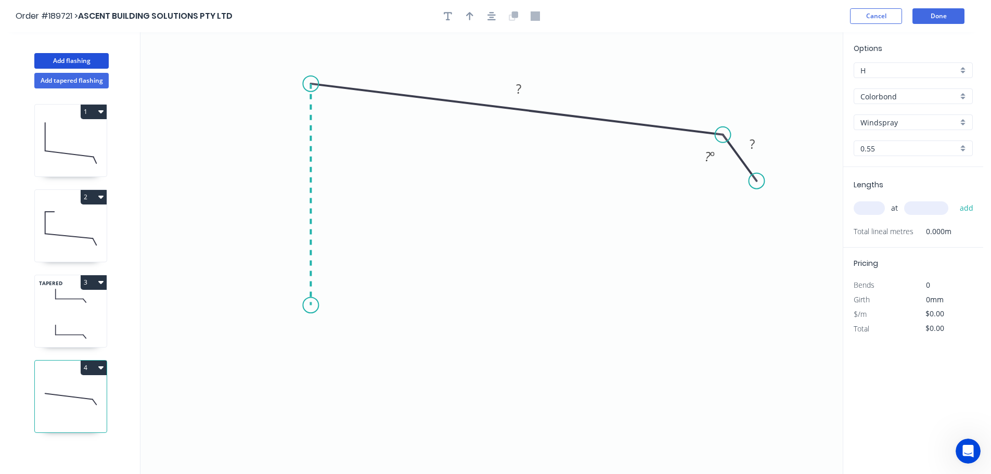
click at [306, 305] on icon "0 ? ? ? º" at bounding box center [491, 253] width 702 height 442
click at [283, 331] on icon "0 ? ? ? ? º ? º" at bounding box center [491, 253] width 702 height 442
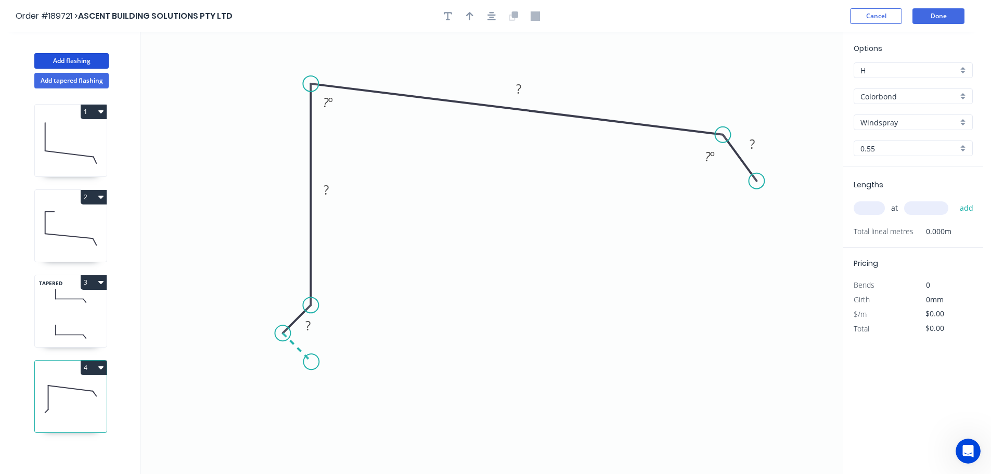
click at [311, 364] on icon "0 ? ? ? ? ? º ? º" at bounding box center [491, 253] width 702 height 442
click at [311, 364] on circle at bounding box center [311, 362] width 16 height 16
click at [286, 356] on tspan "?" at bounding box center [286, 353] width 5 height 17
click at [453, 321] on icon "0 15 15 80 205 20 135 º 88 º" at bounding box center [491, 253] width 702 height 442
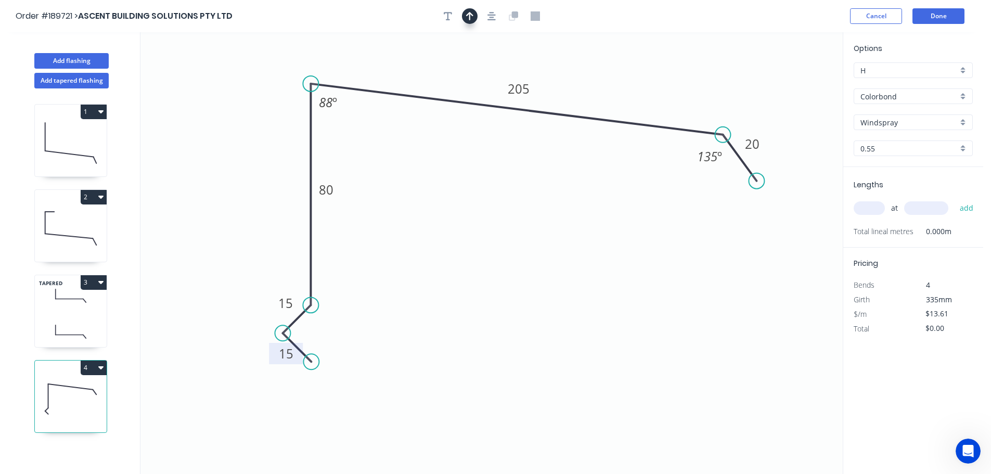
click at [467, 10] on button "button" at bounding box center [470, 16] width 16 height 16
drag, startPoint x: 790, startPoint y: 82, endPoint x: 617, endPoint y: 81, distance: 172.8
click at [617, 81] on icon at bounding box center [616, 68] width 9 height 33
click at [877, 207] on input "text" at bounding box center [869, 208] width 31 height 14
click at [955, 199] on button "add" at bounding box center [967, 208] width 24 height 18
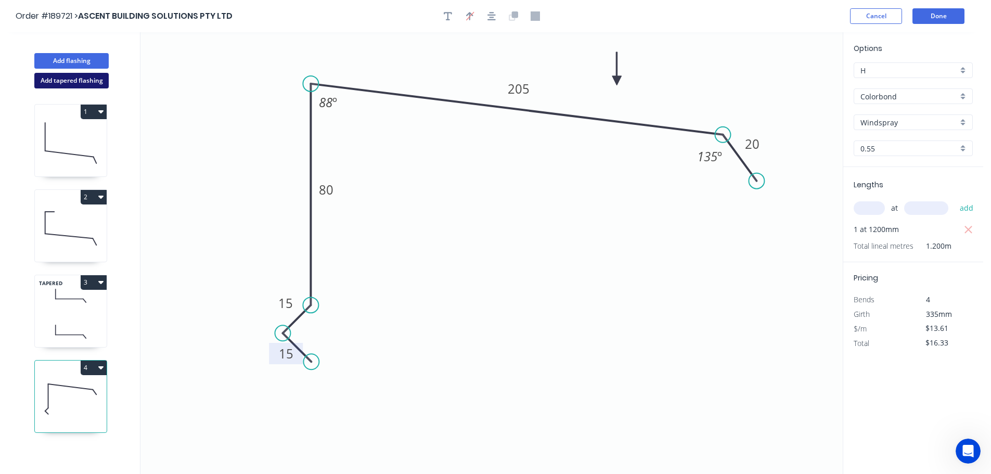
click at [68, 80] on button "Add tapered flashing" at bounding box center [71, 81] width 74 height 16
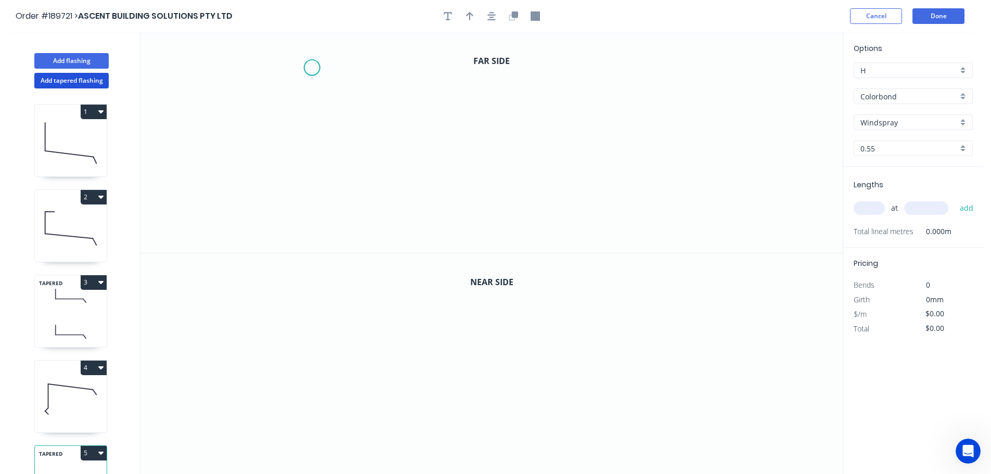
click at [312, 68] on icon "0" at bounding box center [491, 142] width 702 height 221
click at [265, 68] on icon "0" at bounding box center [491, 142] width 702 height 221
click at [270, 199] on icon "0 ?" at bounding box center [491, 142] width 702 height 221
click at [579, 190] on icon "0 ? ?" at bounding box center [491, 142] width 702 height 221
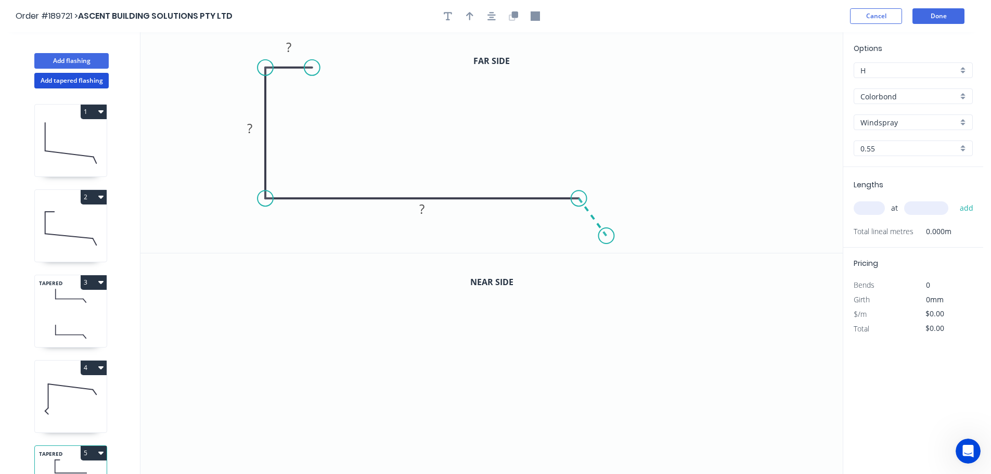
click at [607, 236] on icon "0 ? ? ?" at bounding box center [491, 142] width 702 height 221
click at [607, 236] on circle at bounding box center [607, 236] width 16 height 16
click at [289, 45] on tspan "?" at bounding box center [288, 47] width 5 height 17
click at [474, 129] on icon "0 20 465 150 20 135 º" at bounding box center [491, 142] width 702 height 221
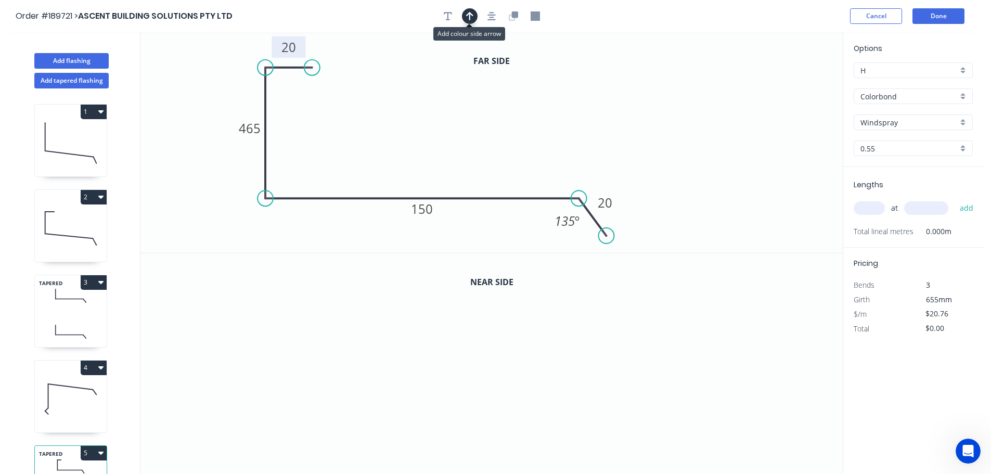
click at [468, 13] on icon "button" at bounding box center [469, 15] width 7 height 9
drag, startPoint x: 794, startPoint y: 81, endPoint x: 429, endPoint y: 118, distance: 366.7
click at [429, 118] on icon at bounding box center [428, 106] width 9 height 33
click at [520, 14] on button "button" at bounding box center [514, 16] width 16 height 16
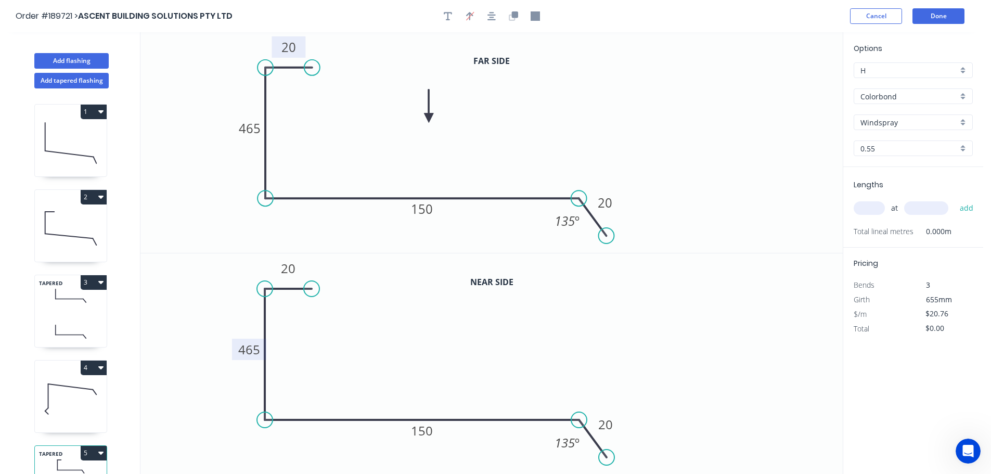
click at [257, 351] on tspan "465" at bounding box center [249, 349] width 22 height 17
click at [663, 365] on icon "0 20 80 140 20 135 º" at bounding box center [491, 363] width 702 height 221
click at [873, 206] on input "text" at bounding box center [869, 208] width 31 height 14
click at [955, 199] on button "add" at bounding box center [967, 208] width 24 height 18
drag, startPoint x: 59, startPoint y: 56, endPoint x: 109, endPoint y: 59, distance: 50.6
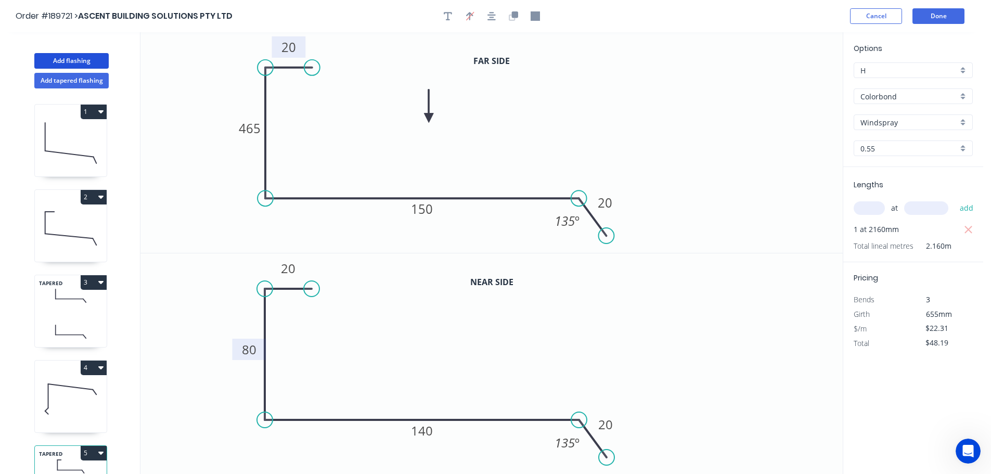
click at [61, 56] on button "Add flashing" at bounding box center [71, 61] width 74 height 16
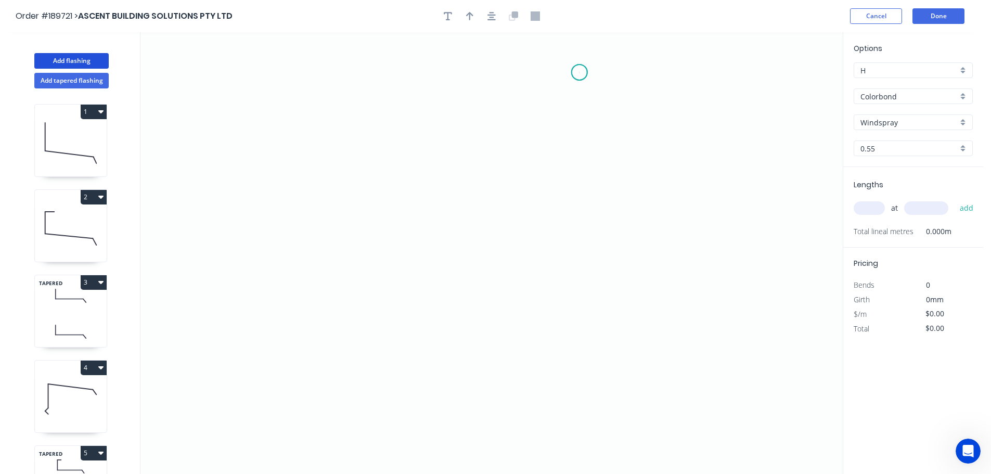
click at [580, 72] on icon "0" at bounding box center [491, 253] width 702 height 442
click at [519, 75] on icon "0" at bounding box center [491, 253] width 702 height 442
click at [519, 233] on icon "0 ?" at bounding box center [491, 253] width 702 height 442
click at [583, 235] on icon "0 ? ?" at bounding box center [491, 253] width 702 height 442
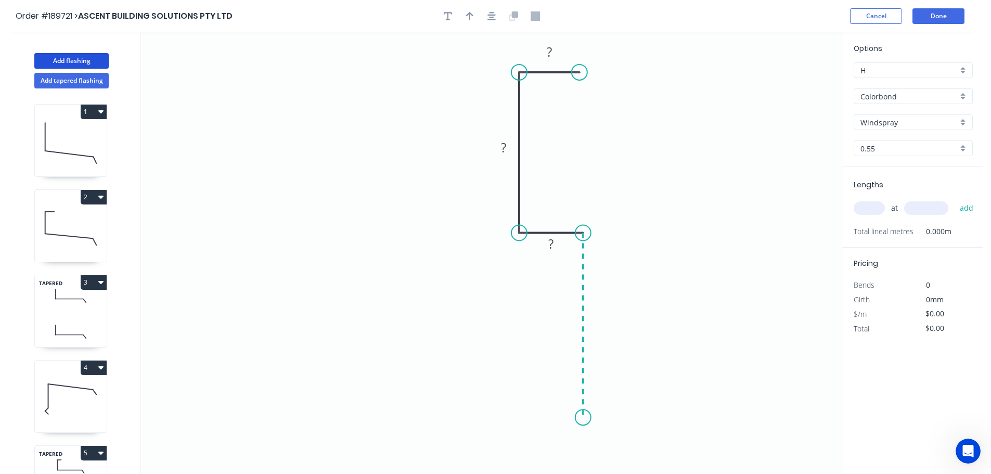
click at [574, 418] on icon "0 ? ? ?" at bounding box center [491, 253] width 702 height 442
click at [551, 385] on icon "0 ? ? ? ?" at bounding box center [491, 253] width 702 height 442
click at [551, 385] on circle at bounding box center [551, 385] width 16 height 16
click at [553, 48] on rect at bounding box center [549, 52] width 21 height 15
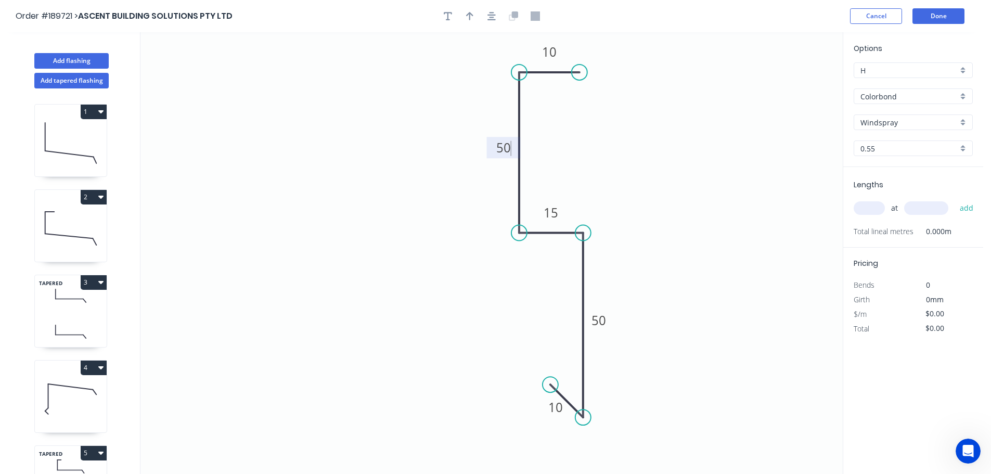
click at [641, 106] on icon "0 10 50 15 50 10" at bounding box center [491, 253] width 702 height 442
click at [469, 15] on icon "button" at bounding box center [469, 16] width 7 height 8
drag, startPoint x: 790, startPoint y: 83, endPoint x: 664, endPoint y: 163, distance: 149.1
click at [664, 163] on icon at bounding box center [664, 151] width 9 height 33
click at [664, 164] on icon at bounding box center [664, 151] width 9 height 33
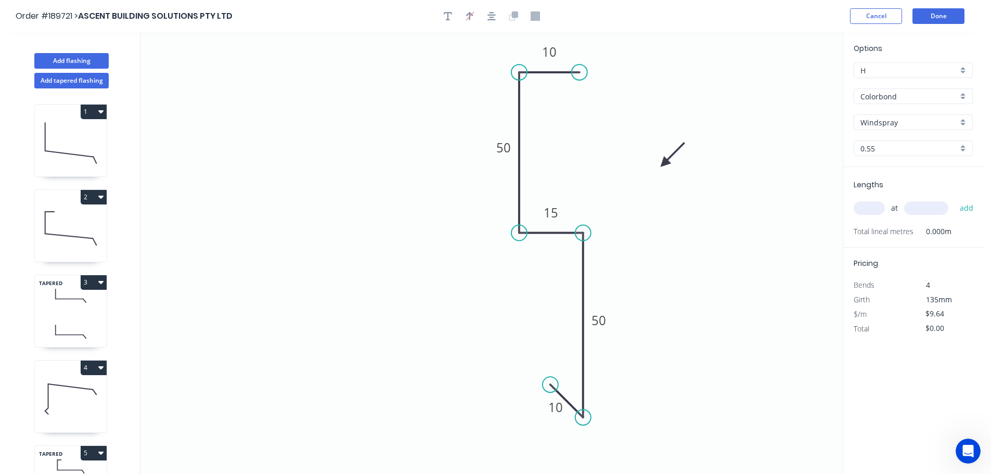
click at [874, 204] on input "text" at bounding box center [869, 208] width 31 height 14
click at [955, 199] on button "add" at bounding box center [967, 208] width 24 height 18
click at [61, 78] on button "Add tapered flashing" at bounding box center [71, 81] width 74 height 16
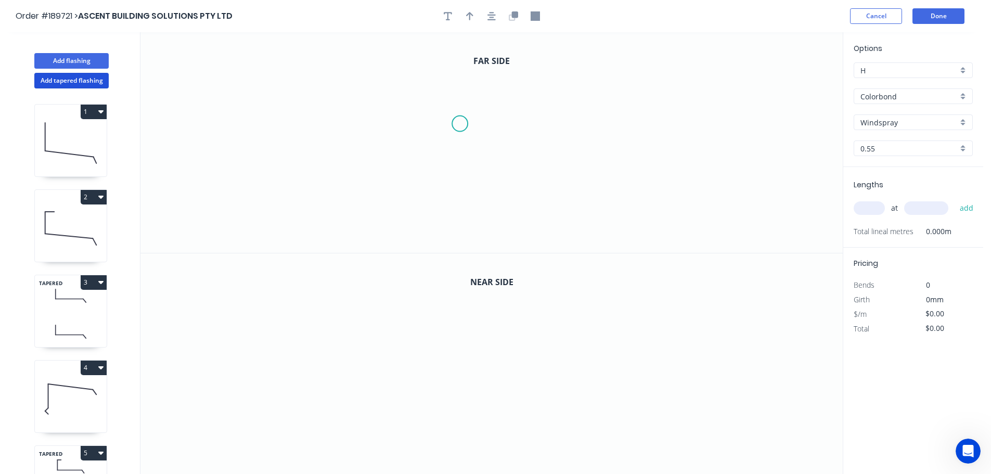
click at [460, 124] on icon "0" at bounding box center [491, 142] width 702 height 221
click at [440, 83] on icon at bounding box center [450, 103] width 20 height 41
click at [199, 54] on icon "0 ?" at bounding box center [491, 142] width 702 height 221
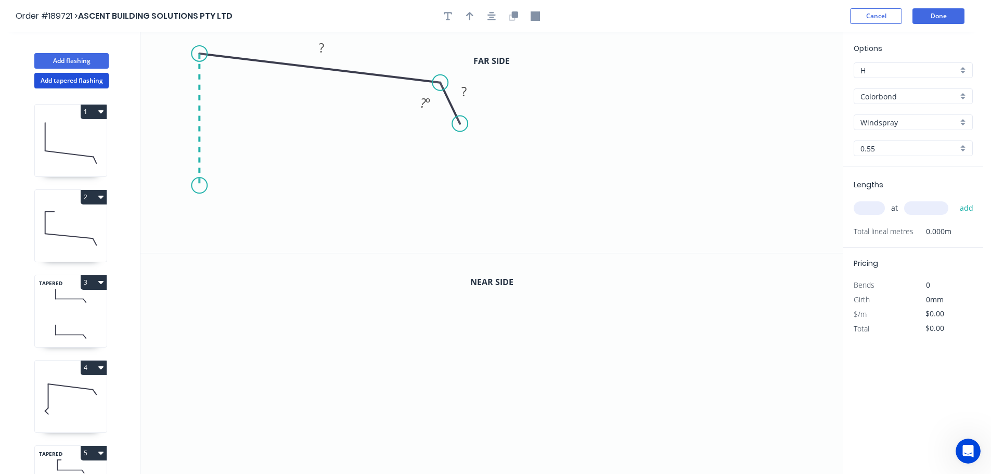
click at [195, 186] on icon "0 ? ? ? º" at bounding box center [491, 142] width 702 height 221
click at [170, 211] on icon "0 ? ? ? ? º ? º" at bounding box center [491, 142] width 702 height 221
click at [203, 246] on icon at bounding box center [186, 230] width 33 height 33
click at [203, 246] on circle at bounding box center [204, 248] width 16 height 16
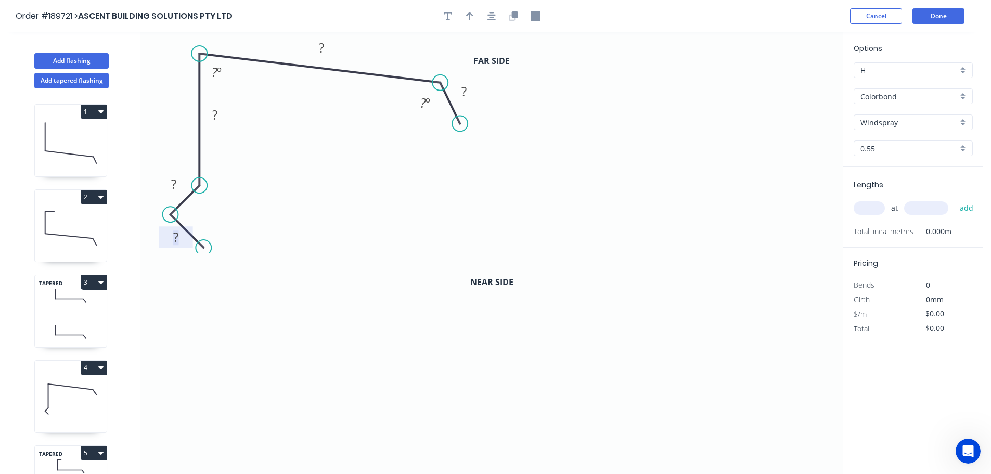
click at [178, 237] on tspan "?" at bounding box center [175, 236] width 5 height 17
click at [604, 144] on icon "0 15 15 80 195 20 135 º 88 º" at bounding box center [491, 142] width 702 height 221
click at [470, 15] on icon "button" at bounding box center [469, 16] width 7 height 8
drag, startPoint x: 790, startPoint y: 82, endPoint x: 385, endPoint y: 53, distance: 405.9
click at [385, 53] on icon at bounding box center [385, 40] width 9 height 33
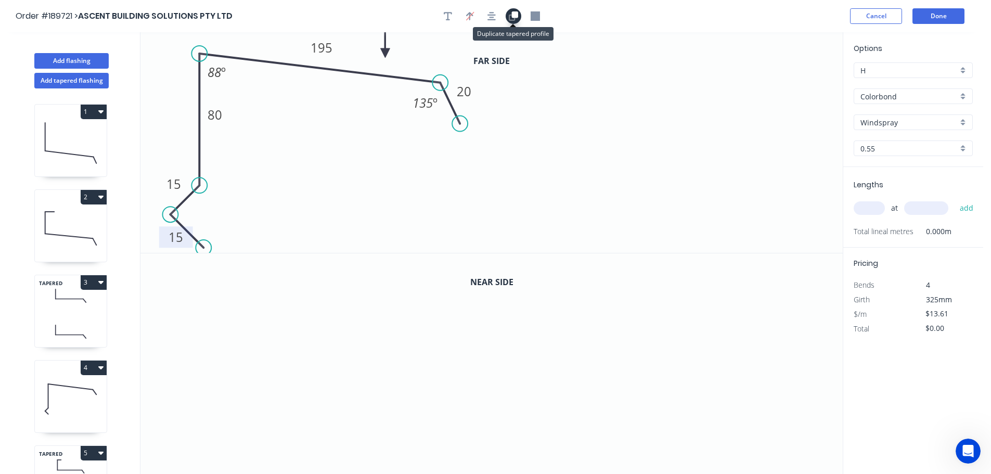
click at [516, 10] on button "button" at bounding box center [514, 16] width 16 height 16
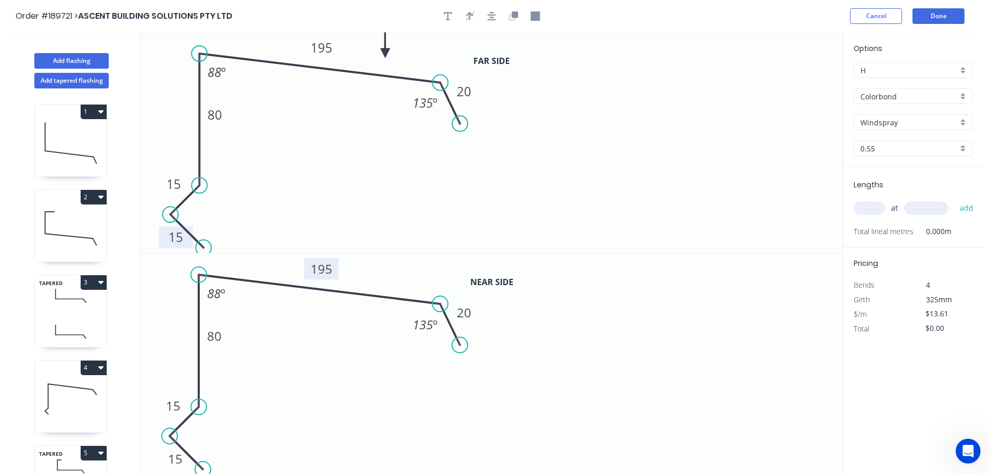
click at [328, 270] on tspan "195" at bounding box center [322, 268] width 22 height 17
click at [560, 208] on icon "0 15 15 80 195 20 135 º 88 º" at bounding box center [491, 142] width 702 height 221
click at [876, 209] on input "text" at bounding box center [869, 208] width 31 height 14
click at [955, 199] on button "add" at bounding box center [967, 208] width 24 height 18
click at [82, 59] on button "Add flashing" at bounding box center [71, 61] width 74 height 16
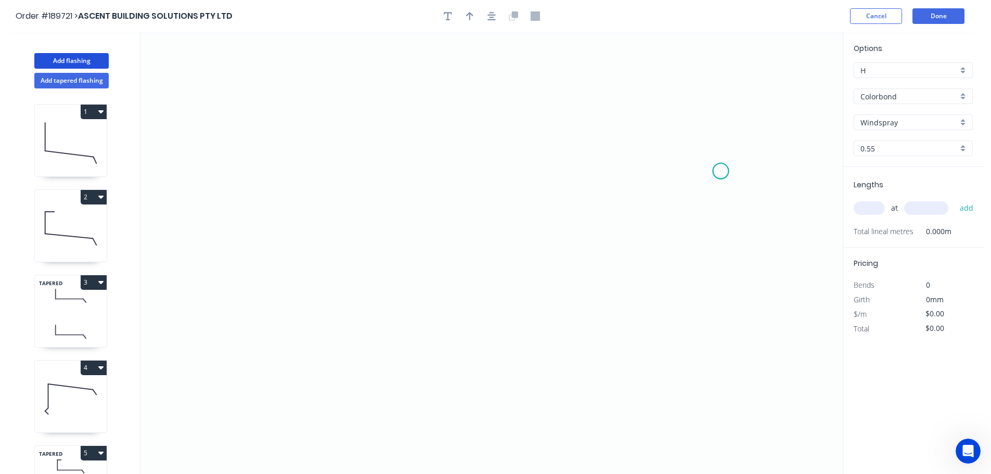
click at [721, 171] on icon "0" at bounding box center [491, 253] width 702 height 442
click at [692, 128] on icon "0" at bounding box center [491, 253] width 702 height 442
click at [329, 87] on icon "0 ?" at bounding box center [491, 253] width 702 height 442
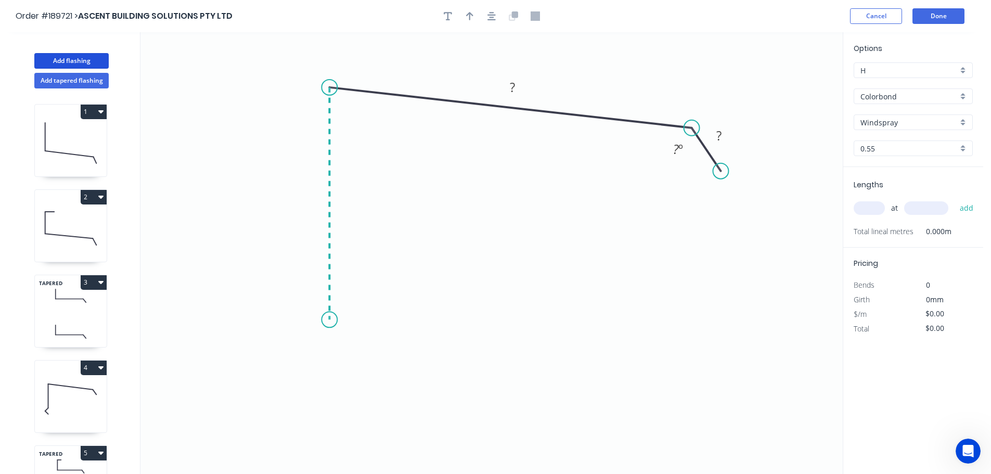
click at [324, 320] on icon "0 ? ? ? º" at bounding box center [491, 253] width 702 height 442
click at [299, 353] on icon "0 ? ? ? ? º ? º" at bounding box center [491, 253] width 702 height 442
click at [334, 382] on icon "0 ? ? ? ? ? º ? º" at bounding box center [491, 253] width 702 height 442
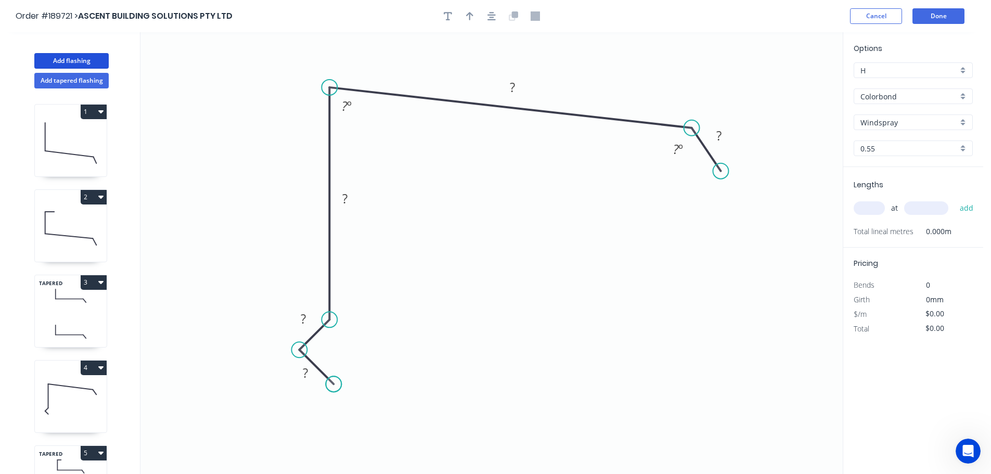
click at [334, 382] on circle at bounding box center [334, 384] width 16 height 16
click at [305, 373] on tspan "?" at bounding box center [305, 372] width 5 height 17
click at [461, 300] on icon "0 15 15 80 170 20 135 º 88 º" at bounding box center [491, 253] width 702 height 442
click at [472, 11] on icon "button" at bounding box center [469, 15] width 7 height 9
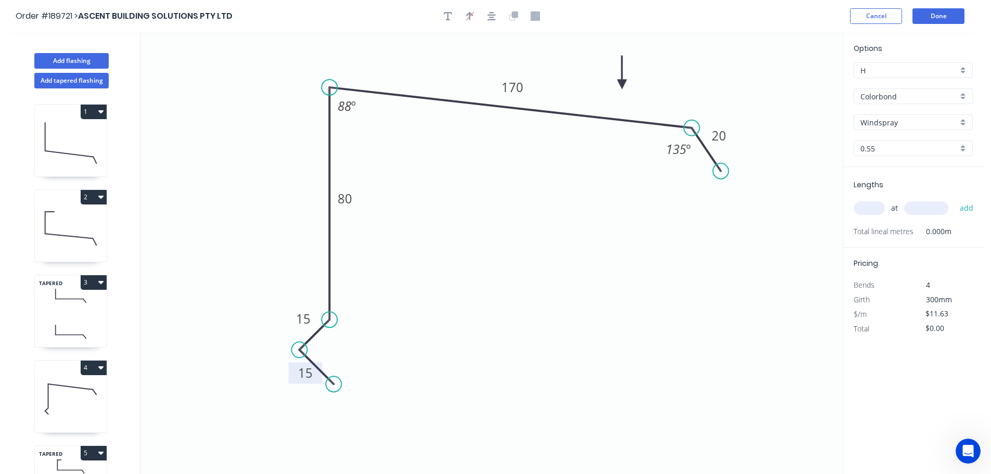
drag, startPoint x: 792, startPoint y: 81, endPoint x: 622, endPoint y: 84, distance: 170.2
click at [622, 84] on icon at bounding box center [622, 72] width 9 height 33
click at [871, 207] on input "text" at bounding box center [869, 208] width 31 height 14
click at [955, 199] on button "add" at bounding box center [967, 208] width 24 height 18
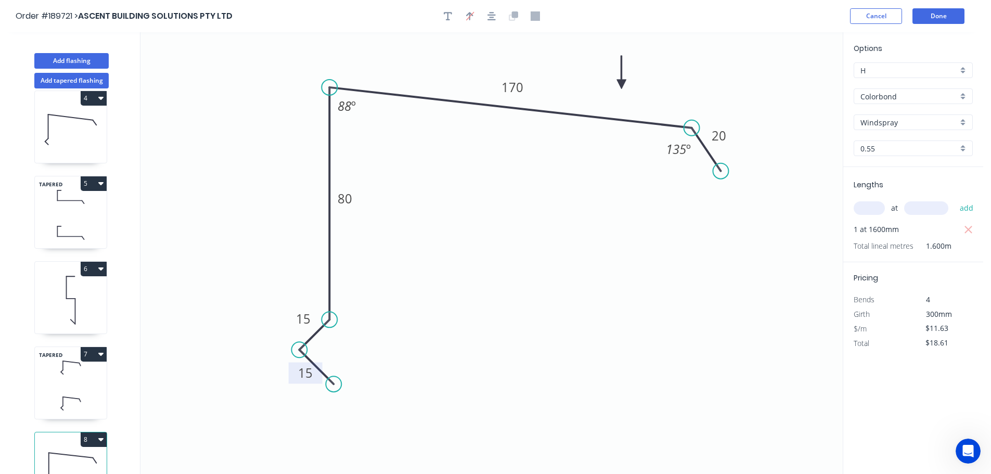
scroll to position [301, 0]
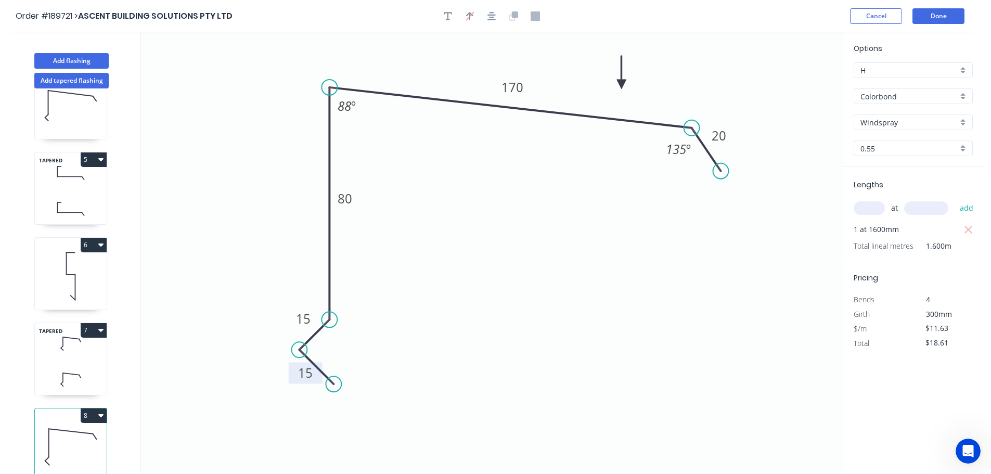
click at [92, 408] on button "8" at bounding box center [94, 415] width 26 height 15
click at [80, 434] on div "Duplicate" at bounding box center [57, 441] width 80 height 15
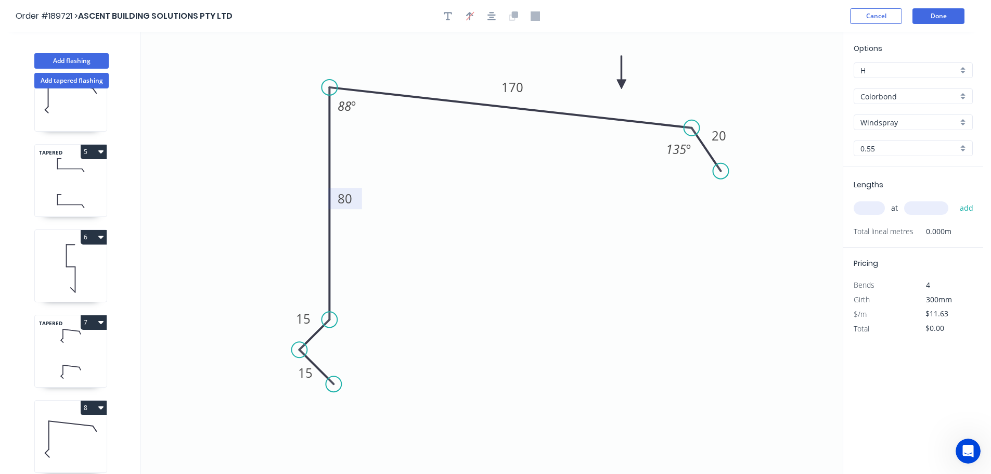
click at [347, 198] on tspan "80" at bounding box center [345, 198] width 15 height 17
click at [450, 184] on icon "0 15 15 83 170 20 135 º 78 º" at bounding box center [491, 253] width 702 height 442
click at [723, 134] on tspan "20" at bounding box center [719, 135] width 15 height 17
click at [646, 257] on icon "0 15 15 83 170 30 135 º 78 º" at bounding box center [491, 253] width 702 height 442
click at [876, 207] on input "text" at bounding box center [869, 208] width 31 height 14
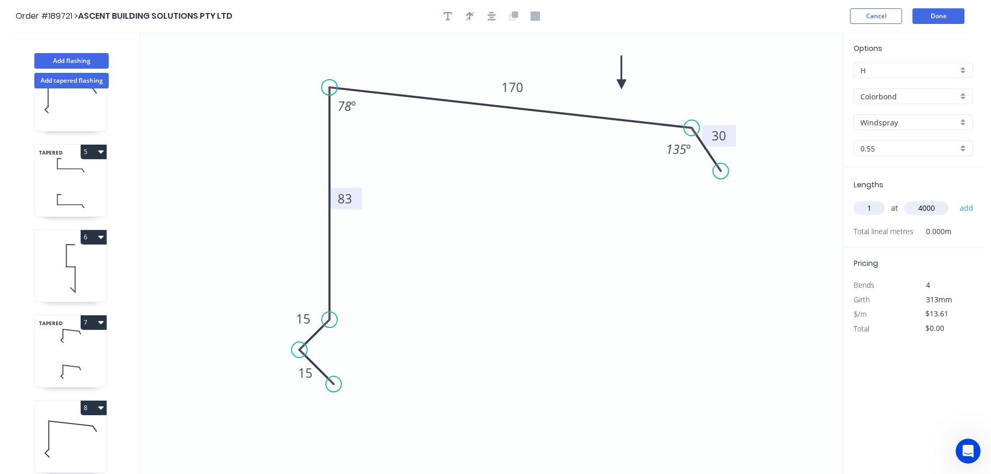
click at [955, 199] on button "add" at bounding box center [967, 208] width 24 height 18
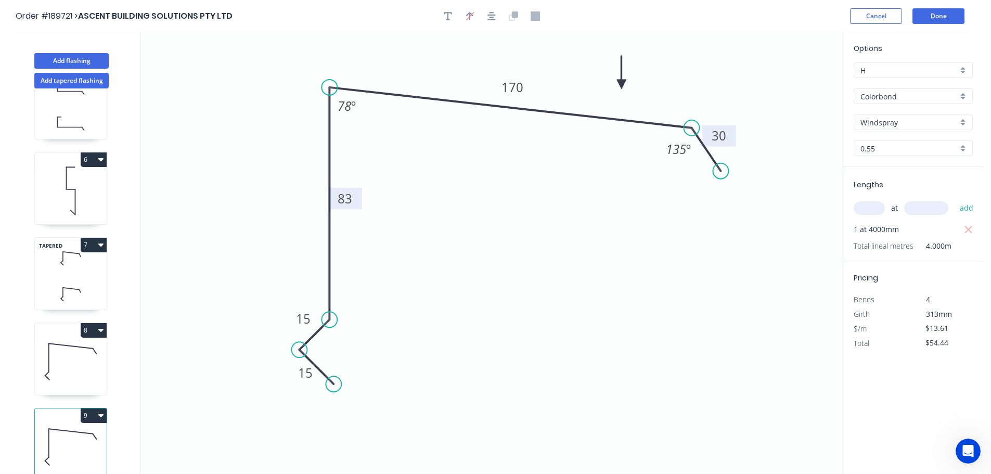
click at [72, 256] on icon at bounding box center [71, 258] width 72 height 31
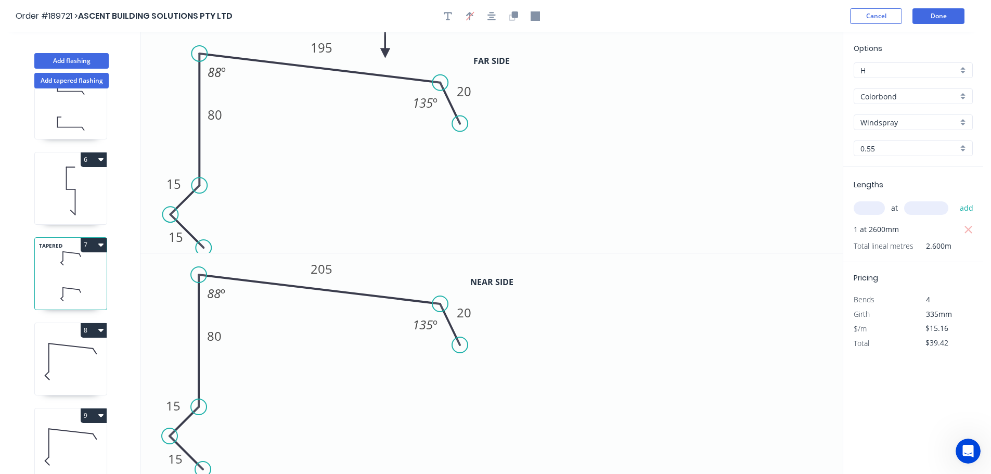
click at [93, 238] on button "7" at bounding box center [94, 245] width 26 height 15
click at [73, 265] on div "Duplicate" at bounding box center [57, 270] width 80 height 15
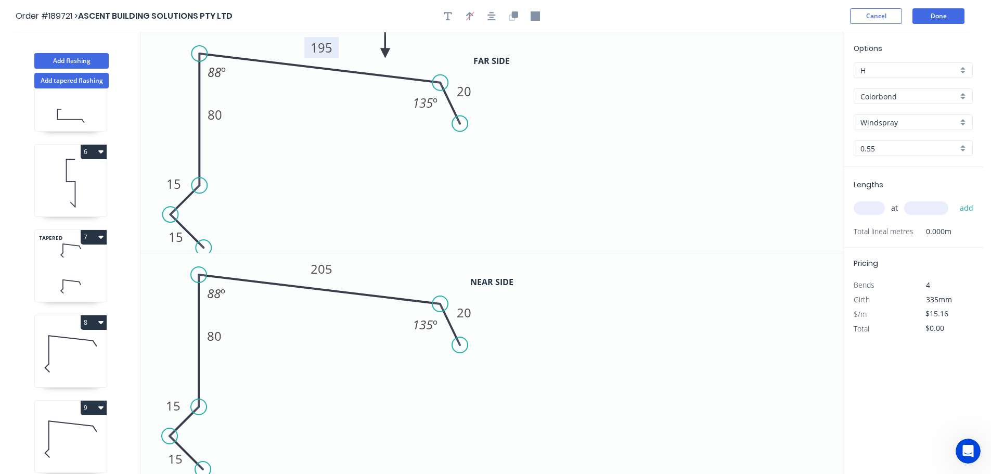
click at [327, 45] on tspan "195" at bounding box center [322, 47] width 22 height 17
click at [328, 270] on tspan "205" at bounding box center [322, 268] width 22 height 17
click at [363, 225] on icon "0 15 15 80 175 20 135 º 88 º" at bounding box center [491, 142] width 702 height 221
drag, startPoint x: 882, startPoint y: 208, endPoint x: 847, endPoint y: 204, distance: 35.0
click at [881, 208] on input "text" at bounding box center [869, 208] width 31 height 14
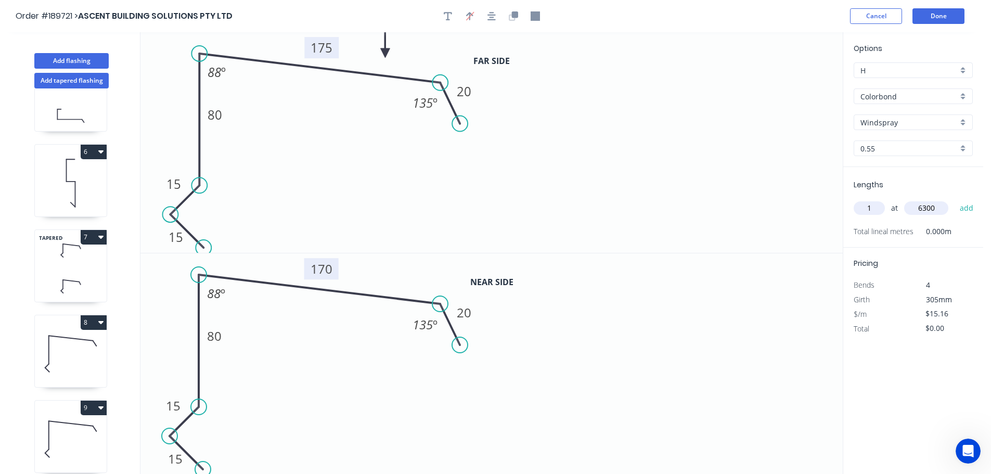
click at [955, 199] on button "add" at bounding box center [967, 208] width 24 height 18
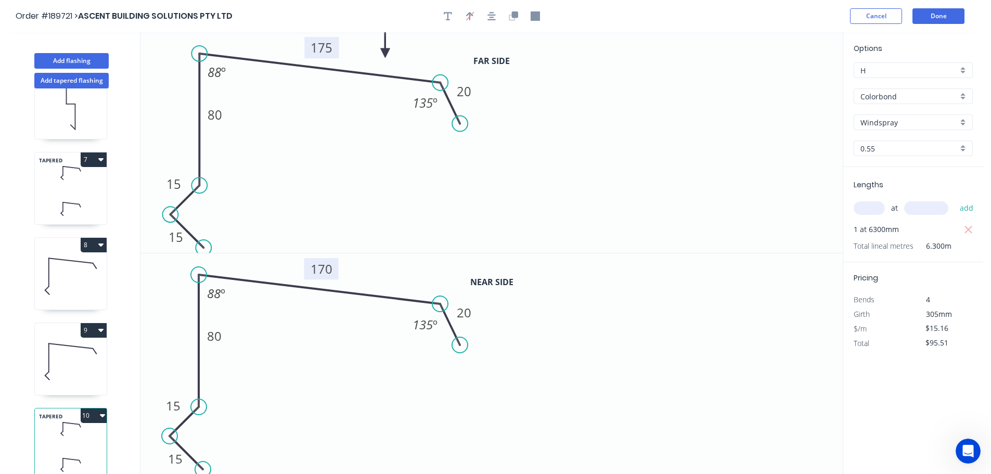
click at [86, 408] on button "10" at bounding box center [94, 415] width 26 height 15
click at [61, 434] on div "Duplicate" at bounding box center [57, 441] width 80 height 15
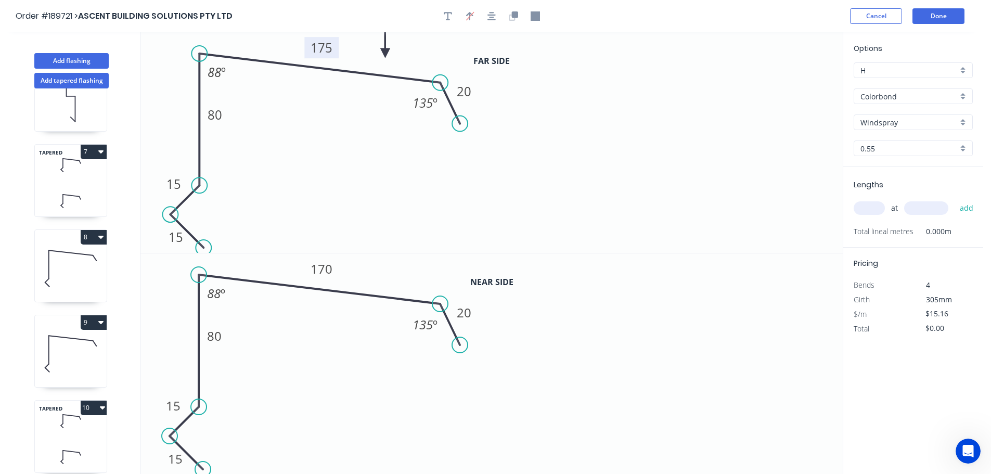
click at [326, 47] on tspan "175" at bounding box center [322, 47] width 22 height 17
click at [711, 211] on icon "0 15 15 80 185 20 135 º 88 º" at bounding box center [491, 142] width 702 height 221
click at [326, 268] on tspan "170" at bounding box center [322, 268] width 22 height 17
click at [434, 224] on icon "0 15 15 80 185 20 135 º 88 º" at bounding box center [491, 142] width 702 height 221
click at [872, 207] on input "text" at bounding box center [869, 208] width 31 height 14
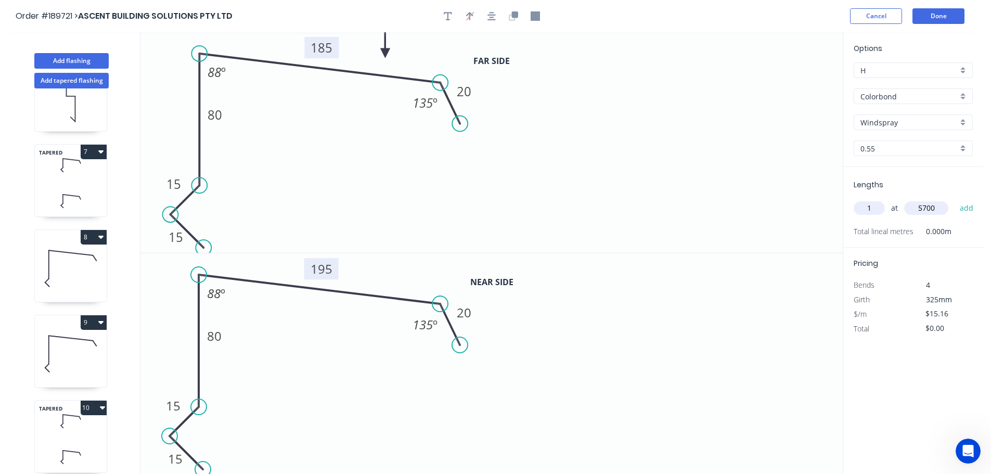
click at [955, 199] on button "add" at bounding box center [967, 208] width 24 height 18
click at [67, 58] on button "Add flashing" at bounding box center [71, 61] width 74 height 16
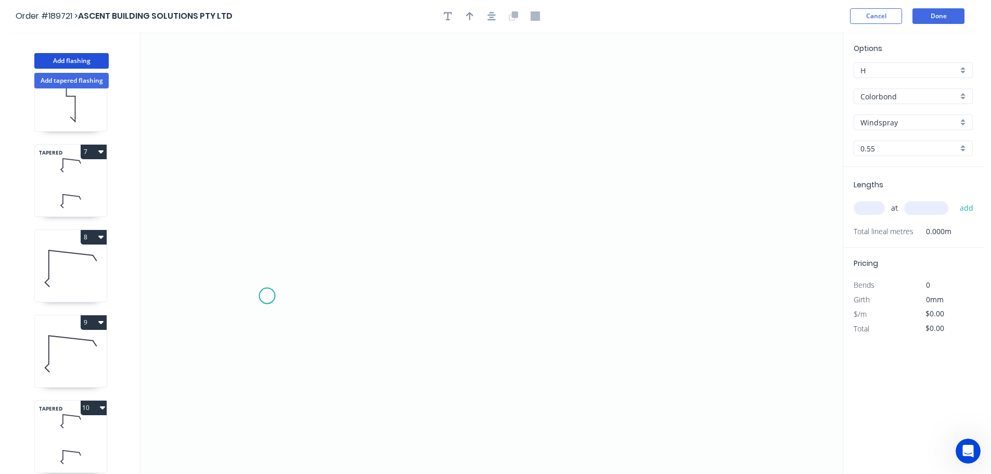
click at [267, 296] on icon "0" at bounding box center [491, 253] width 702 height 442
click at [303, 250] on icon "0" at bounding box center [491, 253] width 702 height 442
click at [697, 253] on icon "0 ?" at bounding box center [491, 253] width 702 height 442
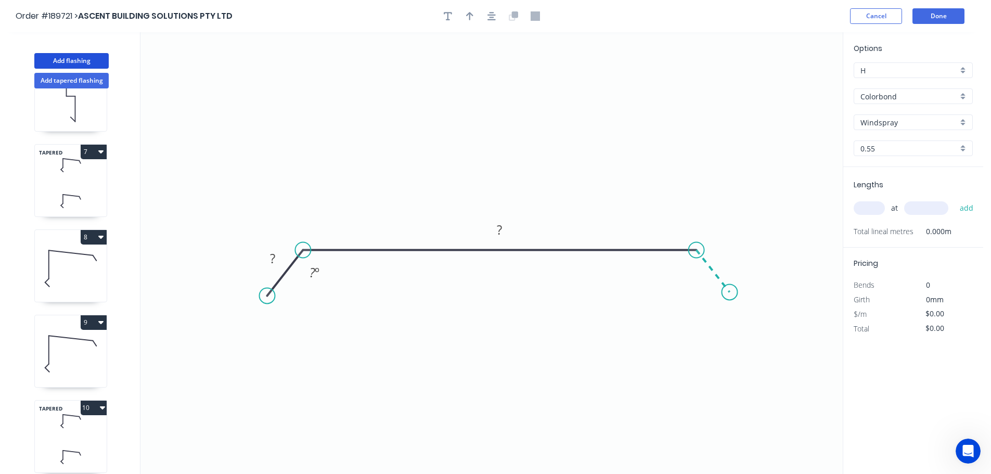
click at [730, 292] on icon "0 ? ? ? º" at bounding box center [491, 253] width 702 height 442
click at [730, 292] on circle at bounding box center [730, 292] width 16 height 16
click at [272, 254] on tspan "?" at bounding box center [272, 258] width 5 height 17
click at [476, 158] on icon "0 20 725 20 135 º 135 º" at bounding box center [491, 253] width 702 height 442
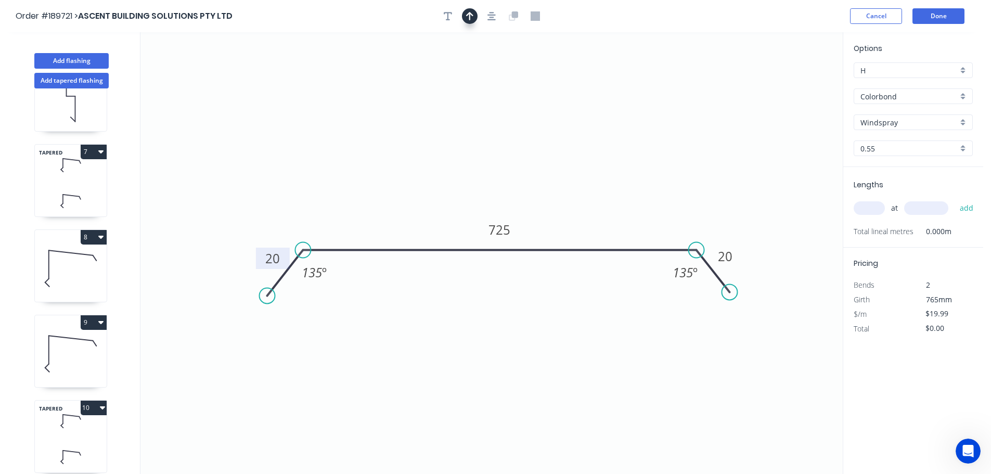
click at [472, 17] on icon "button" at bounding box center [469, 15] width 7 height 9
drag, startPoint x: 791, startPoint y: 82, endPoint x: 501, endPoint y: 126, distance: 294.1
click at [502, 122] on icon at bounding box center [505, 108] width 9 height 33
click at [873, 209] on input "text" at bounding box center [869, 208] width 31 height 14
click at [955, 199] on button "add" at bounding box center [967, 208] width 24 height 18
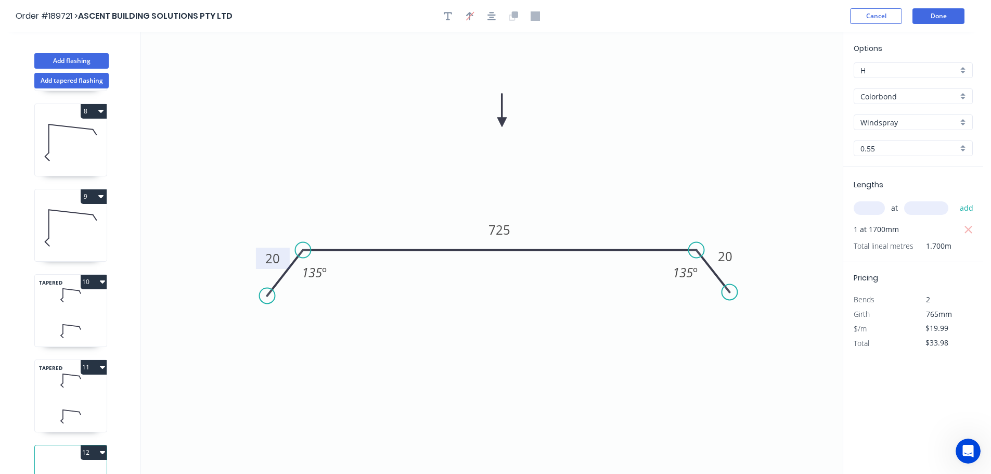
scroll to position [643, 0]
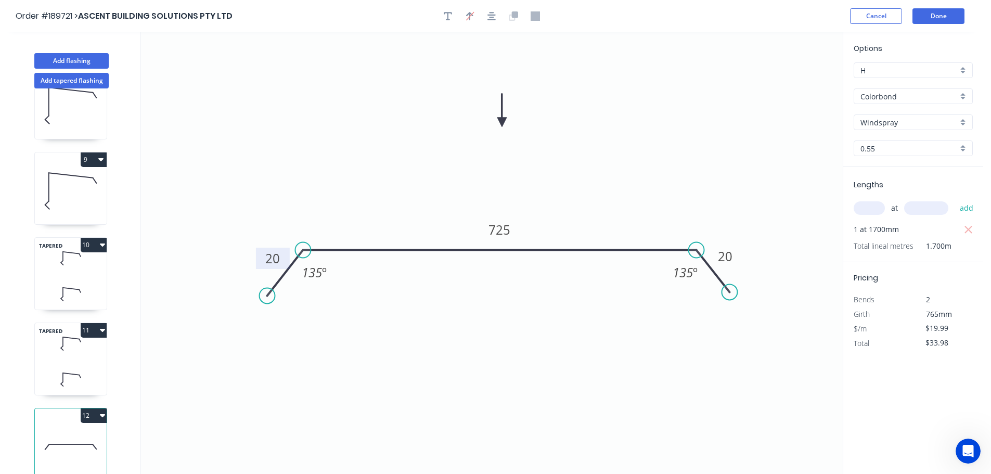
click at [93, 408] on button "12" at bounding box center [94, 415] width 26 height 15
click at [72, 434] on div "Duplicate" at bounding box center [57, 441] width 80 height 15
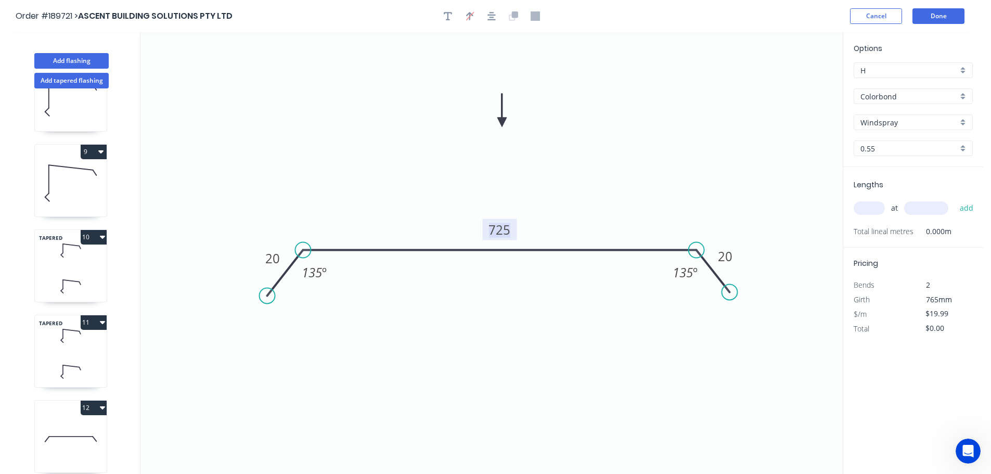
click at [506, 226] on tspan "725" at bounding box center [500, 229] width 22 height 17
click at [537, 208] on icon "0 20 570 20 135 º 135 º" at bounding box center [491, 253] width 702 height 442
click at [879, 208] on input "text" at bounding box center [869, 208] width 31 height 14
click at [955, 199] on button "add" at bounding box center [967, 208] width 24 height 18
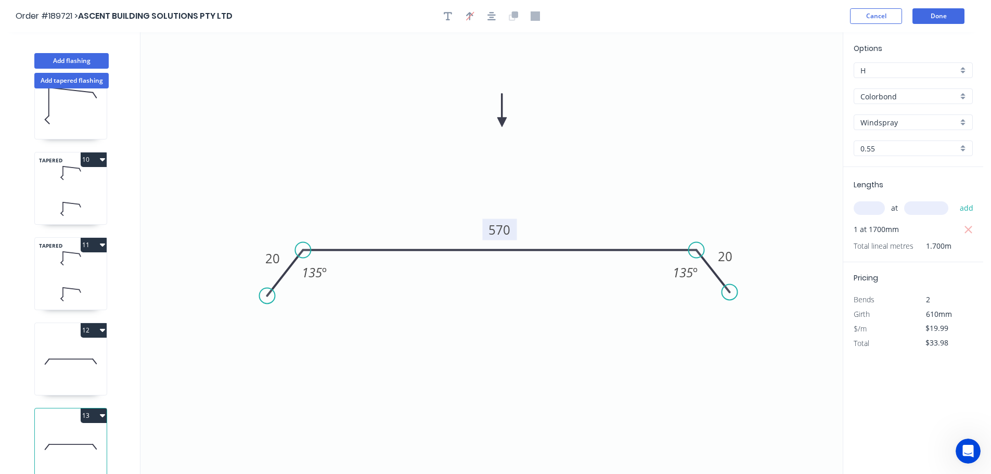
click at [74, 279] on icon at bounding box center [71, 294] width 72 height 31
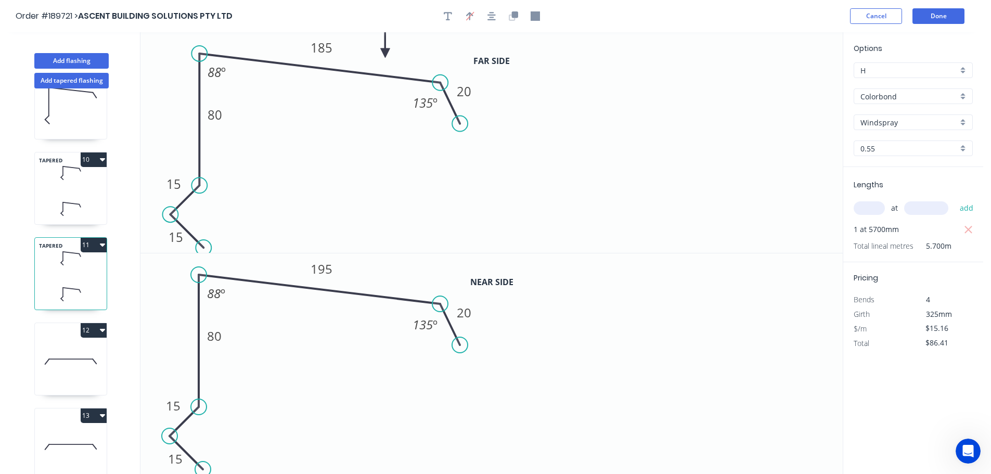
click at [89, 238] on button "11" at bounding box center [94, 245] width 26 height 15
click at [71, 263] on div "Duplicate" at bounding box center [57, 270] width 80 height 15
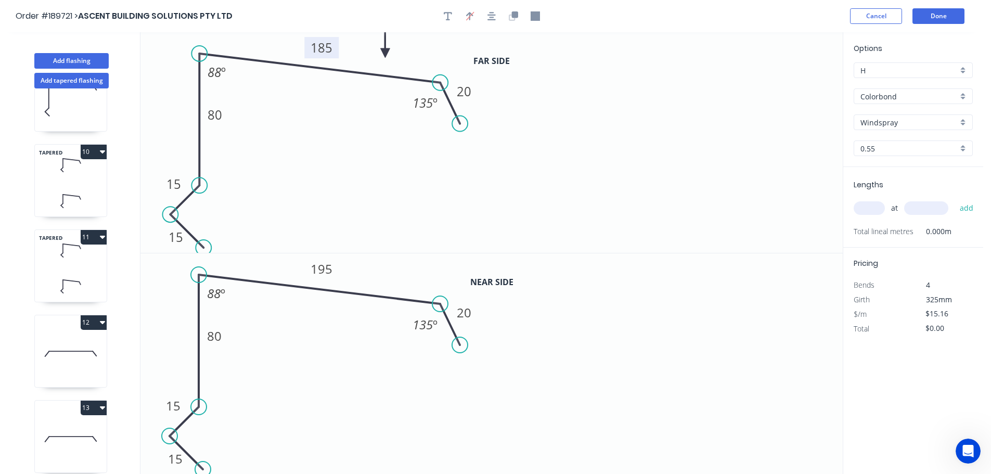
click at [331, 45] on tspan "185" at bounding box center [322, 47] width 22 height 17
click at [599, 108] on icon "0 15 15 80 185 20 135 º 88 º" at bounding box center [491, 142] width 702 height 221
click at [329, 49] on tspan "185" at bounding box center [322, 47] width 22 height 17
click at [668, 145] on icon "0 15 15 80 180 20 135 º 88 º" at bounding box center [491, 142] width 702 height 221
click at [611, 105] on icon "0 15 15 80 180 20 135 º 88 º" at bounding box center [491, 142] width 702 height 221
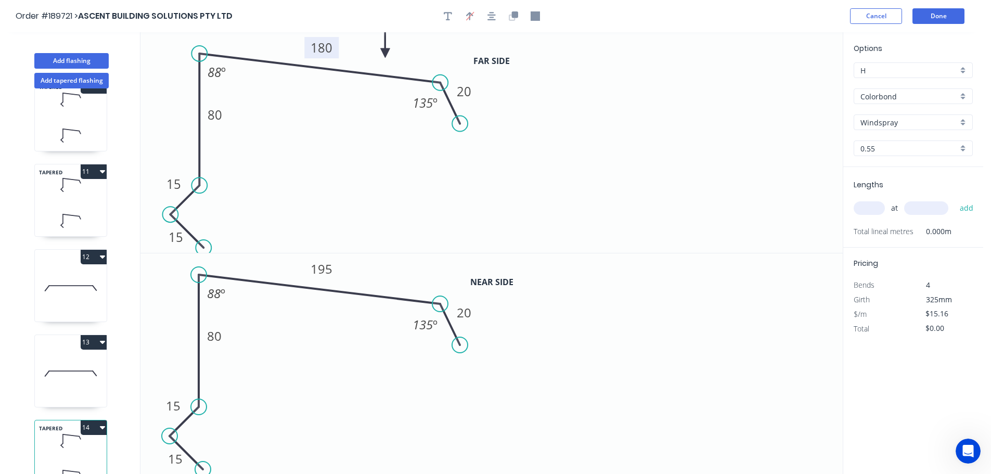
scroll to position [813, 0]
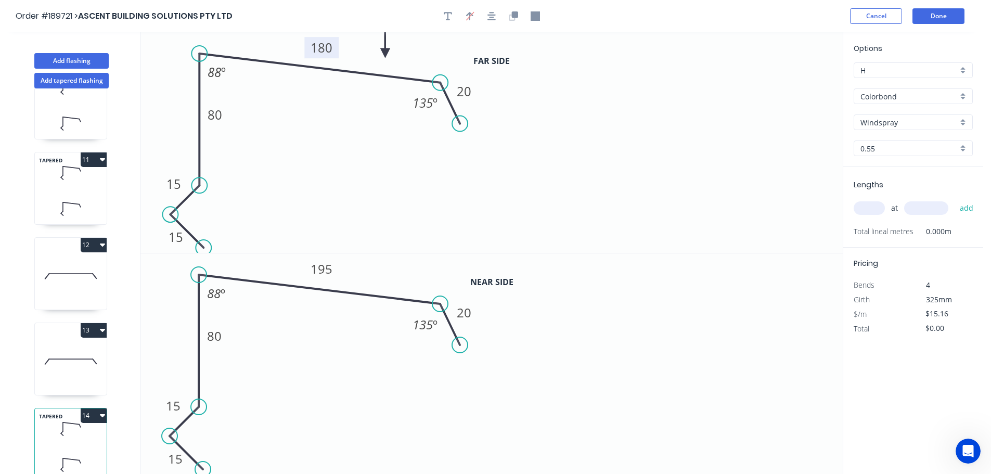
click at [574, 198] on icon "0 15 15 80 180 20 135 º 88 º" at bounding box center [491, 142] width 702 height 221
click at [77, 348] on icon at bounding box center [71, 361] width 72 height 67
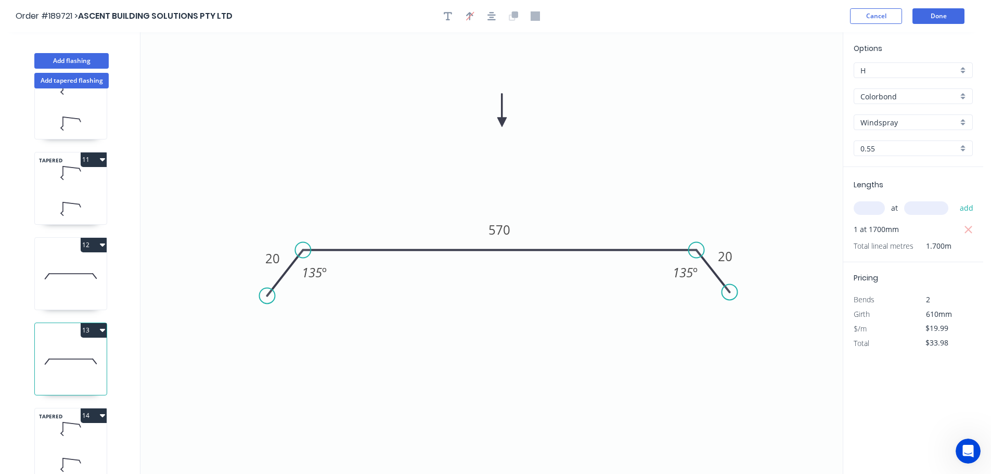
click at [75, 421] on icon at bounding box center [71, 429] width 72 height 31
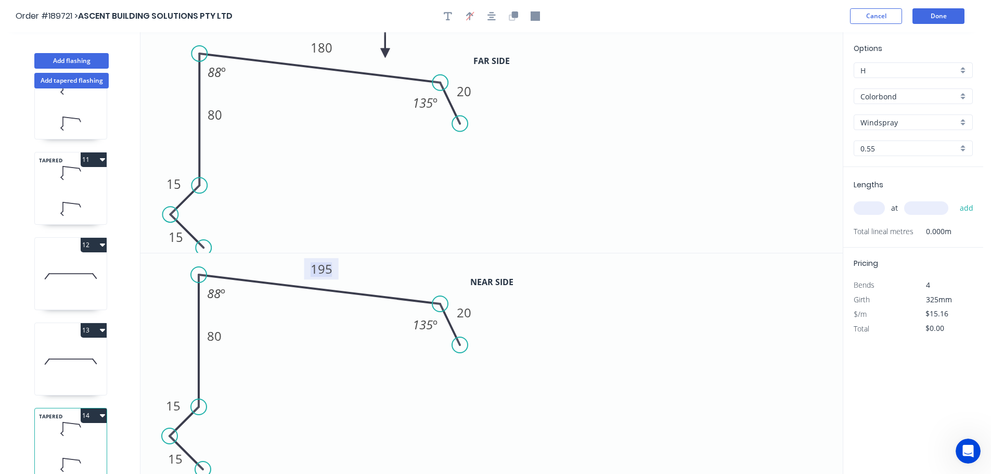
click at [329, 267] on tspan "195" at bounding box center [322, 268] width 22 height 17
click at [488, 175] on icon "0 15 15 80 180 20 135 º 88 º" at bounding box center [491, 142] width 702 height 221
click at [874, 206] on input "text" at bounding box center [869, 208] width 31 height 14
click at [940, 203] on input "text" at bounding box center [926, 208] width 44 height 14
click at [955, 199] on button "add" at bounding box center [967, 208] width 24 height 18
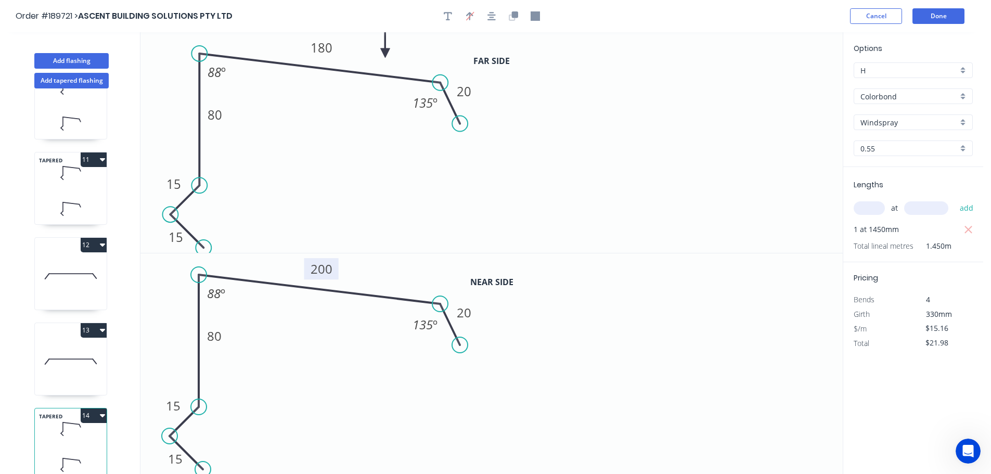
click at [88, 372] on icon at bounding box center [71, 361] width 72 height 67
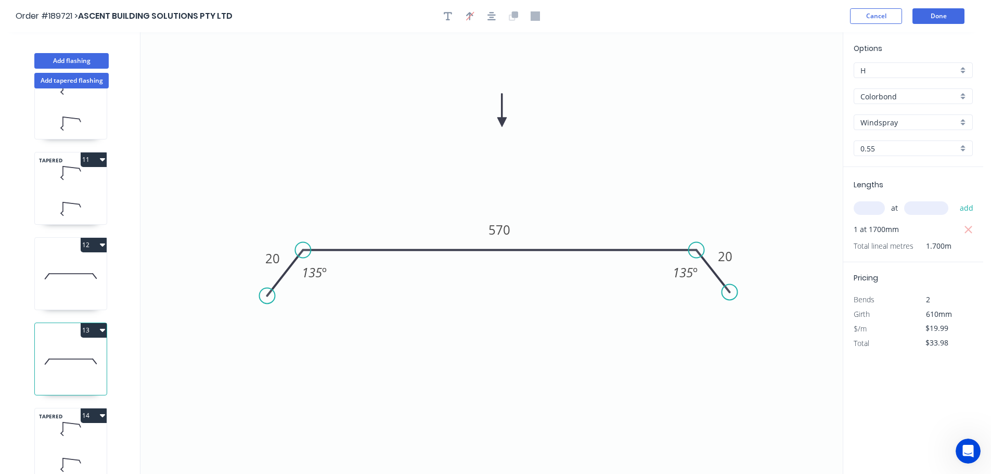
click at [85, 430] on icon at bounding box center [71, 429] width 72 height 31
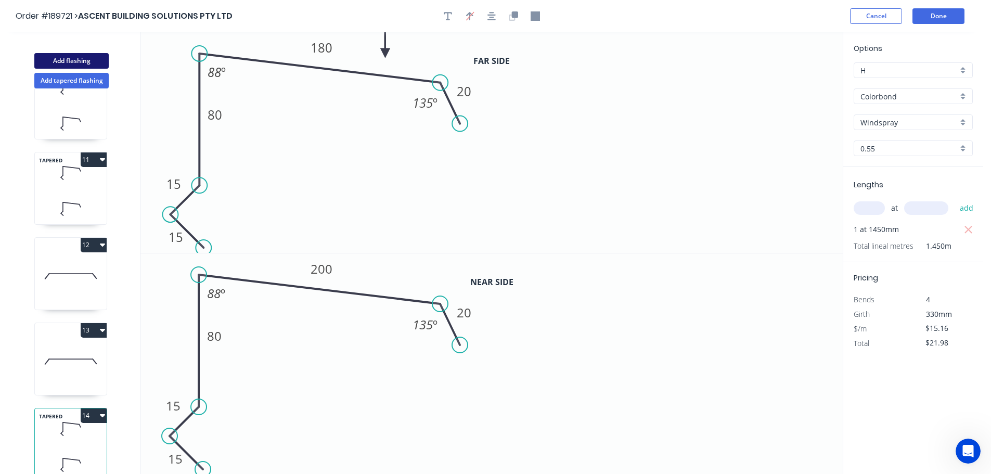
click at [83, 59] on button "Add flashing" at bounding box center [71, 61] width 74 height 16
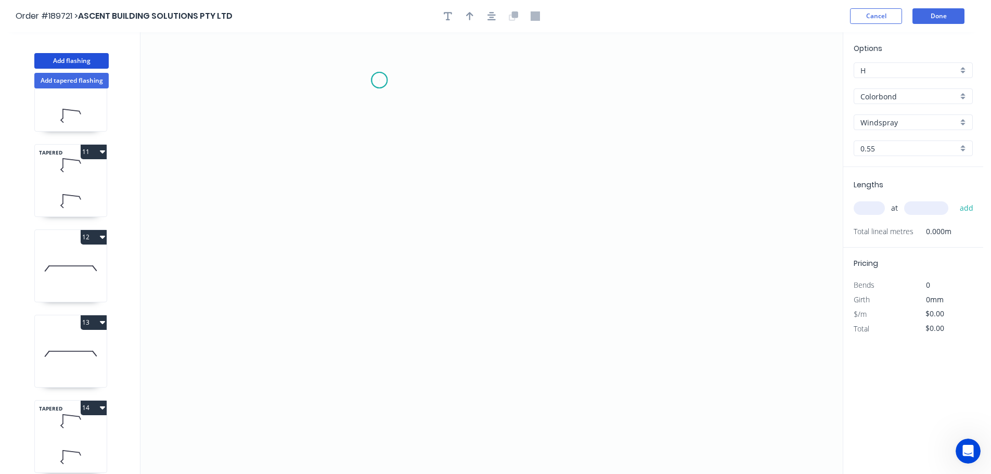
click at [379, 80] on icon "0" at bounding box center [491, 253] width 702 height 442
click at [315, 78] on icon "0" at bounding box center [491, 253] width 702 height 442
click at [326, 292] on icon "0 ?" at bounding box center [491, 253] width 702 height 442
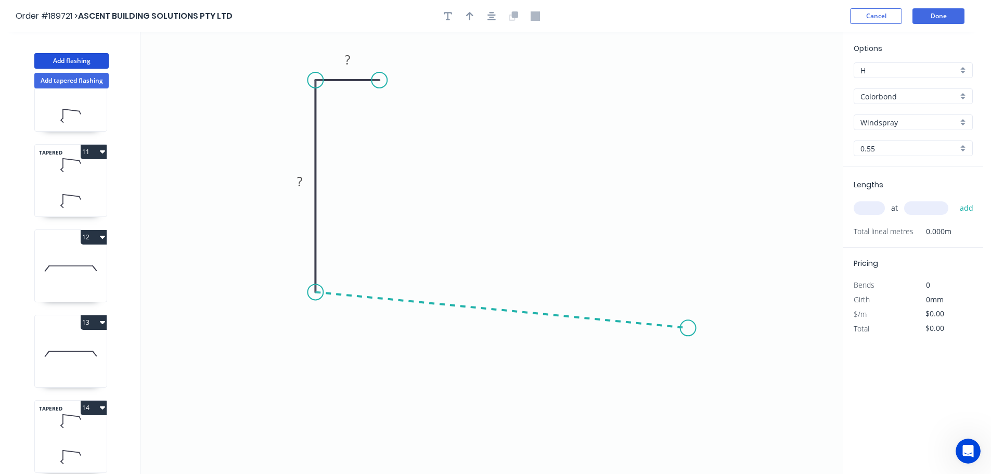
click at [688, 328] on icon "0 ? ?" at bounding box center [491, 253] width 702 height 442
click at [714, 378] on icon "0 ? ? ? ? º" at bounding box center [491, 253] width 702 height 442
click at [714, 378] on circle at bounding box center [715, 378] width 16 height 16
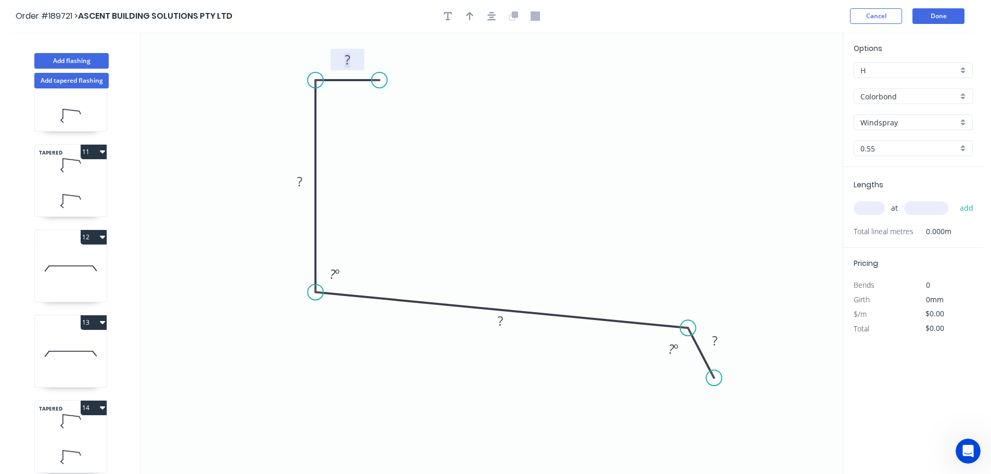
click at [348, 55] on tspan "?" at bounding box center [347, 59] width 5 height 17
click at [525, 67] on icon "0 10 90 170 30 103 º 135 º" at bounding box center [491, 253] width 702 height 442
click at [469, 15] on icon "button" at bounding box center [469, 15] width 7 height 9
drag, startPoint x: 793, startPoint y: 81, endPoint x: 521, endPoint y: 152, distance: 280.8
click at [521, 152] on icon at bounding box center [521, 139] width 9 height 33
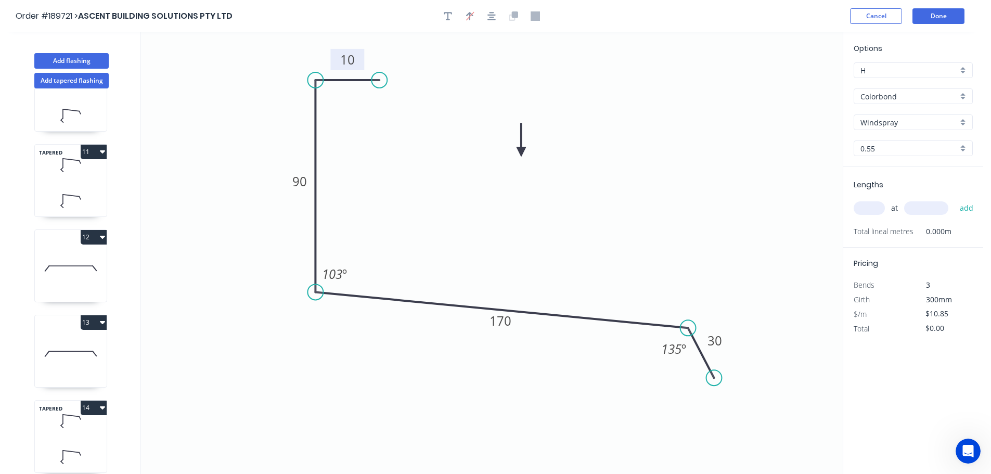
click at [878, 209] on input "text" at bounding box center [869, 208] width 31 height 14
click at [955, 199] on button "add" at bounding box center [967, 208] width 24 height 18
click at [79, 80] on button "Add tapered flashing" at bounding box center [71, 81] width 74 height 16
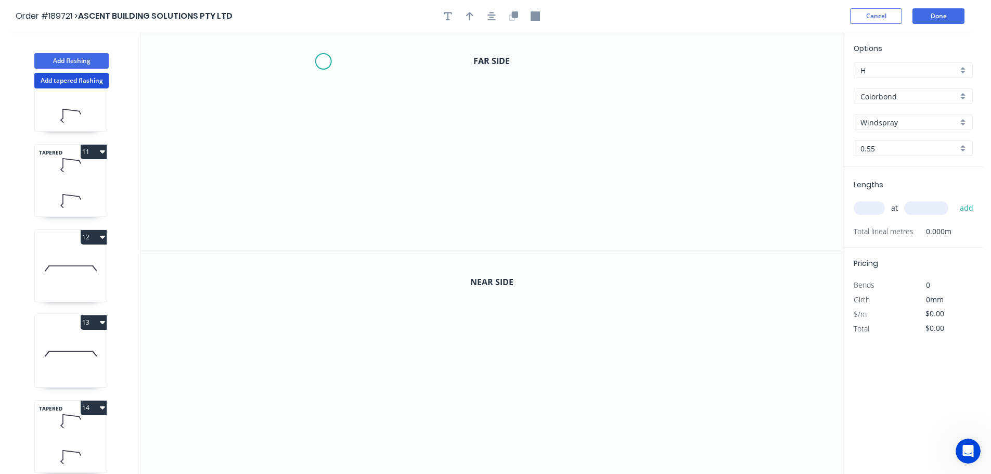
click at [323, 61] on icon "0" at bounding box center [491, 142] width 702 height 221
click at [327, 186] on icon "0" at bounding box center [491, 142] width 702 height 221
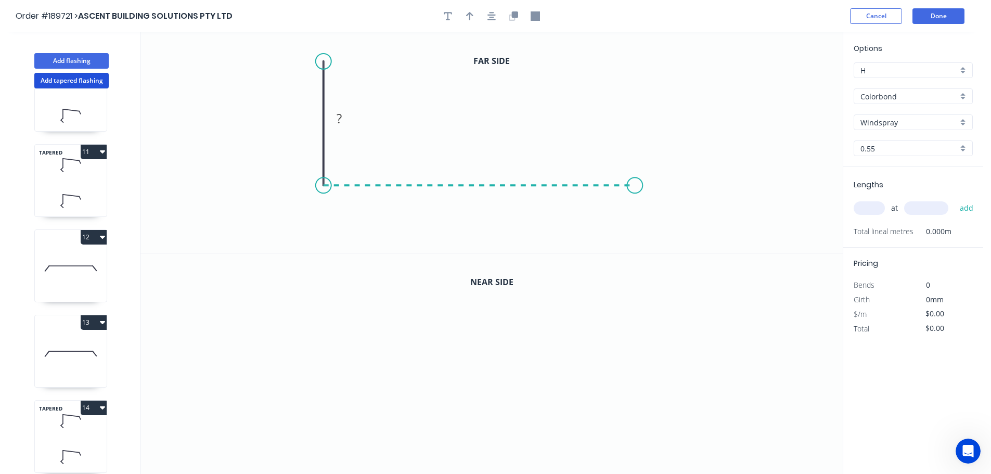
click at [635, 177] on icon "0 ?" at bounding box center [491, 142] width 702 height 221
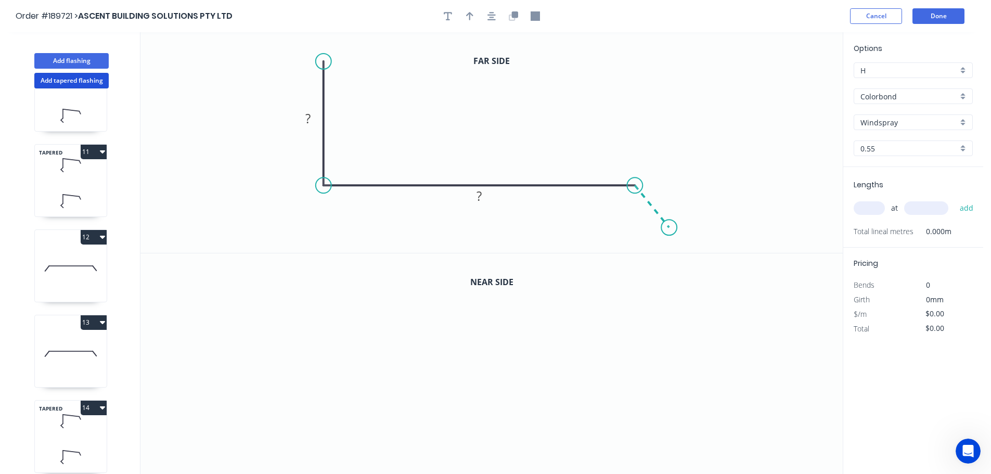
click at [670, 228] on icon "0 ? ?" at bounding box center [491, 142] width 702 height 221
click at [670, 228] on circle at bounding box center [669, 228] width 16 height 16
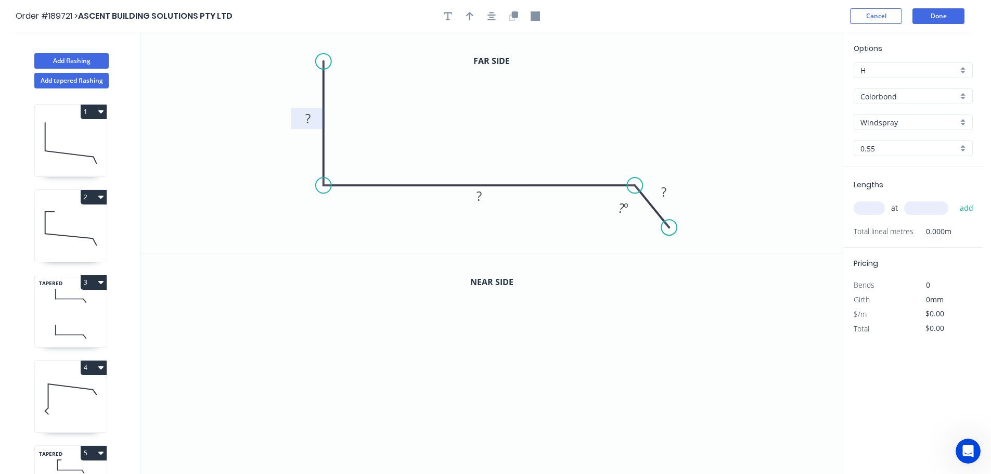
scroll to position [813, 0]
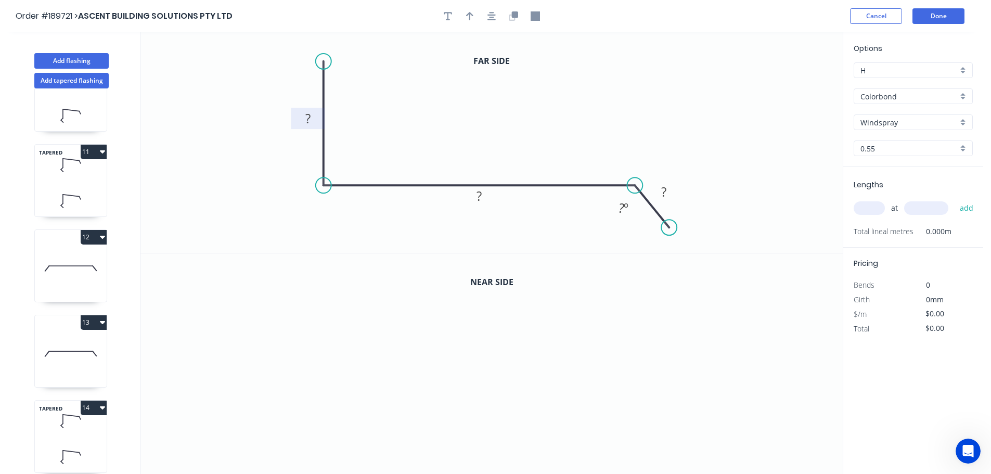
click at [309, 115] on tspan "?" at bounding box center [307, 118] width 5 height 17
click at [566, 107] on icon "0 70 165 20 135 º" at bounding box center [491, 142] width 702 height 221
click at [471, 15] on icon "button" at bounding box center [469, 15] width 7 height 9
drag, startPoint x: 788, startPoint y: 82, endPoint x: 515, endPoint y: 120, distance: 276.3
click at [515, 120] on icon at bounding box center [514, 108] width 9 height 33
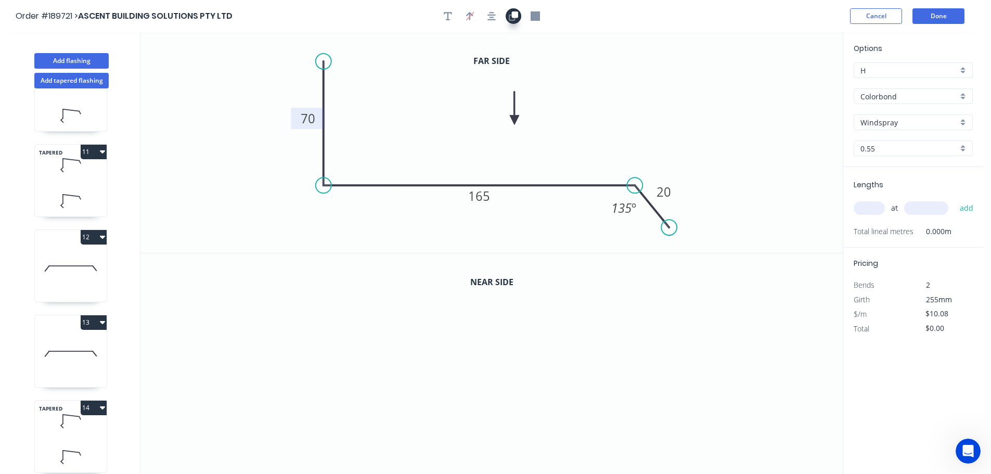
click at [516, 18] on icon "button" at bounding box center [515, 14] width 6 height 6
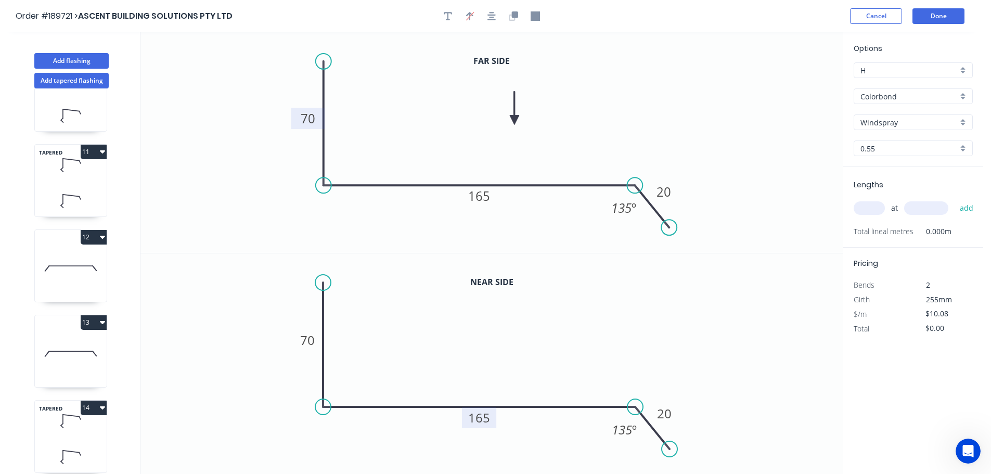
click at [484, 420] on tspan "165" at bounding box center [479, 417] width 22 height 17
click at [509, 378] on icon "0 70 180 20 135 º" at bounding box center [491, 363] width 702 height 221
type input "$11.63"
click at [871, 207] on input "text" at bounding box center [869, 208] width 31 height 14
type input "1"
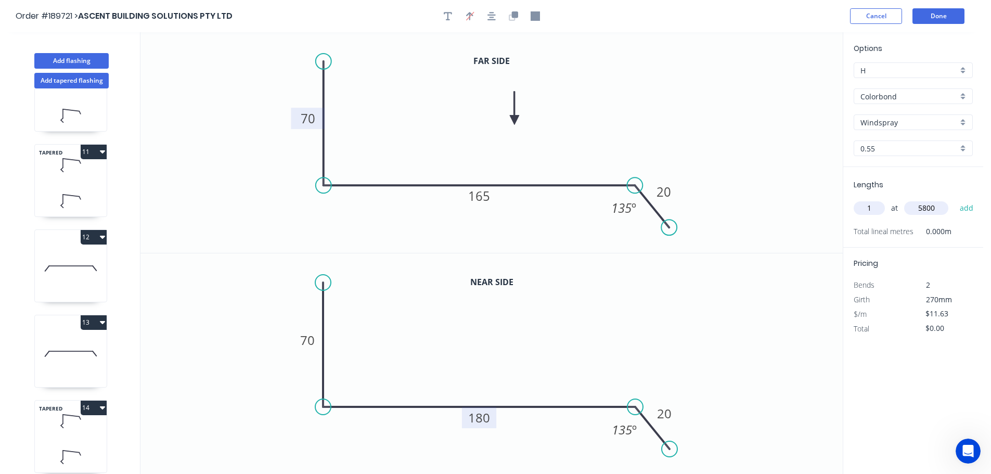
type input "5800"
click at [955, 199] on button "add" at bounding box center [967, 208] width 24 height 18
type input "$67.45"
drag, startPoint x: 140, startPoint y: 372, endPoint x: 146, endPoint y: 317, distance: 54.9
click at [146, 317] on div "Add flashing Add tapered flashing 1 2 TAPERED 3 4 TAPERED 5 6 TAPERED 7 8 9 TAP…" at bounding box center [491, 262] width 983 height 461
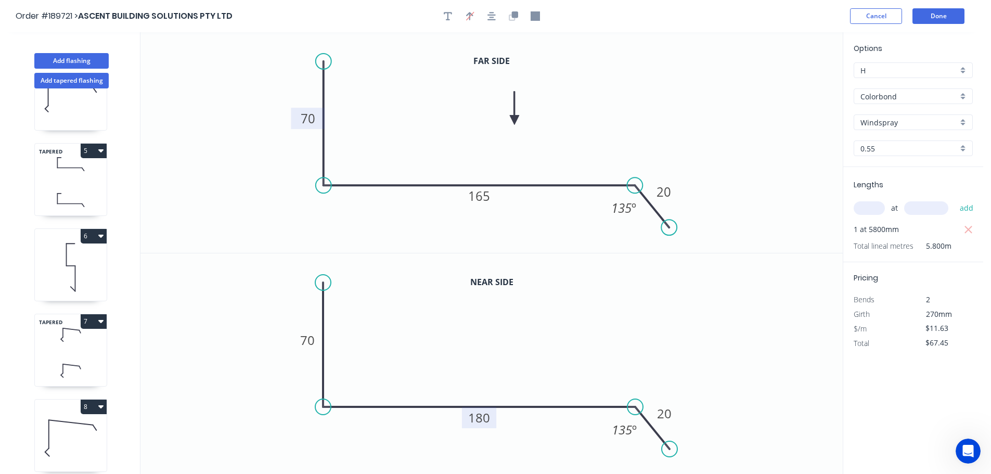
scroll to position [289, 0]
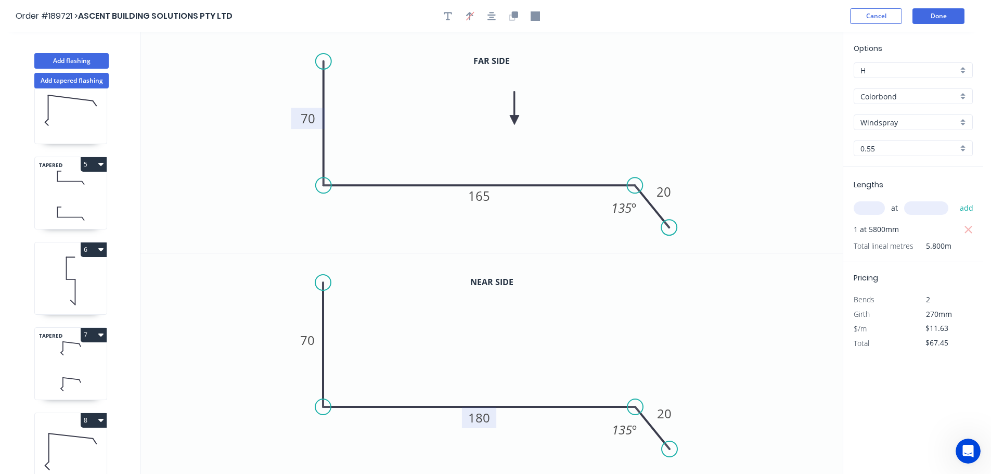
click at [82, 199] on icon at bounding box center [71, 213] width 72 height 31
type input "$22.31"
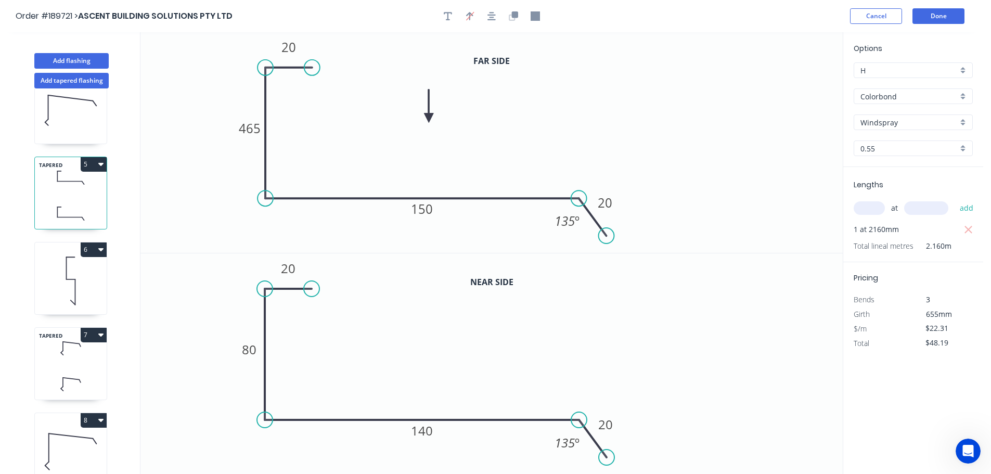
click at [98, 161] on icon "button" at bounding box center [100, 164] width 5 height 8
click at [79, 190] on div "Duplicate" at bounding box center [57, 190] width 80 height 15
type input "$0.00"
click at [290, 48] on tspan "20" at bounding box center [289, 47] width 15 height 17
click at [298, 270] on rect at bounding box center [288, 269] width 21 height 15
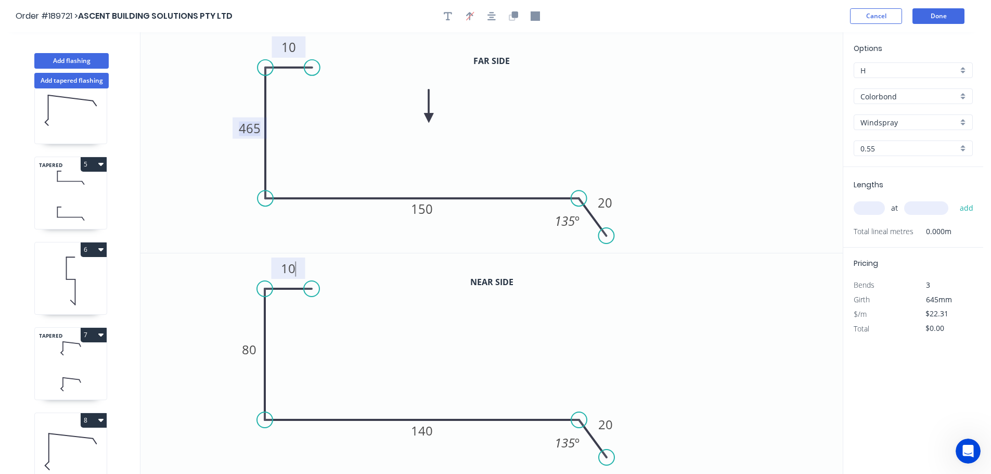
click at [259, 129] on tspan "465" at bounding box center [250, 128] width 22 height 17
click at [253, 352] on tspan "80" at bounding box center [249, 349] width 15 height 17
type input "$12.40"
click at [290, 344] on icon "0 10 50 140 20 135 º" at bounding box center [491, 363] width 702 height 221
click at [428, 209] on tspan "150" at bounding box center [422, 208] width 22 height 17
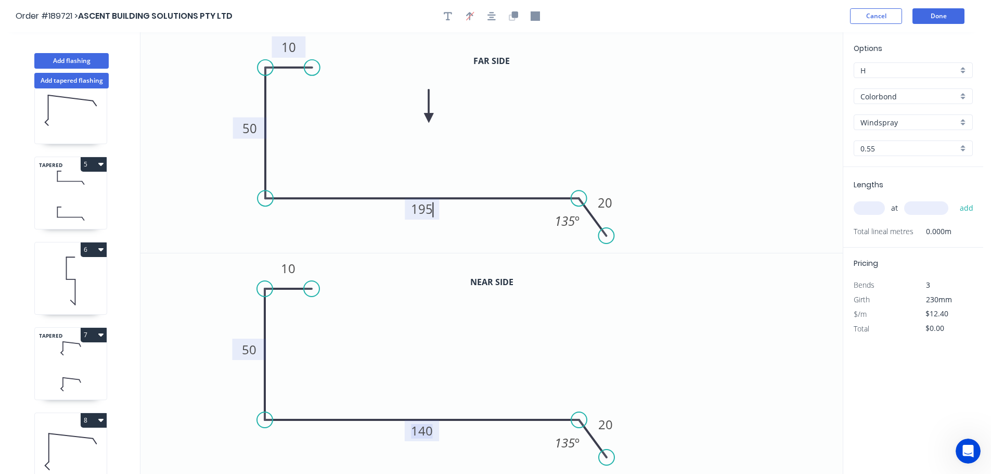
click at [427, 431] on tspan "140" at bounding box center [422, 430] width 22 height 17
click at [436, 402] on icon "0 10 50 210 20 135 º" at bounding box center [491, 363] width 702 height 221
click at [868, 206] on input "text" at bounding box center [869, 208] width 31 height 14
type input "1"
type input "3300"
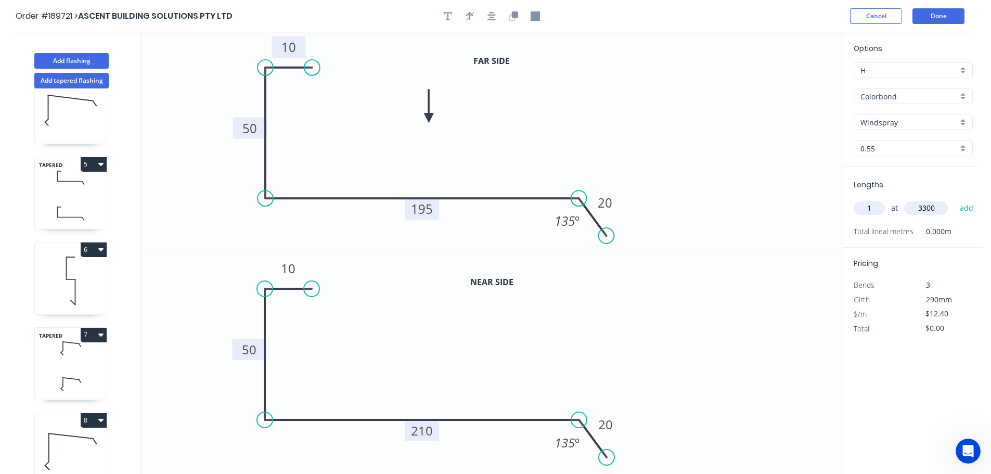
click at [955, 199] on button "add" at bounding box center [967, 208] width 24 height 18
type input "$40.92"
click at [65, 55] on button "Add flashing" at bounding box center [71, 61] width 74 height 16
type input "$0.00"
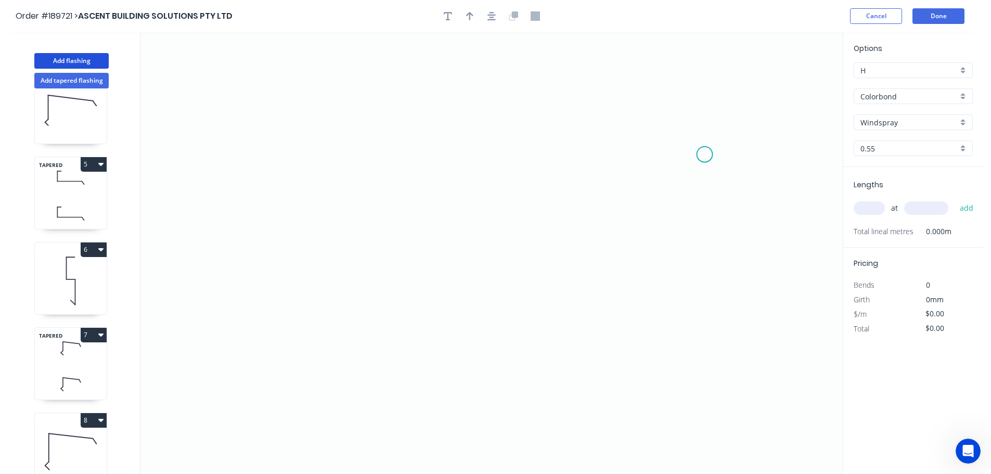
click at [705, 154] on icon "0" at bounding box center [491, 253] width 702 height 442
click at [673, 110] on icon at bounding box center [689, 132] width 32 height 45
click at [297, 96] on icon "0 ?" at bounding box center [491, 253] width 702 height 442
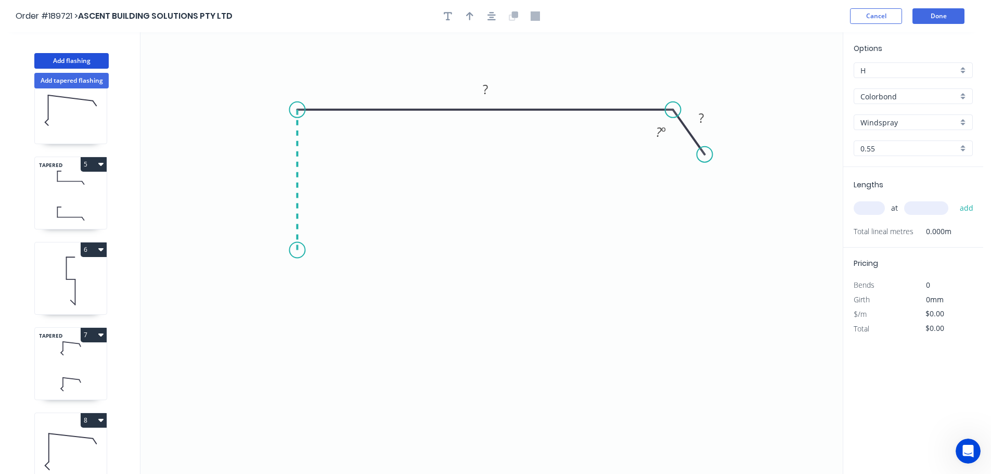
click at [294, 250] on icon "0 ? ? ? º" at bounding box center [491, 253] width 702 height 442
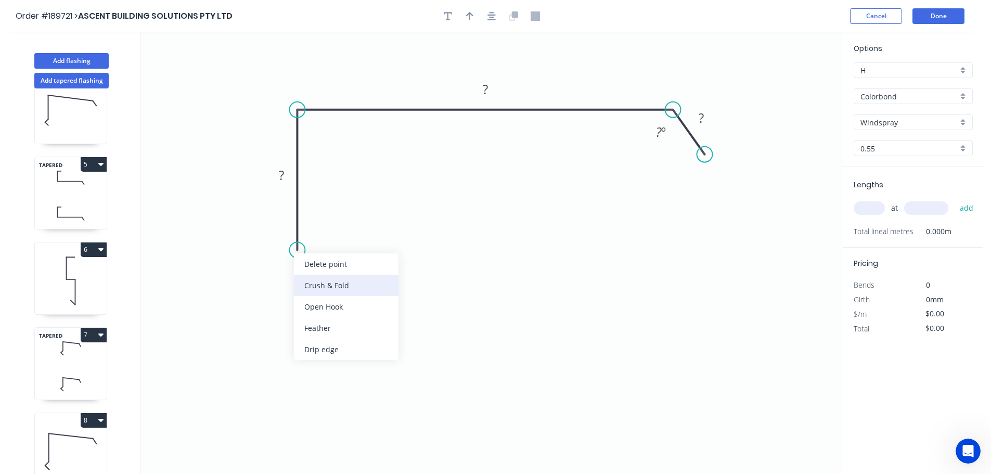
click at [338, 278] on div "Crush & Fold" at bounding box center [346, 285] width 105 height 21
click at [286, 233] on tspan "10" at bounding box center [282, 231] width 15 height 17
click at [449, 254] on icon "0 CF 15 ? ? ? ? º" at bounding box center [491, 253] width 702 height 442
drag, startPoint x: 257, startPoint y: 231, endPoint x: 233, endPoint y: 284, distance: 57.5
click at [238, 284] on rect at bounding box center [259, 273] width 42 height 21
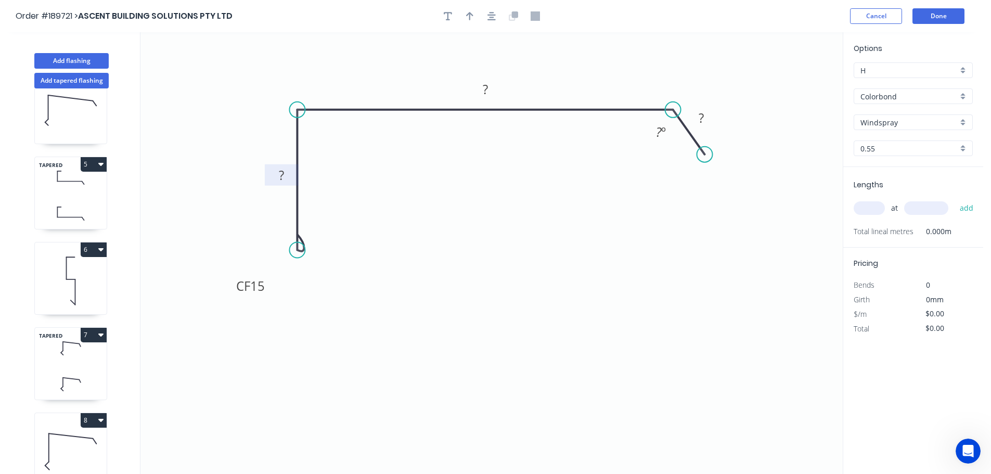
click at [287, 176] on rect at bounding box center [281, 176] width 21 height 15
click at [458, 202] on icon "0 CF 15 50 200 20 135 º" at bounding box center [491, 253] width 702 height 442
type input "$11.63"
click at [468, 15] on icon "button" at bounding box center [469, 16] width 7 height 8
drag, startPoint x: 791, startPoint y: 83, endPoint x: 575, endPoint y: 76, distance: 216.1
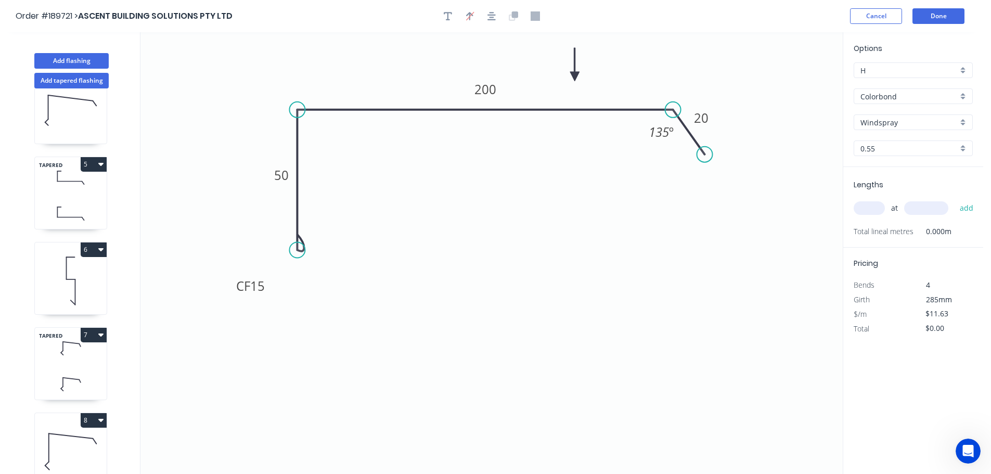
click at [575, 76] on icon at bounding box center [574, 64] width 9 height 33
click at [875, 211] on input "text" at bounding box center [869, 208] width 31 height 14
type input "2"
type input "1000"
click at [955, 199] on button "add" at bounding box center [967, 208] width 24 height 18
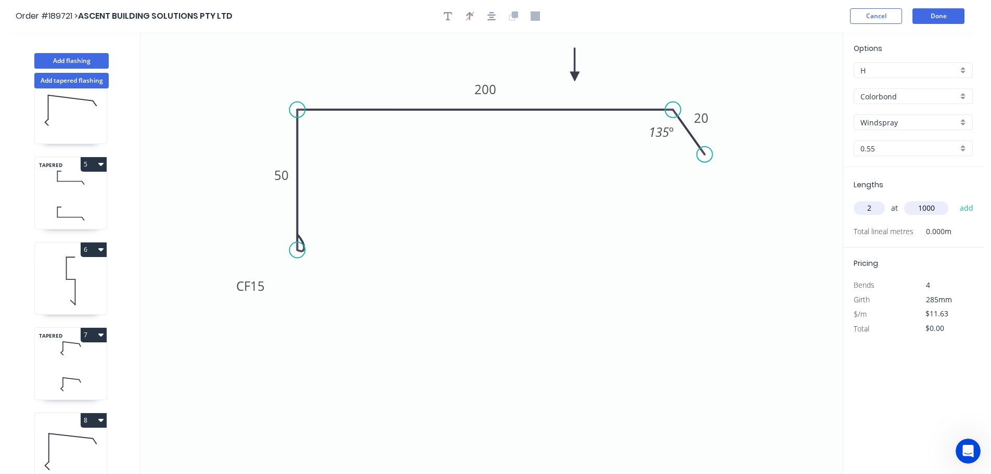
type input "$23.26"
click at [943, 20] on button "Done" at bounding box center [939, 16] width 52 height 16
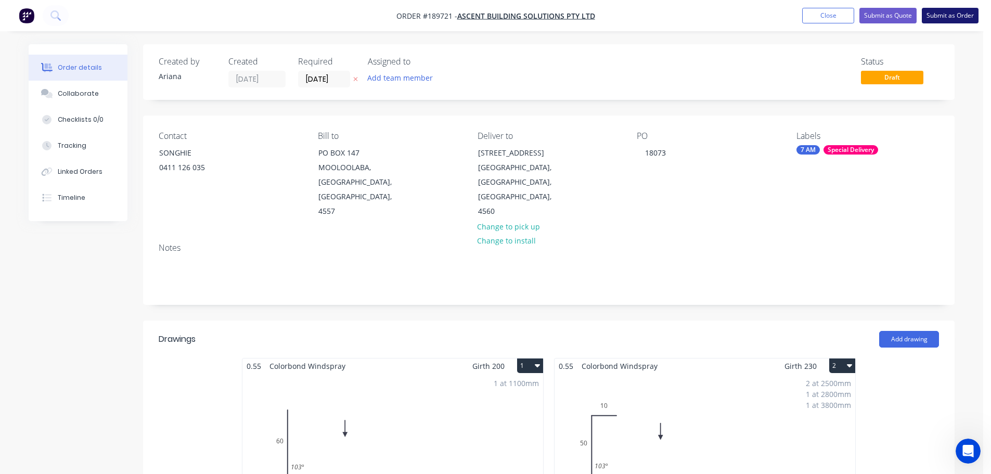
click at [955, 18] on button "Submit as Order" at bounding box center [950, 16] width 57 height 16
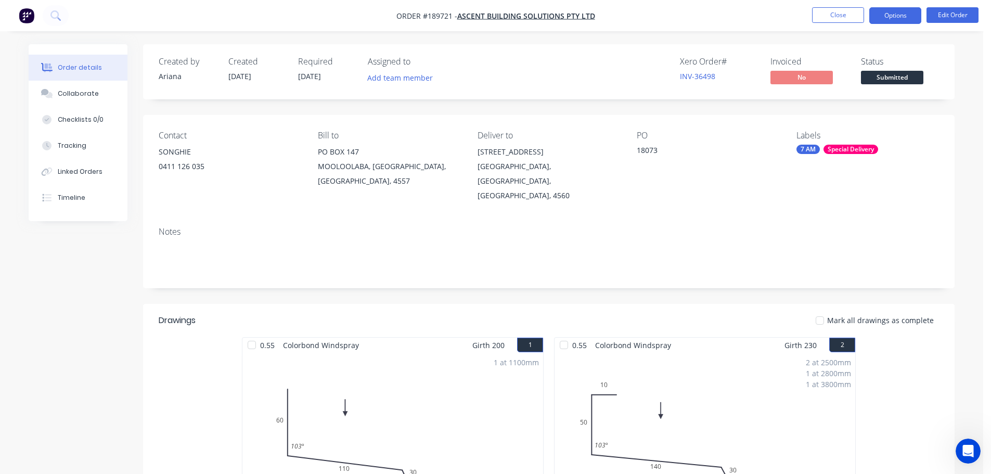
click at [891, 17] on button "Options" at bounding box center [896, 15] width 52 height 17
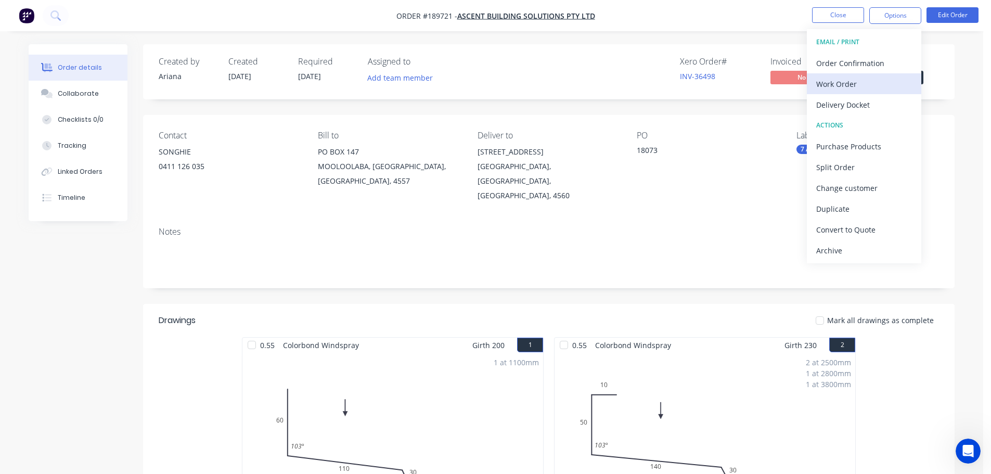
click at [852, 82] on div "Work Order" at bounding box center [864, 83] width 96 height 15
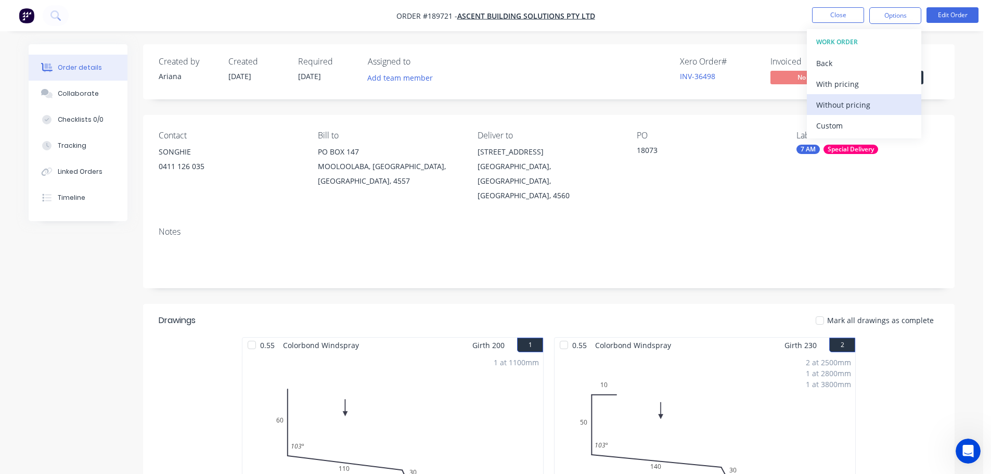
click at [837, 107] on div "Without pricing" at bounding box center [864, 104] width 96 height 15
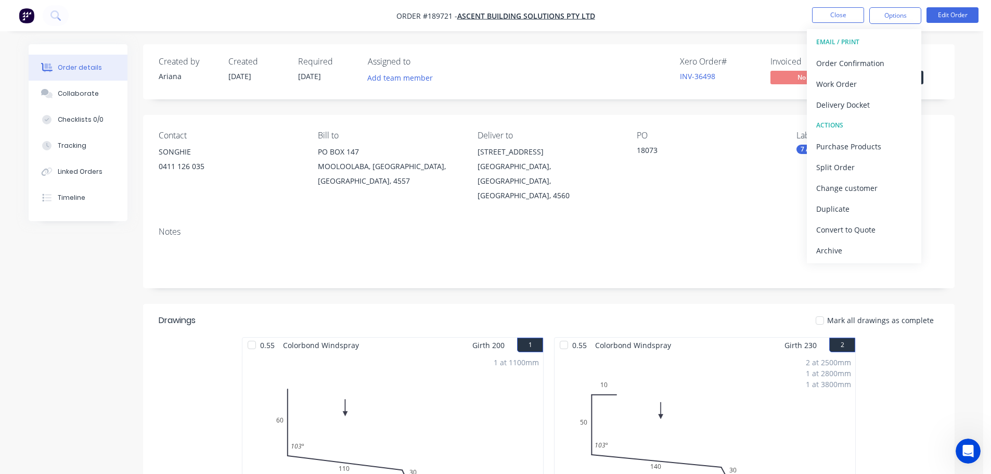
click at [745, 4] on nav "Order #189721 - ASCENT BUILDING SOLUTIONS PTY LTD Close Options EMAIL / PRINT O…" at bounding box center [495, 15] width 991 height 31
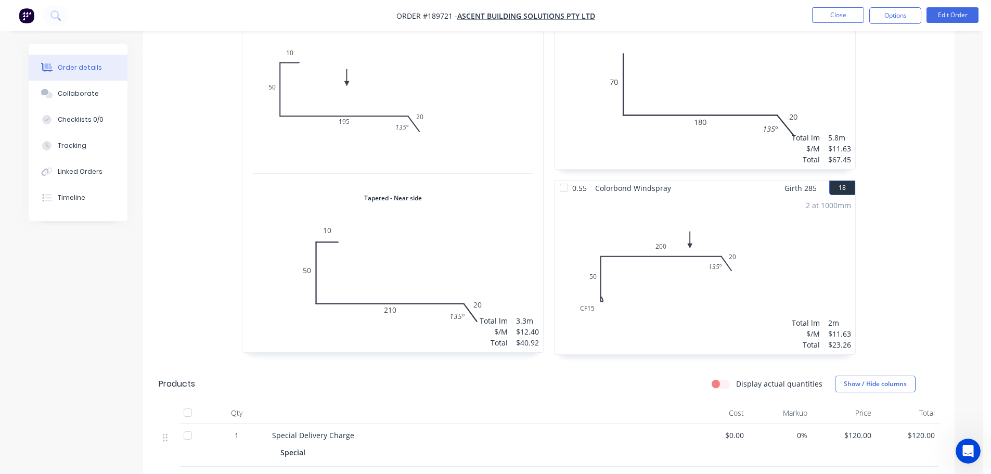
scroll to position [2540, 0]
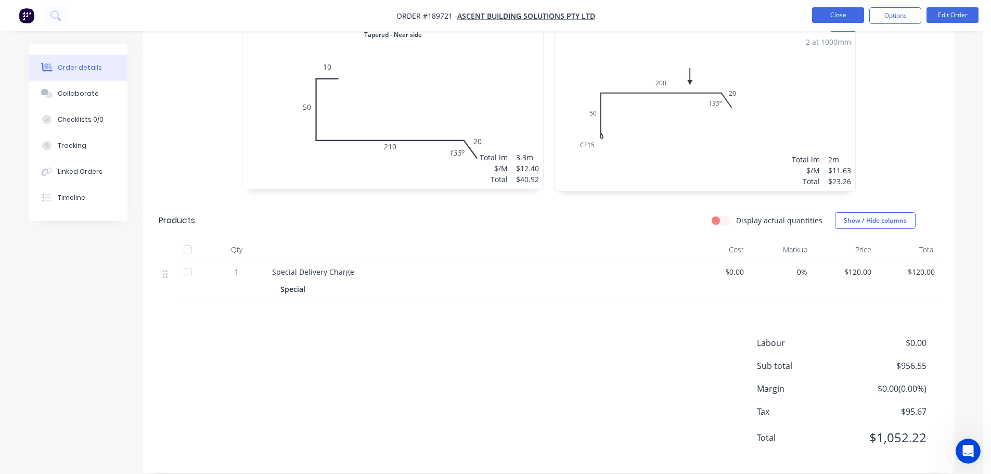
click at [837, 16] on button "Close" at bounding box center [838, 15] width 52 height 16
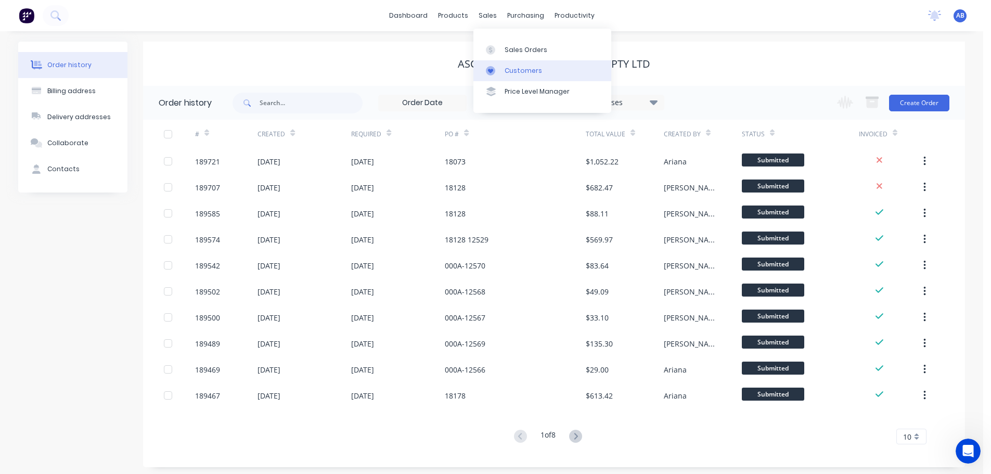
click at [513, 66] on div "Customers" at bounding box center [523, 70] width 37 height 9
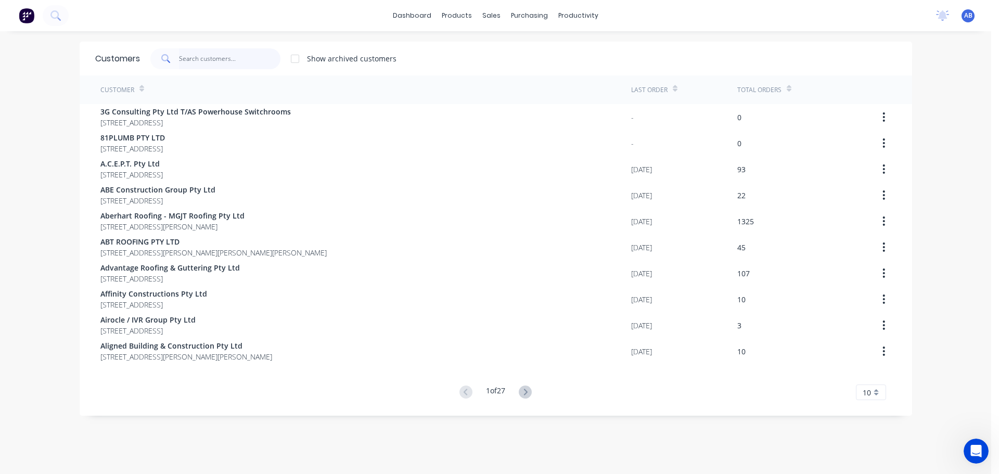
click at [263, 61] on input "text" at bounding box center [229, 58] width 101 height 21
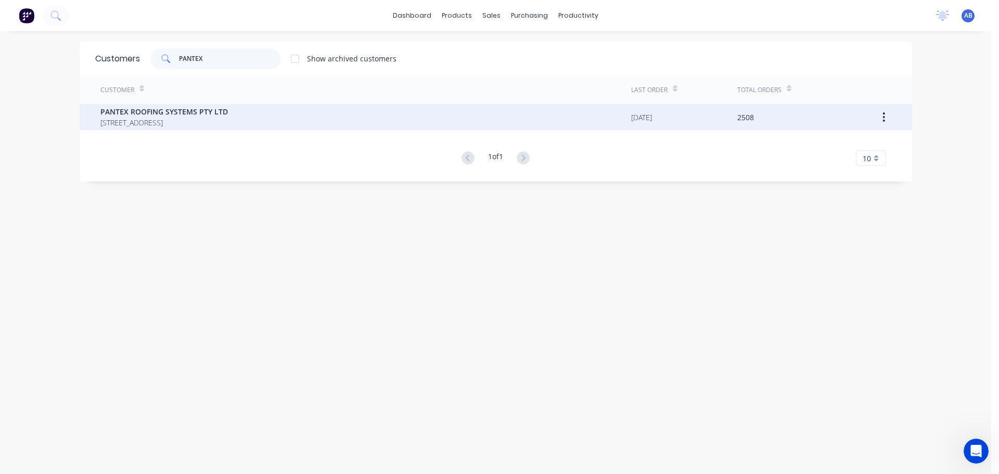
type input "PANTEX"
click at [197, 111] on span "PANTEX ROOFING SYSTEMS PTY LTD" at bounding box center [163, 111] width 127 height 11
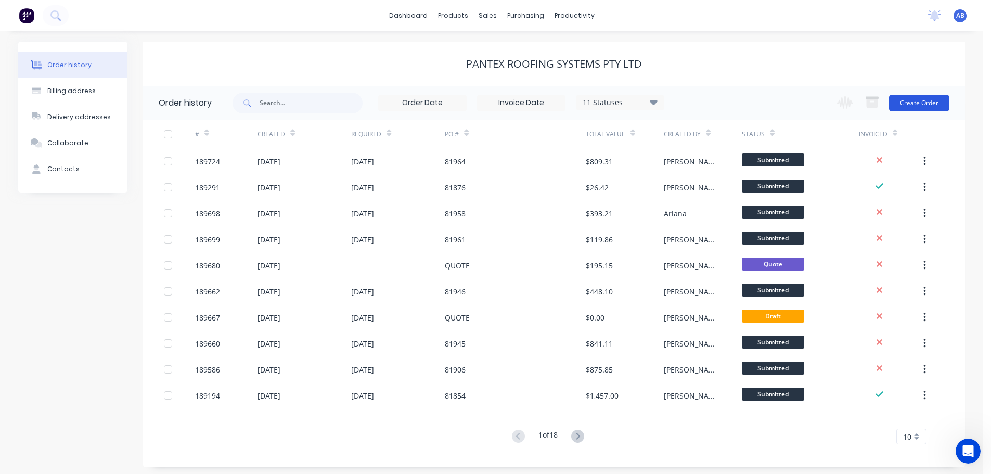
click at [928, 100] on button "Create Order" at bounding box center [919, 103] width 60 height 17
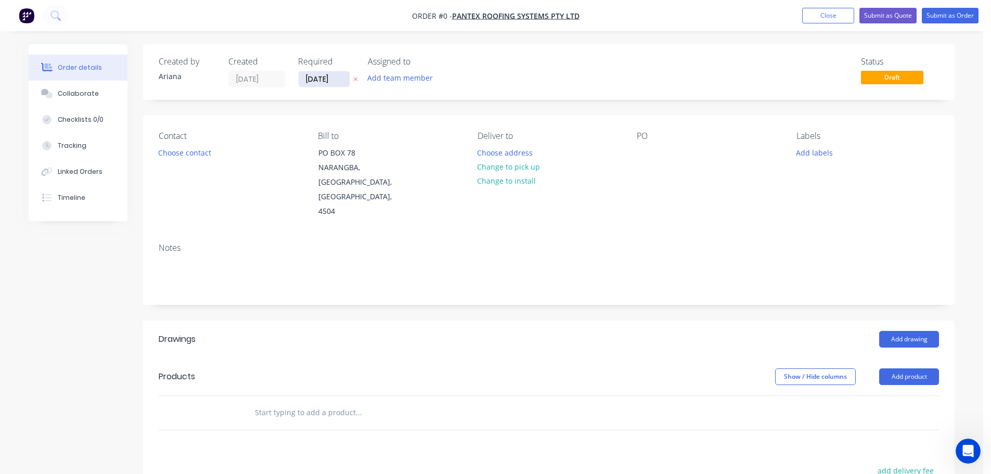
click at [319, 78] on input "[DATE]" at bounding box center [324, 79] width 51 height 16
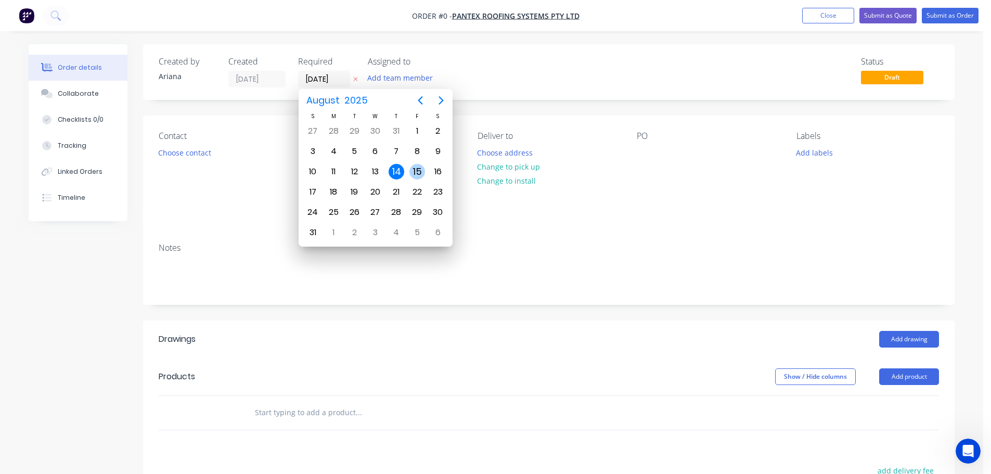
click at [416, 165] on div "15" at bounding box center [418, 172] width 16 height 16
type input "[DATE]"
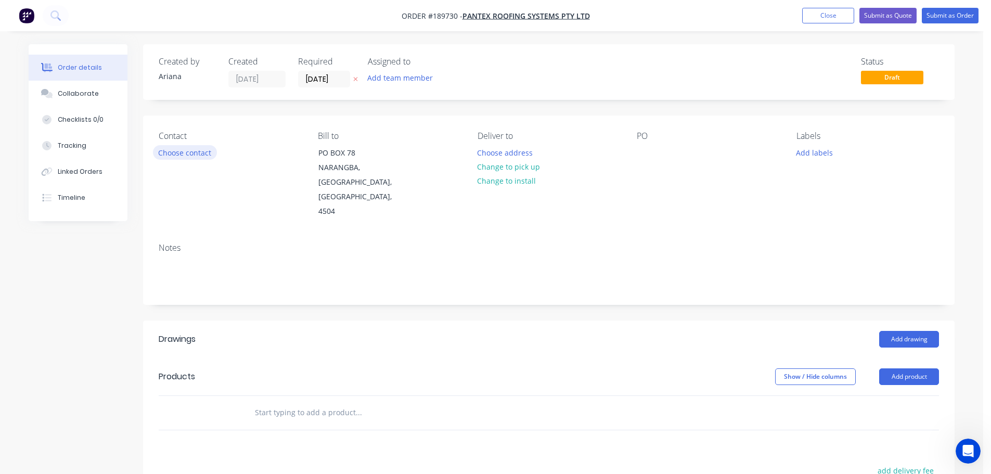
click at [181, 147] on button "Choose contact" at bounding box center [185, 152] width 64 height 14
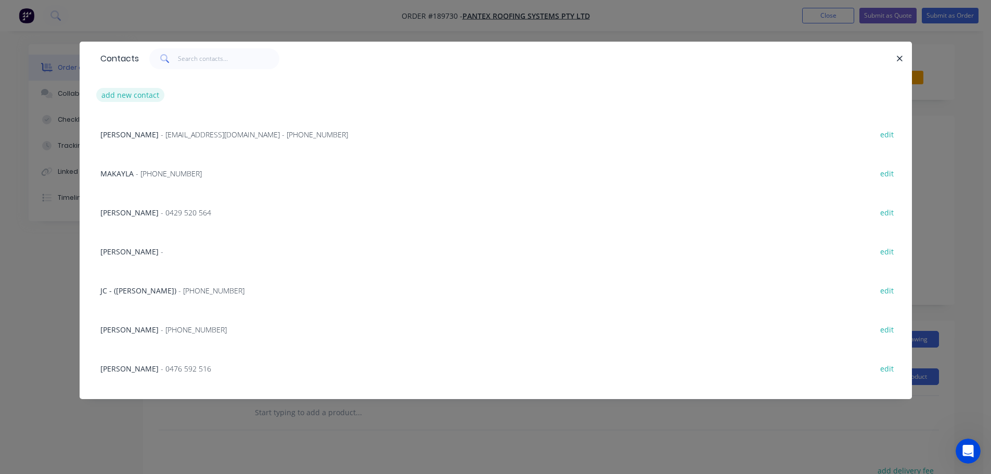
click at [129, 90] on button "add new contact" at bounding box center [130, 95] width 69 height 14
select select "AU"
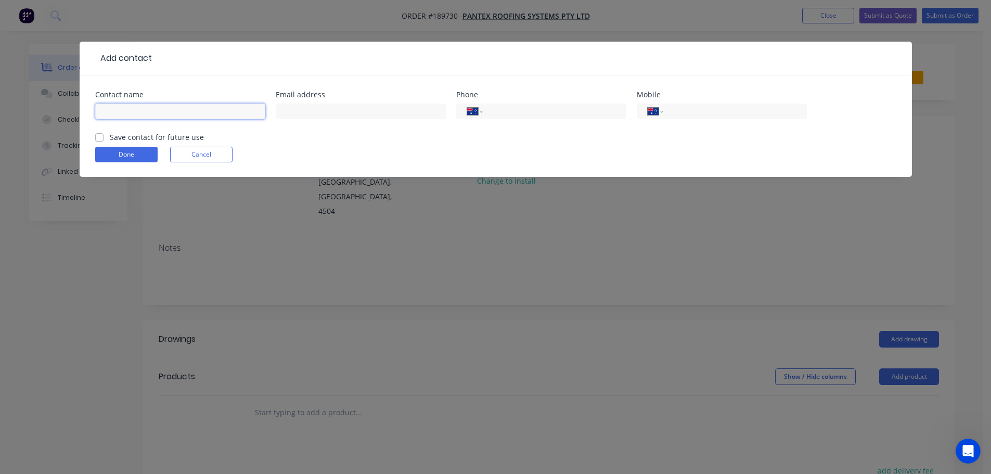
click at [127, 110] on input "text" at bounding box center [180, 112] width 170 height 16
type input "MICHAEL"
click at [705, 113] on input "tel" at bounding box center [733, 112] width 125 height 12
type input "0455 566 310"
click at [131, 151] on button "Done" at bounding box center [126, 155] width 62 height 16
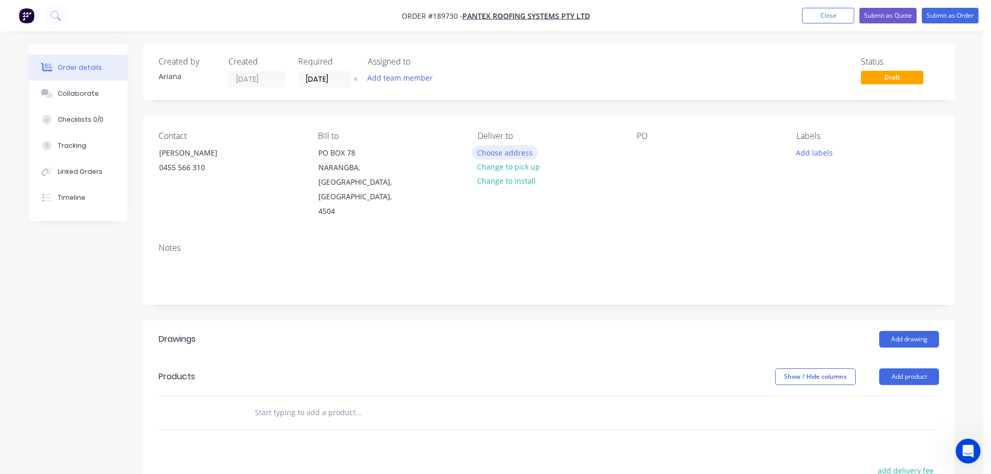
click at [503, 150] on button "Choose address" at bounding box center [505, 152] width 67 height 14
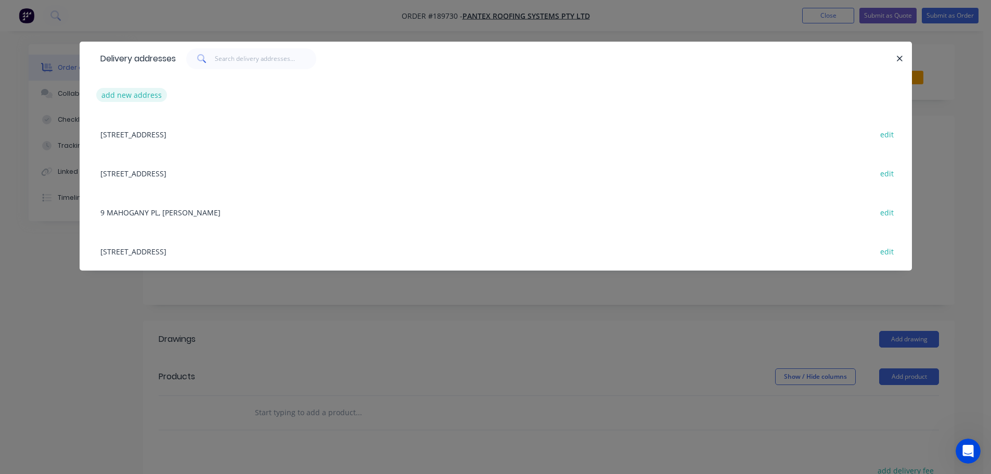
click at [130, 91] on button "add new address" at bounding box center [131, 95] width 71 height 14
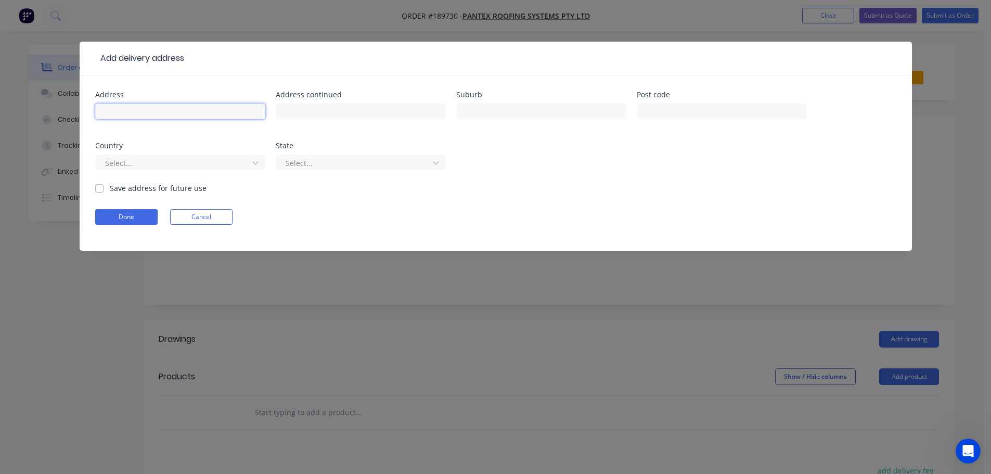
click at [129, 108] on input "text" at bounding box center [180, 112] width 170 height 16
type input "5058 EMERALD IS DRIVE"
type input "CARRARA"
click at [638, 167] on div "Address 5058 EMERALD IS DRIVE Address continued Suburb CARRARA Post code Countr…" at bounding box center [495, 137] width 801 height 92
click at [261, 161] on div at bounding box center [255, 163] width 19 height 17
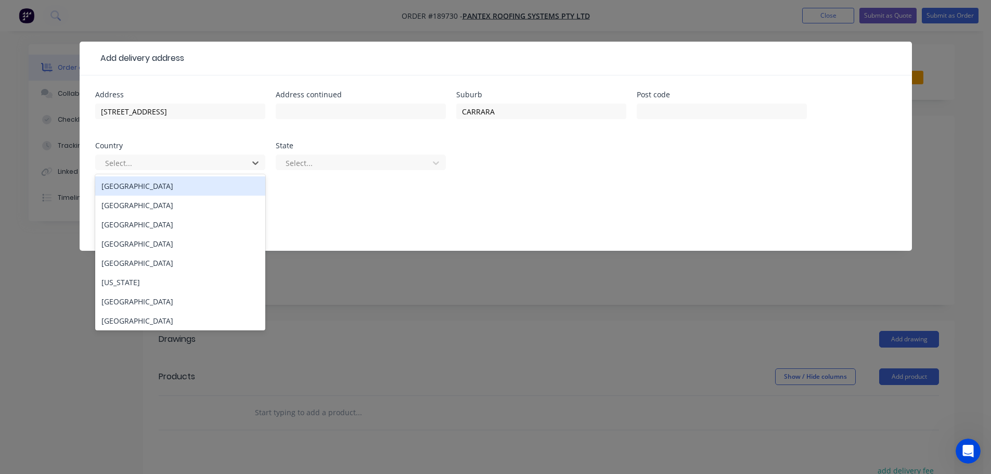
click at [179, 186] on div "[GEOGRAPHIC_DATA]" at bounding box center [180, 185] width 170 height 19
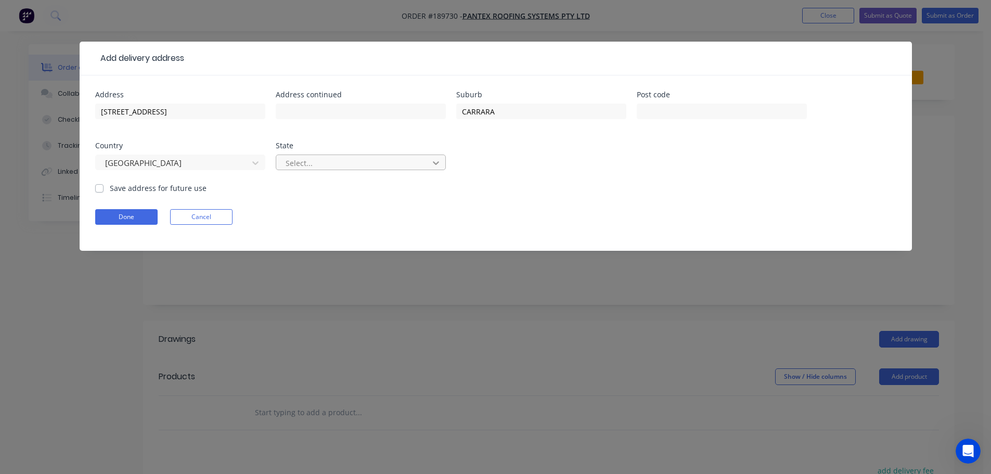
click at [434, 159] on icon at bounding box center [436, 163] width 10 height 10
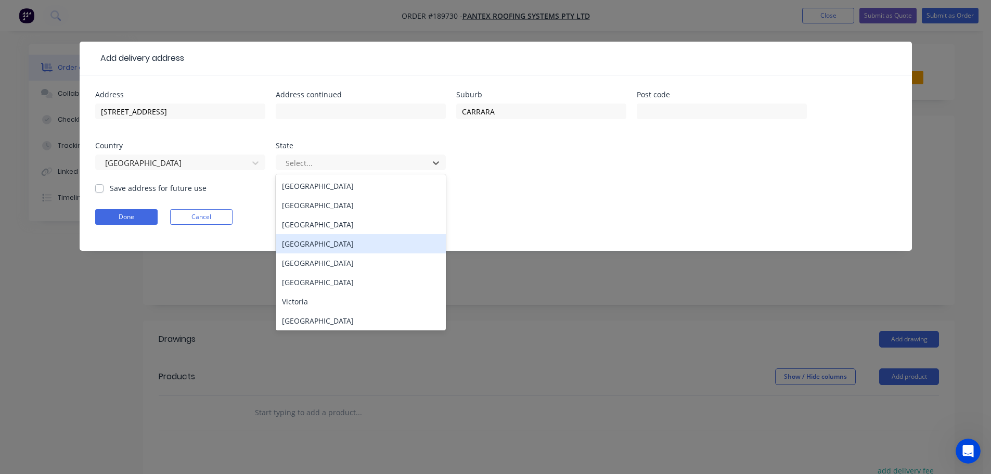
click at [312, 239] on div "[GEOGRAPHIC_DATA]" at bounding box center [361, 243] width 170 height 19
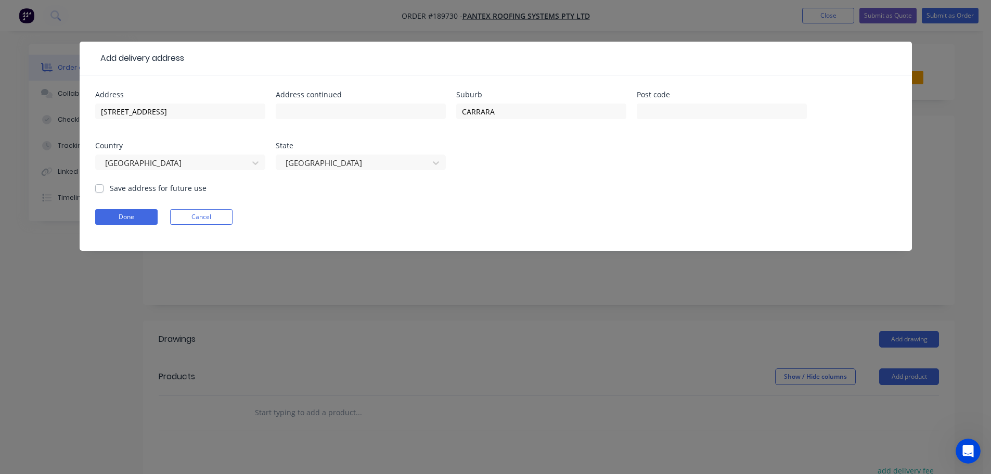
click at [535, 215] on div "Done Cancel" at bounding box center [495, 217] width 801 height 16
click at [119, 214] on button "Done" at bounding box center [126, 217] width 62 height 16
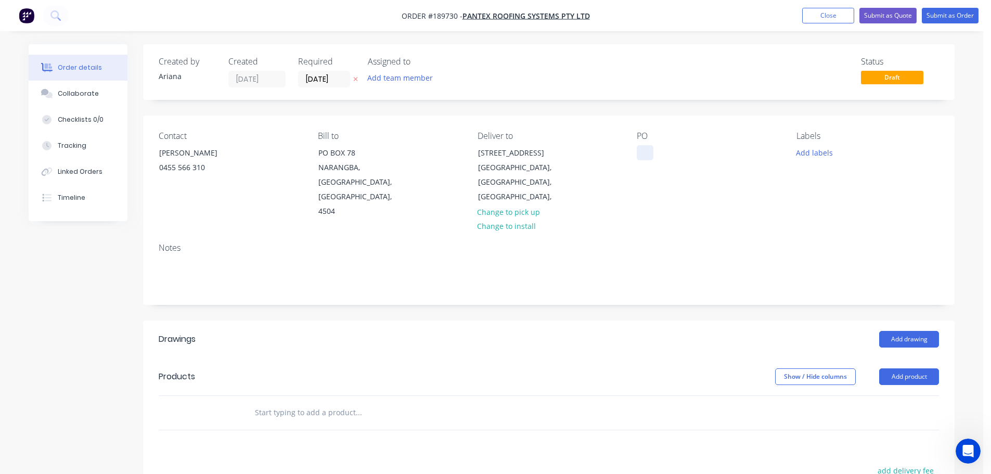
click at [646, 154] on div at bounding box center [645, 152] width 17 height 15
click at [719, 182] on div "PO 81966" at bounding box center [708, 175] width 143 height 88
click at [819, 152] on button "Add labels" at bounding box center [814, 152] width 48 height 14
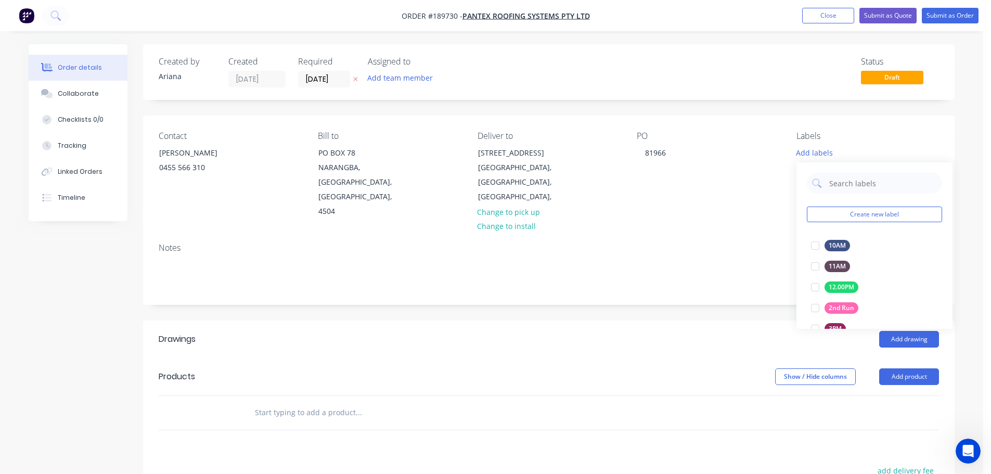
click at [670, 203] on div "Contact MICHAEL 0455 566 310 Bill to PO BOX 78 NARANGBA, Queensland, Australia,…" at bounding box center [549, 175] width 812 height 119
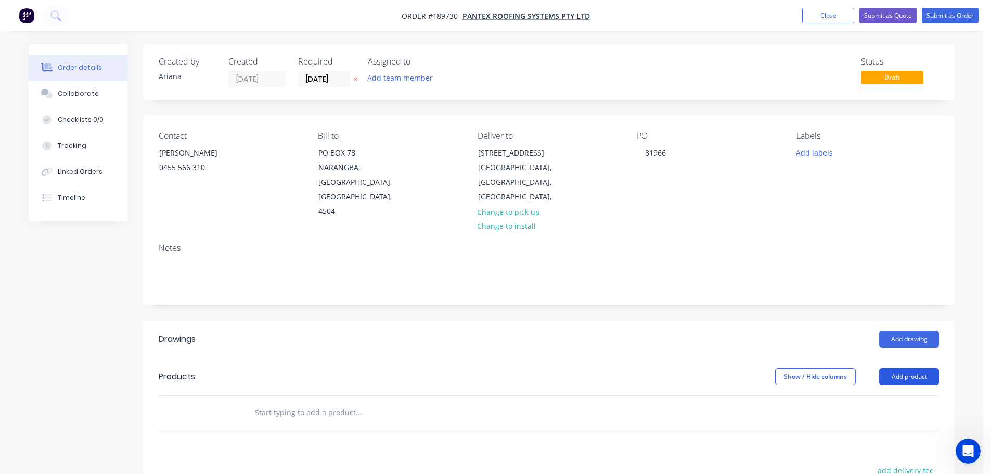
click at [910, 368] on button "Add product" at bounding box center [909, 376] width 60 height 17
click at [888, 395] on div "Product catalogue" at bounding box center [890, 402] width 80 height 15
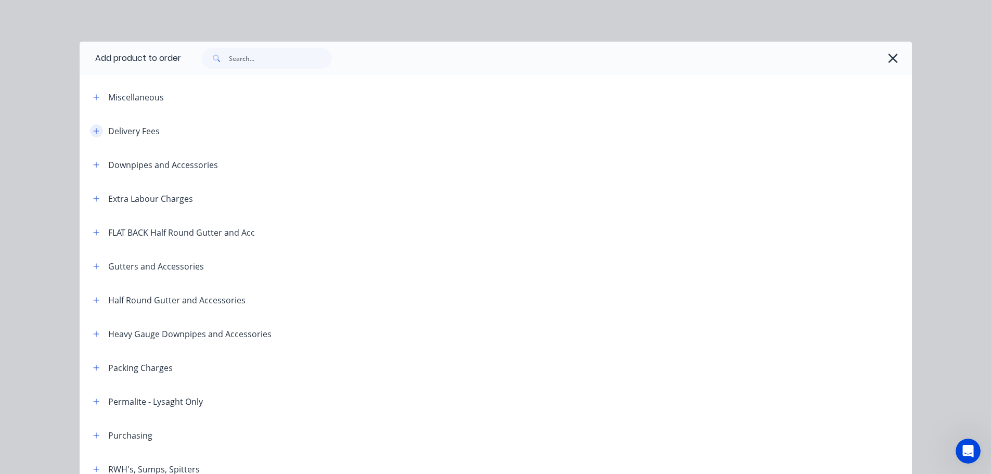
click at [91, 126] on button "button" at bounding box center [96, 130] width 13 height 13
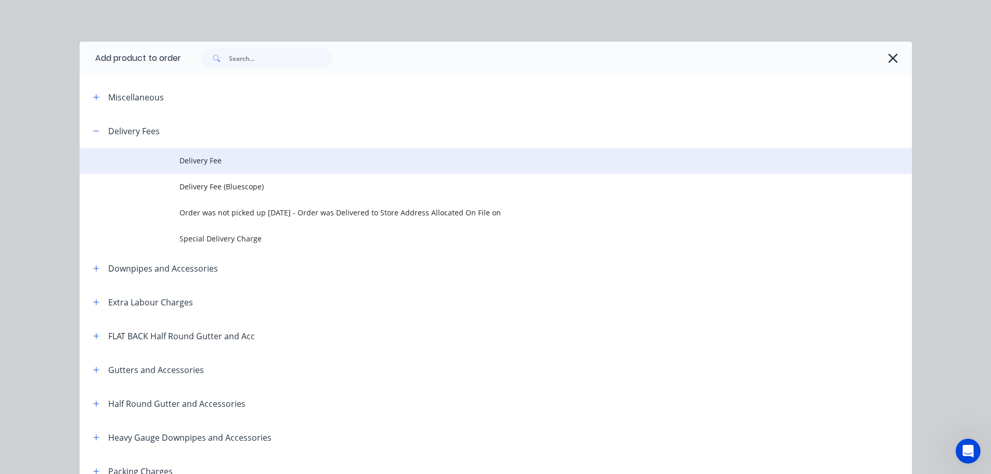
click at [220, 160] on span "Delivery Fee" at bounding box center [473, 160] width 586 height 11
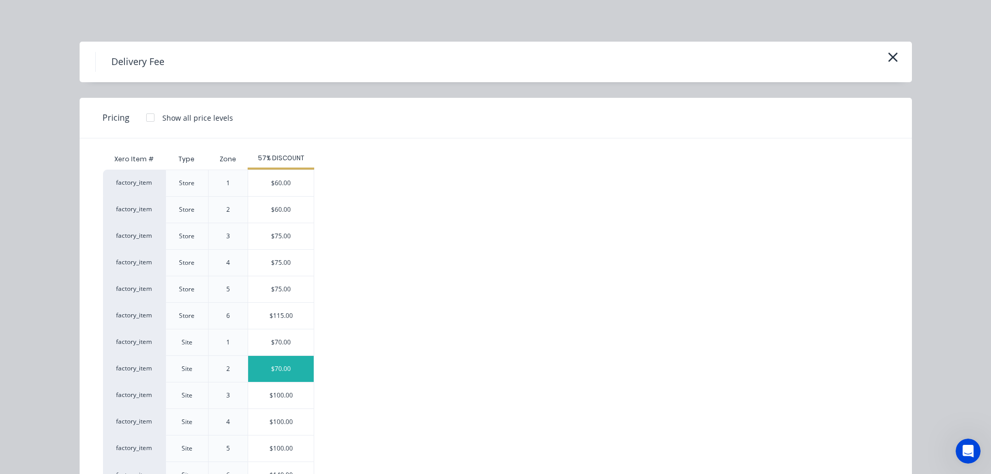
click at [270, 366] on div "$70.00" at bounding box center [281, 369] width 66 height 26
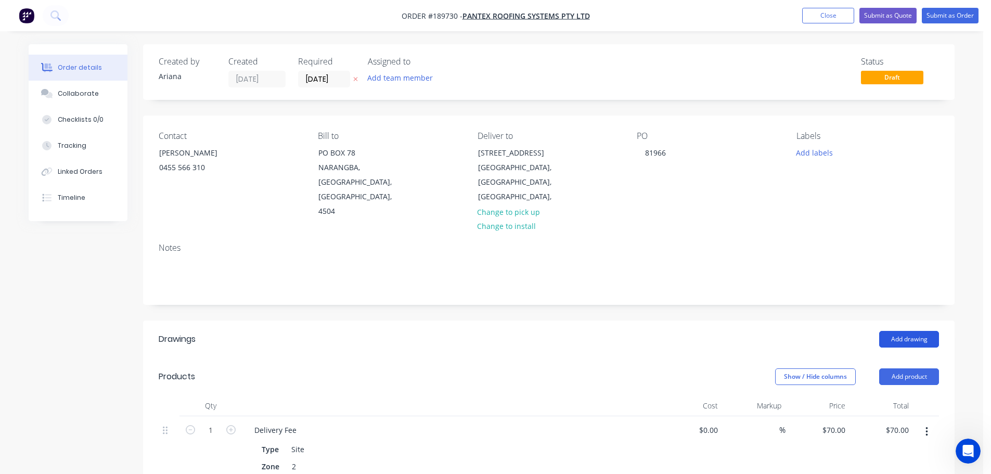
click at [919, 331] on button "Add drawing" at bounding box center [909, 339] width 60 height 17
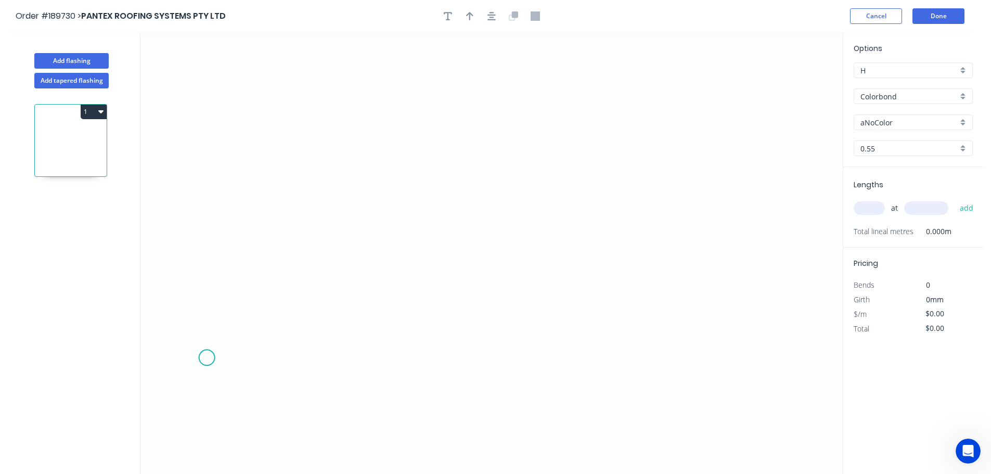
click at [207, 358] on icon "0" at bounding box center [491, 253] width 702 height 442
click at [246, 304] on icon at bounding box center [227, 330] width 40 height 54
click at [485, 258] on icon at bounding box center [366, 281] width 238 height 46
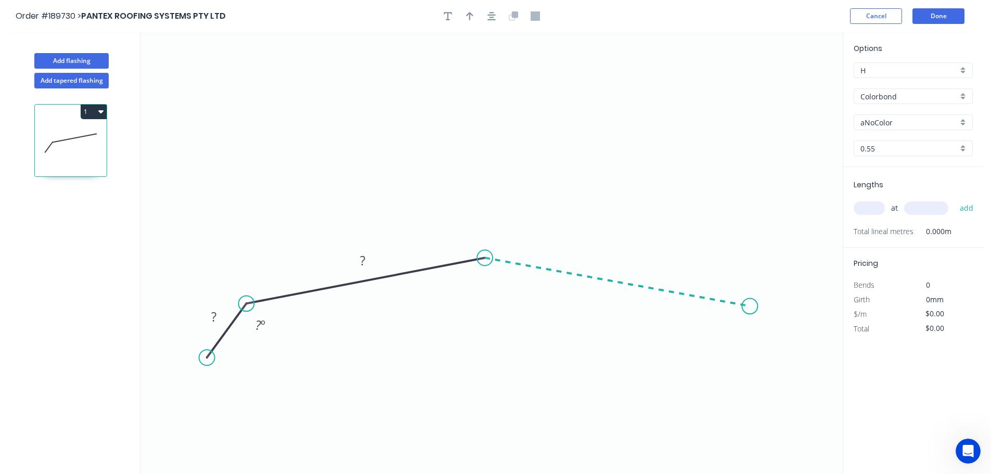
click at [750, 306] on icon "0 ? ? ? º" at bounding box center [491, 253] width 702 height 442
click at [779, 362] on icon "0 ? ? ? ? º ? º" at bounding box center [491, 253] width 702 height 442
click at [779, 362] on circle at bounding box center [779, 361] width 16 height 16
drag, startPoint x: 206, startPoint y: 356, endPoint x: 213, endPoint y: 356, distance: 7.3
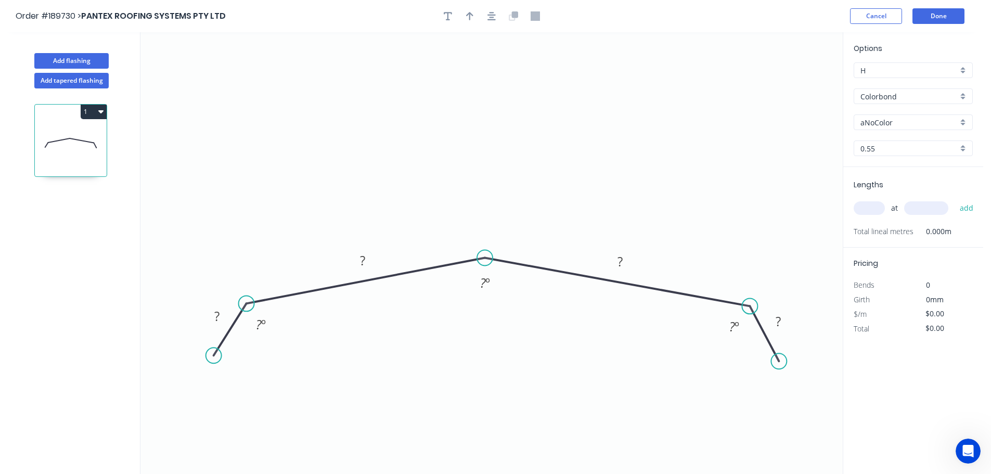
click at [213, 356] on circle at bounding box center [214, 356] width 16 height 16
click at [220, 313] on rect at bounding box center [217, 317] width 21 height 15
click at [426, 114] on icon "0 30 250 250 30 120 º 165 º 120 º" at bounding box center [491, 253] width 702 height 442
type input "$16.80"
click at [468, 17] on icon "button" at bounding box center [469, 15] width 7 height 9
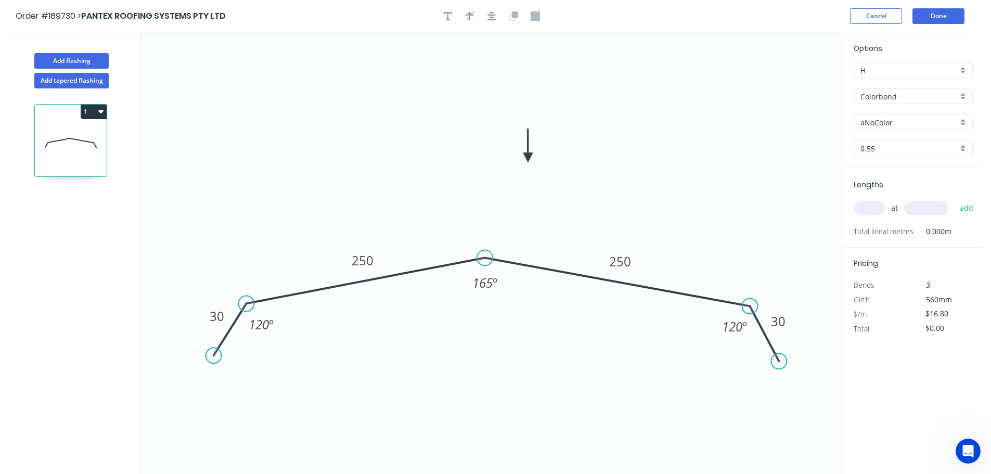
drag, startPoint x: 792, startPoint y: 84, endPoint x: 528, endPoint y: 158, distance: 274.3
click at [528, 158] on icon at bounding box center [527, 145] width 9 height 33
click at [966, 120] on div "aNoColor" at bounding box center [913, 122] width 119 height 16
click at [902, 144] on div "Surfmist" at bounding box center [913, 140] width 118 height 18
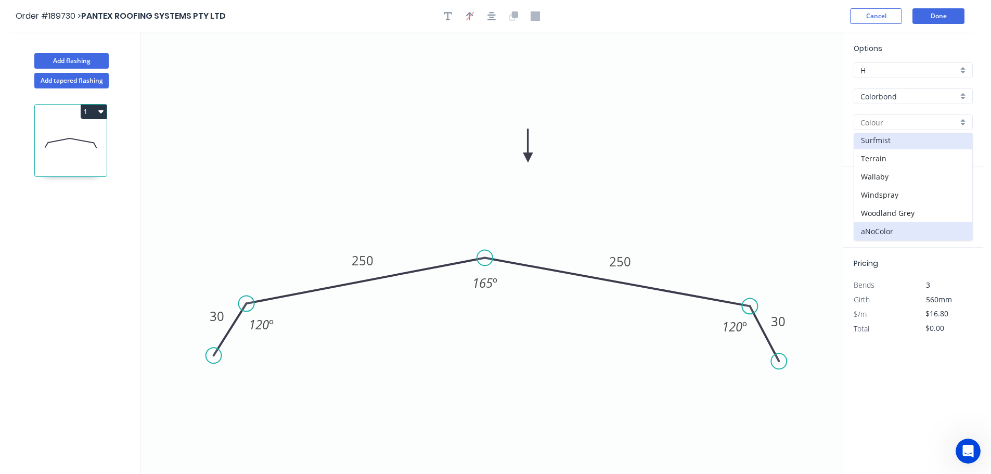
type input "Surfmist"
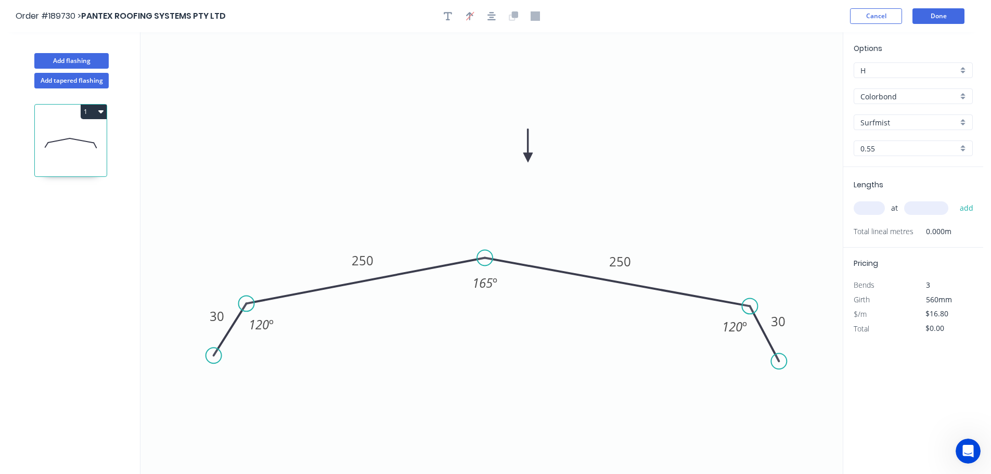
click at [873, 211] on input "text" at bounding box center [869, 208] width 31 height 14
type input "1"
type input "4800"
click at [955, 199] on button "add" at bounding box center [967, 208] width 24 height 18
type input "$80.64"
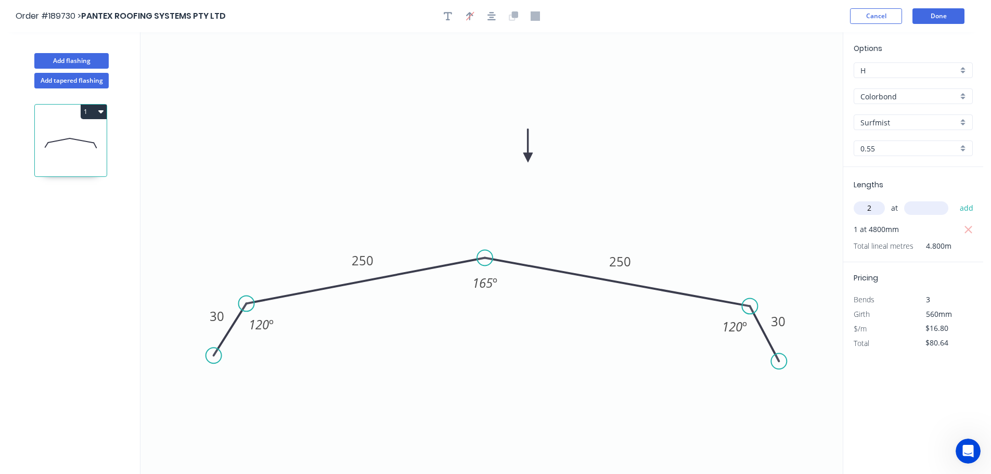
type input "2"
type input "5200"
click at [955, 199] on button "add" at bounding box center [967, 208] width 24 height 18
type input "$255.36"
drag, startPoint x: 71, startPoint y: 62, endPoint x: 114, endPoint y: 66, distance: 43.9
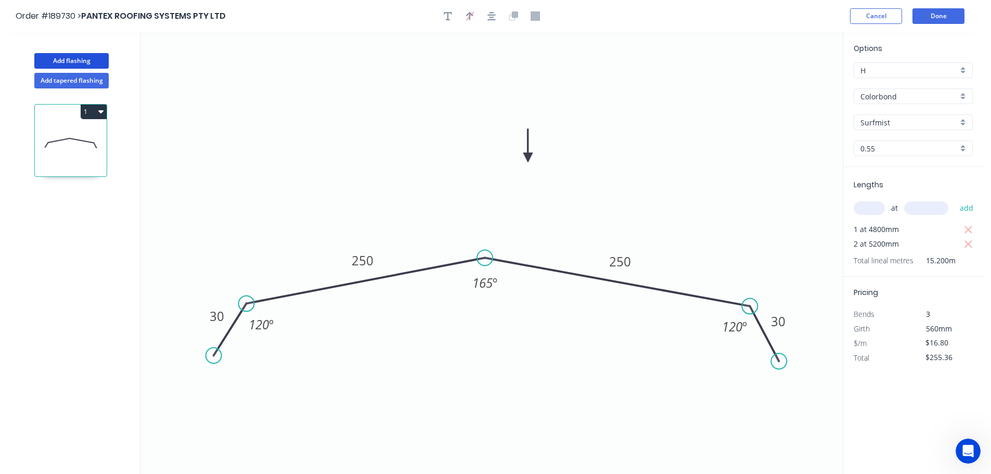
click at [71, 61] on button "Add flashing" at bounding box center [71, 61] width 74 height 16
type input "$0.00"
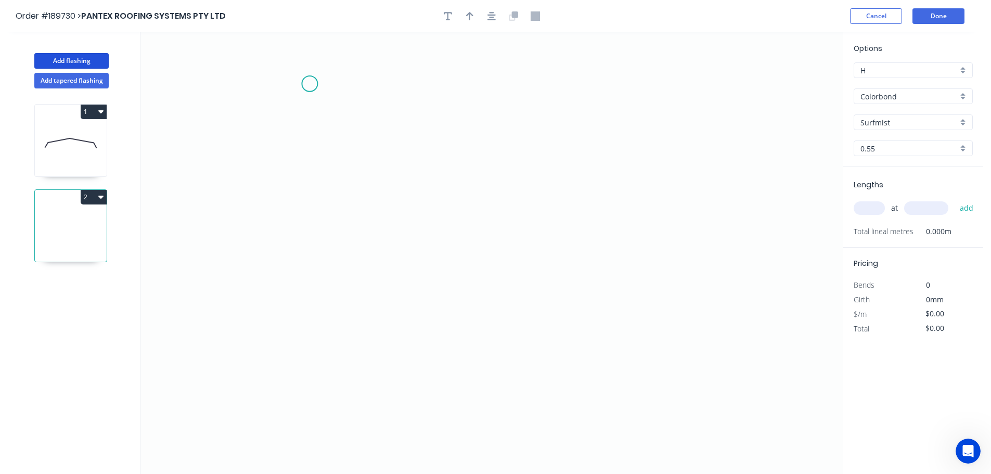
click at [310, 84] on icon "0" at bounding box center [491, 253] width 702 height 442
click at [304, 410] on icon "0" at bounding box center [491, 253] width 702 height 442
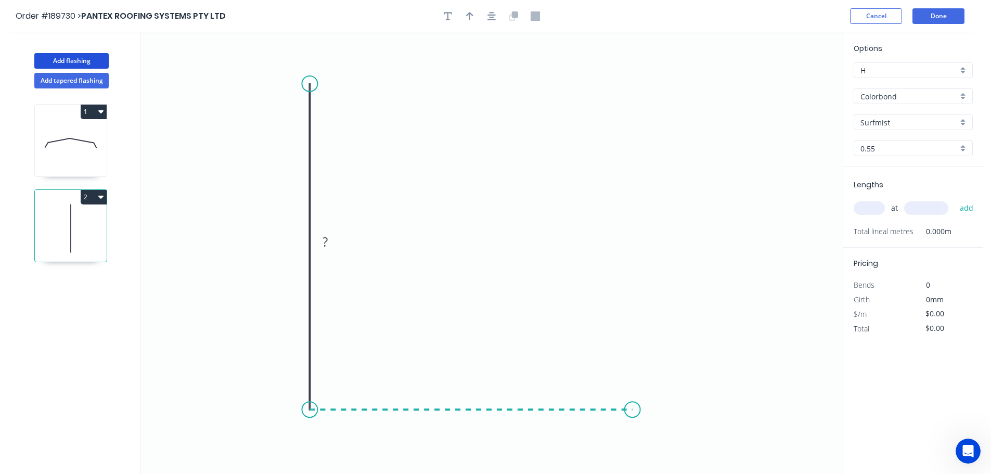
click at [633, 417] on icon "0 ?" at bounding box center [491, 253] width 702 height 442
click at [658, 454] on icon "0 ? ?" at bounding box center [491, 253] width 702 height 442
click at [658, 454] on circle at bounding box center [658, 454] width 16 height 16
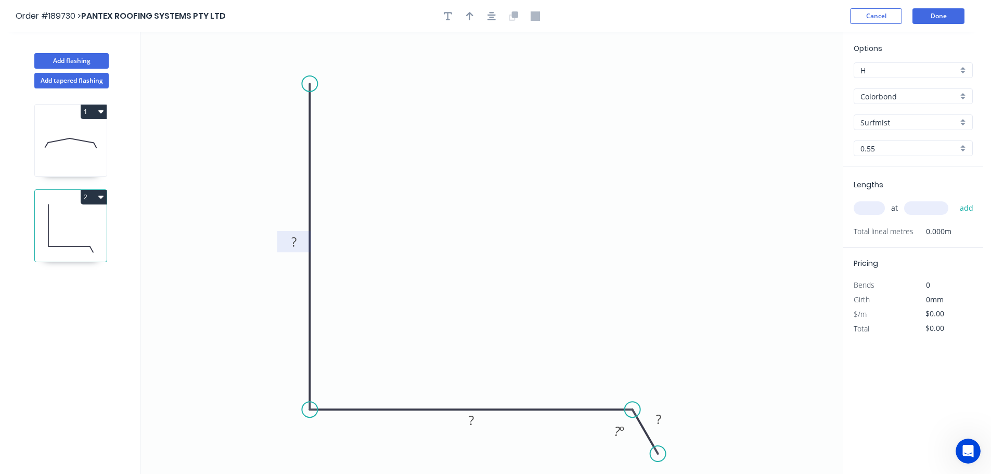
click at [294, 240] on tspan "?" at bounding box center [293, 241] width 5 height 17
click at [497, 124] on icon "0 350 250 30 120 º" at bounding box center [491, 253] width 702 height 442
type input "$19.99"
click at [471, 15] on icon "button" at bounding box center [469, 15] width 7 height 9
drag, startPoint x: 789, startPoint y: 81, endPoint x: 471, endPoint y: 221, distance: 347.6
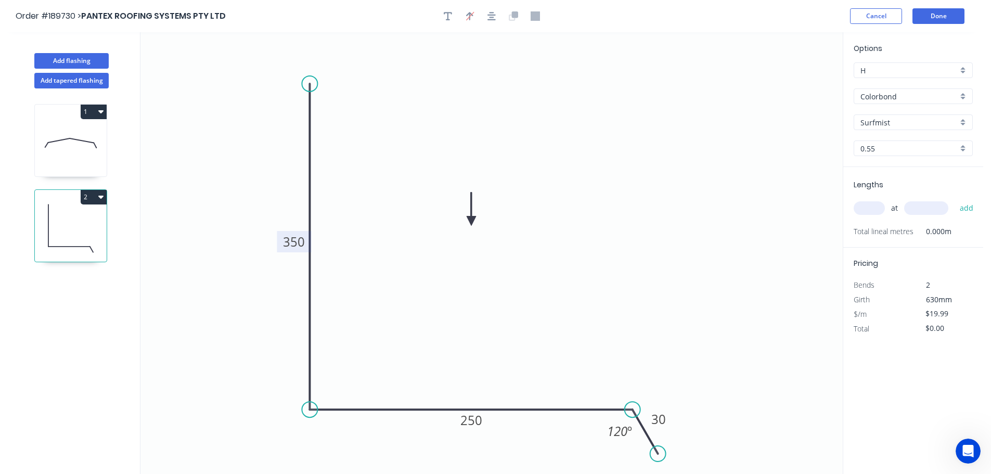
click at [471, 221] on icon at bounding box center [471, 209] width 9 height 33
click at [875, 209] on input "text" at bounding box center [869, 208] width 31 height 14
type input "1"
type input "5400"
click at [955, 199] on button "add" at bounding box center [967, 208] width 24 height 18
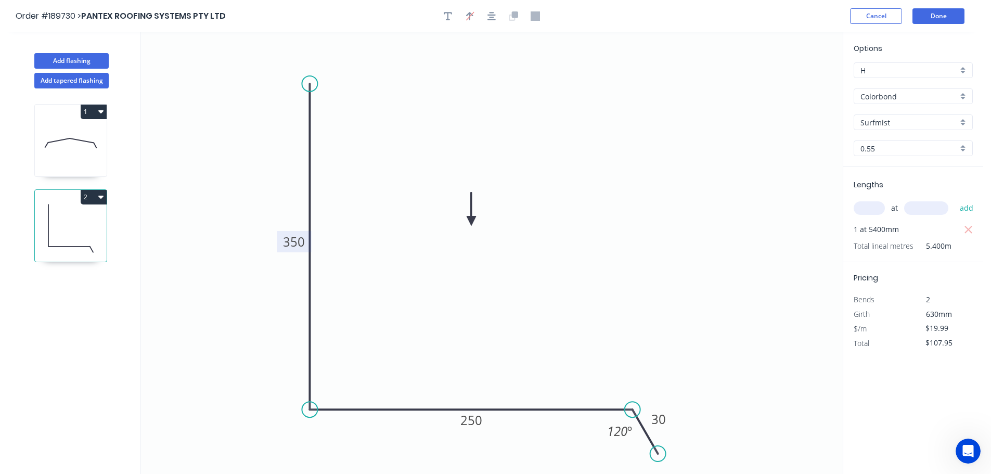
click at [88, 194] on button "2" at bounding box center [94, 197] width 26 height 15
click at [71, 218] on div "Duplicate" at bounding box center [57, 222] width 80 height 15
type input "$0.00"
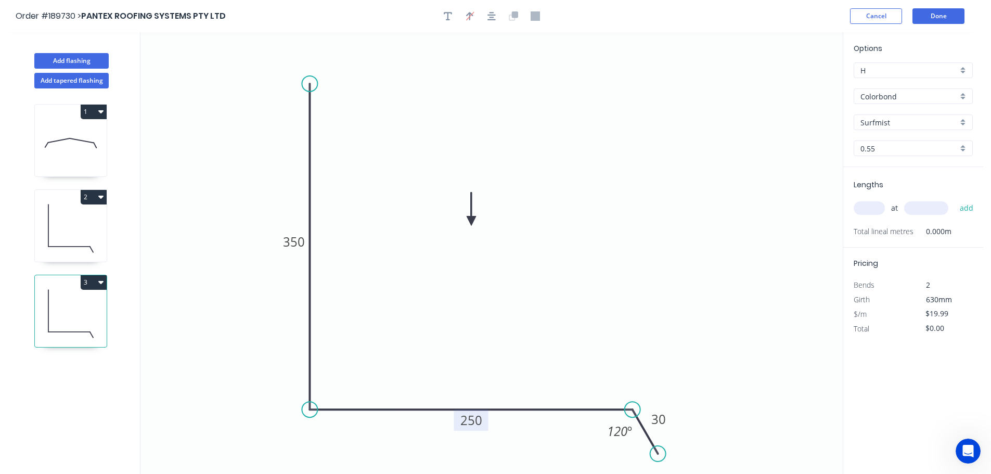
click at [474, 419] on tspan "250" at bounding box center [472, 420] width 22 height 17
click at [557, 301] on icon "0 350 370 30 120 º" at bounding box center [491, 253] width 702 height 442
click at [878, 202] on input "text" at bounding box center [869, 208] width 31 height 14
type input "1"
type input "5400"
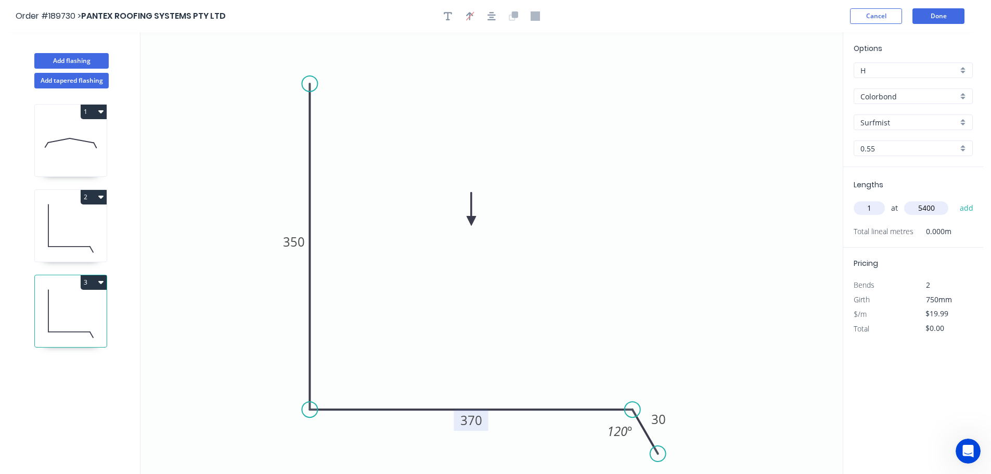
click at [955, 199] on button "add" at bounding box center [967, 208] width 24 height 18
type input "$107.95"
click at [66, 59] on button "Add flashing" at bounding box center [71, 61] width 74 height 16
type input "$0.00"
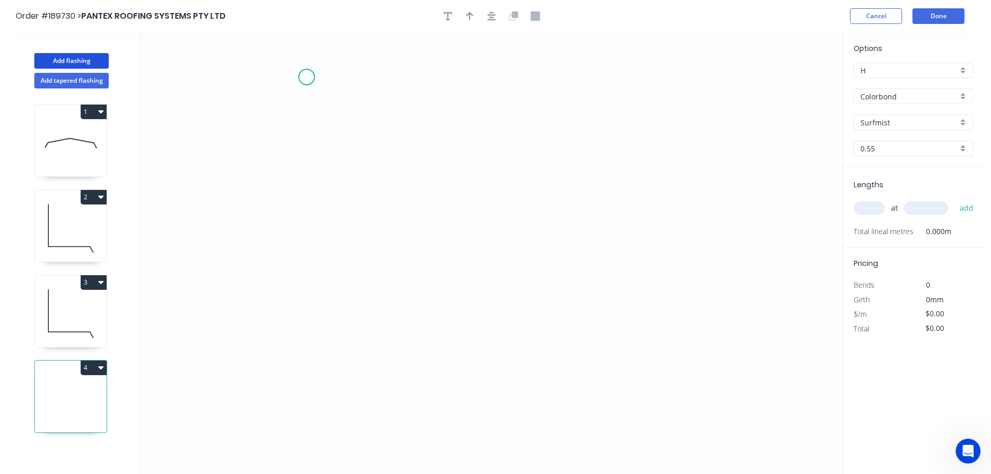
click at [306, 77] on icon "0" at bounding box center [491, 253] width 702 height 442
click at [302, 322] on icon "0" at bounding box center [491, 253] width 702 height 442
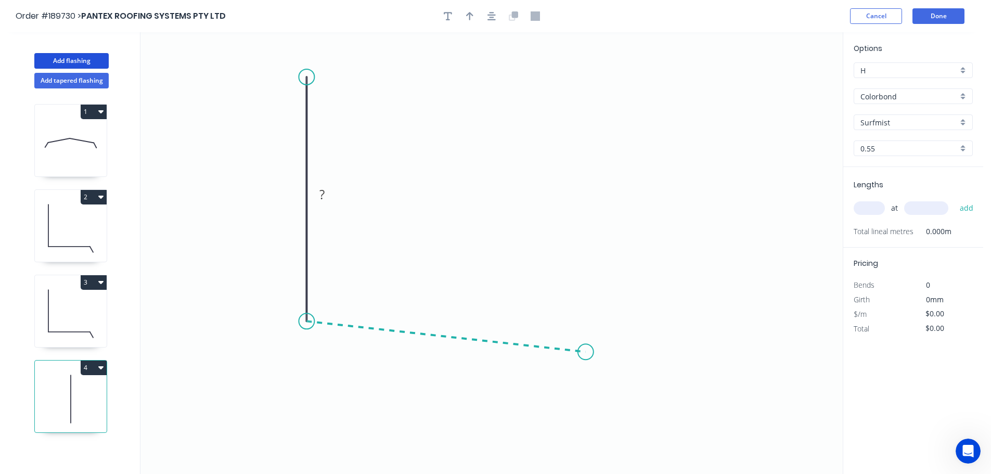
click at [586, 352] on icon "0 ?" at bounding box center [491, 253] width 702 height 442
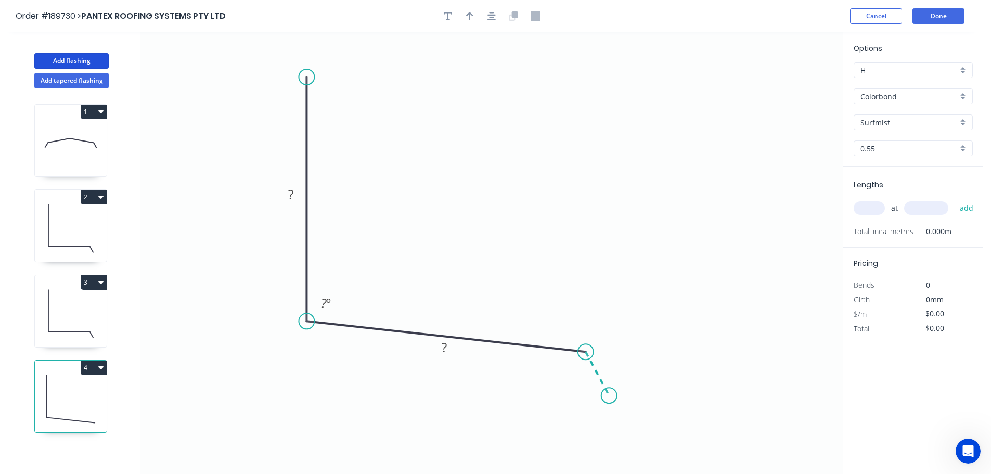
click at [609, 396] on icon "0 ? ? ? º" at bounding box center [491, 253] width 702 height 442
click at [609, 396] on circle at bounding box center [610, 396] width 16 height 16
click at [293, 193] on tspan "?" at bounding box center [290, 194] width 5 height 17
click at [423, 155] on icon "0 400 250 30 95 º 120 º" at bounding box center [491, 253] width 702 height 442
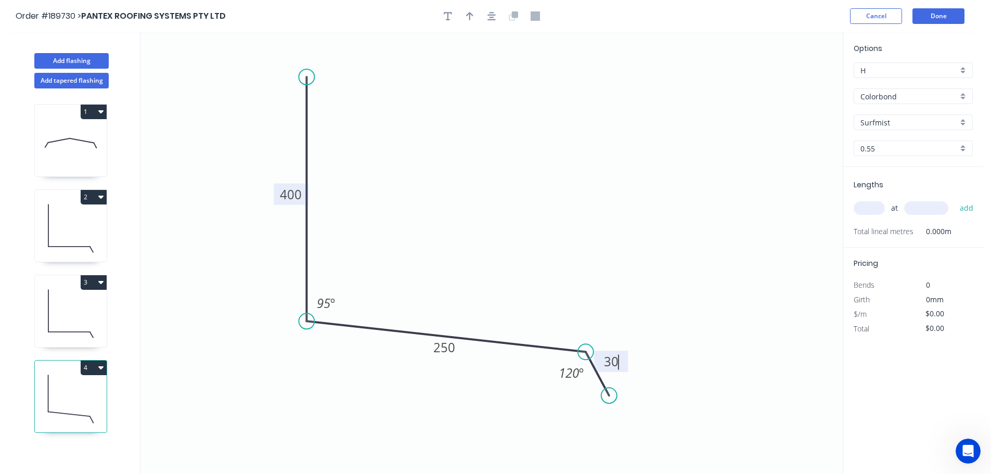
type input "$19.99"
click at [467, 15] on icon "button" at bounding box center [469, 16] width 7 height 8
drag, startPoint x: 789, startPoint y: 82, endPoint x: 452, endPoint y: 184, distance: 351.9
click at [452, 184] on icon at bounding box center [454, 171] width 9 height 33
click at [873, 208] on input "text" at bounding box center [869, 208] width 31 height 14
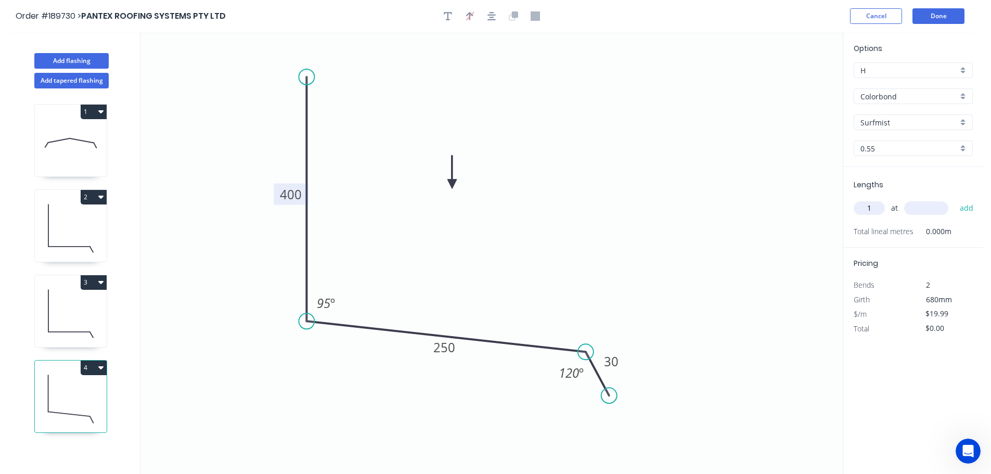
type input "1"
type input "3200"
click at [955, 199] on button "add" at bounding box center [967, 208] width 24 height 18
type input "$63.97"
drag, startPoint x: 71, startPoint y: 56, endPoint x: 114, endPoint y: 65, distance: 44.2
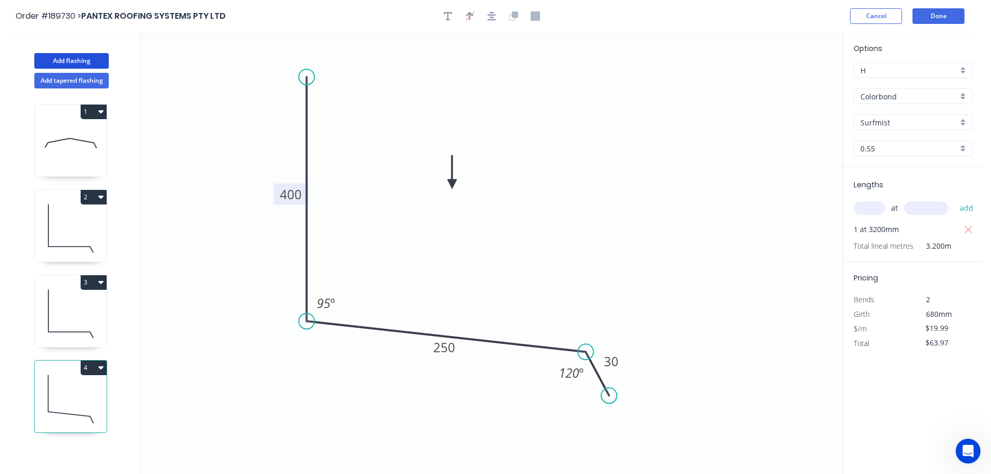
click at [72, 56] on button "Add flashing" at bounding box center [71, 61] width 74 height 16
type input "$0.00"
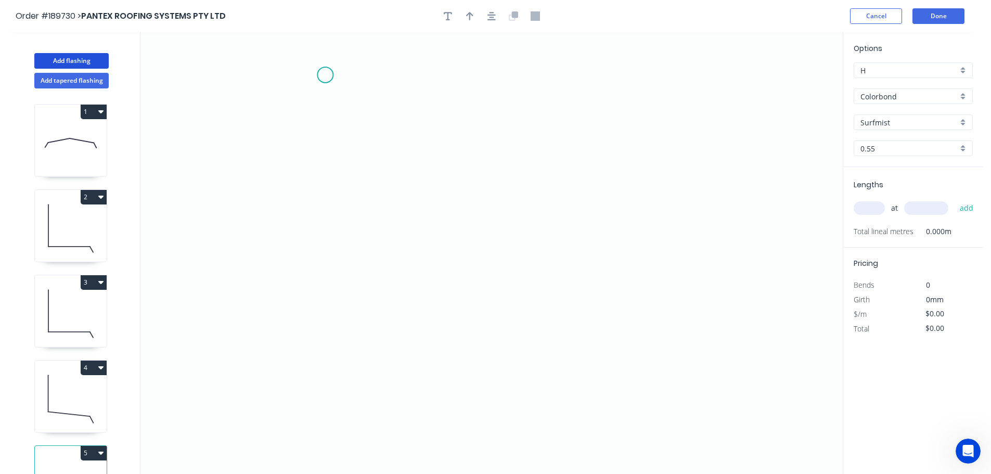
click at [325, 75] on icon "0" at bounding box center [491, 253] width 702 height 442
click at [322, 288] on icon "0" at bounding box center [491, 253] width 702 height 442
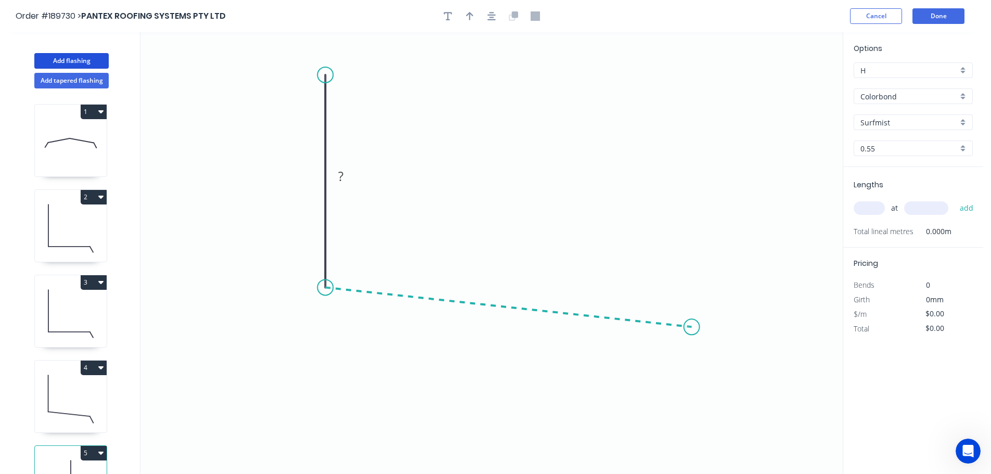
click at [692, 327] on icon "0 ?" at bounding box center [491, 253] width 702 height 442
click at [710, 384] on icon "0 ? ? ? º" at bounding box center [491, 253] width 702 height 442
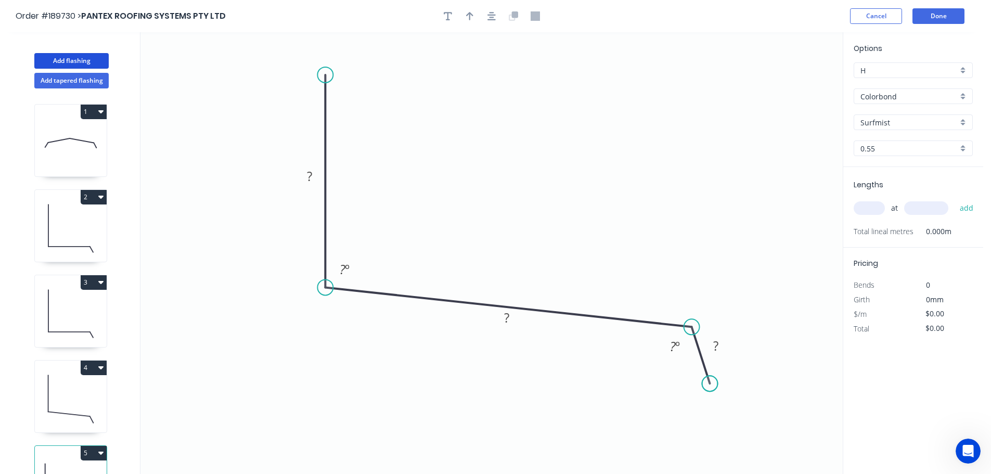
click at [710, 384] on circle at bounding box center [710, 384] width 16 height 16
click at [310, 172] on tspan "?" at bounding box center [309, 176] width 5 height 17
click at [494, 99] on icon "0 130 250 30 95 º 120 º" at bounding box center [491, 253] width 702 height 442
type input "$14.04"
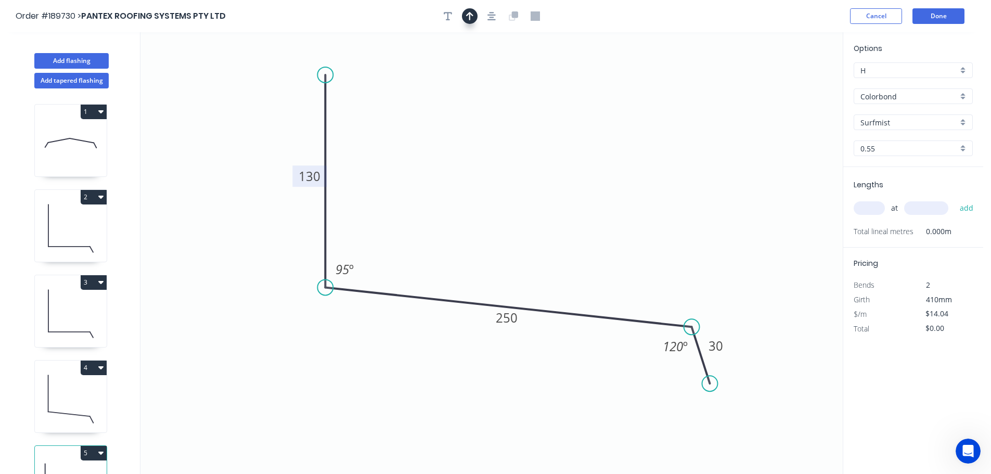
click at [470, 13] on icon "button" at bounding box center [469, 16] width 7 height 8
drag, startPoint x: 791, startPoint y: 82, endPoint x: 511, endPoint y: 156, distance: 289.5
click at [511, 156] on icon at bounding box center [510, 143] width 9 height 33
click at [878, 207] on input "text" at bounding box center [869, 208] width 31 height 14
type input "2"
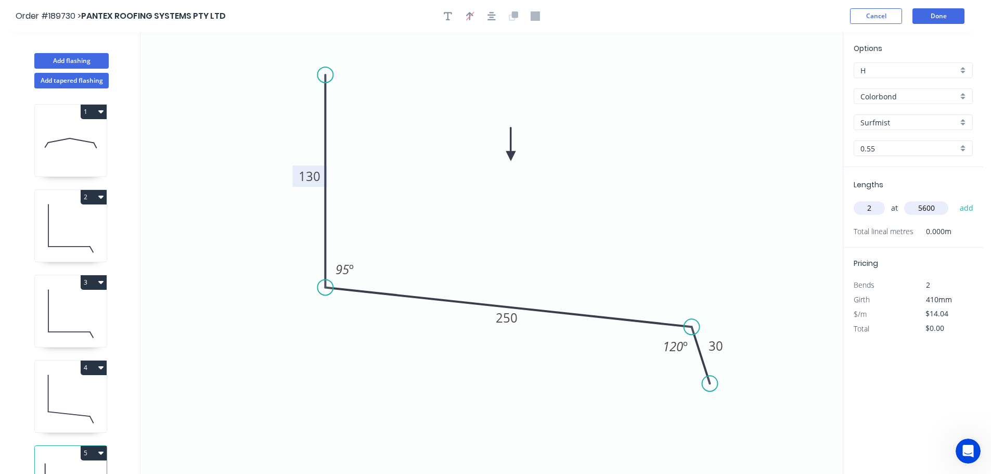
type input "5600"
click at [955, 199] on button "add" at bounding box center [967, 208] width 24 height 18
type input "$157.25"
type input "1"
type input "3800"
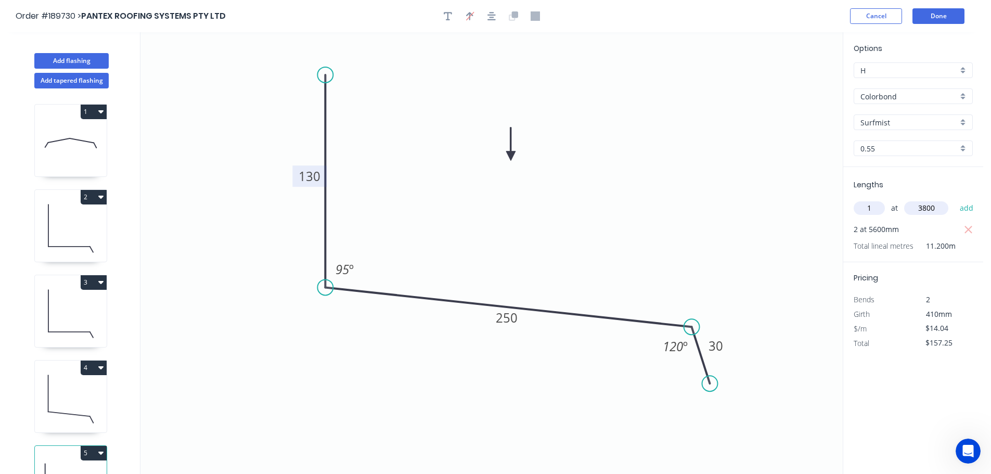
click at [955, 199] on button "add" at bounding box center [967, 208] width 24 height 18
type input "$210.60"
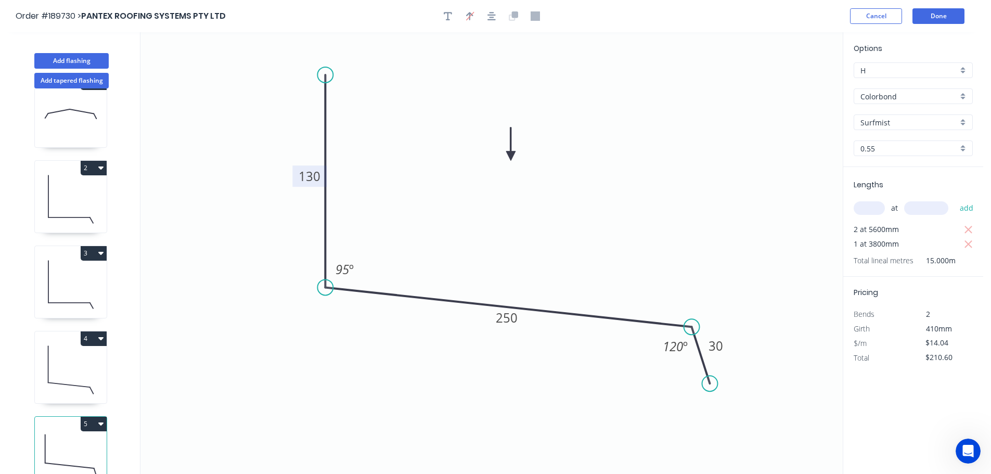
scroll to position [45, 0]
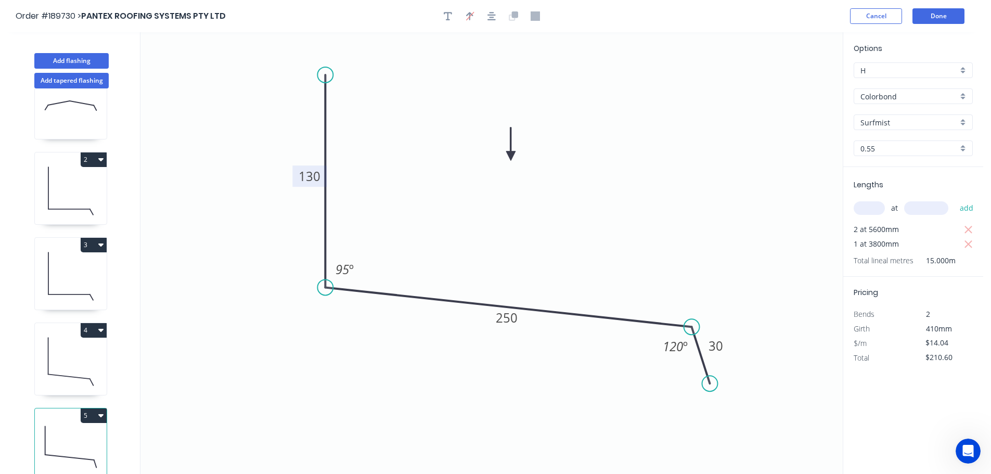
click at [74, 363] on icon at bounding box center [71, 361] width 72 height 67
type input "$19.99"
type input "$63.97"
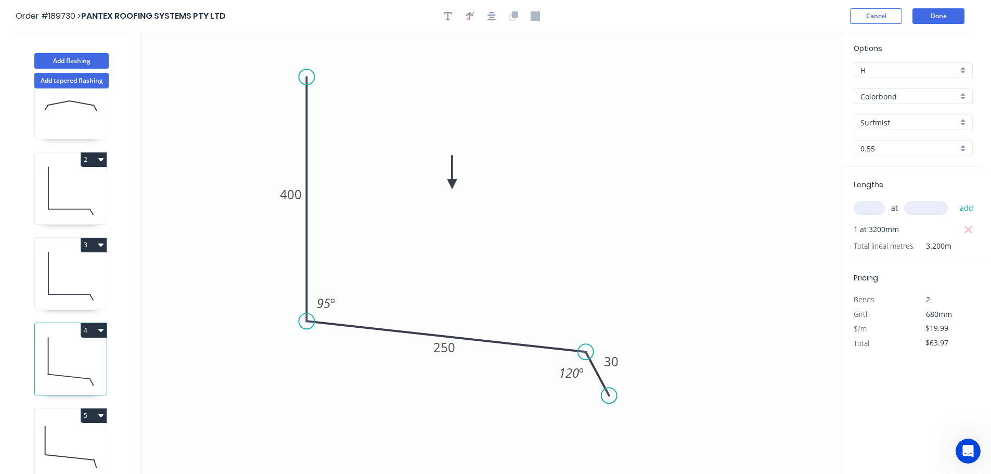
click at [69, 422] on icon at bounding box center [71, 447] width 72 height 67
type input "$14.04"
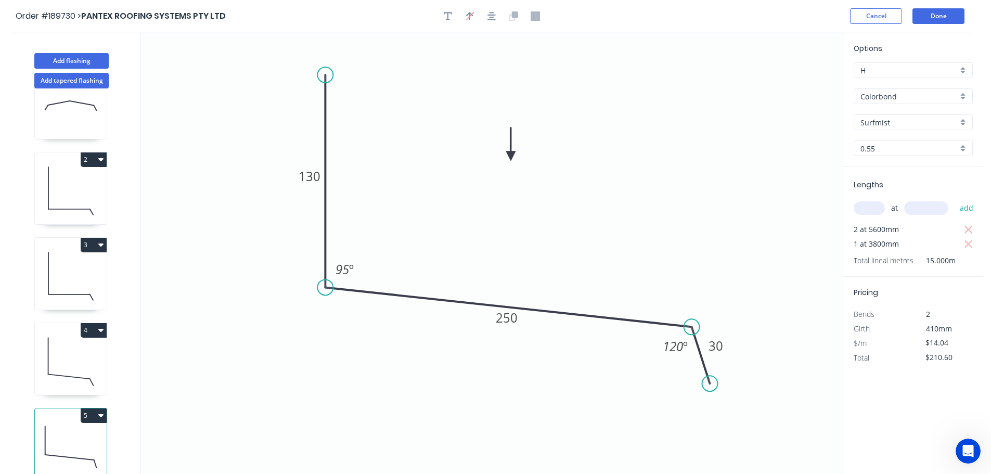
click at [95, 408] on button "5" at bounding box center [94, 415] width 26 height 15
click at [83, 434] on div "Duplicate" at bounding box center [57, 441] width 80 height 15
type input "$0.00"
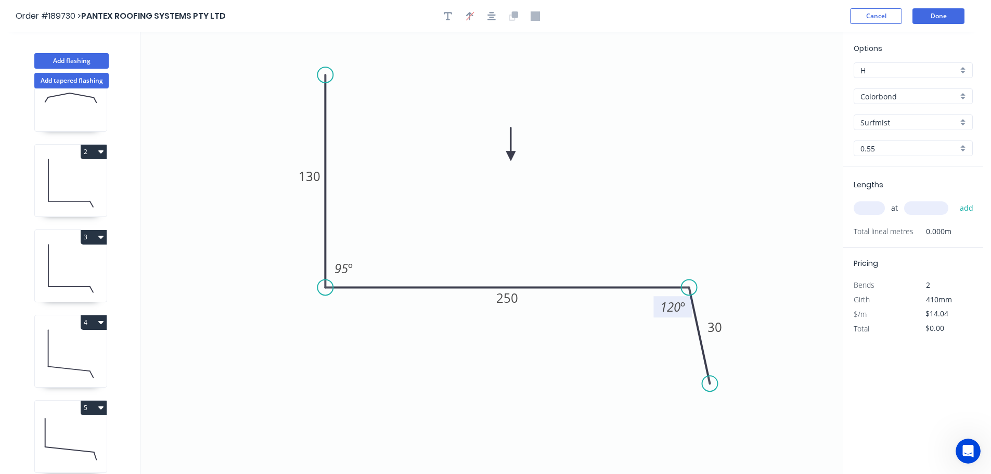
drag, startPoint x: 689, startPoint y: 327, endPoint x: 689, endPoint y: 311, distance: 15.6
click at [689, 311] on g "120 º" at bounding box center [675, 298] width 43 height 38
drag, startPoint x: 712, startPoint y: 378, endPoint x: 713, endPoint y: 346, distance: 32.3
click at [713, 346] on circle at bounding box center [713, 345] width 16 height 16
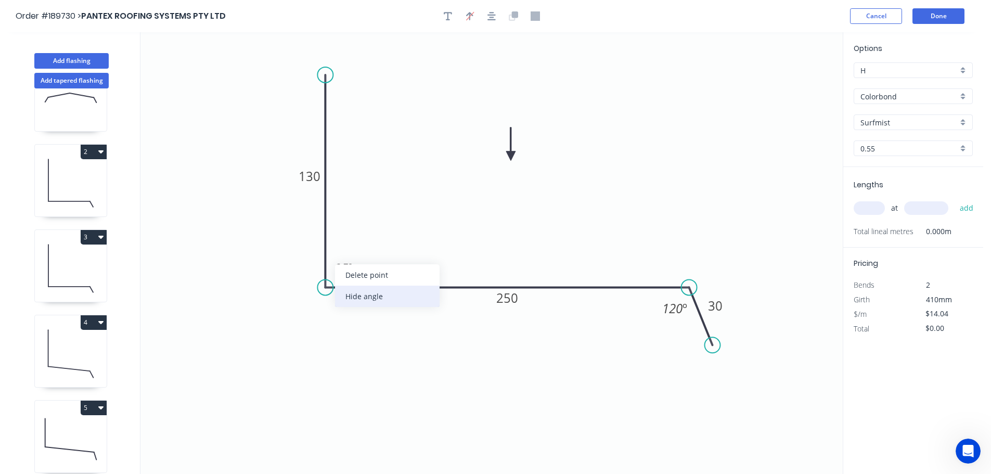
click at [352, 295] on div "Hide angle" at bounding box center [387, 296] width 105 height 21
click at [318, 174] on tspan "130" at bounding box center [310, 176] width 22 height 17
type input "$16.02"
click at [610, 162] on icon "0 230 250 30 120 º" at bounding box center [491, 253] width 702 height 442
click at [864, 207] on input "text" at bounding box center [869, 208] width 31 height 14
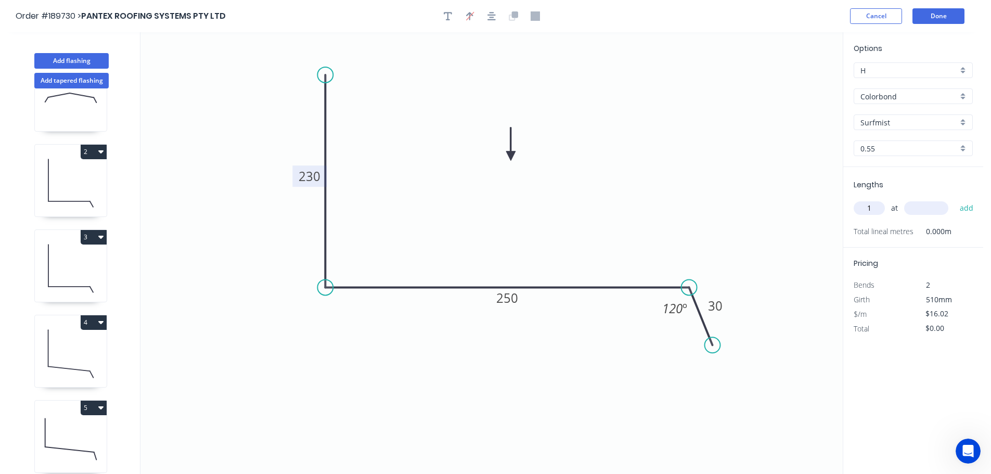
type input "1"
type input "3100"
click at [955, 199] on button "add" at bounding box center [967, 208] width 24 height 18
type input "$49.66"
click at [79, 60] on button "Add flashing" at bounding box center [71, 61] width 74 height 16
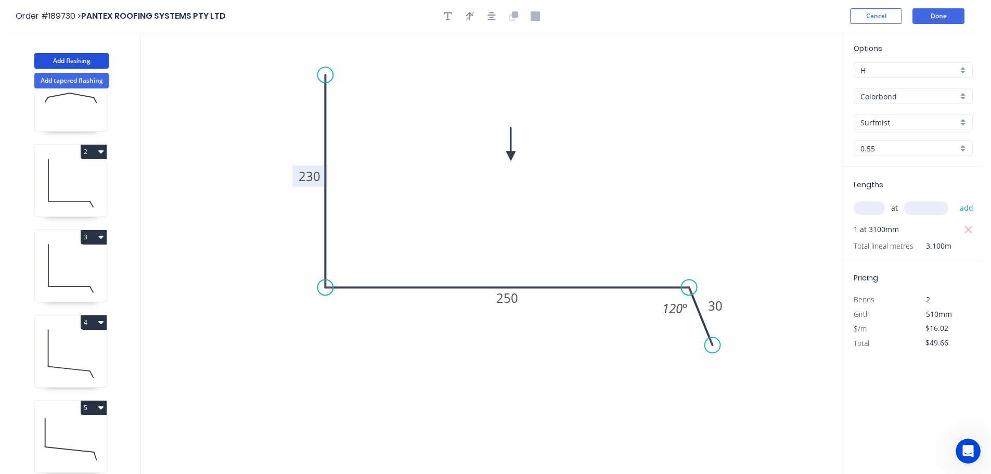
type input "$0.00"
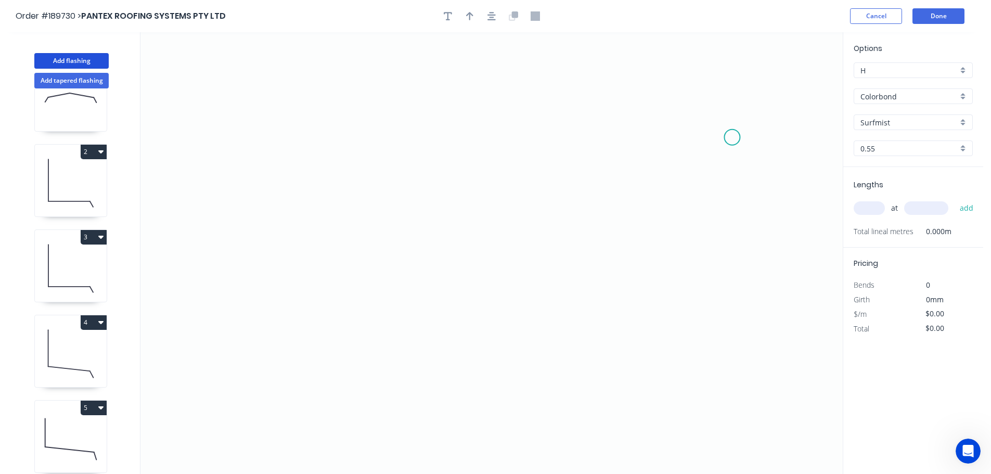
click at [733, 137] on icon "0" at bounding box center [491, 253] width 702 height 442
click at [697, 90] on icon "0" at bounding box center [491, 253] width 702 height 442
click at [329, 79] on icon "0 ?" at bounding box center [491, 253] width 702 height 442
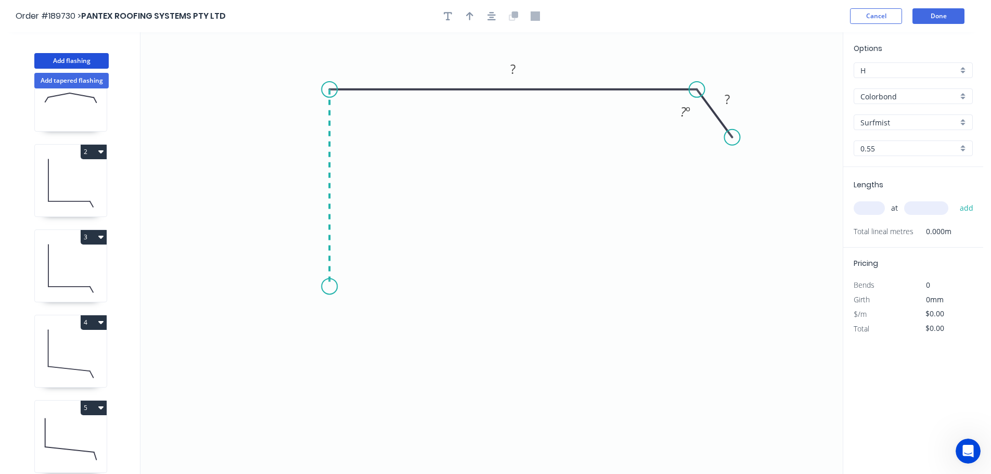
click at [331, 287] on icon "0 ? ? ? º" at bounding box center [491, 253] width 702 height 442
click at [291, 323] on icon "0 ? ? ? ? º" at bounding box center [491, 253] width 702 height 442
click at [332, 369] on icon "0 ? ? ? ? ? º" at bounding box center [491, 253] width 702 height 442
click at [332, 369] on circle at bounding box center [332, 366] width 16 height 16
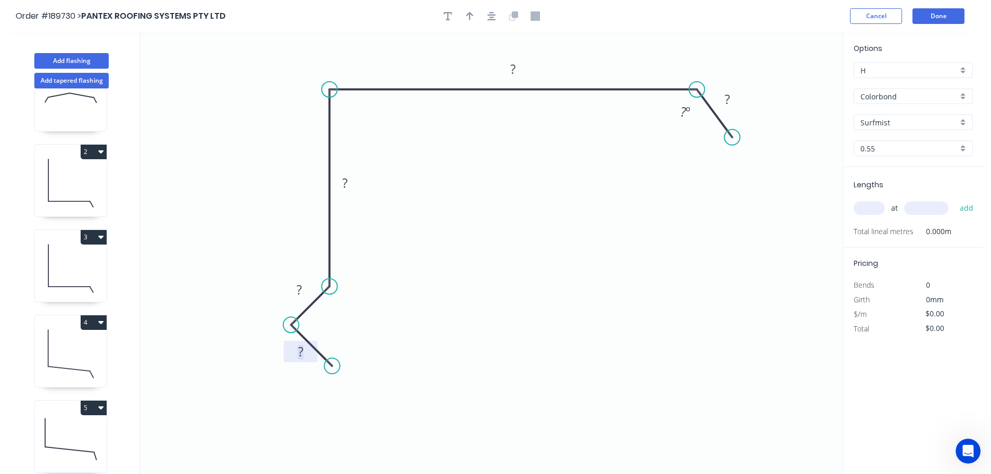
click at [301, 352] on tspan "?" at bounding box center [300, 351] width 5 height 17
click at [439, 313] on icon "0 17 15 80 250 30 120 º" at bounding box center [491, 253] width 702 height 442
type input "$13.61"
click at [469, 14] on icon "button" at bounding box center [469, 16] width 7 height 8
drag, startPoint x: 792, startPoint y: 81, endPoint x: 598, endPoint y: 63, distance: 194.9
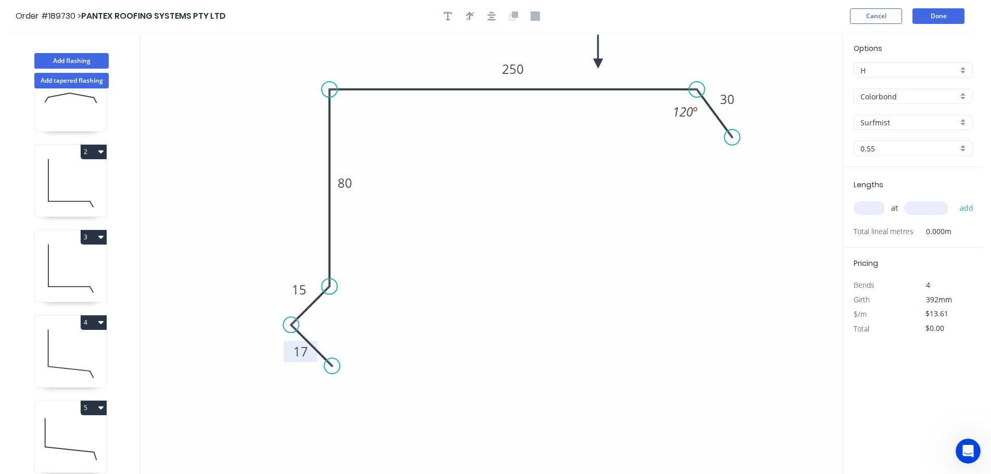
click at [598, 63] on icon at bounding box center [598, 51] width 9 height 33
drag, startPoint x: 876, startPoint y: 207, endPoint x: 869, endPoint y: 206, distance: 6.8
click at [876, 206] on input "text" at bounding box center [869, 208] width 31 height 14
type input "1"
type input "3100"
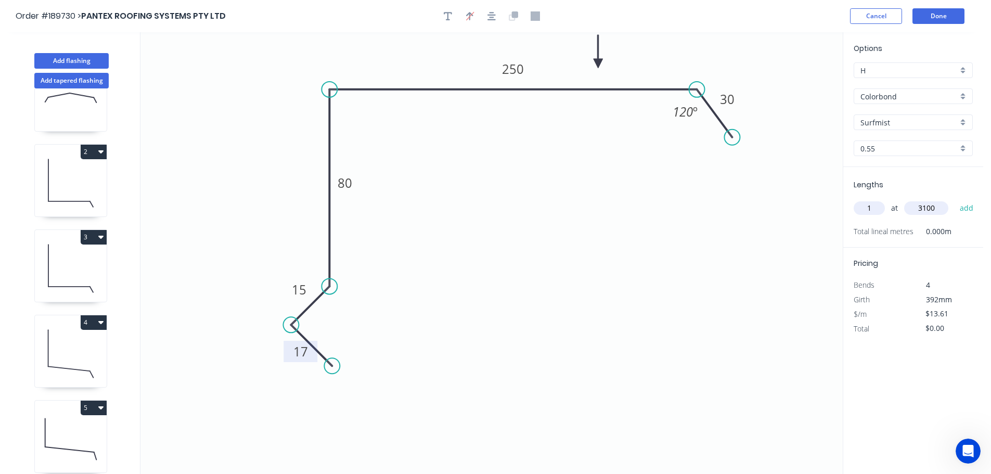
click at [955, 199] on button "add" at bounding box center [967, 208] width 24 height 18
type input "$42.19"
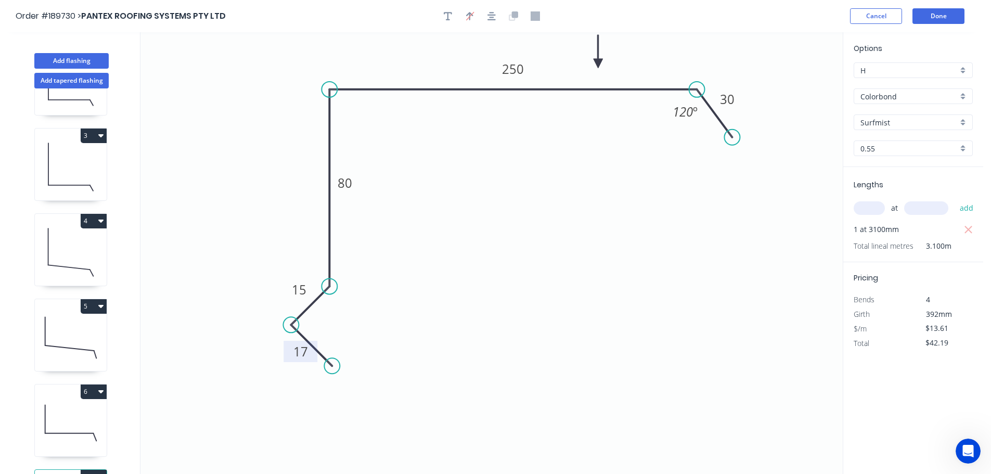
scroll to position [216, 0]
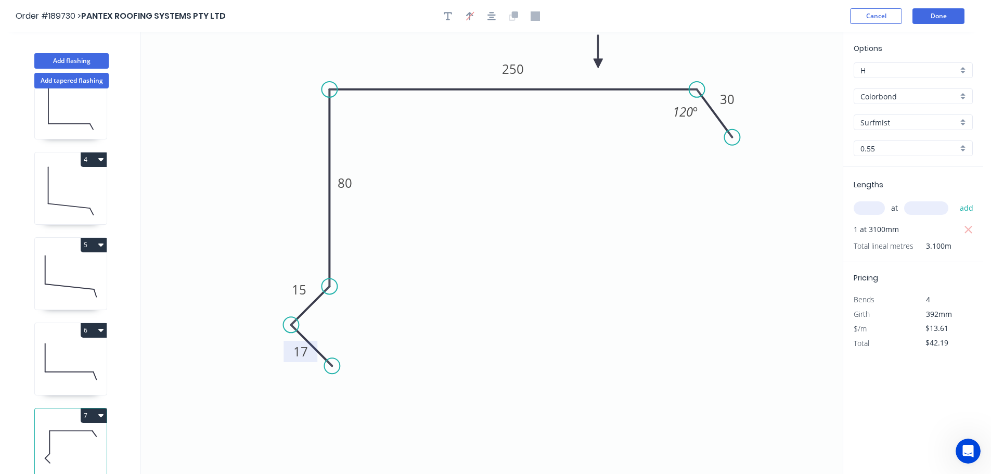
click at [76, 358] on icon at bounding box center [71, 361] width 72 height 67
type input "$16.02"
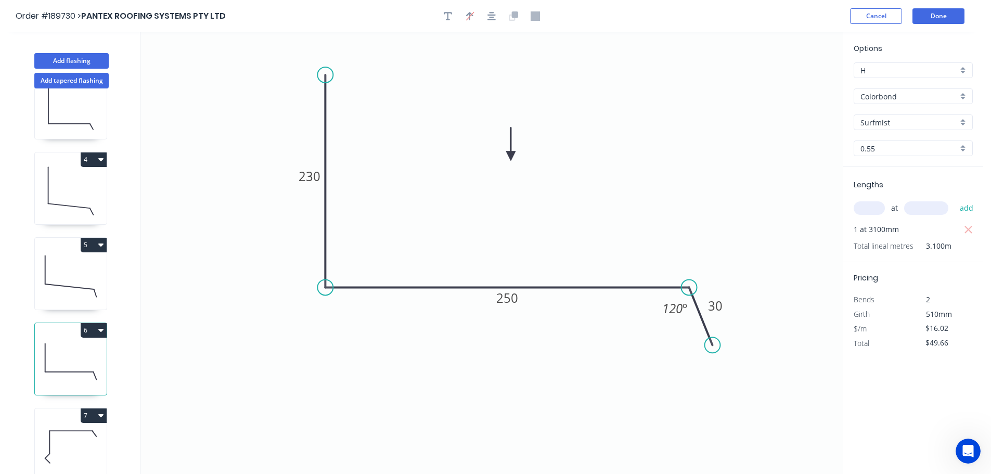
click at [87, 323] on button "6" at bounding box center [94, 330] width 26 height 15
click at [58, 349] on div "Duplicate" at bounding box center [57, 356] width 80 height 15
type input "$0.00"
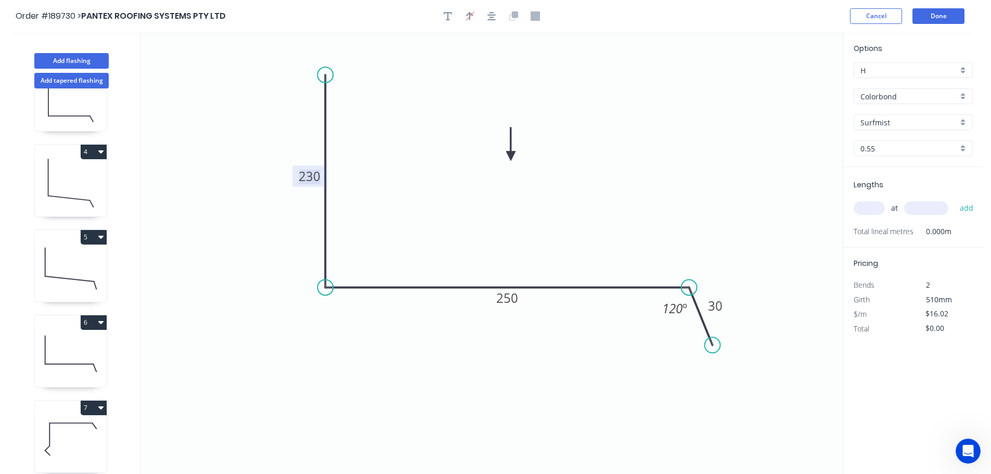
click at [317, 174] on tspan "230" at bounding box center [310, 176] width 22 height 17
type input "$19.99"
click at [648, 145] on icon "0 330 320 30 120 º" at bounding box center [491, 253] width 702 height 442
click at [880, 208] on input "text" at bounding box center [869, 208] width 31 height 14
type input "1"
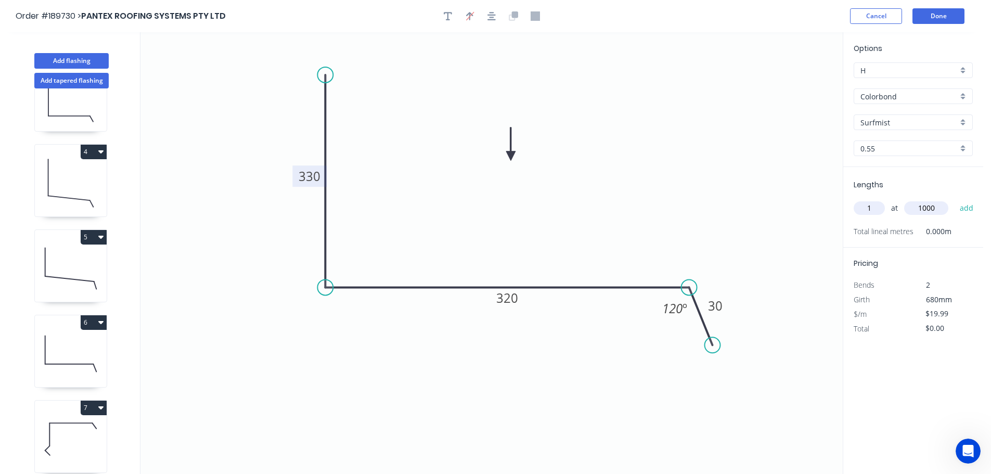
type input "1000"
click at [955, 199] on button "add" at bounding box center [967, 208] width 24 height 18
drag, startPoint x: 131, startPoint y: 299, endPoint x: 129, endPoint y: 263, distance: 36.0
click at [129, 263] on div "1 2 3 4 5 6 7 8" at bounding box center [71, 290] width 137 height 405
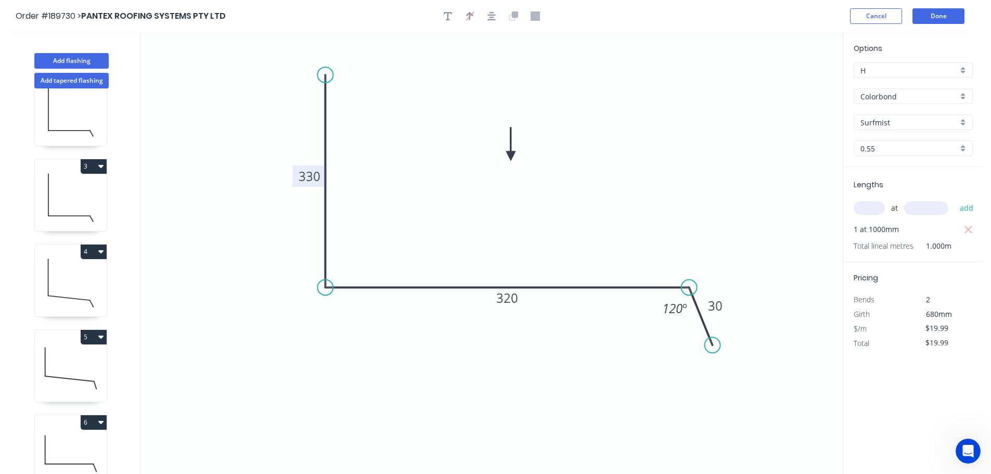
scroll to position [112, 0]
click at [85, 194] on icon at bounding box center [71, 201] width 72 height 67
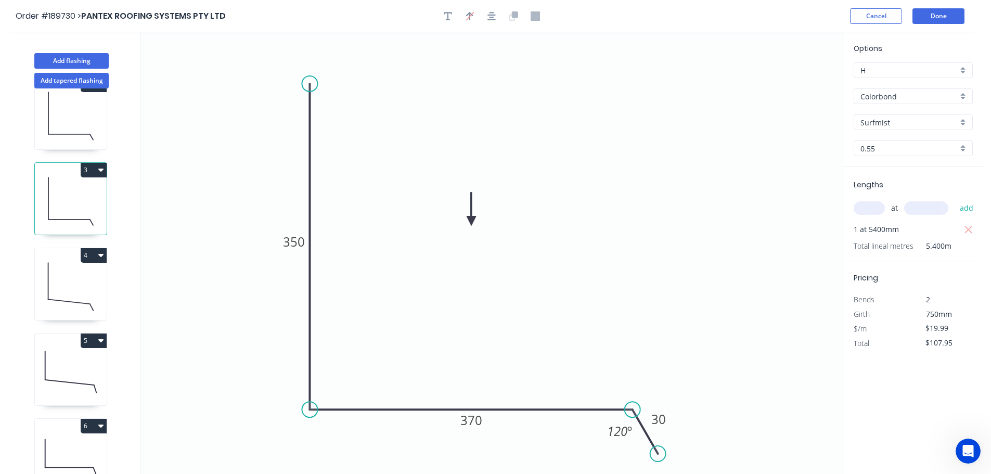
click at [91, 165] on button "3" at bounding box center [94, 170] width 26 height 15
click at [71, 192] on div "Duplicate" at bounding box center [57, 195] width 80 height 15
type input "$0.00"
click at [300, 240] on tspan "350" at bounding box center [294, 241] width 22 height 17
click at [575, 264] on icon "0 330 185 30 120 º" at bounding box center [491, 253] width 702 height 442
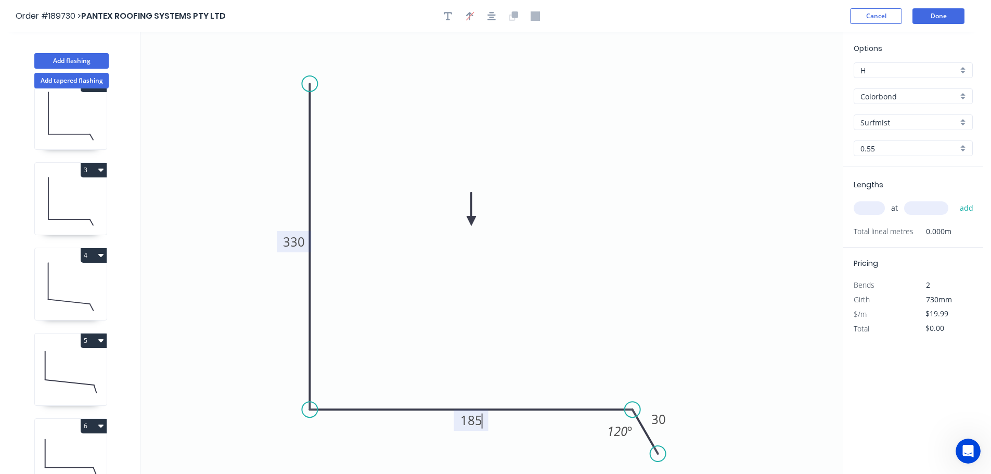
type input "$16.02"
click at [876, 209] on input "text" at bounding box center [869, 208] width 31 height 14
type input "1"
type input "1000"
click at [955, 199] on button "add" at bounding box center [967, 208] width 24 height 18
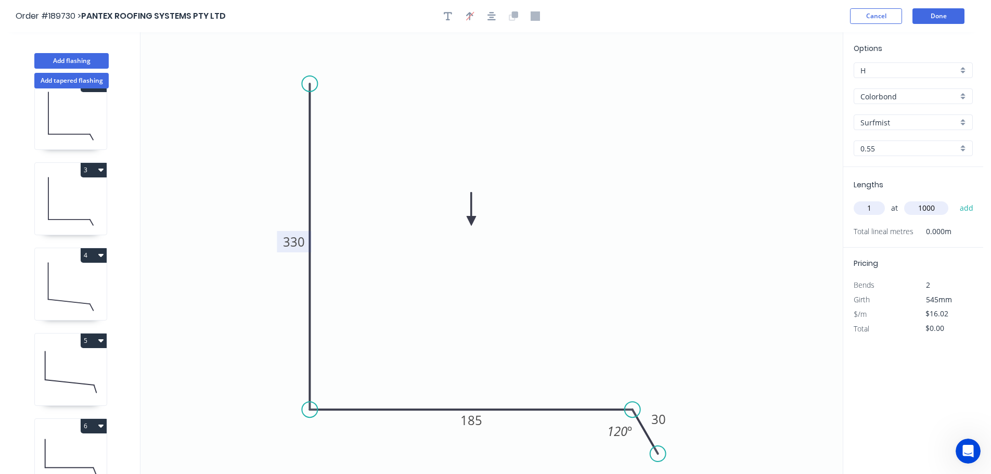
type input "$16.02"
click at [71, 58] on button "Add flashing" at bounding box center [71, 61] width 74 height 16
type input "$0.00"
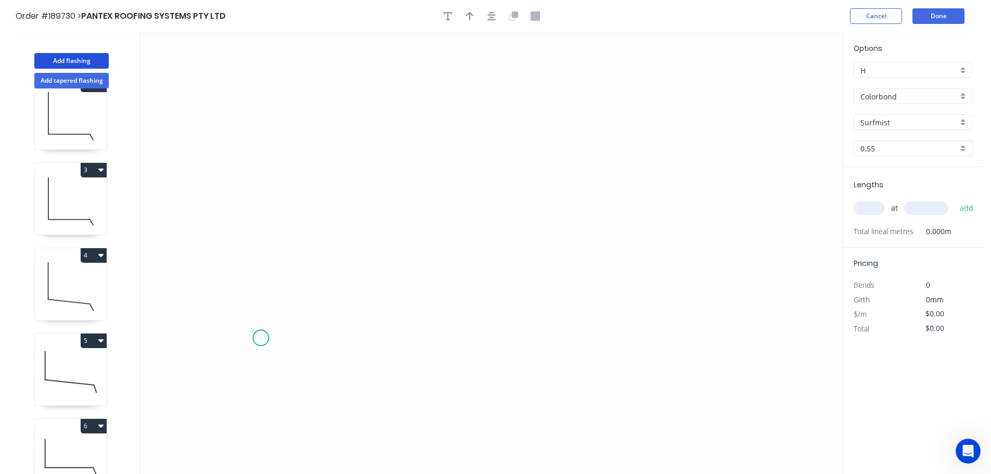
click at [261, 338] on icon "0" at bounding box center [491, 253] width 702 height 442
click at [293, 289] on icon "0" at bounding box center [491, 253] width 702 height 442
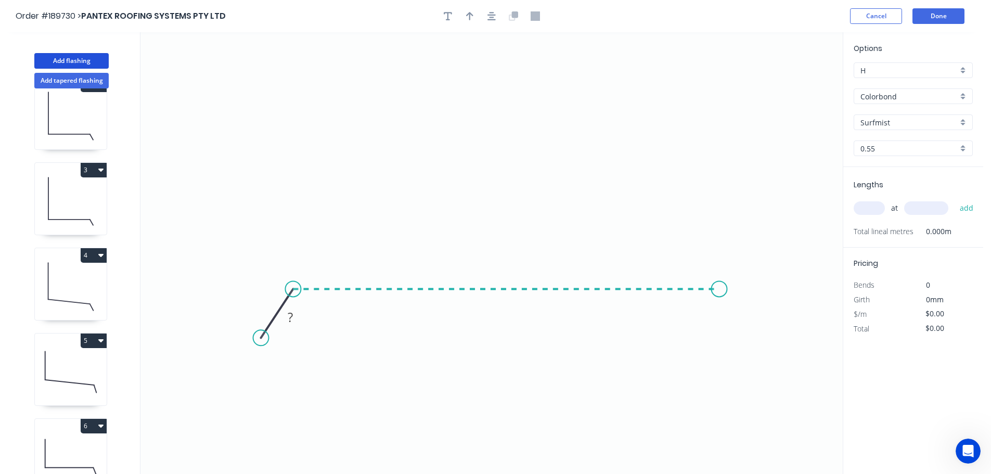
click at [720, 289] on icon "0 ?" at bounding box center [491, 253] width 702 height 442
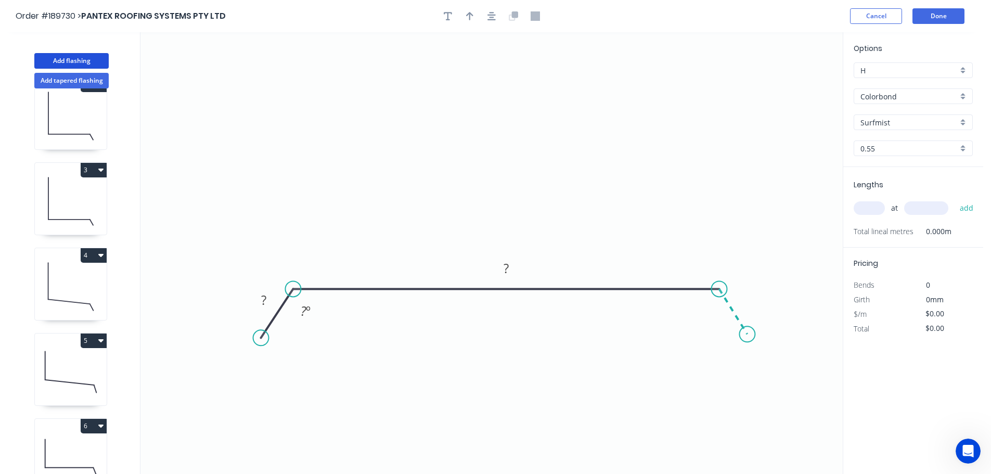
click at [748, 335] on icon "0 ? ? ? º" at bounding box center [491, 253] width 702 height 442
click at [748, 335] on circle at bounding box center [747, 334] width 16 height 16
click at [270, 299] on rect at bounding box center [263, 300] width 21 height 15
drag, startPoint x: 567, startPoint y: 207, endPoint x: 556, endPoint y: 201, distance: 12.1
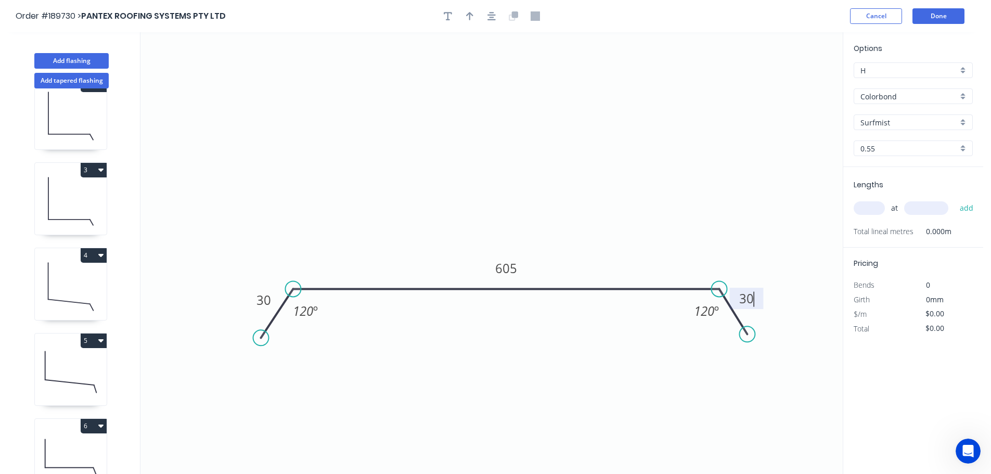
click at [567, 206] on icon "0 30 605 30 120 º 120 º" at bounding box center [491, 253] width 702 height 442
type input "$19.99"
click at [469, 16] on icon "button" at bounding box center [469, 15] width 7 height 9
drag, startPoint x: 696, startPoint y: 107, endPoint x: 543, endPoint y: 148, distance: 157.8
click at [543, 148] on icon at bounding box center [543, 135] width 9 height 33
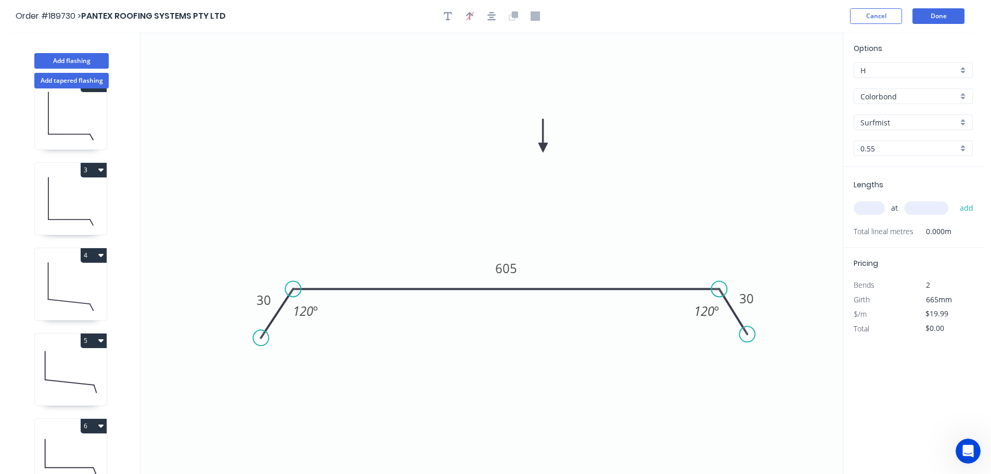
click at [870, 204] on input "text" at bounding box center [869, 208] width 31 height 14
type input "6"
type input "2000"
click at [955, 199] on button "add" at bounding box center [967, 208] width 24 height 18
type input "$239.88"
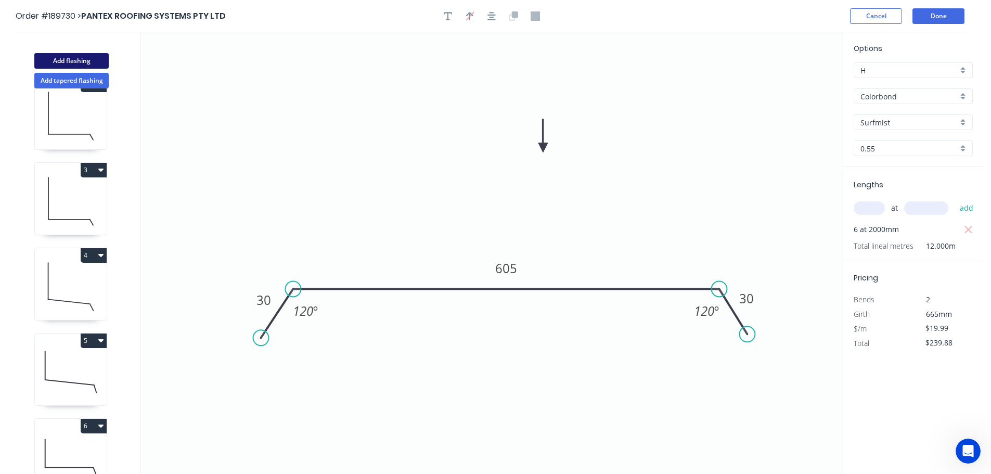
click at [76, 59] on button "Add flashing" at bounding box center [71, 61] width 74 height 16
type input "$0.00"
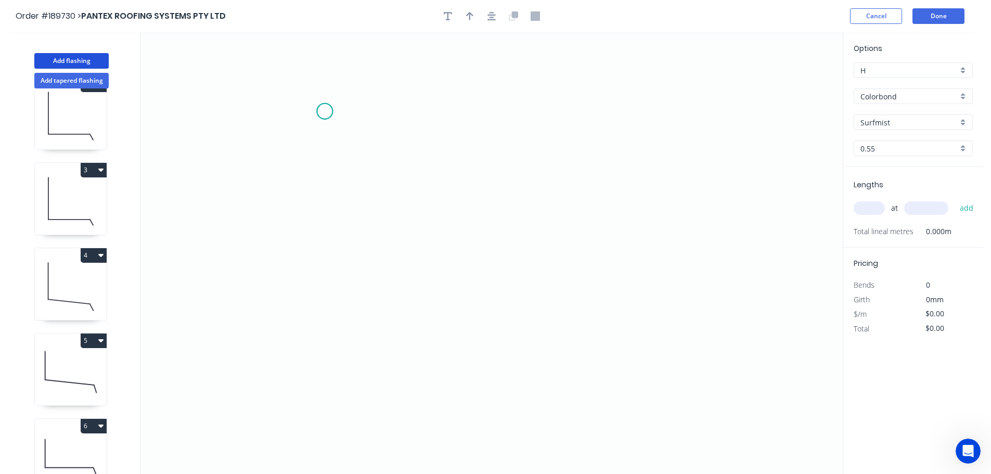
click at [325, 111] on icon "0" at bounding box center [491, 253] width 702 height 442
click at [316, 382] on icon "0" at bounding box center [491, 253] width 702 height 442
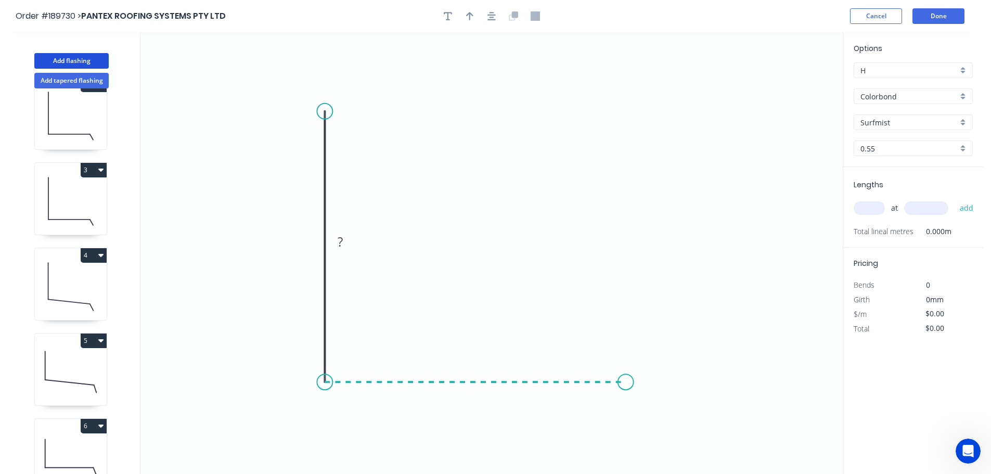
click at [626, 390] on icon "0 ?" at bounding box center [491, 253] width 702 height 442
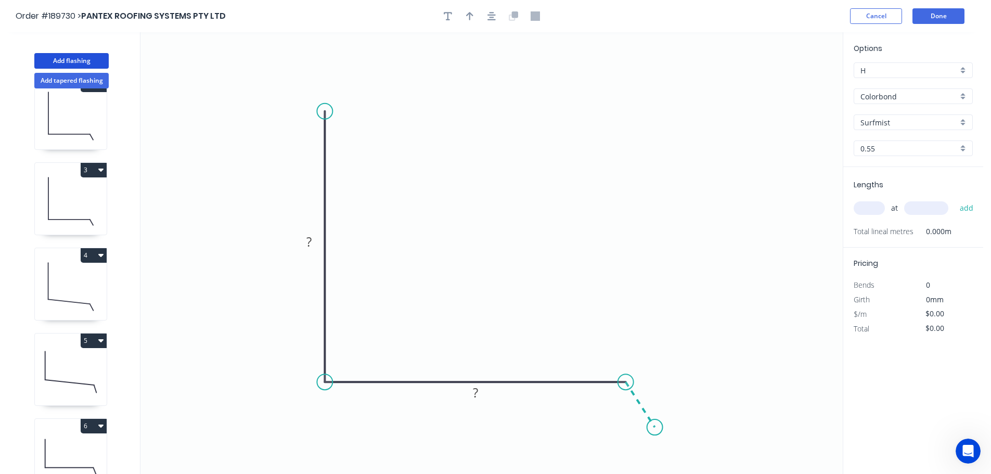
click at [655, 428] on icon "0 ? ?" at bounding box center [491, 253] width 702 height 442
click at [655, 428] on circle at bounding box center [655, 427] width 16 height 16
click at [310, 238] on tspan "?" at bounding box center [308, 241] width 5 height 17
drag, startPoint x: 439, startPoint y: 201, endPoint x: 448, endPoint y: 183, distance: 20.5
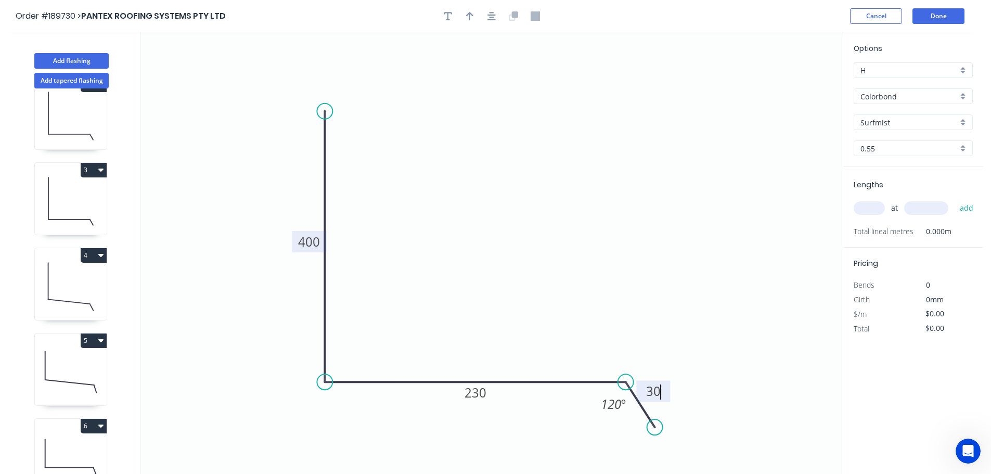
click at [441, 199] on icon "0 400 230 30 120 º" at bounding box center [491, 253] width 702 height 442
type input "$19.99"
click at [468, 14] on icon "button" at bounding box center [469, 16] width 7 height 8
drag, startPoint x: 790, startPoint y: 80, endPoint x: 473, endPoint y: 222, distance: 347.5
click at [473, 222] on icon at bounding box center [472, 207] width 9 height 33
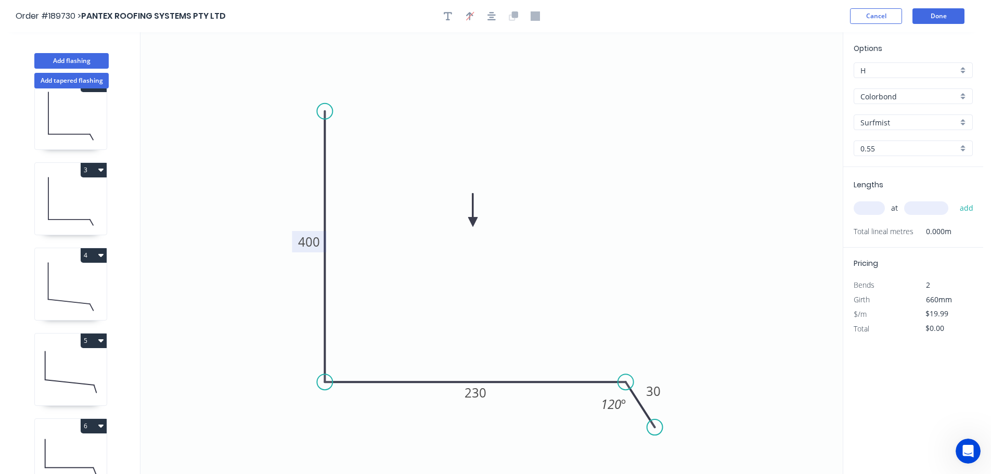
click at [878, 206] on input "text" at bounding box center [869, 208] width 31 height 14
type input "1"
type input "1000"
click at [955, 199] on button "add" at bounding box center [967, 208] width 24 height 18
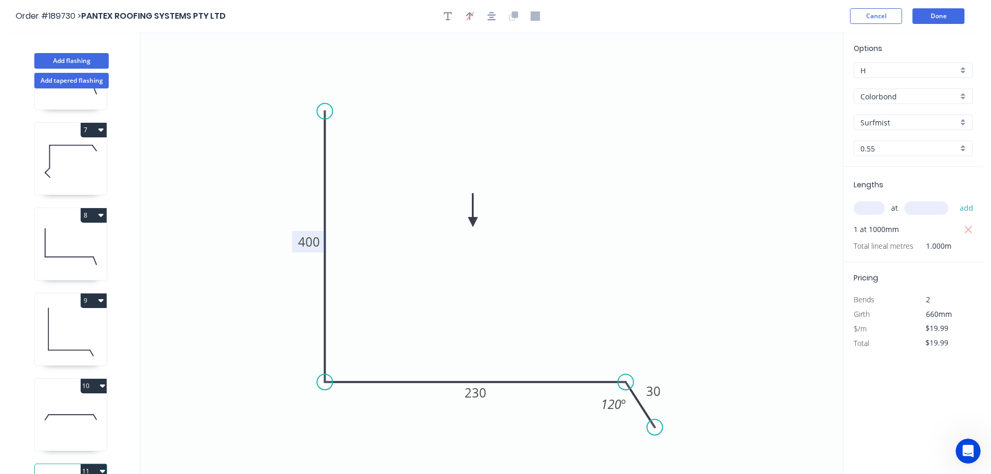
scroll to position [557, 0]
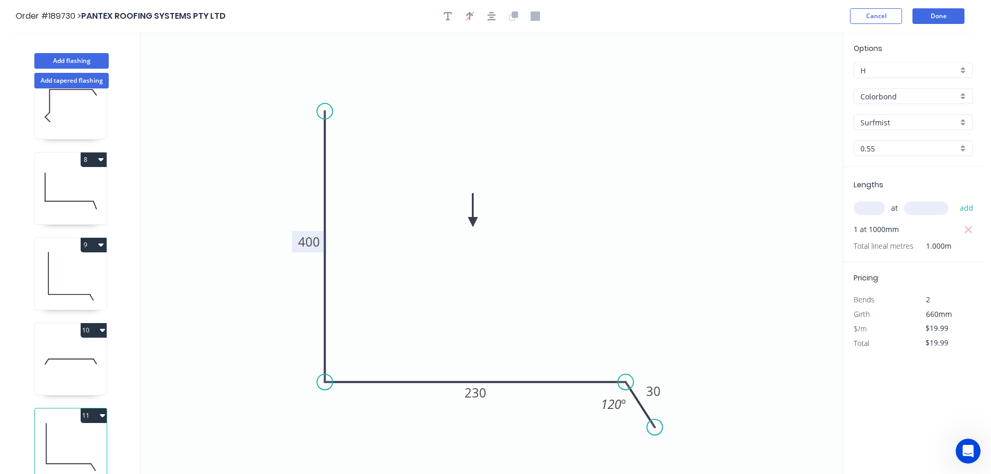
click at [97, 408] on button "11" at bounding box center [94, 415] width 26 height 15
click at [78, 434] on div "Duplicate" at bounding box center [57, 441] width 80 height 15
type input "$0.00"
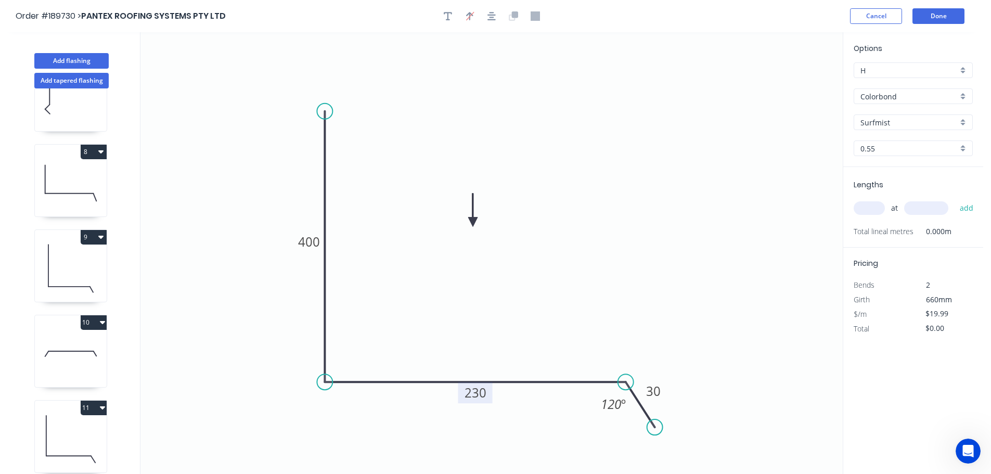
click at [482, 390] on tspan "230" at bounding box center [476, 392] width 22 height 17
click at [527, 313] on icon "0 400 270 30 120 º" at bounding box center [491, 253] width 702 height 442
click at [878, 209] on input "text" at bounding box center [869, 208] width 31 height 14
type input "1"
type input "1500"
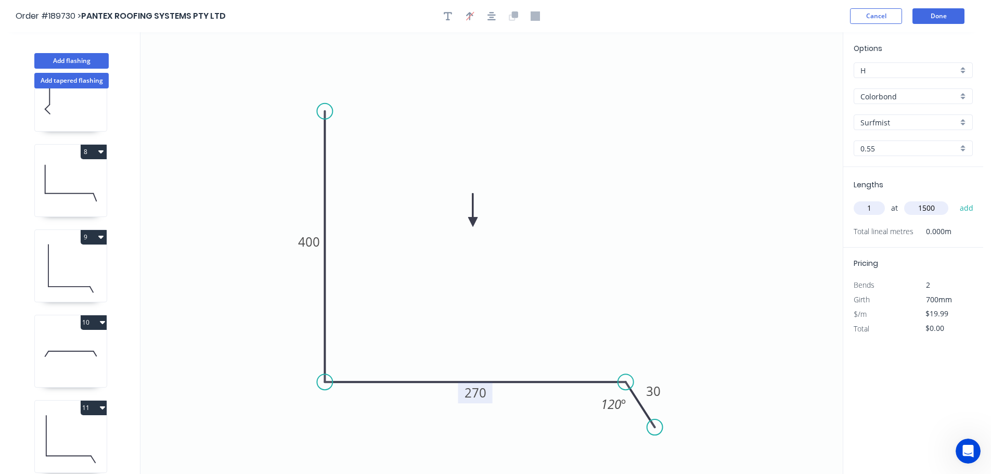
click at [955, 199] on button "add" at bounding box center [967, 208] width 24 height 18
click at [53, 174] on icon at bounding box center [71, 183] width 72 height 67
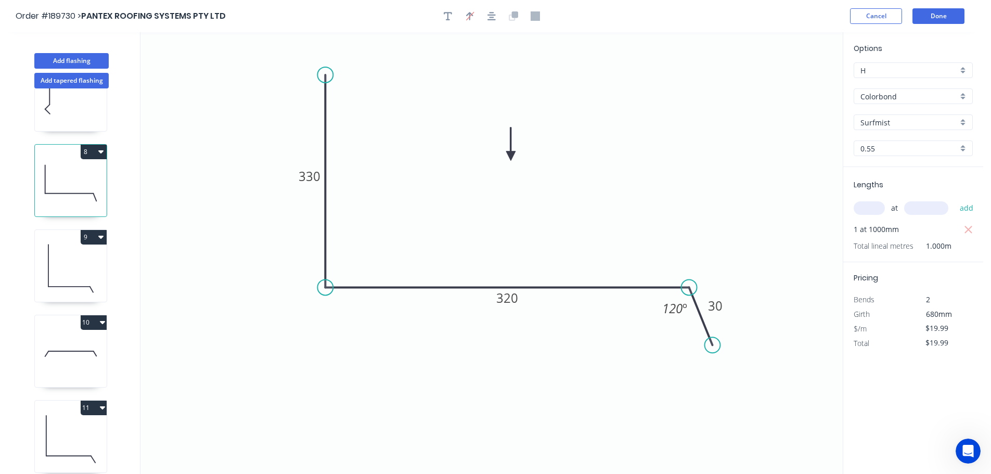
click at [96, 151] on button "8" at bounding box center [94, 152] width 26 height 15
click at [82, 175] on div "Duplicate" at bounding box center [57, 177] width 80 height 15
type input "$0.00"
click at [318, 177] on tspan "330" at bounding box center [310, 176] width 22 height 17
type input "$16.02"
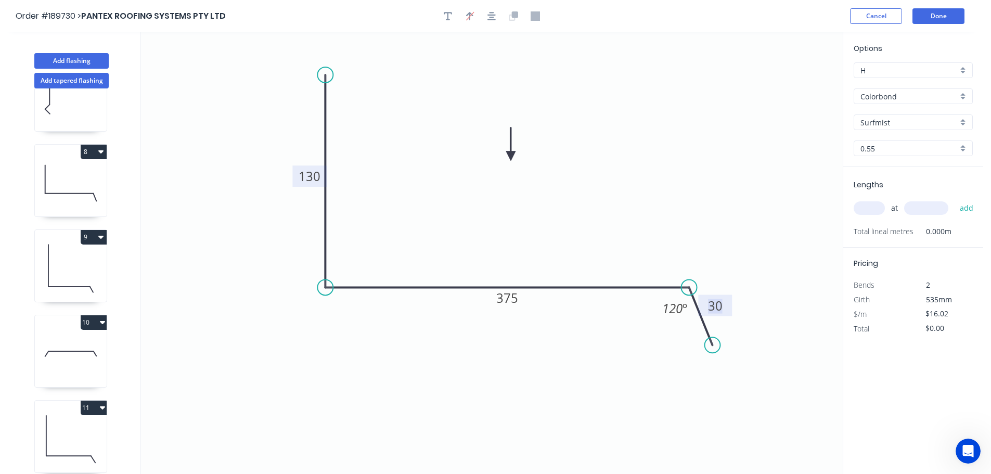
click at [877, 208] on input "text" at bounding box center [869, 208] width 31 height 14
type input "1"
click at [935, 208] on input "text" at bounding box center [926, 208] width 44 height 14
type input "1900"
click at [955, 199] on button "add" at bounding box center [967, 208] width 24 height 18
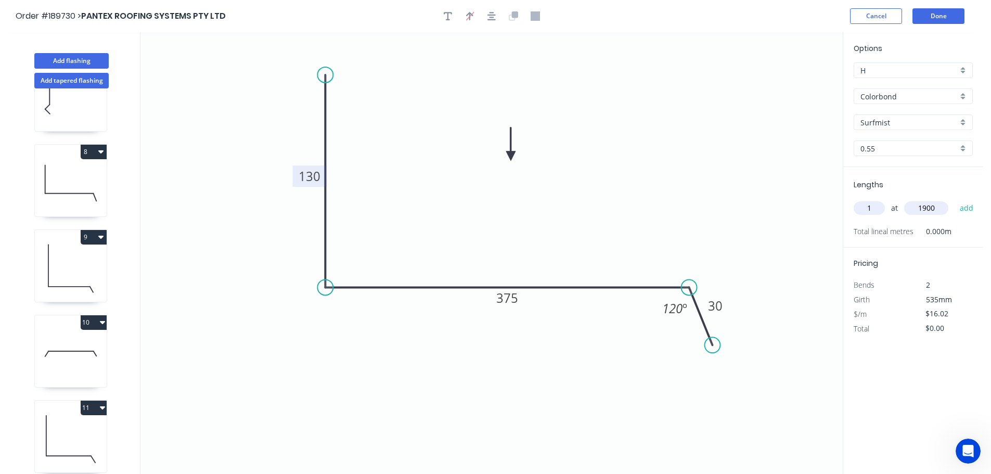
type input "$30.44"
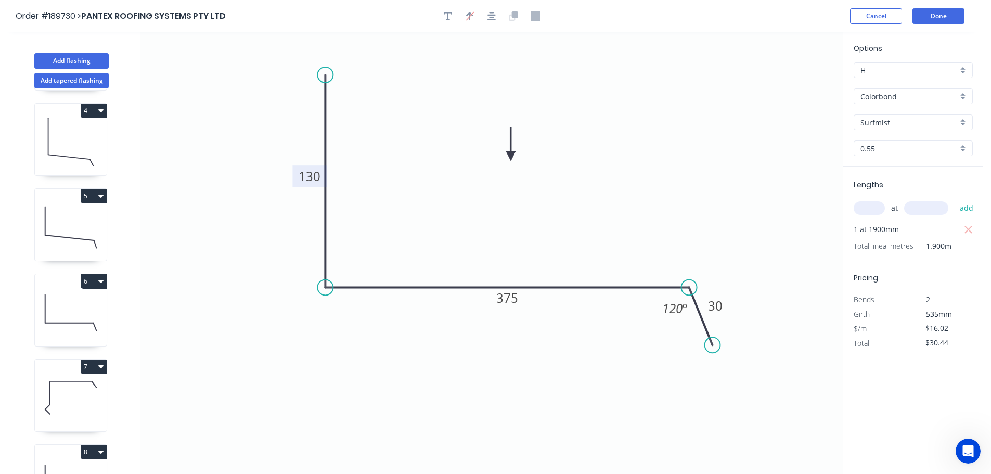
scroll to position [204, 0]
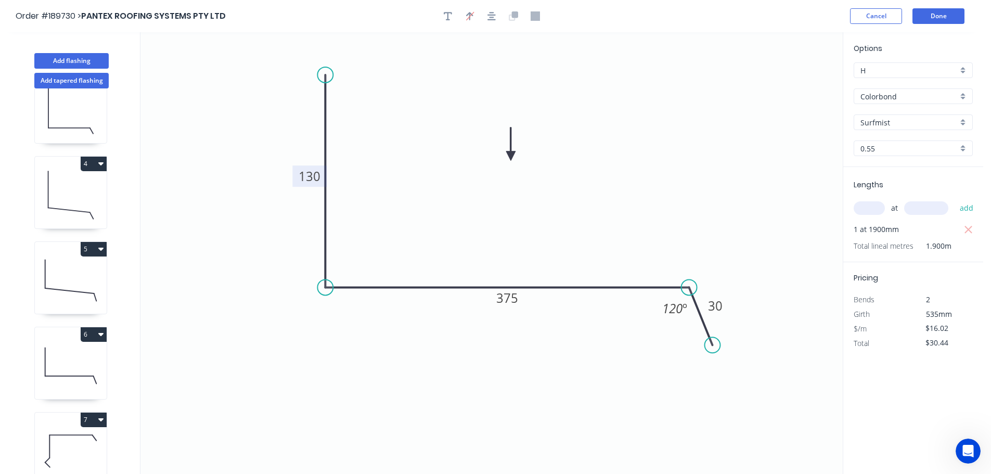
click at [85, 196] on icon at bounding box center [71, 195] width 72 height 67
type input "$19.99"
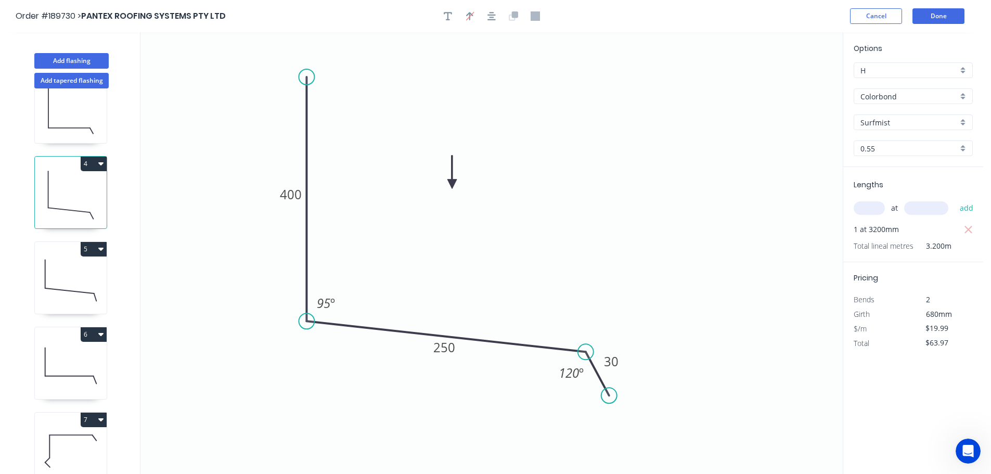
click at [92, 159] on button "4" at bounding box center [94, 164] width 26 height 15
click at [78, 188] on div "Duplicate" at bounding box center [57, 189] width 80 height 15
type input "$0.00"
click at [451, 348] on tspan "250" at bounding box center [444, 347] width 22 height 17
click at [507, 305] on icon "0 400 220 30 95 º 120 º" at bounding box center [491, 253] width 702 height 442
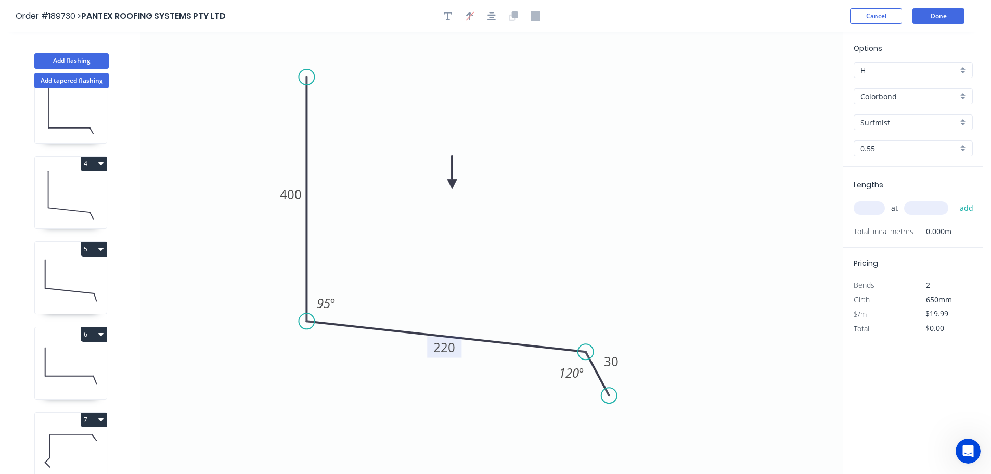
click at [875, 204] on input "text" at bounding box center [869, 208] width 31 height 14
type input "1"
click at [932, 206] on input "text" at bounding box center [926, 208] width 44 height 14
type input "1400"
click at [955, 199] on button "add" at bounding box center [967, 208] width 24 height 18
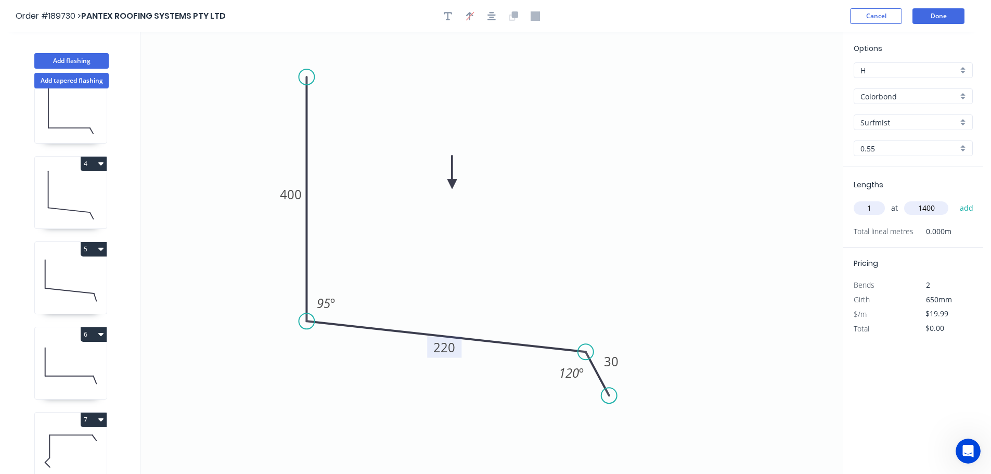
type input "$27.99"
click at [68, 359] on icon at bounding box center [71, 366] width 72 height 67
type input "$16.02"
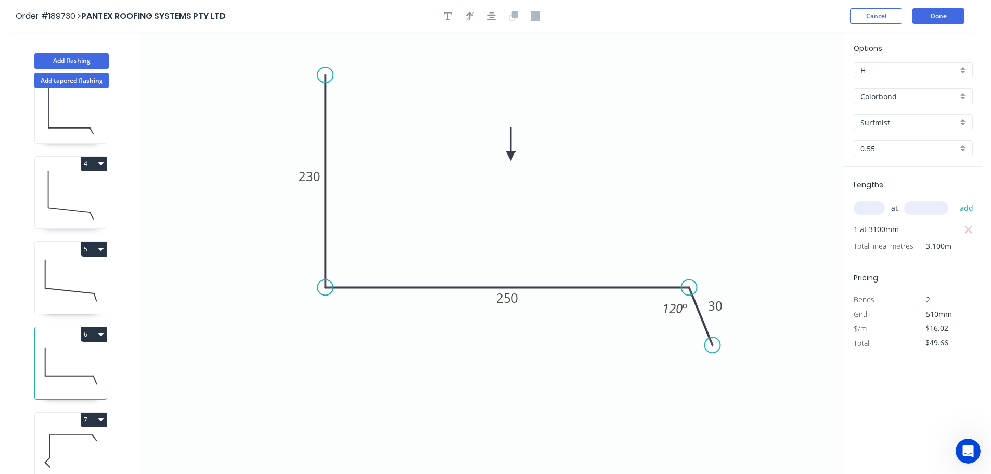
click at [92, 330] on button "6" at bounding box center [94, 334] width 26 height 15
click at [82, 363] on div "Duplicate" at bounding box center [57, 360] width 80 height 15
type input "$0.00"
click at [317, 174] on tspan "230" at bounding box center [310, 176] width 22 height 17
click at [361, 168] on icon "0 100 250 30 120 º" at bounding box center [491, 253] width 702 height 442
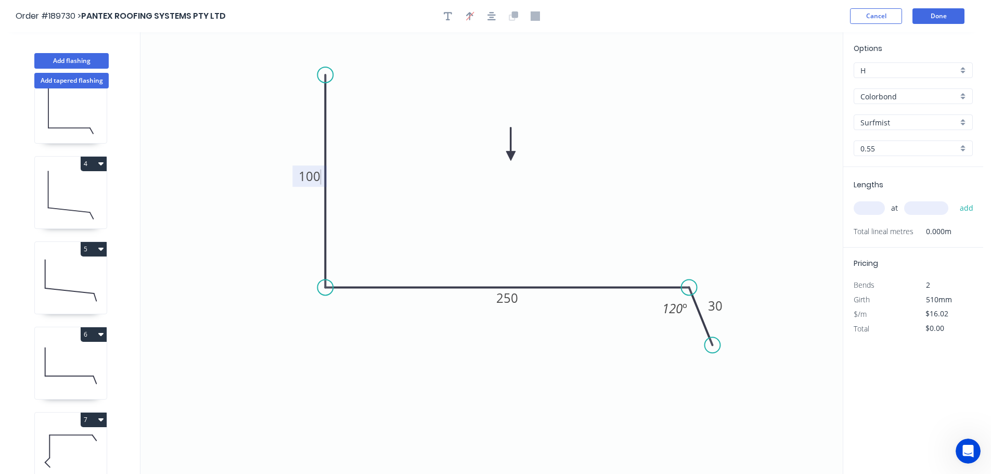
type input "$12.06"
click at [516, 298] on tspan "250" at bounding box center [507, 297] width 22 height 17
click at [545, 263] on icon "0 100 260 30 120 º" at bounding box center [491, 253] width 702 height 442
click at [870, 207] on input "text" at bounding box center [869, 208] width 31 height 14
type input "1"
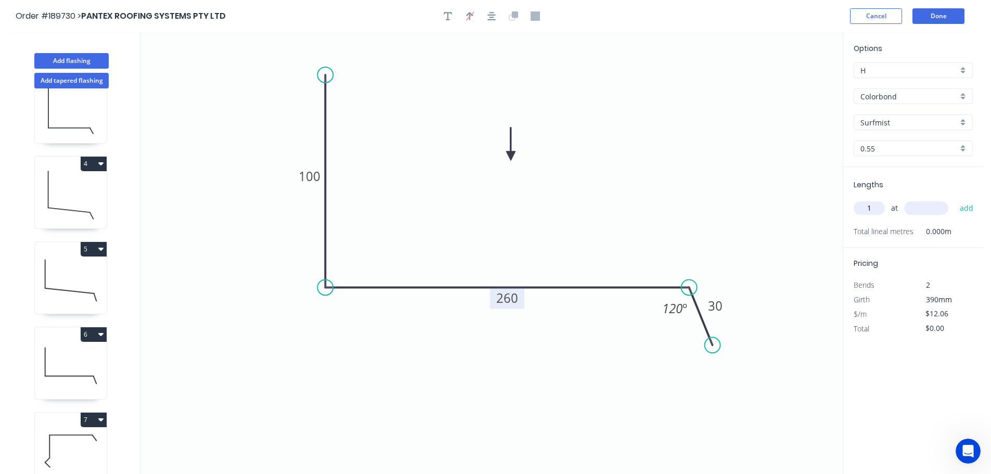
click at [941, 205] on input "text" at bounding box center [926, 208] width 44 height 14
type input "2000"
click at [955, 199] on button "add" at bounding box center [967, 208] width 24 height 18
click at [759, 197] on icon "0 100 260 30 120 º" at bounding box center [491, 253] width 702 height 442
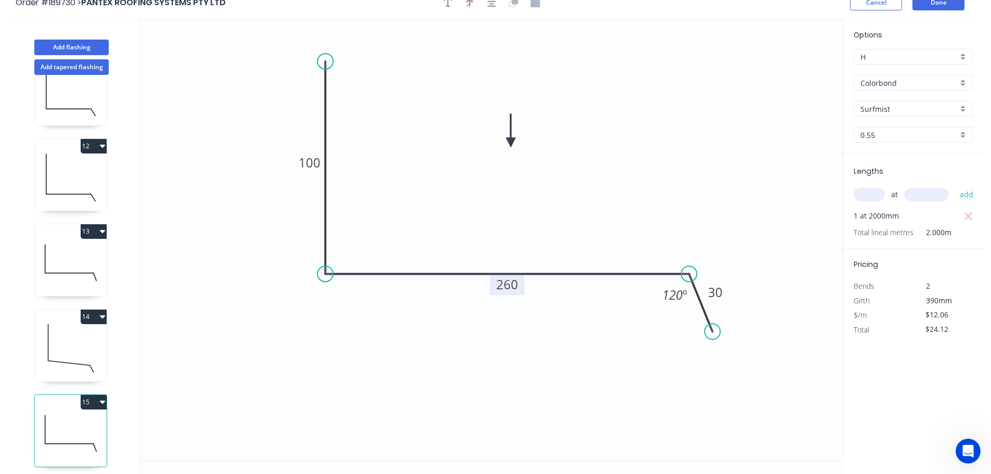
scroll to position [19, 0]
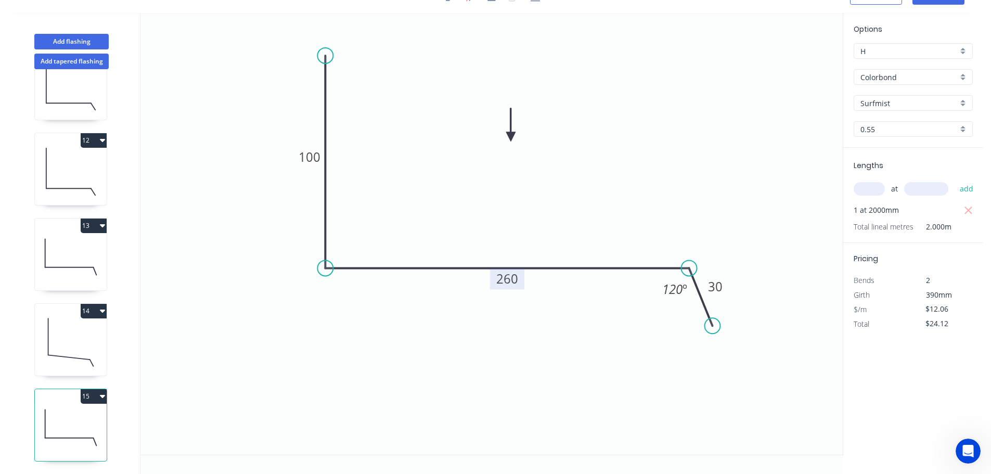
click at [86, 389] on button "15" at bounding box center [94, 396] width 26 height 15
click at [74, 415] on div "Duplicate" at bounding box center [57, 422] width 80 height 15
type input "$0.00"
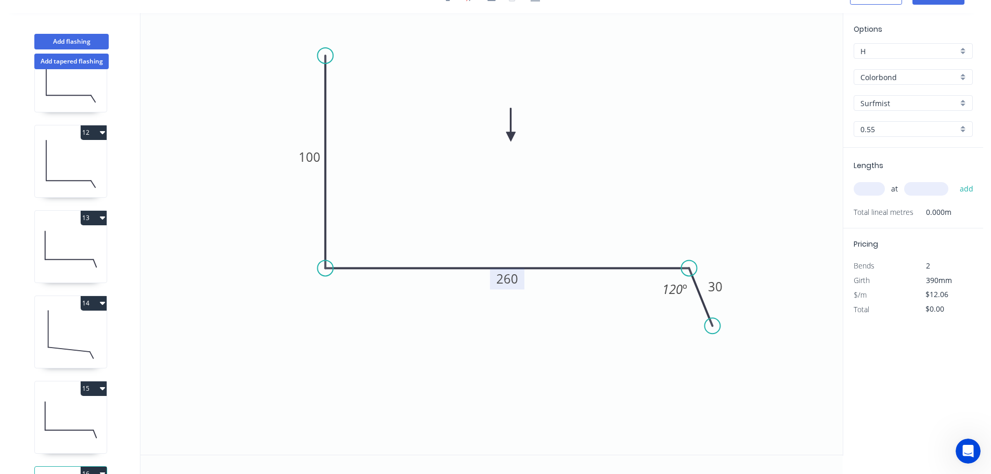
click at [513, 275] on tspan "260" at bounding box center [507, 278] width 22 height 17
click at [542, 247] on icon "0 100 270 30 120 º" at bounding box center [491, 234] width 702 height 442
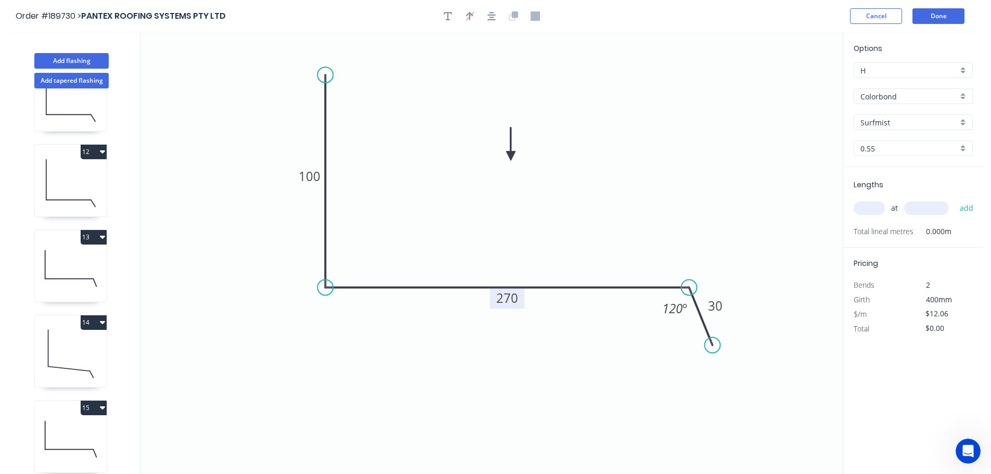
click at [875, 204] on input "text" at bounding box center [869, 208] width 31 height 14
type input "1"
click at [920, 207] on input "text" at bounding box center [926, 208] width 44 height 14
type input "2000"
click at [955, 199] on button "add" at bounding box center [967, 208] width 24 height 18
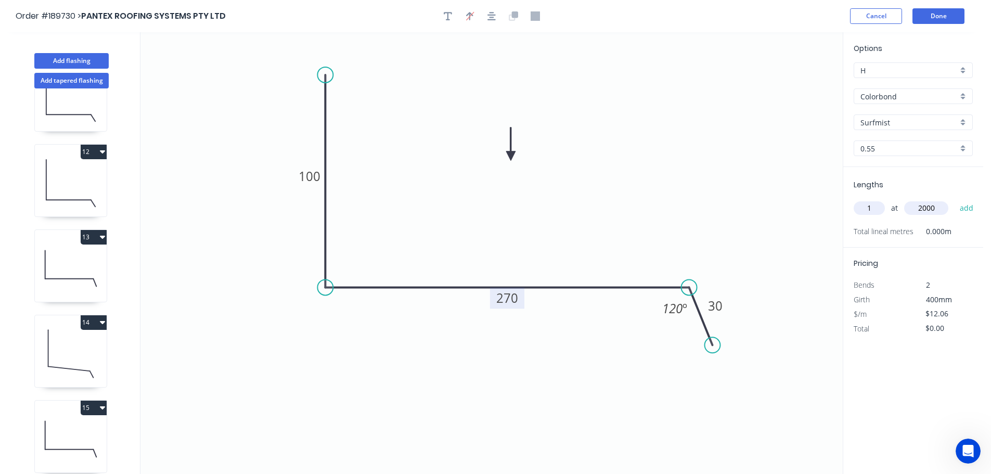
type input "$24.12"
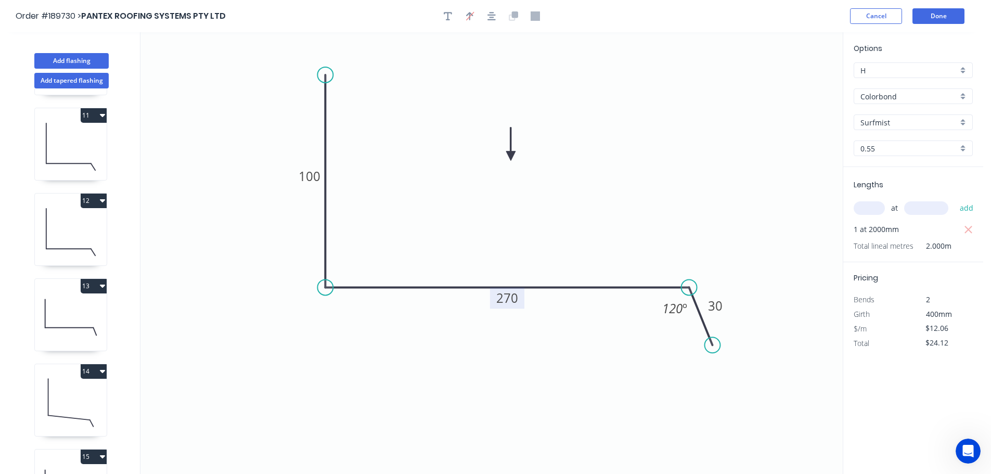
scroll to position [607, 0]
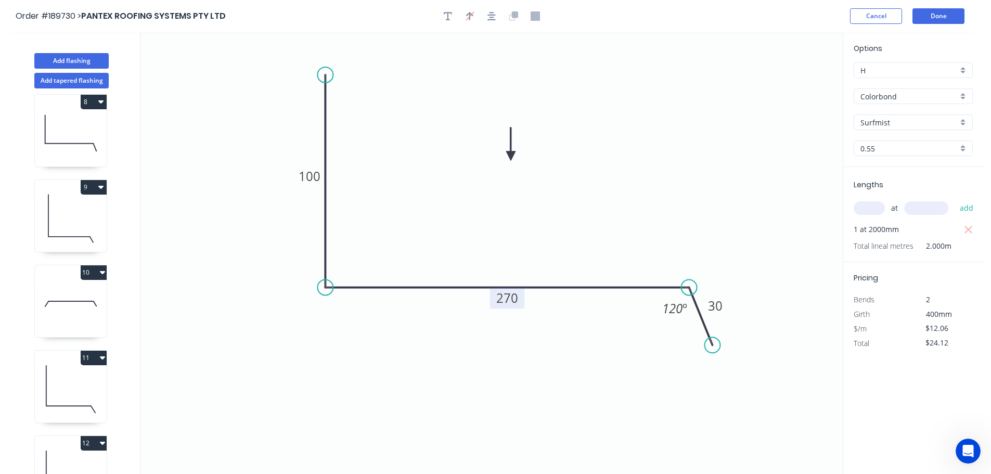
click at [72, 312] on icon at bounding box center [71, 304] width 72 height 67
type input "$19.99"
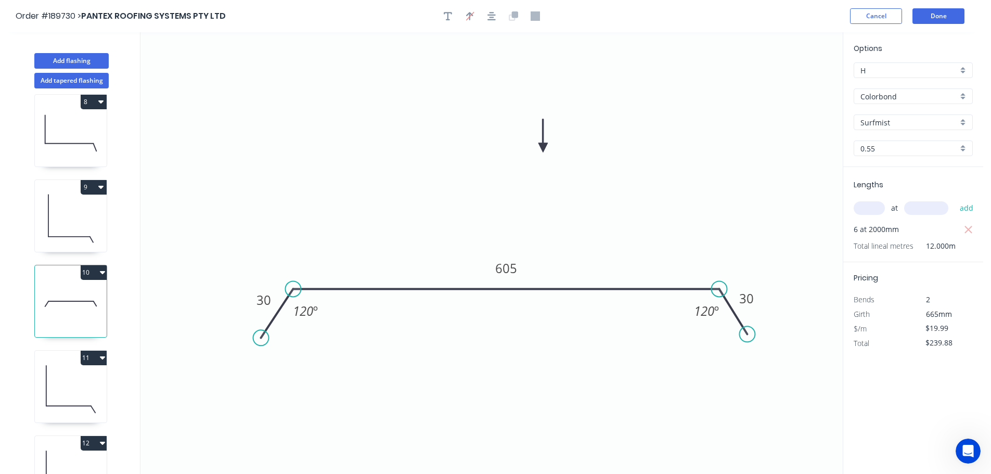
click at [89, 267] on button "10" at bounding box center [94, 272] width 26 height 15
click at [60, 293] on div "Duplicate" at bounding box center [57, 298] width 80 height 15
type input "$0.00"
click at [512, 267] on tspan "605" at bounding box center [506, 268] width 22 height 17
click at [558, 246] on icon "0 30 1385 30 120 º 120 º" at bounding box center [491, 253] width 702 height 442
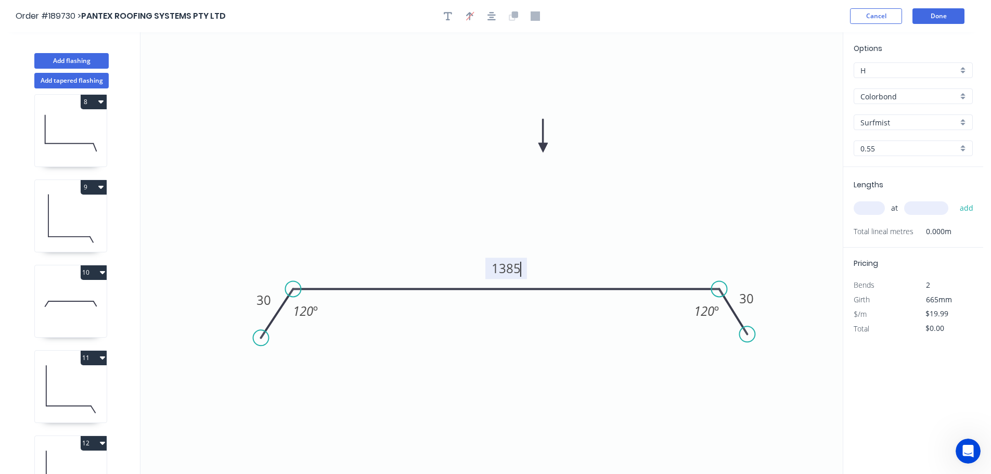
type input "$0.00"
click at [871, 208] on input "text" at bounding box center [869, 208] width 31 height 14
type input "1"
click at [930, 206] on input "text" at bounding box center [926, 208] width 44 height 14
type input "1200"
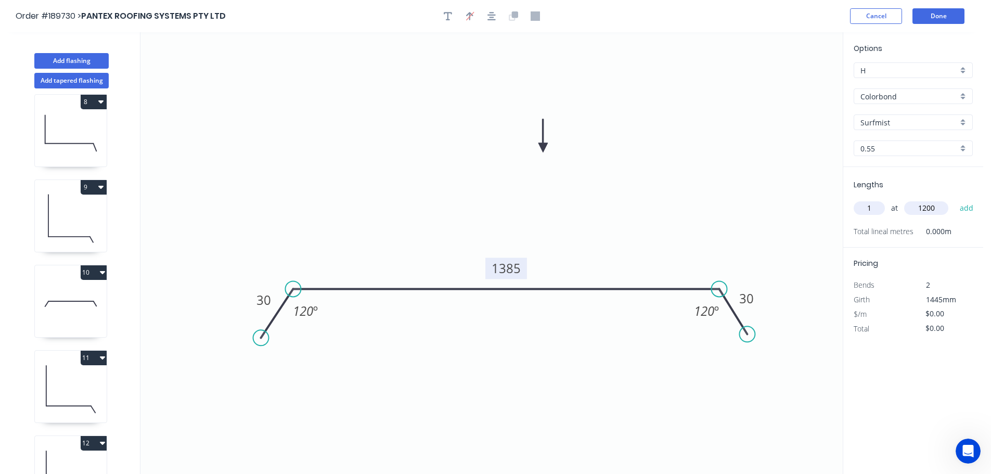
click at [955, 199] on button "add" at bounding box center [967, 208] width 24 height 18
click at [62, 138] on icon at bounding box center [71, 133] width 72 height 67
type input "$19.99"
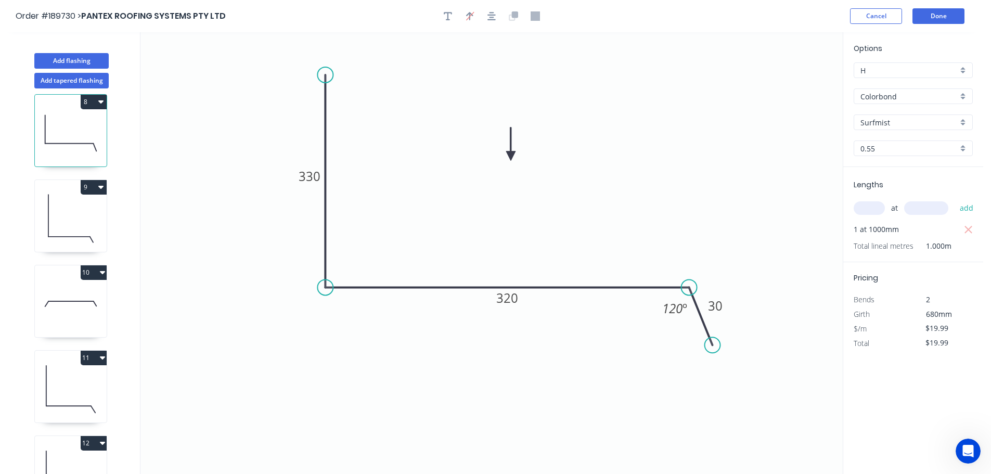
scroll to position [485, 0]
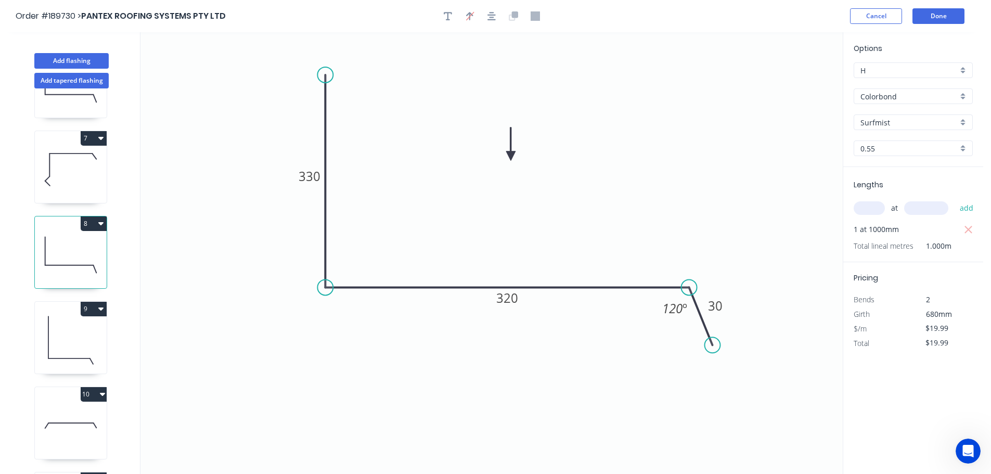
click at [95, 219] on button "8" at bounding box center [94, 223] width 26 height 15
click at [75, 245] on div "Duplicate" at bounding box center [57, 249] width 80 height 15
type input "$0.00"
click at [315, 176] on tspan "330" at bounding box center [310, 176] width 22 height 17
click at [365, 165] on icon "0 150 320 30 120 º" at bounding box center [491, 253] width 702 height 442
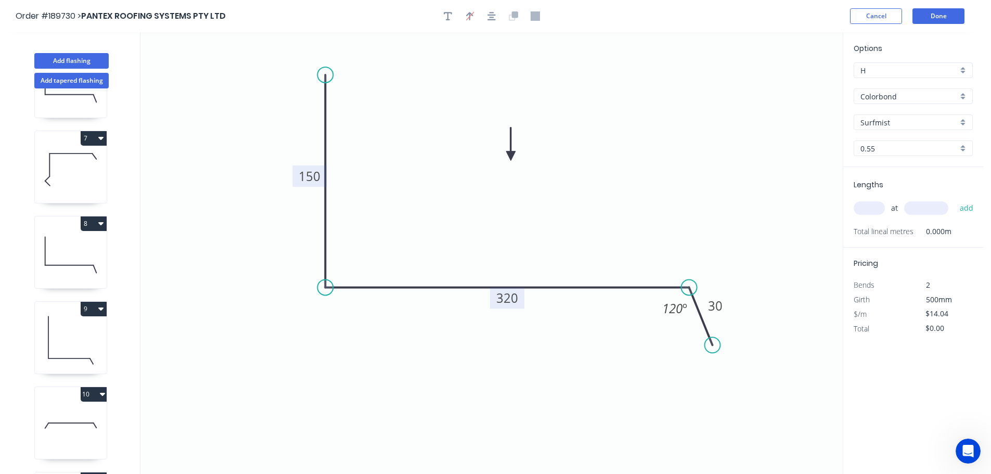
click at [514, 298] on tspan "320" at bounding box center [507, 297] width 22 height 17
click at [547, 237] on icon "0 150 1000 30 120 º" at bounding box center [491, 253] width 702 height 442
type input "$27.92"
click at [878, 209] on input "text" at bounding box center [869, 208] width 31 height 14
type input "1"
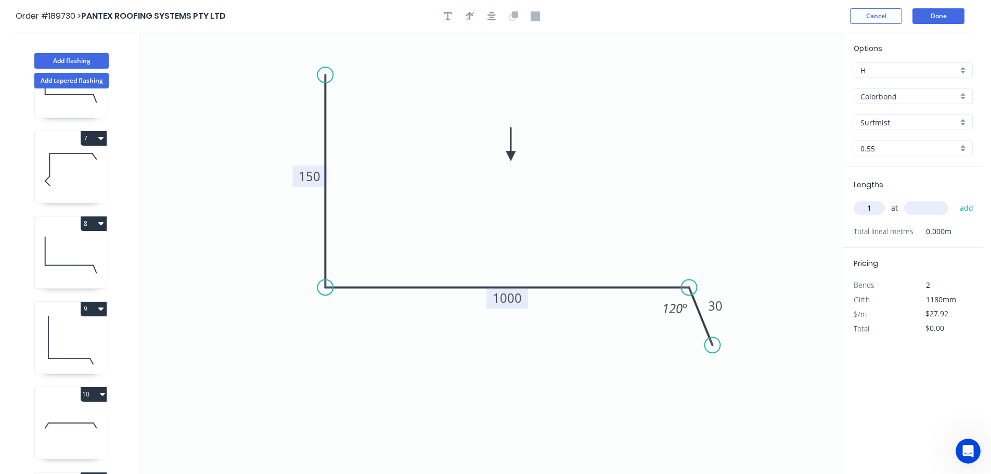
click at [929, 208] on input "text" at bounding box center [926, 208] width 44 height 14
type input "3800"
click at [955, 199] on button "add" at bounding box center [967, 208] width 24 height 18
type input "$106.10"
drag, startPoint x: 73, startPoint y: 79, endPoint x: 112, endPoint y: 78, distance: 39.0
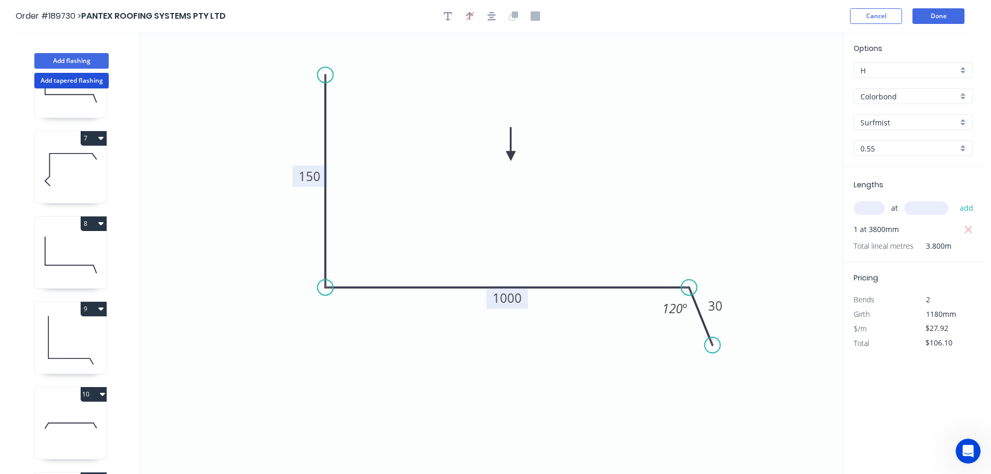
click at [74, 79] on button "Add tapered flashing" at bounding box center [71, 81] width 74 height 16
type input "$0.00"
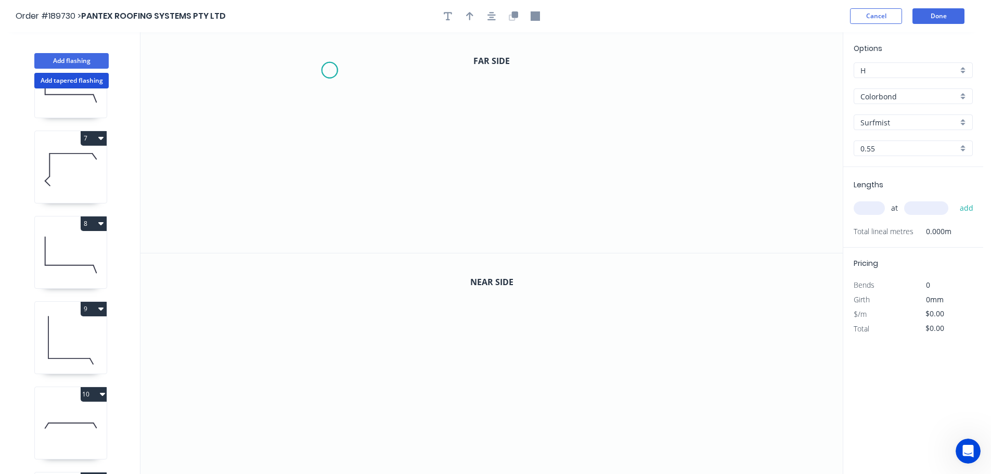
click at [329, 70] on icon "0" at bounding box center [491, 142] width 702 height 221
click at [420, 66] on icon "0" at bounding box center [491, 142] width 702 height 221
click at [416, 223] on icon "0 ?" at bounding box center [491, 142] width 702 height 221
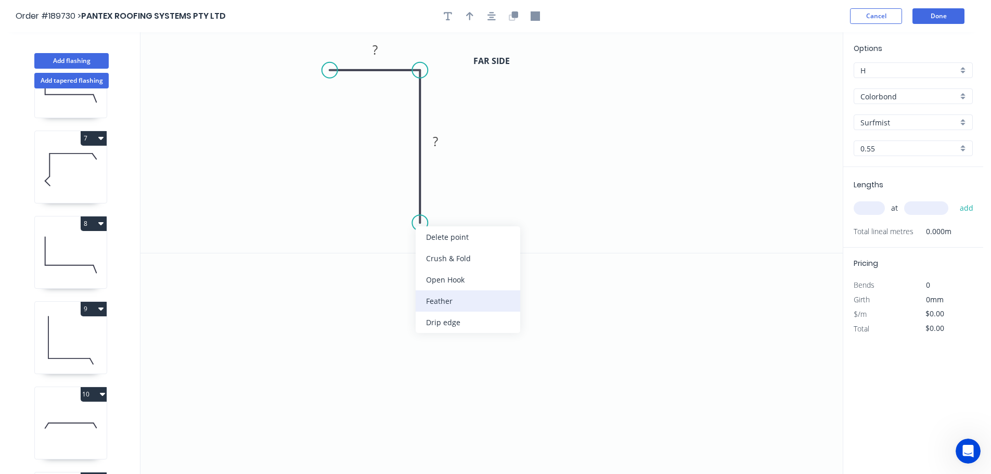
click at [449, 298] on div "Feather" at bounding box center [468, 300] width 105 height 21
click at [407, 198] on tspan "15" at bounding box center [404, 204] width 15 height 17
click at [528, 182] on icon "0 ? FE 10 ?" at bounding box center [491, 142] width 702 height 221
drag, startPoint x: 379, startPoint y: 203, endPoint x: 336, endPoint y: 228, distance: 49.6
click at [336, 228] on rect at bounding box center [355, 228] width 41 height 21
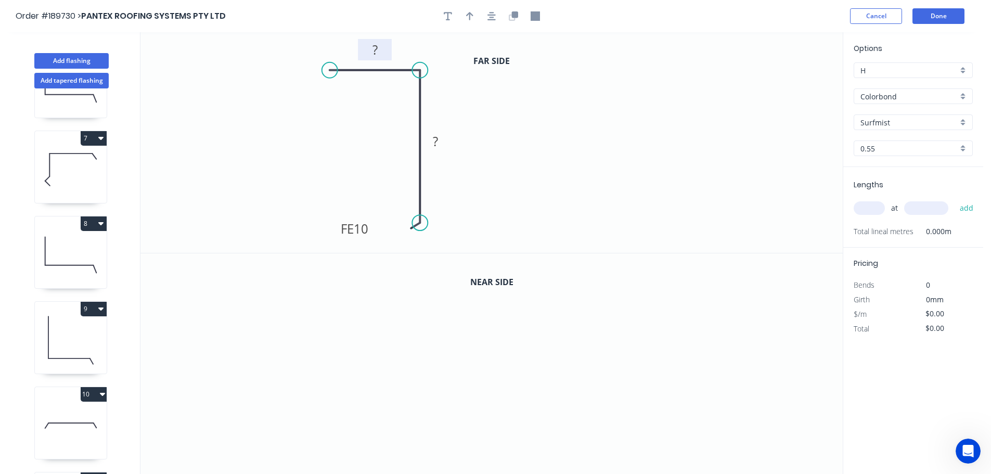
click at [377, 54] on tspan "?" at bounding box center [375, 49] width 5 height 17
click at [469, 124] on icon "0 40 FE 10 ?" at bounding box center [491, 142] width 702 height 221
click at [441, 140] on rect at bounding box center [435, 142] width 21 height 15
click at [468, 143] on icon "0 40 FE 10 40" at bounding box center [491, 142] width 702 height 221
click at [471, 17] on icon "button" at bounding box center [469, 15] width 7 height 9
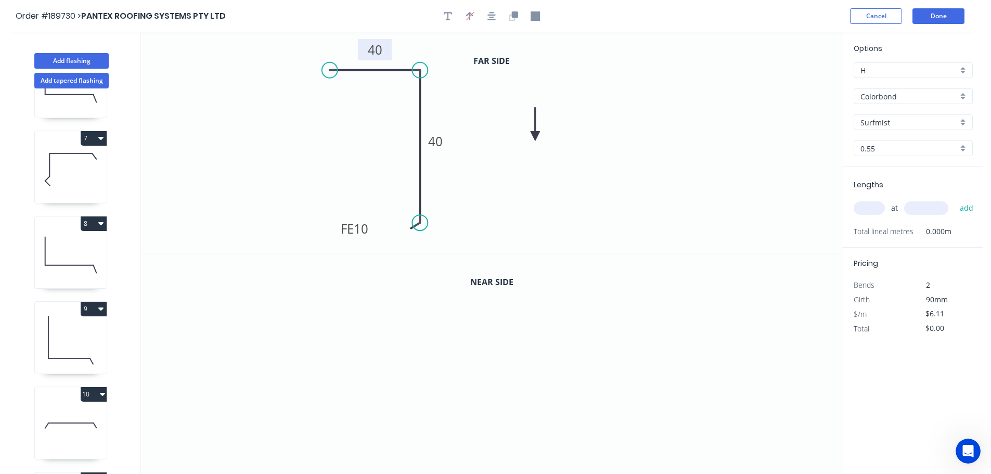
drag, startPoint x: 790, startPoint y: 81, endPoint x: 535, endPoint y: 137, distance: 260.6
click at [535, 137] on icon at bounding box center [535, 124] width 9 height 33
click at [535, 137] on icon at bounding box center [544, 128] width 30 height 30
click at [513, 16] on icon "button" at bounding box center [515, 14] width 6 height 6
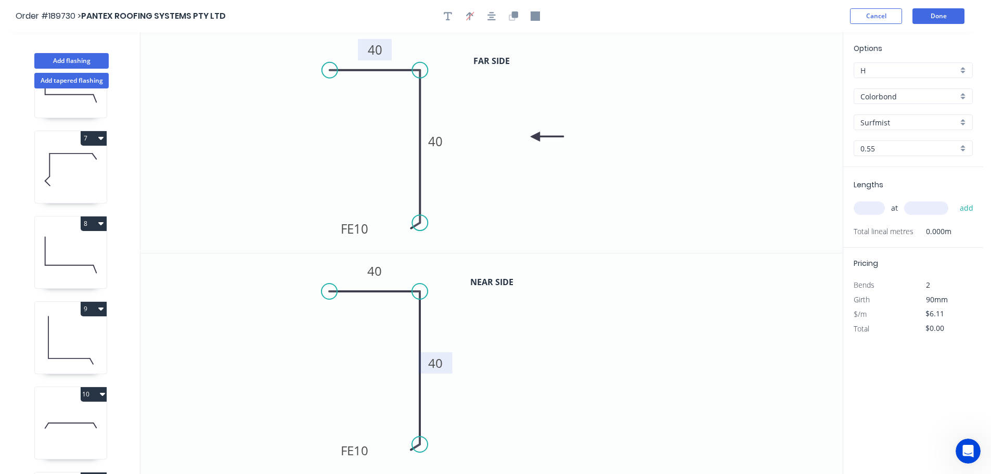
click at [441, 364] on tspan "40" at bounding box center [435, 362] width 15 height 17
click at [492, 372] on icon "0 40 FE 10 200" at bounding box center [491, 363] width 702 height 221
type input "$11.63"
click at [875, 207] on input "text" at bounding box center [869, 208] width 31 height 14
type input "1"
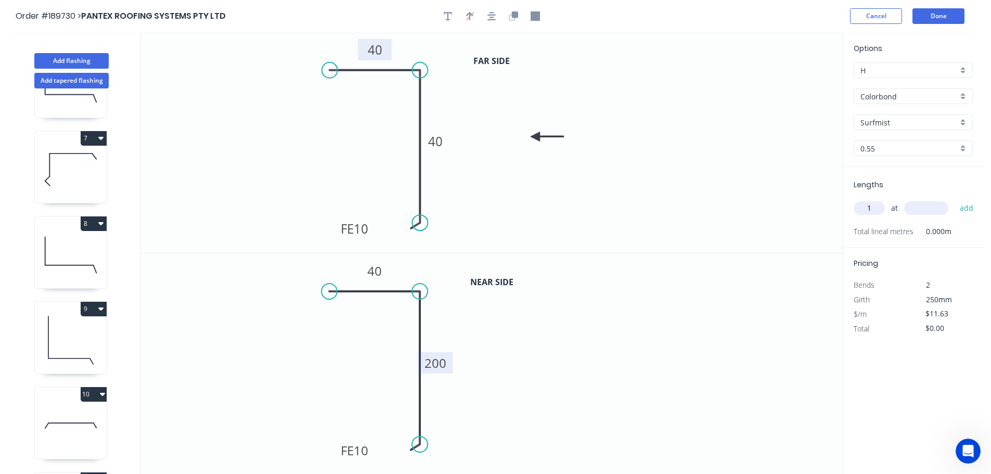
click at [938, 204] on input "text" at bounding box center [926, 208] width 44 height 14
type input "3300"
click at [955, 199] on button "add" at bounding box center [967, 208] width 24 height 18
type input "$38.38"
click at [75, 257] on icon at bounding box center [71, 255] width 72 height 67
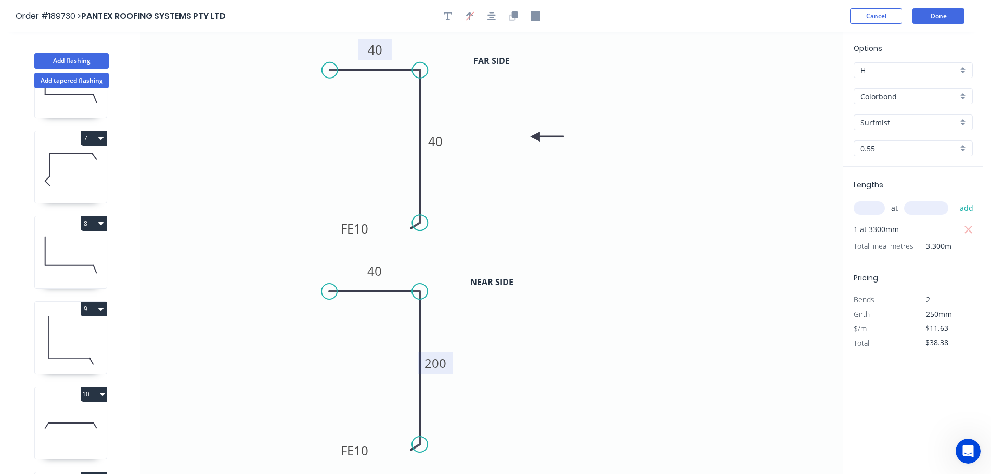
type input "$19.99"
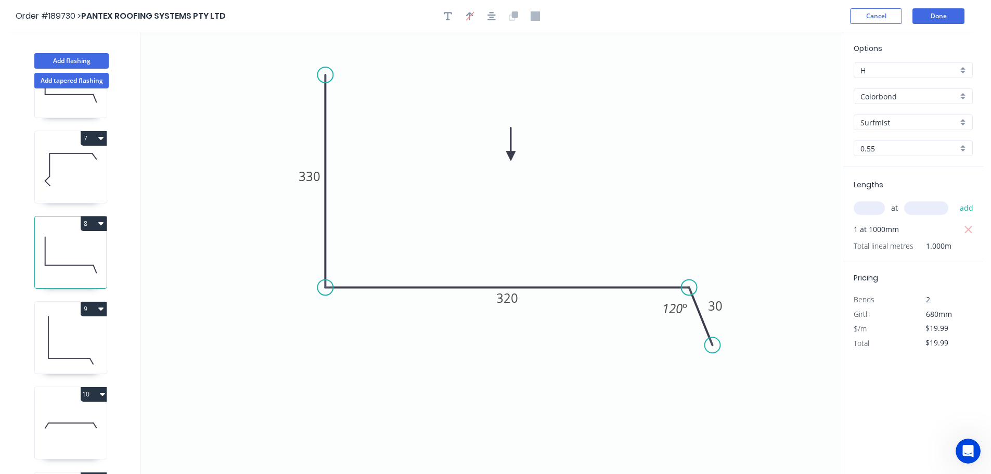
click at [92, 220] on button "8" at bounding box center [94, 223] width 26 height 15
click at [74, 243] on div "Duplicate" at bounding box center [57, 249] width 80 height 15
type input "$0.00"
click at [316, 177] on tspan "330" at bounding box center [310, 176] width 22 height 17
click at [344, 169] on icon "0 1 320 30 120 º" at bounding box center [491, 253] width 702 height 442
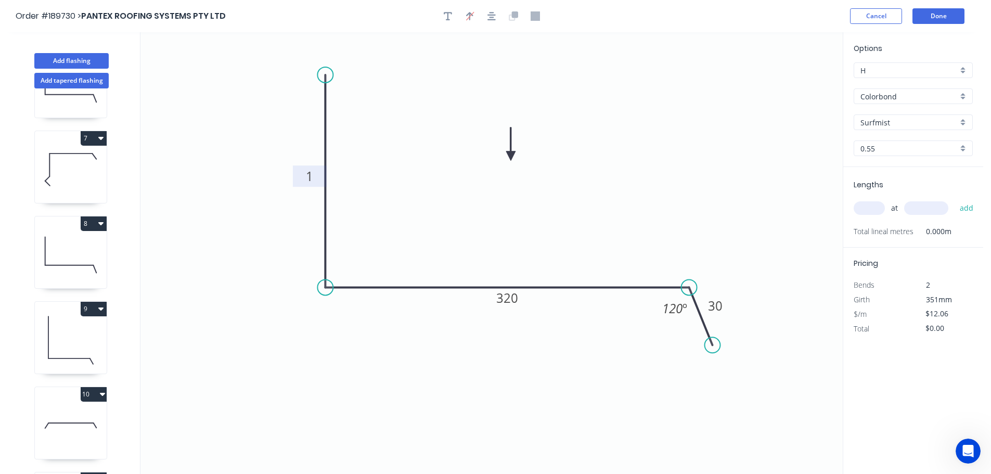
click at [313, 176] on tspan "1" at bounding box center [309, 176] width 7 height 17
type input "$19.99"
click at [516, 293] on tspan "320" at bounding box center [507, 297] width 22 height 17
click at [541, 260] on icon "0 400 250 30 120 º" at bounding box center [491, 253] width 702 height 442
click at [880, 206] on input "text" at bounding box center [869, 208] width 31 height 14
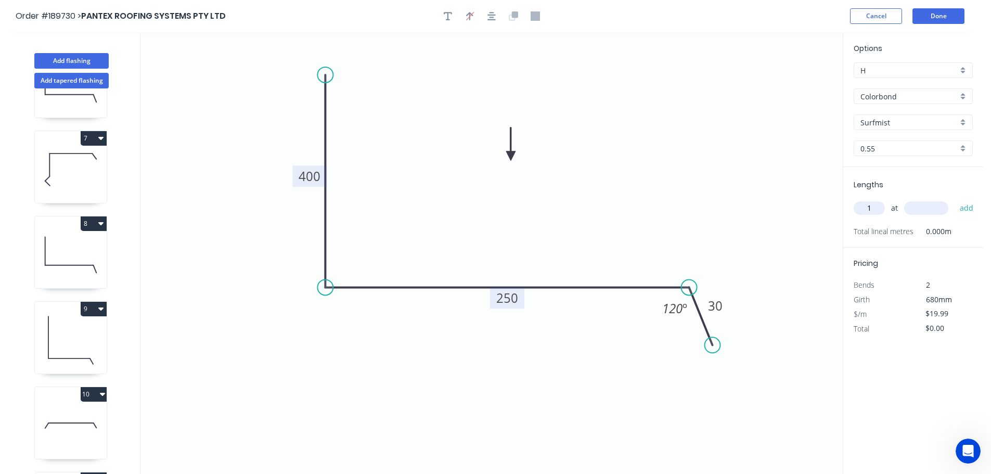
type input "1"
click at [928, 207] on input "text" at bounding box center [926, 208] width 44 height 14
type input "3600"
click at [955, 199] on button "add" at bounding box center [967, 208] width 24 height 18
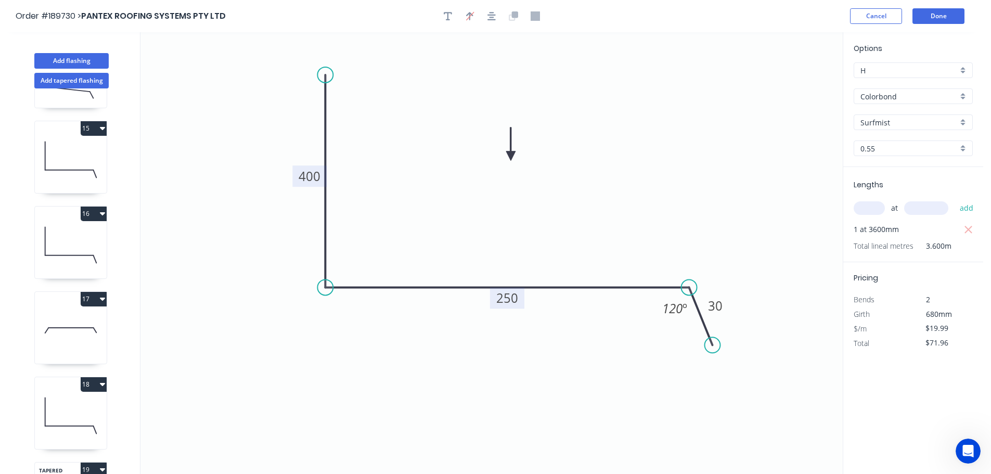
scroll to position [1325, 0]
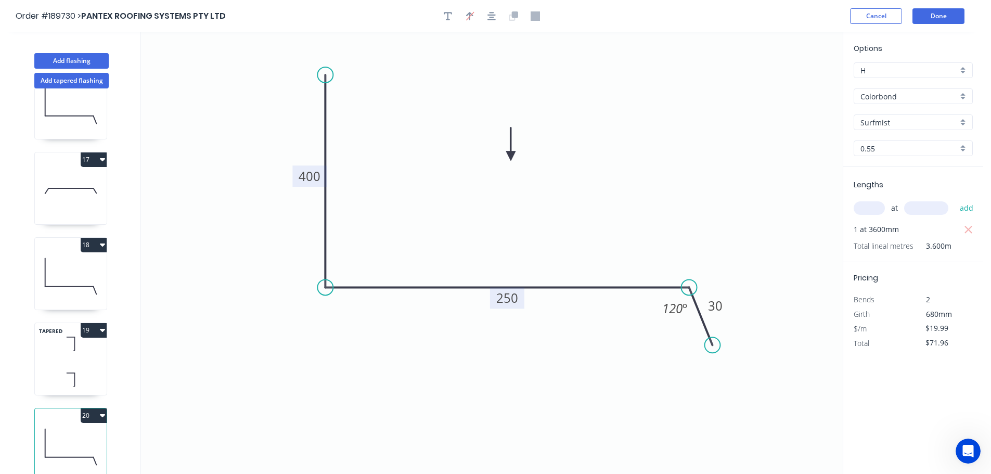
click at [94, 408] on button "20" at bounding box center [94, 415] width 26 height 15
click at [76, 434] on div "Duplicate" at bounding box center [57, 441] width 80 height 15
type input "$0.00"
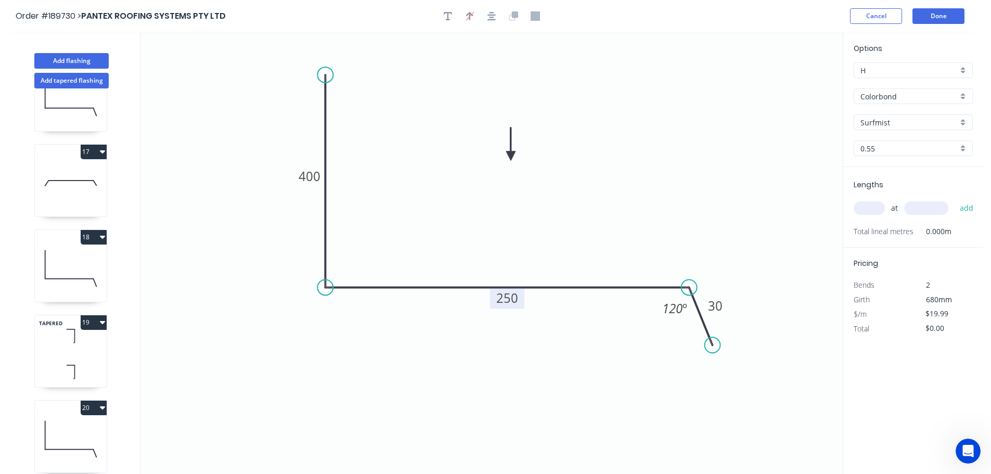
click at [512, 298] on tspan "250" at bounding box center [507, 297] width 22 height 17
click at [553, 245] on icon "0 400 270 30 120 º" at bounding box center [491, 253] width 702 height 442
click at [875, 202] on input "text" at bounding box center [869, 208] width 31 height 14
type input "1"
click at [938, 209] on input "text" at bounding box center [926, 208] width 44 height 14
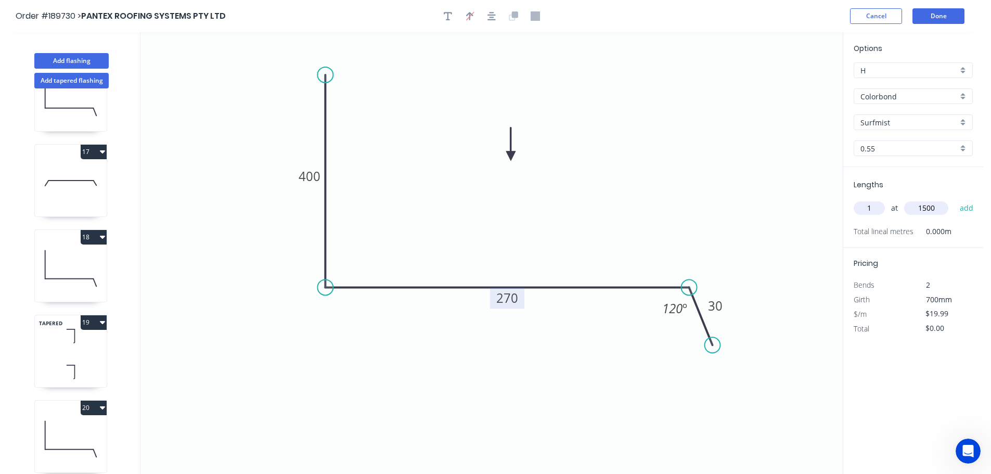
type input "1500"
click at [955, 199] on button "add" at bounding box center [967, 208] width 24 height 18
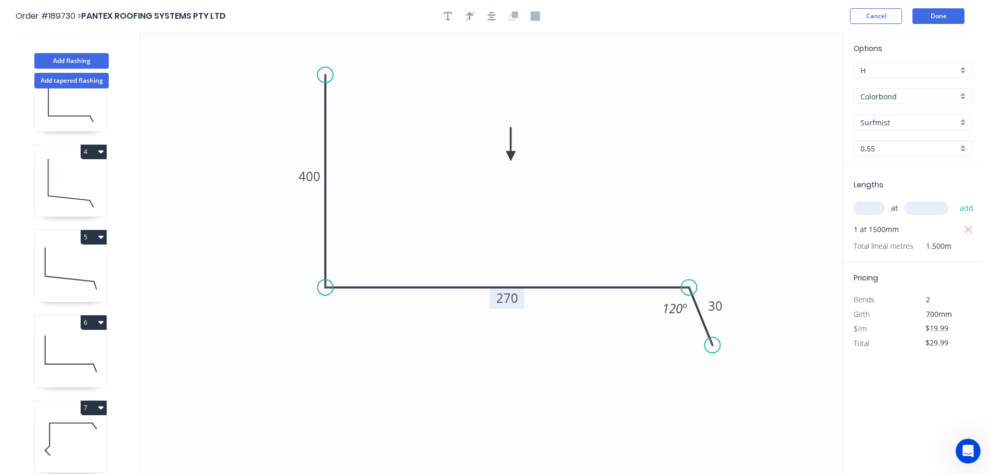
scroll to position [176, 0]
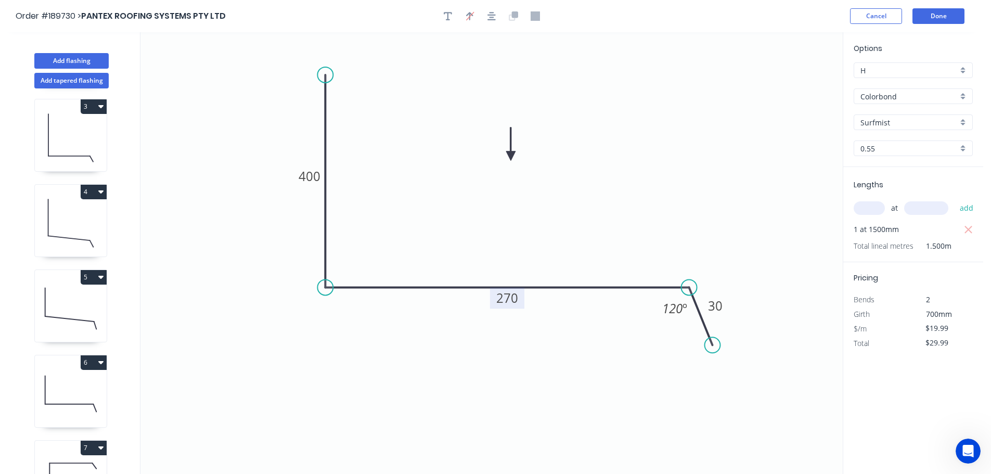
click at [74, 222] on icon at bounding box center [71, 223] width 72 height 67
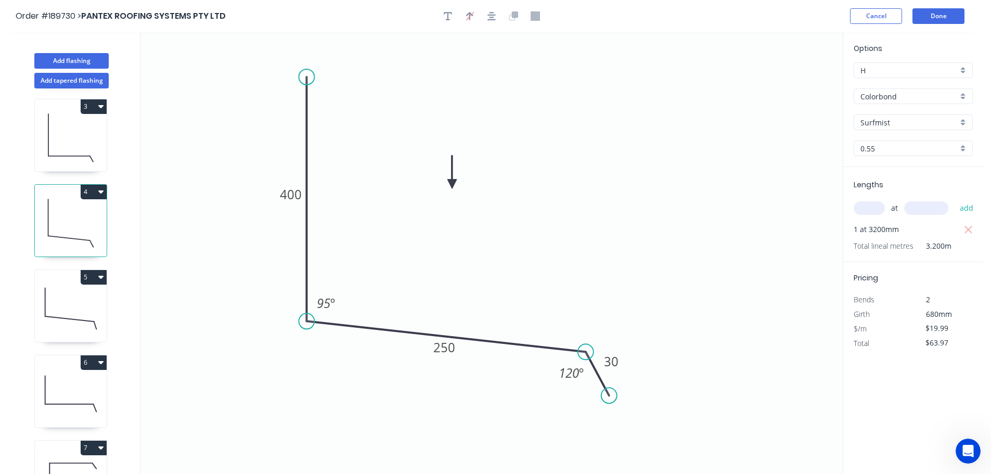
click at [93, 185] on button "4" at bounding box center [94, 192] width 26 height 15
click at [84, 222] on div "Duplicate" at bounding box center [57, 217] width 80 height 15
type input "$0.00"
click at [294, 194] on tspan "400" at bounding box center [291, 194] width 22 height 17
click at [410, 264] on icon "0 350 250 30 95 º 120 º" at bounding box center [491, 253] width 702 height 442
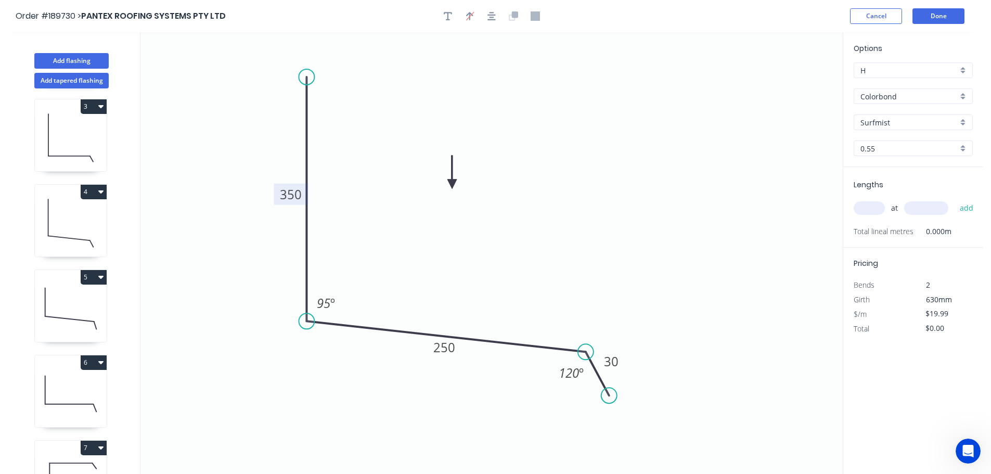
click at [870, 207] on input "text" at bounding box center [869, 208] width 31 height 14
type input "1"
click at [944, 205] on input "text" at bounding box center [926, 208] width 44 height 14
type input "5000"
click at [955, 199] on button "add" at bounding box center [967, 208] width 24 height 18
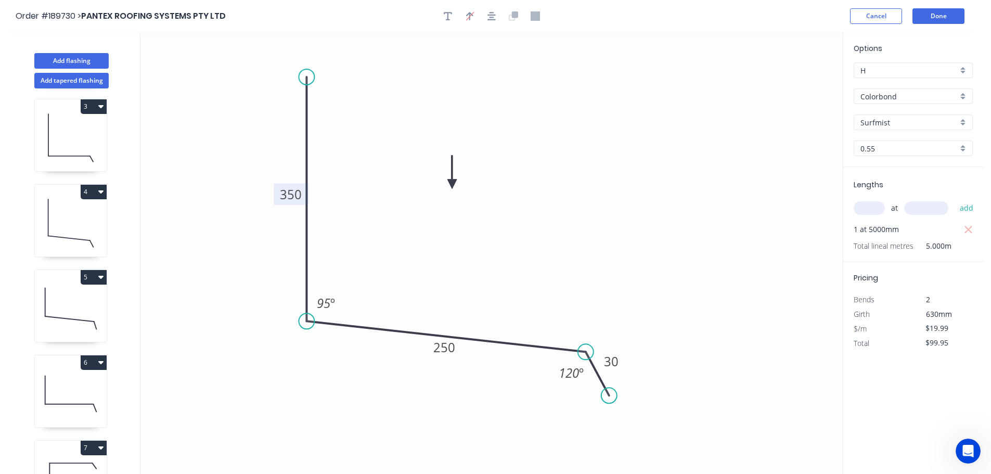
click at [56, 134] on icon at bounding box center [71, 138] width 72 height 67
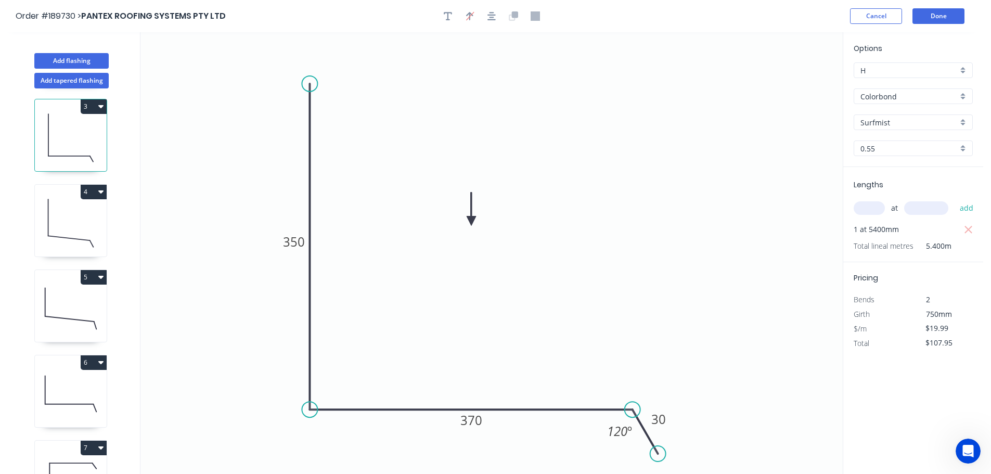
click at [84, 104] on button "3" at bounding box center [94, 106] width 26 height 15
click at [68, 137] on div "Duplicate" at bounding box center [57, 132] width 80 height 15
type input "$0.00"
click at [299, 241] on tspan "350" at bounding box center [294, 241] width 22 height 17
click at [387, 253] on icon "0 400 370 30 120 º" at bounding box center [491, 253] width 702 height 442
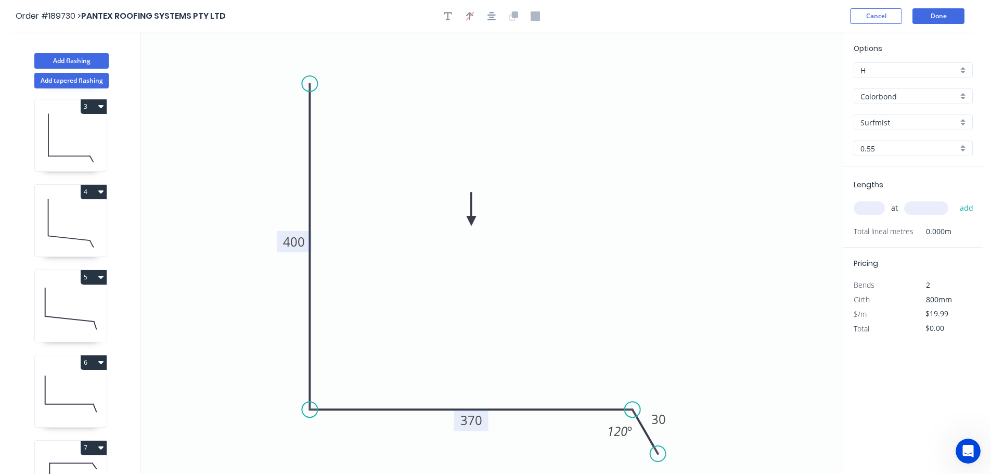
click at [478, 423] on tspan "370" at bounding box center [472, 420] width 22 height 17
click at [499, 378] on icon "0 400 250 30 120 º" at bounding box center [491, 253] width 702 height 442
click at [878, 206] on input "text" at bounding box center [869, 208] width 31 height 14
type input "1"
click at [942, 208] on input "text" at bounding box center [926, 208] width 44 height 14
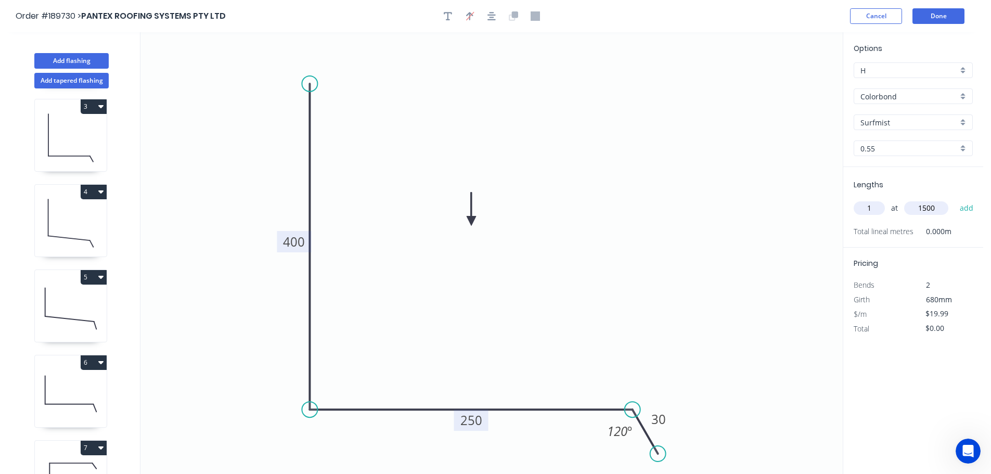
type input "1500"
click at [955, 199] on button "add" at bounding box center [967, 208] width 24 height 18
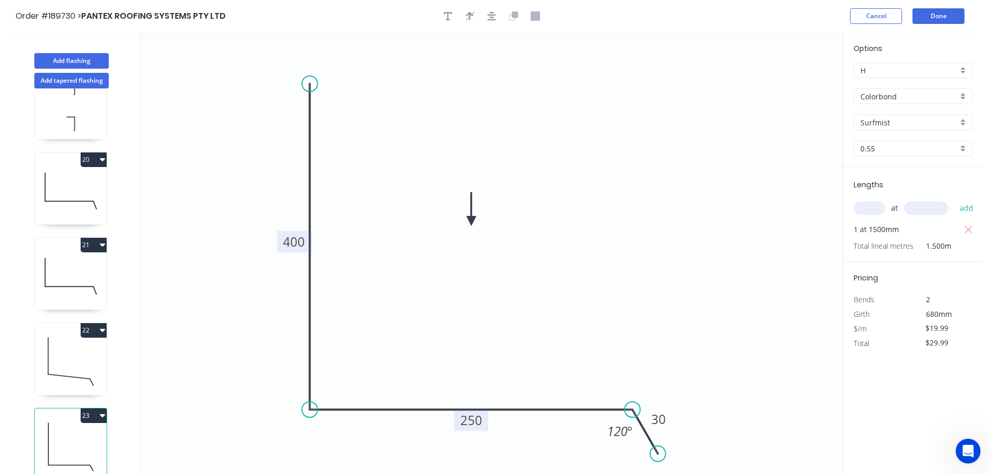
scroll to position [1581, 0]
click at [75, 346] on icon at bounding box center [71, 361] width 72 height 67
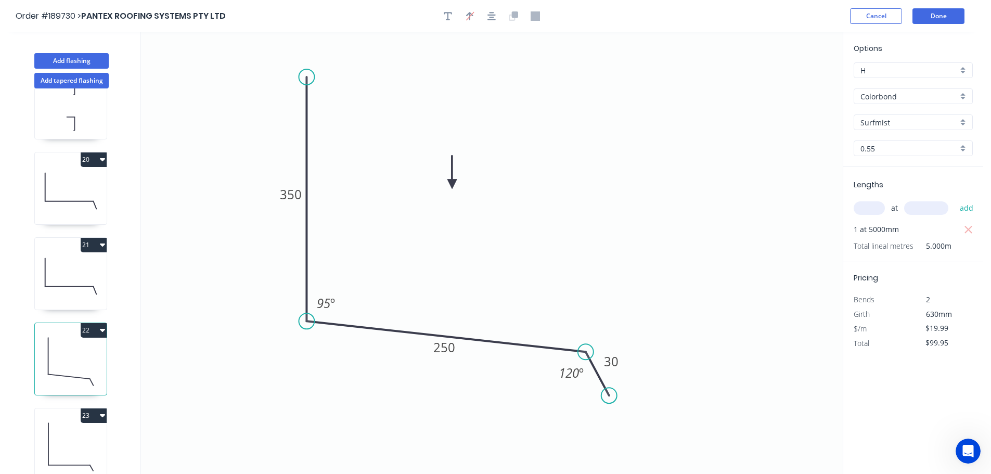
click at [64, 430] on icon at bounding box center [71, 447] width 72 height 67
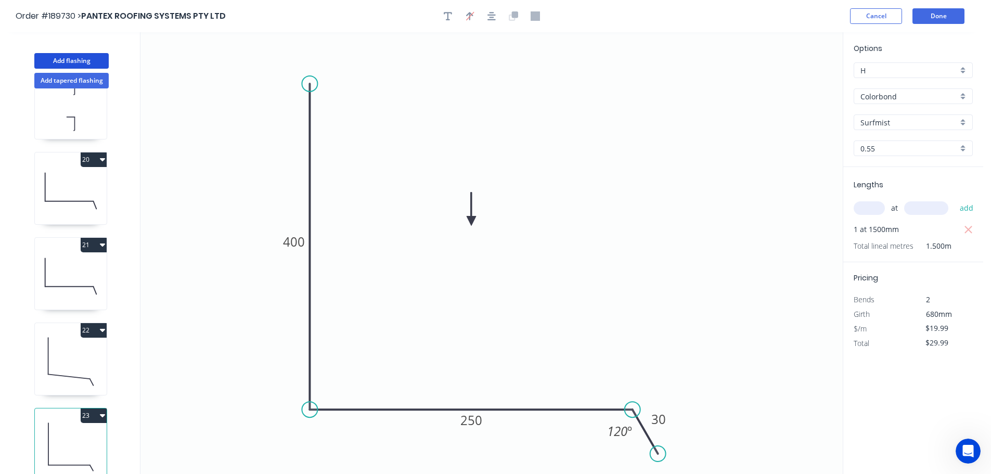
drag, startPoint x: 61, startPoint y: 59, endPoint x: 139, endPoint y: 71, distance: 79.0
click at [62, 59] on button "Add flashing" at bounding box center [71, 61] width 74 height 16
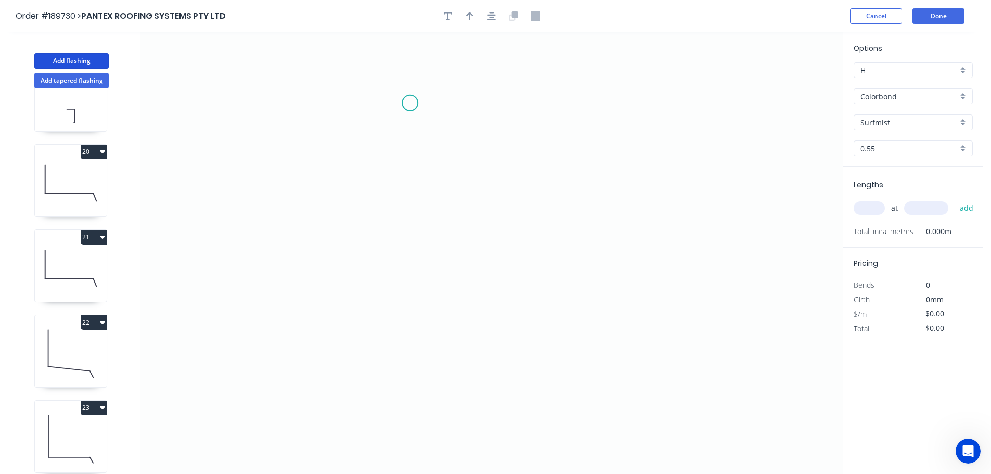
click at [410, 103] on icon "0" at bounding box center [491, 253] width 702 height 442
click at [526, 105] on icon "0" at bounding box center [491, 253] width 702 height 442
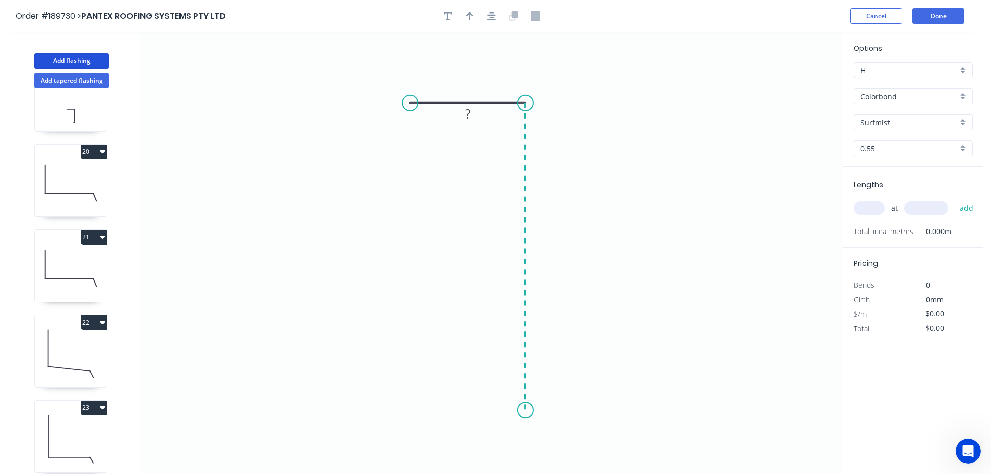
click at [524, 411] on icon "0 ?" at bounding box center [491, 253] width 702 height 442
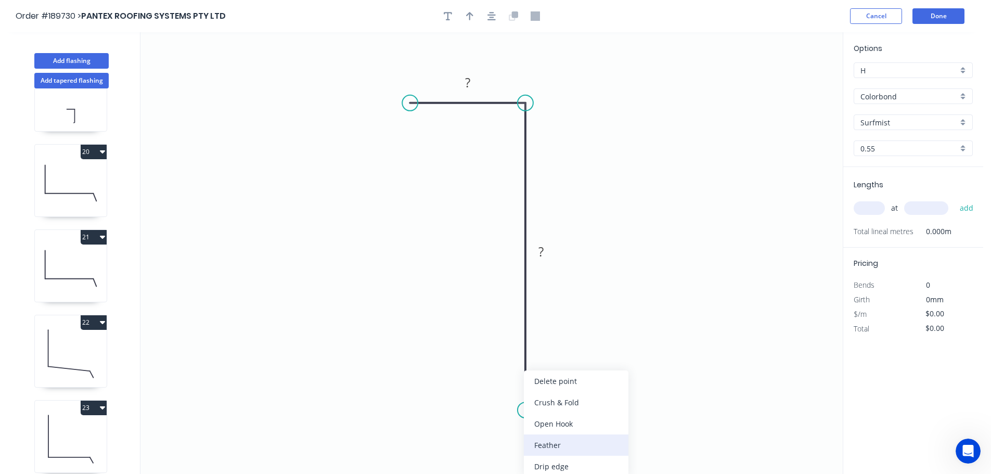
click at [554, 451] on div "Feather" at bounding box center [576, 444] width 105 height 21
click at [512, 391] on tspan "15" at bounding box center [510, 391] width 15 height 17
click at [547, 386] on icon "0 ? FE 10 ?" at bounding box center [491, 253] width 702 height 442
drag, startPoint x: 485, startPoint y: 389, endPoint x: 442, endPoint y: 437, distance: 64.1
click at [442, 437] on rect at bounding box center [462, 435] width 41 height 21
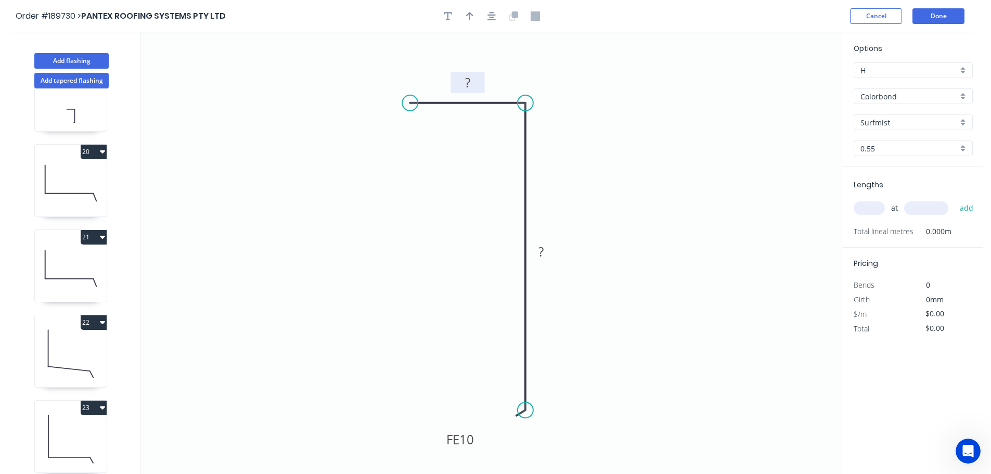
click at [468, 82] on tspan "?" at bounding box center [467, 82] width 5 height 17
click at [543, 248] on tspan "?" at bounding box center [541, 251] width 5 height 17
click at [596, 240] on icon "0 40 FE 10 460" at bounding box center [491, 253] width 702 height 442
click at [468, 11] on icon "button" at bounding box center [469, 15] width 7 height 9
drag, startPoint x: 793, startPoint y: 81, endPoint x: 642, endPoint y: 160, distance: 170.4
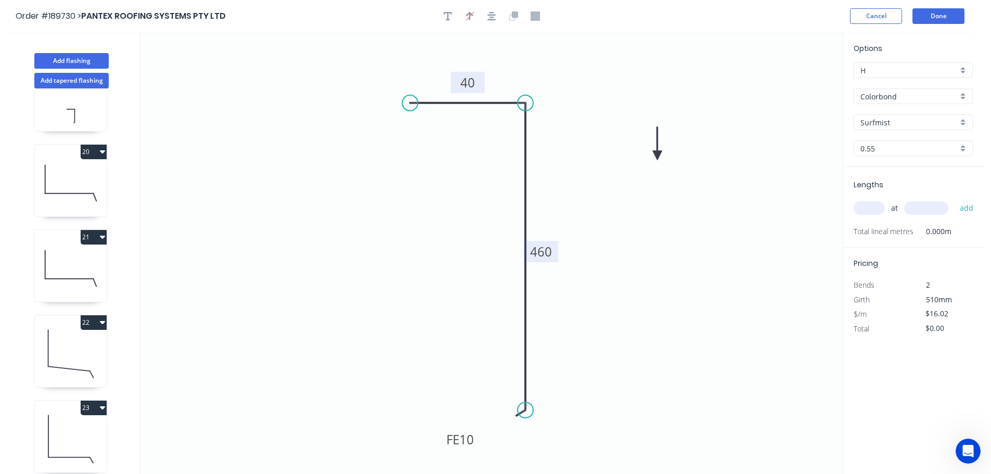
click at [653, 160] on icon at bounding box center [657, 143] width 9 height 33
click at [642, 160] on icon at bounding box center [641, 148] width 9 height 33
click at [871, 208] on input "text" at bounding box center [869, 208] width 31 height 14
click at [938, 204] on input "text" at bounding box center [926, 208] width 44 height 14
click at [955, 199] on button "add" at bounding box center [967, 208] width 24 height 18
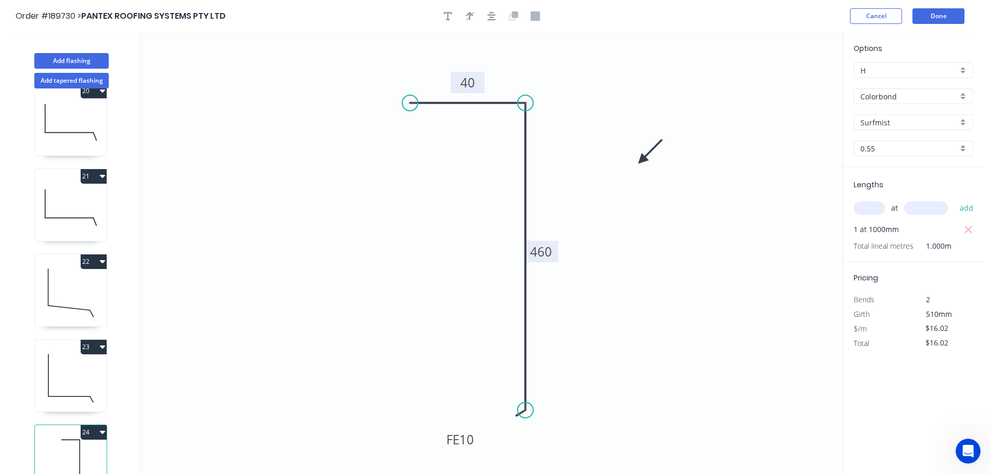
scroll to position [1667, 0]
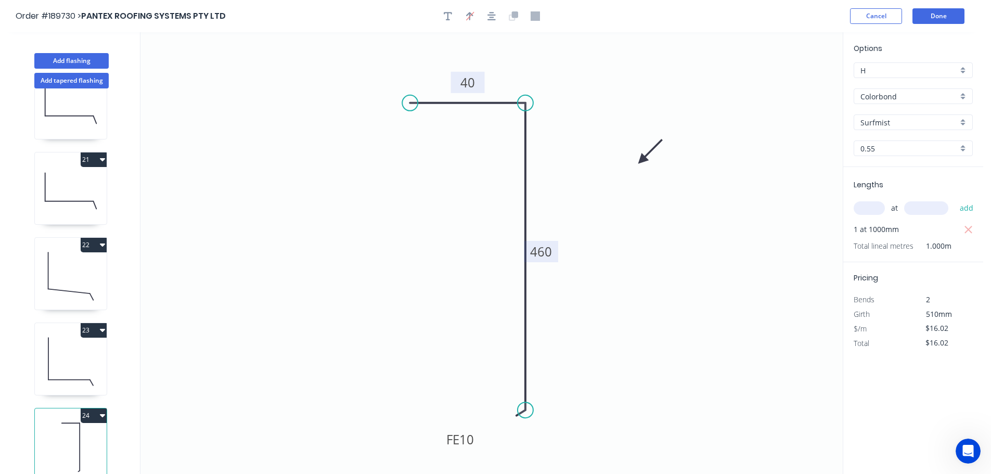
click at [93, 408] on button "24" at bounding box center [94, 415] width 26 height 15
click at [75, 434] on div "Duplicate" at bounding box center [57, 441] width 80 height 15
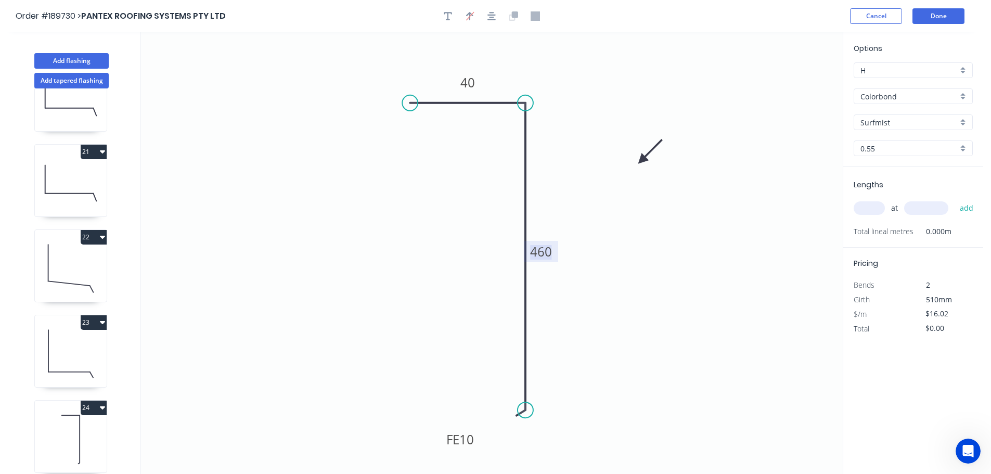
click at [548, 253] on tspan "460" at bounding box center [541, 251] width 22 height 17
click at [566, 246] on icon "0 40 FE 10 300" at bounding box center [491, 253] width 702 height 442
click at [875, 205] on input "text" at bounding box center [869, 208] width 31 height 14
click at [939, 207] on input "text" at bounding box center [926, 208] width 44 height 14
click at [955, 199] on button "add" at bounding box center [967, 208] width 24 height 18
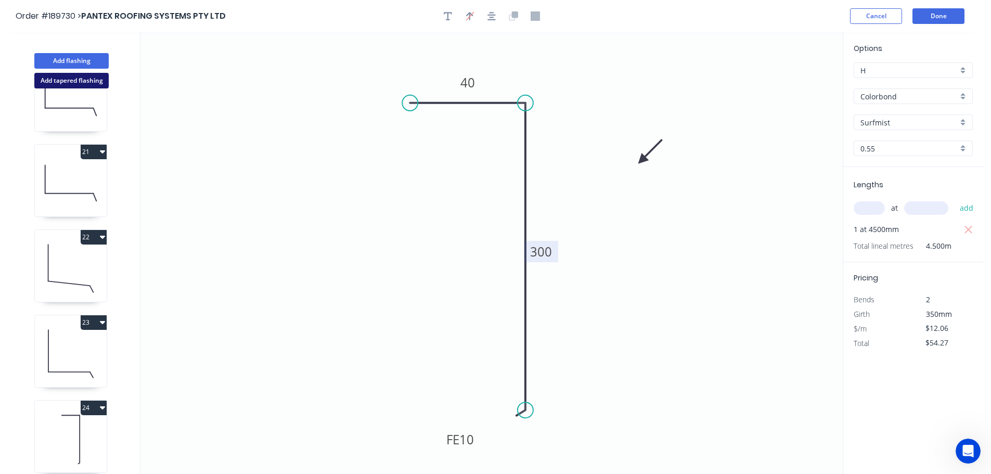
click at [79, 78] on button "Add tapered flashing" at bounding box center [71, 81] width 74 height 16
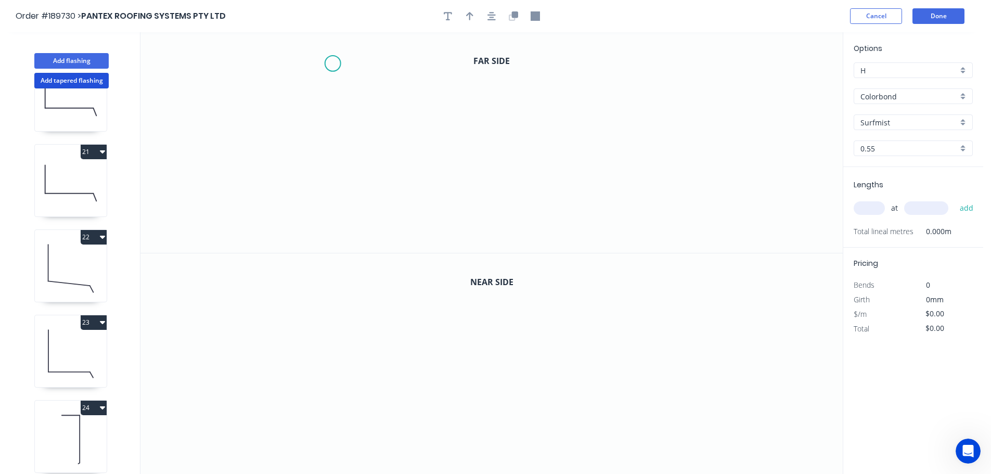
click at [333, 63] on icon "0" at bounding box center [491, 142] width 702 height 221
click at [334, 176] on icon "0" at bounding box center [491, 142] width 702 height 221
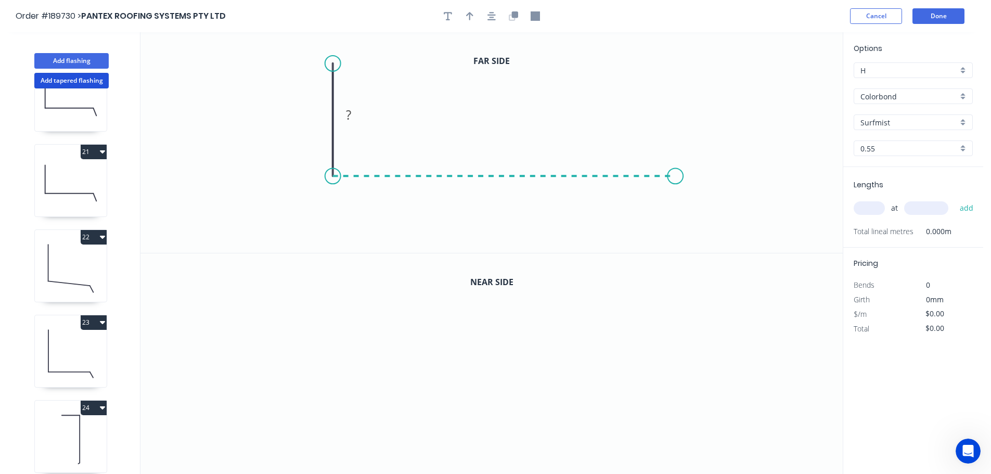
click at [676, 180] on icon "0 ?" at bounding box center [491, 142] width 702 height 221
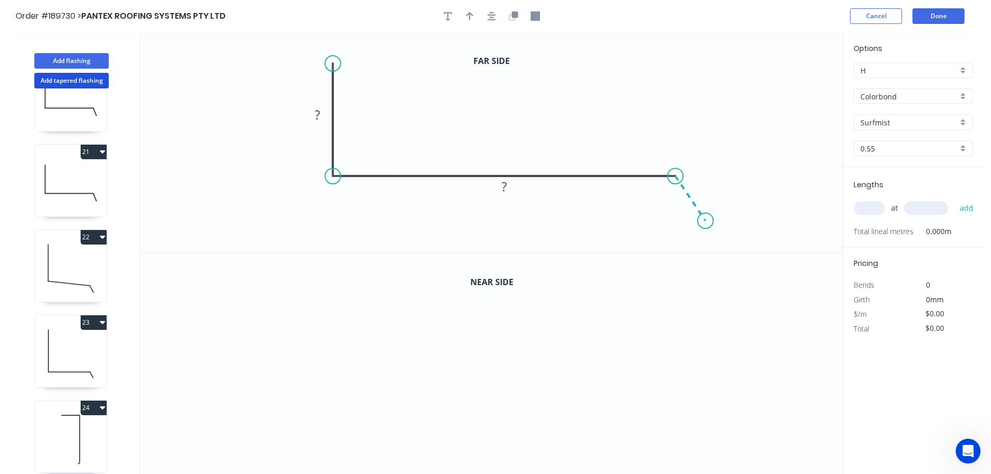
click at [706, 221] on icon "0 ? ?" at bounding box center [491, 142] width 702 height 221
click at [706, 221] on circle at bounding box center [706, 221] width 16 height 16
click at [321, 116] on rect at bounding box center [317, 115] width 21 height 15
click at [477, 112] on icon "0 400 340 30 120 º" at bounding box center [491, 142] width 702 height 221
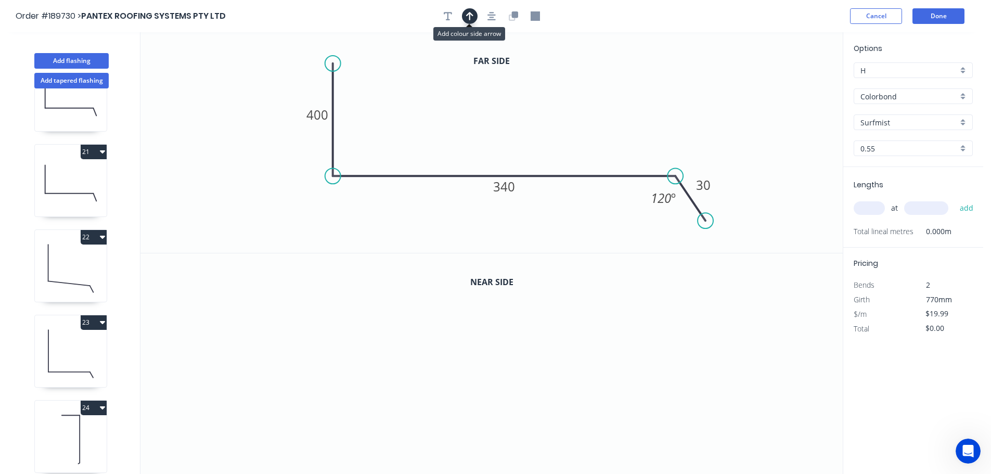
click at [467, 11] on icon "button" at bounding box center [469, 15] width 7 height 9
drag, startPoint x: 788, startPoint y: 82, endPoint x: 551, endPoint y: 109, distance: 239.3
click at [551, 109] on icon at bounding box center [550, 96] width 9 height 33
click at [516, 17] on icon "button" at bounding box center [515, 14] width 6 height 6
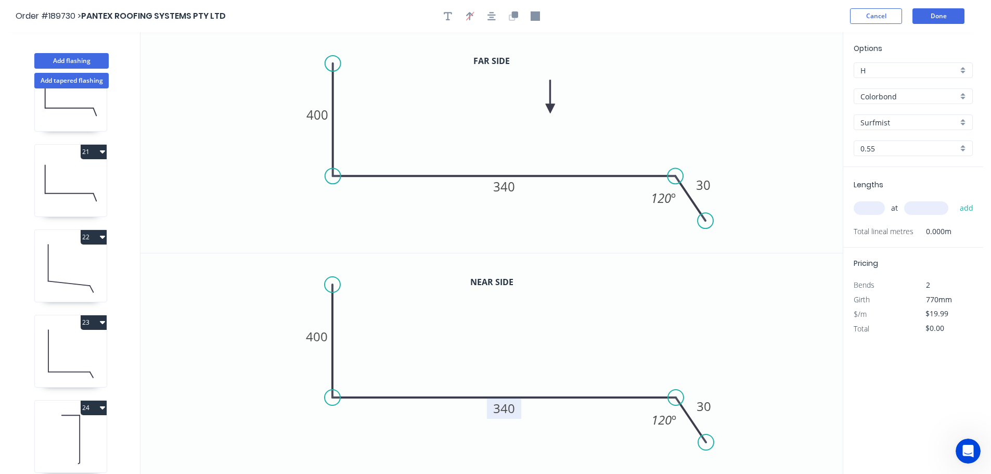
click at [509, 409] on tspan "340" at bounding box center [504, 408] width 22 height 17
click at [560, 363] on icon "0 400 729 30 120 º" at bounding box center [491, 363] width 702 height 221
click at [871, 207] on input "text" at bounding box center [869, 208] width 31 height 14
click at [927, 209] on input "text" at bounding box center [926, 208] width 44 height 14
click at [955, 199] on button "add" at bounding box center [967, 208] width 24 height 18
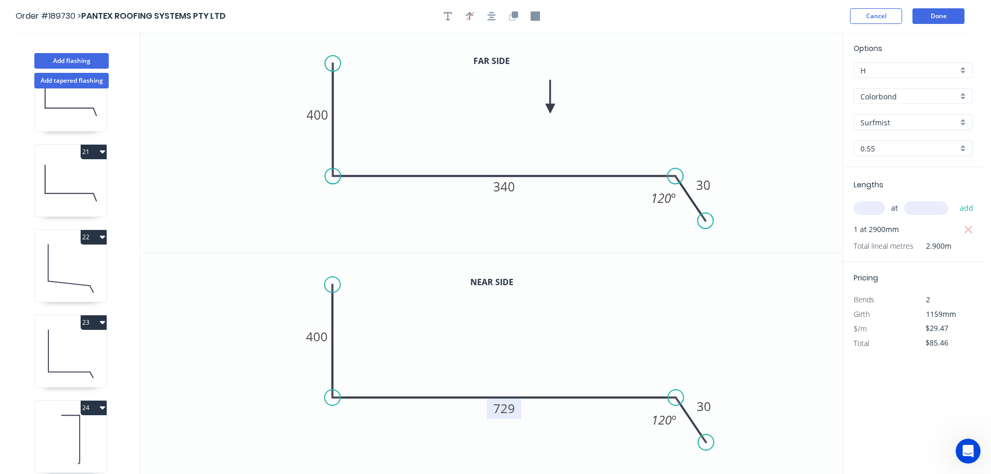
click at [769, 114] on icon "0 400 340 30 120 º" at bounding box center [491, 142] width 702 height 221
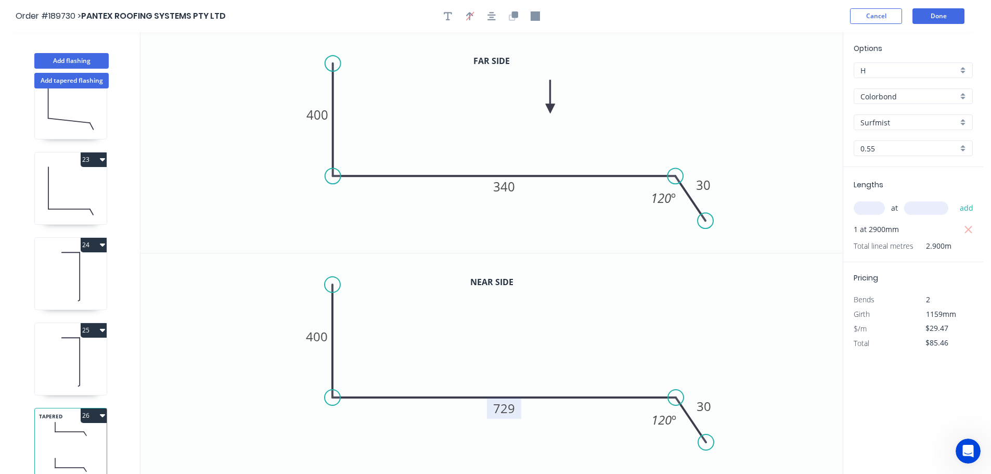
click at [92, 408] on button "26" at bounding box center [94, 415] width 26 height 15
click at [78, 434] on div "Duplicate" at bounding box center [57, 441] width 80 height 15
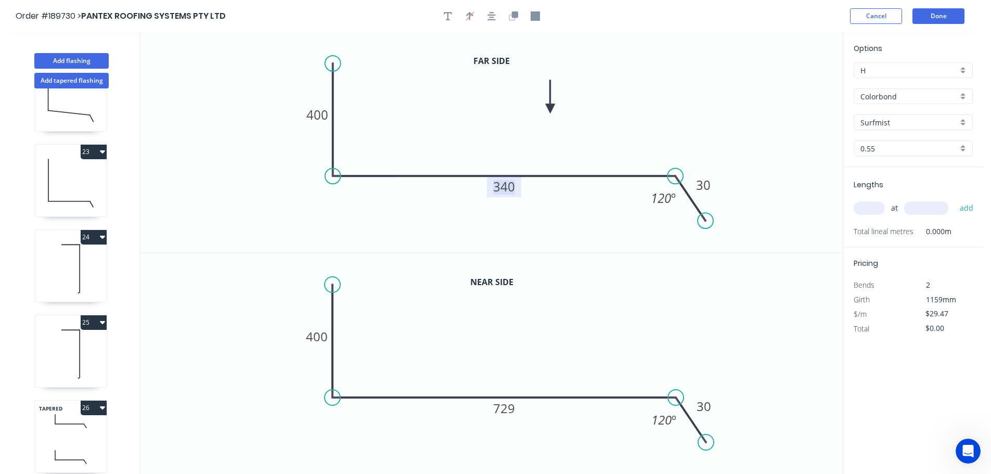
click at [508, 191] on tspan "340" at bounding box center [504, 186] width 22 height 17
click at [550, 216] on icon "0 400 715 30 120 º" at bounding box center [491, 142] width 702 height 221
click at [510, 409] on tspan "729" at bounding box center [504, 408] width 22 height 17
click at [579, 345] on icon "0 400 875 30 120 º" at bounding box center [491, 363] width 702 height 221
click at [867, 206] on input "text" at bounding box center [869, 208] width 31 height 14
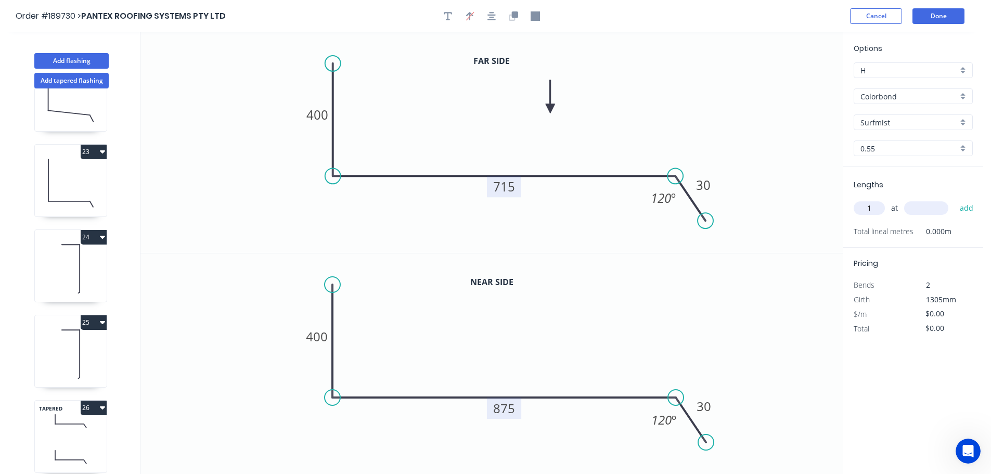
click at [937, 207] on input "text" at bounding box center [926, 208] width 44 height 14
click at [955, 199] on button "add" at bounding box center [967, 208] width 24 height 18
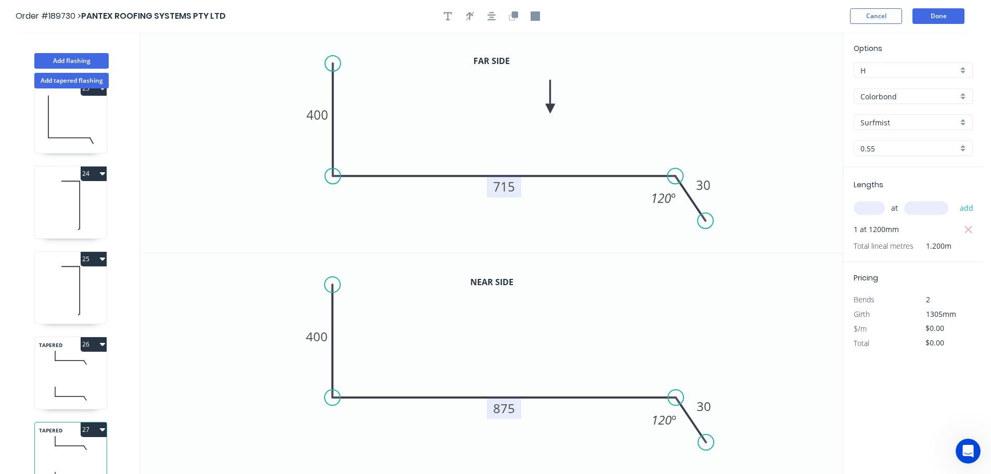
scroll to position [1923, 0]
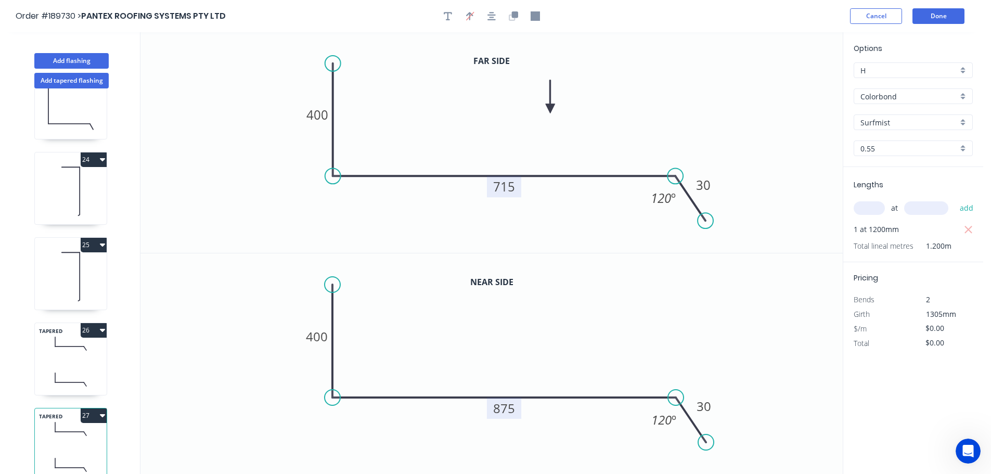
click at [86, 347] on icon at bounding box center [71, 343] width 72 height 31
click at [536, 14] on icon "button" at bounding box center [535, 15] width 9 height 9
drag, startPoint x: 789, startPoint y: 96, endPoint x: 683, endPoint y: 120, distance: 109.4
click at [683, 120] on rect at bounding box center [682, 120] width 10 height 10
click at [80, 450] on icon at bounding box center [71, 465] width 72 height 31
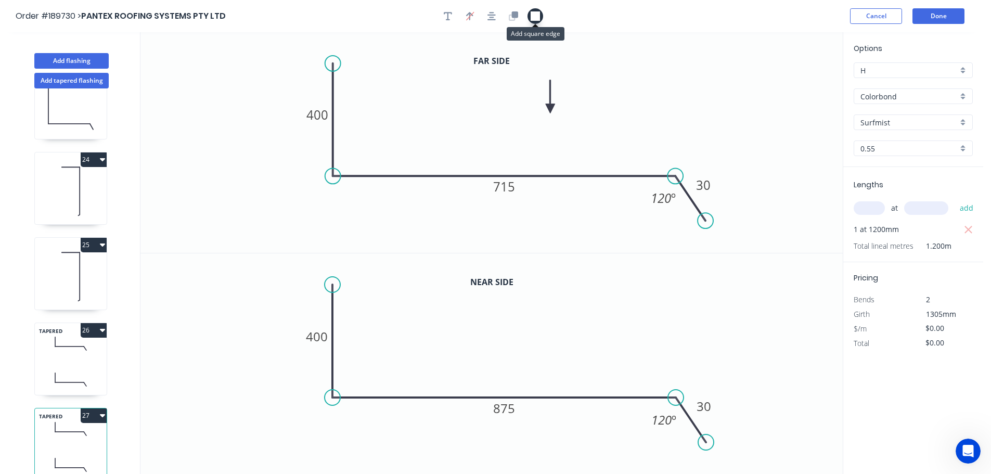
click at [538, 17] on icon "button" at bounding box center [535, 15] width 9 height 9
drag, startPoint x: 773, startPoint y: 100, endPoint x: 677, endPoint y: 119, distance: 97.5
click at [677, 119] on rect at bounding box center [677, 118] width 10 height 10
click at [91, 409] on button "27" at bounding box center [94, 415] width 26 height 15
click at [78, 434] on div "Duplicate" at bounding box center [57, 441] width 80 height 15
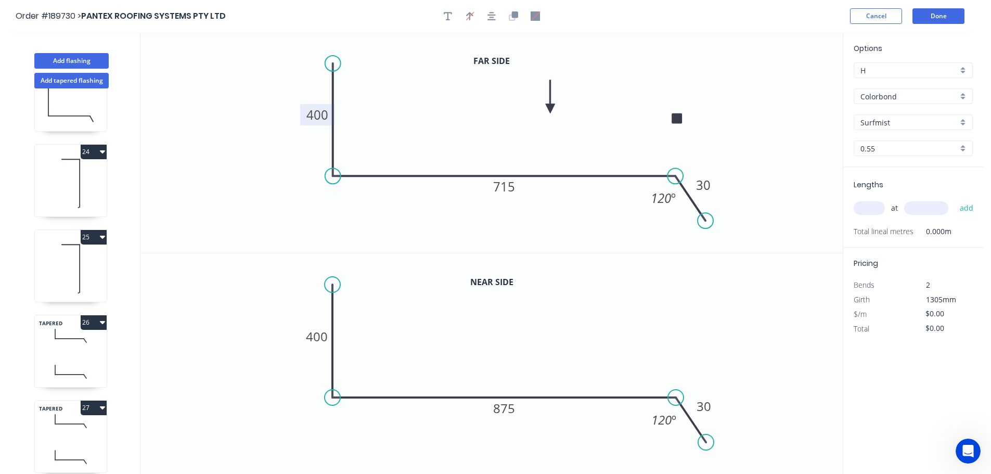
click at [324, 114] on tspan "400" at bounding box center [317, 114] width 22 height 17
click at [384, 220] on icon "0 200 715 30 120 º" at bounding box center [491, 142] width 702 height 221
click at [325, 338] on tspan "400" at bounding box center [317, 336] width 22 height 17
click at [401, 319] on icon "0 200 875 30 120 º" at bounding box center [491, 363] width 702 height 221
click at [507, 188] on tspan "715" at bounding box center [504, 186] width 22 height 17
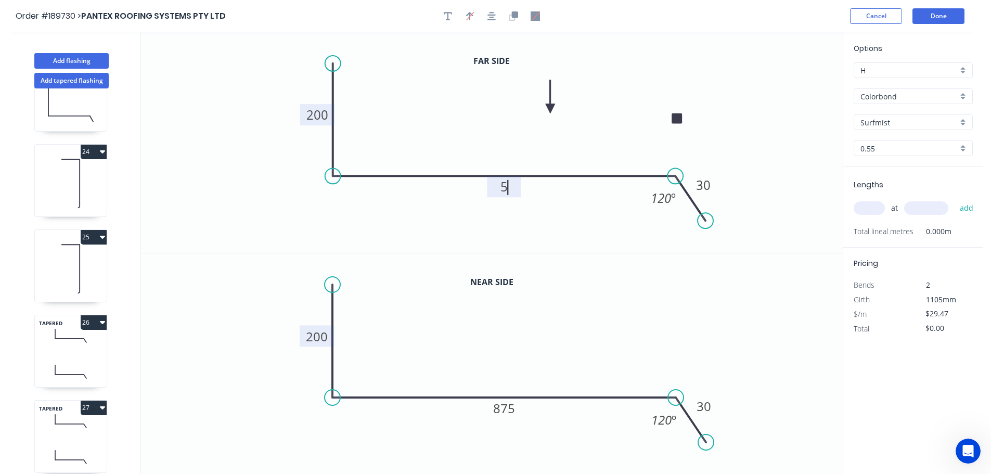
click at [532, 227] on icon "0 200 5 30 120 º" at bounding box center [491, 142] width 702 height 221
click at [506, 186] on tspan "5" at bounding box center [504, 186] width 7 height 17
click at [518, 218] on icon "0 200 6 30 120 º" at bounding box center [491, 142] width 702 height 221
click at [506, 189] on tspan "6" at bounding box center [504, 186] width 7 height 17
click at [515, 404] on tspan "875" at bounding box center [504, 408] width 22 height 17
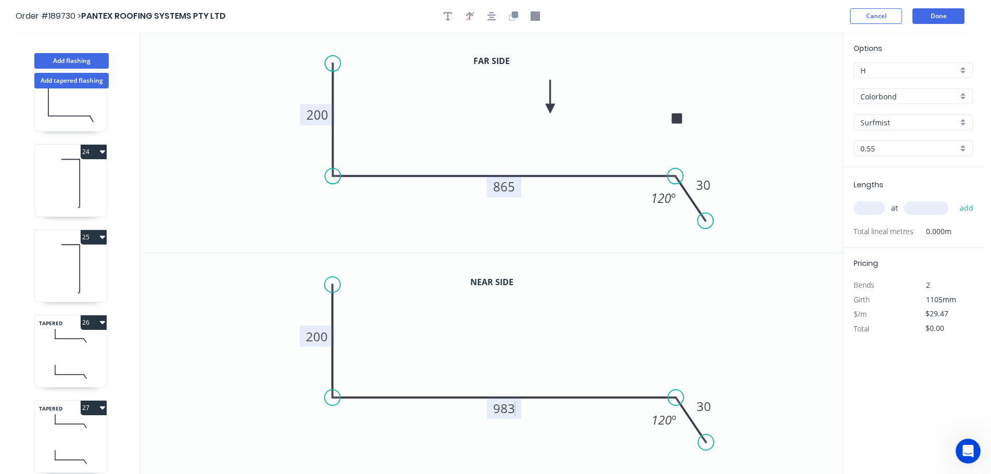
click at [538, 363] on icon "0 200 983 30 120 º" at bounding box center [491, 363] width 702 height 221
click at [878, 203] on input "text" at bounding box center [869, 208] width 31 height 14
click at [930, 208] on input "text" at bounding box center [926, 208] width 44 height 14
click at [955, 199] on button "add" at bounding box center [967, 208] width 24 height 18
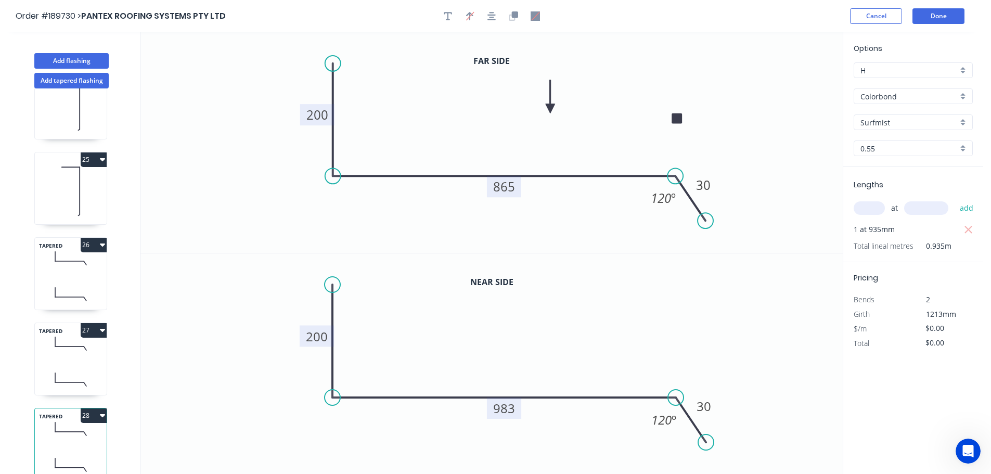
click at [92, 408] on button "28" at bounding box center [94, 415] width 26 height 15
click at [76, 434] on div "Duplicate" at bounding box center [57, 441] width 80 height 15
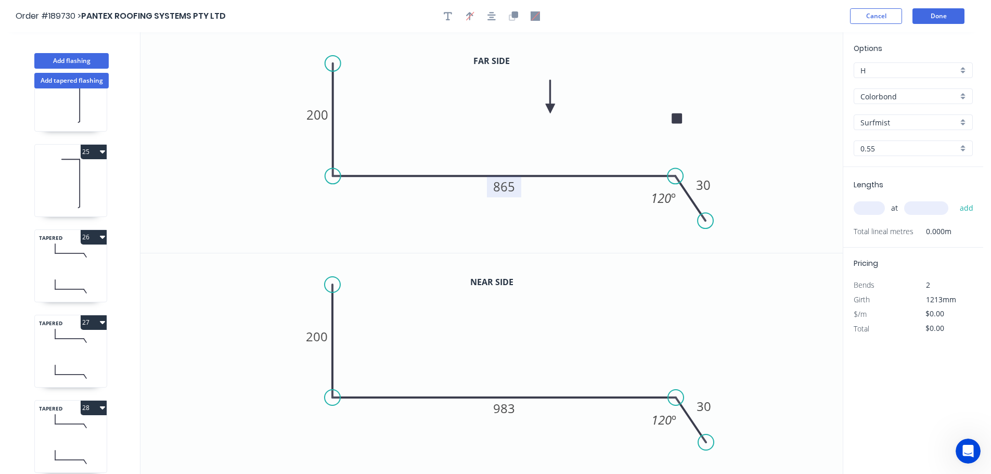
click at [512, 186] on tspan "865" at bounding box center [504, 186] width 22 height 17
click at [508, 408] on tspan "983" at bounding box center [504, 408] width 22 height 17
click at [705, 350] on icon "0 200 1095 30 120 º" at bounding box center [491, 363] width 702 height 221
click at [871, 209] on input "text" at bounding box center [869, 208] width 31 height 14
click at [938, 204] on input "text" at bounding box center [926, 208] width 44 height 14
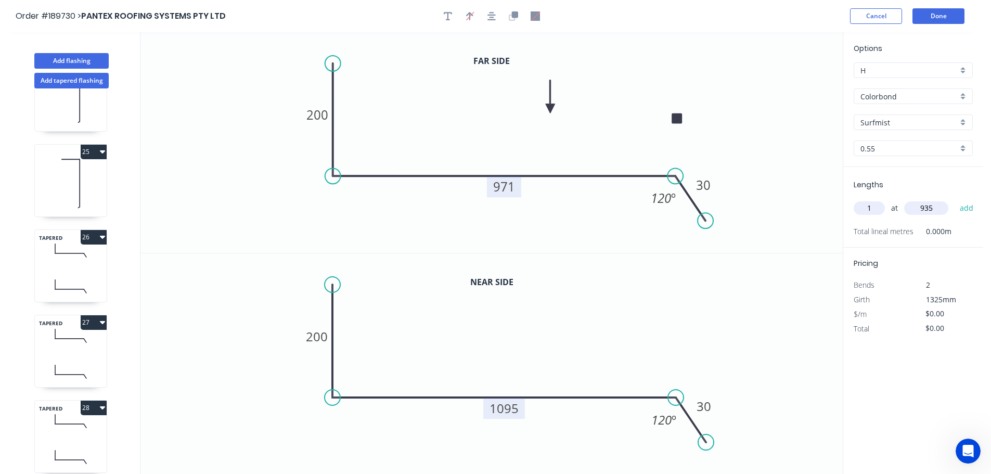
click at [955, 199] on button "add" at bounding box center [967, 208] width 24 height 18
click at [774, 217] on icon "0 200 971 30 120 º" at bounding box center [491, 142] width 702 height 221
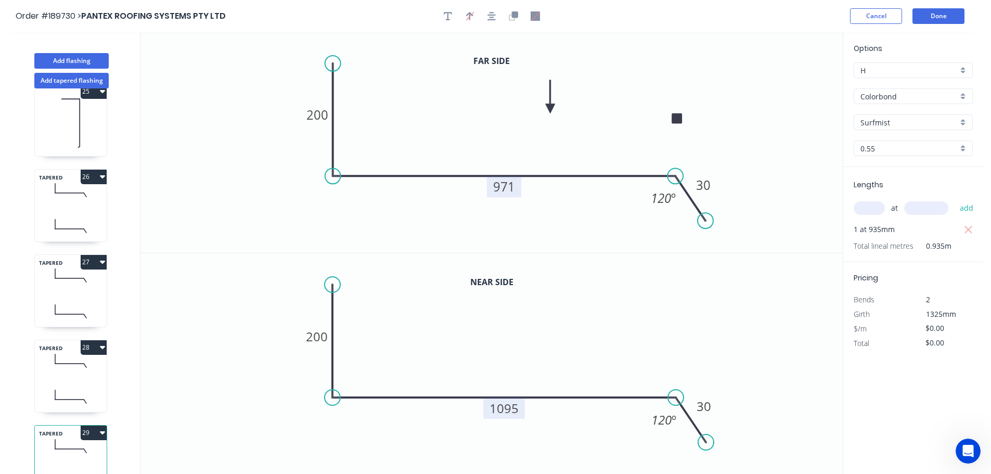
scroll to position [2093, 0]
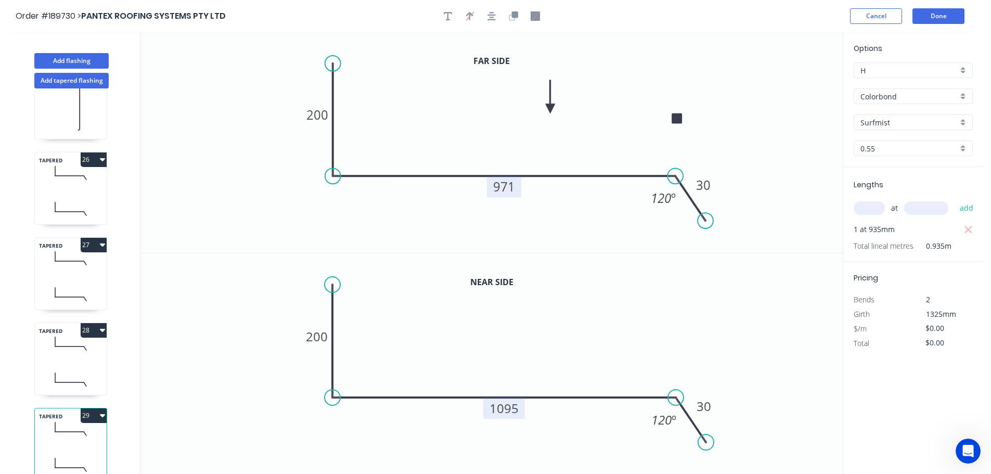
click at [94, 408] on button "29" at bounding box center [94, 415] width 26 height 15
click at [70, 434] on div "Duplicate" at bounding box center [57, 441] width 80 height 15
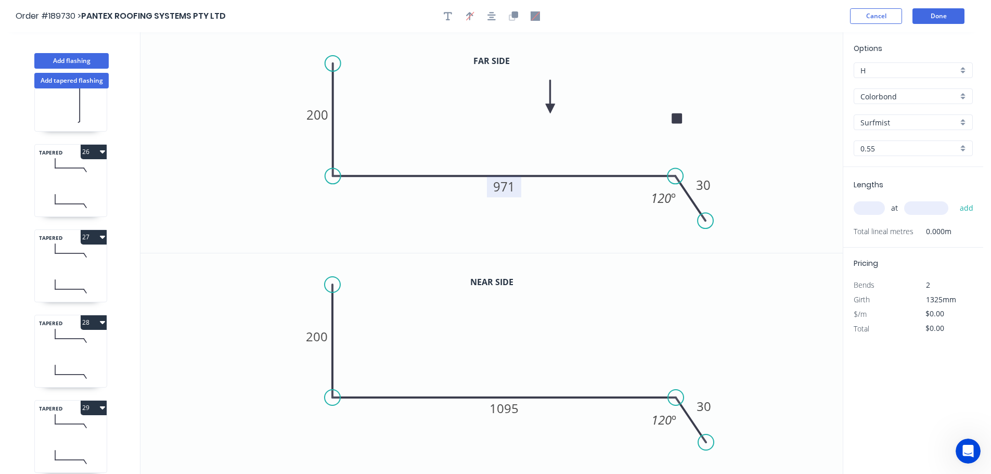
click at [511, 185] on tspan "971" at bounding box center [504, 186] width 22 height 17
click at [553, 203] on icon "0 200 1083 30 120 º" at bounding box center [491, 142] width 702 height 221
click at [514, 406] on tspan "1095" at bounding box center [504, 408] width 29 height 17
click at [559, 368] on icon "0 200 1200 30 120 º" at bounding box center [491, 363] width 702 height 221
click at [870, 206] on input "text" at bounding box center [869, 208] width 31 height 14
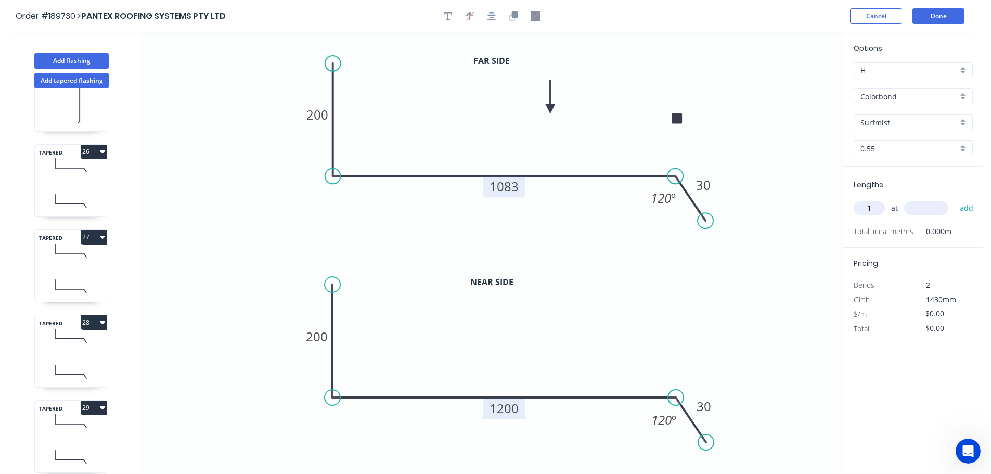
click at [932, 200] on div "1 at add" at bounding box center [914, 208] width 121 height 18
click at [934, 208] on input "text" at bounding box center [926, 208] width 44 height 14
click at [955, 199] on button "add" at bounding box center [967, 208] width 24 height 18
click at [815, 147] on icon "0 200 1083 30 120 º" at bounding box center [491, 142] width 702 height 221
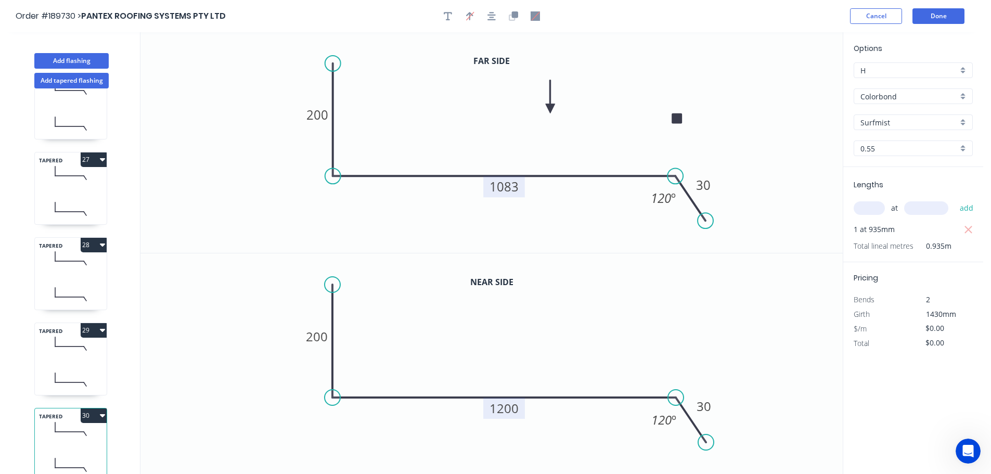
click at [71, 430] on icon at bounding box center [71, 429] width 72 height 31
click at [93, 410] on button "30" at bounding box center [94, 415] width 26 height 15
click at [79, 434] on div "Duplicate" at bounding box center [57, 441] width 80 height 15
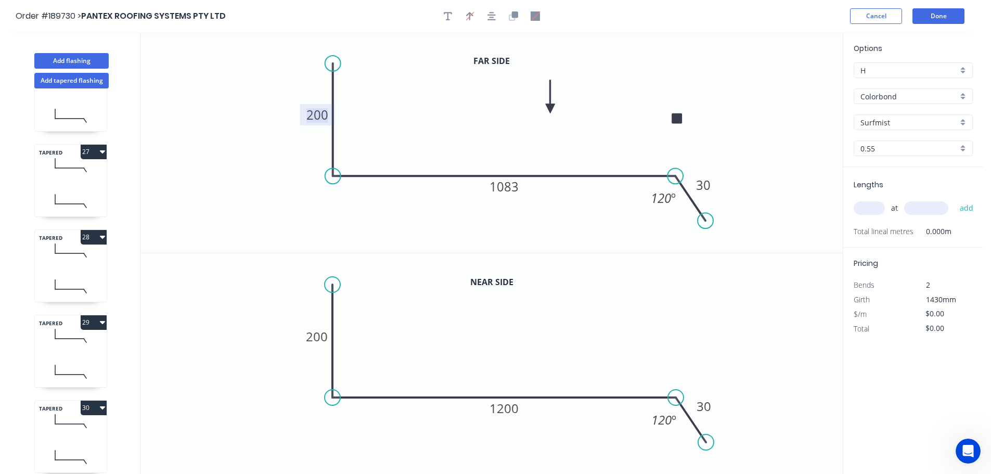
click at [325, 115] on tspan "200" at bounding box center [317, 114] width 22 height 17
click at [348, 111] on icon "0 100 1083 30 120 º" at bounding box center [491, 142] width 702 height 221
click at [321, 335] on tspan "200" at bounding box center [317, 336] width 22 height 17
click at [358, 325] on icon "0 100 1200 30 120 º" at bounding box center [491, 363] width 702 height 221
click at [513, 187] on tspan "1083" at bounding box center [504, 186] width 29 height 17
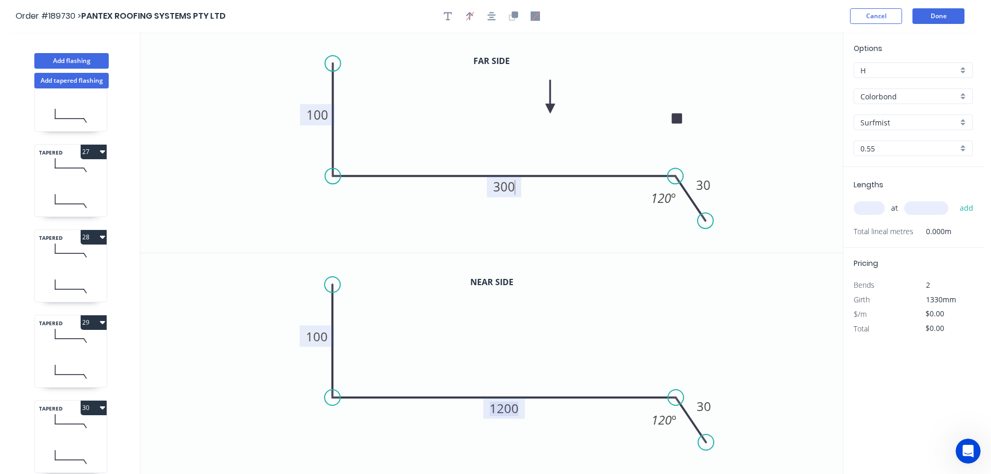
click at [513, 406] on tspan "1200" at bounding box center [504, 408] width 29 height 17
click at [539, 370] on icon "0 100 950 30 120 º" at bounding box center [491, 363] width 702 height 221
click at [878, 204] on input "text" at bounding box center [869, 208] width 31 height 14
click at [929, 206] on input "text" at bounding box center [926, 208] width 44 height 14
click at [955, 199] on button "add" at bounding box center [967, 208] width 24 height 18
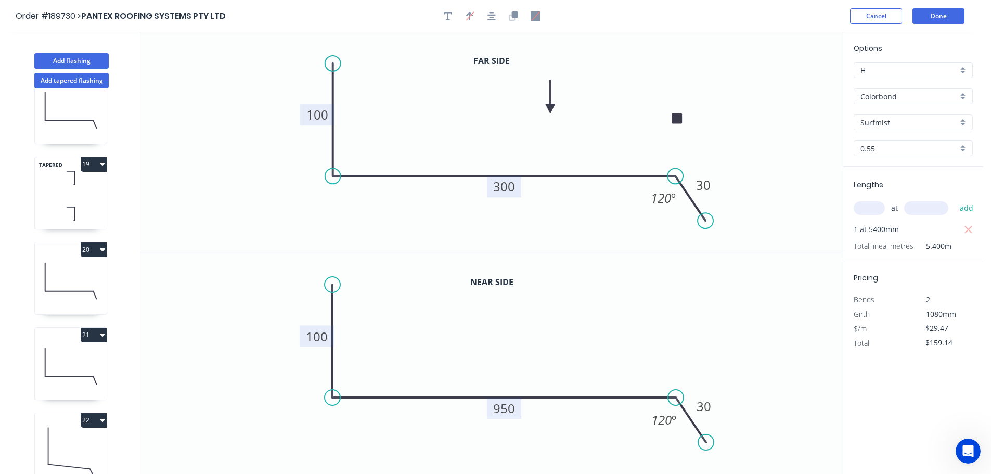
scroll to position [1465, 0]
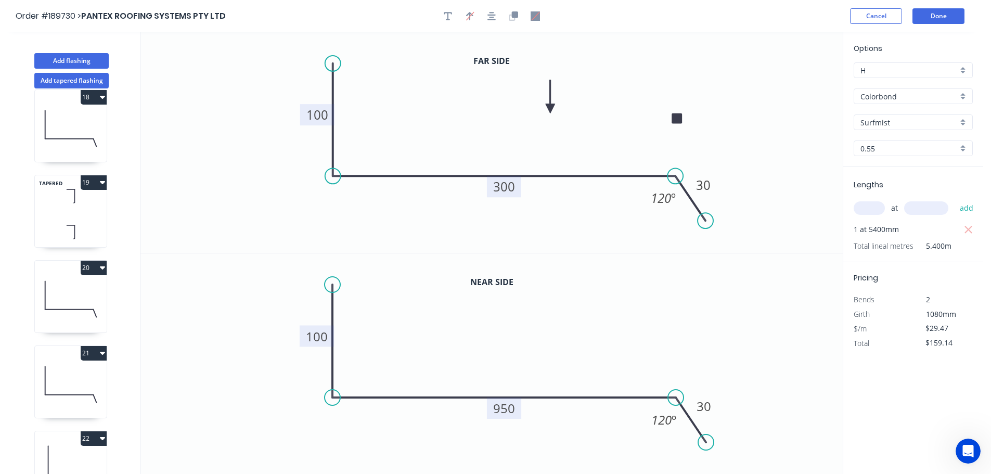
click at [70, 218] on icon at bounding box center [71, 231] width 72 height 31
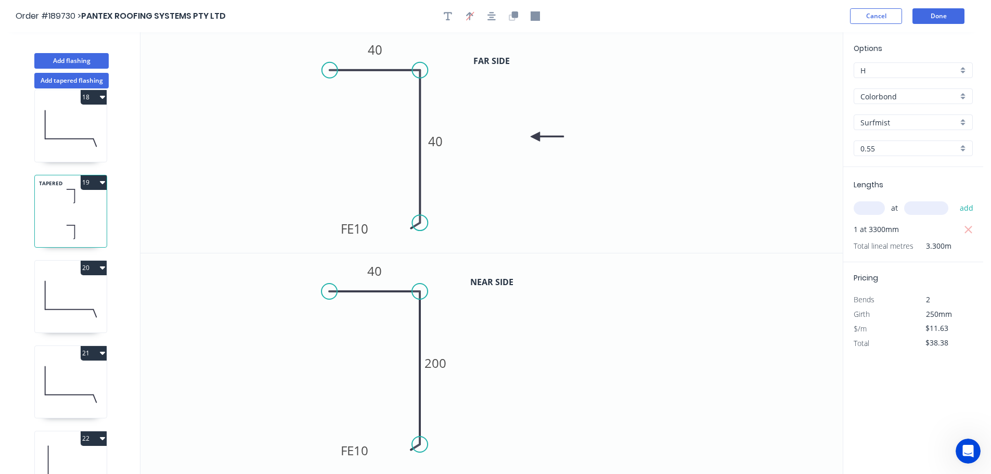
click at [88, 181] on button "19" at bounding box center [94, 182] width 26 height 15
click at [73, 202] on div "Duplicate" at bounding box center [57, 208] width 80 height 15
click at [440, 146] on tspan "40" at bounding box center [435, 141] width 15 height 17
click at [441, 360] on tspan "200" at bounding box center [436, 362] width 22 height 17
click at [507, 360] on icon "0 40 FE 10 300" at bounding box center [491, 363] width 702 height 221
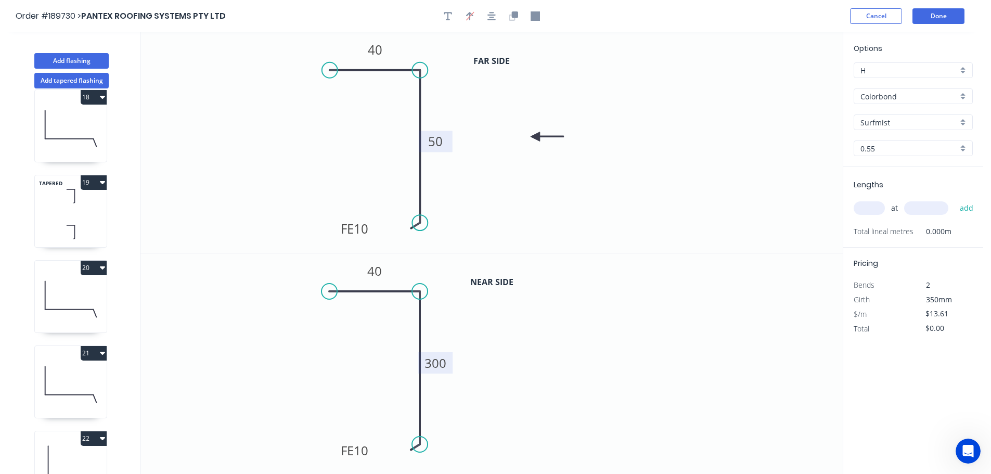
click at [870, 208] on input "text" at bounding box center [869, 208] width 31 height 14
click at [940, 210] on input "text" at bounding box center [926, 208] width 44 height 14
click at [955, 199] on button "add" at bounding box center [967, 208] width 24 height 18
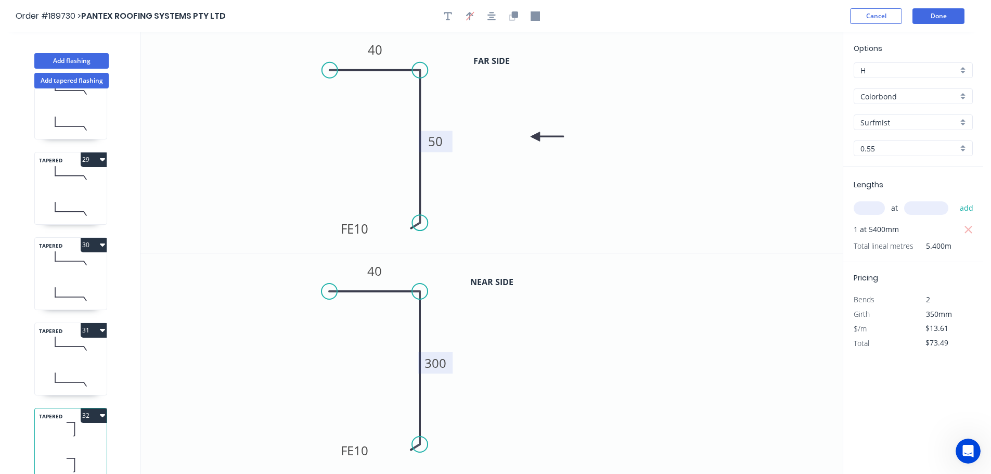
scroll to position [19, 0]
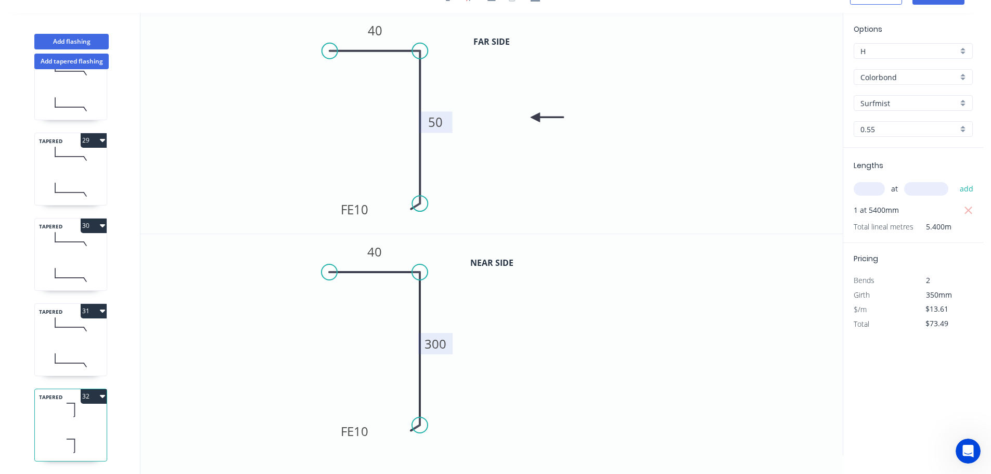
click at [75, 94] on icon at bounding box center [71, 104] width 72 height 31
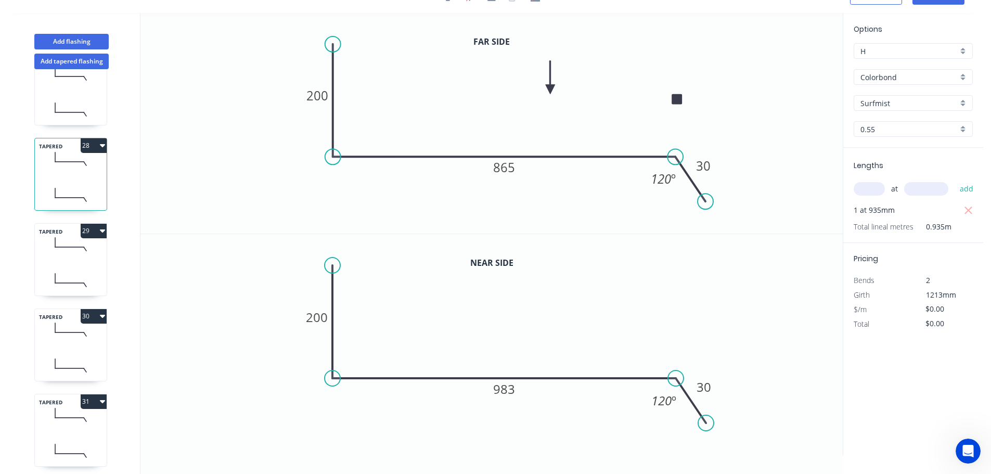
scroll to position [2172, 0]
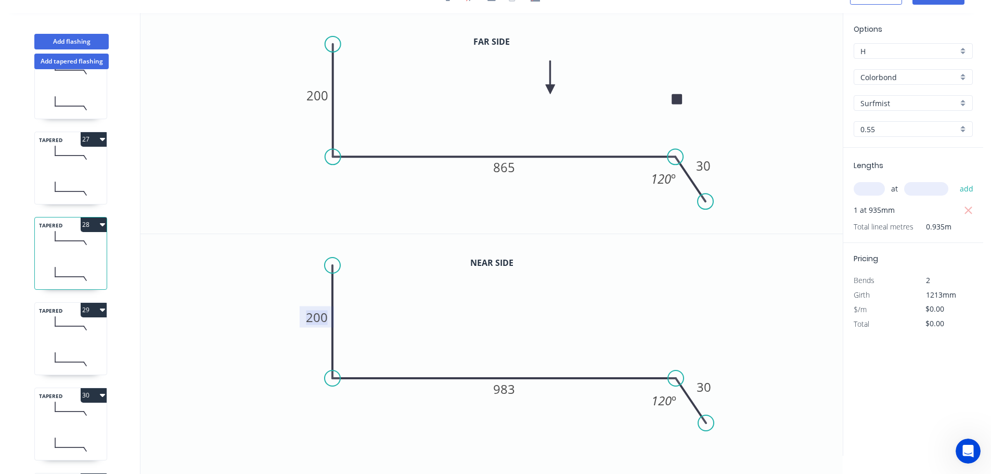
click at [323, 316] on tspan "200" at bounding box center [317, 317] width 22 height 17
click at [247, 285] on icon "0 166 983 30 120 º" at bounding box center [491, 344] width 702 height 221
click at [85, 337] on icon at bounding box center [71, 323] width 72 height 31
click at [323, 92] on tspan "200" at bounding box center [317, 95] width 22 height 17
click at [325, 320] on tspan "200" at bounding box center [317, 317] width 22 height 17
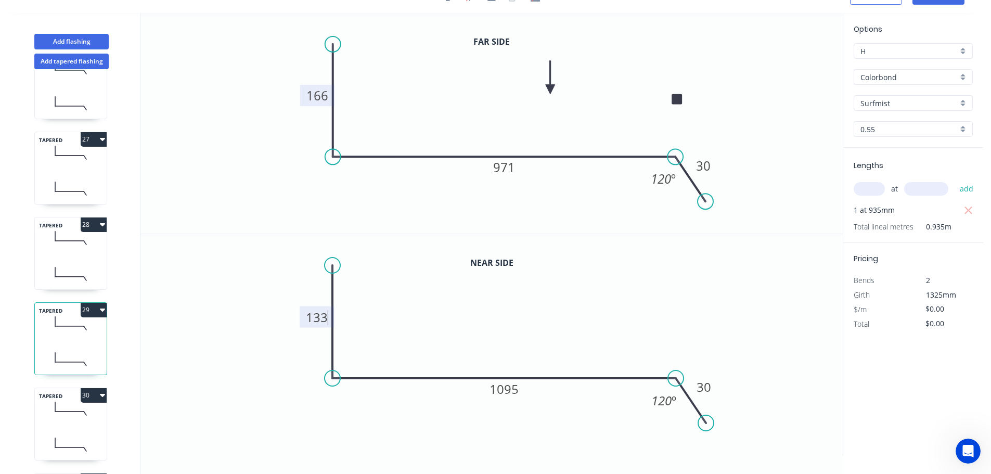
click at [253, 356] on icon "0 133 1095 30 120 º" at bounding box center [491, 344] width 702 height 221
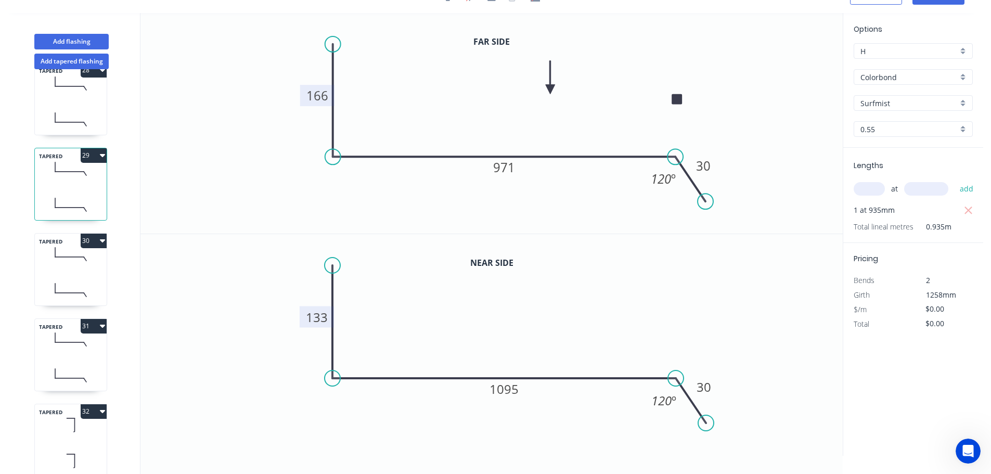
scroll to position [2349, 0]
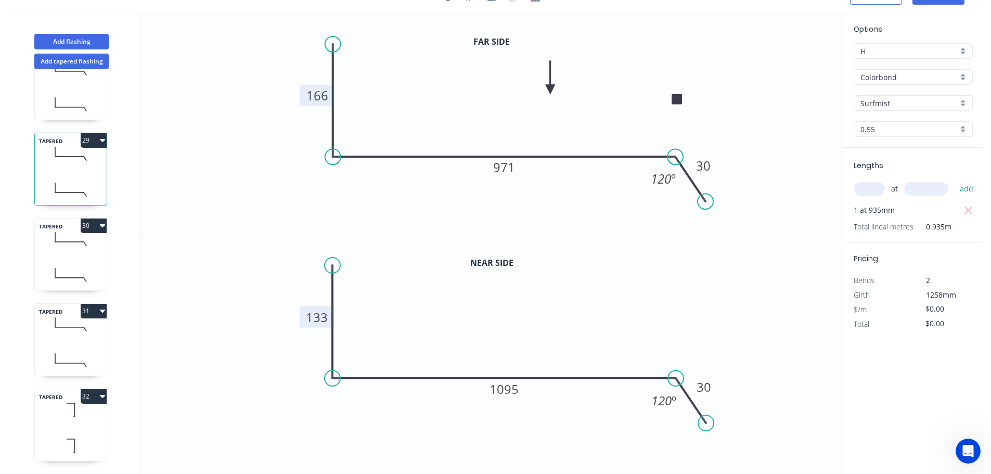
click at [84, 250] on div "TAPERED 30" at bounding box center [70, 254] width 73 height 73
click at [324, 91] on tspan "200" at bounding box center [317, 95] width 22 height 17
click at [324, 315] on tspan "200" at bounding box center [317, 317] width 22 height 17
click at [405, 310] on icon "0 100 1200 30 120 º" at bounding box center [491, 344] width 702 height 221
click at [76, 317] on icon at bounding box center [71, 324] width 72 height 31
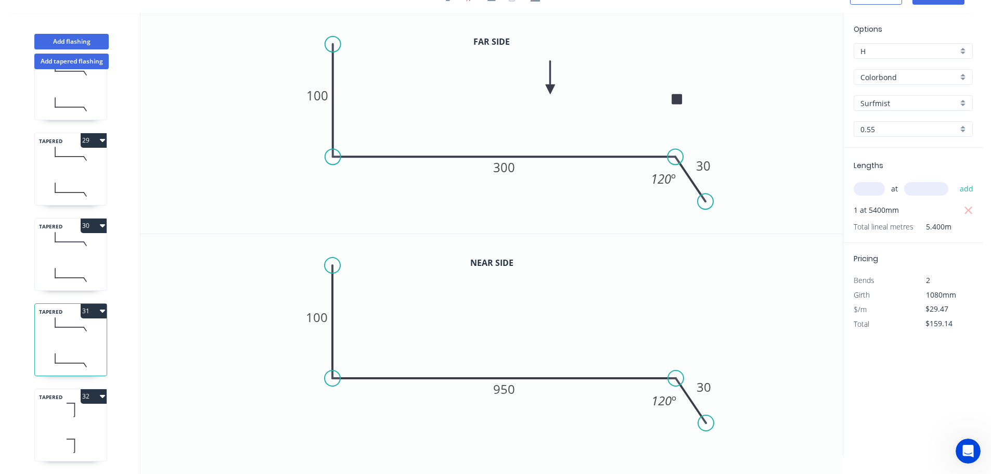
click at [88, 413] on icon at bounding box center [71, 409] width 72 height 31
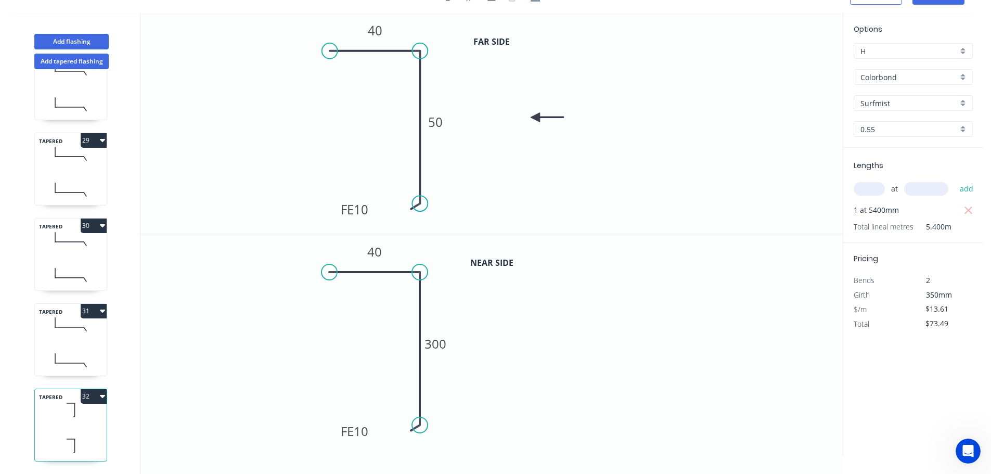
click at [63, 354] on icon at bounding box center [71, 360] width 72 height 31
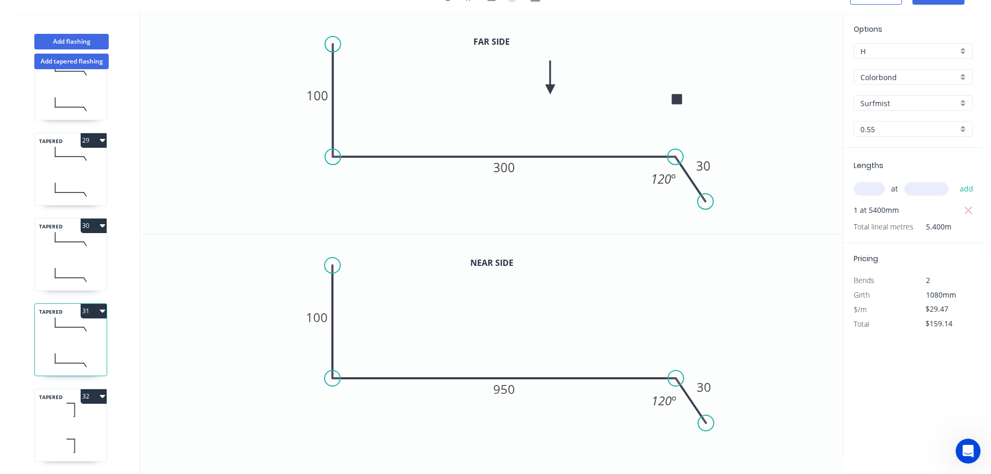
click at [79, 261] on icon at bounding box center [71, 275] width 72 height 31
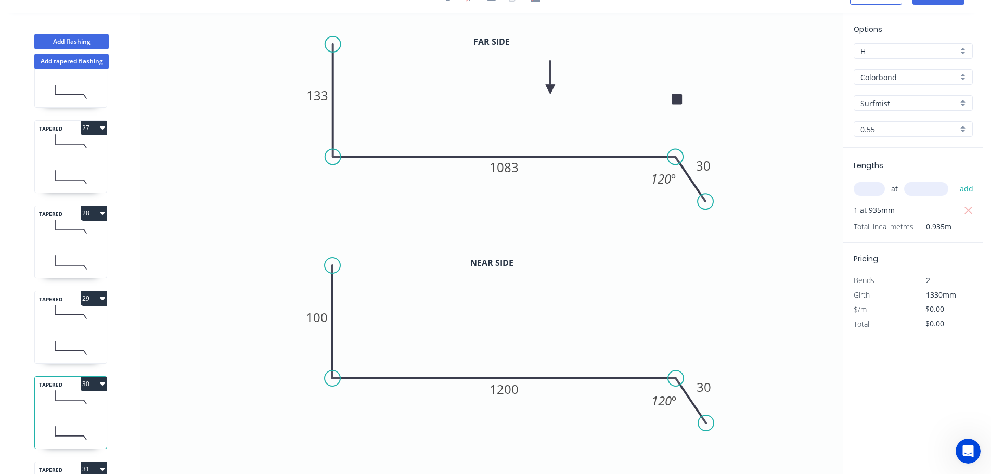
scroll to position [2232, 0]
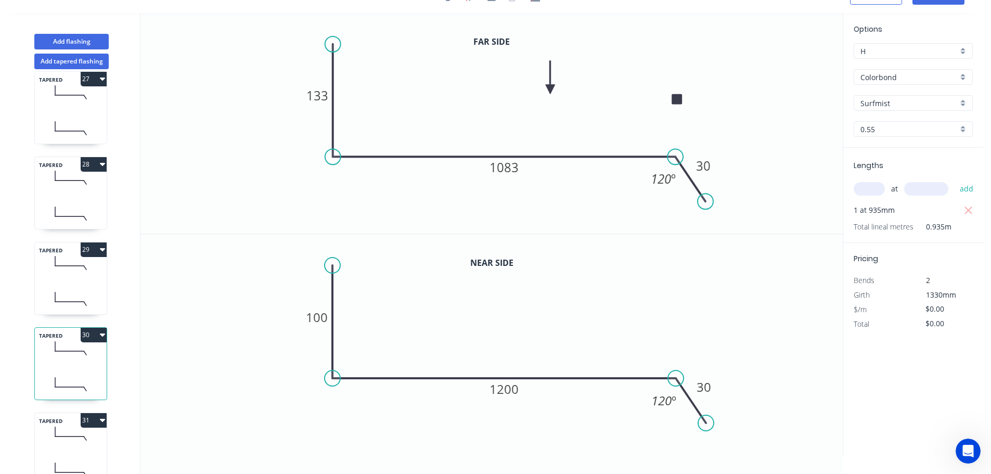
click at [72, 283] on div "TAPERED 29" at bounding box center [70, 278] width 73 height 73
click at [68, 203] on icon at bounding box center [71, 213] width 72 height 31
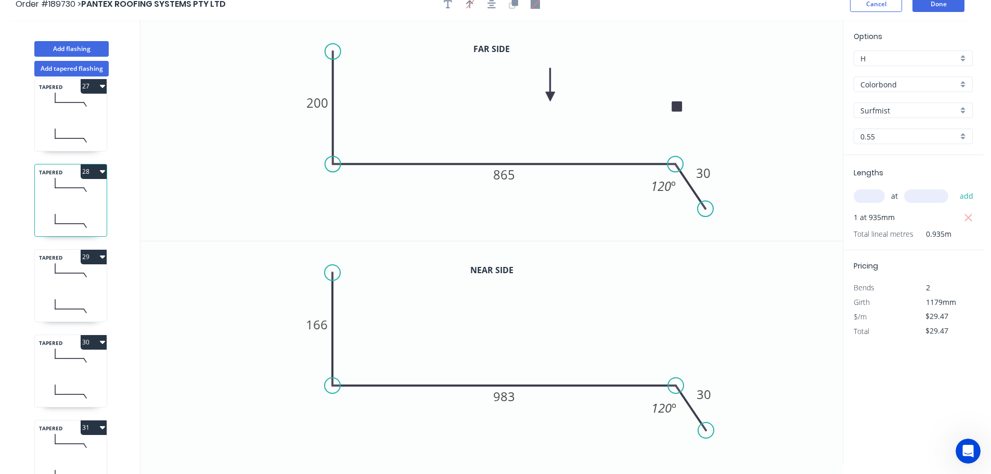
scroll to position [0, 0]
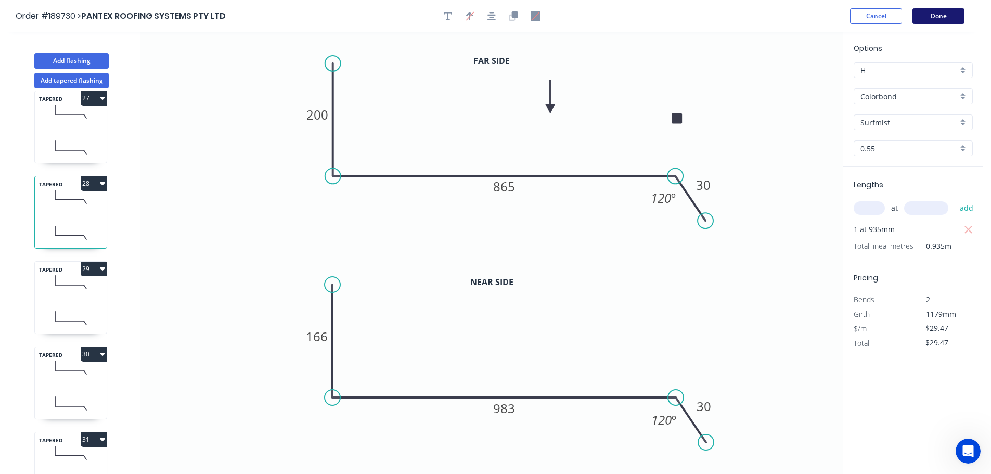
click at [951, 16] on button "Done" at bounding box center [939, 16] width 52 height 16
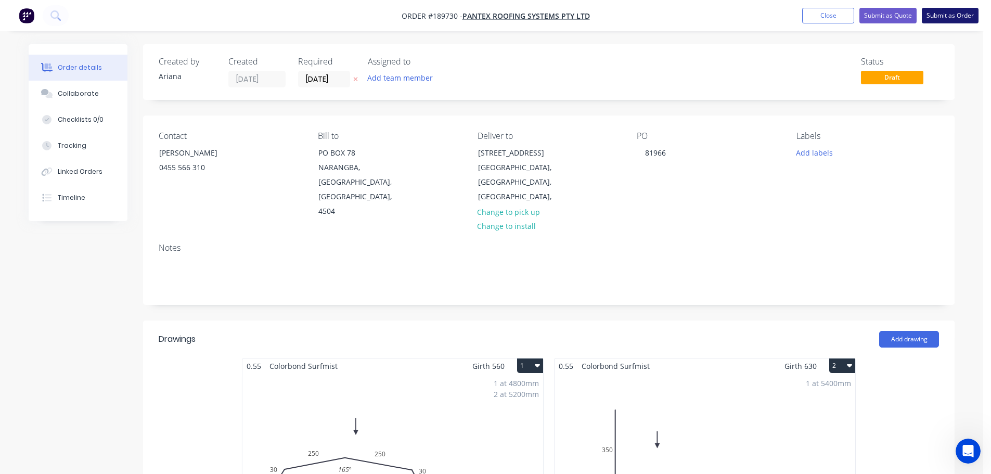
click at [947, 16] on button "Submit as Order" at bounding box center [950, 16] width 57 height 16
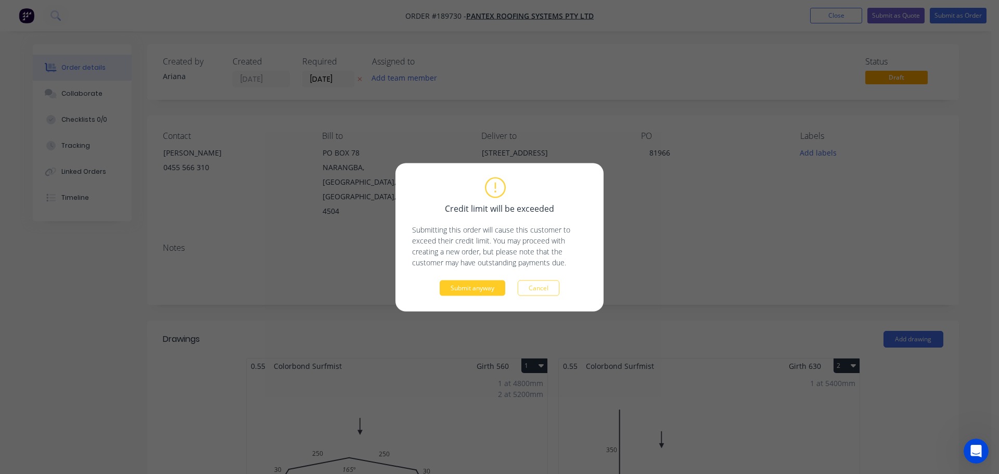
click at [486, 290] on button "Submit anyway" at bounding box center [473, 288] width 66 height 16
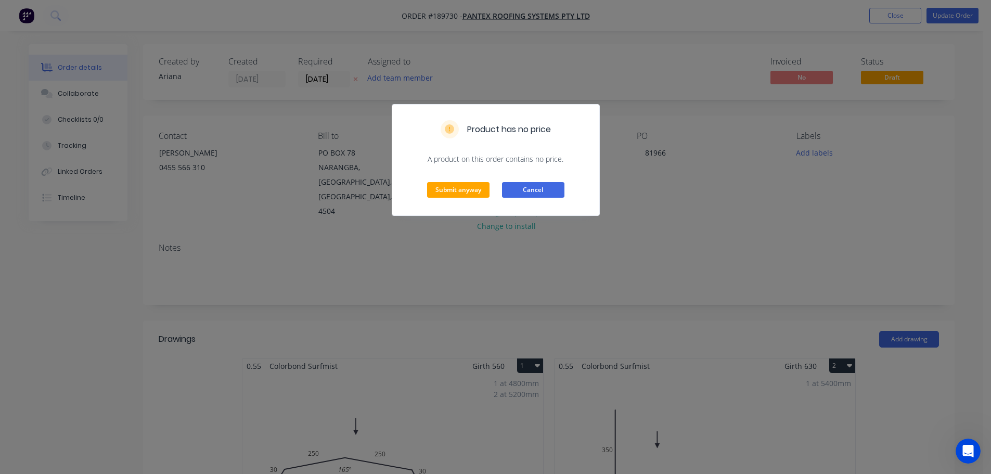
click at [544, 193] on button "Cancel" at bounding box center [533, 190] width 62 height 16
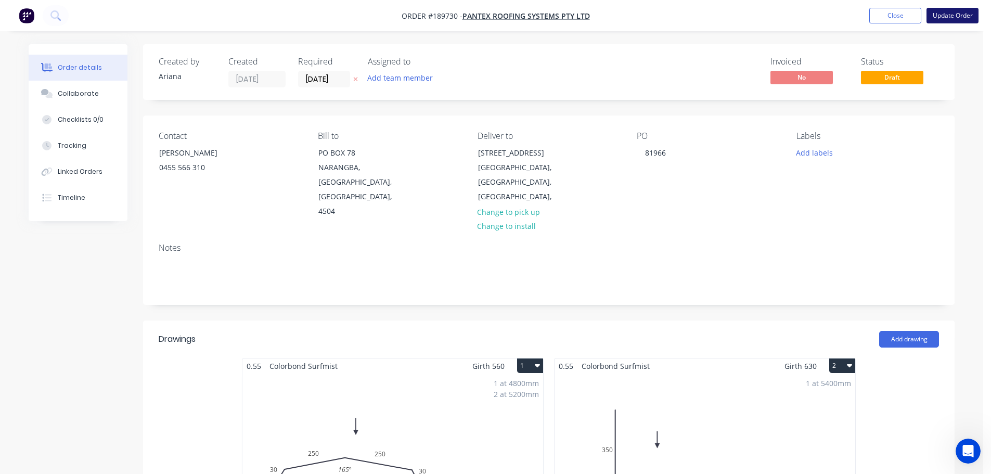
click at [948, 12] on button "Update Order" at bounding box center [953, 16] width 52 height 16
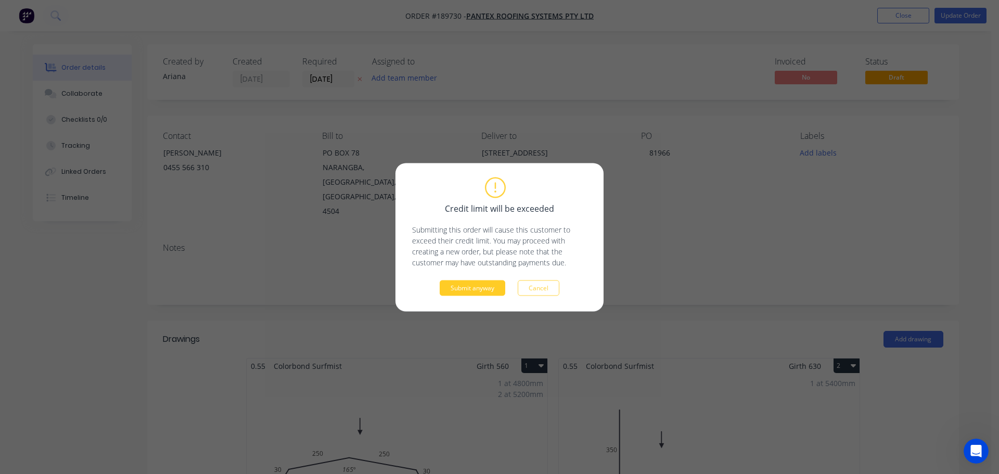
click at [471, 289] on button "Submit anyway" at bounding box center [473, 288] width 66 height 16
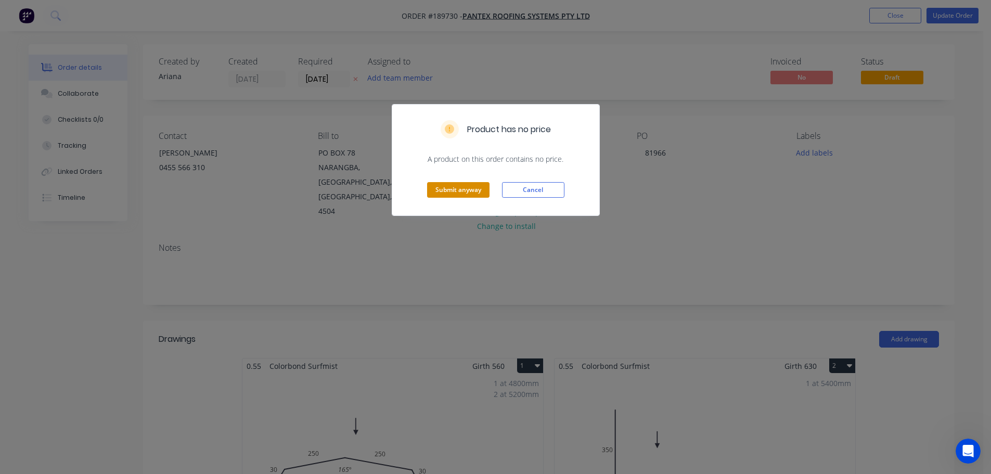
click at [460, 189] on button "Submit anyway" at bounding box center [458, 190] width 62 height 16
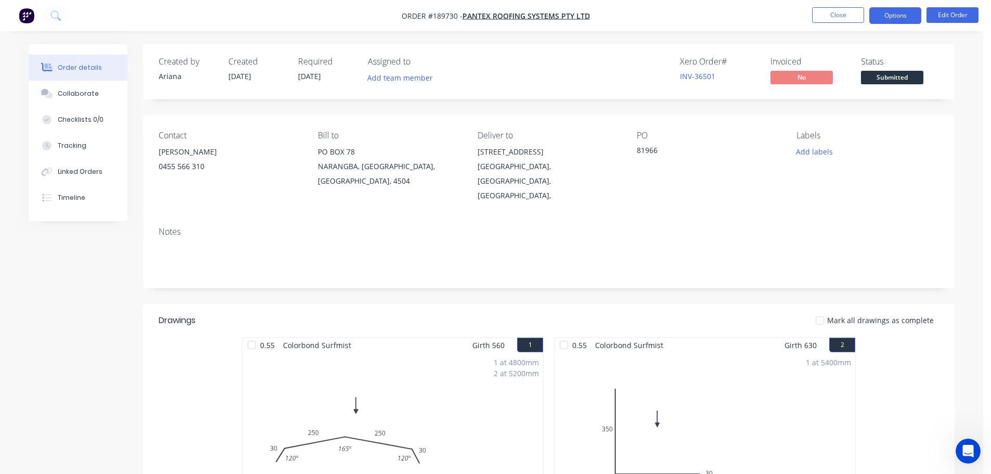
click at [886, 12] on button "Options" at bounding box center [896, 15] width 52 height 17
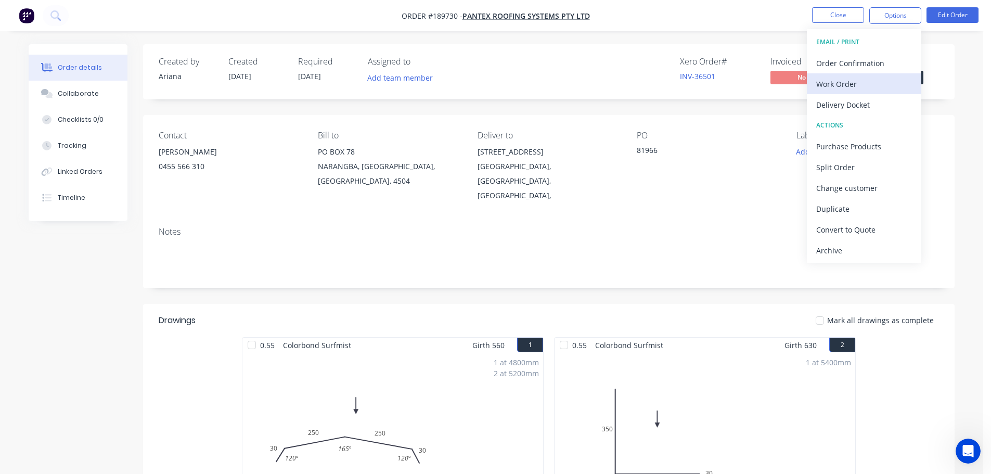
click at [868, 84] on div "Work Order" at bounding box center [864, 83] width 96 height 15
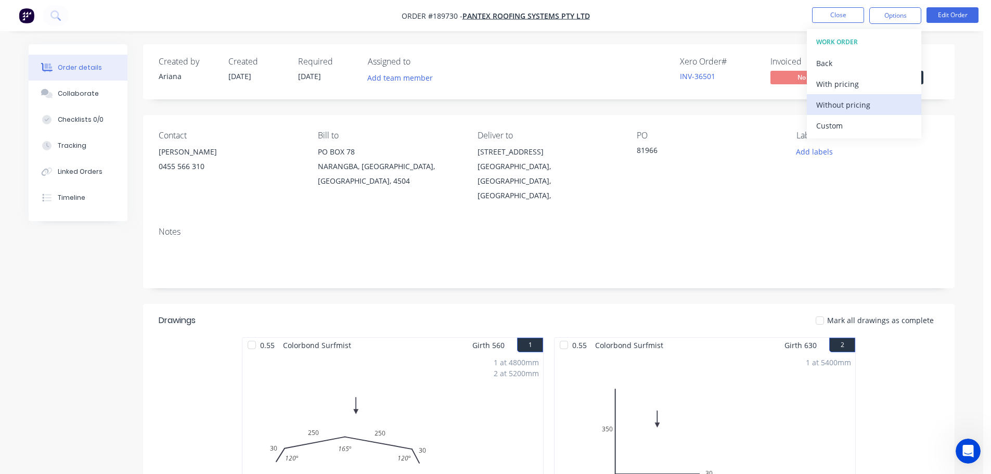
click at [866, 105] on div "Without pricing" at bounding box center [864, 104] width 96 height 15
click at [672, 14] on nav "Order #189730 - PANTEX ROOFING SYSTEMS PTY LTD Close Options EMAIL / PRINT Orde…" at bounding box center [495, 15] width 991 height 31
